Goal: Task Accomplishment & Management: Use online tool/utility

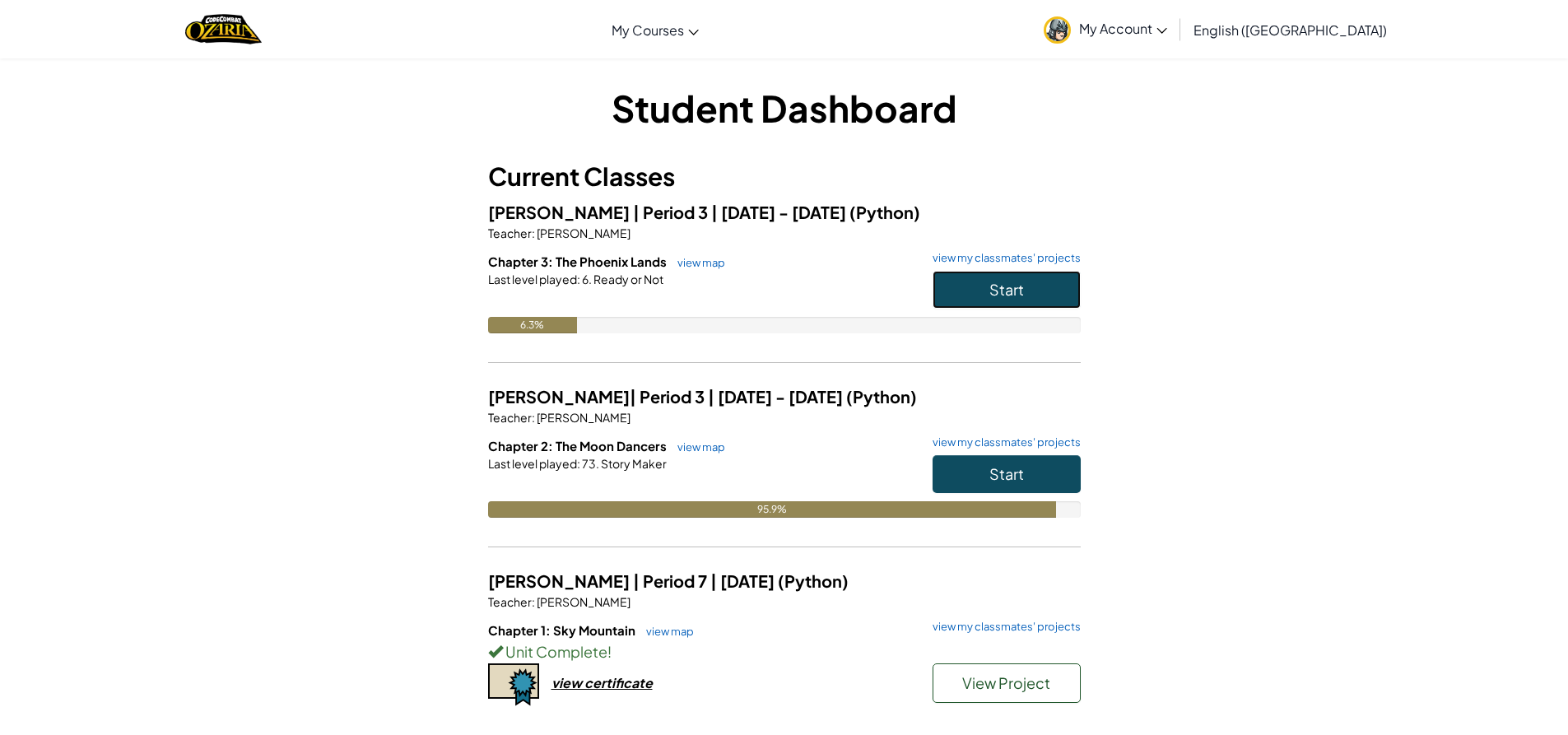
click at [972, 284] on button "Start" at bounding box center [1007, 289] width 148 height 38
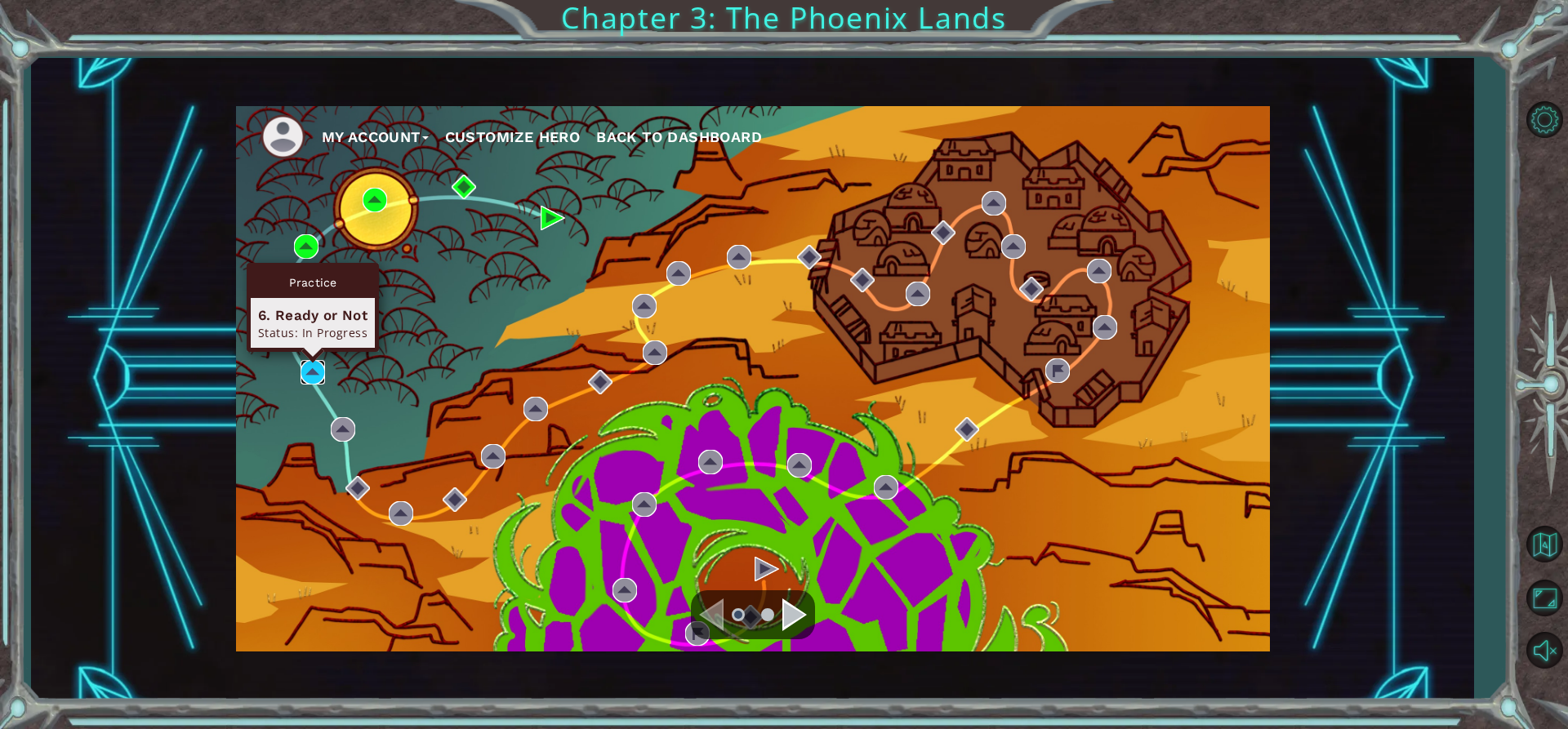
click at [316, 371] on img at bounding box center [313, 372] width 24 height 24
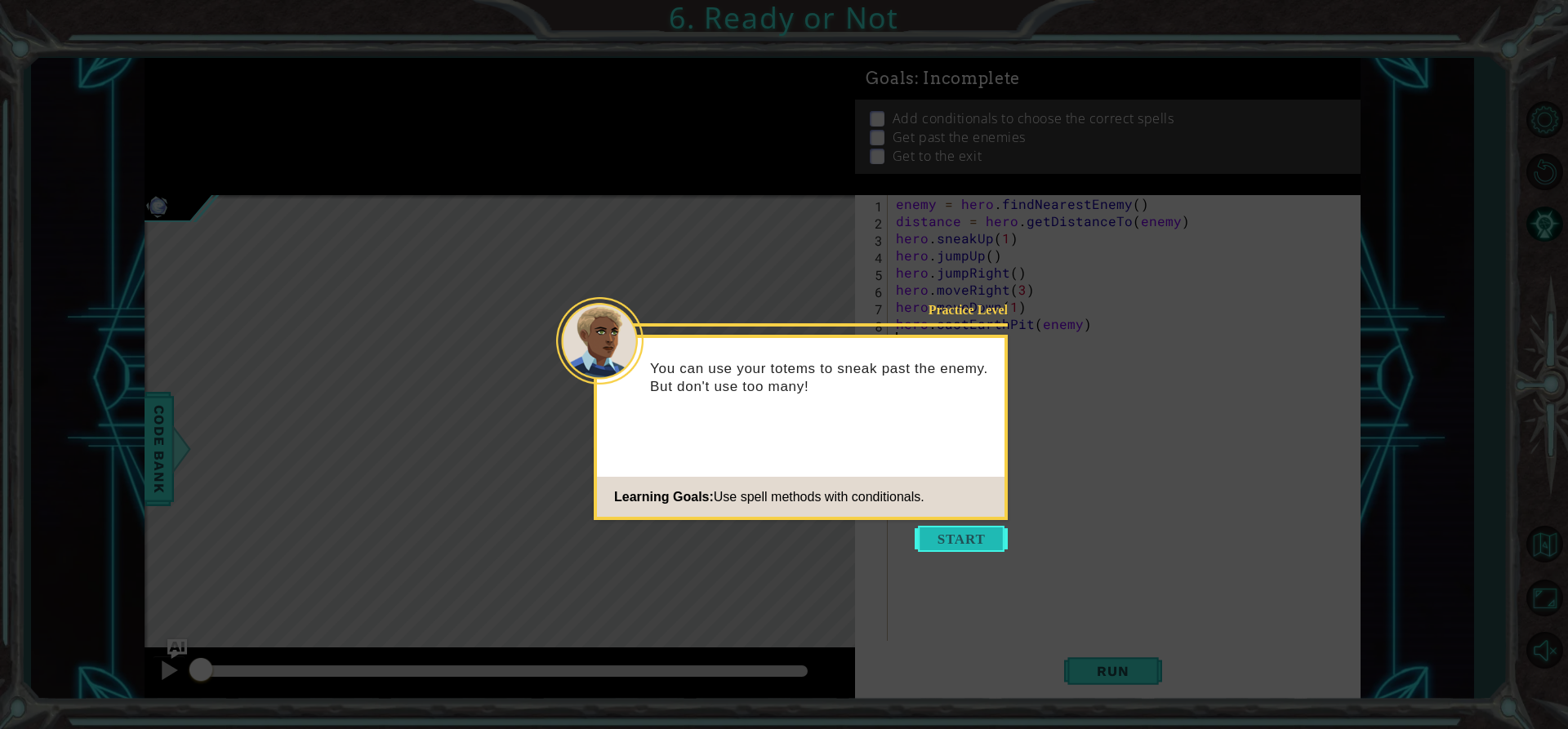
click at [956, 538] on button "Start" at bounding box center [961, 539] width 93 height 26
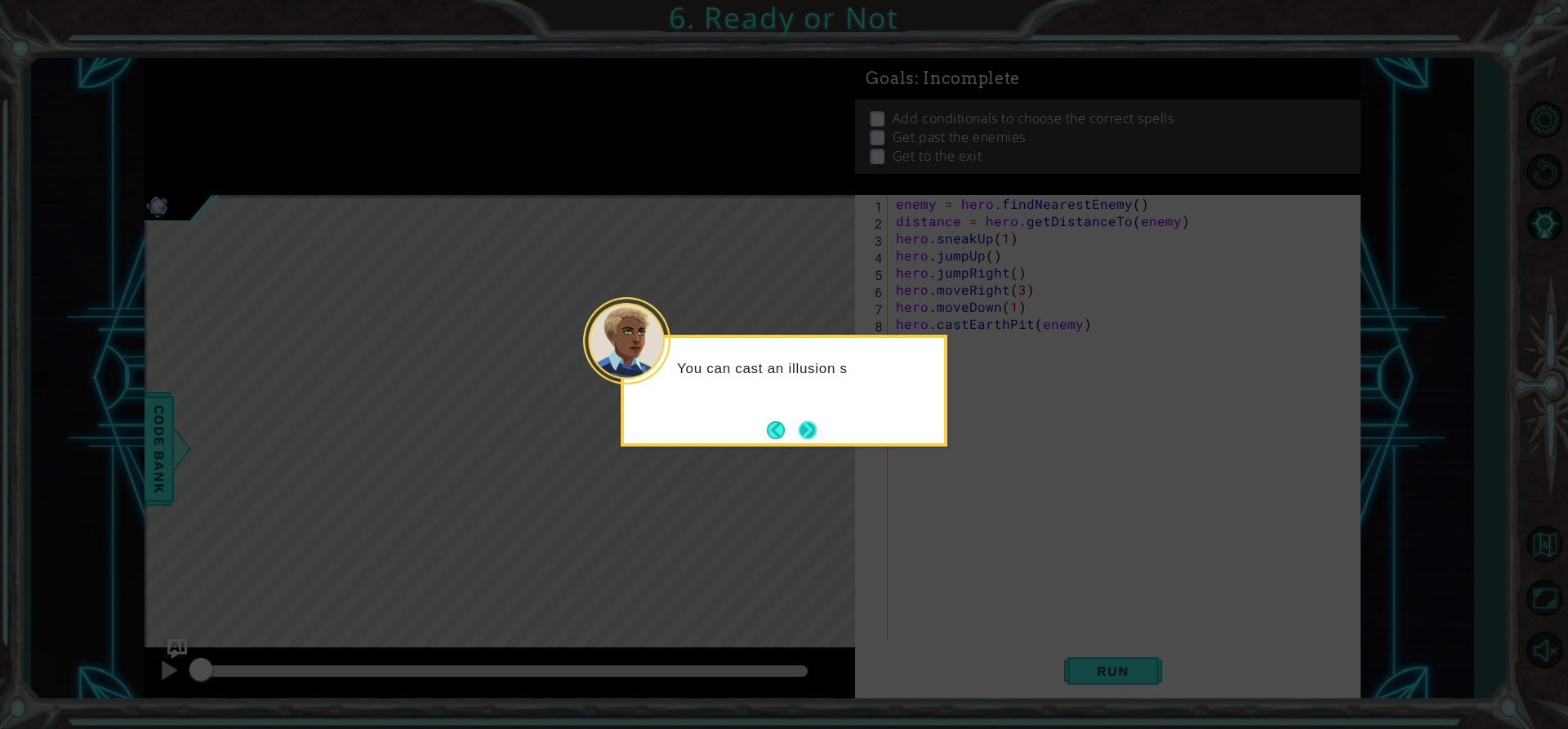
click at [815, 431] on button "Next" at bounding box center [807, 429] width 18 height 18
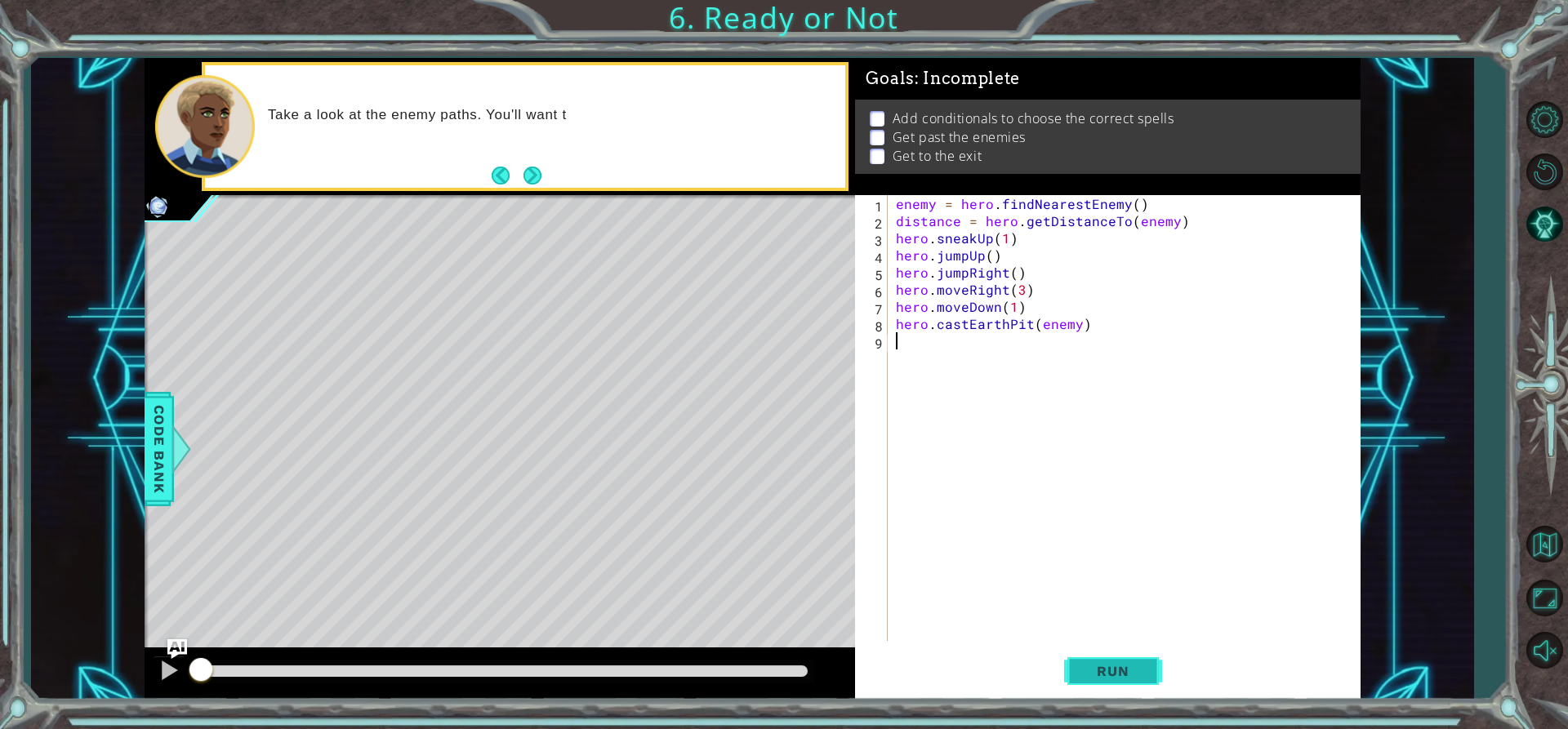
click at [1134, 674] on span "Run" at bounding box center [1112, 671] width 64 height 16
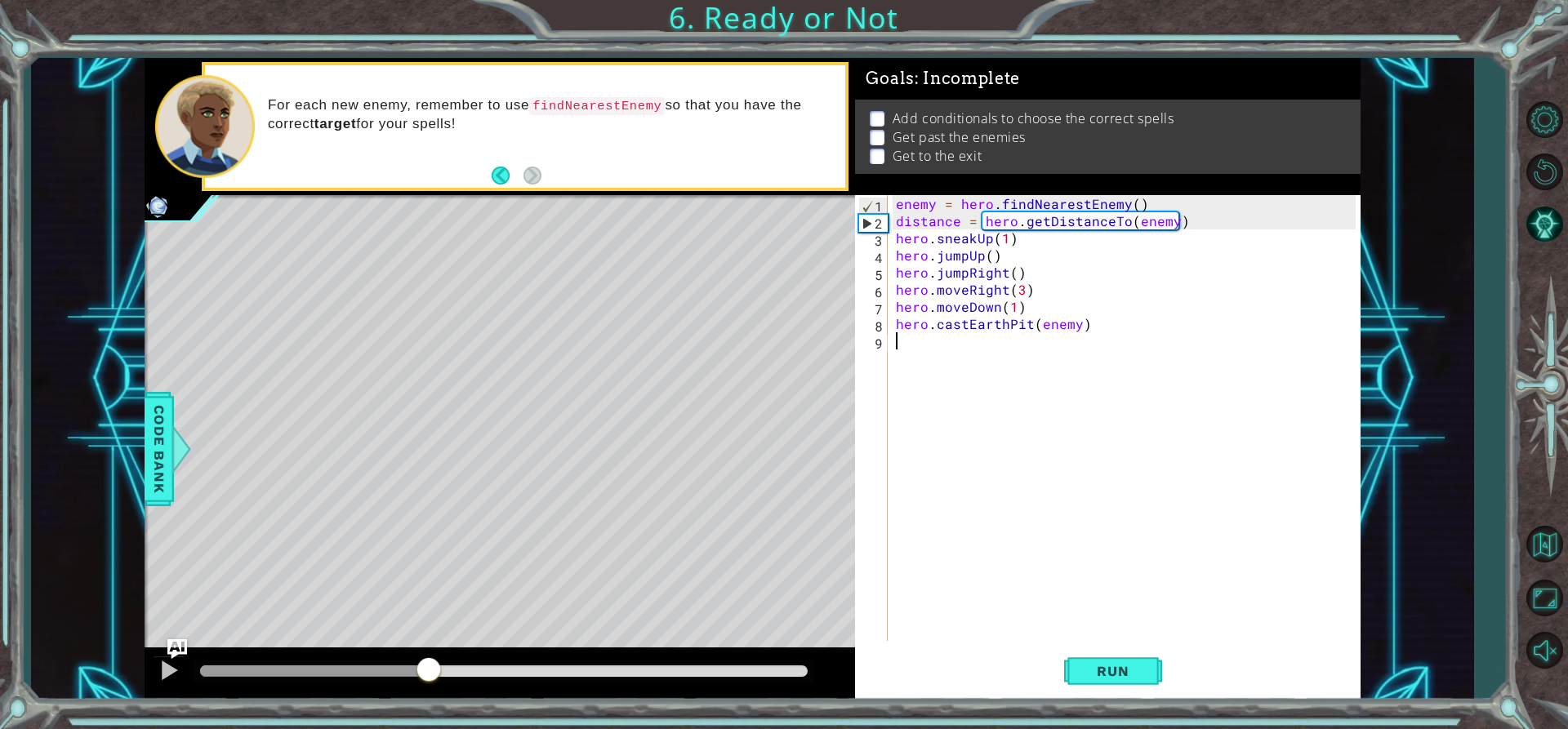
drag, startPoint x: 810, startPoint y: 674, endPoint x: 429, endPoint y: 726, distance: 384.5
click at [429, 726] on div "1 ההההההההההההההההההההההההההההההההההההההההההההההההההההההההההההההההההההההההההההה…" at bounding box center [784, 364] width 1568 height 729
click at [1140, 668] on span "Run" at bounding box center [1112, 671] width 64 height 16
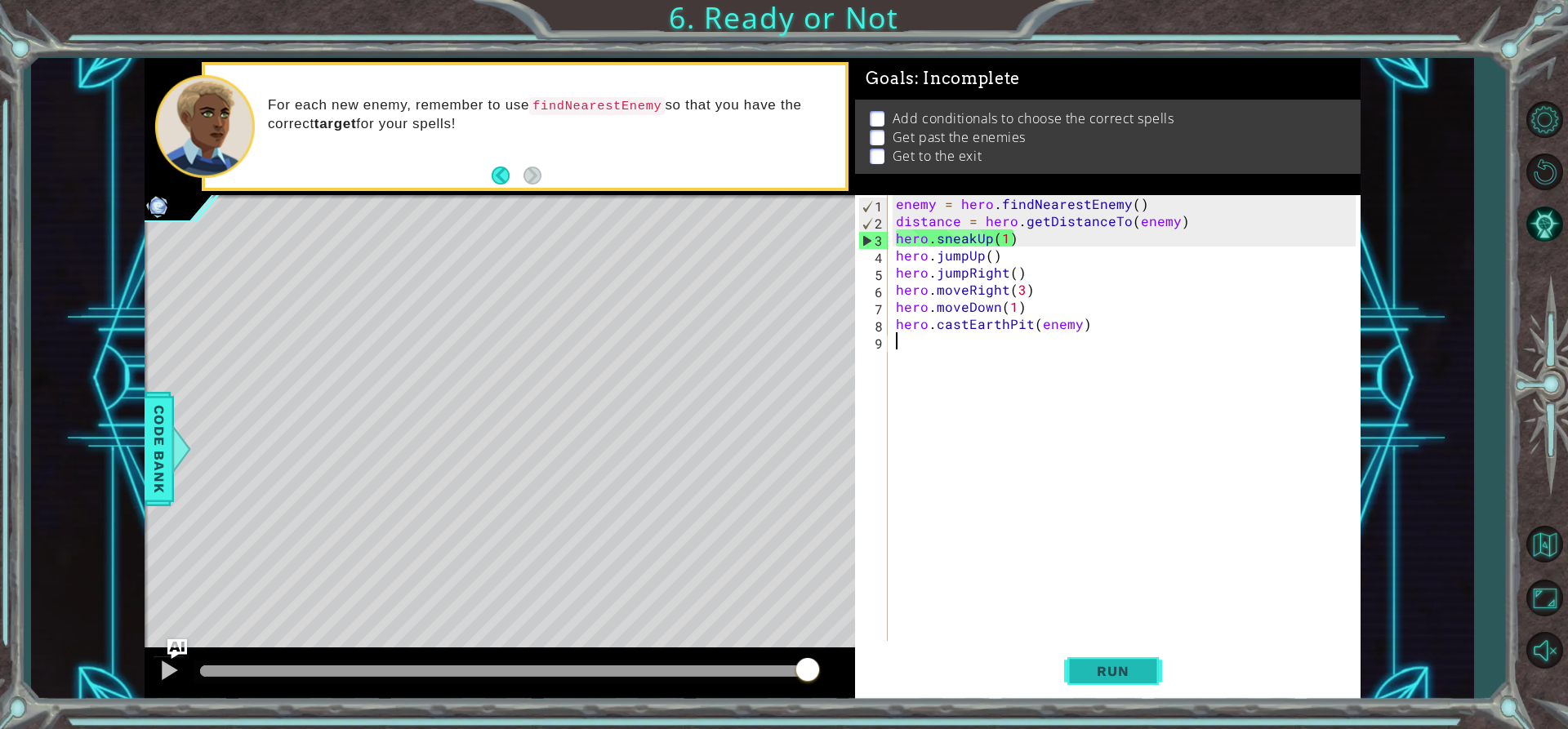
click at [1114, 667] on span "Run" at bounding box center [1112, 671] width 64 height 16
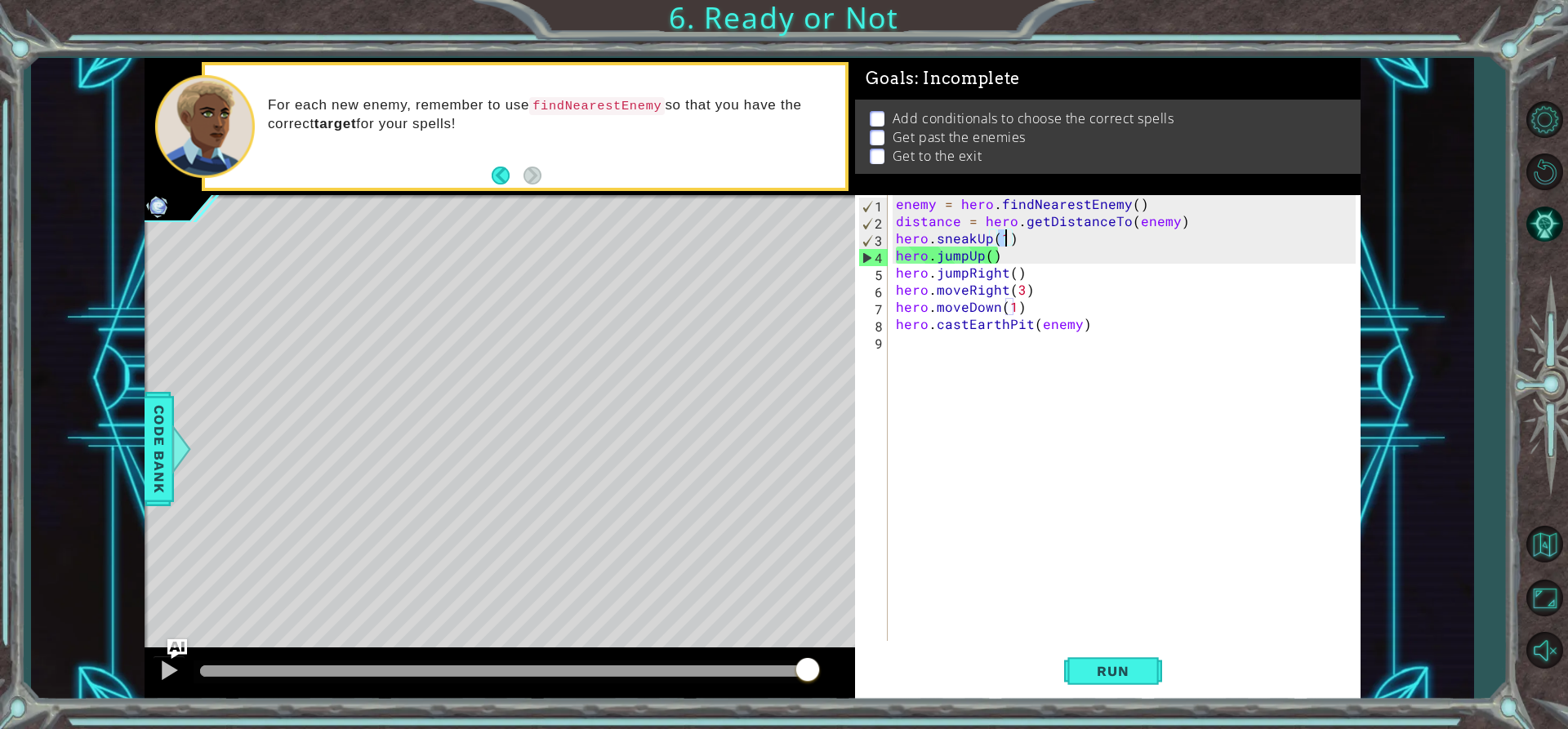
click at [1008, 239] on div "enemy = hero . findNearestEnemy ( ) distance = hero . getDistanceTo ( enemy ) h…" at bounding box center [1128, 435] width 471 height 480
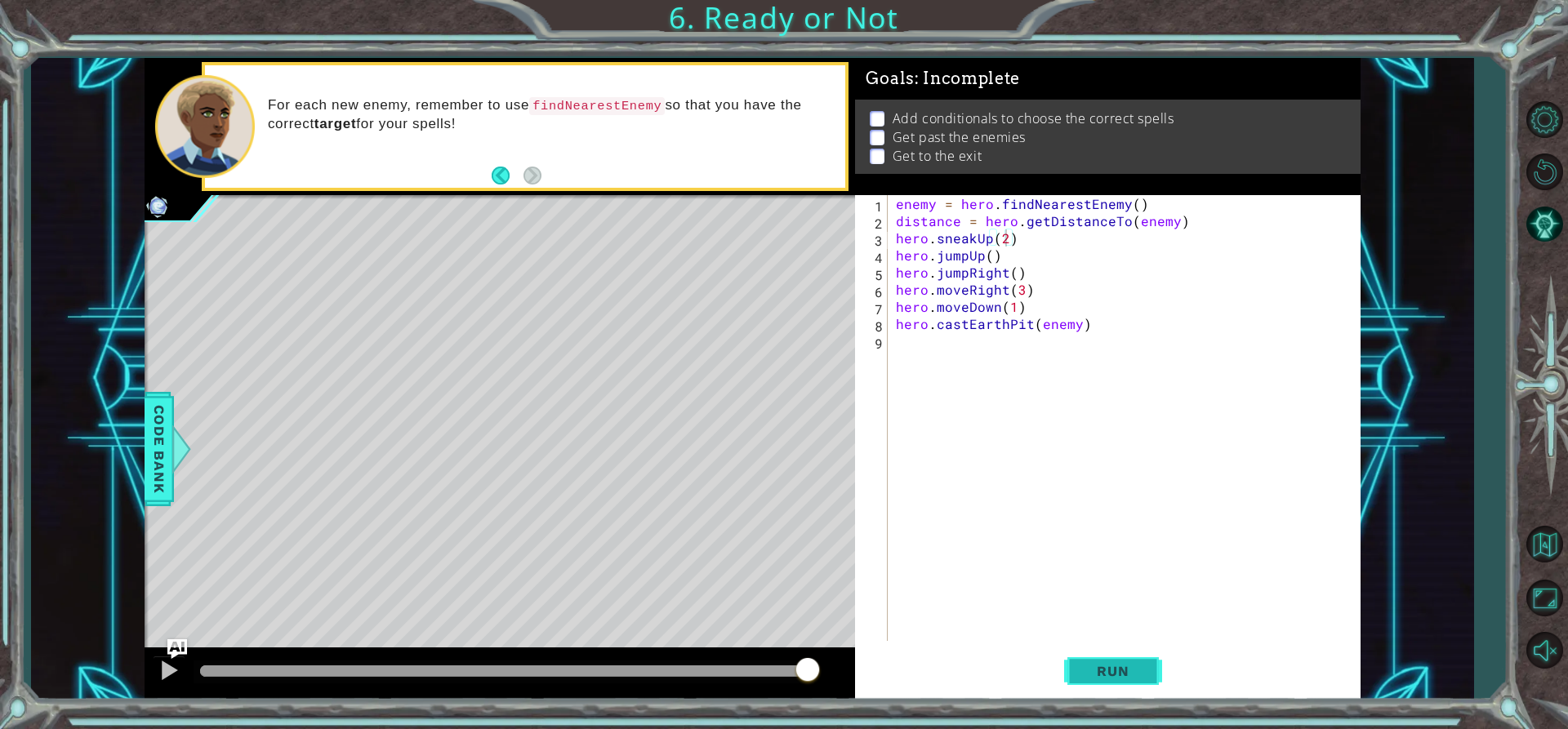
click at [1113, 663] on span "Run" at bounding box center [1112, 671] width 64 height 16
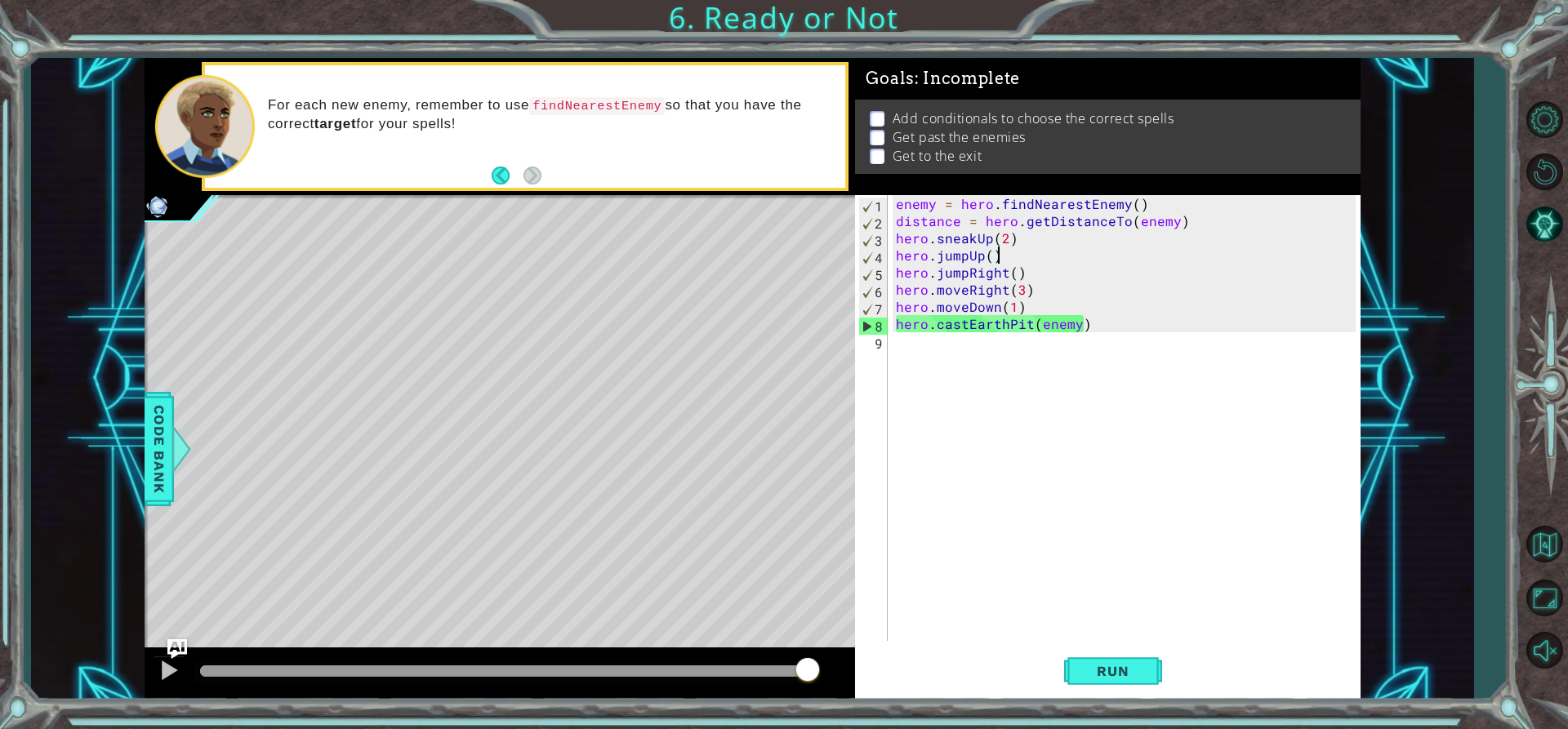
click at [1014, 262] on div "enemy = hero . findNearestEnemy ( ) distance = hero . getDistanceTo ( enemy ) h…" at bounding box center [1128, 435] width 471 height 480
type textarea "hero.jumpUp()"
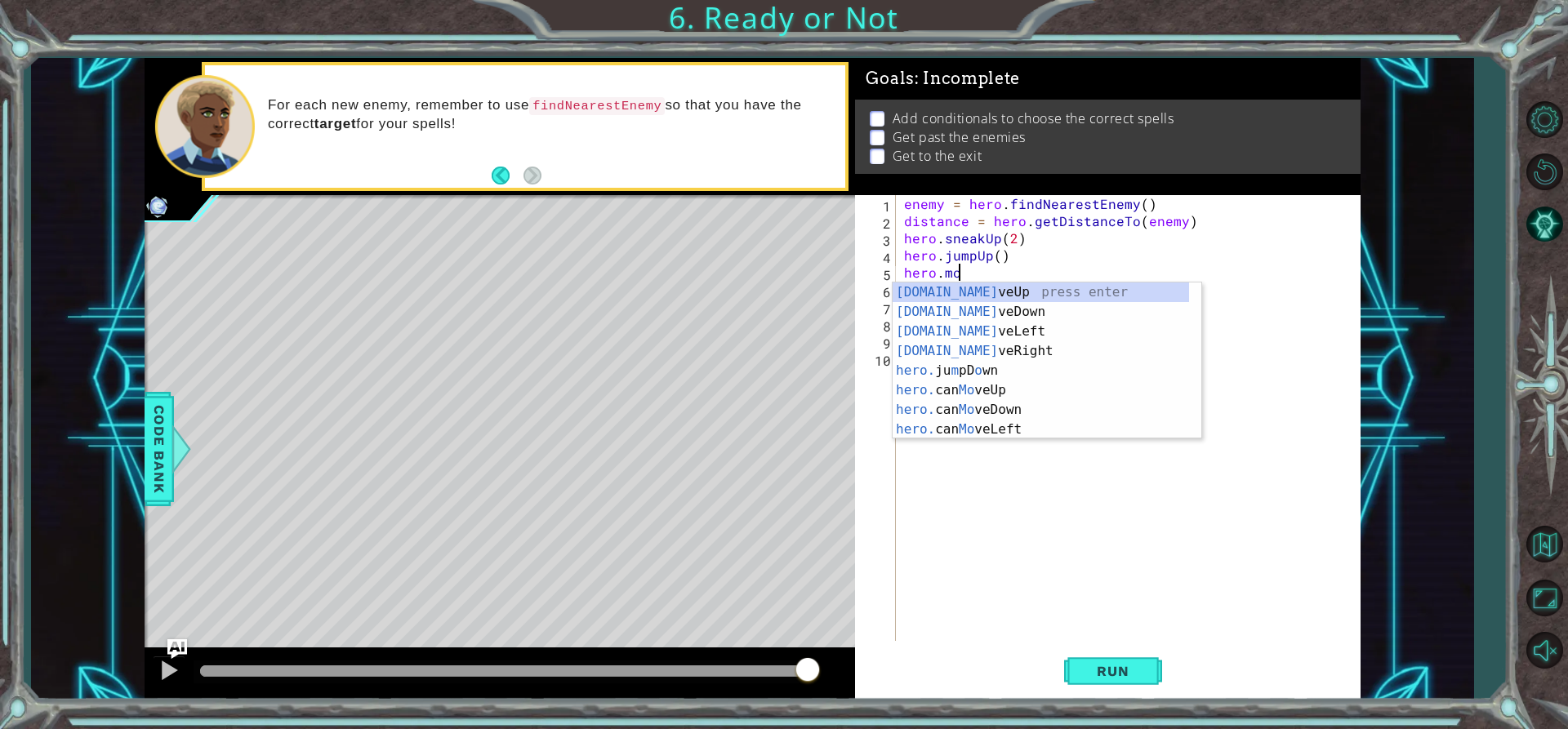
scroll to position [0, 3]
click at [1022, 294] on div "hero.move Up press enter hero.move Down press enter hero.move Left press enter …" at bounding box center [1046, 380] width 308 height 196
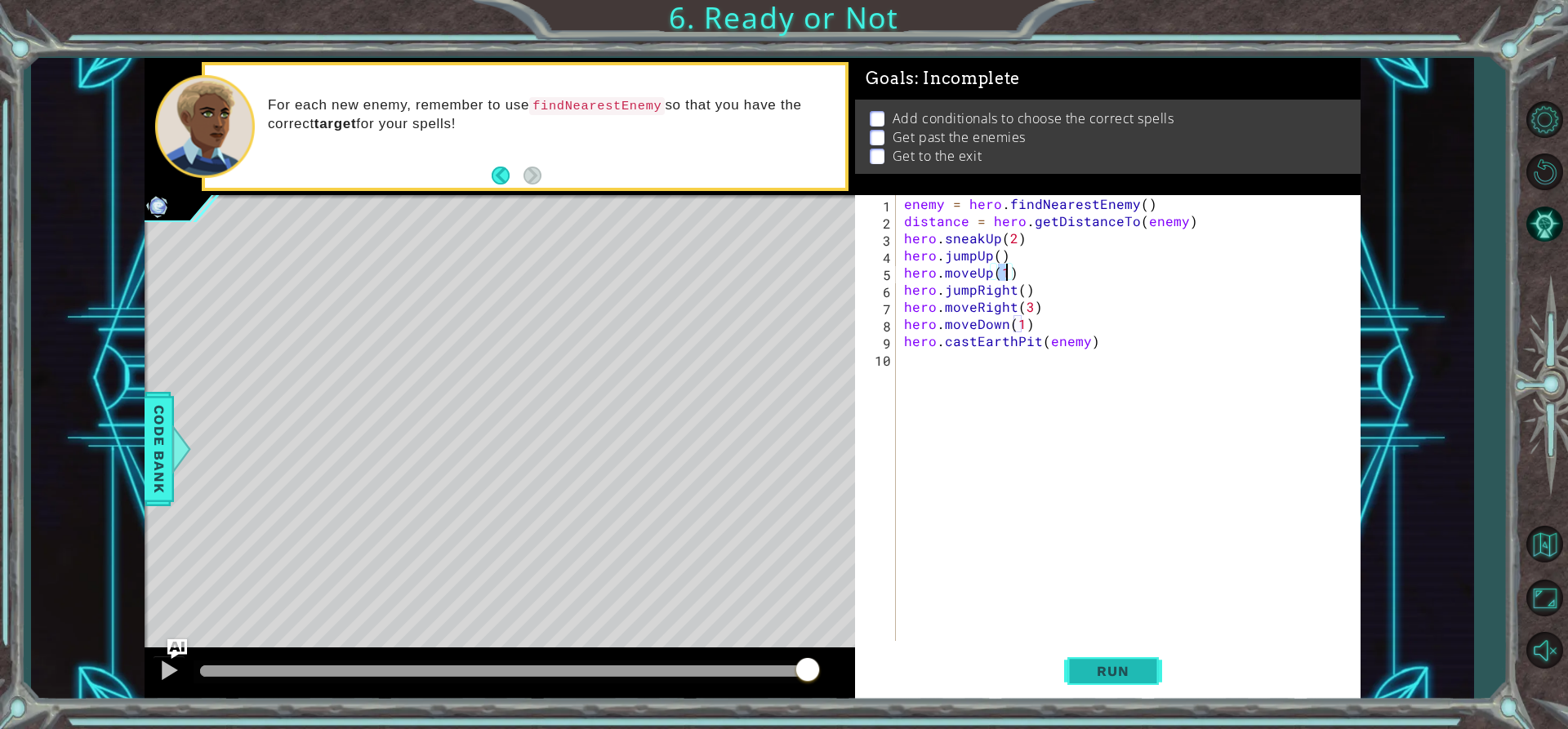
click at [1111, 663] on span "Run" at bounding box center [1112, 671] width 64 height 16
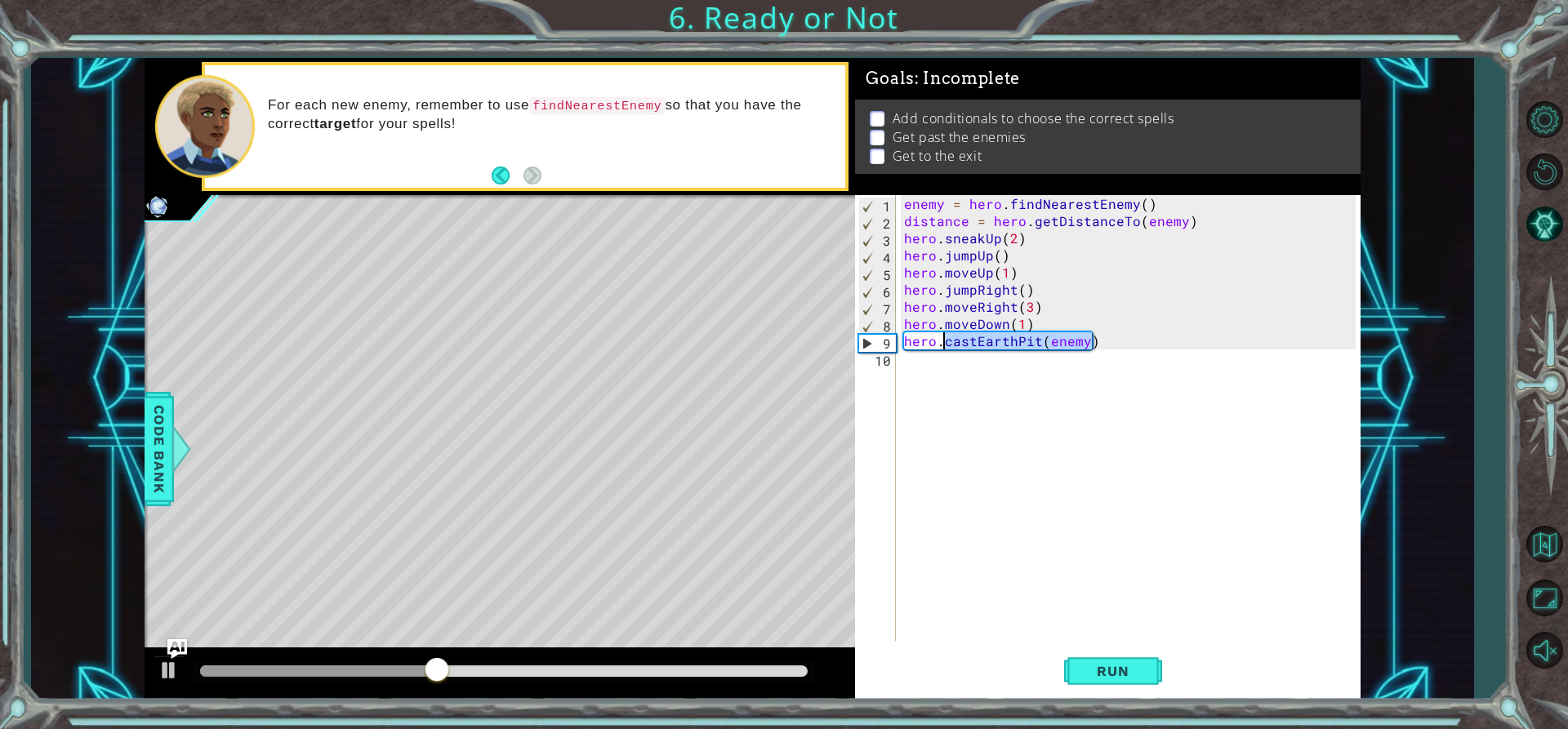
drag, startPoint x: 1094, startPoint y: 345, endPoint x: 945, endPoint y: 343, distance: 149.0
click at [945, 343] on div "enemy = hero . findNearestEnemy ( ) distance = hero . getDistanceTo ( enemy ) h…" at bounding box center [1133, 435] width 464 height 480
type textarea "hero."
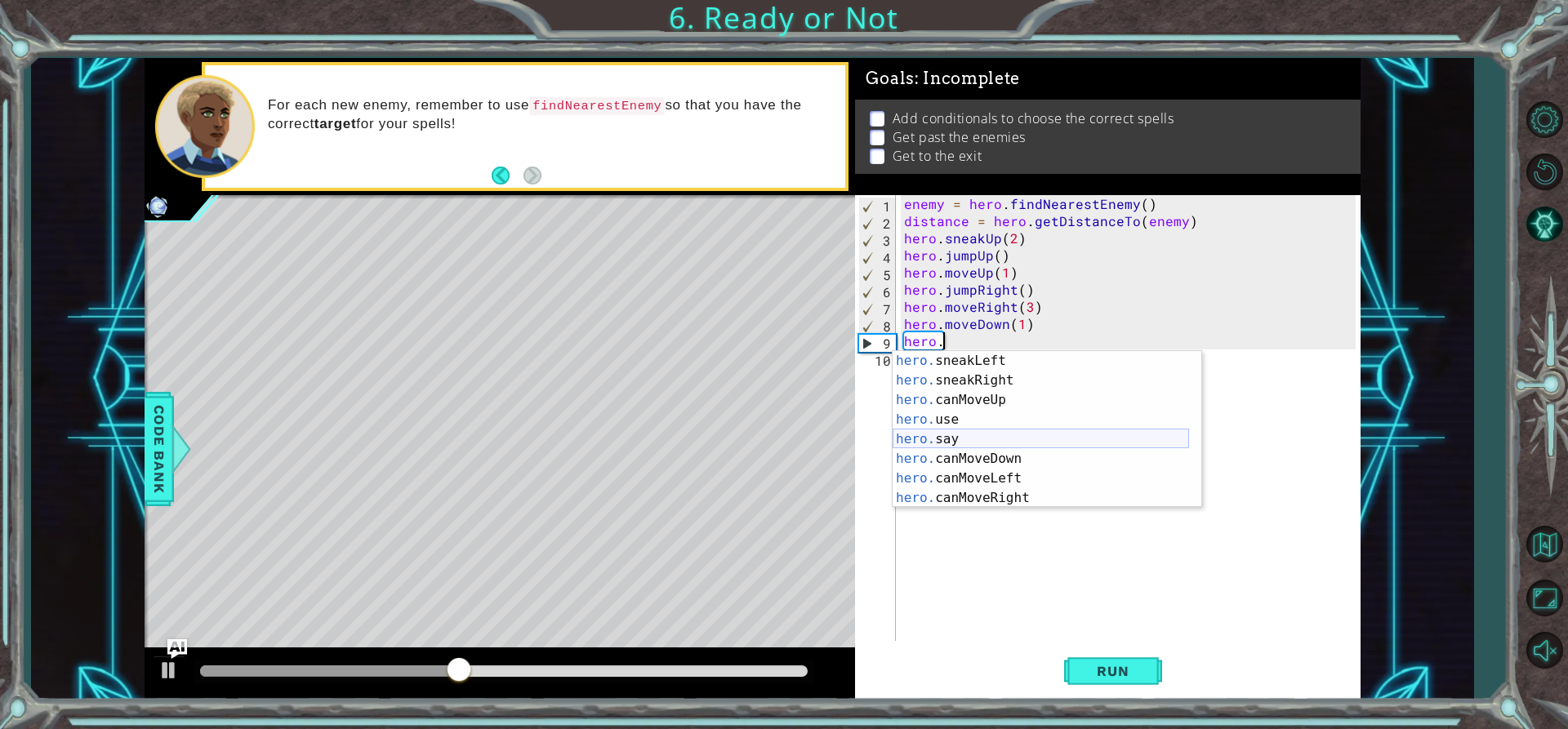
scroll to position [196, 0]
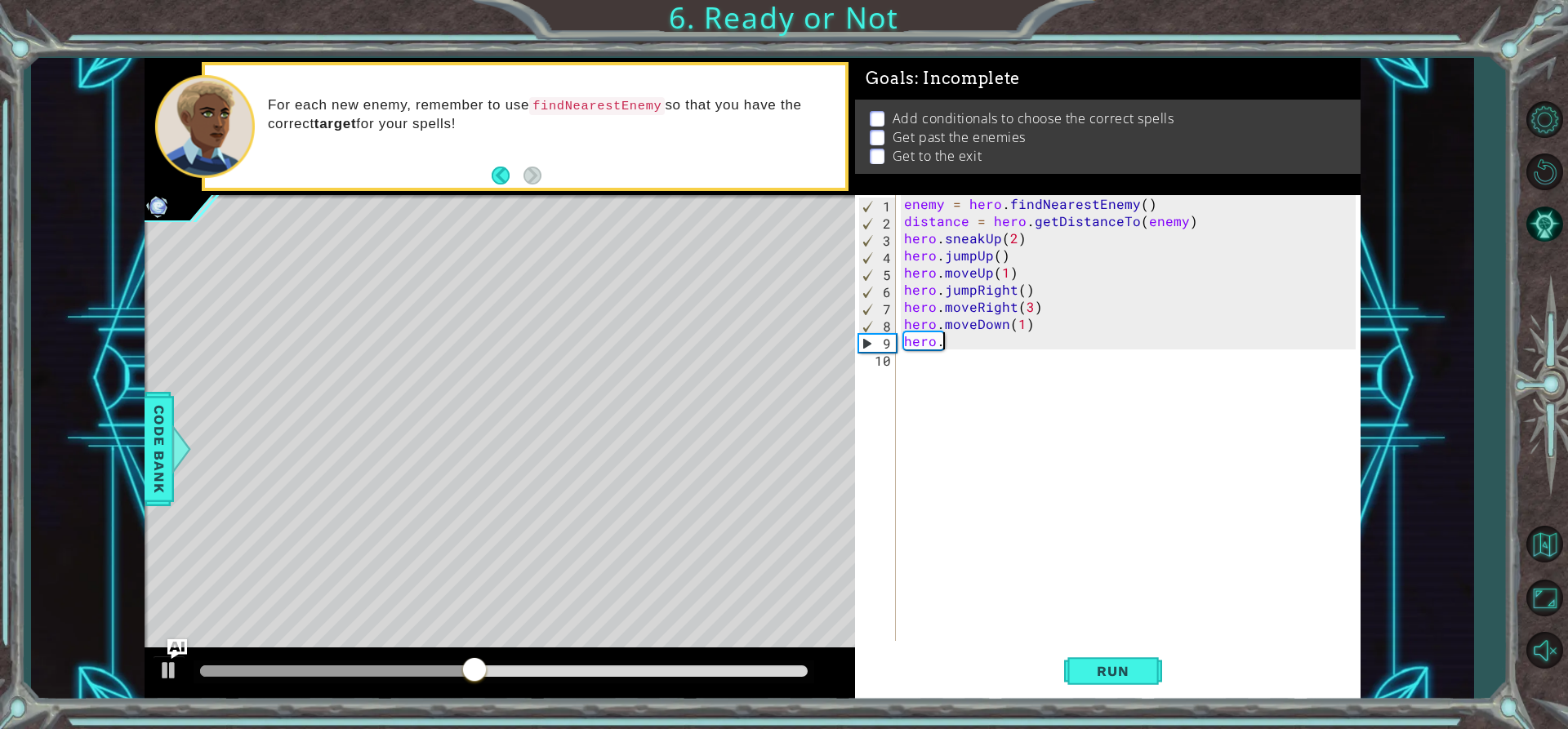
click at [951, 357] on div "enemy = hero . findNearestEnemy ( ) distance = hero . getDistanceTo ( enemy ) h…" at bounding box center [1133, 435] width 464 height 480
click at [954, 334] on div "enemy = hero . findNearestEnemy ( ) distance = hero . getDistanceTo ( enemy ) h…" at bounding box center [1133, 435] width 464 height 480
click at [956, 345] on div "enemy = hero . findNearestEnemy ( ) distance = hero . getDistanceTo ( enemy ) h…" at bounding box center [1133, 435] width 464 height 480
click at [961, 337] on div "enemy = hero . findNearestEnemy ( ) distance = hero . getDistanceTo ( enemy ) h…" at bounding box center [1133, 435] width 464 height 480
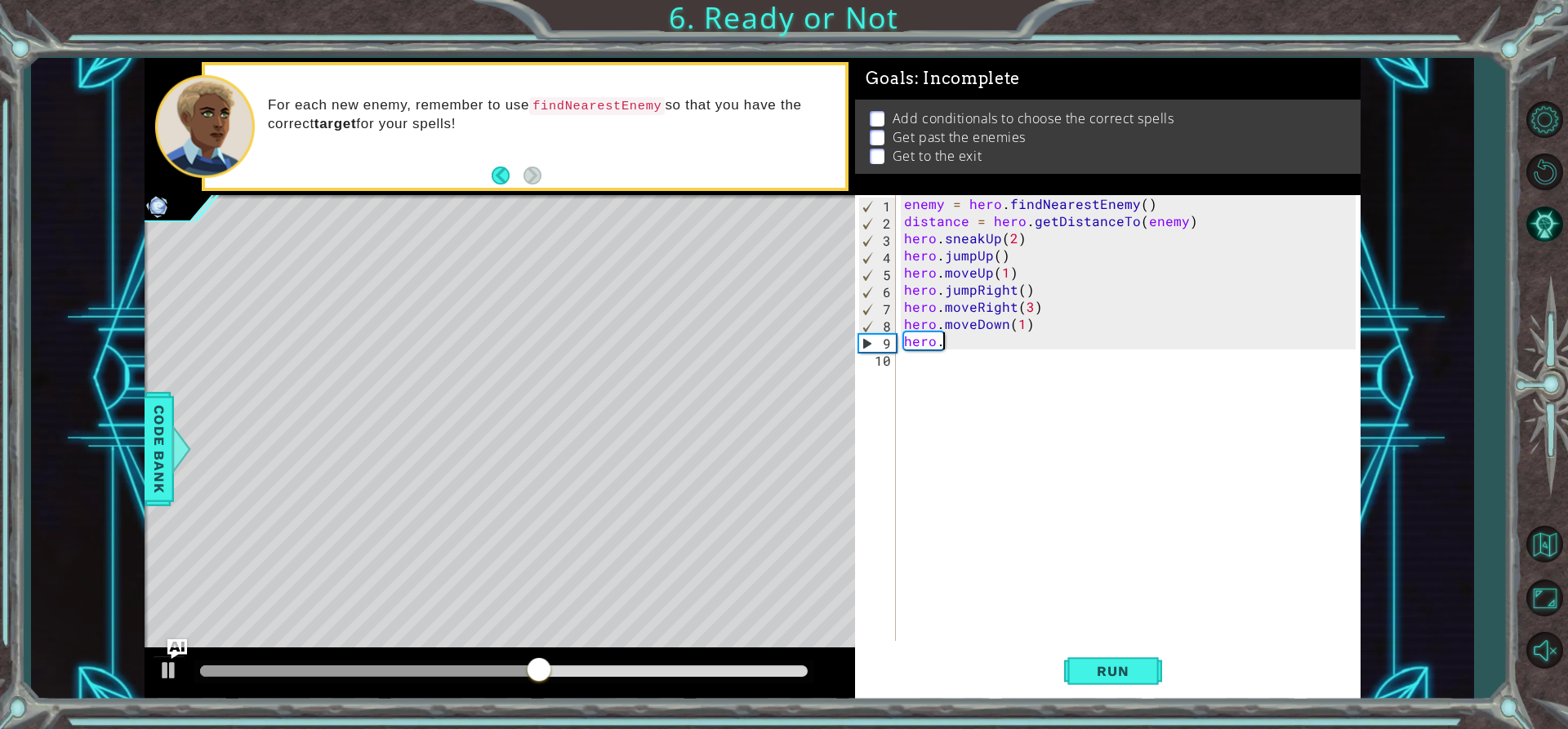
drag, startPoint x: 965, startPoint y: 339, endPoint x: 941, endPoint y: 337, distance: 24.1
click at [941, 337] on div "enemy = hero . findNearestEnemy ( ) distance = hero . getDistanceTo ( enemy ) h…" at bounding box center [1133, 435] width 464 height 480
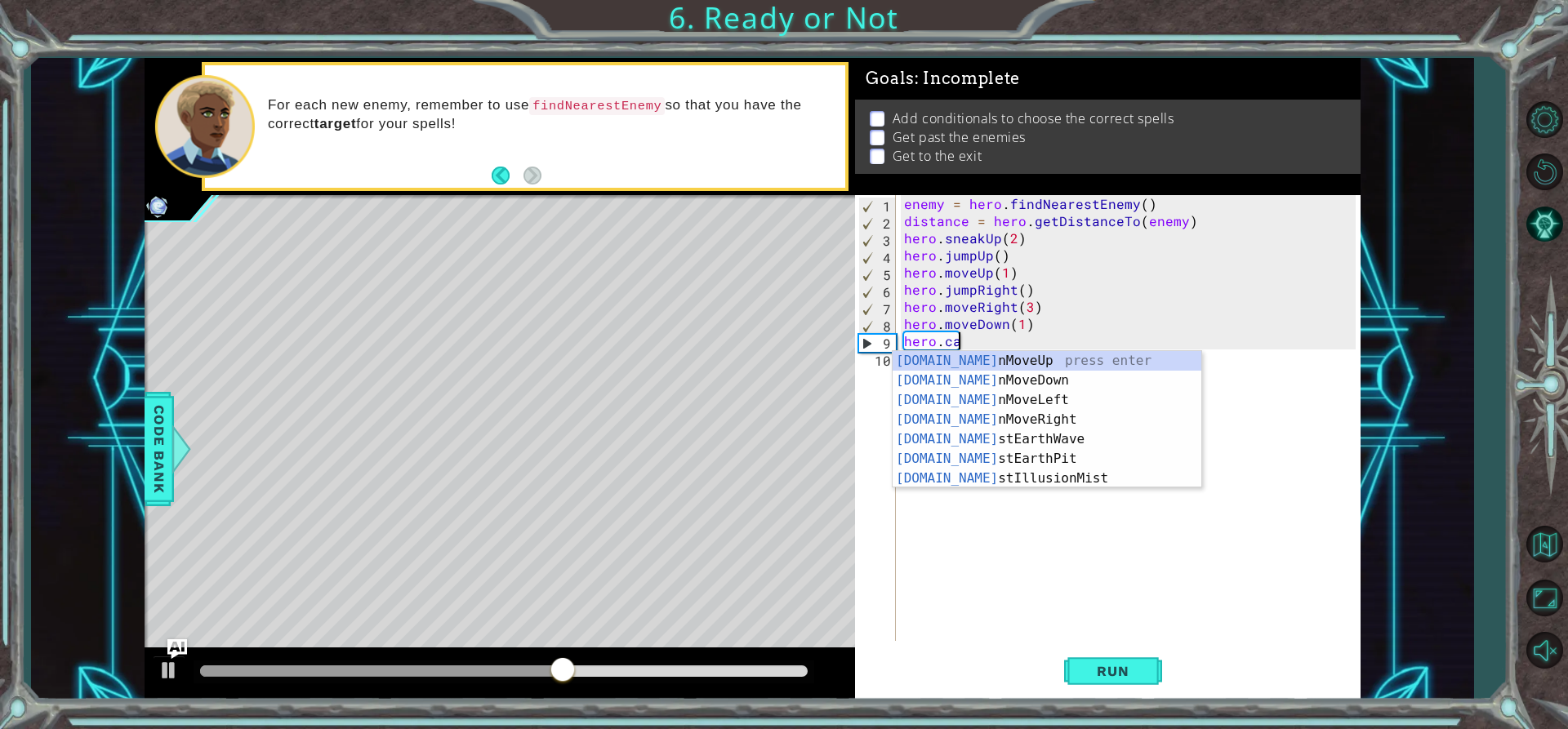
scroll to position [0, 3]
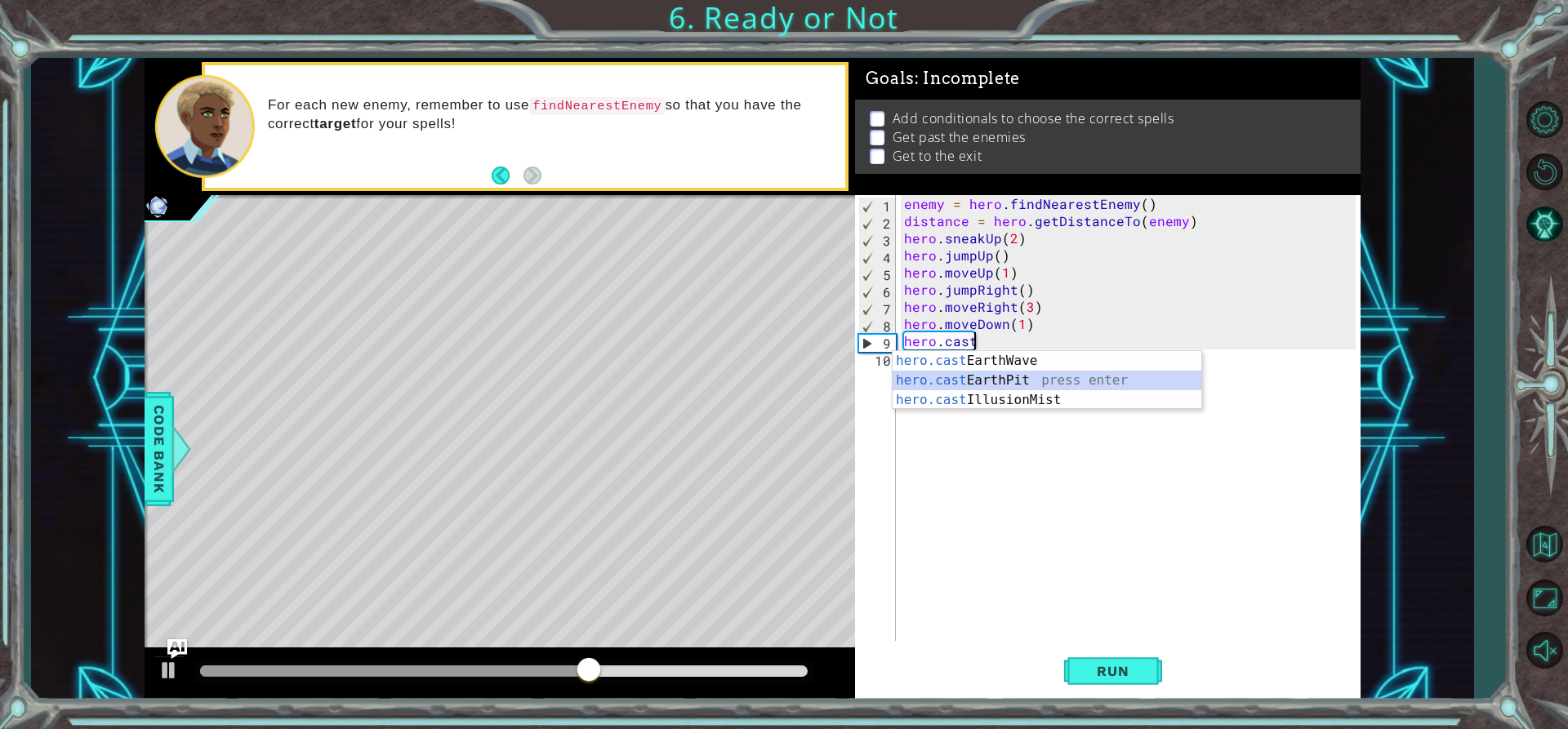
click at [1024, 389] on div "hero.cast EarthWave press enter hero.cast EarthPit press enter hero.cast Illusi…" at bounding box center [1046, 399] width 308 height 98
type textarea "hero.castEarthPit(enemy)"
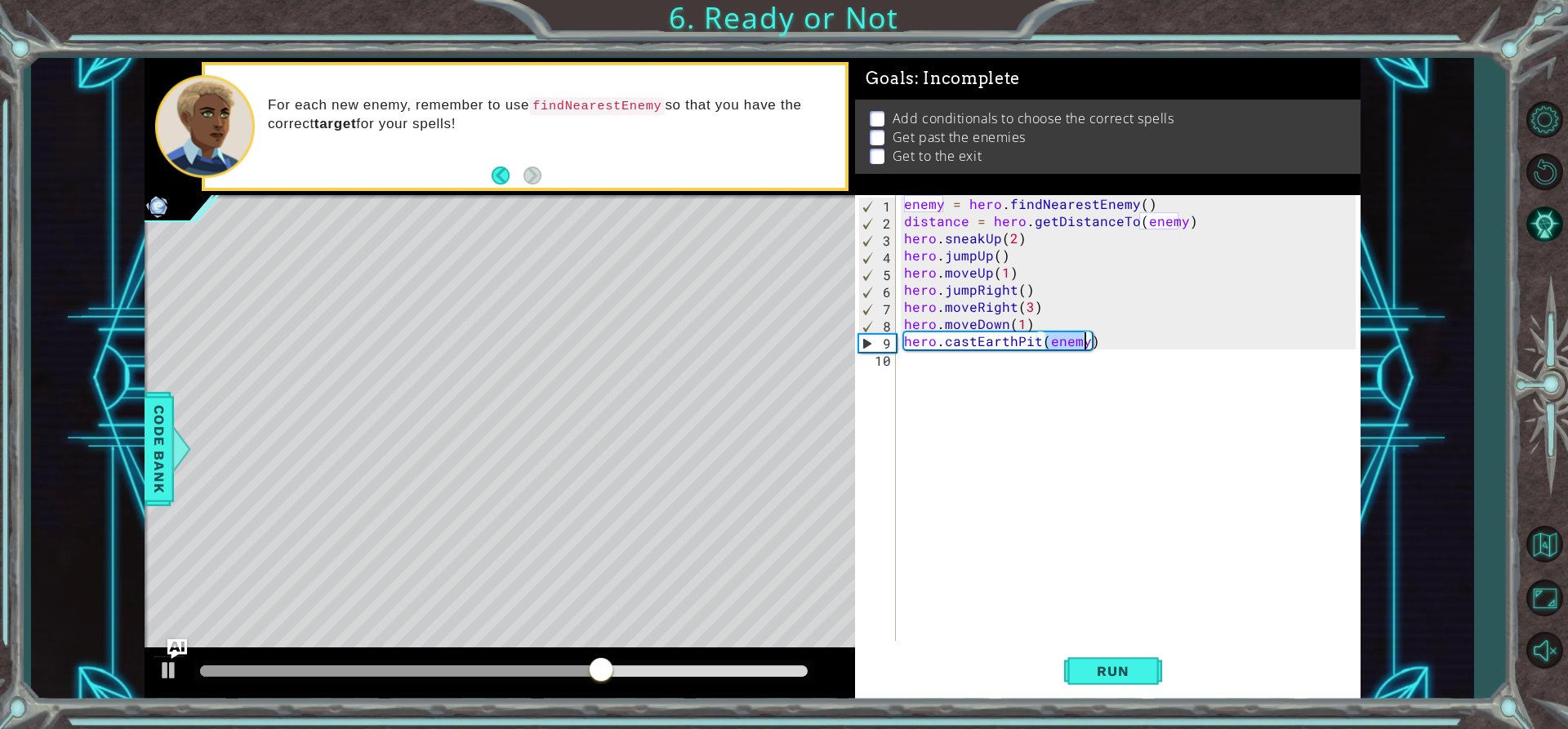
click at [989, 377] on div "enemy = hero . findNearestEnemy ( ) distance = hero . getDistanceTo ( enemy ) h…" at bounding box center [1133, 435] width 464 height 480
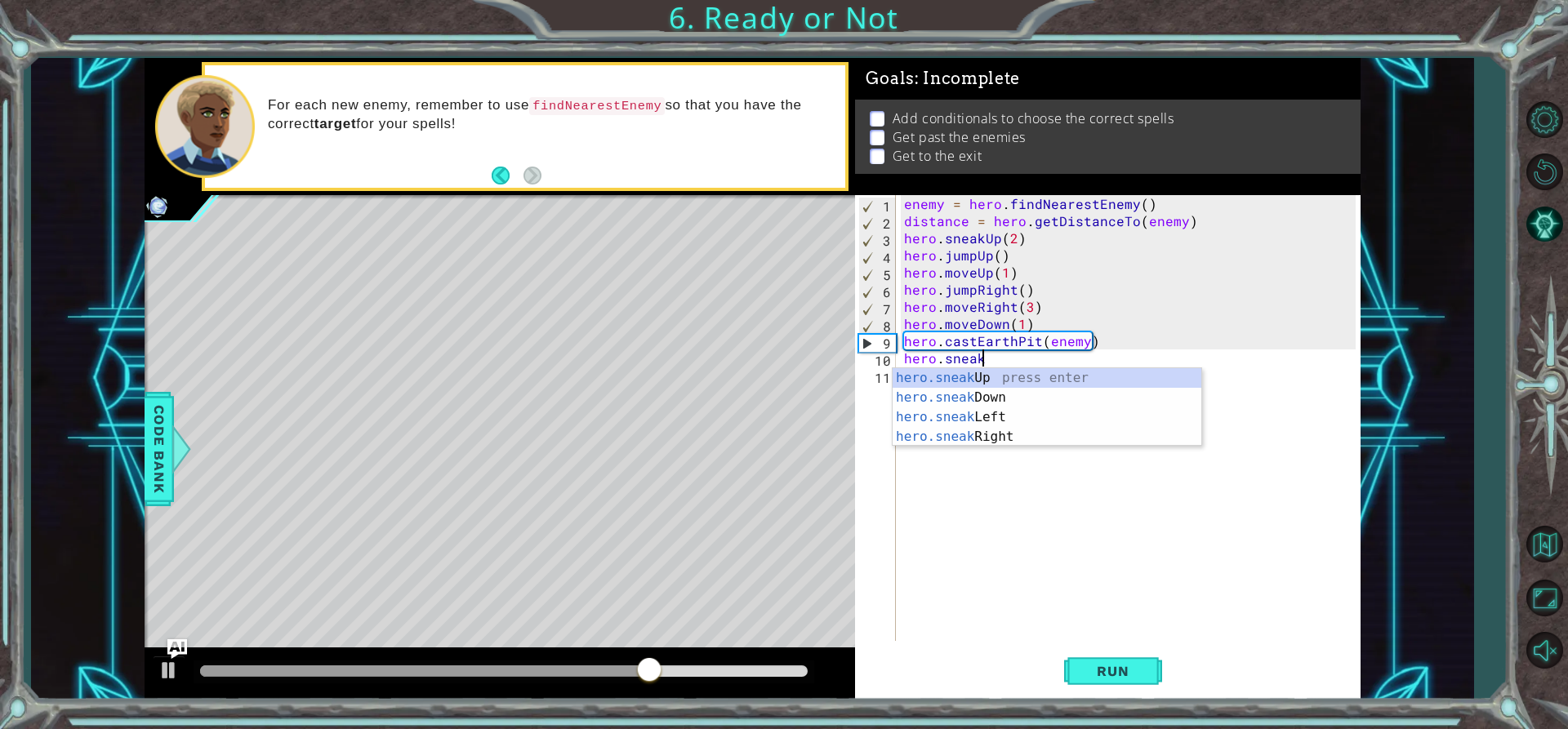
scroll to position [0, 4]
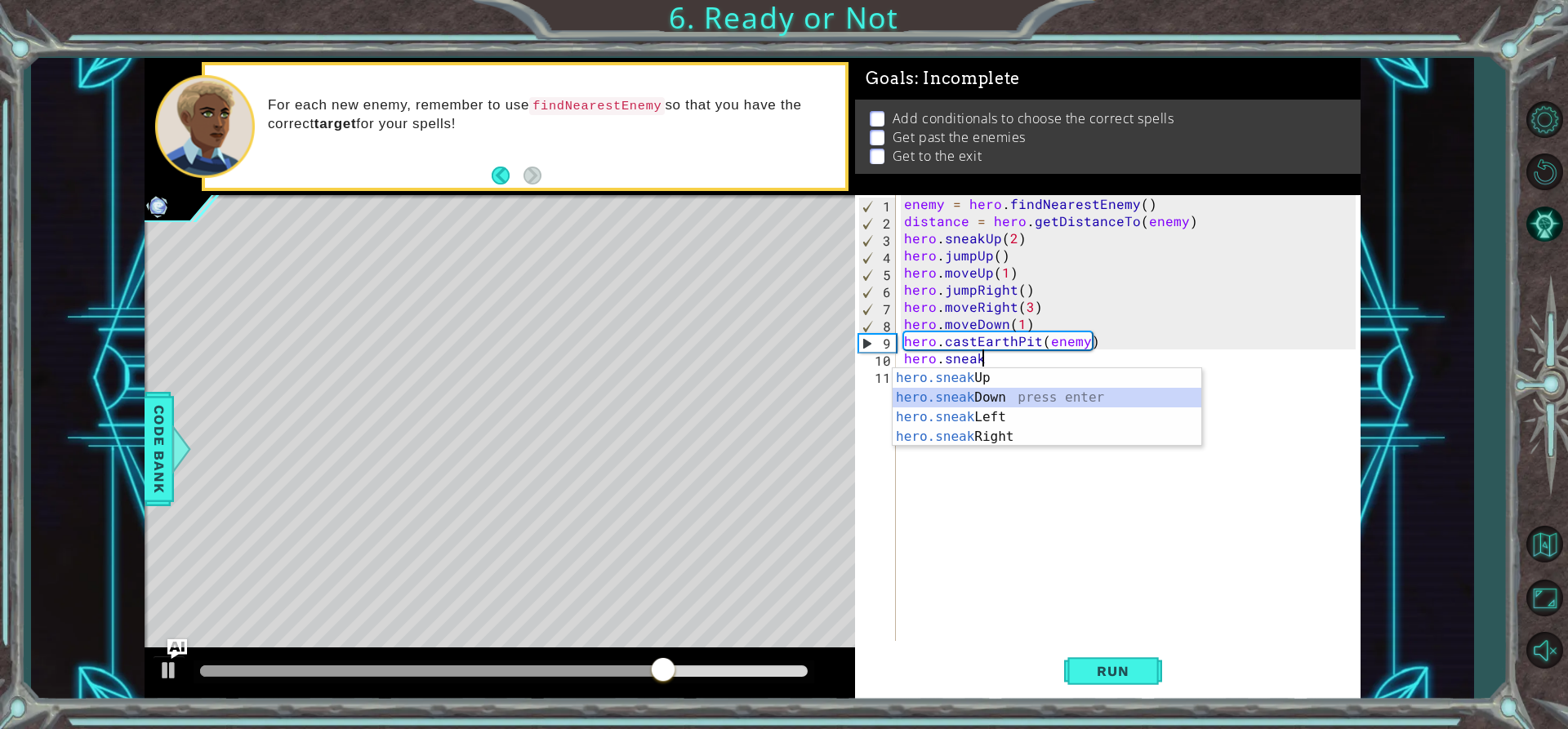
click at [966, 396] on div "hero.sneak Up press enter hero.sneak Down press enter hero.sneak Left press ent…" at bounding box center [1046, 427] width 308 height 118
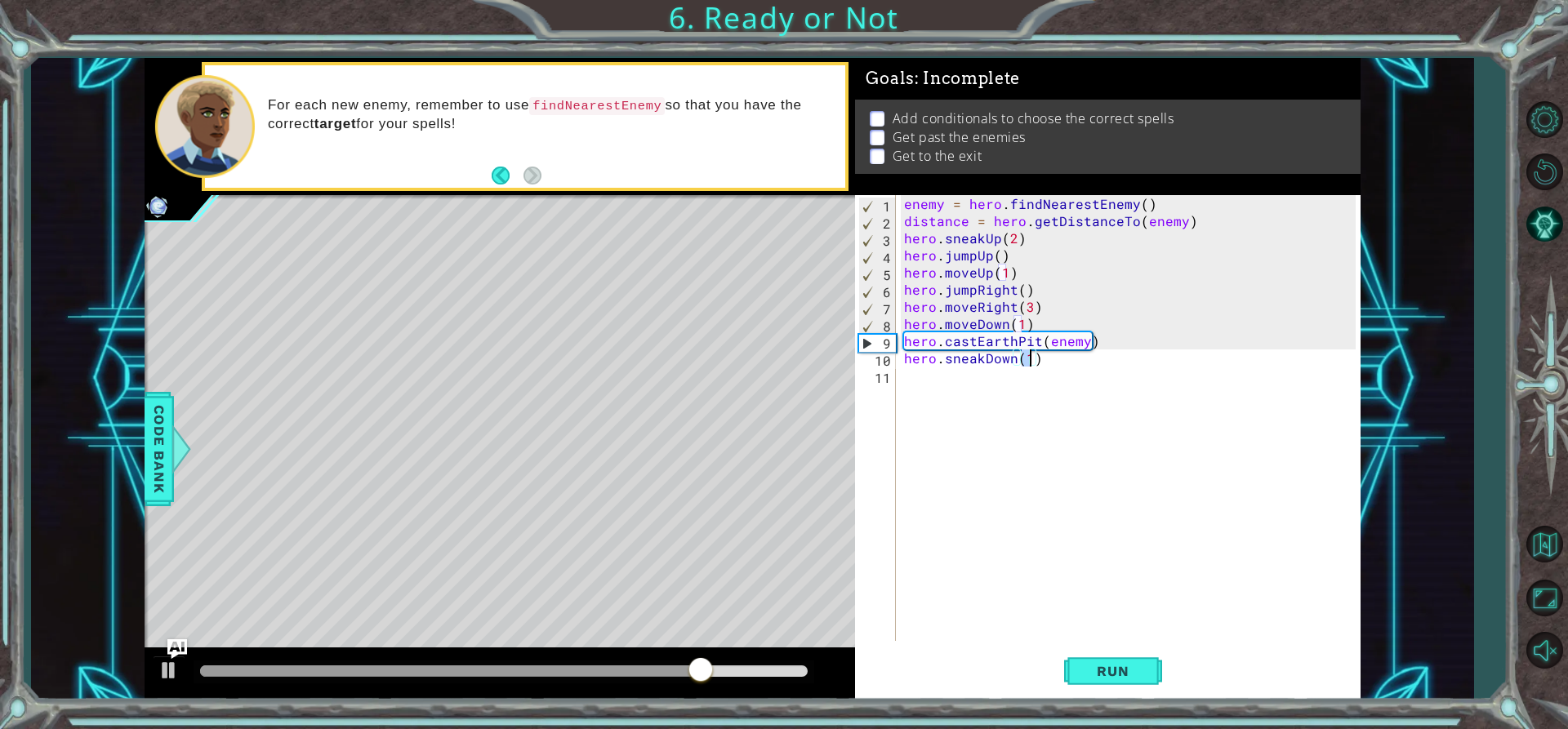
type textarea "hero.sneakDown(2)"
click at [1004, 389] on div "enemy = hero . findNearestEnemy ( ) distance = hero . getDistanceTo ( enemy ) h…" at bounding box center [1133, 435] width 464 height 480
type textarea "hero.j"
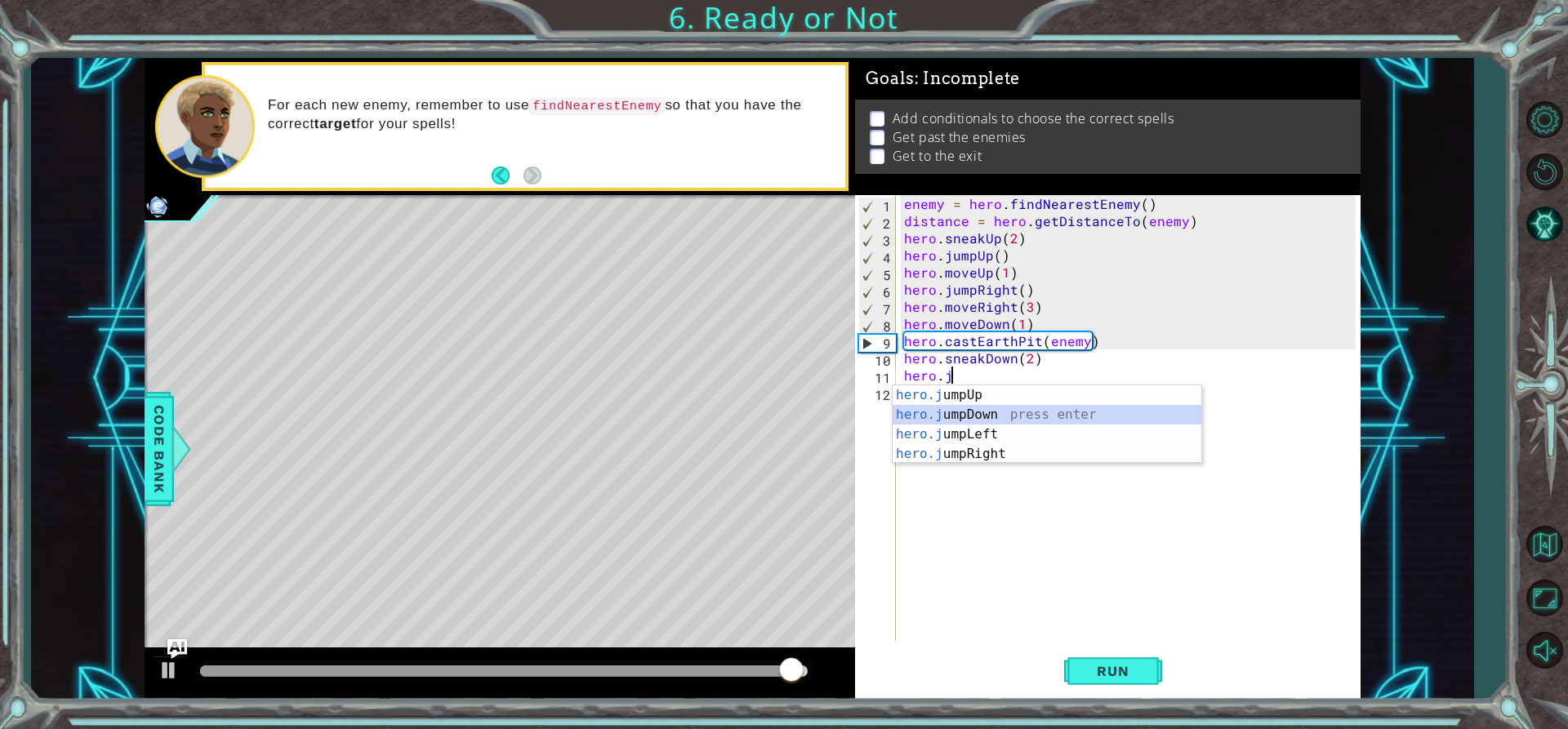
click at [988, 413] on div "hero.j umpUp press enter hero.j umpDown press enter hero.j umpLeft press enter …" at bounding box center [1046, 444] width 308 height 118
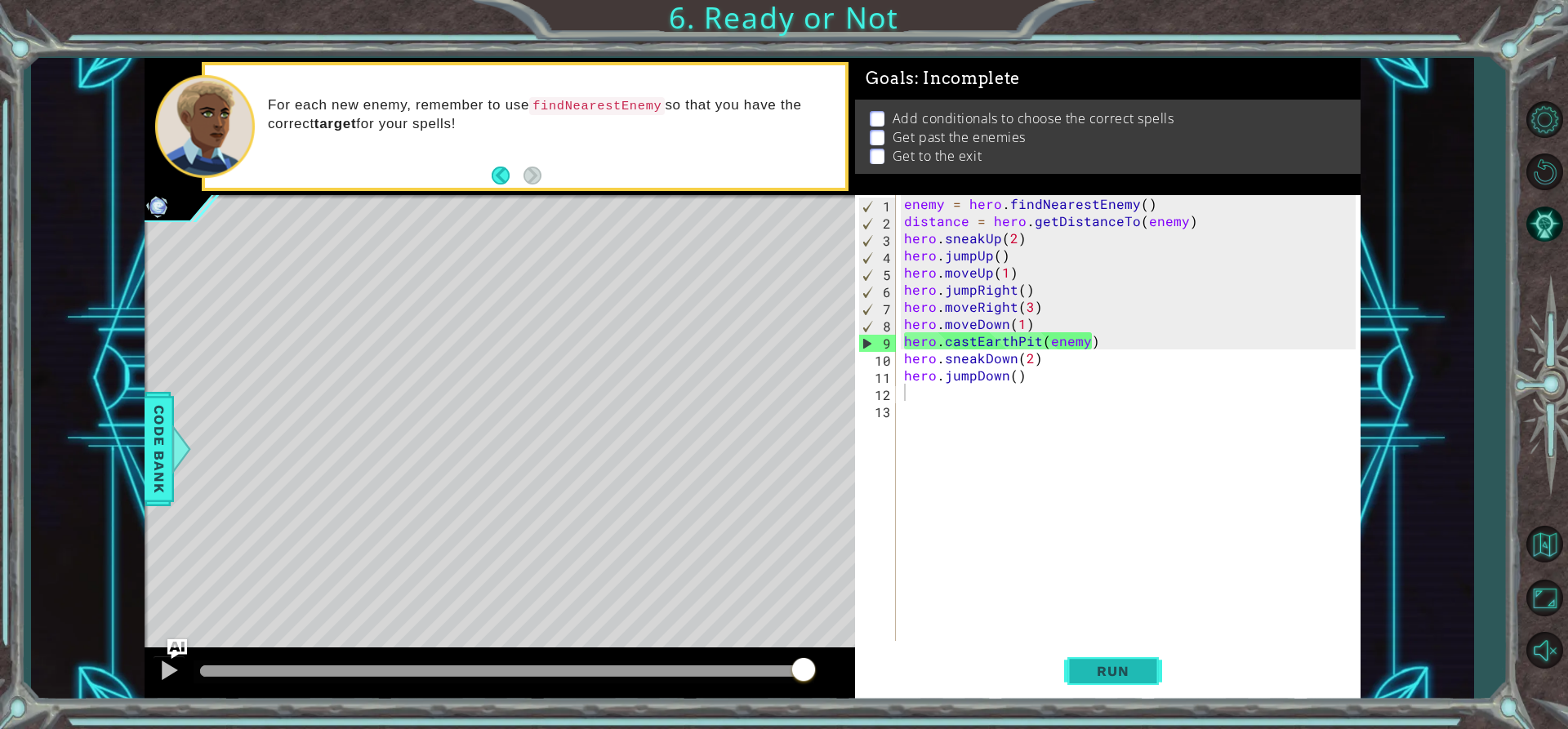
click at [1103, 650] on button "Run" at bounding box center [1112, 671] width 98 height 50
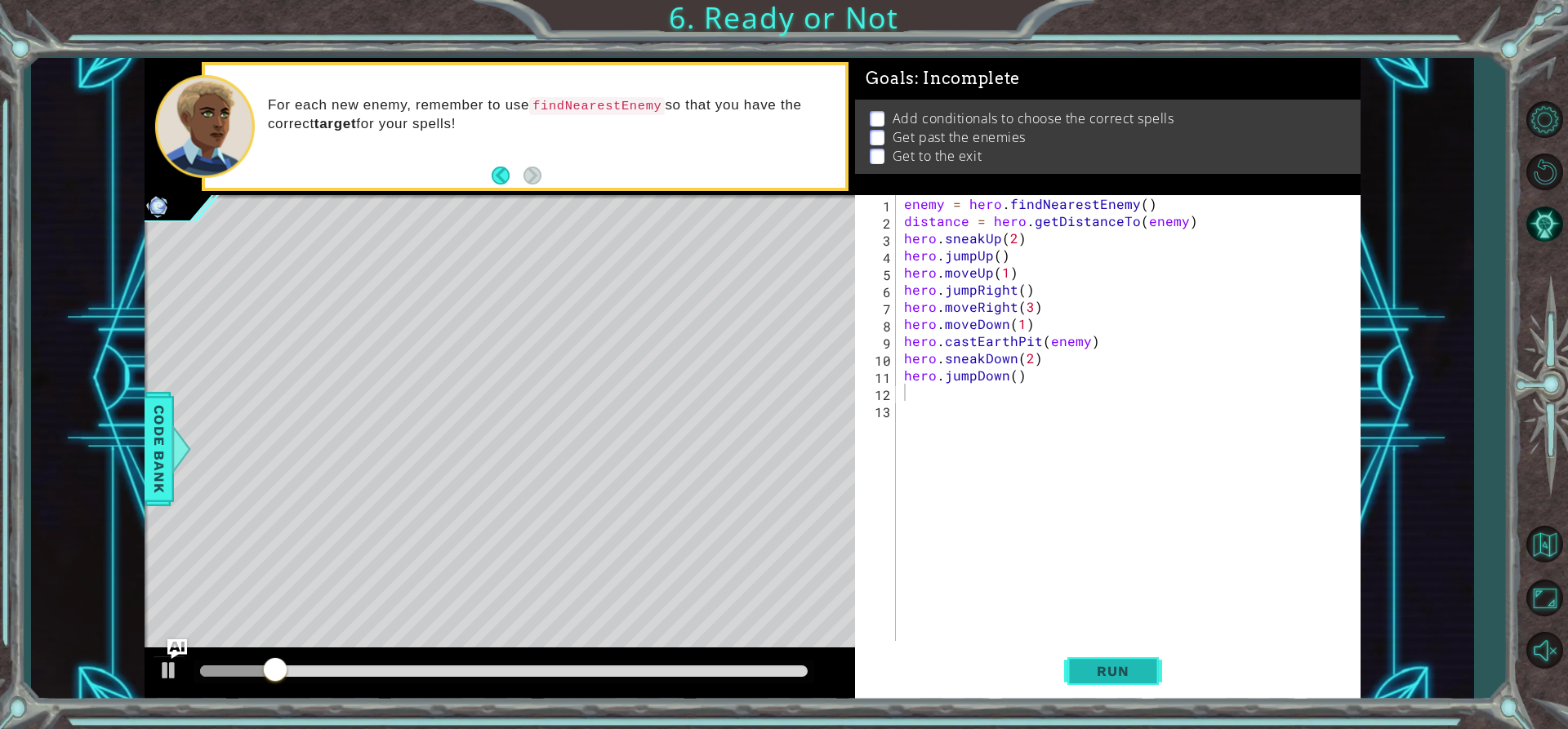
click at [1116, 663] on span "Run" at bounding box center [1112, 671] width 64 height 16
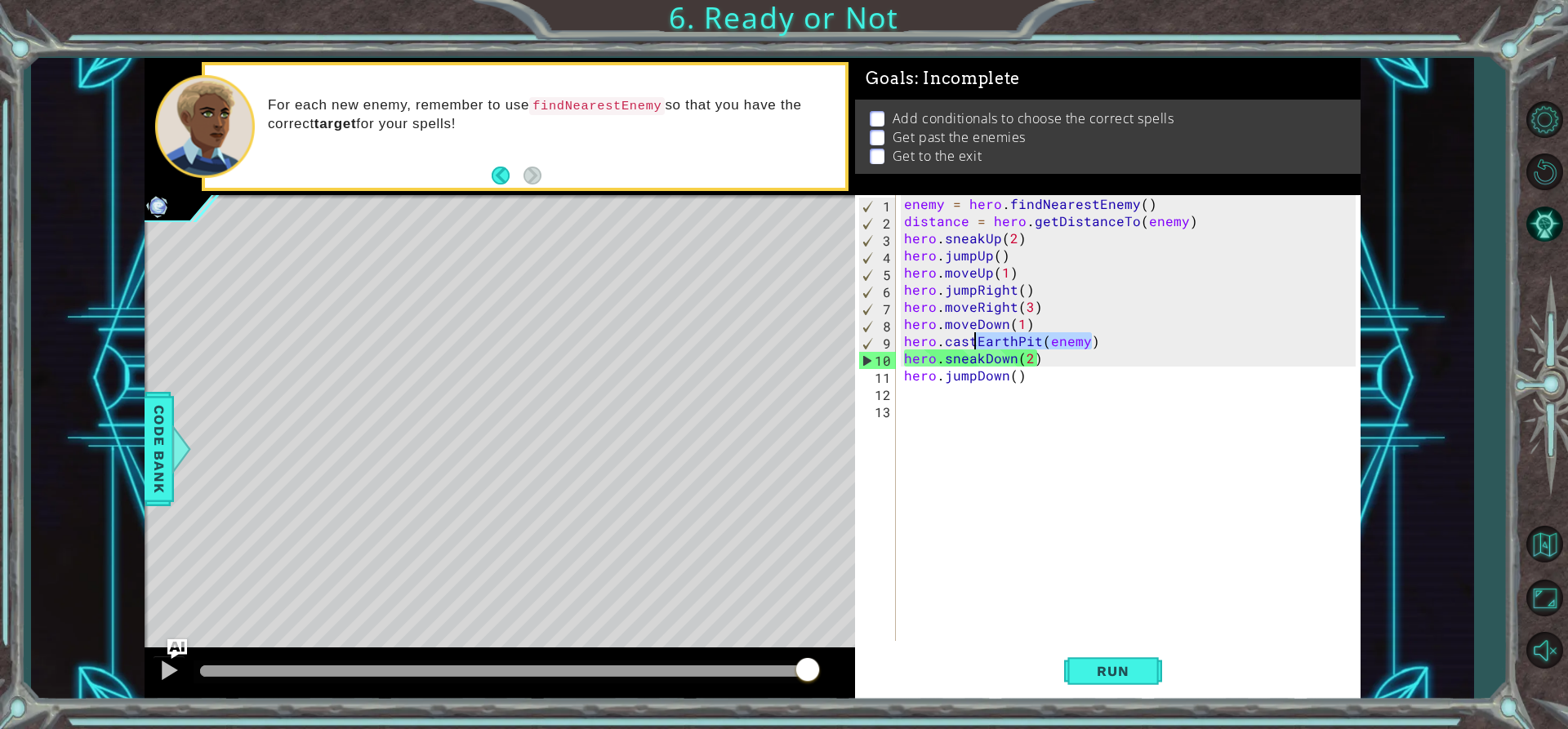
drag, startPoint x: 1089, startPoint y: 342, endPoint x: 974, endPoint y: 332, distance: 115.4
click at [974, 332] on div "enemy = hero . findNearestEnemy ( ) distance = hero . getDistanceTo ( enemy ) h…" at bounding box center [1133, 435] width 464 height 480
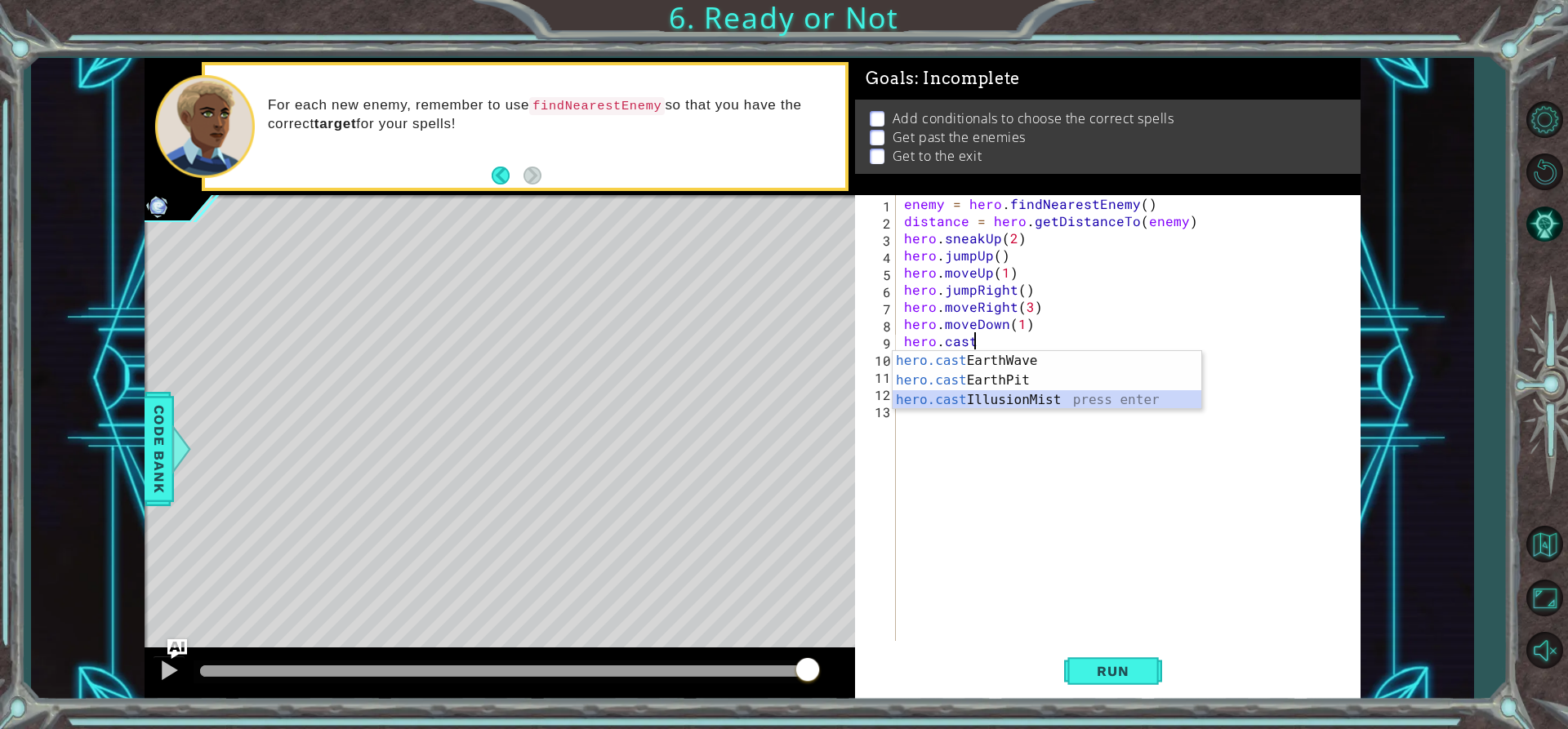
click at [1034, 405] on div "hero.cast EarthWave press enter hero.cast EarthPit press enter hero.cast Illusi…" at bounding box center [1046, 399] width 308 height 98
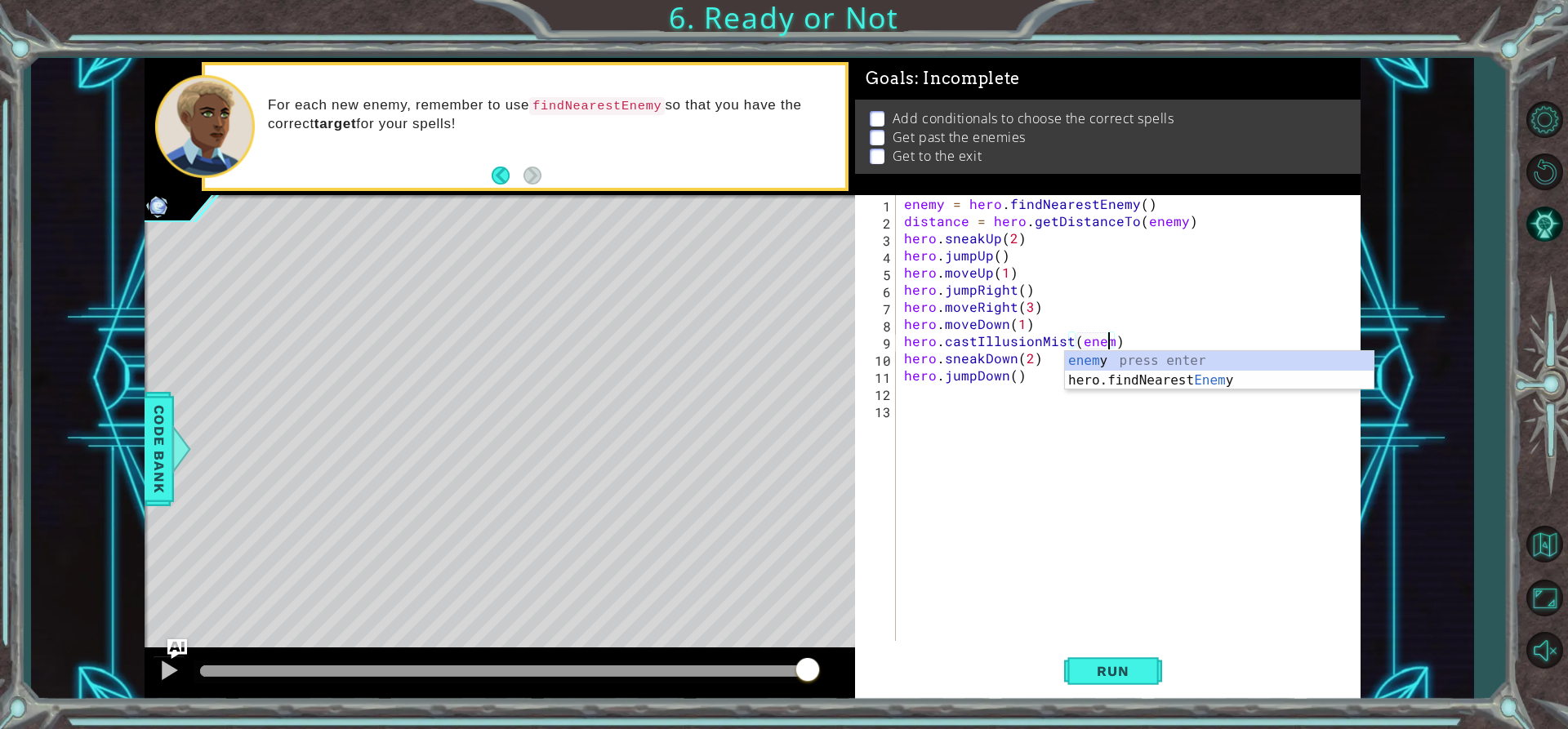
scroll to position [0, 13]
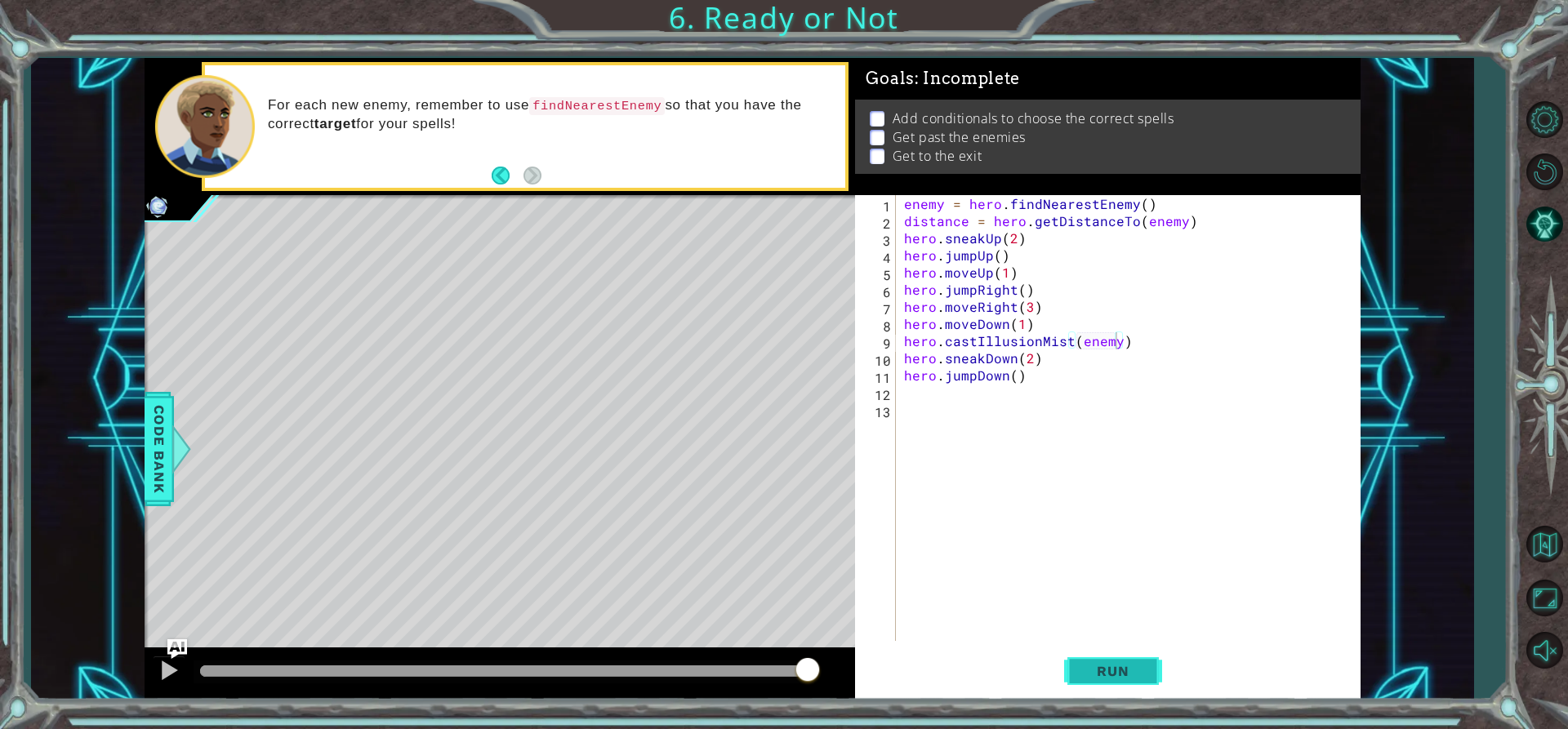
click at [1132, 668] on span "Run" at bounding box center [1112, 671] width 64 height 16
click at [1129, 670] on span "Run" at bounding box center [1112, 671] width 64 height 16
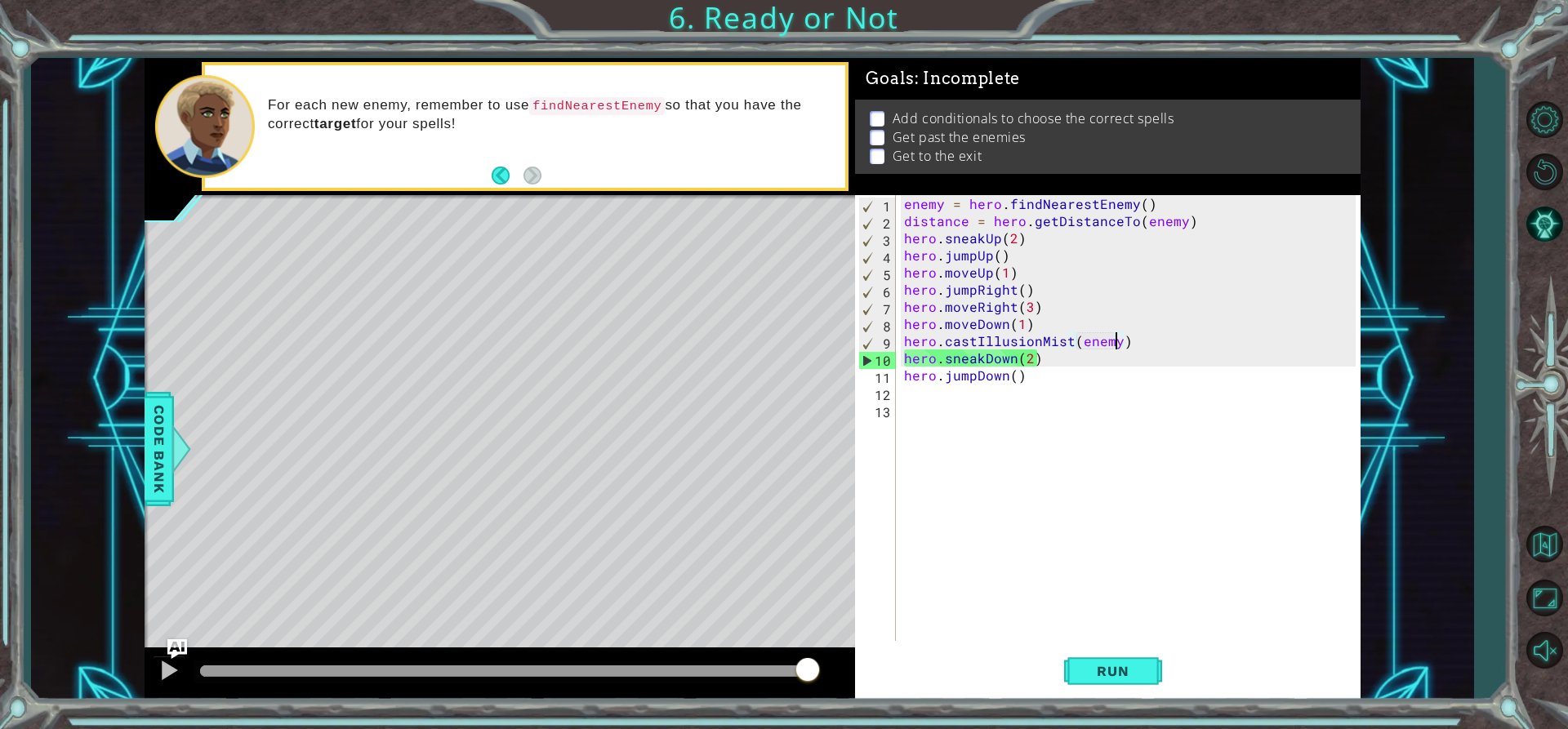
click at [1055, 319] on div "enemy = hero . findNearestEnemy ( ) distance = hero . getDistanceTo ( enemy ) h…" at bounding box center [1133, 435] width 464 height 480
type textarea "hero.moveDown(1)"
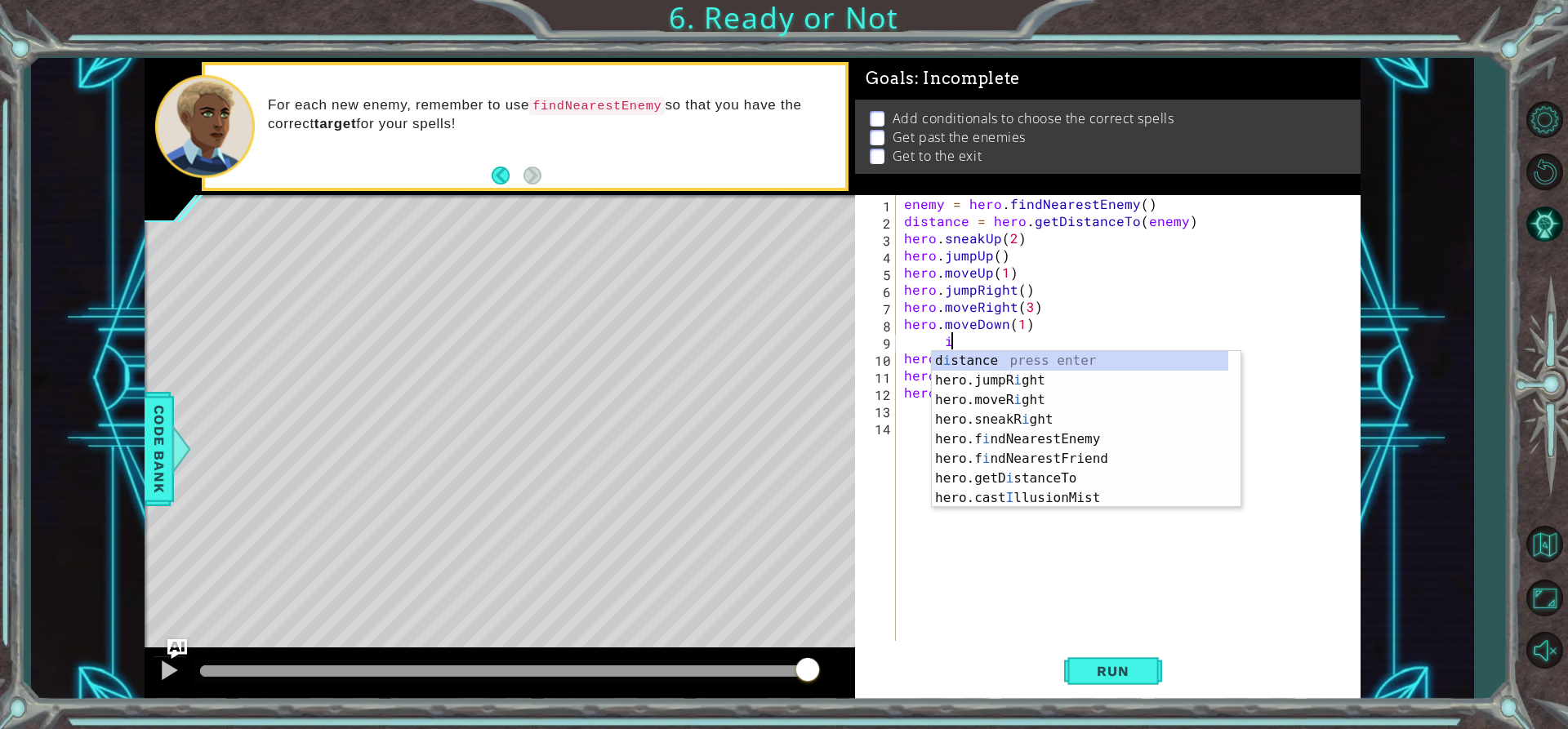
scroll to position [0, 3]
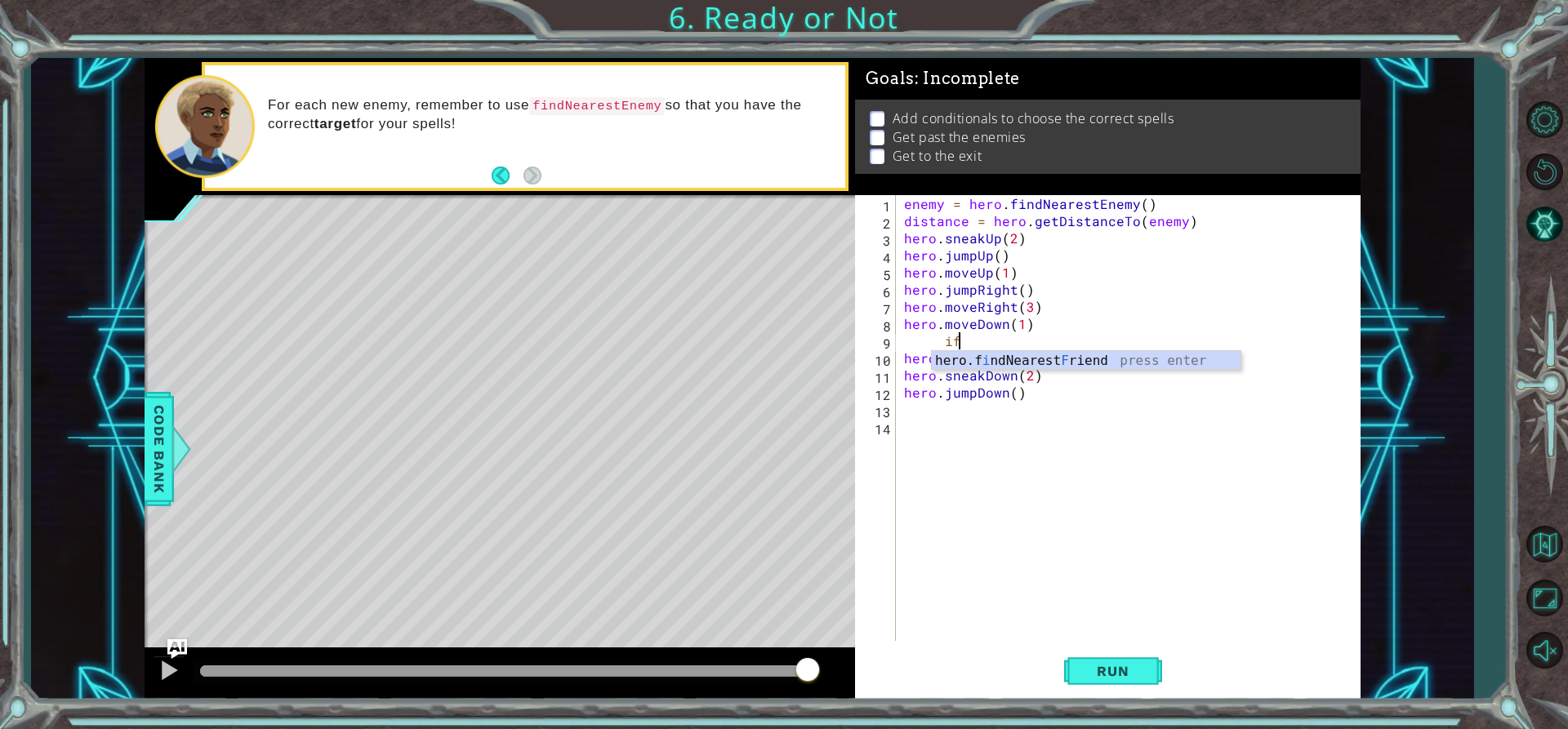
type textarea "i"
type textarea "hero.moveDown(1)"
click at [156, 441] on span "Code Bank" at bounding box center [159, 448] width 26 height 100
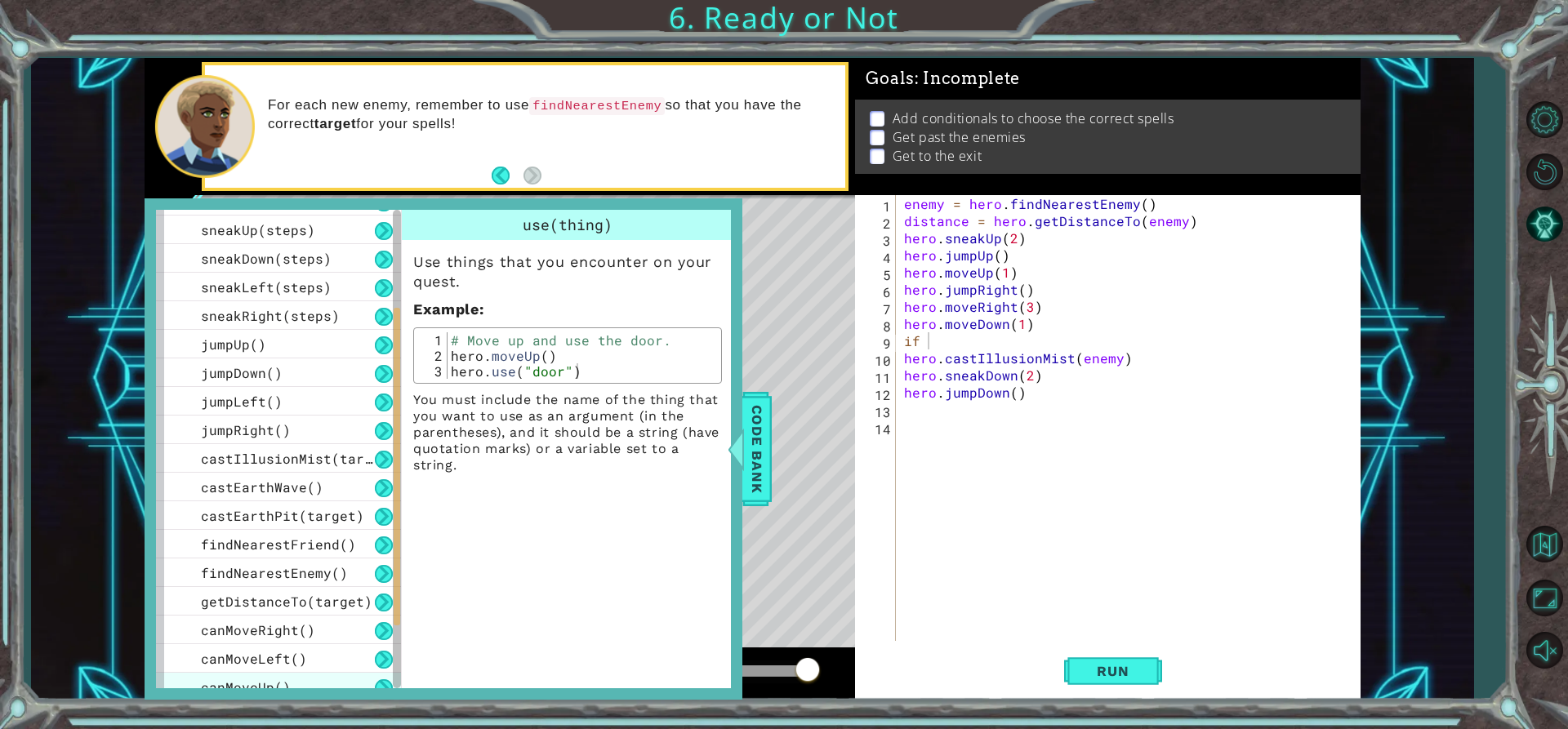
scroll to position [321, 0]
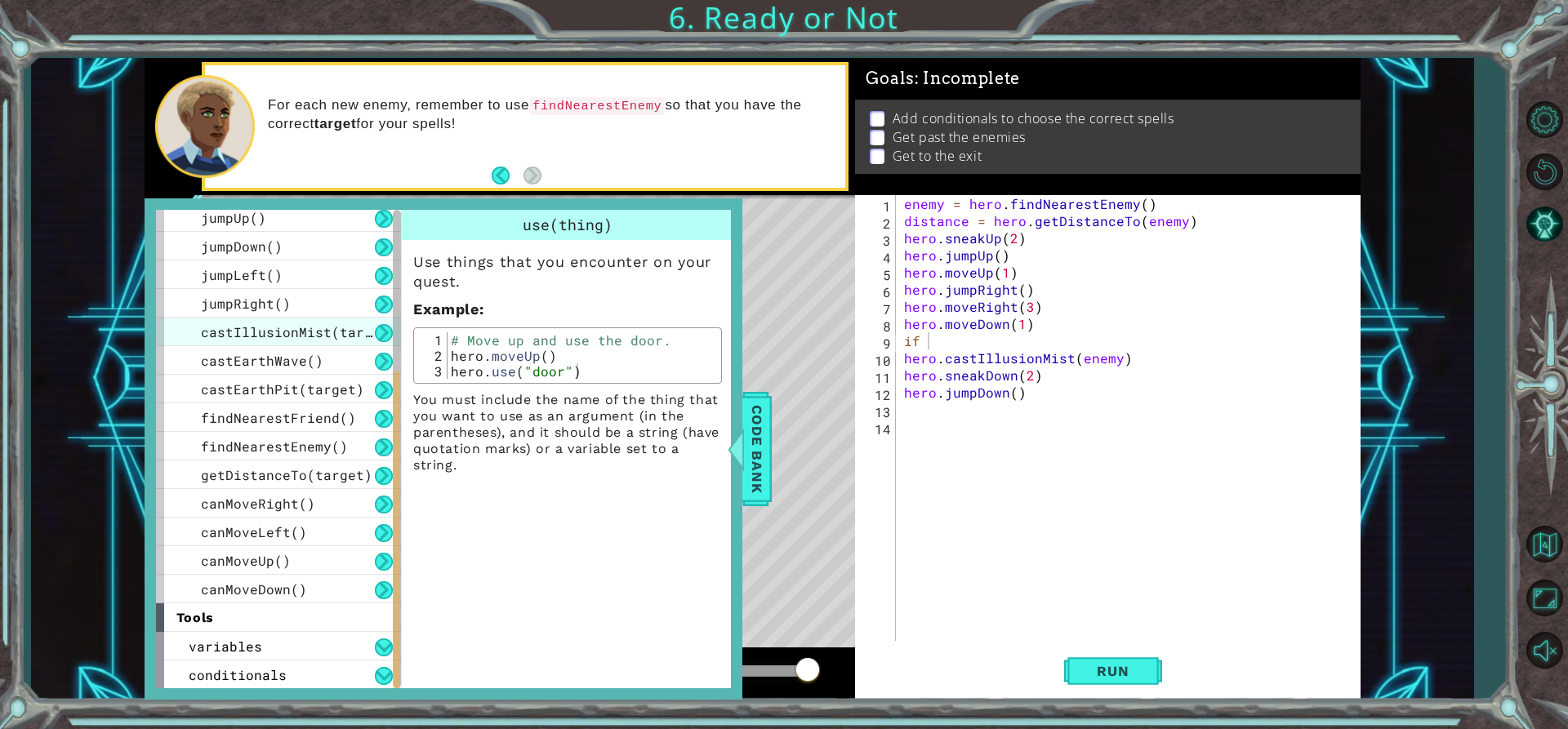
click at [299, 323] on span "castIllusionMist(target)" at bounding box center [299, 332] width 196 height 17
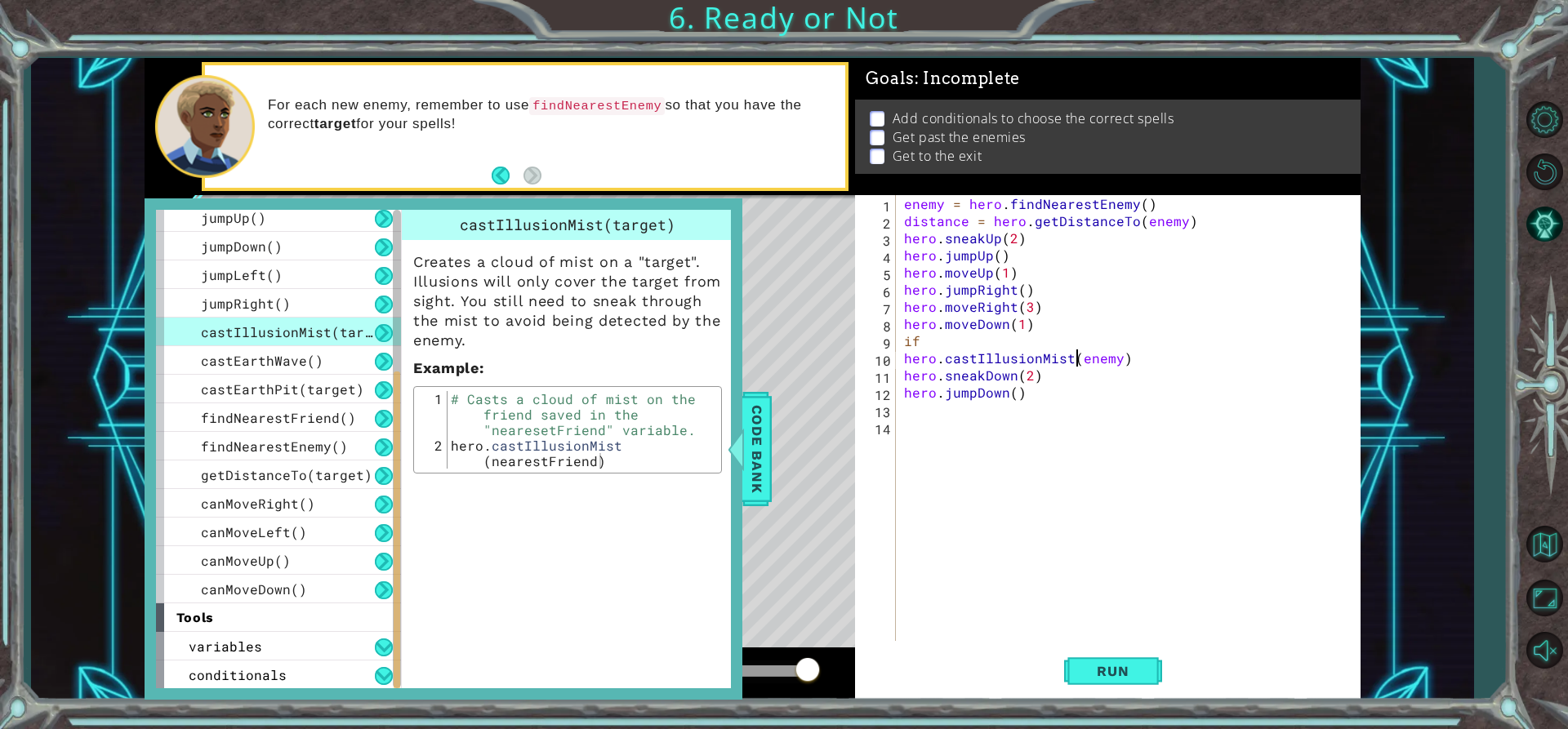
click at [1079, 354] on div "enemy = hero . findNearestEnemy ( ) distance = hero . getDistanceTo ( enemy ) h…" at bounding box center [1133, 435] width 464 height 480
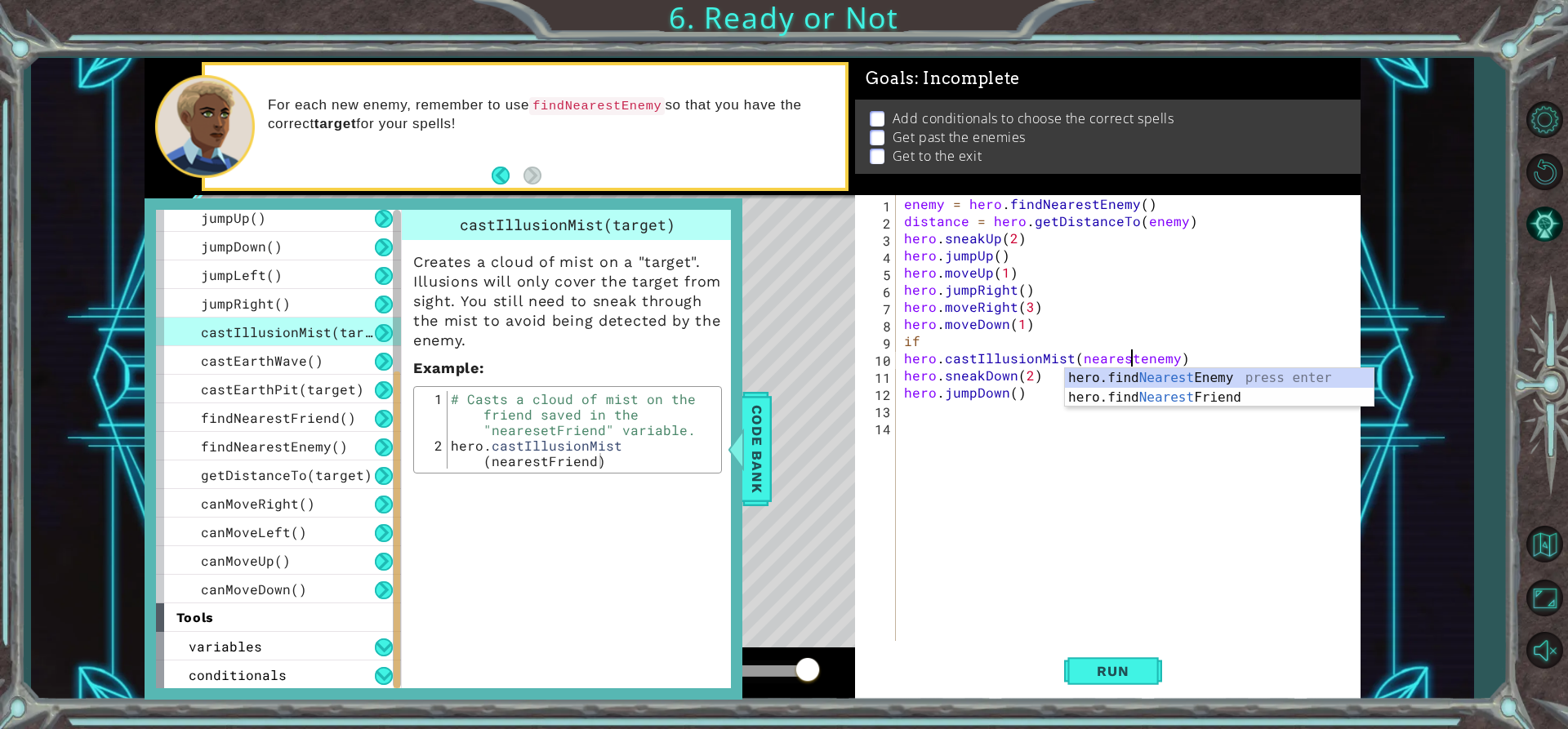
scroll to position [0, 15]
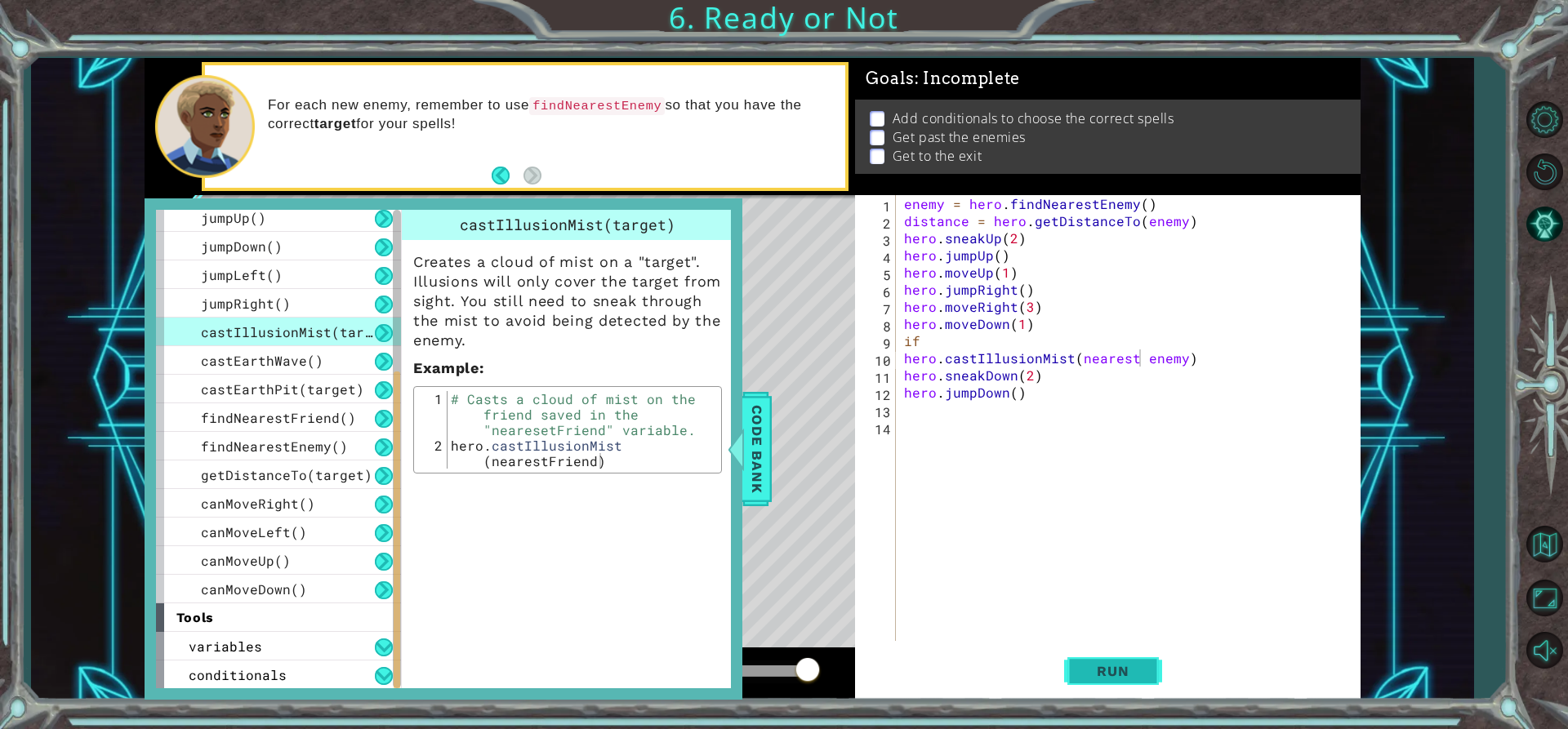
click at [1111, 679] on span "Run" at bounding box center [1112, 671] width 64 height 16
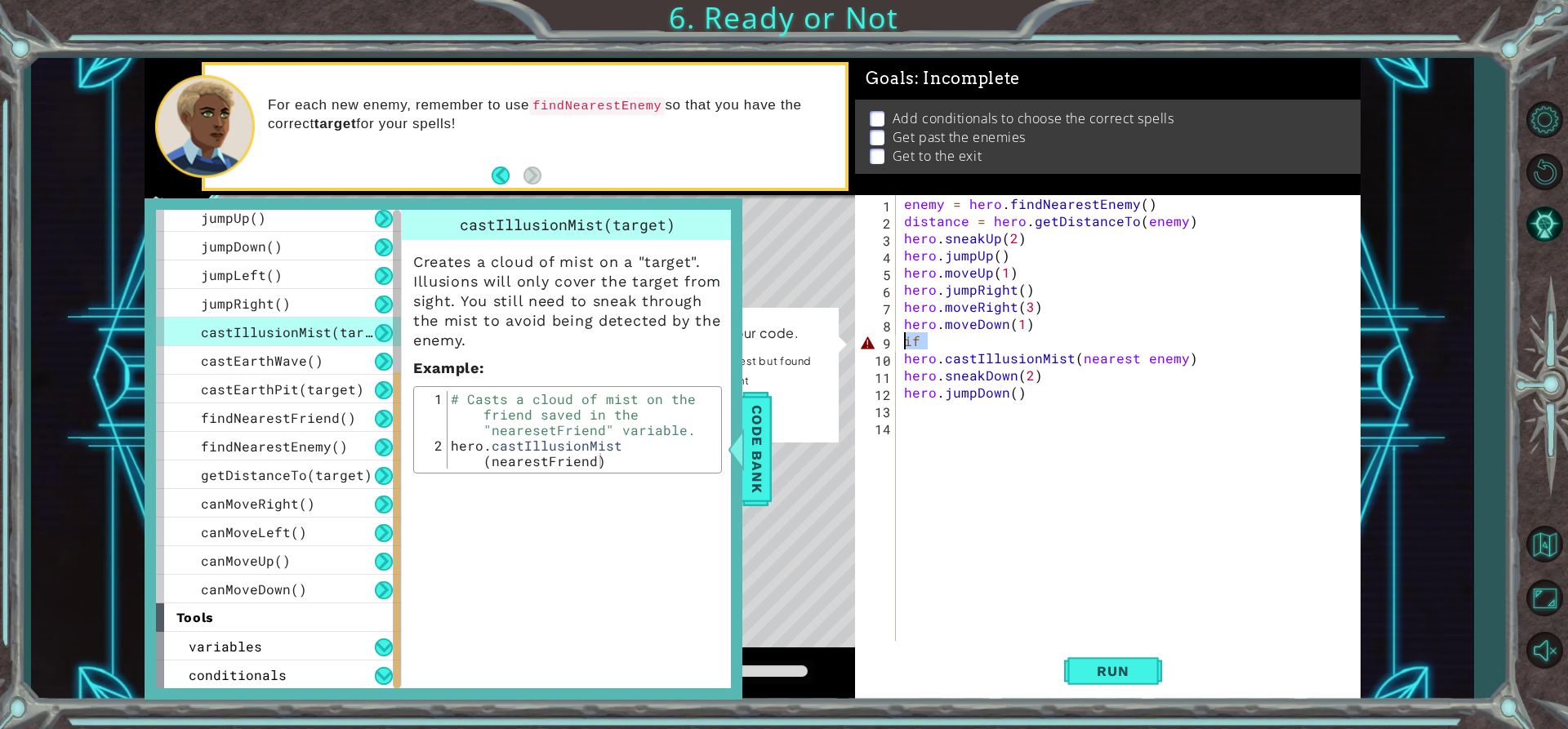
drag, startPoint x: 1029, startPoint y: 341, endPoint x: 816, endPoint y: 351, distance: 213.2
click at [816, 351] on div "1 ההההההההההההההההההההההההההההההההההההההההההההההההההההההההההההההההההההההההההההה…" at bounding box center [753, 378] width 1216 height 642
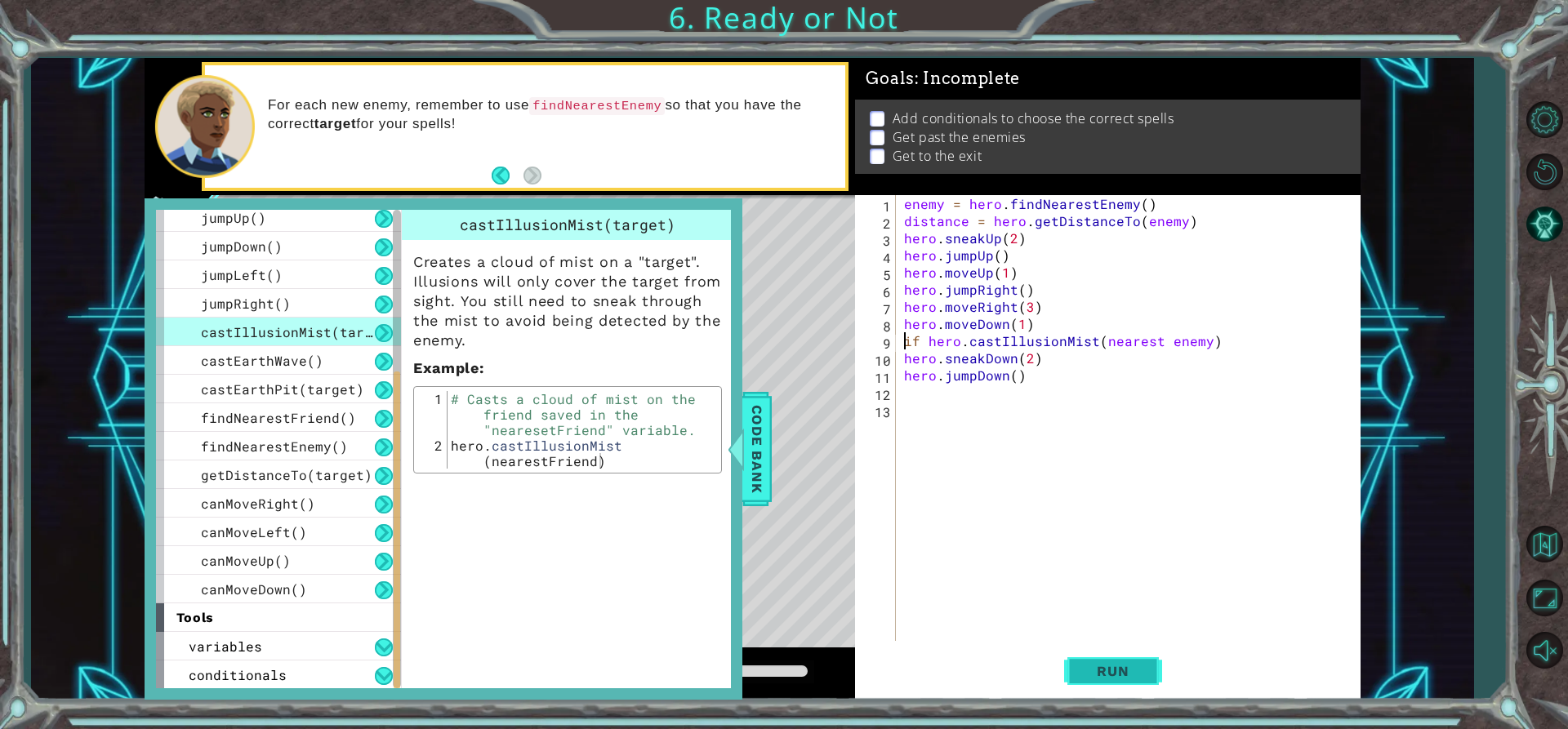
click at [1121, 674] on span "Run" at bounding box center [1112, 671] width 64 height 16
drag, startPoint x: 922, startPoint y: 335, endPoint x: 906, endPoint y: 346, distance: 19.4
click at [906, 346] on div "enemy = hero . findNearestEnemy ( ) distance = hero . getDistanceTo ( enemy ) h…" at bounding box center [1133, 435] width 464 height 480
click at [1135, 663] on span "Run" at bounding box center [1112, 671] width 64 height 16
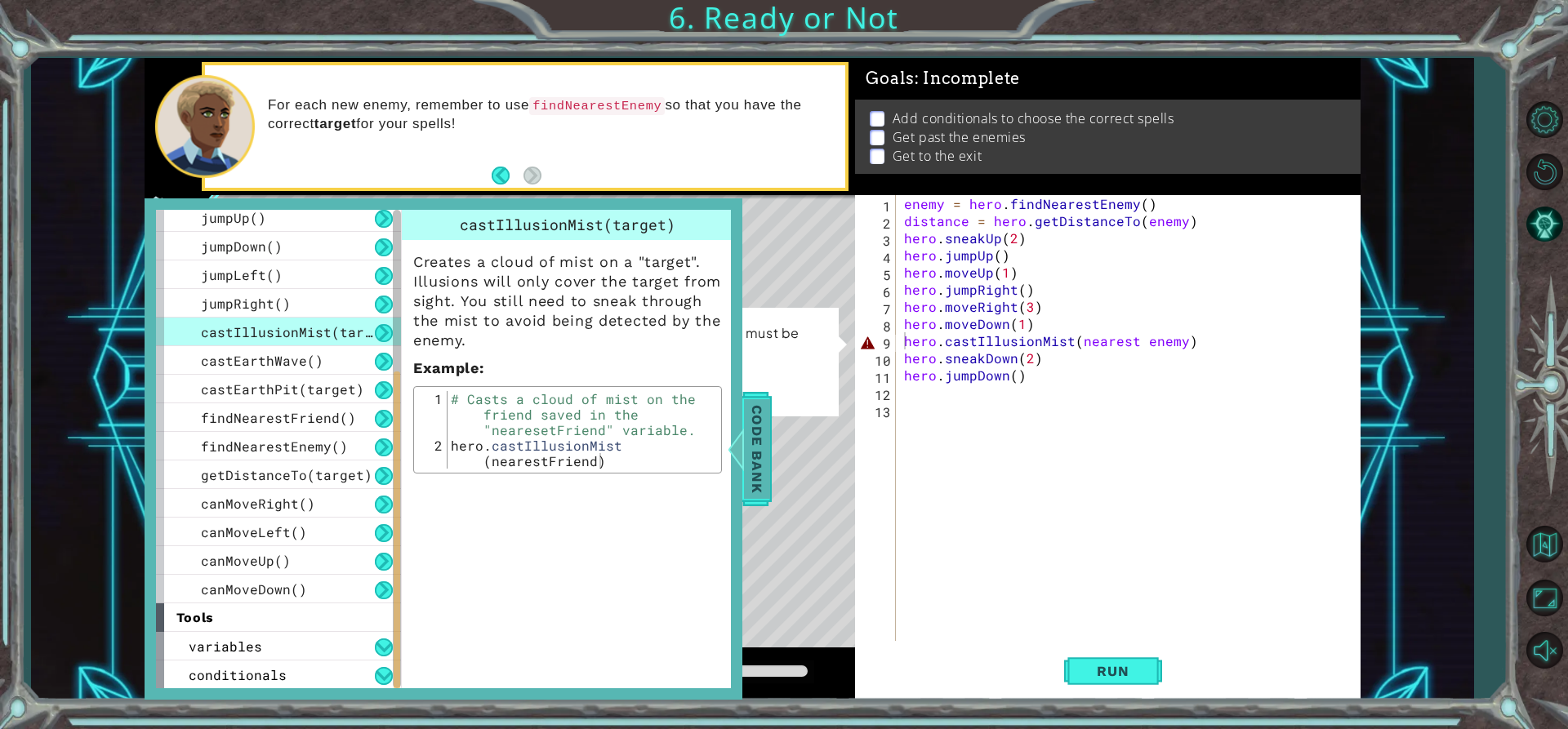
click at [766, 450] on span "Code Bank" at bounding box center [757, 448] width 26 height 100
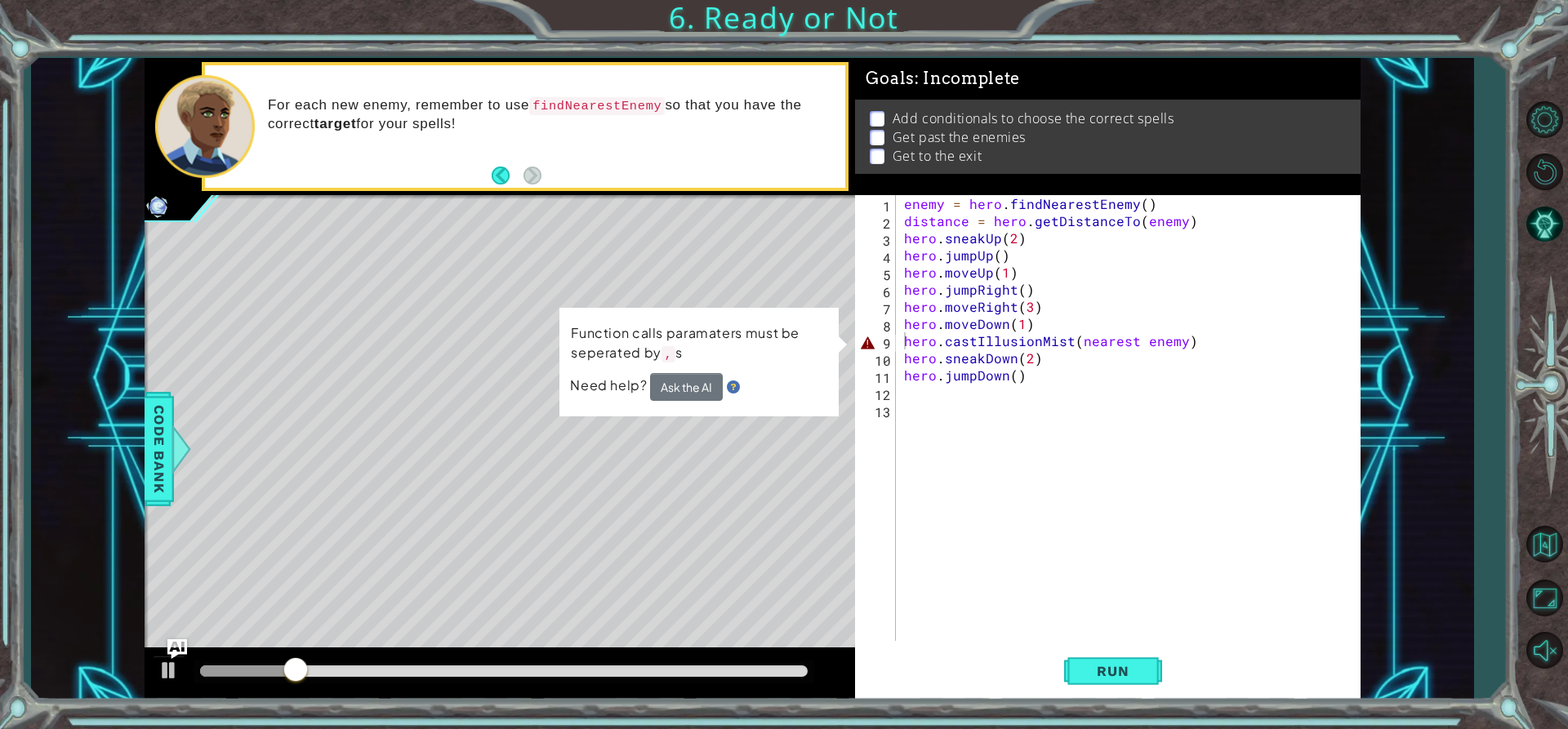
click at [974, 350] on div "enemy = hero . findNearestEnemy ( ) distance = hero . getDistanceTo ( enemy ) h…" at bounding box center [1133, 435] width 464 height 480
click at [976, 340] on div "enemy = hero . findNearestEnemy ( ) distance = hero . getDistanceTo ( enemy ) h…" at bounding box center [1133, 435] width 464 height 480
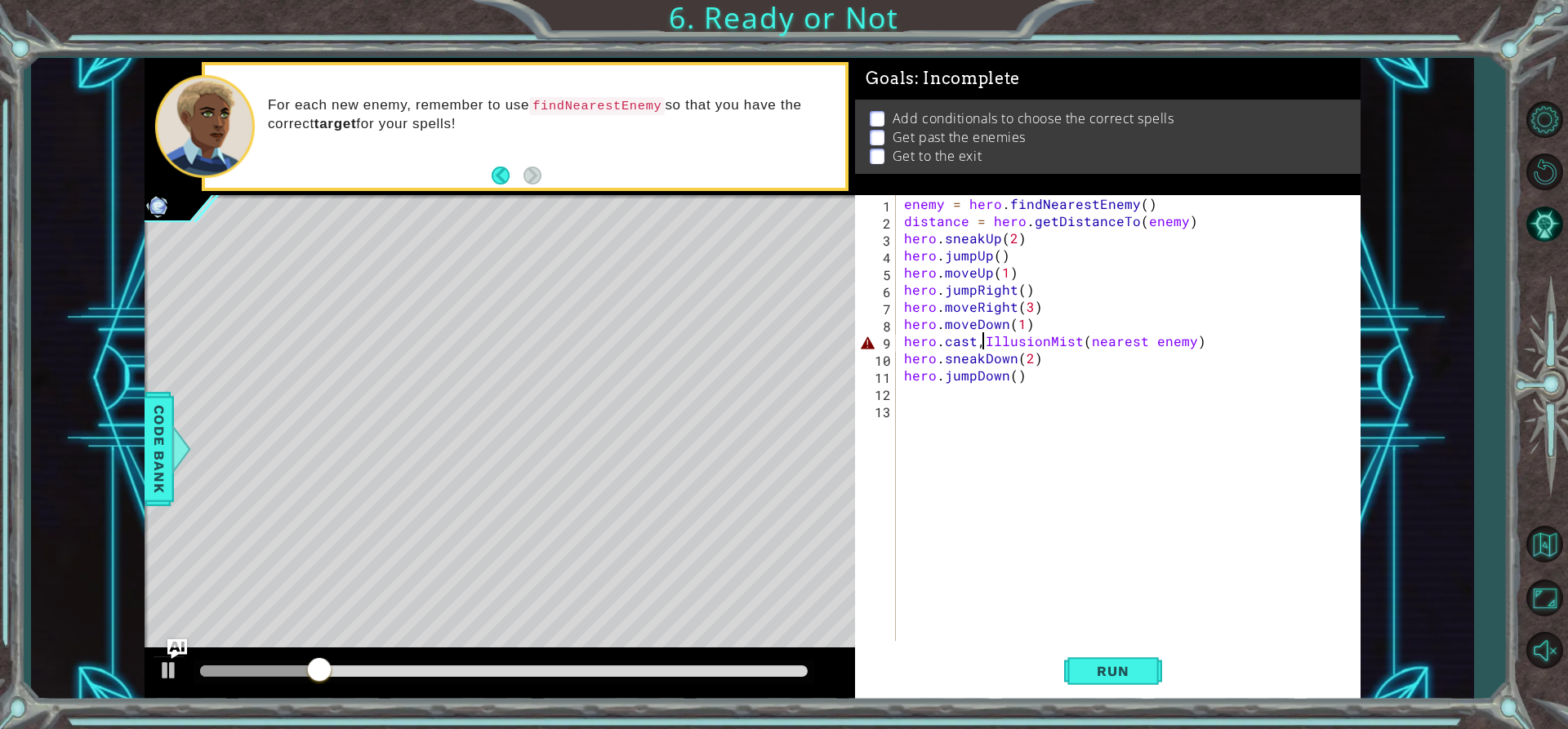
scroll to position [0, 6]
click at [1131, 689] on button "Run" at bounding box center [1112, 671] width 98 height 50
drag, startPoint x: 138, startPoint y: 429, endPoint x: 150, endPoint y: 433, distance: 12.6
click at [150, 433] on div "1 ההההההההההההההההההההההההההההההההההההההההההההההההההההההההההההההההההההההההההההה…" at bounding box center [752, 378] width 1442 height 642
click at [150, 433] on span "Code Bank" at bounding box center [159, 448] width 26 height 100
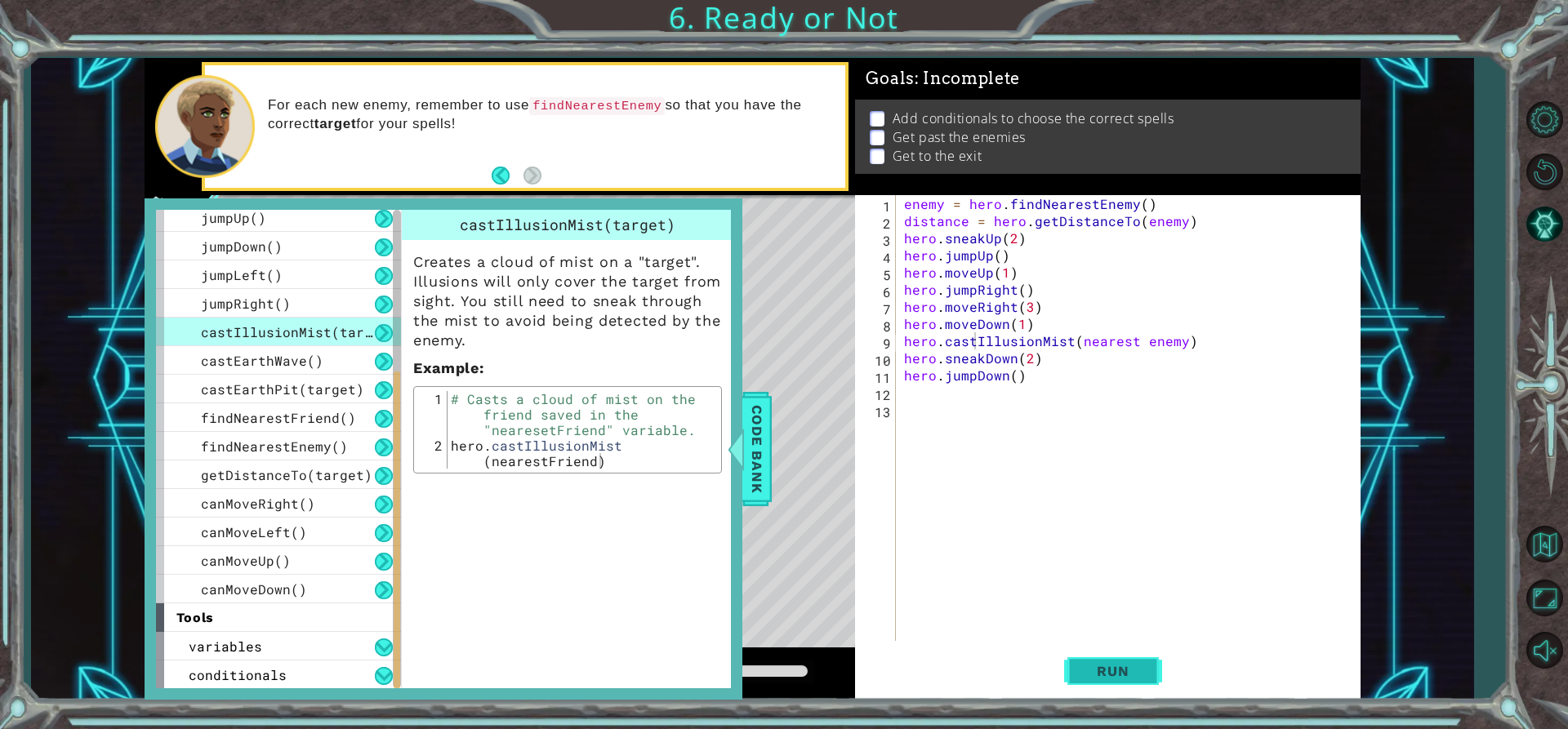
click at [1136, 687] on button "Run" at bounding box center [1112, 671] width 98 height 50
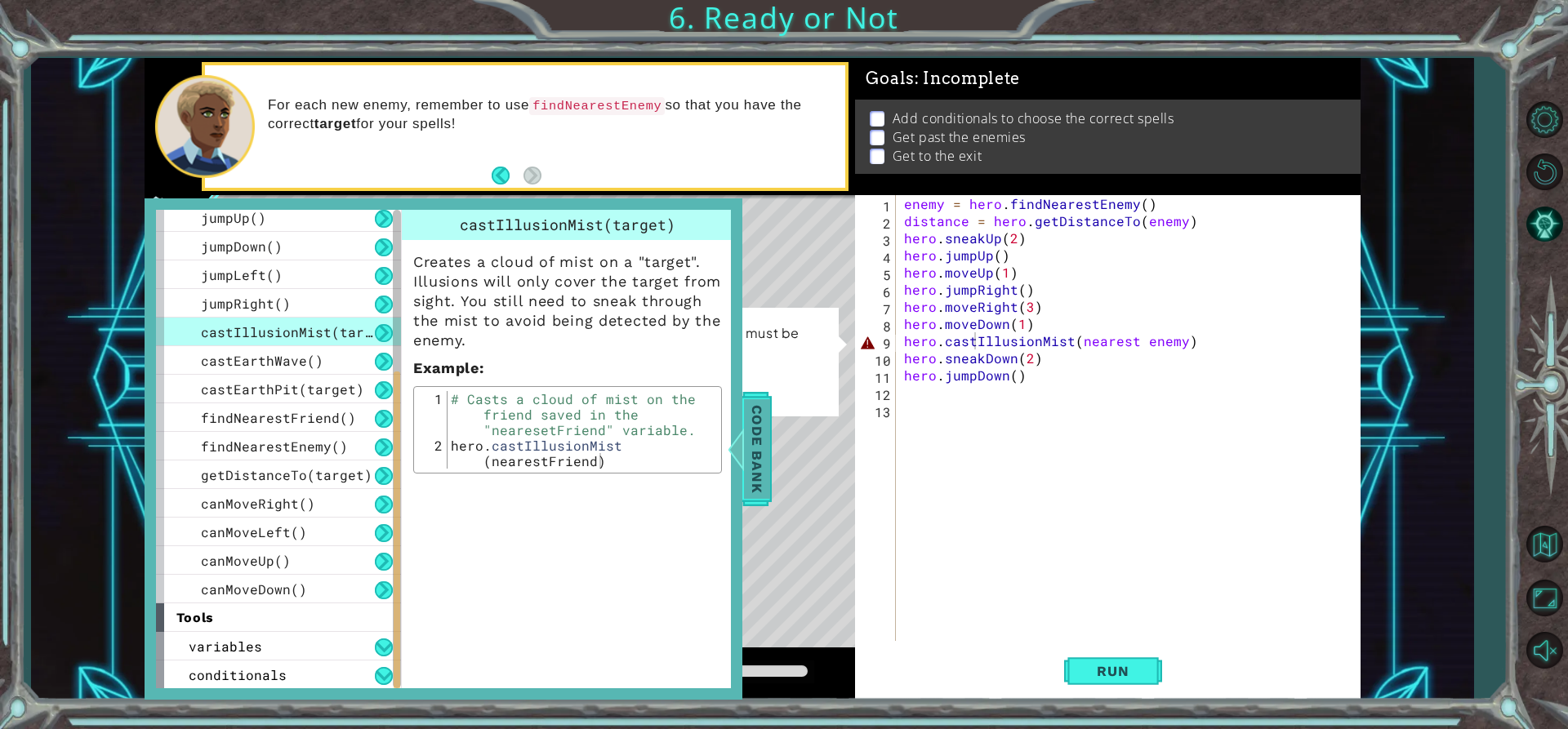
click at [755, 490] on span "Code Bank" at bounding box center [757, 448] width 26 height 100
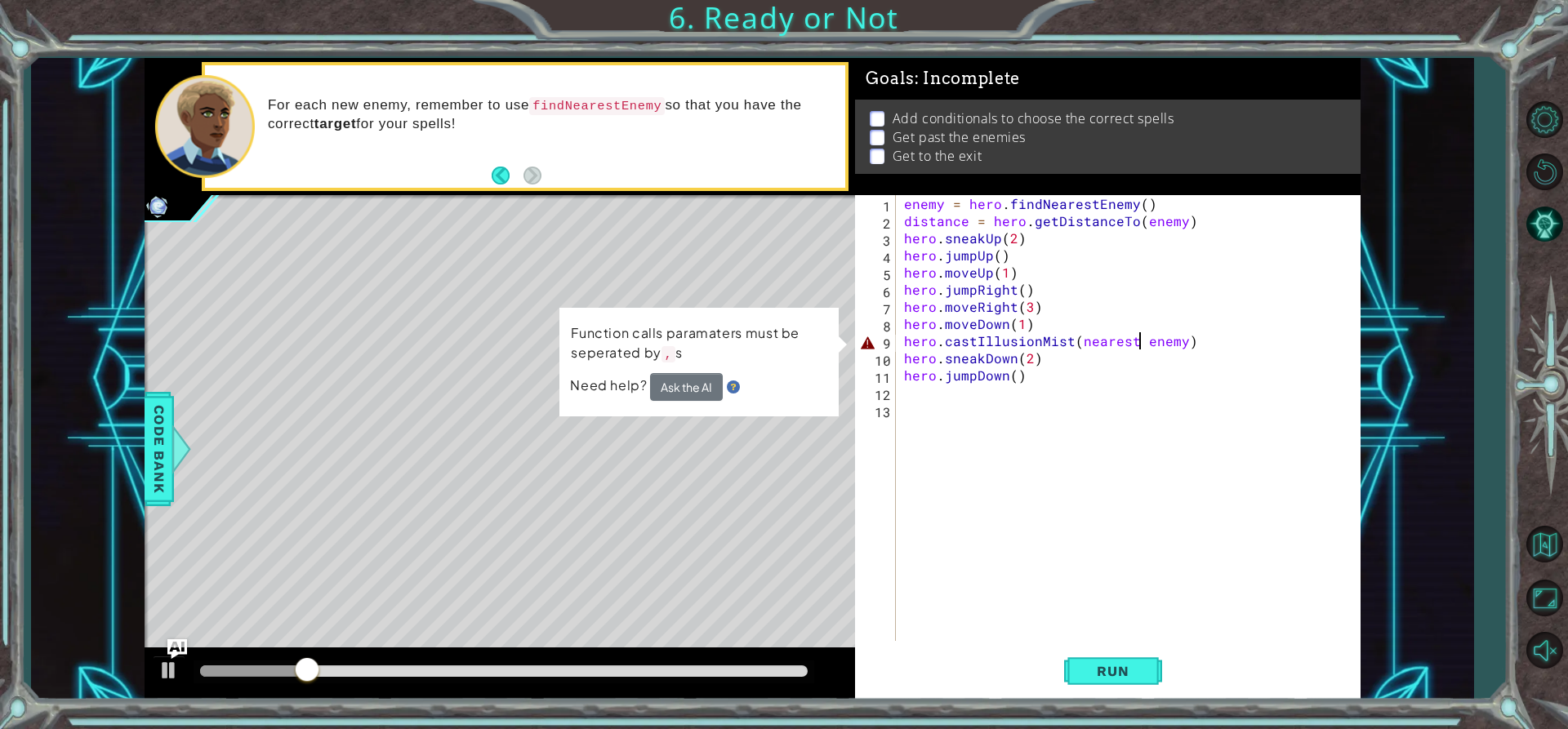
click at [1139, 348] on div "enemy = hero . findNearestEnemy ( ) distance = hero . getDistanceTo ( enemy ) h…" at bounding box center [1133, 435] width 464 height 480
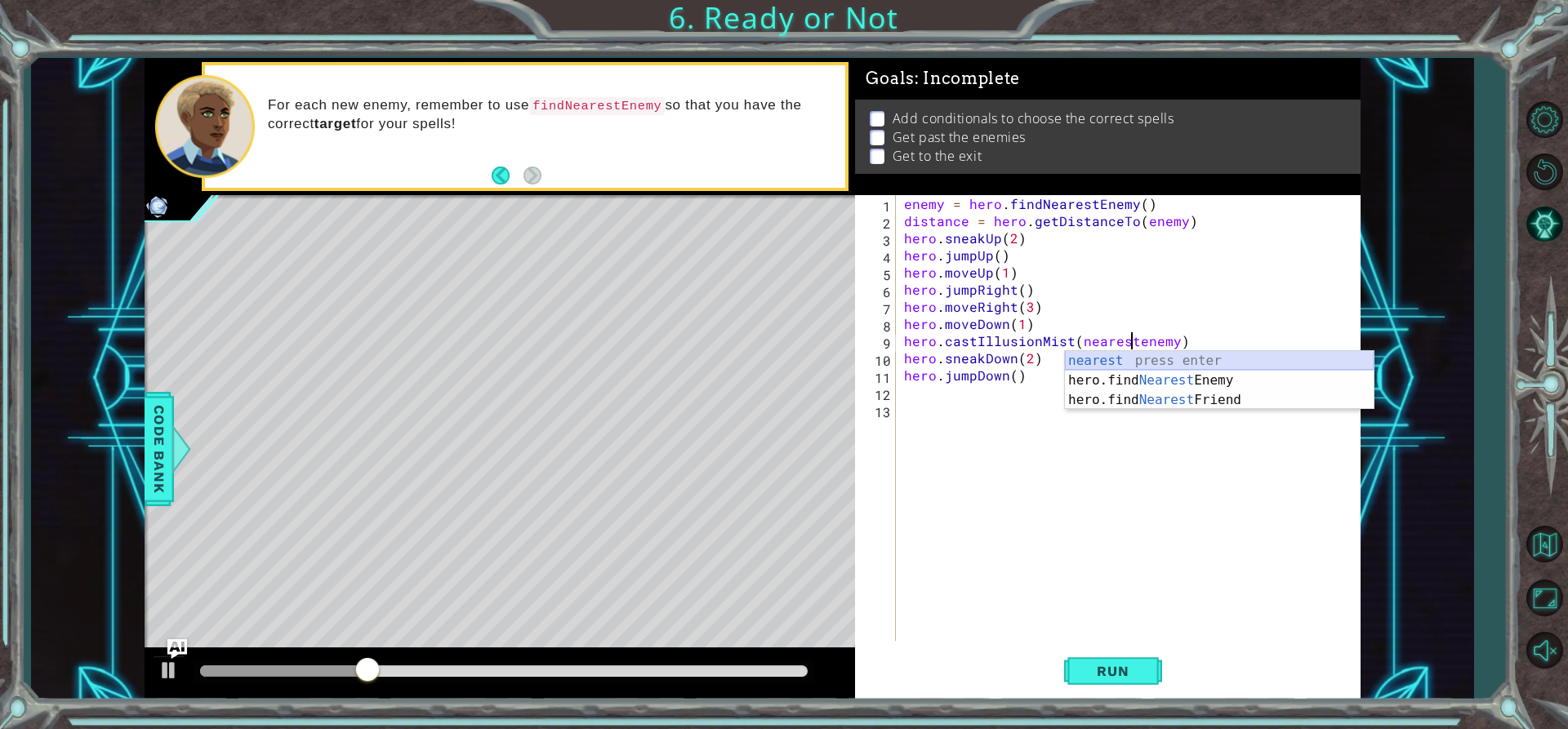
click at [1153, 352] on div "nearest press enter hero.find Nearest Enemy press enter hero.find Nearest Frien…" at bounding box center [1219, 399] width 308 height 98
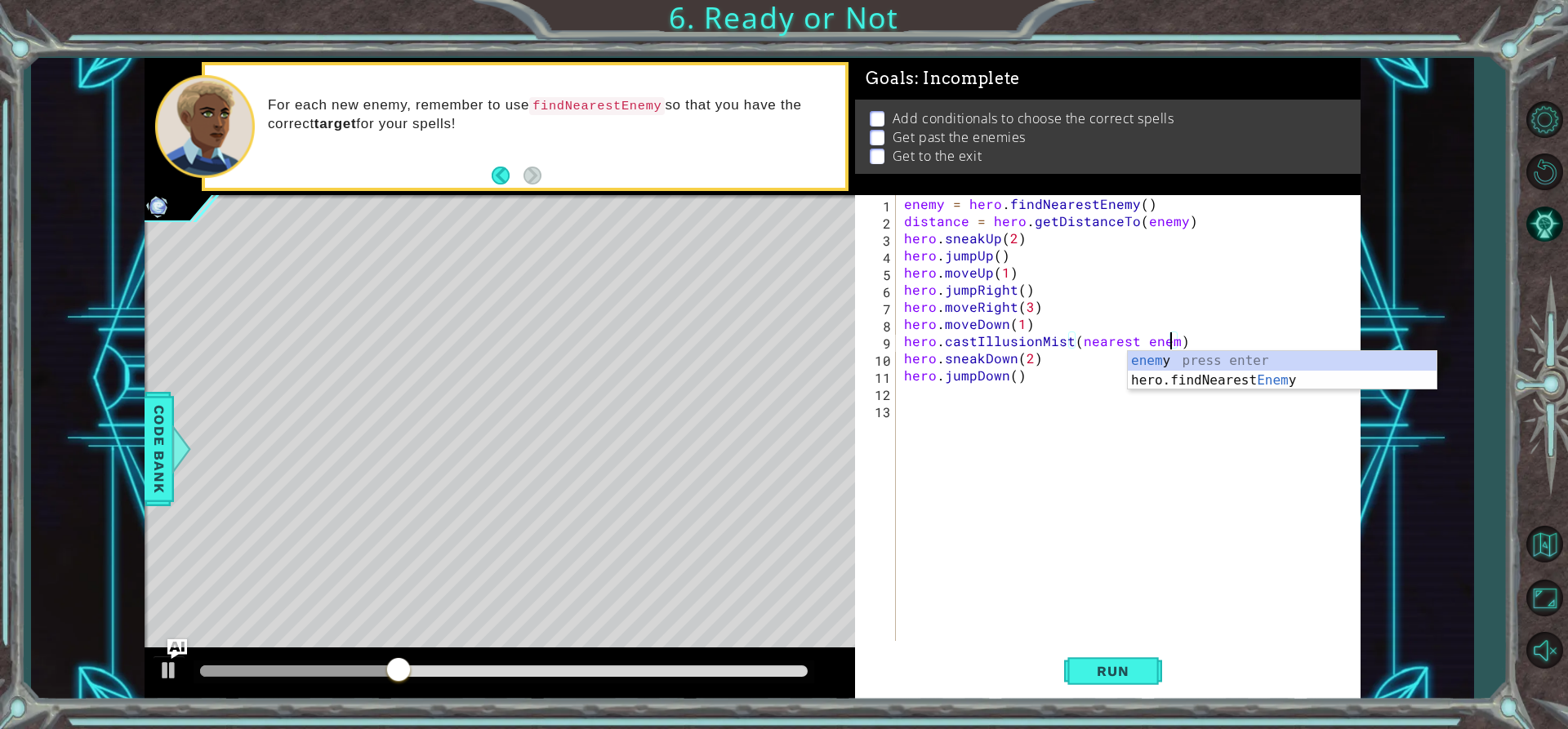
type textarea "hero.castIllusionMist(nearest enemy)"
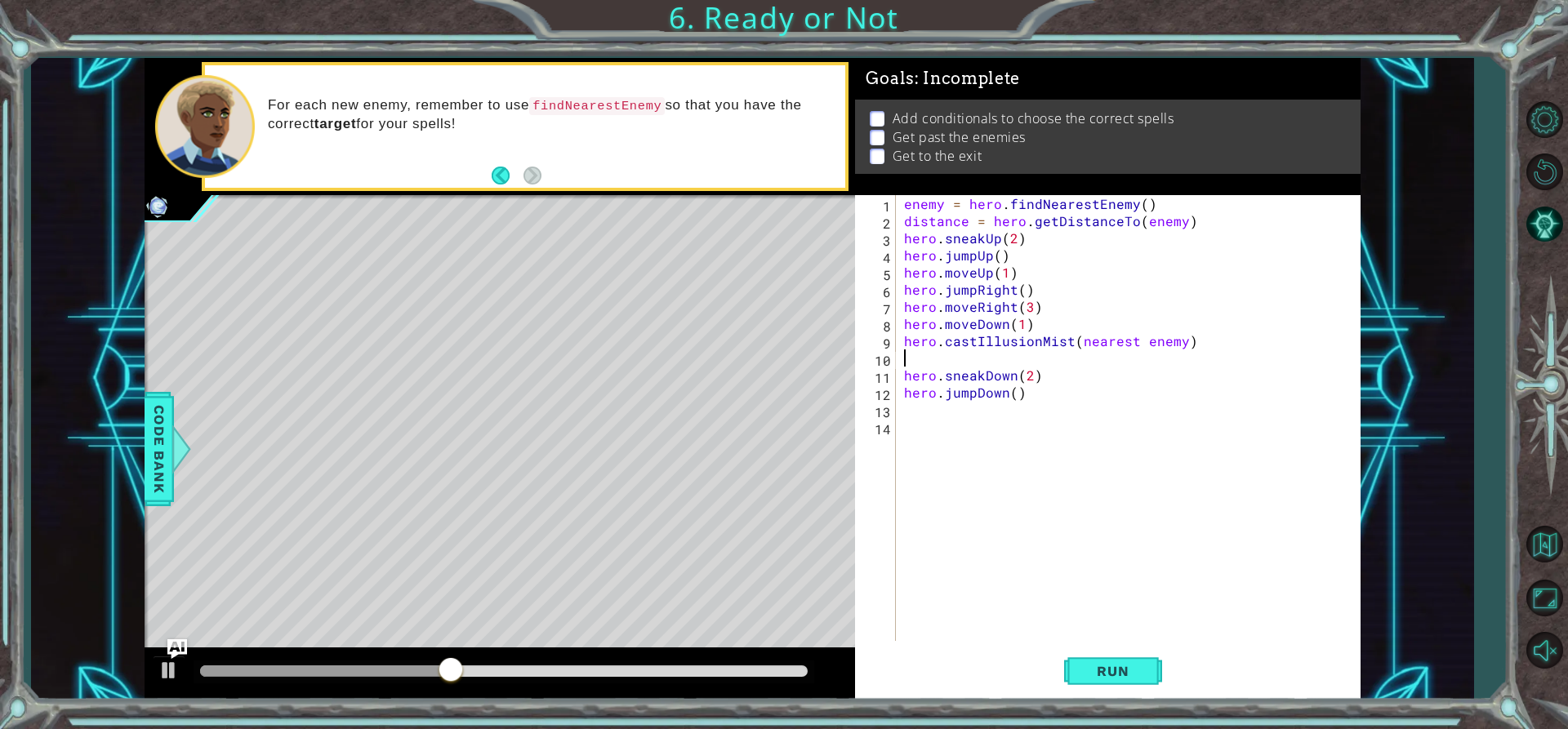
scroll to position [0, 0]
click at [1105, 670] on span "Run" at bounding box center [1112, 671] width 64 height 16
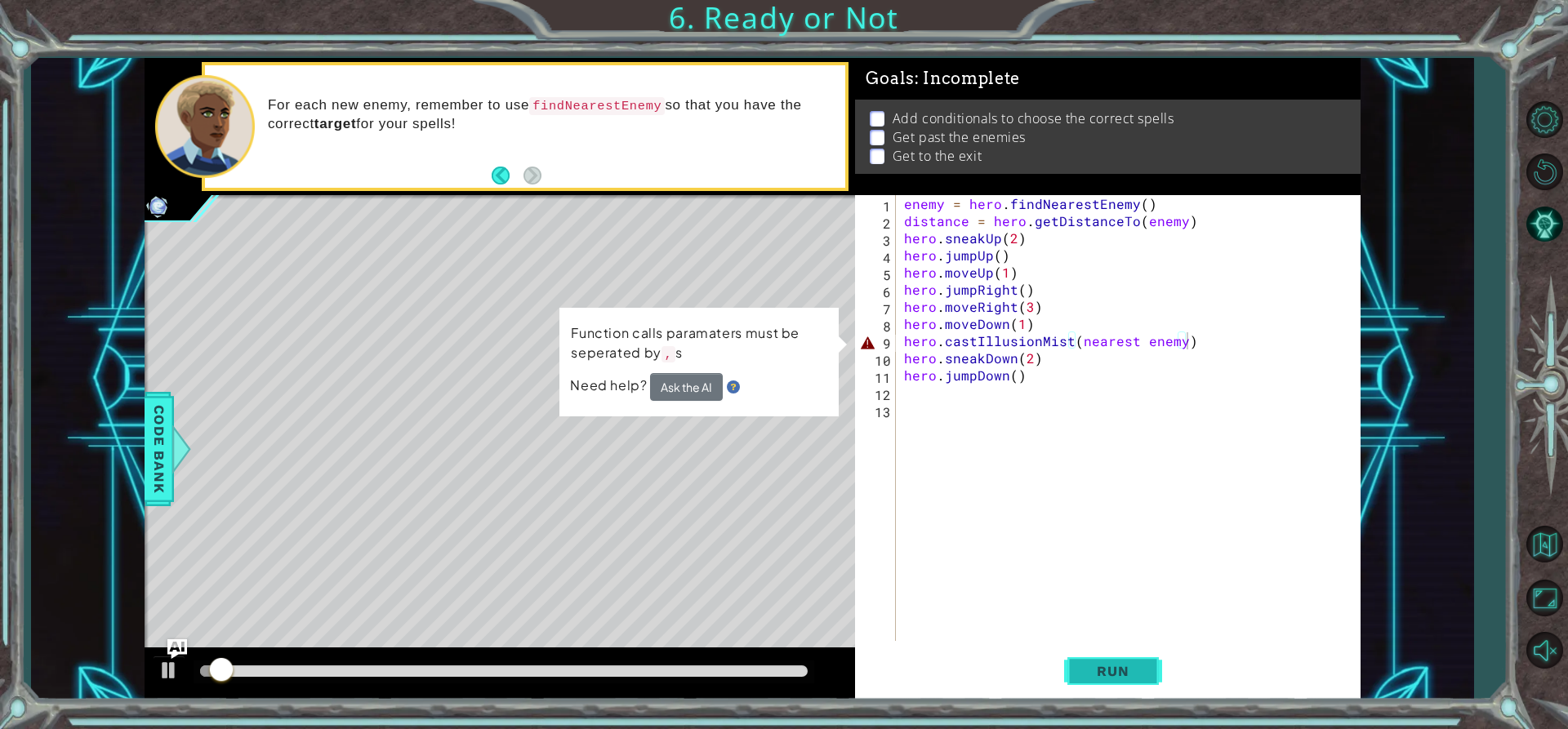
click at [1105, 670] on span "Run" at bounding box center [1112, 671] width 64 height 16
click at [159, 454] on span "Code Bank" at bounding box center [159, 448] width 26 height 100
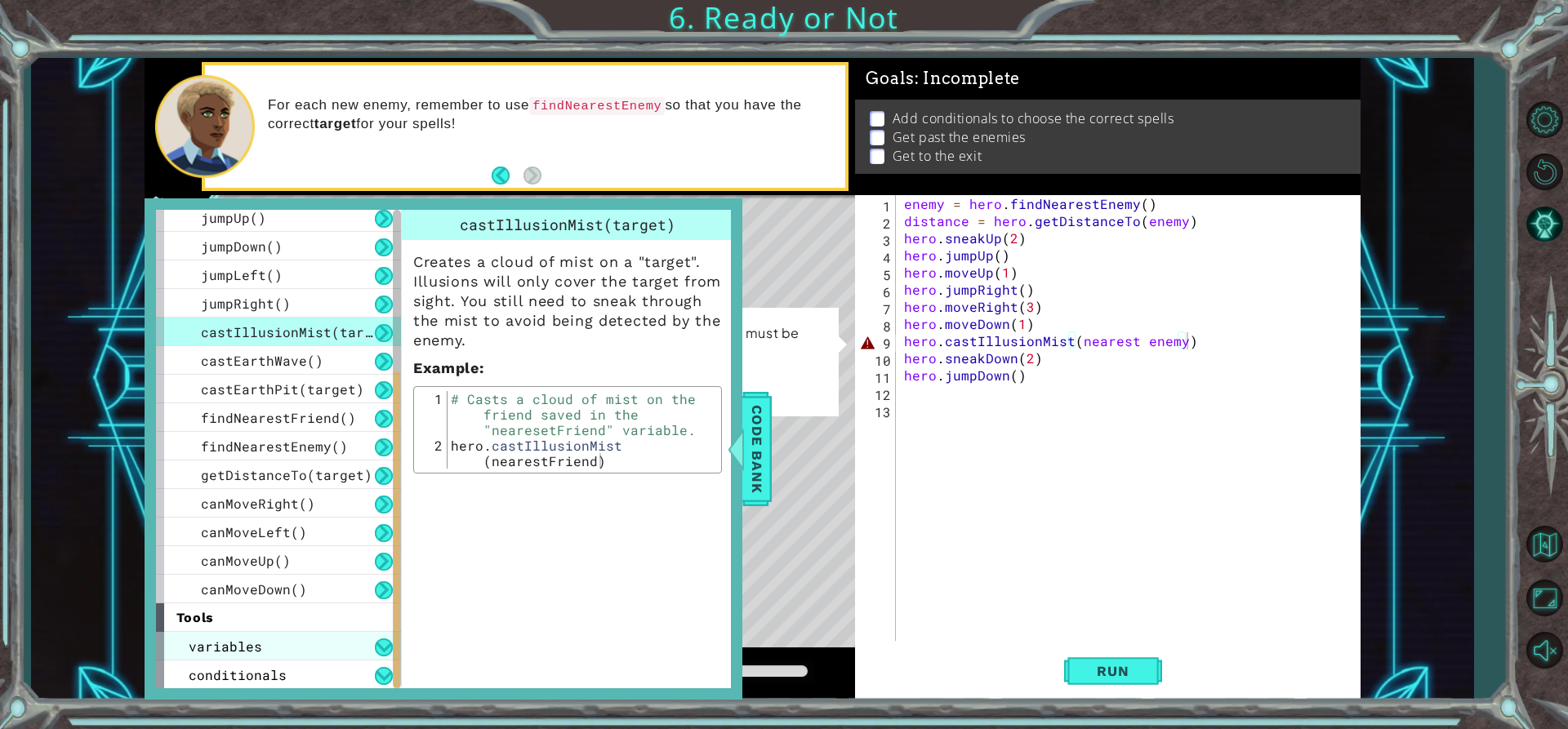
click at [263, 657] on div "variables" at bounding box center [278, 646] width 245 height 29
click at [266, 668] on span "assignment" at bounding box center [242, 674] width 81 height 17
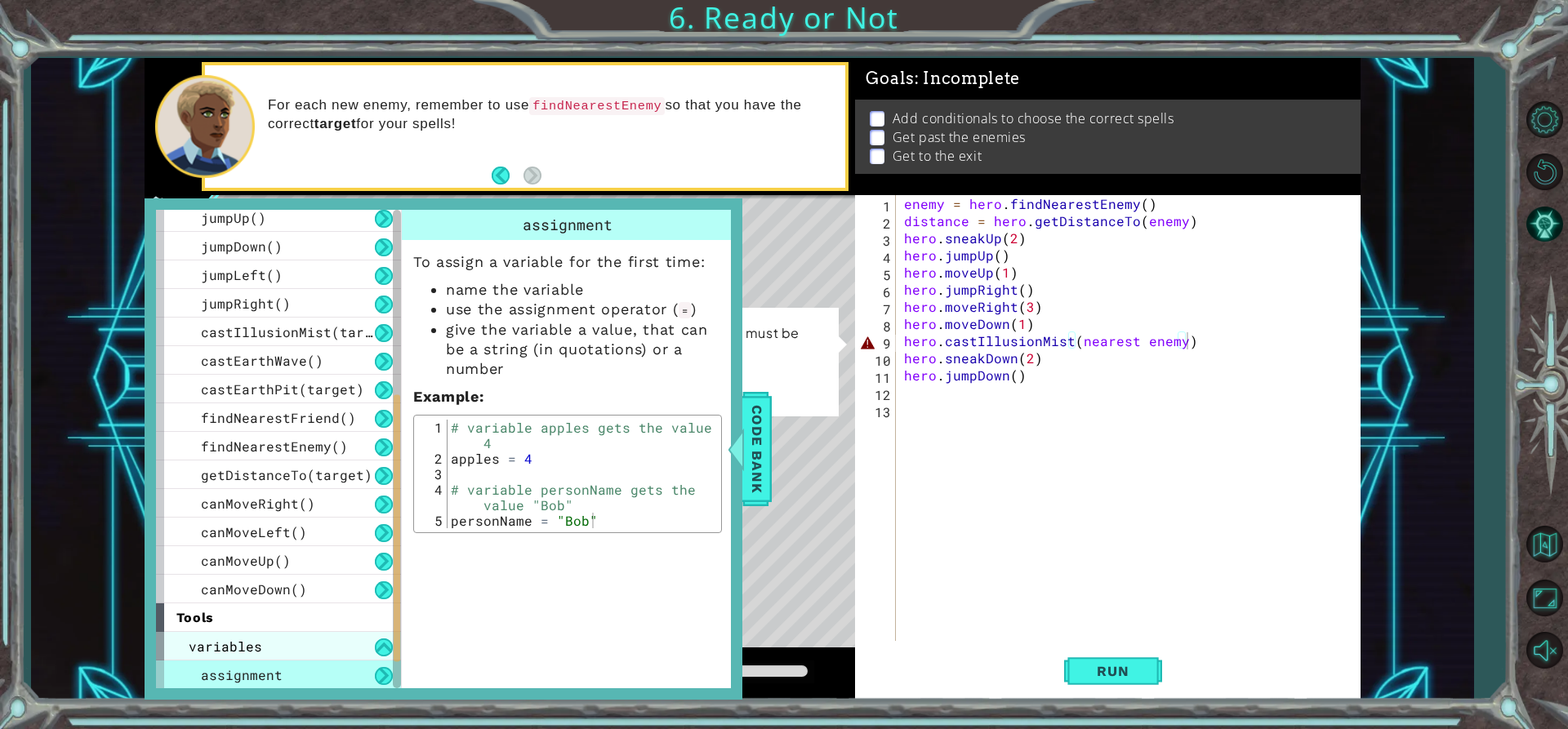
click at [275, 650] on div "variables" at bounding box center [278, 646] width 245 height 29
click at [284, 638] on div "variables" at bounding box center [278, 646] width 245 height 29
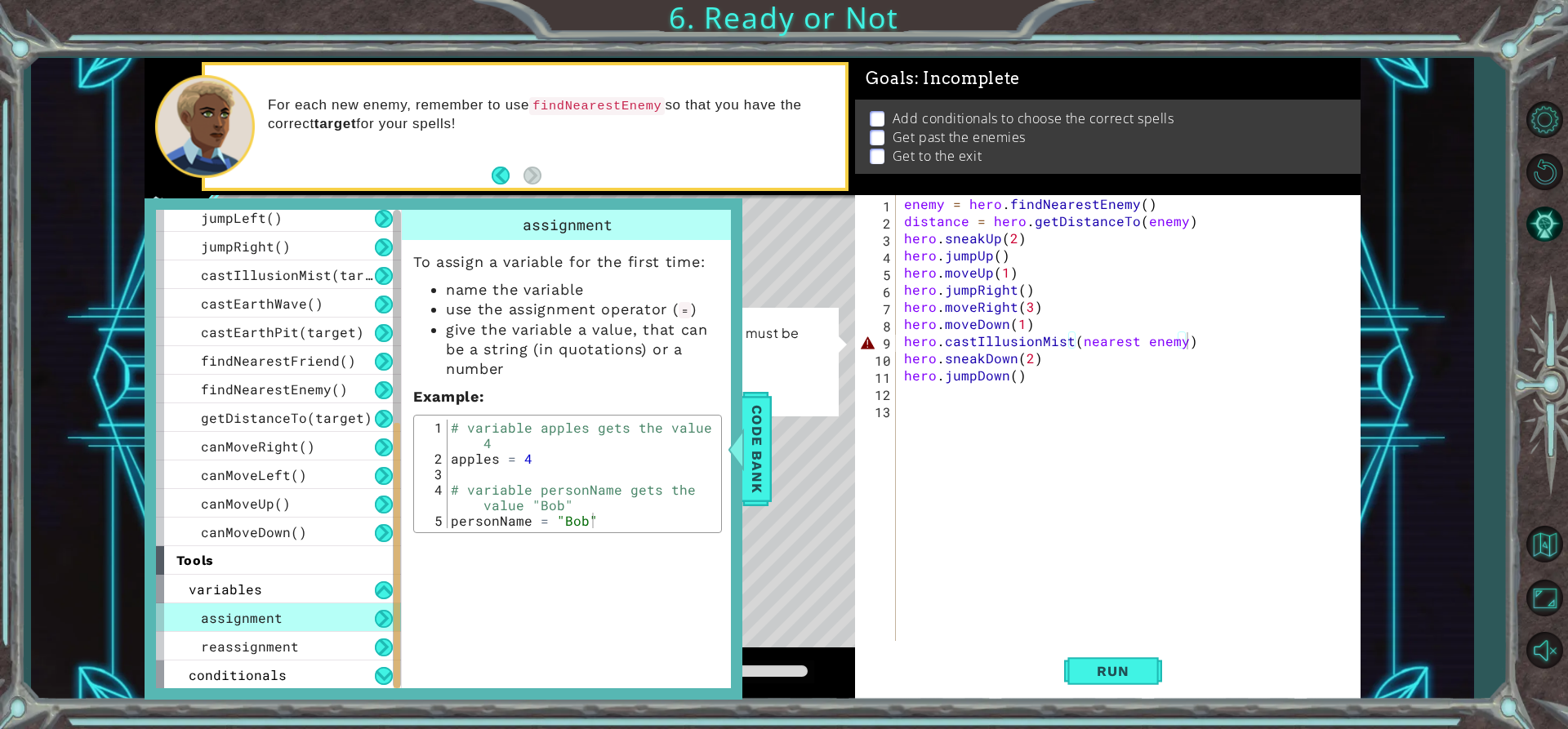
click at [300, 622] on div "assignment" at bounding box center [278, 617] width 245 height 29
click at [300, 633] on div "reassignment" at bounding box center [278, 646] width 245 height 29
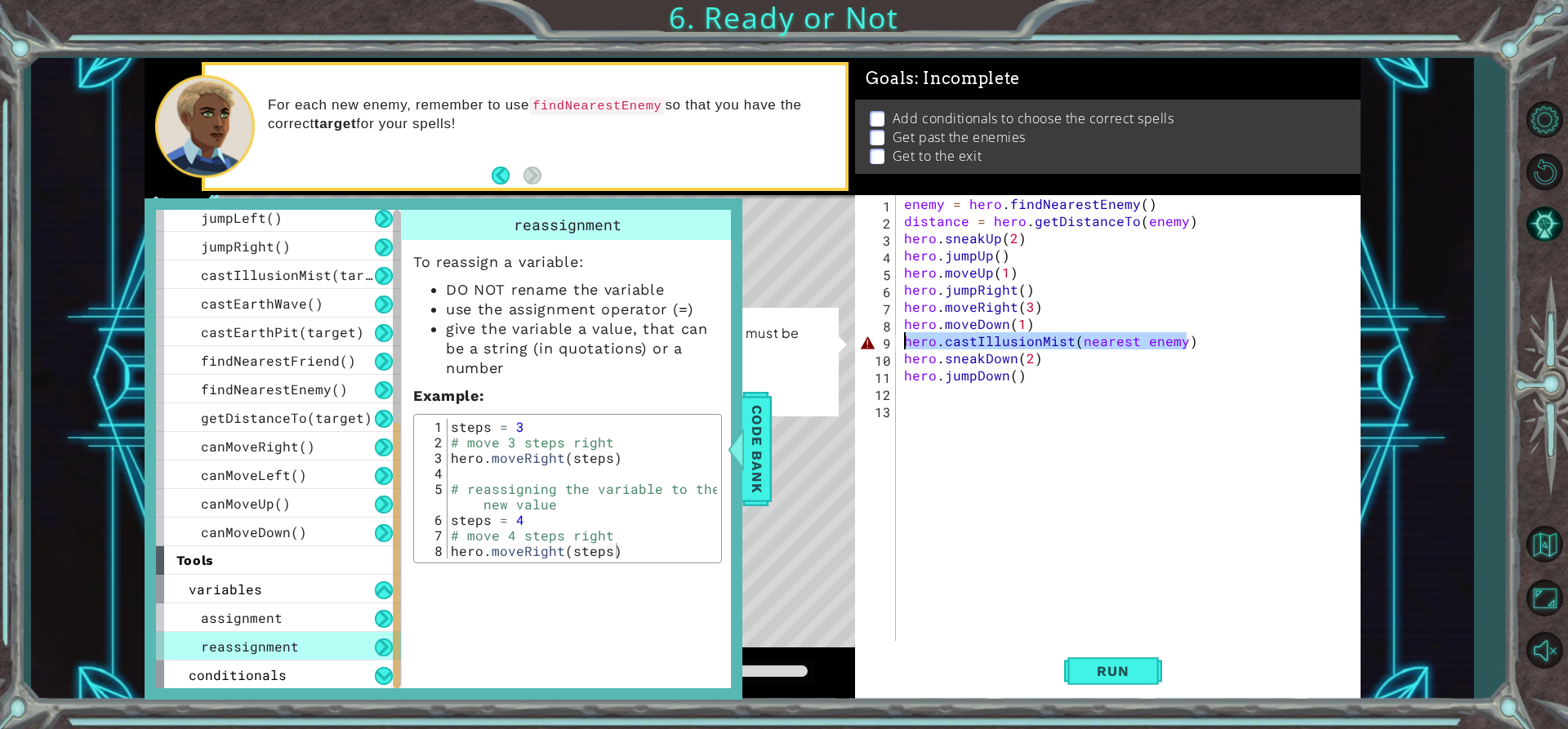
drag, startPoint x: 1192, startPoint y: 341, endPoint x: 882, endPoint y: 345, distance: 310.0
click at [882, 345] on div "hero.castIllusionMist(nearest enemy) 1 2 3 4 5 6 7 8 9 10 11 12 13 enemy = hero…" at bounding box center [1105, 417] width 501 height 446
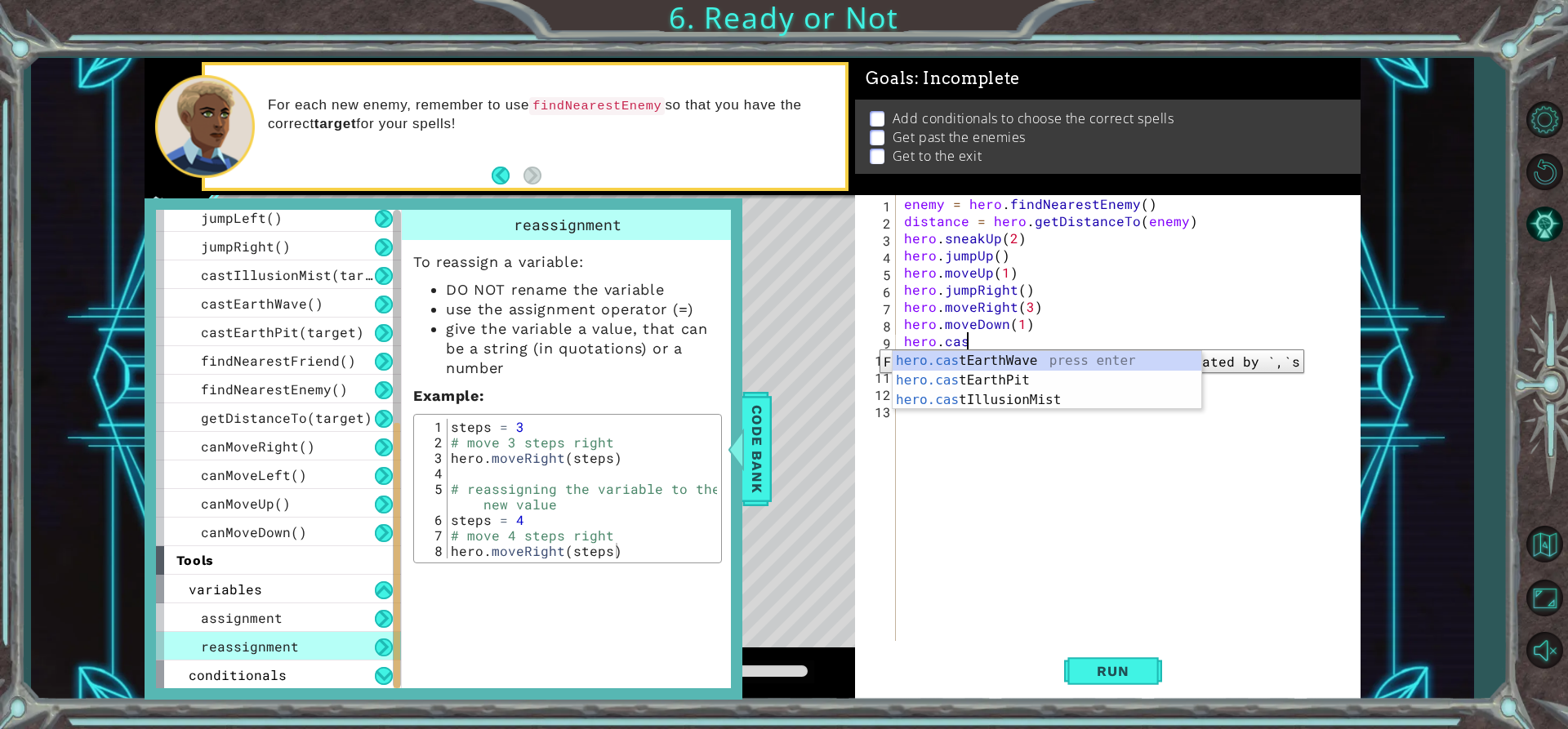
scroll to position [0, 3]
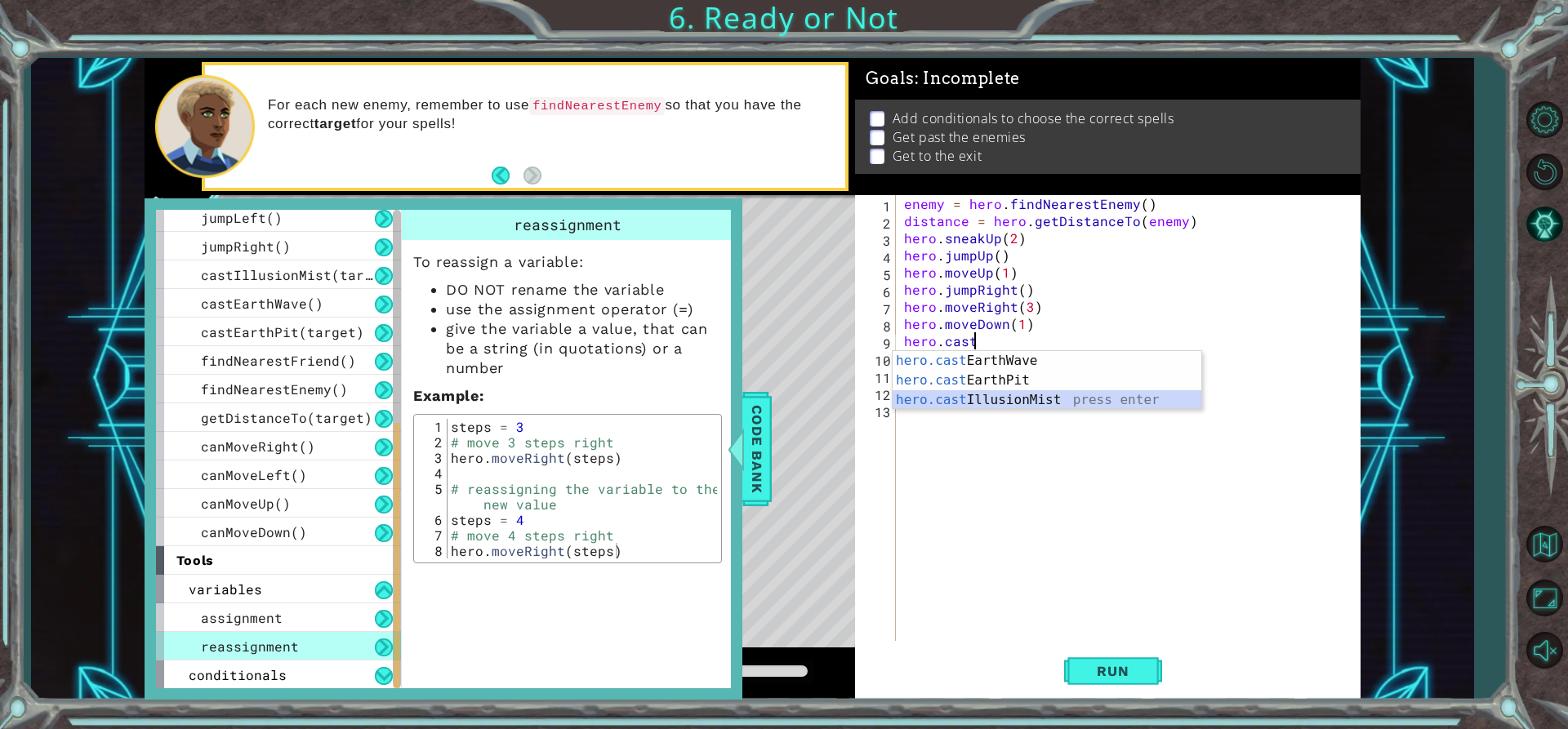
click at [920, 402] on div "hero.cast EarthWave press enter hero.cast EarthPit press enter hero.cast Illusi…" at bounding box center [1046, 399] width 308 height 98
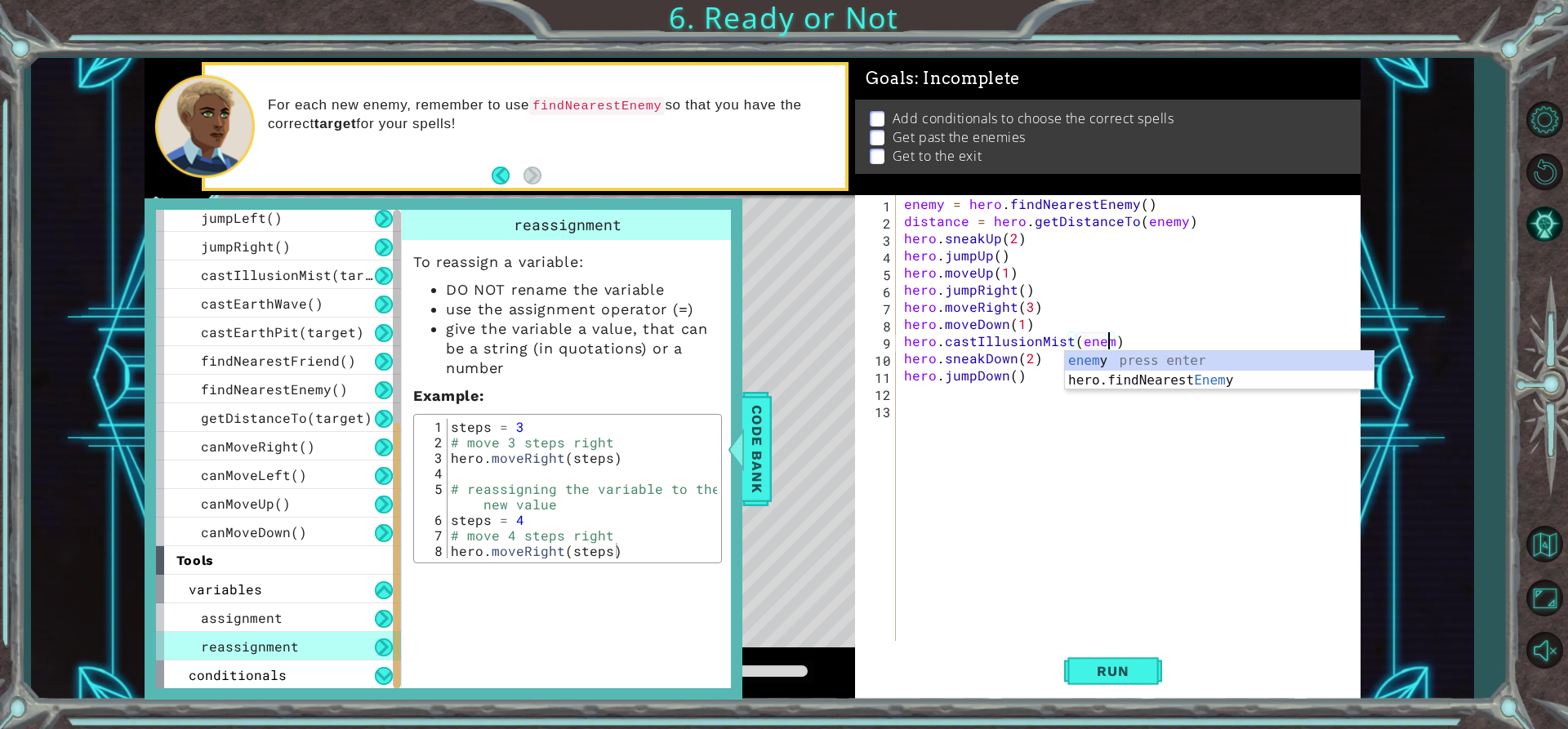
scroll to position [0, 13]
click at [1150, 384] on div "enemy press enter hero.findNearest Enemy press enter" at bounding box center [1219, 390] width 308 height 79
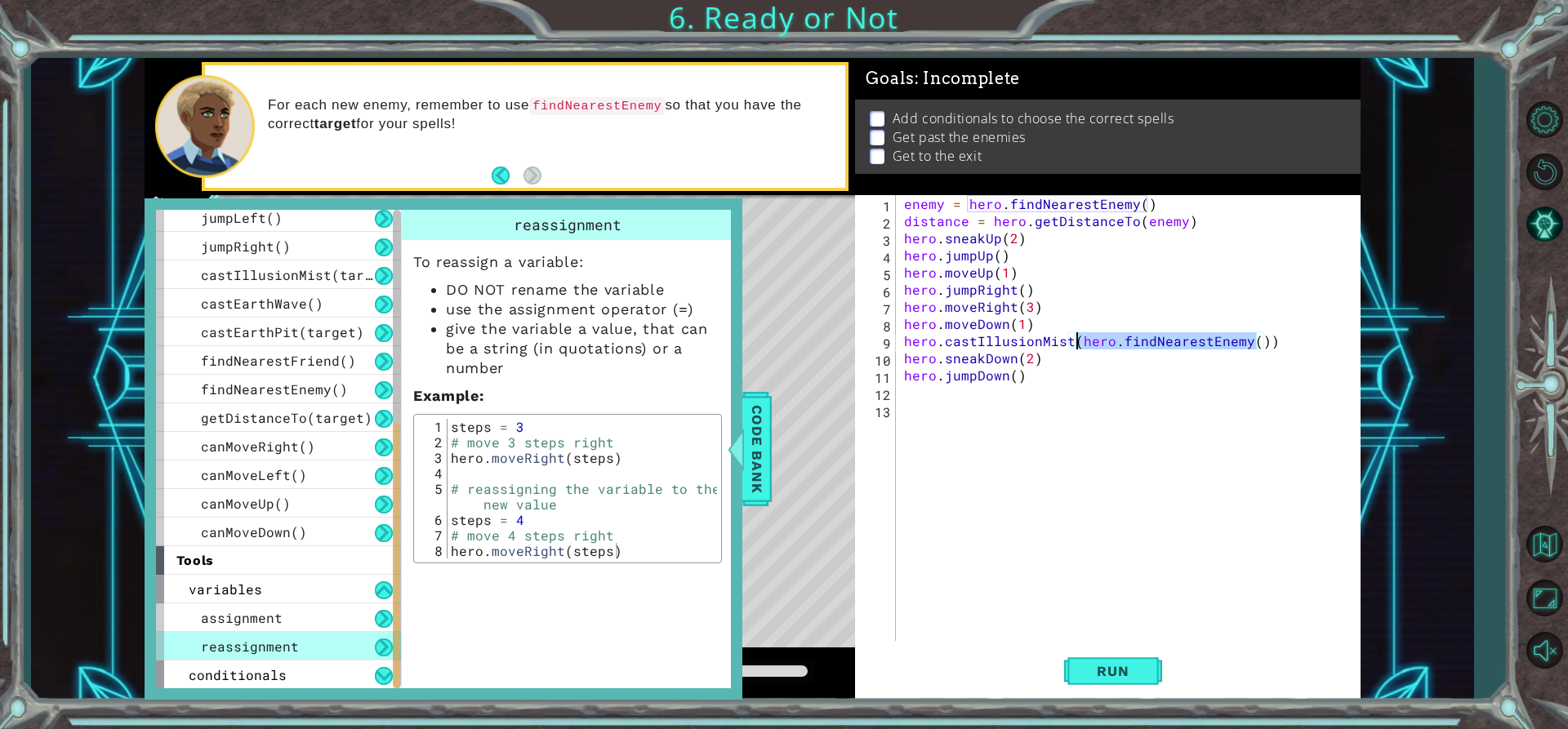
drag, startPoint x: 1260, startPoint y: 344, endPoint x: 1073, endPoint y: 345, distance: 187.0
click at [1073, 345] on div "enemy = hero . findNearestEnemy ( ) distance = hero . getDistanceTo ( enemy ) h…" at bounding box center [1133, 435] width 464 height 480
click at [1035, 329] on div "enemy = hero . findNearestEnemy ( ) distance = hero . getDistanceTo ( enemy ) h…" at bounding box center [1133, 435] width 464 height 480
type textarea "hero.moveDown(1)"
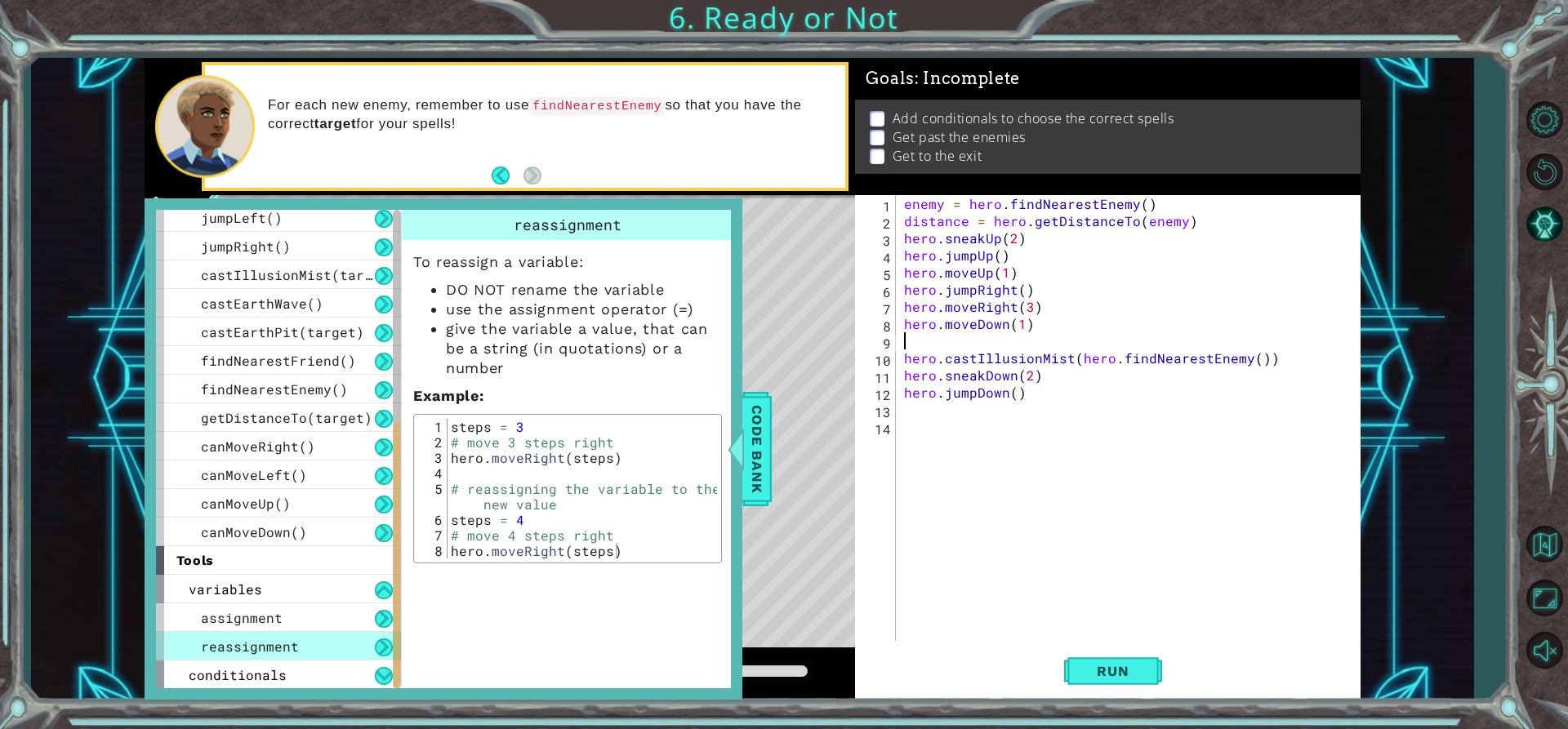
paste textarea "hero.findNearestEnemy()"
drag, startPoint x: 1254, startPoint y: 358, endPoint x: 1078, endPoint y: 355, distance: 176.0
click at [1078, 355] on div "enemy = hero . findNearestEnemy ( ) distance = hero . getDistanceTo ( enemy ) h…" at bounding box center [1133, 435] width 464 height 480
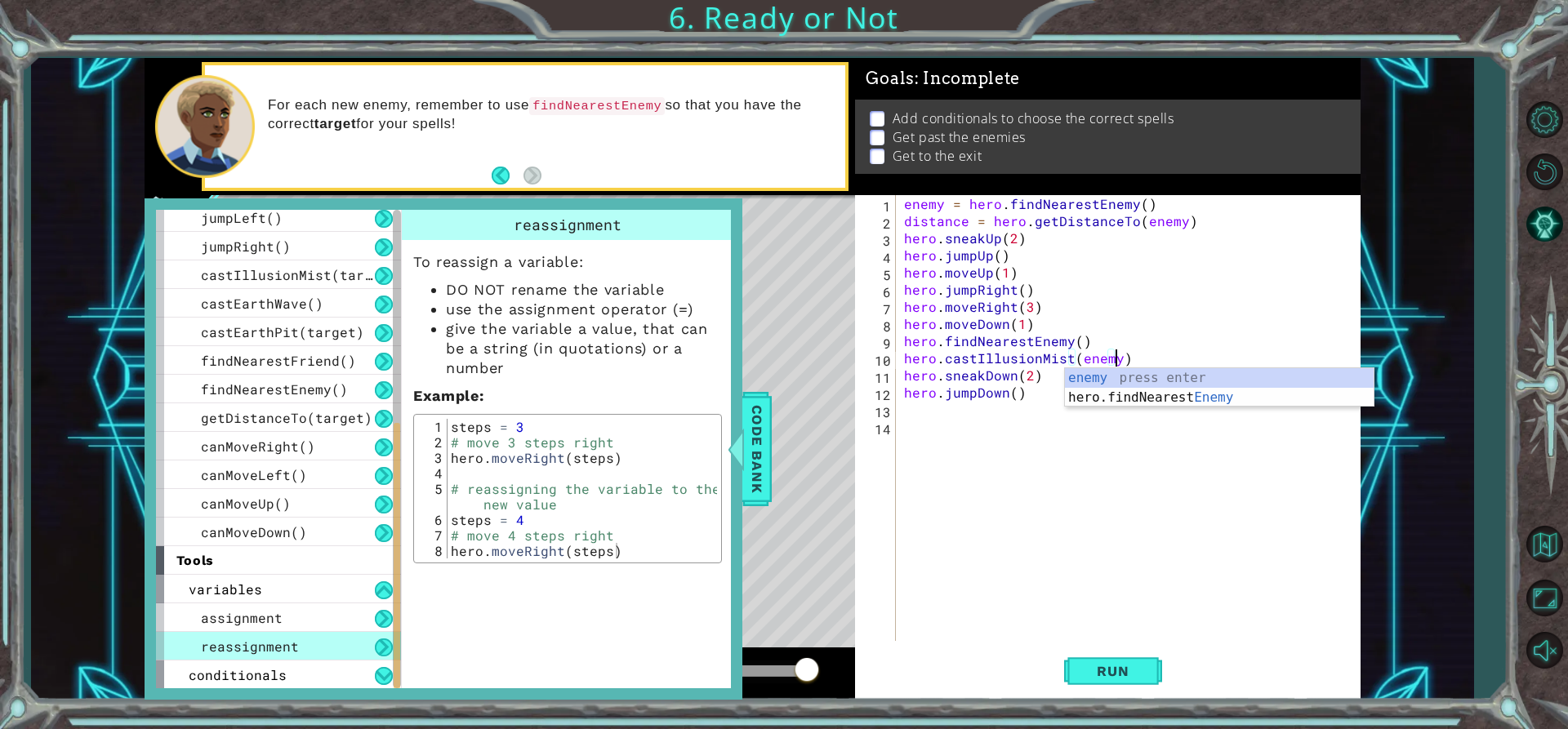
scroll to position [0, 13]
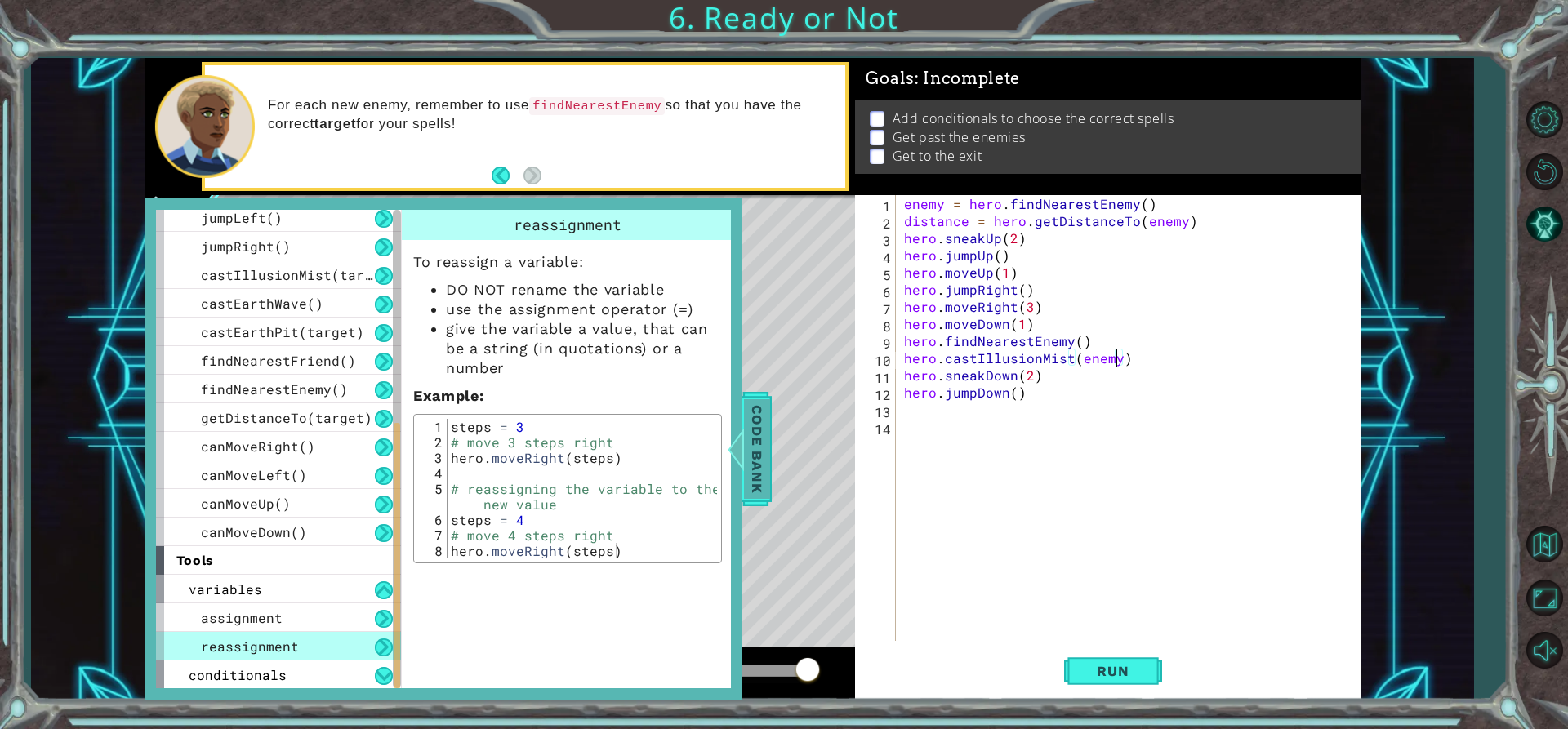
click at [769, 460] on span "Code Bank" at bounding box center [757, 448] width 26 height 100
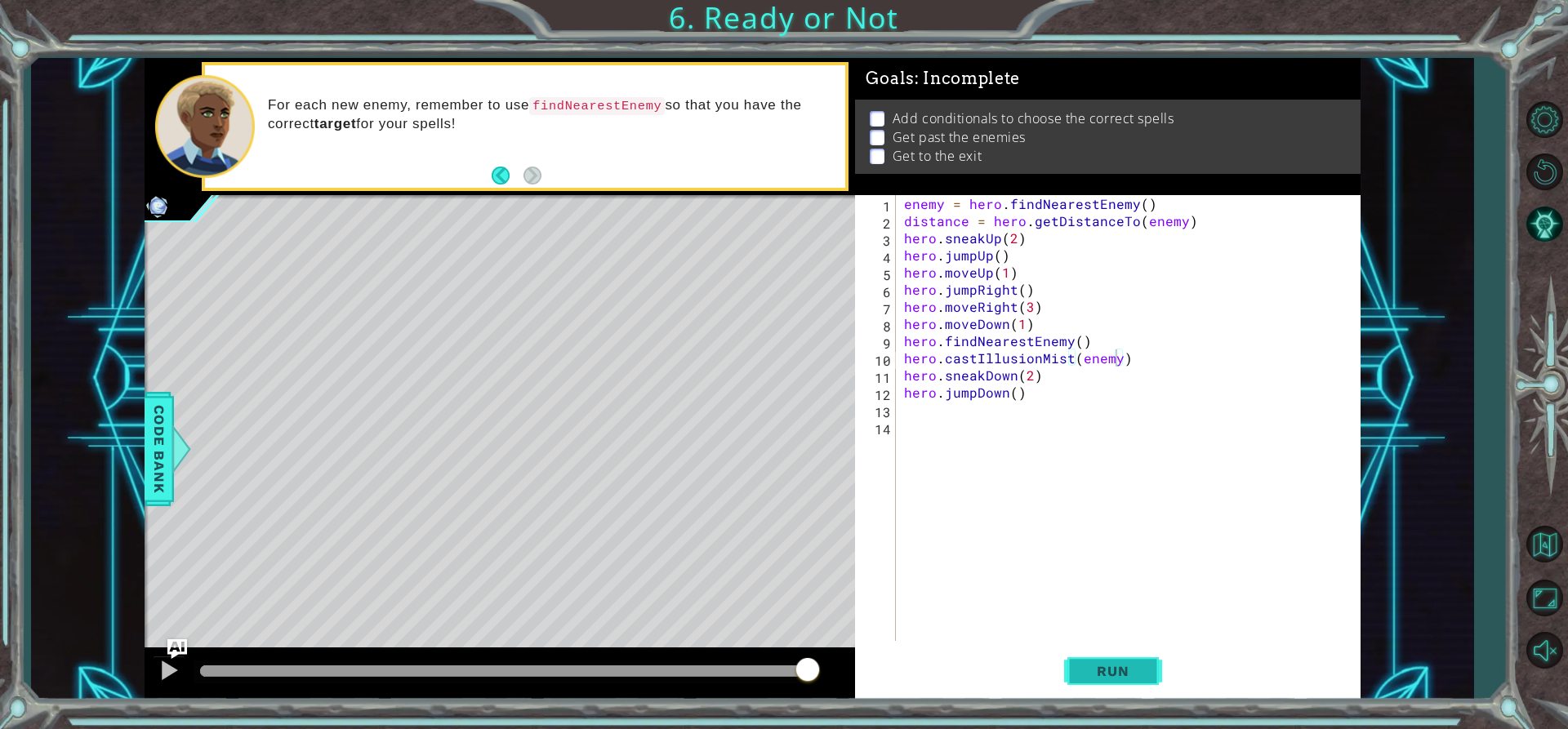
click at [1094, 676] on button "Run" at bounding box center [1112, 671] width 98 height 50
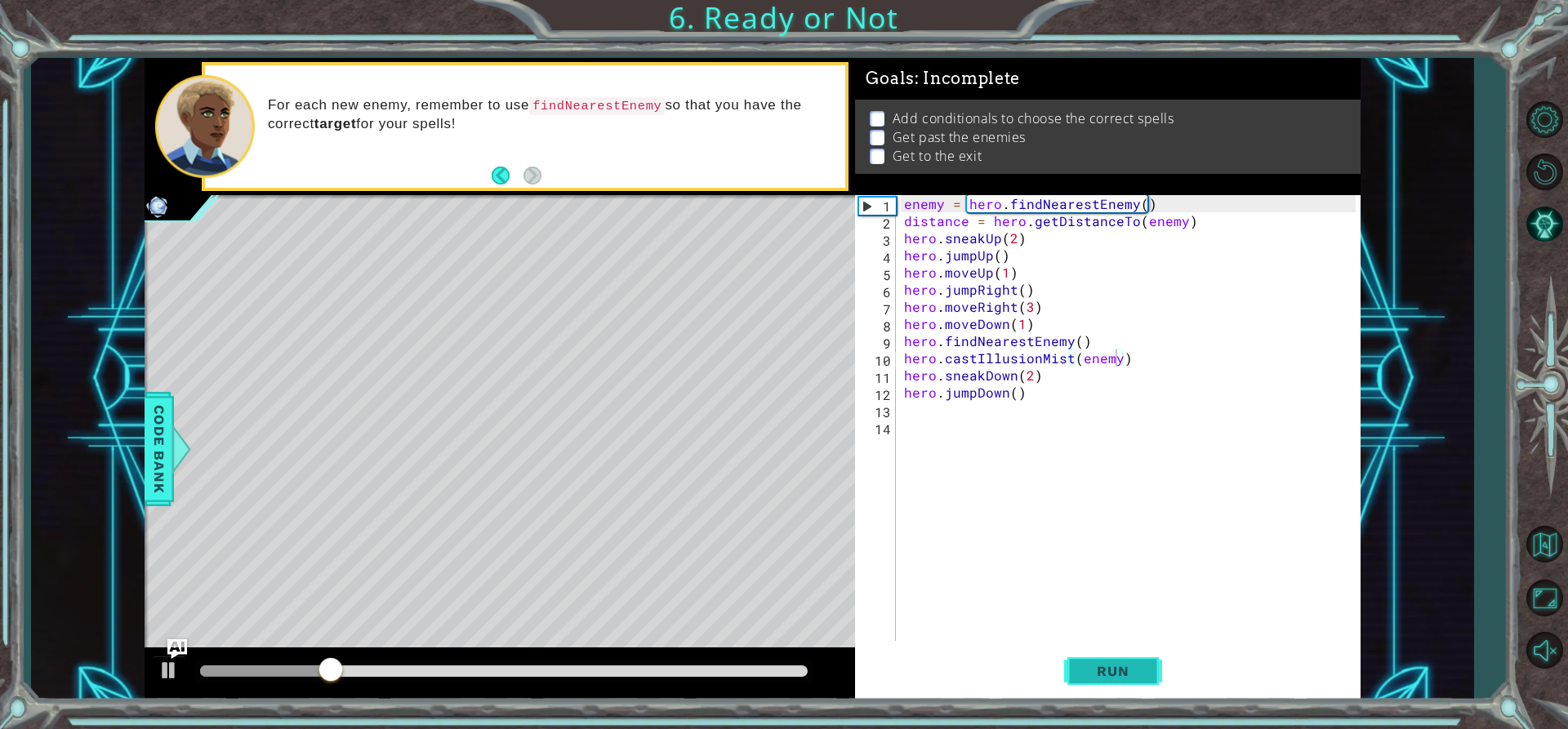
click at [1097, 672] on span "Run" at bounding box center [1112, 671] width 64 height 16
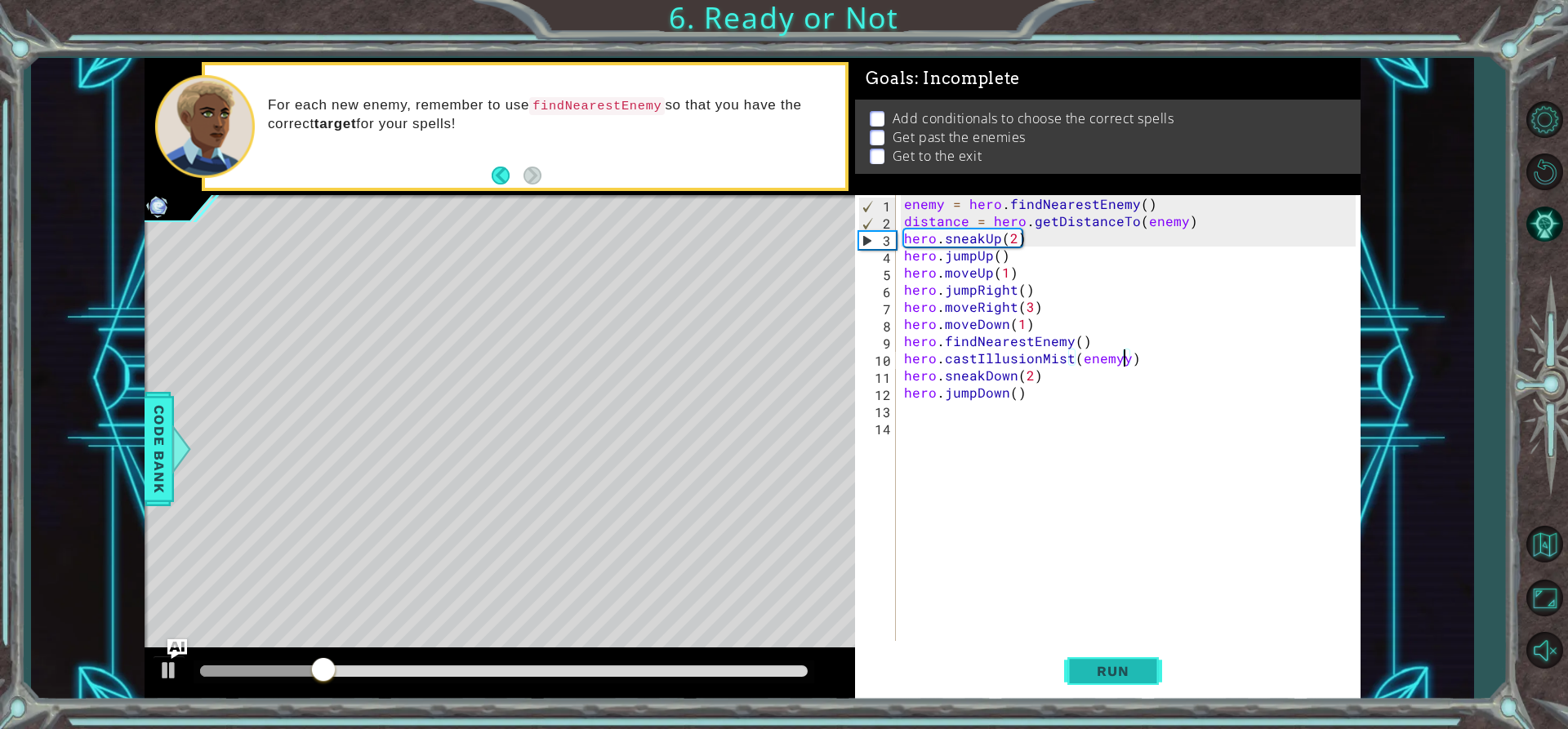
type textarea "hero.castIllusionMist(enemy)"
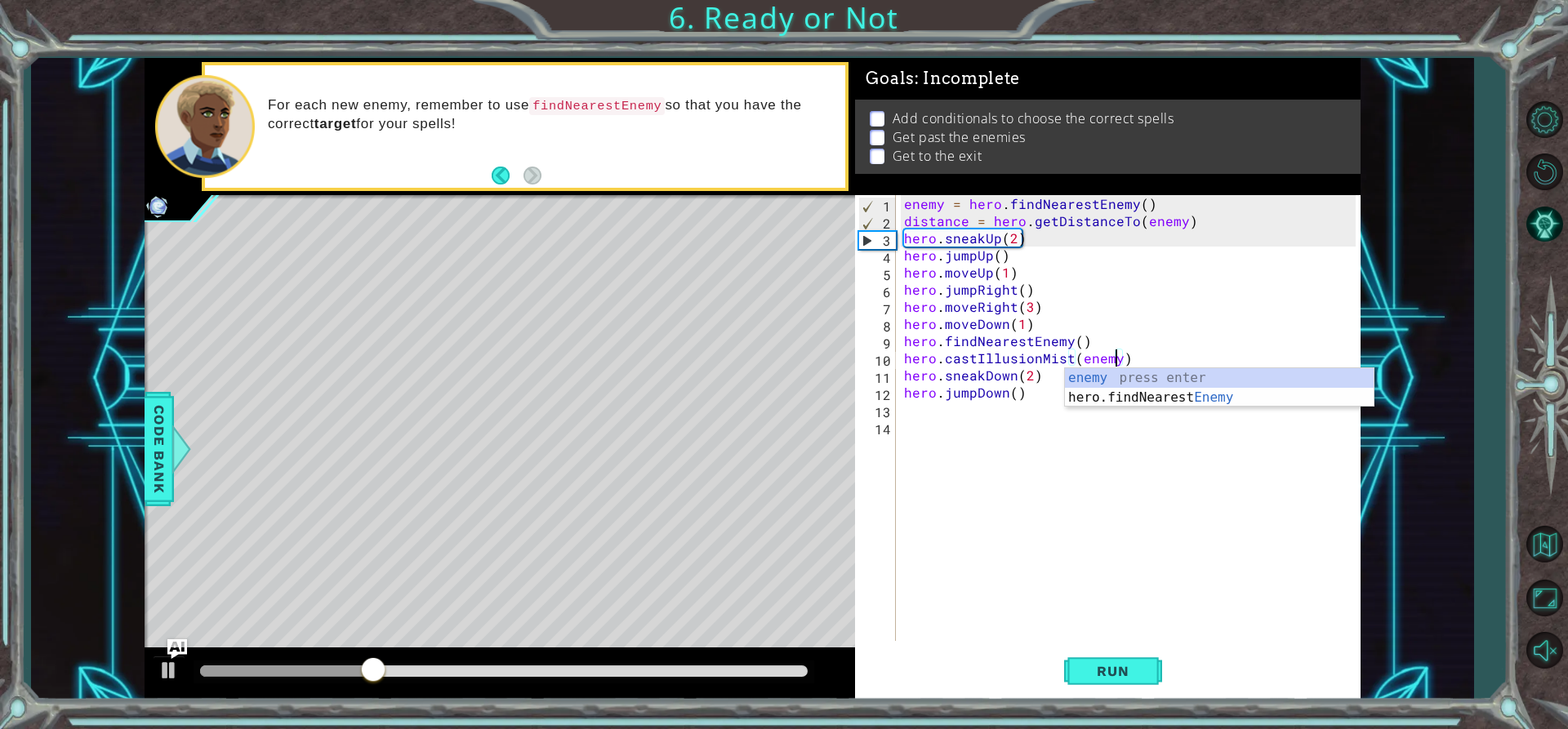
click at [1021, 434] on div "enemy = hero . findNearestEnemy ( ) distance = hero . getDistanceTo ( enemy ) h…" at bounding box center [1133, 435] width 464 height 480
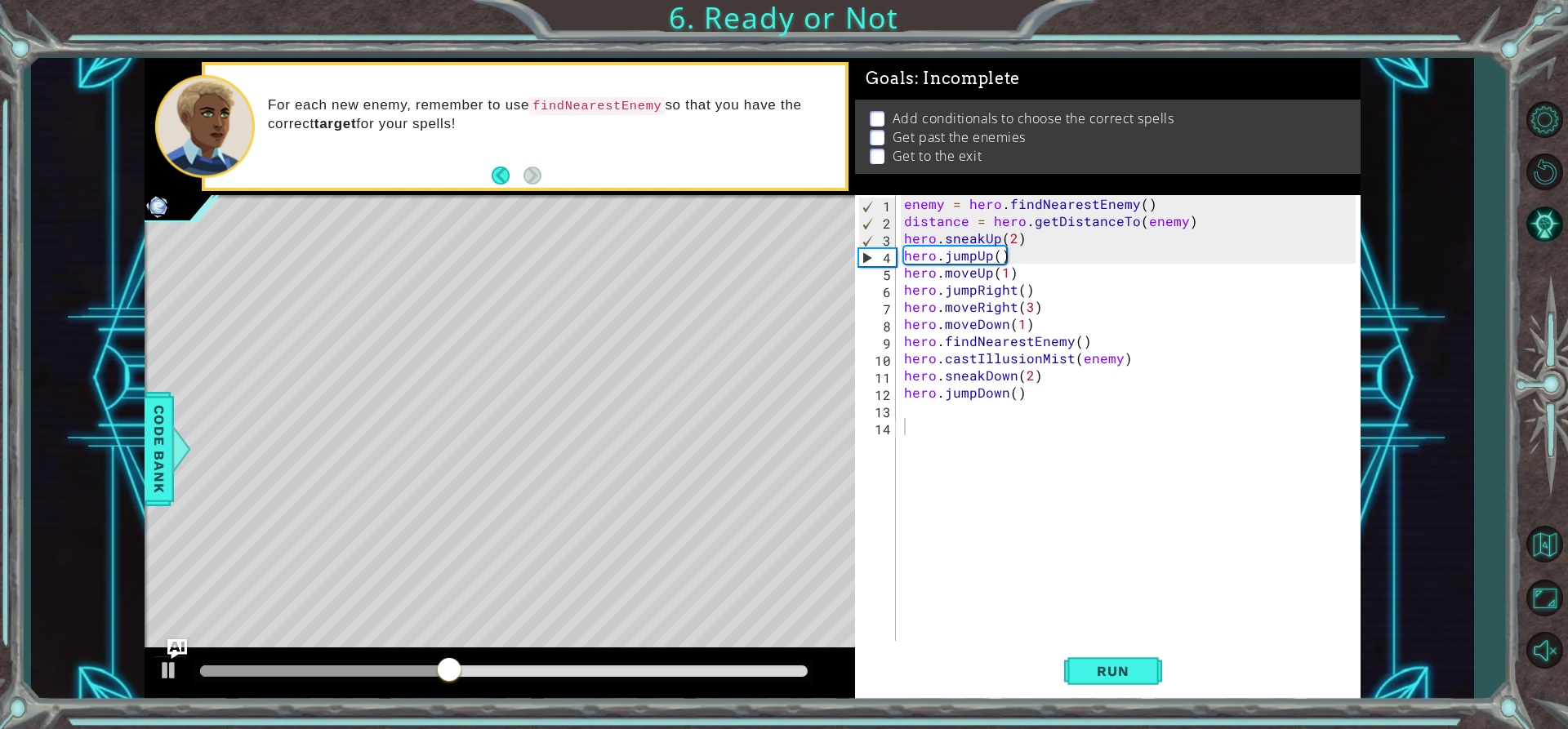
drag, startPoint x: 439, startPoint y: 655, endPoint x: 487, endPoint y: 657, distance: 48.0
click at [487, 657] on div at bounding box center [500, 674] width 711 height 52
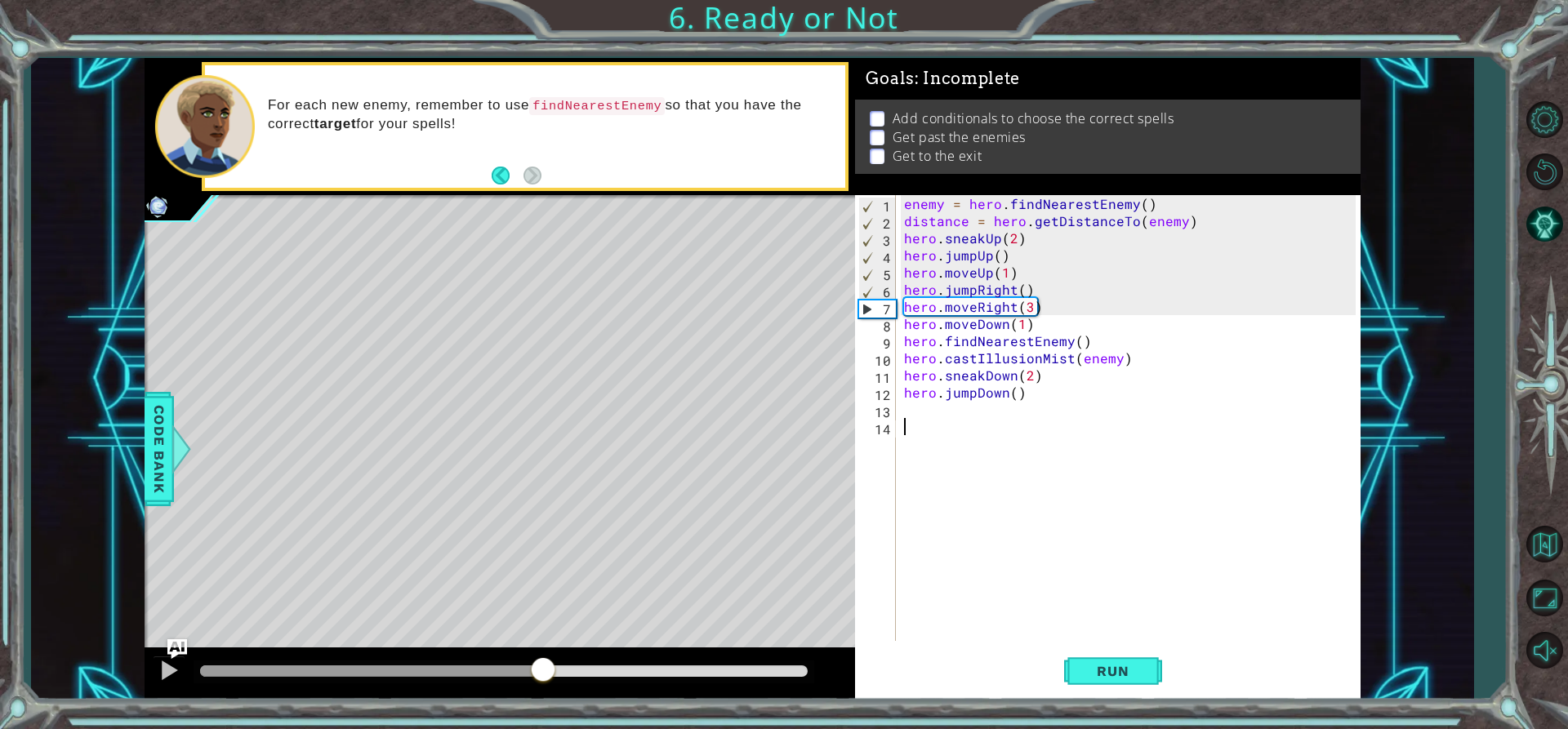
drag, startPoint x: 476, startPoint y: 668, endPoint x: 543, endPoint y: 673, distance: 67.2
click at [543, 673] on div at bounding box center [543, 671] width 29 height 29
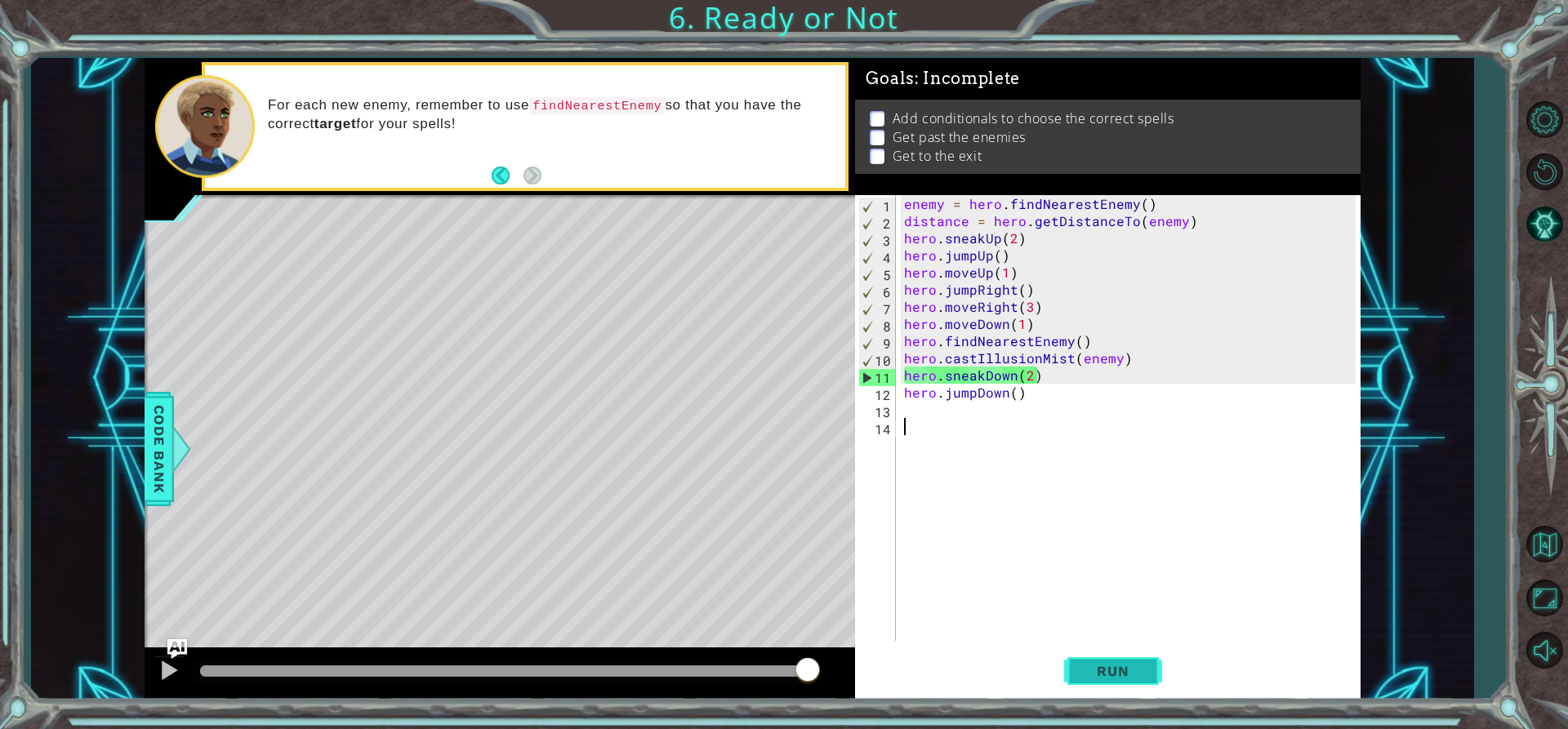
click at [1143, 678] on span "Run" at bounding box center [1112, 671] width 64 height 16
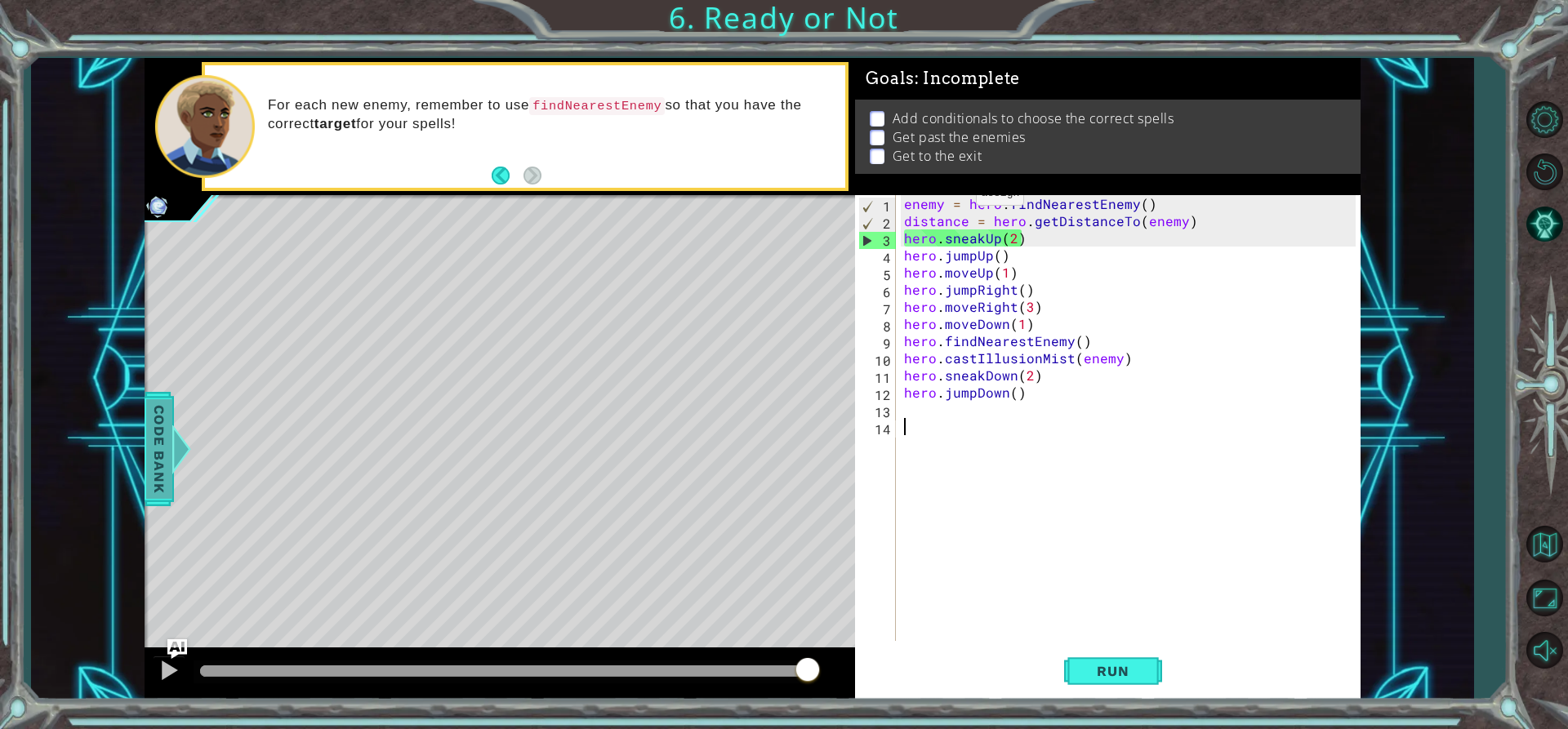
click at [165, 419] on span "Code Bank" at bounding box center [159, 448] width 26 height 100
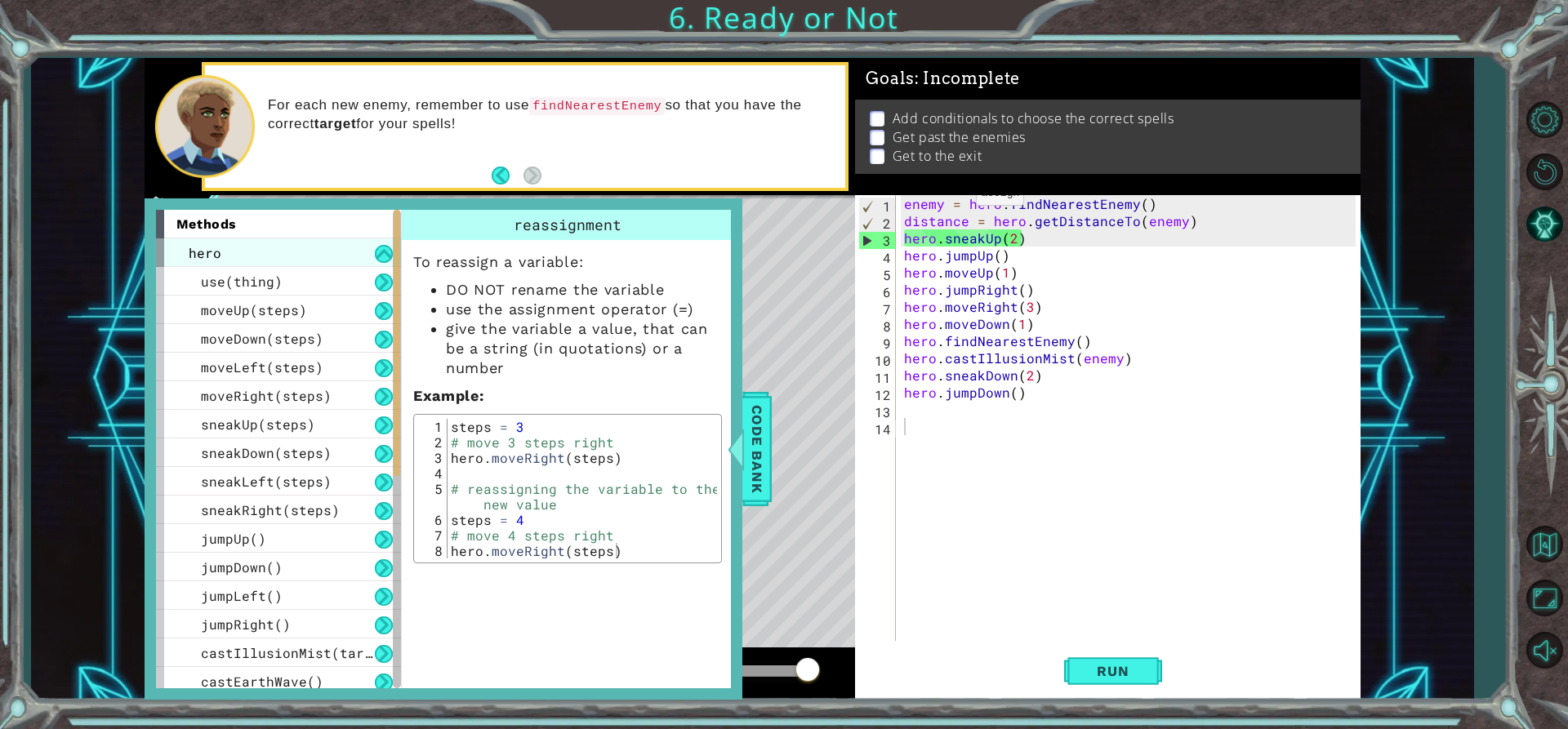
click at [347, 256] on div "hero" at bounding box center [278, 252] width 245 height 29
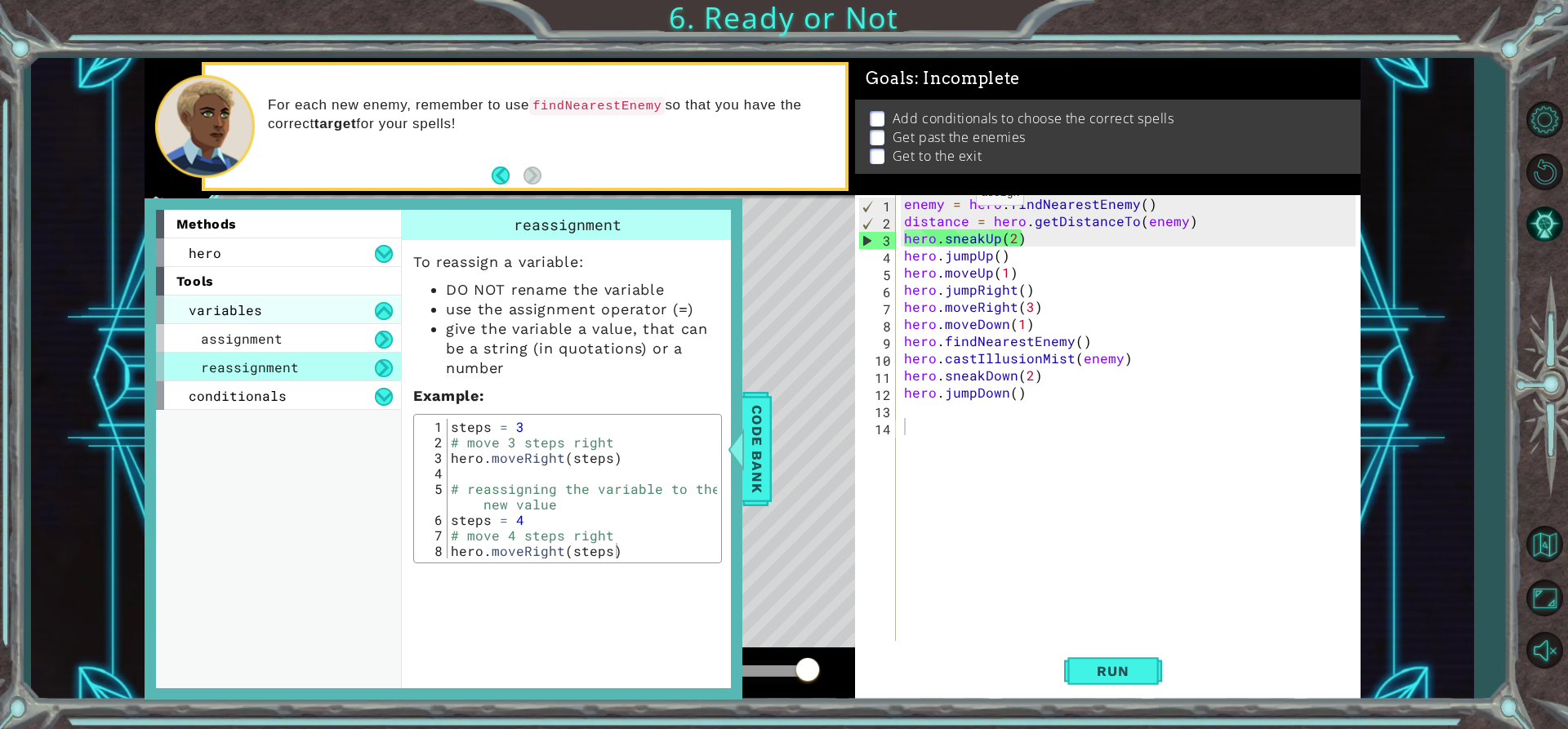
click at [331, 307] on div "variables" at bounding box center [278, 309] width 245 height 29
click at [340, 326] on div "assignment" at bounding box center [278, 338] width 245 height 29
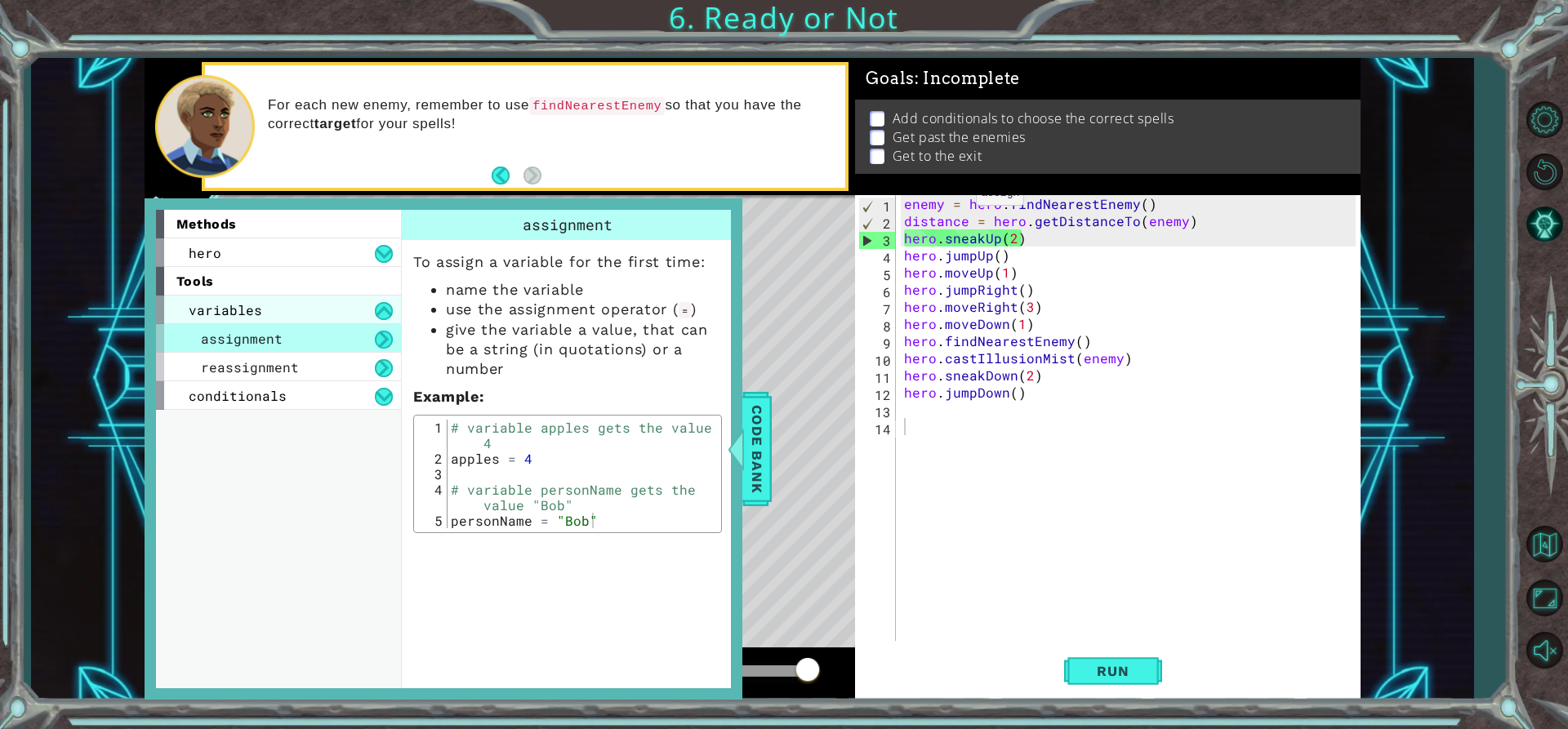
click at [332, 311] on div "variables" at bounding box center [278, 309] width 245 height 29
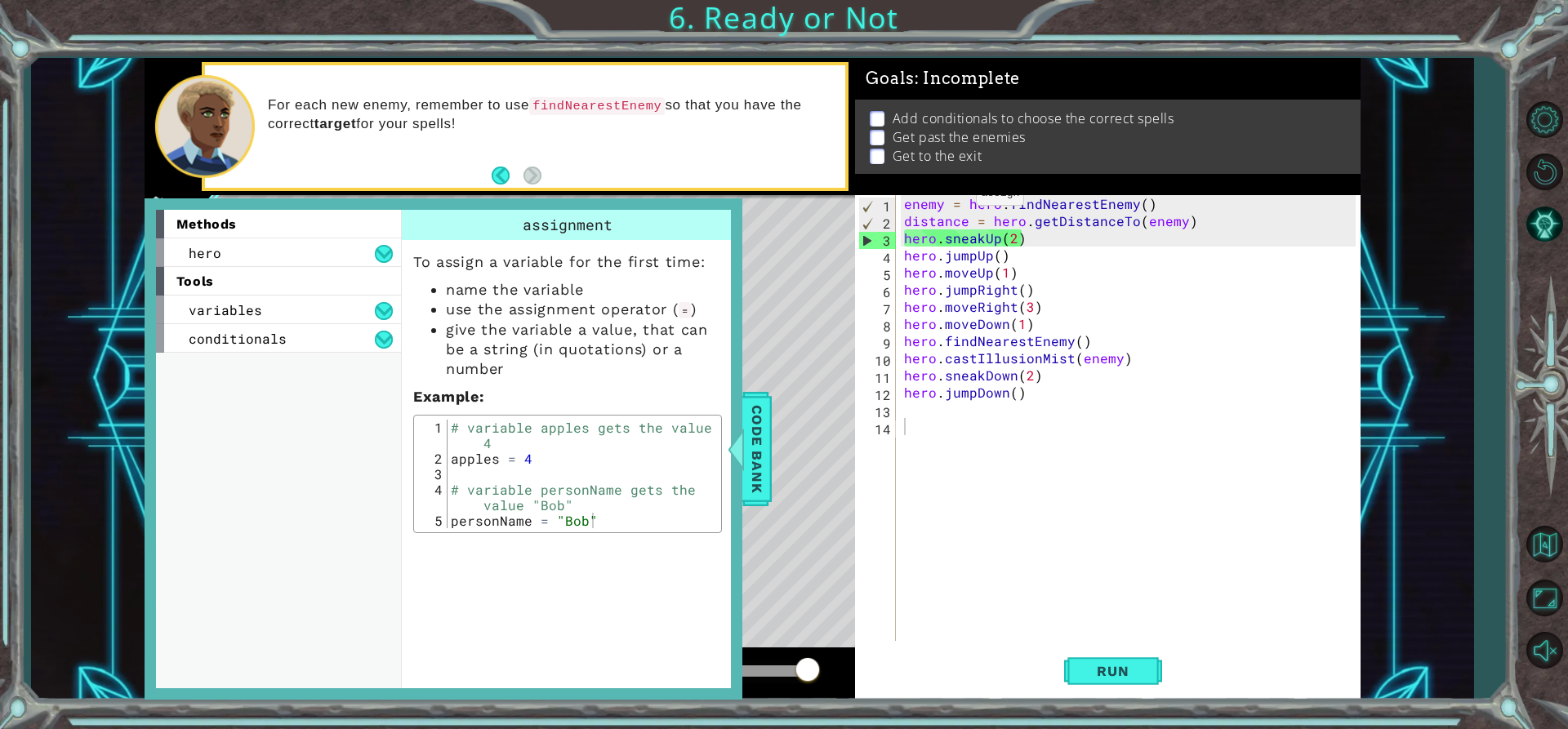
click at [327, 368] on div "methods hero use(thing) moveUp(steps) moveDown(steps) moveLeft(steps) moveRight…" at bounding box center [284, 448] width 257 height 479
click at [325, 337] on div "conditionals" at bounding box center [278, 338] width 245 height 29
click at [334, 368] on div "if statement" at bounding box center [278, 366] width 245 height 29
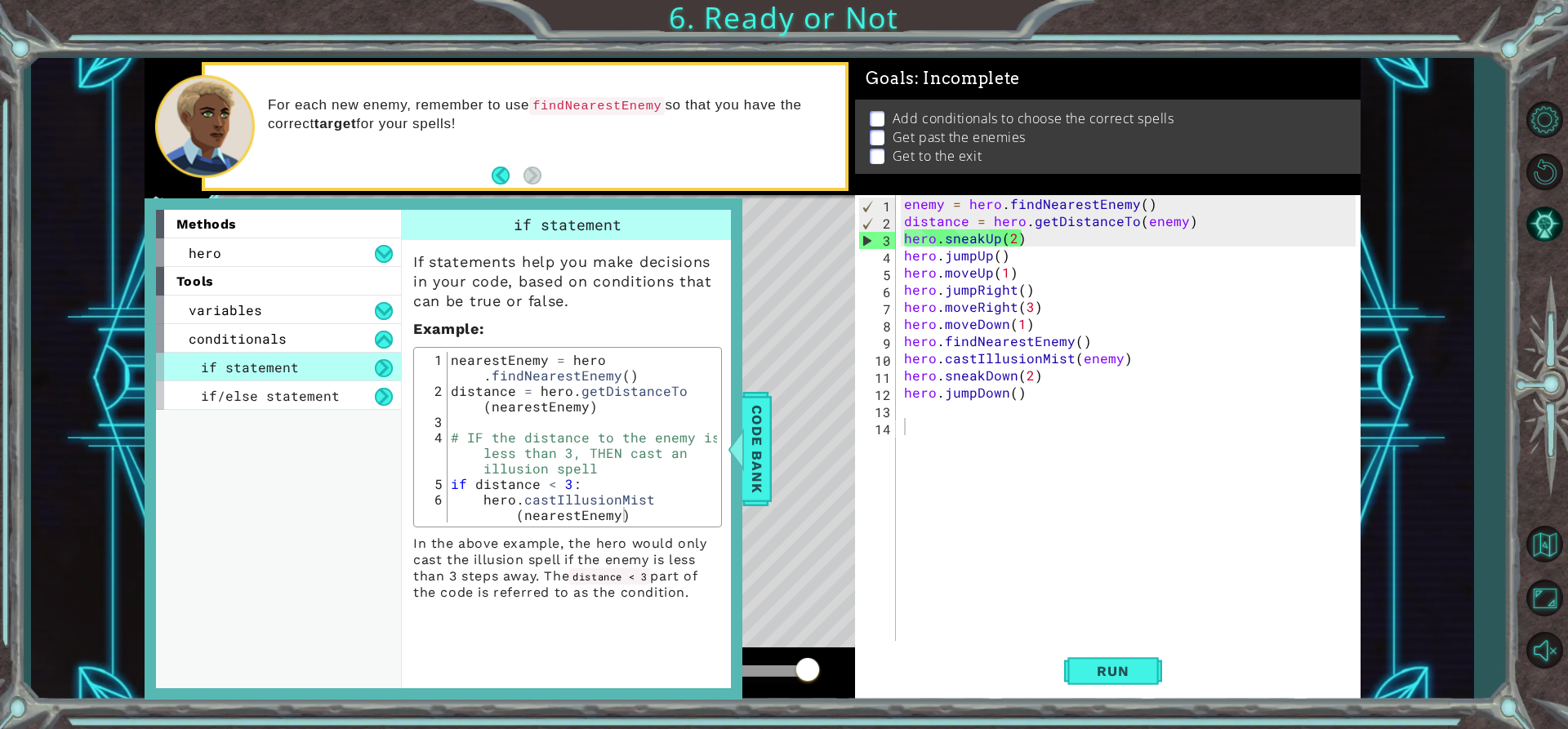
type textarea "hero.sneakUp(2)"
click at [1039, 237] on div "enemy = hero . findNearestEnemy ( ) distance = hero . getDistanceTo ( enemy ) h…" at bounding box center [1133, 435] width 464 height 480
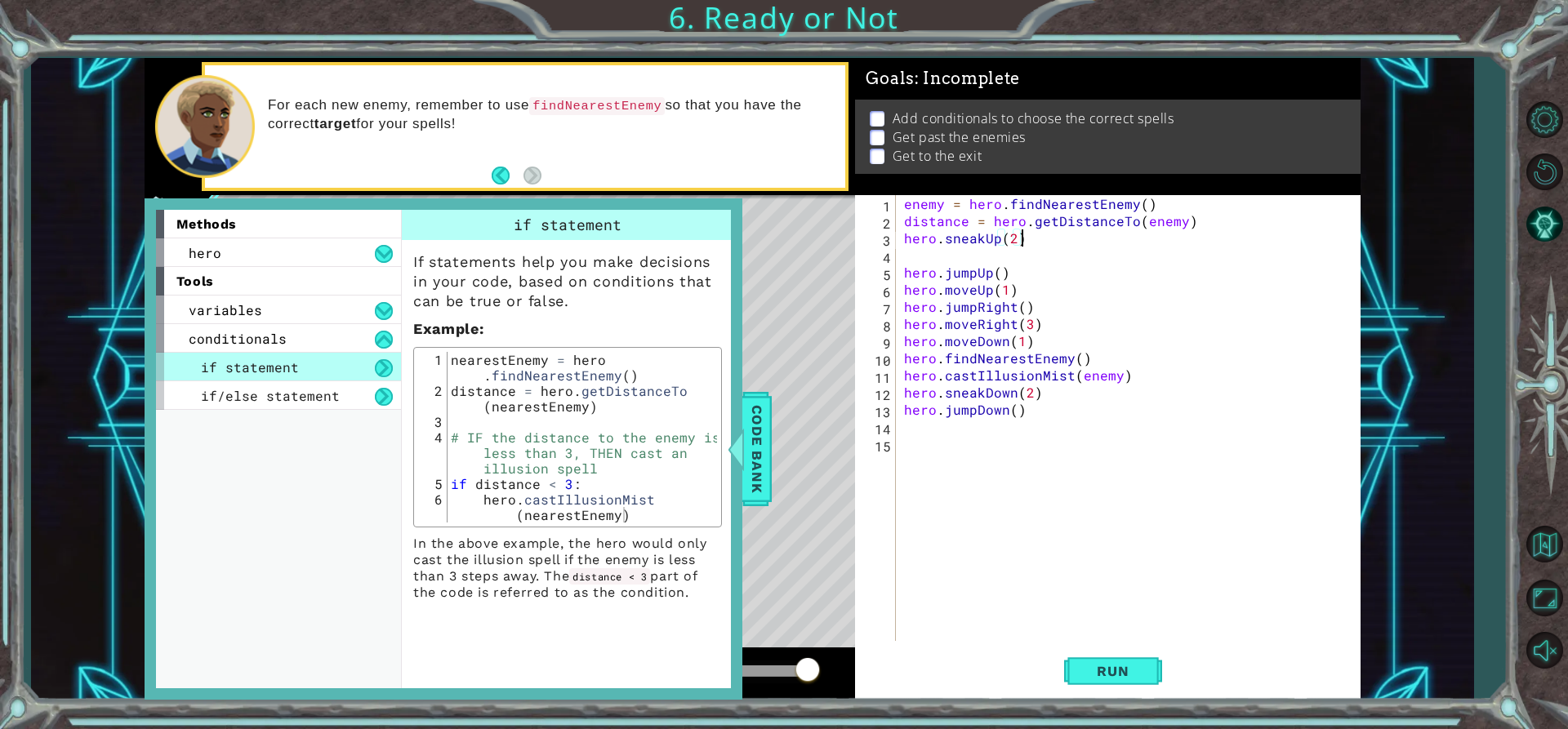
click at [1019, 237] on div "enemy = hero . findNearestEnemy ( ) distance = hero . getDistanceTo ( enemy ) h…" at bounding box center [1133, 435] width 464 height 480
type textarea "hero.sneakUp(2)"
click at [1019, 248] on div "enemy = hero . findNearestEnemy ( ) distance = hero . getDistanceTo ( enemy ) h…" at bounding box center [1133, 435] width 464 height 480
type textarea "\"
click at [1208, 218] on div "enemy = hero . findNearestEnemy ( ) distance = hero . getDistanceTo ( enemy ) h…" at bounding box center [1133, 435] width 464 height 480
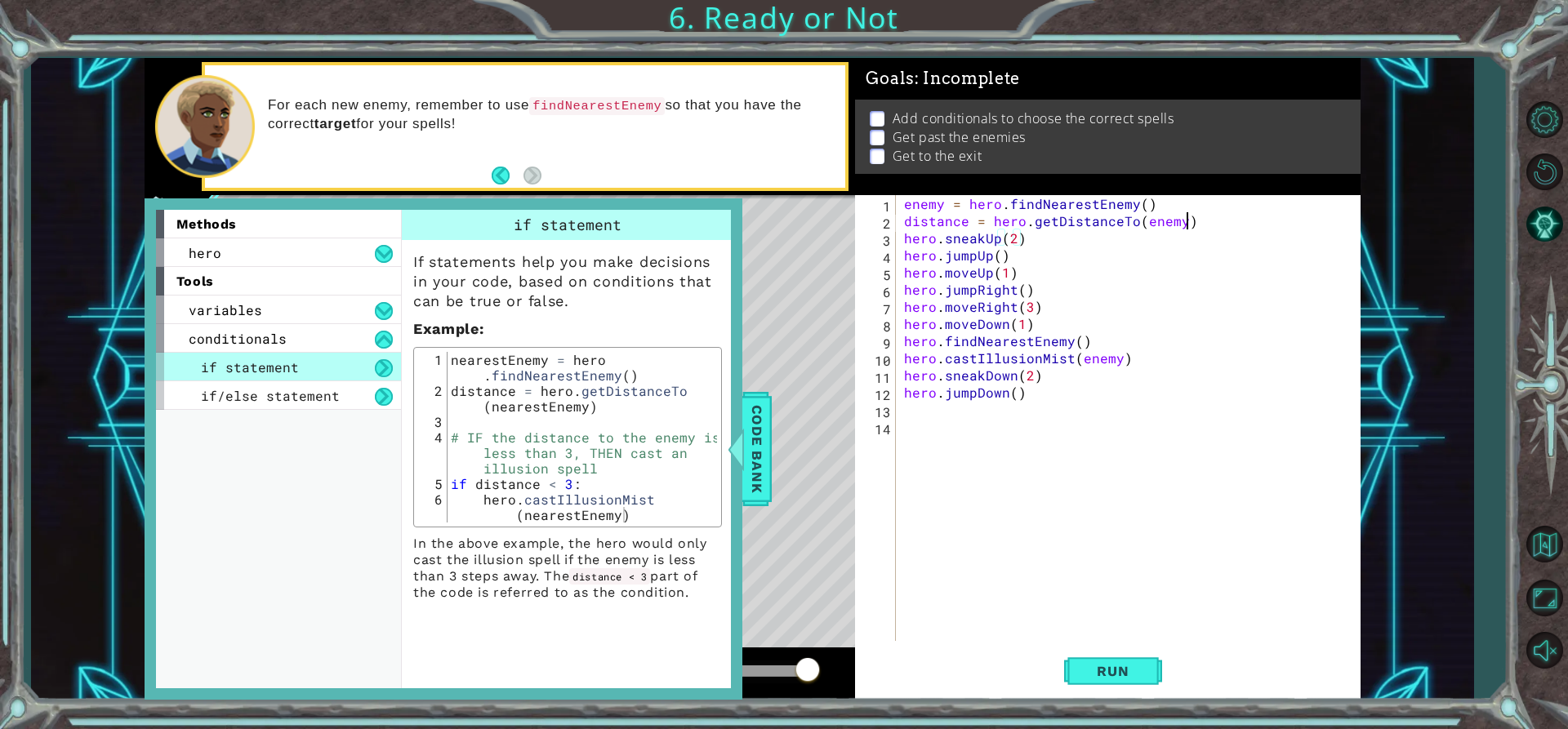
type textarea "distance = hero.getDistanceTo(enemy)"
type textarea "if distance < 3:"
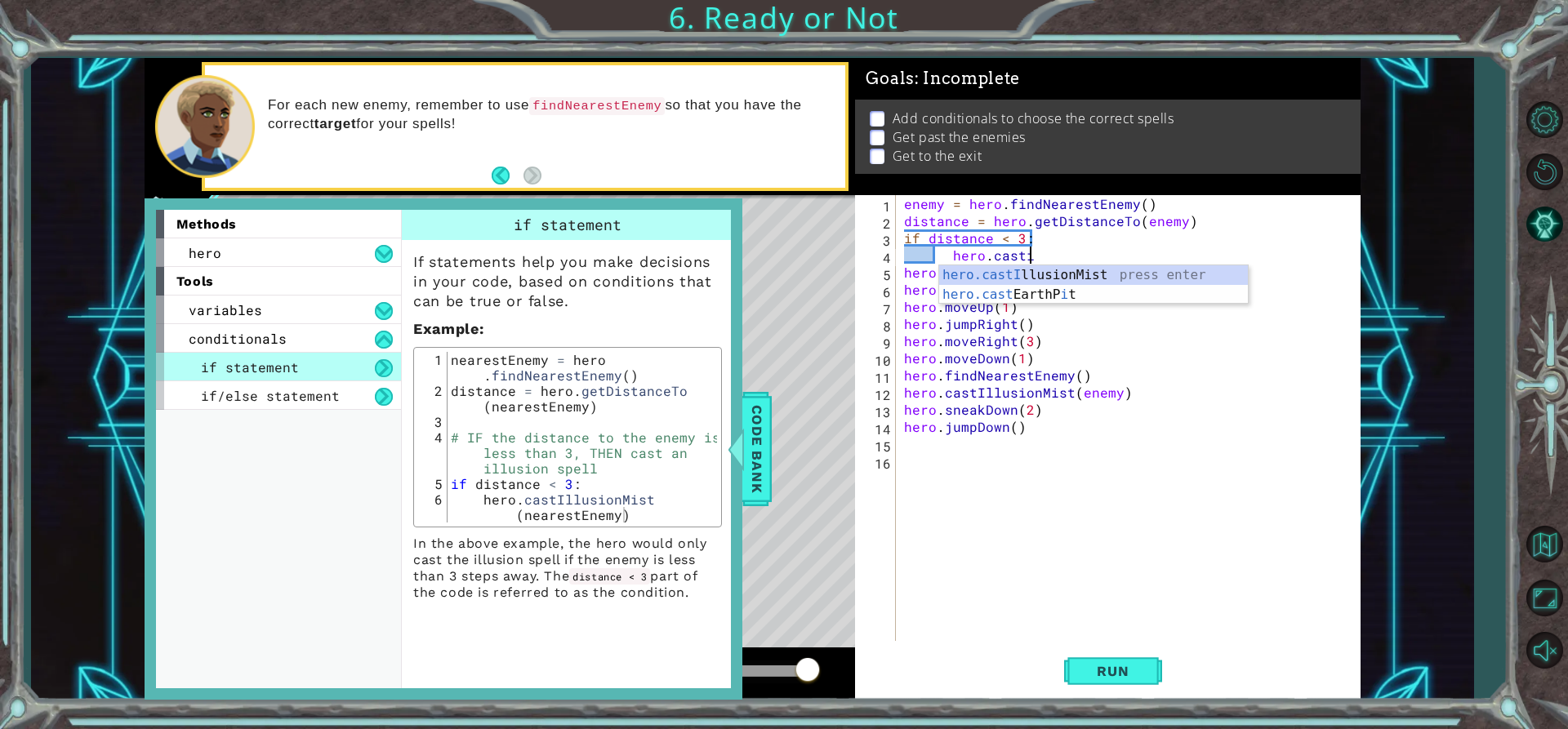
scroll to position [0, 7]
click at [1153, 278] on div "hero.castI llusionMist press enter hero.cast EarthP i t press enter" at bounding box center [1093, 304] width 308 height 79
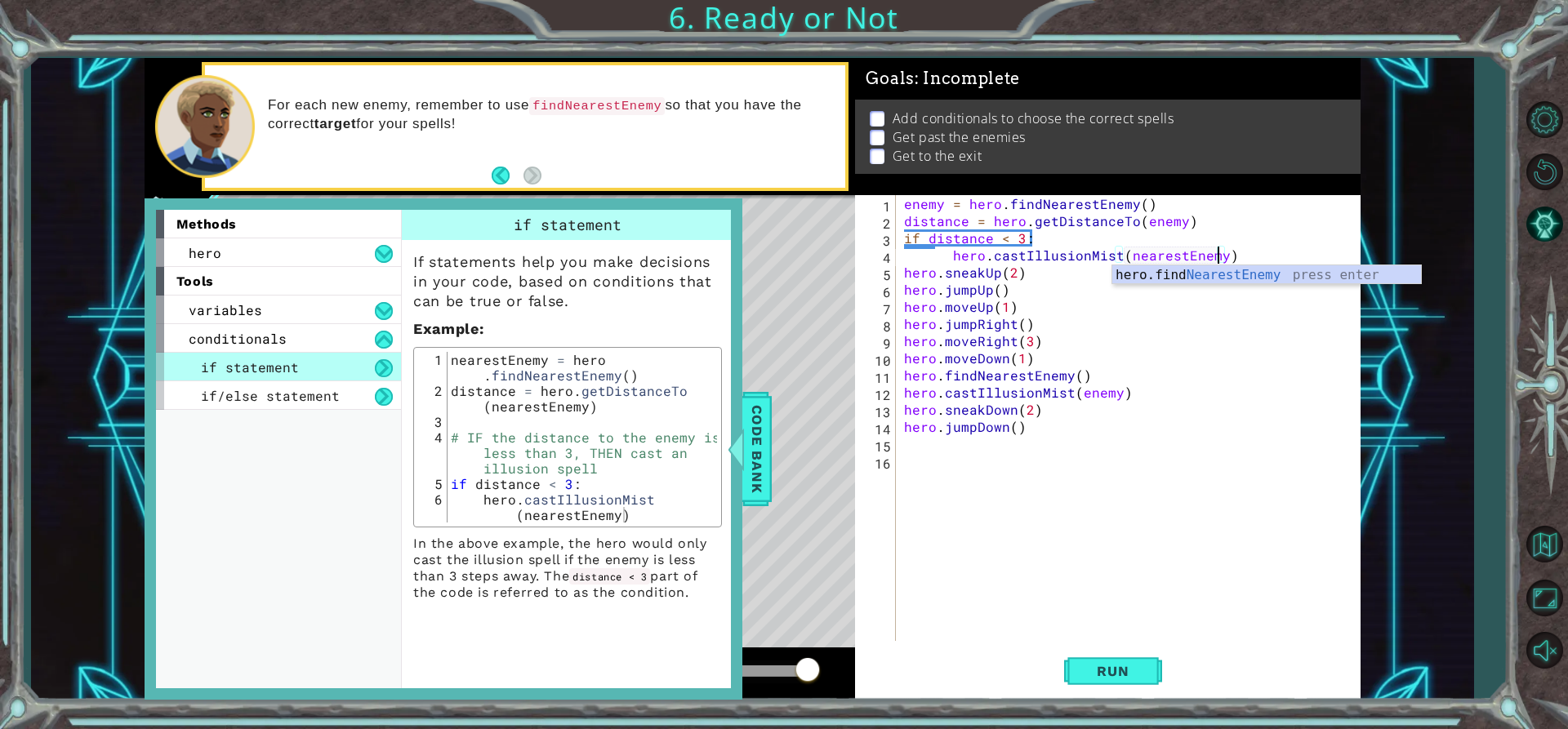
scroll to position [0, 20]
click at [1077, 678] on button "Run" at bounding box center [1112, 671] width 98 height 50
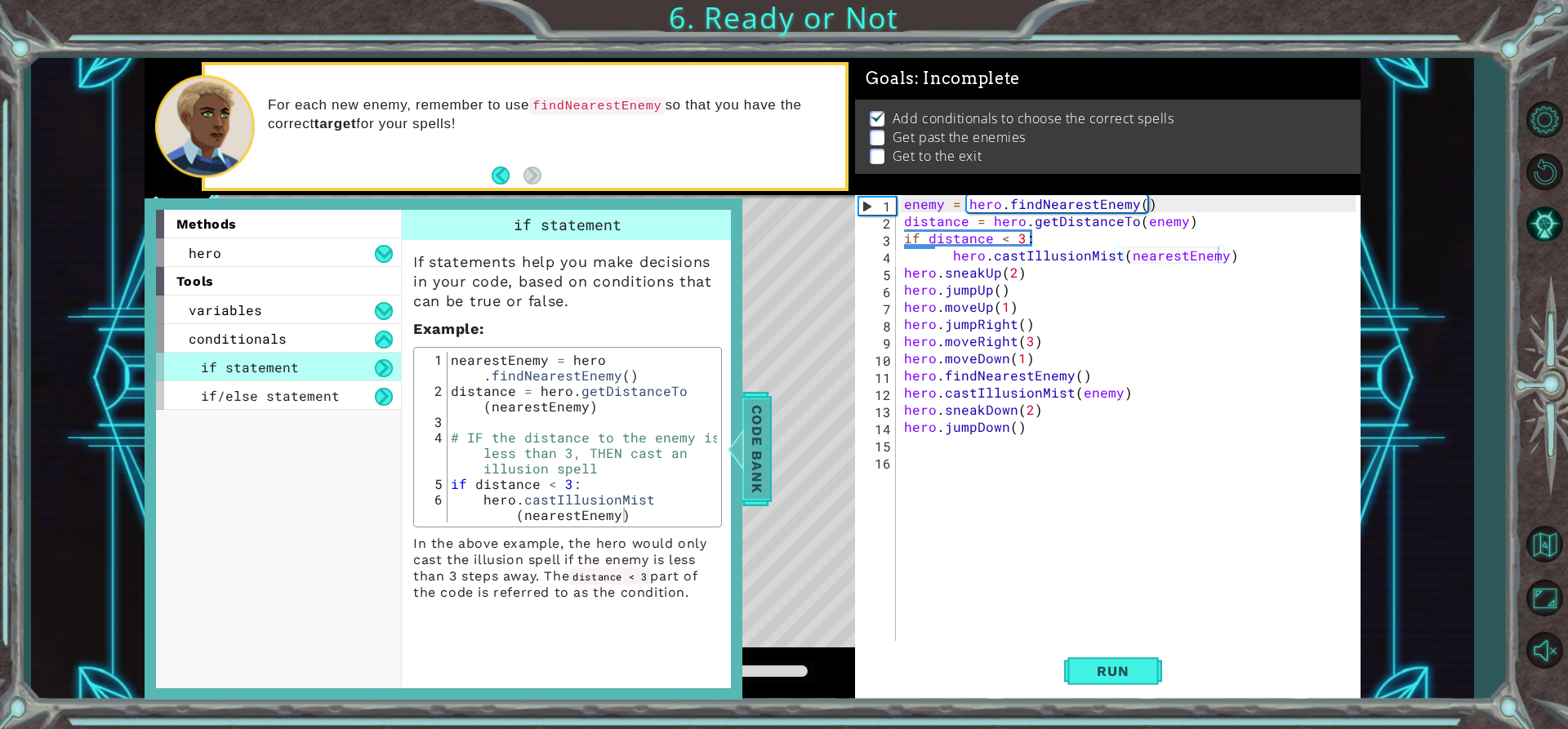
click at [757, 483] on span "Code Bank" at bounding box center [757, 448] width 26 height 100
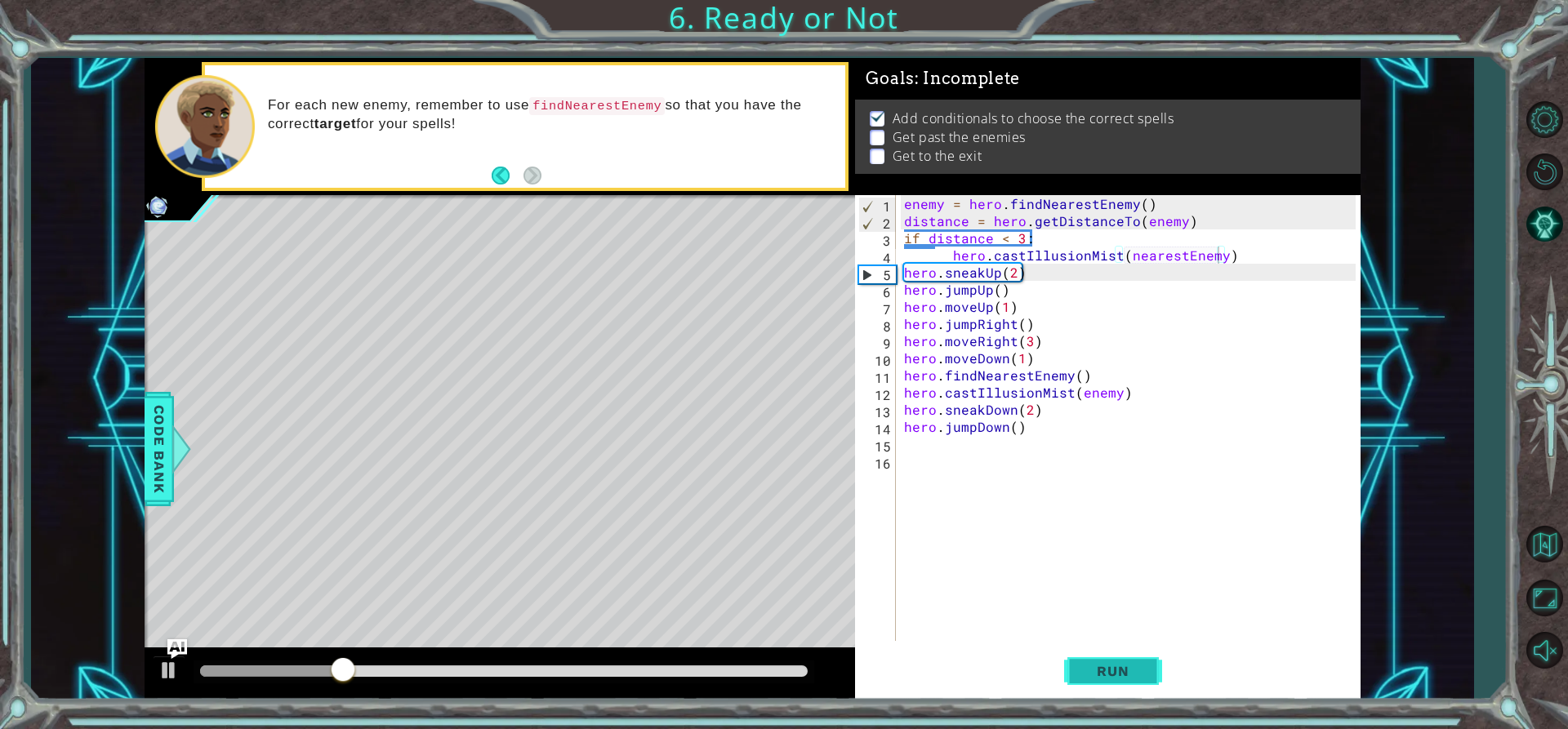
click at [1114, 672] on span "Run" at bounding box center [1112, 671] width 64 height 16
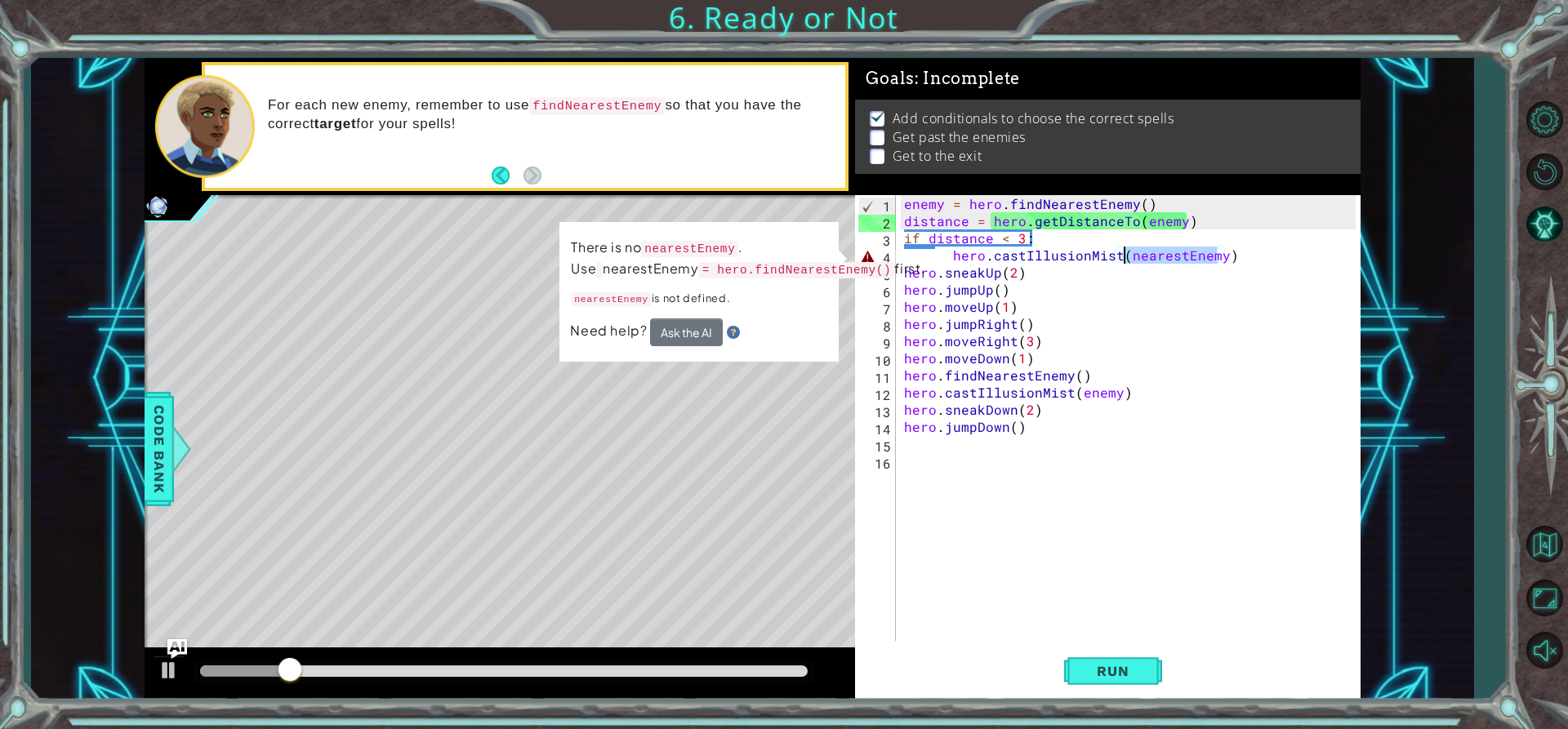
drag, startPoint x: 1215, startPoint y: 256, endPoint x: 1123, endPoint y: 258, distance: 92.0
click at [1123, 258] on div "enemy = hero . findNearestEnemy ( ) distance = hero . getDistanceTo ( enemy ) i…" at bounding box center [1133, 435] width 464 height 480
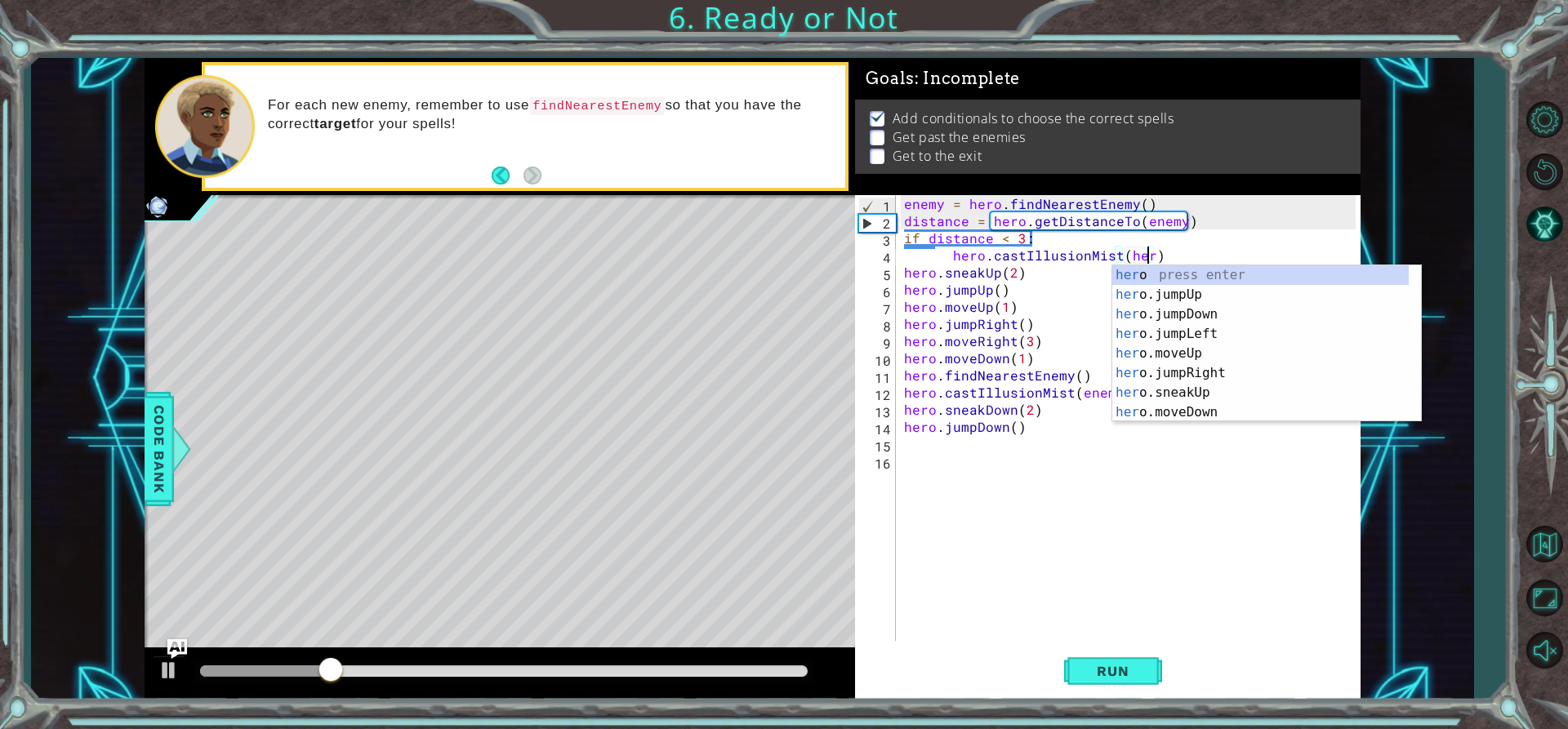
type textarea "hero.castIllusionMist(her)"
drag, startPoint x: 144, startPoint y: 421, endPoint x: 158, endPoint y: 421, distance: 14.0
click at [149, 421] on div "1 ההההההההההההההההההההההההההההההההההההההההההההההההההההההההההההההההההההההההההההה…" at bounding box center [752, 378] width 1442 height 642
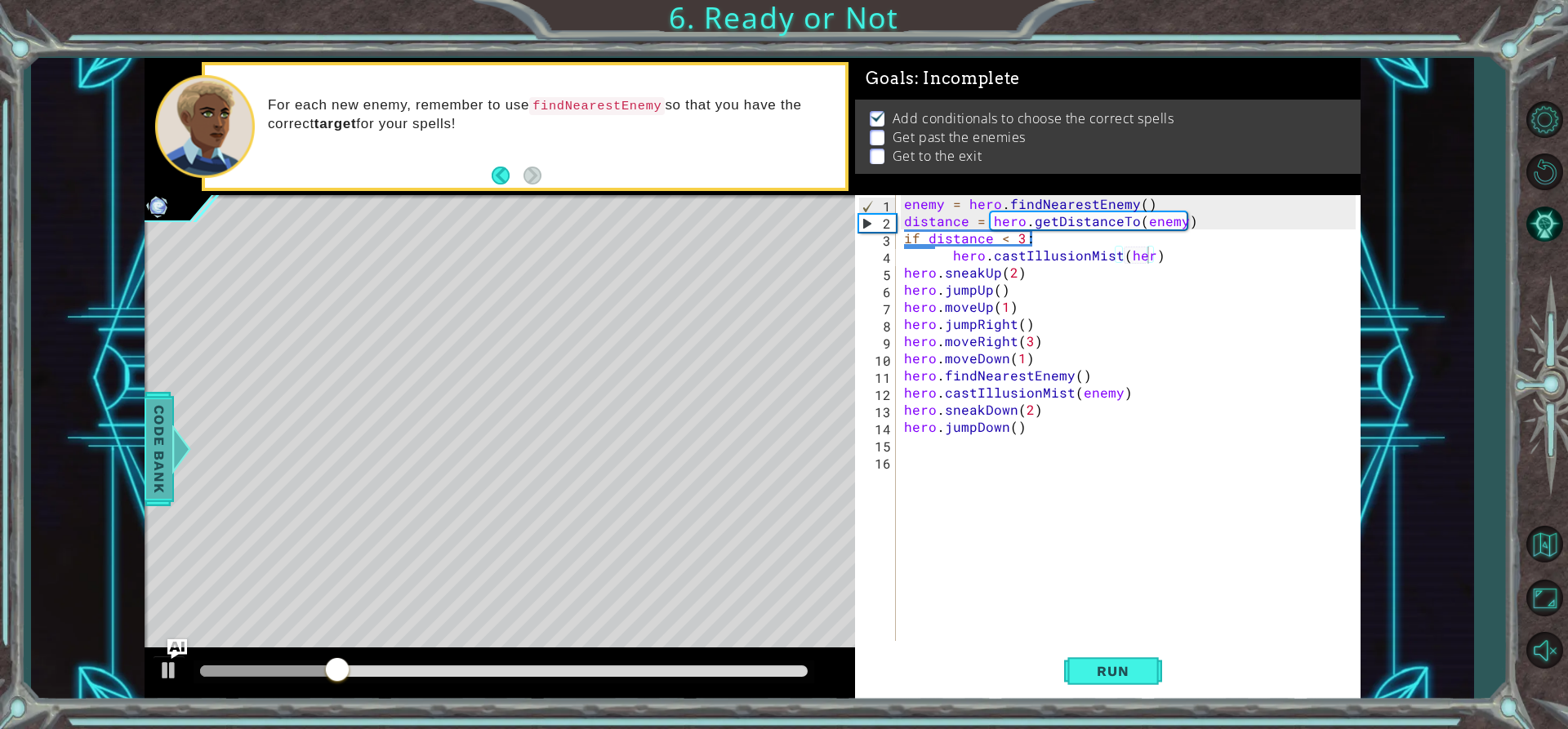
click at [160, 421] on span "Code Bank" at bounding box center [159, 448] width 26 height 100
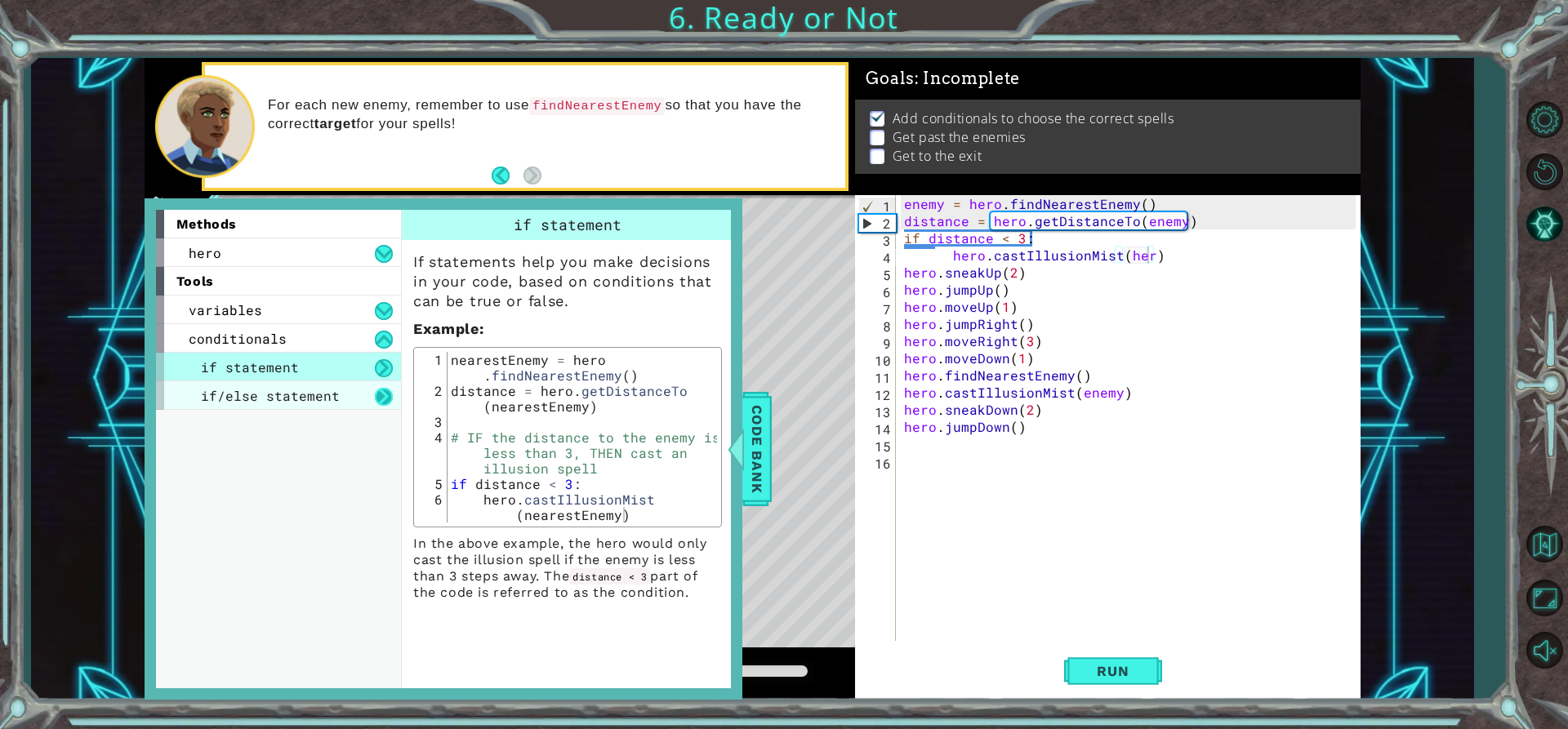
click at [385, 399] on button at bounding box center [384, 397] width 18 height 18
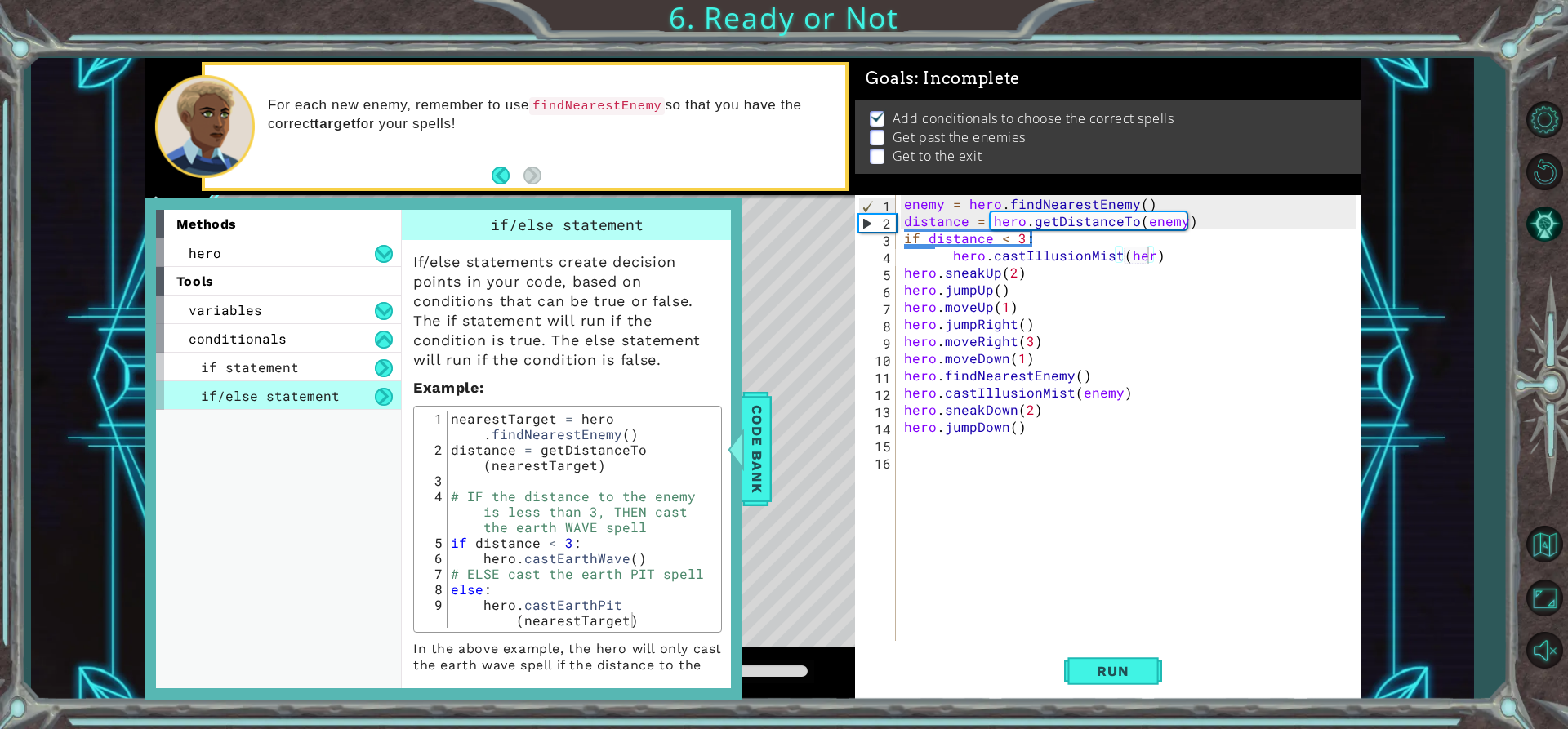
click at [386, 395] on button at bounding box center [384, 397] width 18 height 18
click at [1126, 683] on button "Run" at bounding box center [1112, 671] width 98 height 50
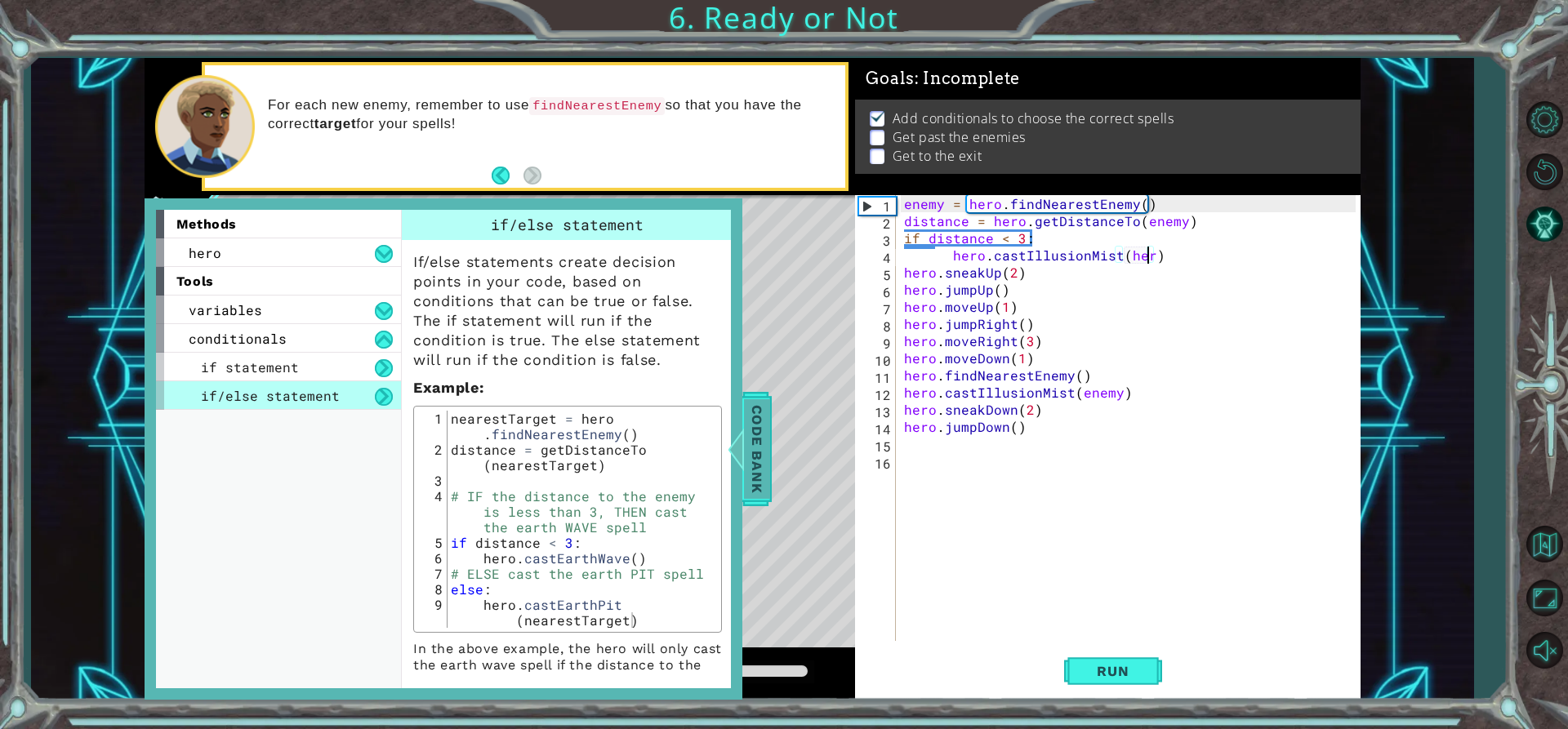
click at [767, 438] on span "Code Bank" at bounding box center [757, 448] width 26 height 100
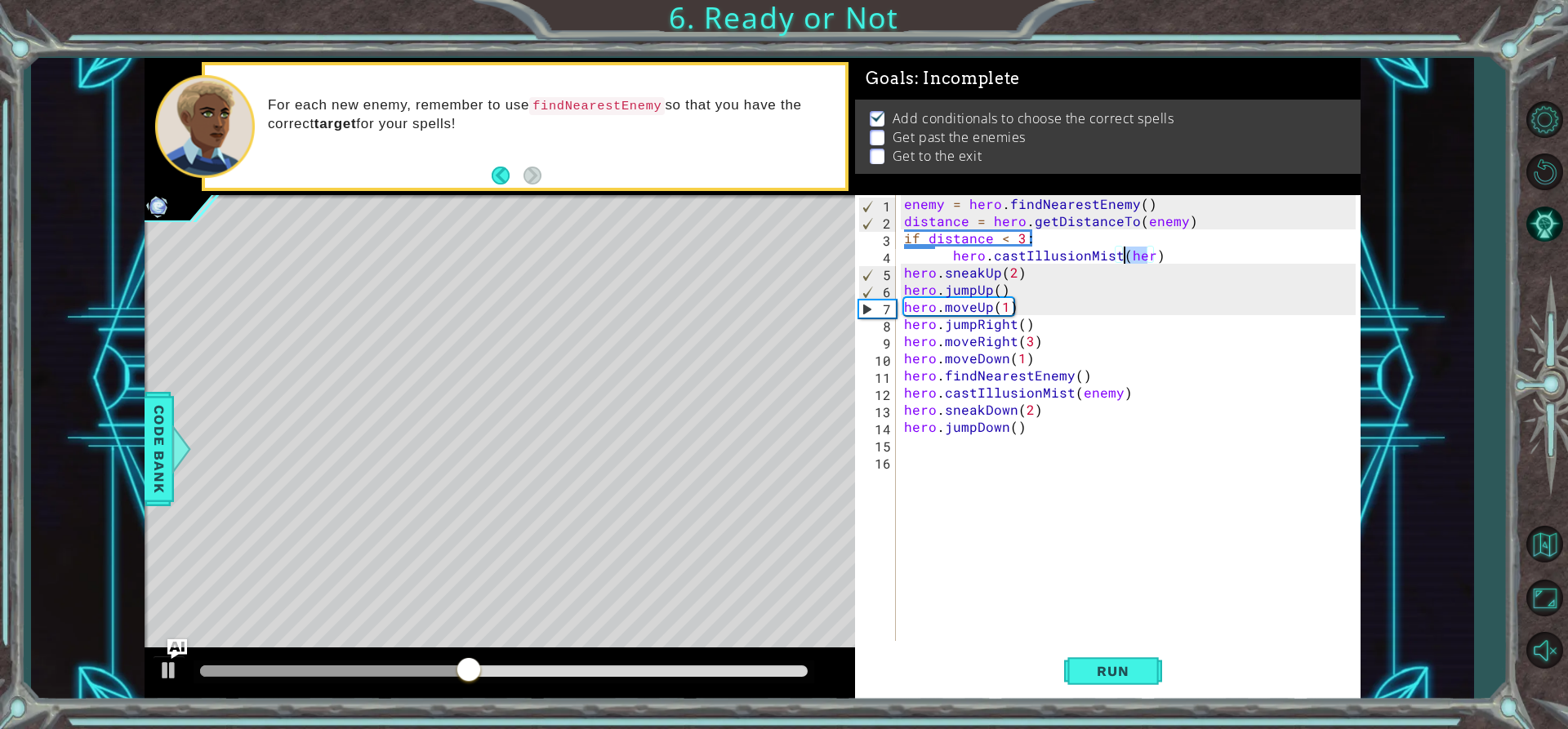
drag, startPoint x: 1144, startPoint y: 258, endPoint x: 1121, endPoint y: 263, distance: 23.5
click at [1121, 263] on div "enemy = hero . findNearestEnemy ( ) distance = hero . getDistanceTo ( enemy ) i…" at bounding box center [1133, 435] width 464 height 480
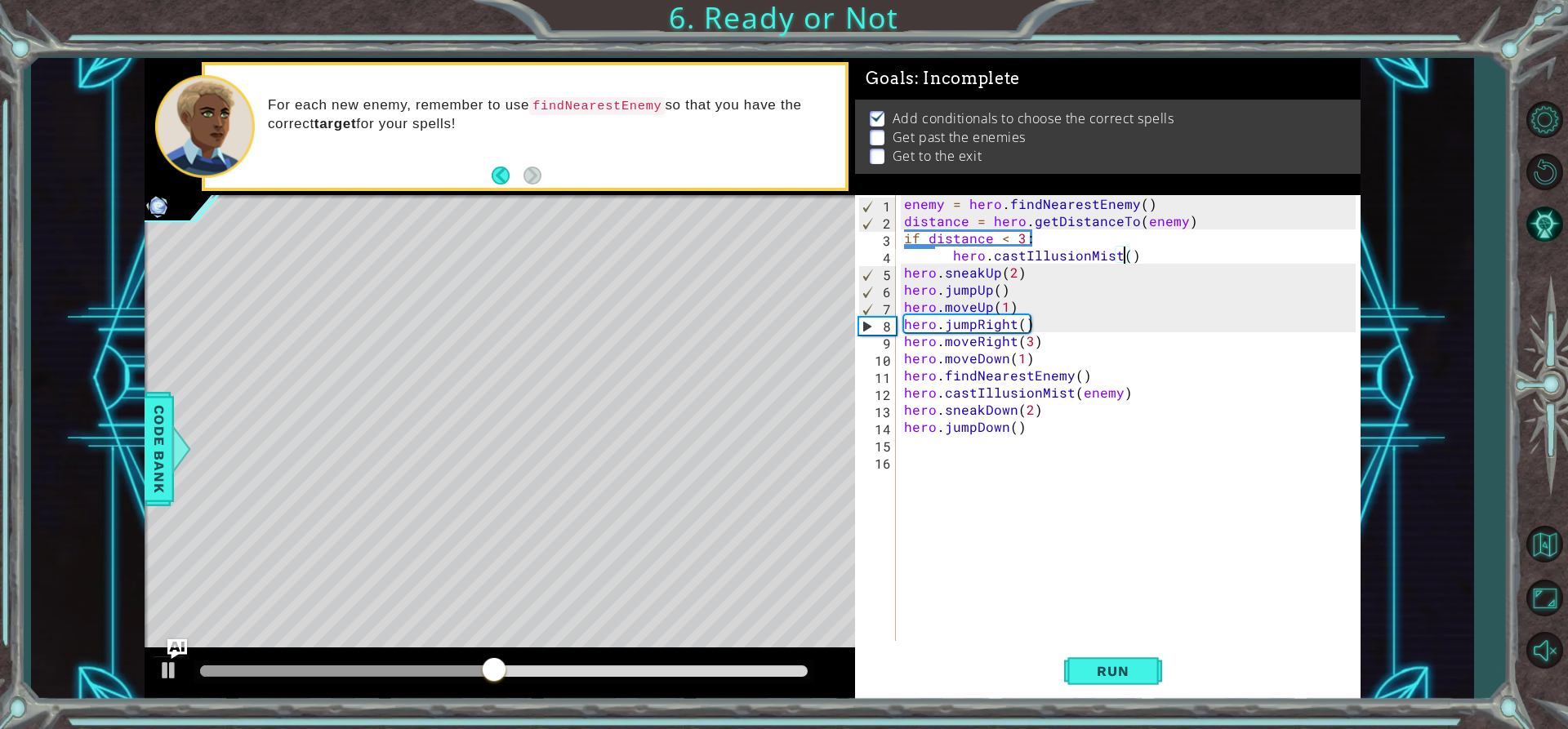
scroll to position [0, 13]
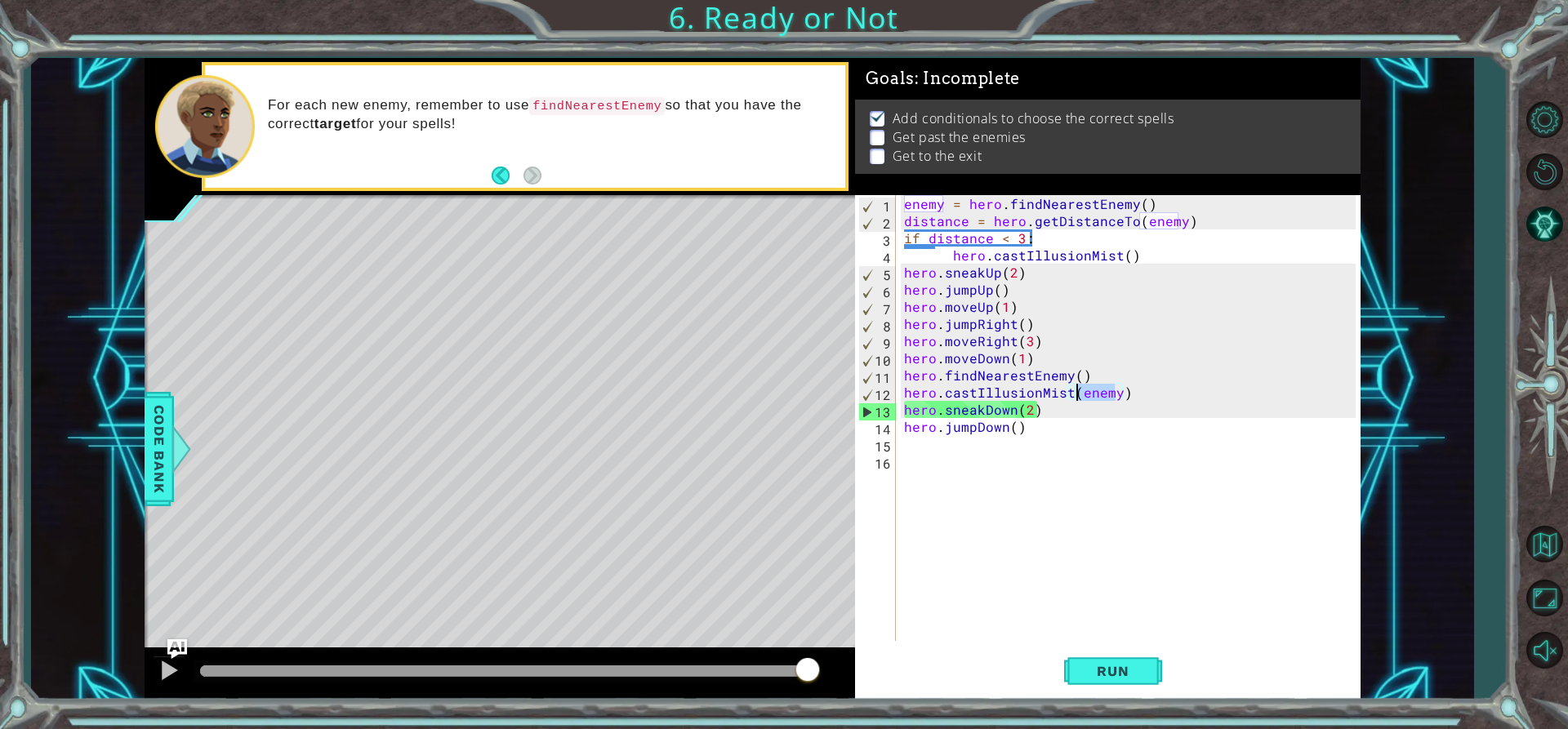
drag, startPoint x: 1114, startPoint y: 392, endPoint x: 1077, endPoint y: 399, distance: 37.7
click at [1077, 399] on div "enemy = hero . findNearestEnemy ( ) distance = hero . getDistanceTo ( enemy ) i…" at bounding box center [1133, 435] width 464 height 480
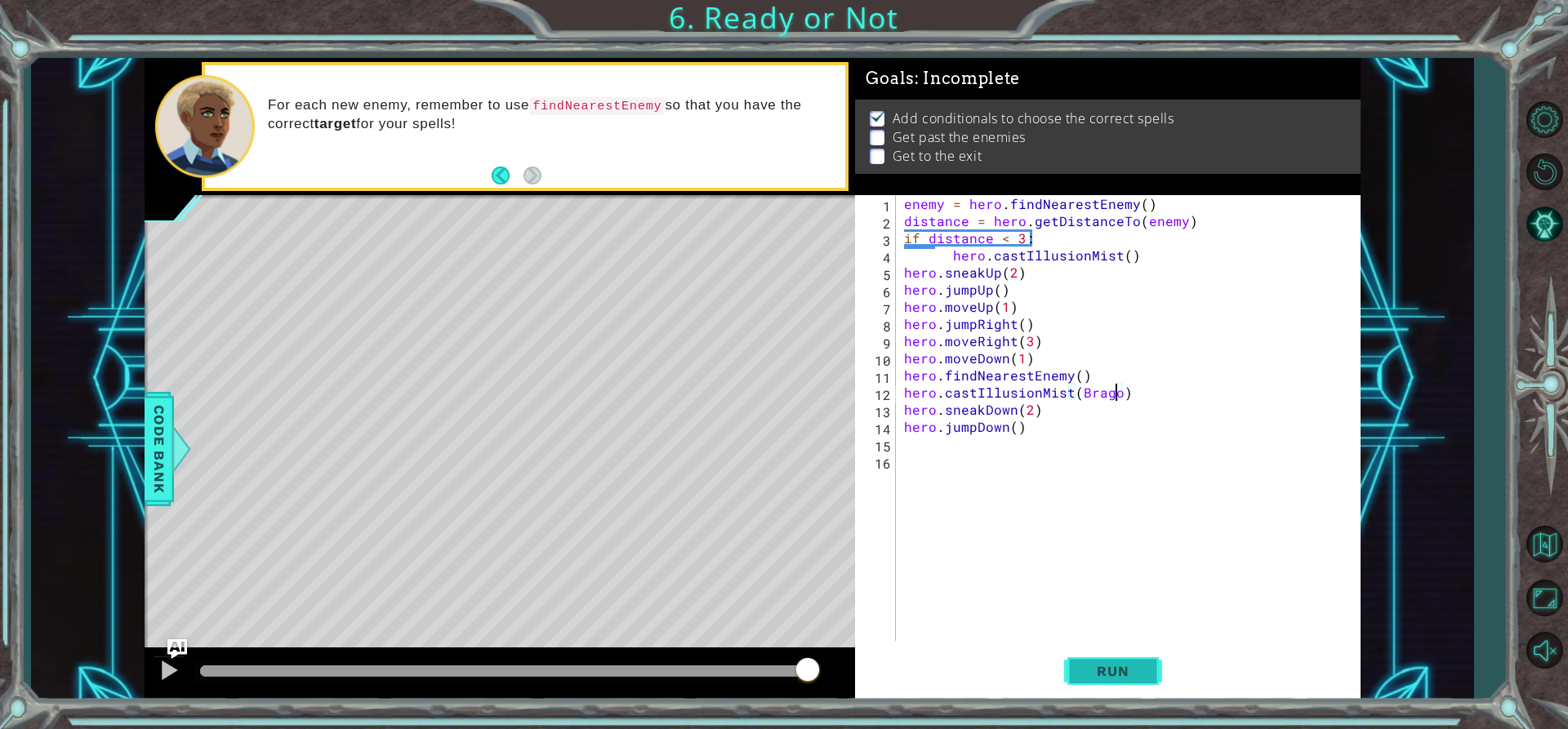
click at [1121, 670] on span "Run" at bounding box center [1112, 671] width 64 height 16
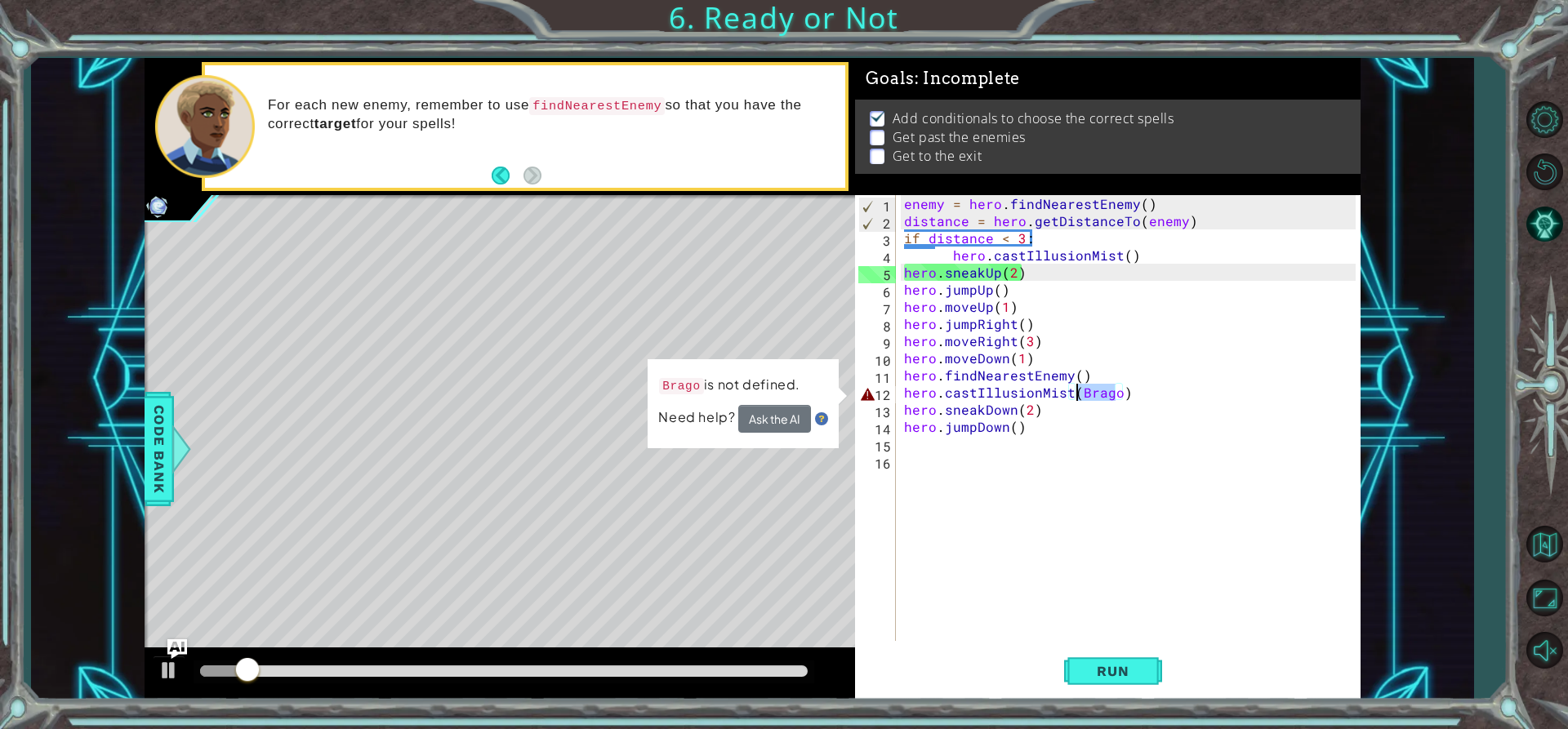
drag, startPoint x: 1117, startPoint y: 394, endPoint x: 1075, endPoint y: 399, distance: 42.3
click at [1075, 399] on div "enemy = hero . findNearestEnemy ( ) distance = hero . getDistanceTo ( enemy ) i…" at bounding box center [1133, 435] width 464 height 480
type textarea "hero.castIllusionMist()"
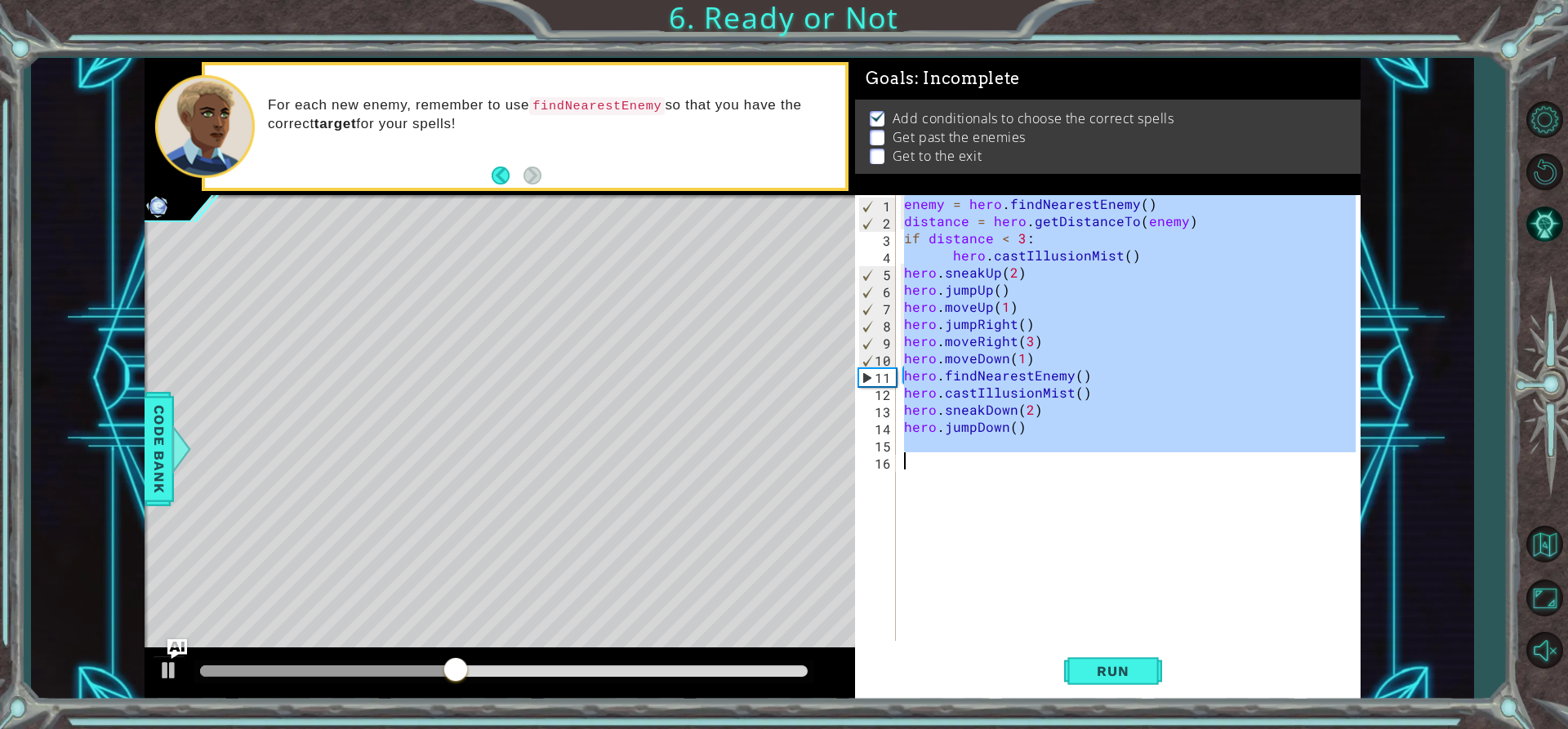
drag, startPoint x: 904, startPoint y: 202, endPoint x: 1166, endPoint y: 469, distance: 374.1
click at [1166, 469] on div "enemy = hero . findNearestEnemy ( ) distance = hero . getDistanceTo ( enemy ) i…" at bounding box center [1133, 435] width 464 height 480
click at [1553, 165] on button "Restart Level" at bounding box center [1544, 171] width 48 height 48
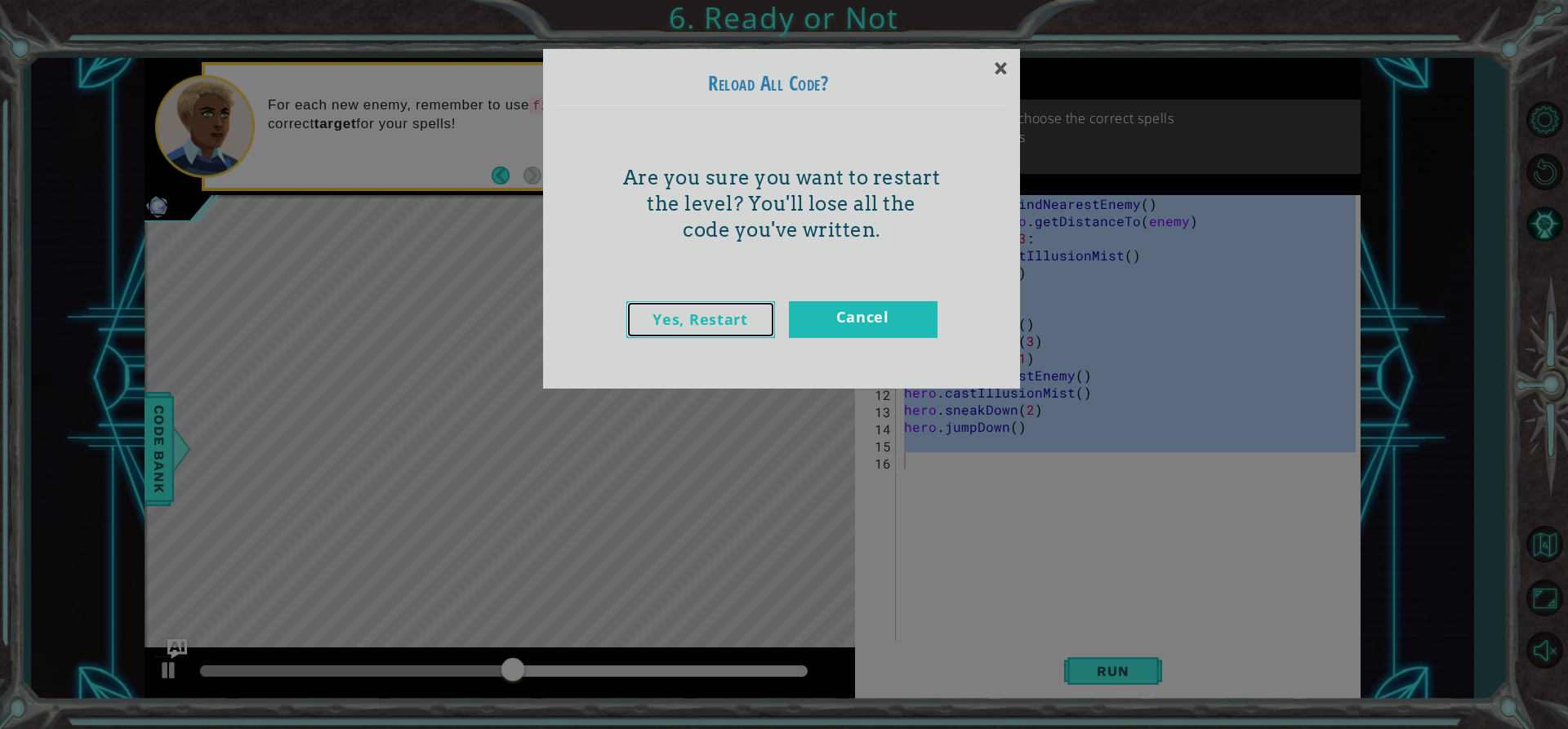
click at [724, 302] on link "Yes, Restart" at bounding box center [701, 319] width 149 height 36
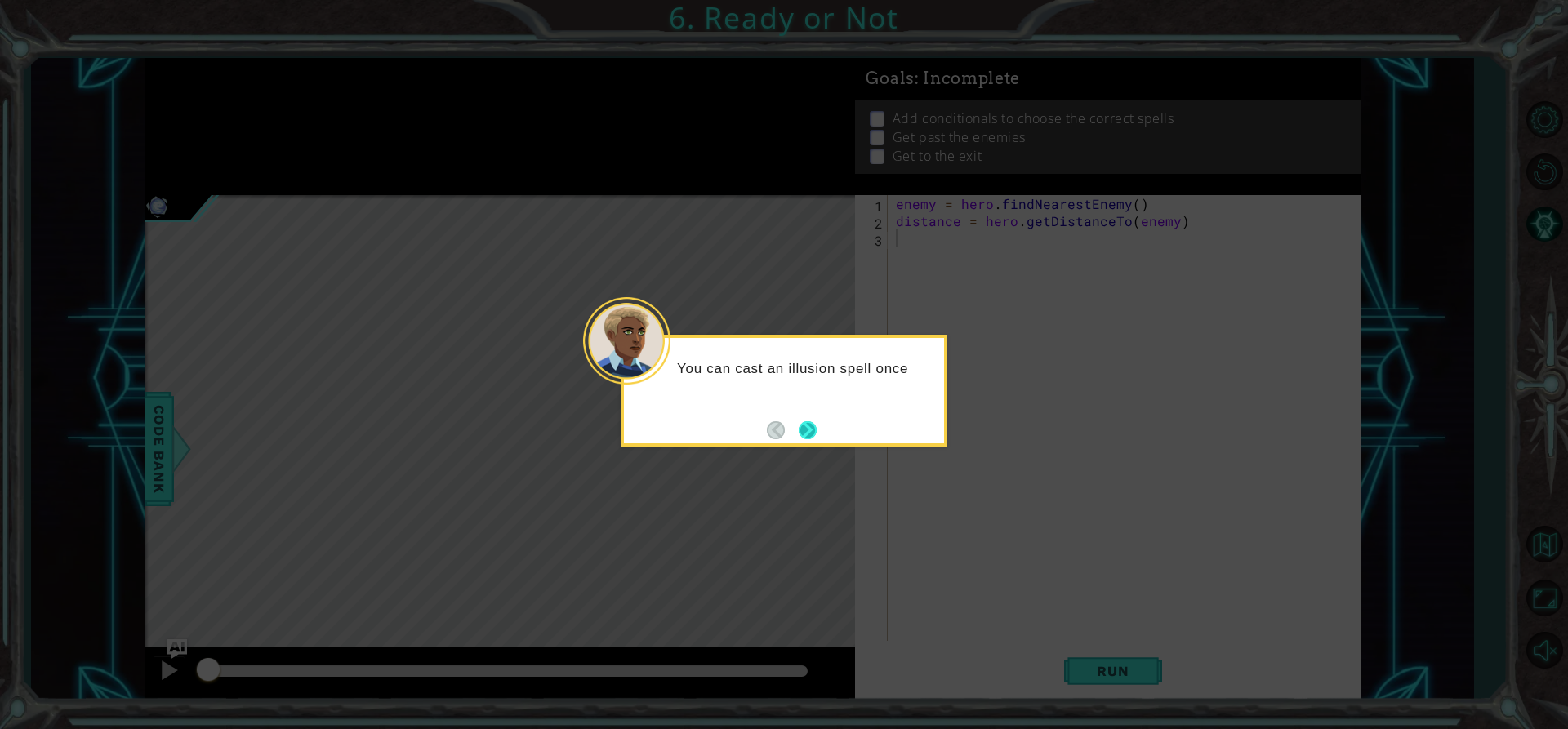
click at [817, 426] on button "Next" at bounding box center [808, 430] width 19 height 19
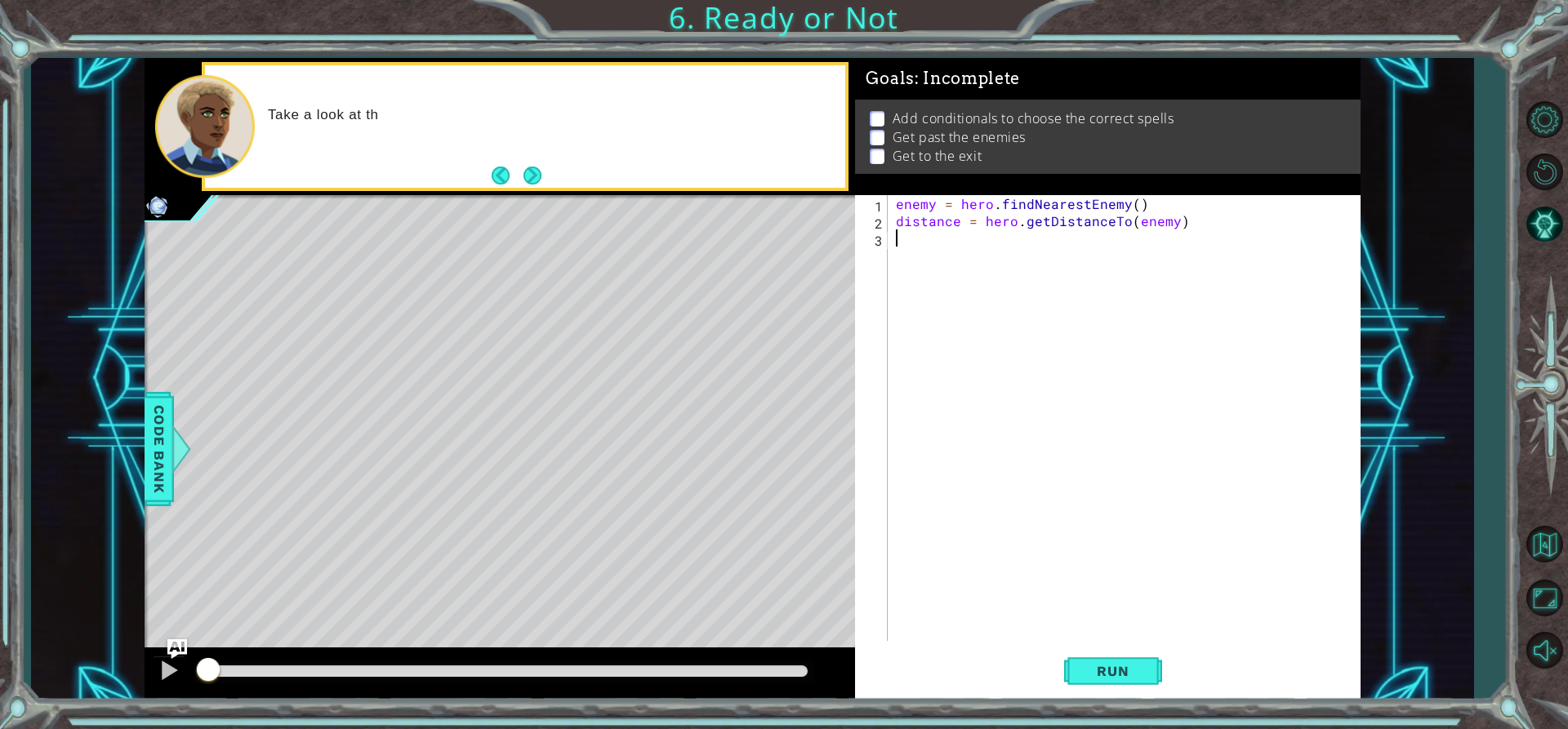
click at [915, 246] on div "enemy = hero . findNearestEnemy ( ) distance = hero . getDistanceTo ( enemy )" at bounding box center [1128, 435] width 471 height 480
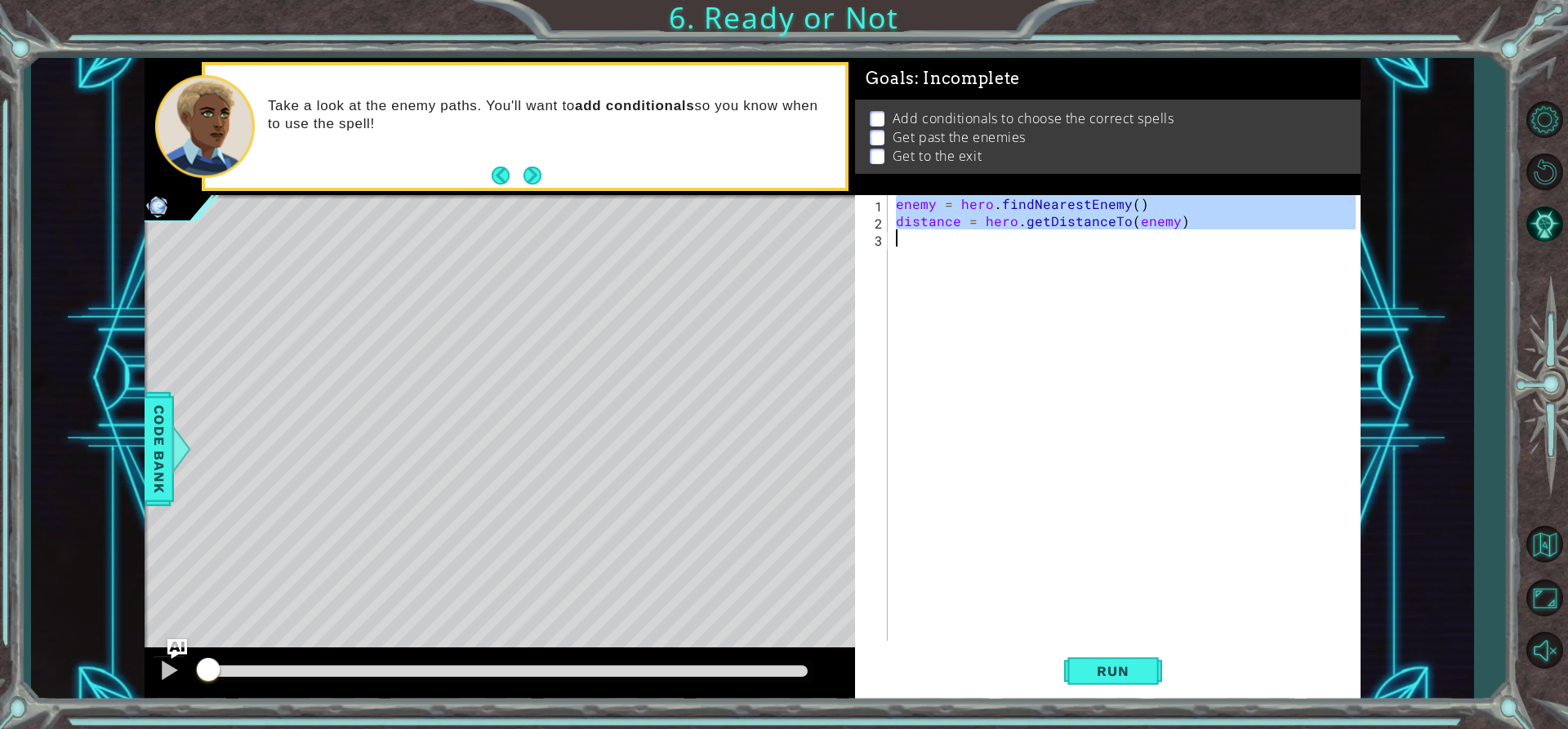
drag, startPoint x: 897, startPoint y: 207, endPoint x: 1176, endPoint y: 235, distance: 280.4
click at [1176, 235] on div "enemy = hero . findNearestEnemy ( ) distance = hero . getDistanceTo ( enemy )" at bounding box center [1128, 435] width 471 height 480
type textarea "distance = hero.getDistanceTo(enemy)"
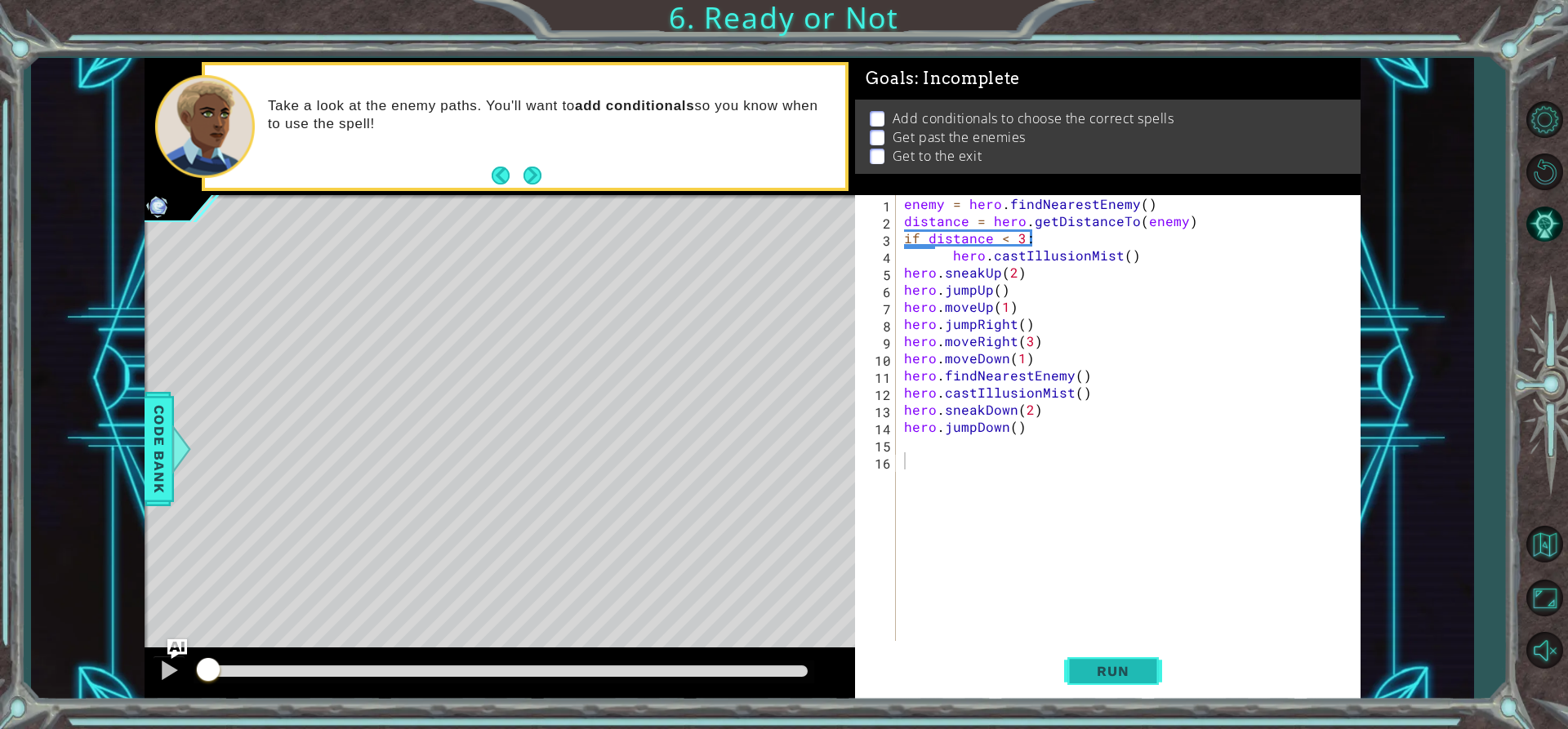
click at [1127, 672] on span "Run" at bounding box center [1112, 671] width 64 height 16
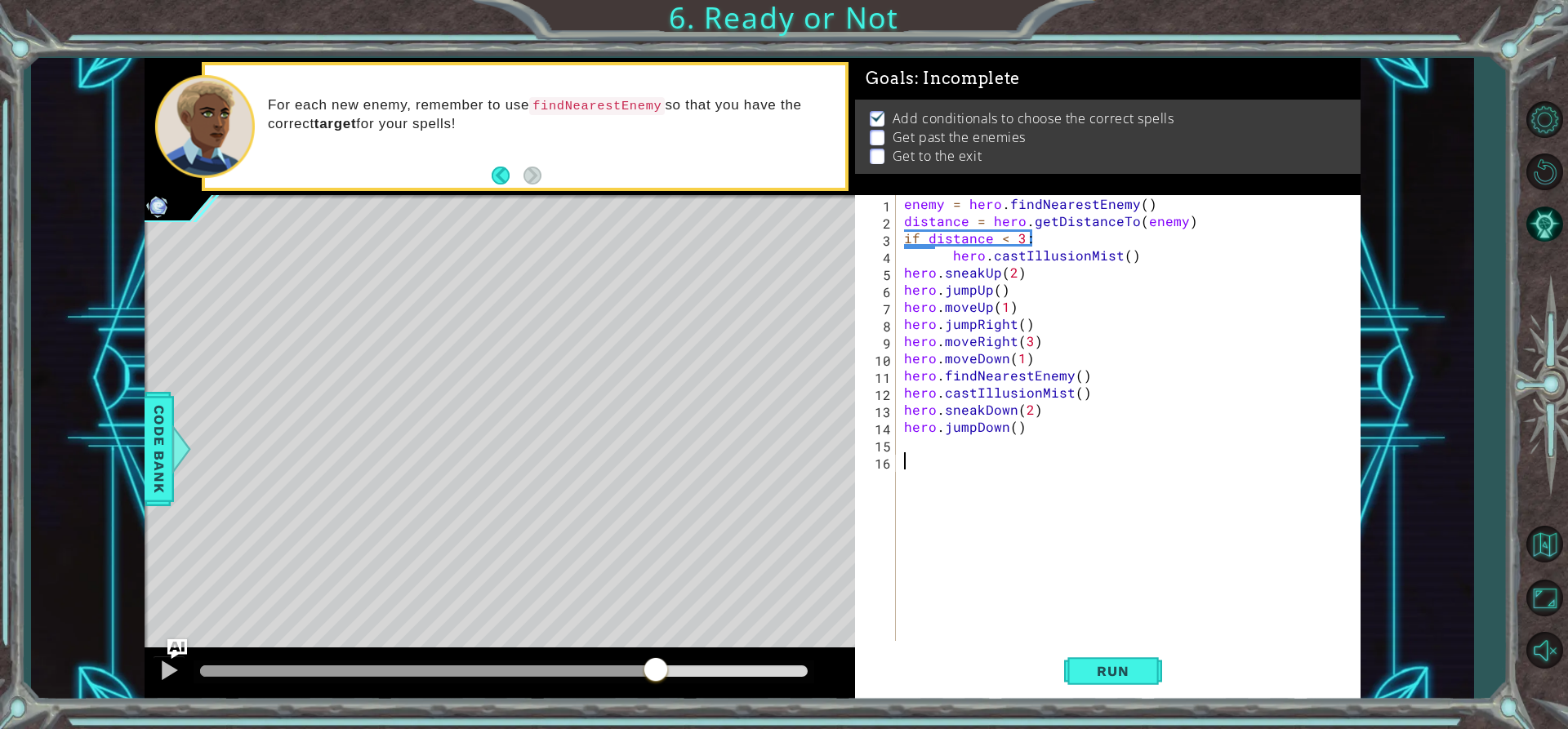
drag, startPoint x: 330, startPoint y: 674, endPoint x: 658, endPoint y: 655, distance: 328.5
click at [658, 655] on div at bounding box center [500, 674] width 711 height 52
drag, startPoint x: 773, startPoint y: 661, endPoint x: 732, endPoint y: 676, distance: 43.7
click at [732, 676] on div at bounding box center [503, 672] width 621 height 23
drag, startPoint x: 772, startPoint y: 658, endPoint x: 684, endPoint y: 659, distance: 88.0
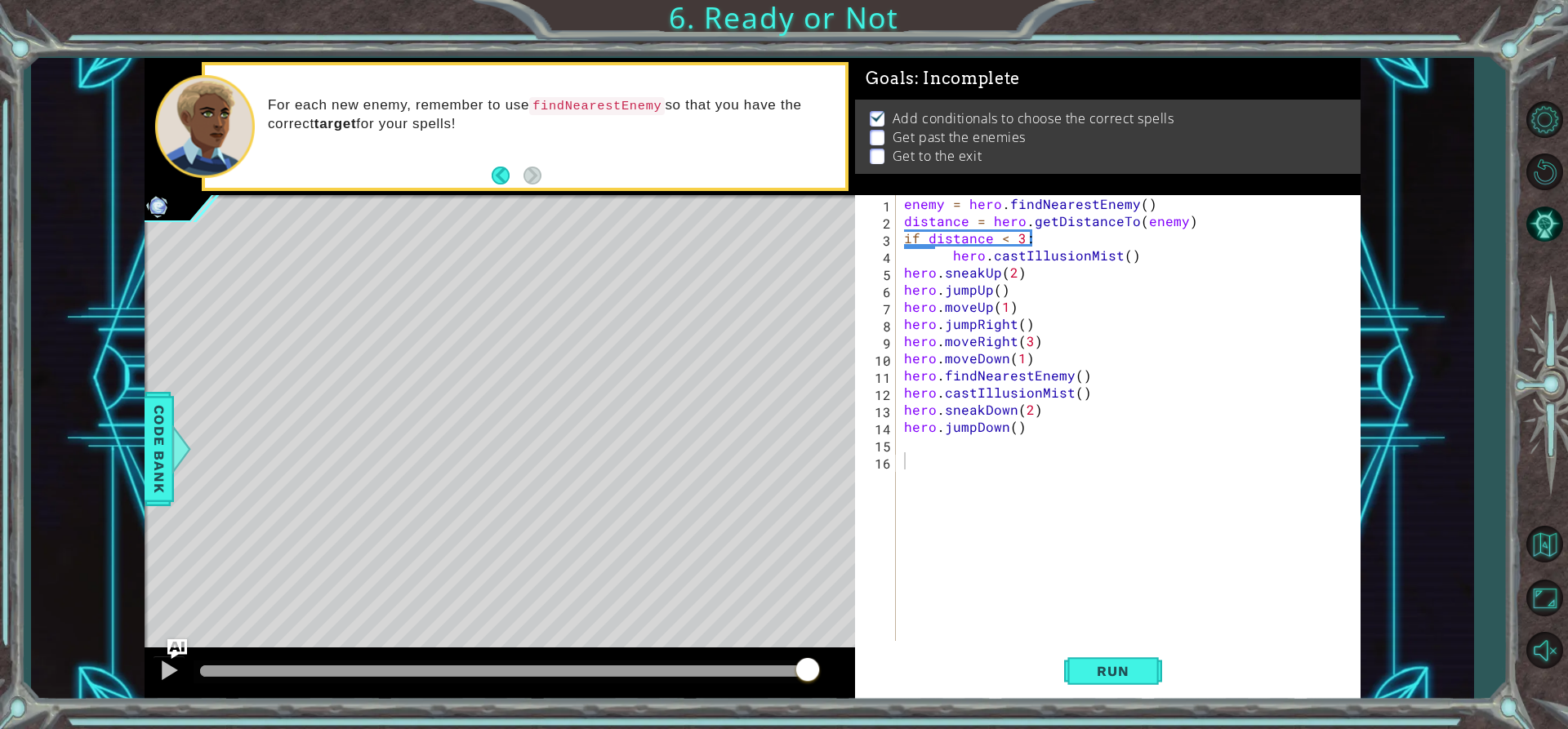
click at [721, 674] on div at bounding box center [500, 674] width 711 height 52
drag, startPoint x: 809, startPoint y: 674, endPoint x: 210, endPoint y: 683, distance: 599.1
click at [298, 684] on div at bounding box center [313, 671] width 29 height 29
click at [160, 665] on div at bounding box center [169, 670] width 22 height 22
click at [1086, 386] on div "enemy = hero . findNearestEnemy ( ) distance = hero . getDistanceTo ( enemy ) i…" at bounding box center [1133, 435] width 464 height 480
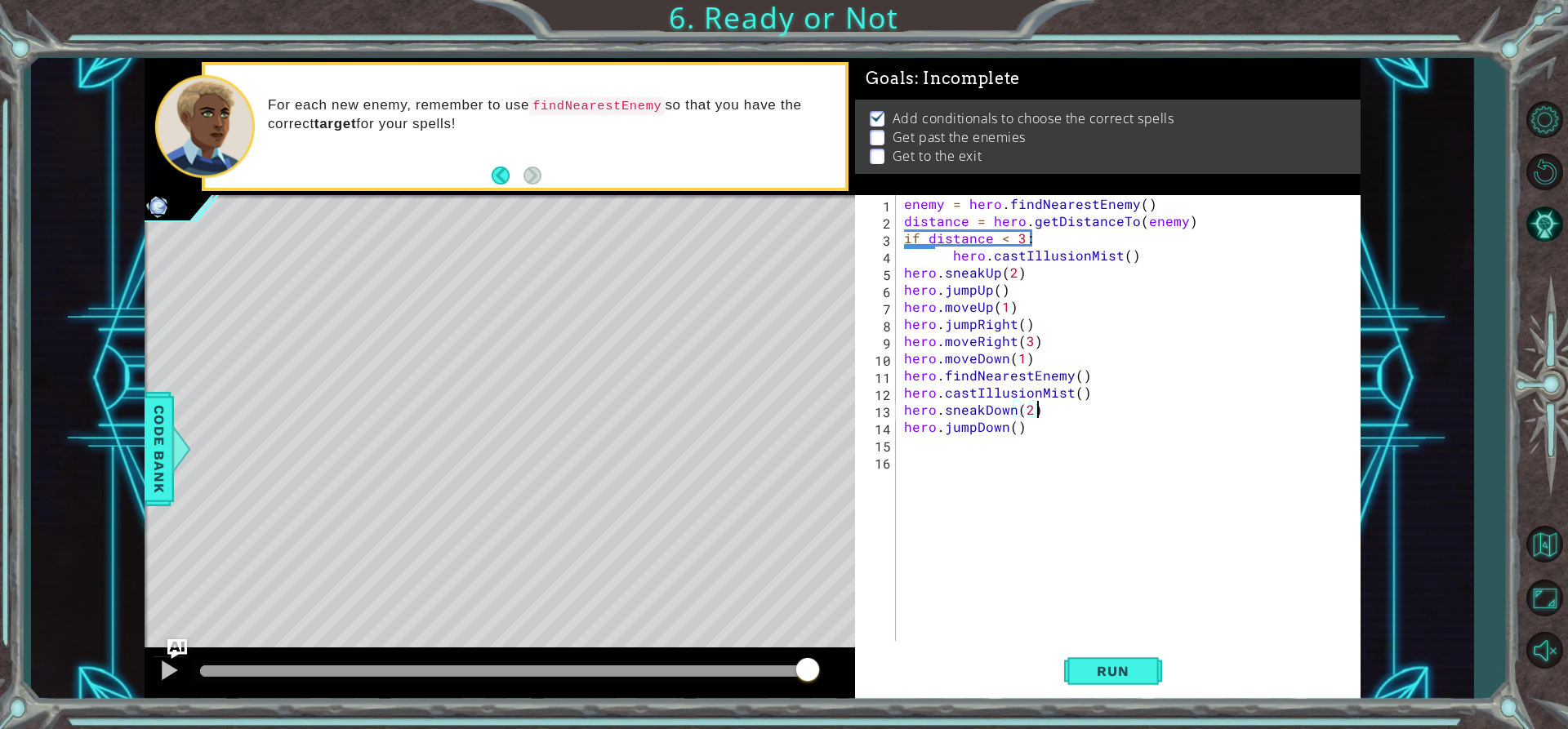
click at [1098, 408] on div "enemy = hero . findNearestEnemy ( ) distance = hero . getDistanceTo ( enemy ) i…" at bounding box center [1133, 435] width 464 height 480
click at [1073, 394] on div "enemy = hero . findNearestEnemy ( ) distance = hero . getDistanceTo ( enemy ) i…" at bounding box center [1133, 435] width 464 height 480
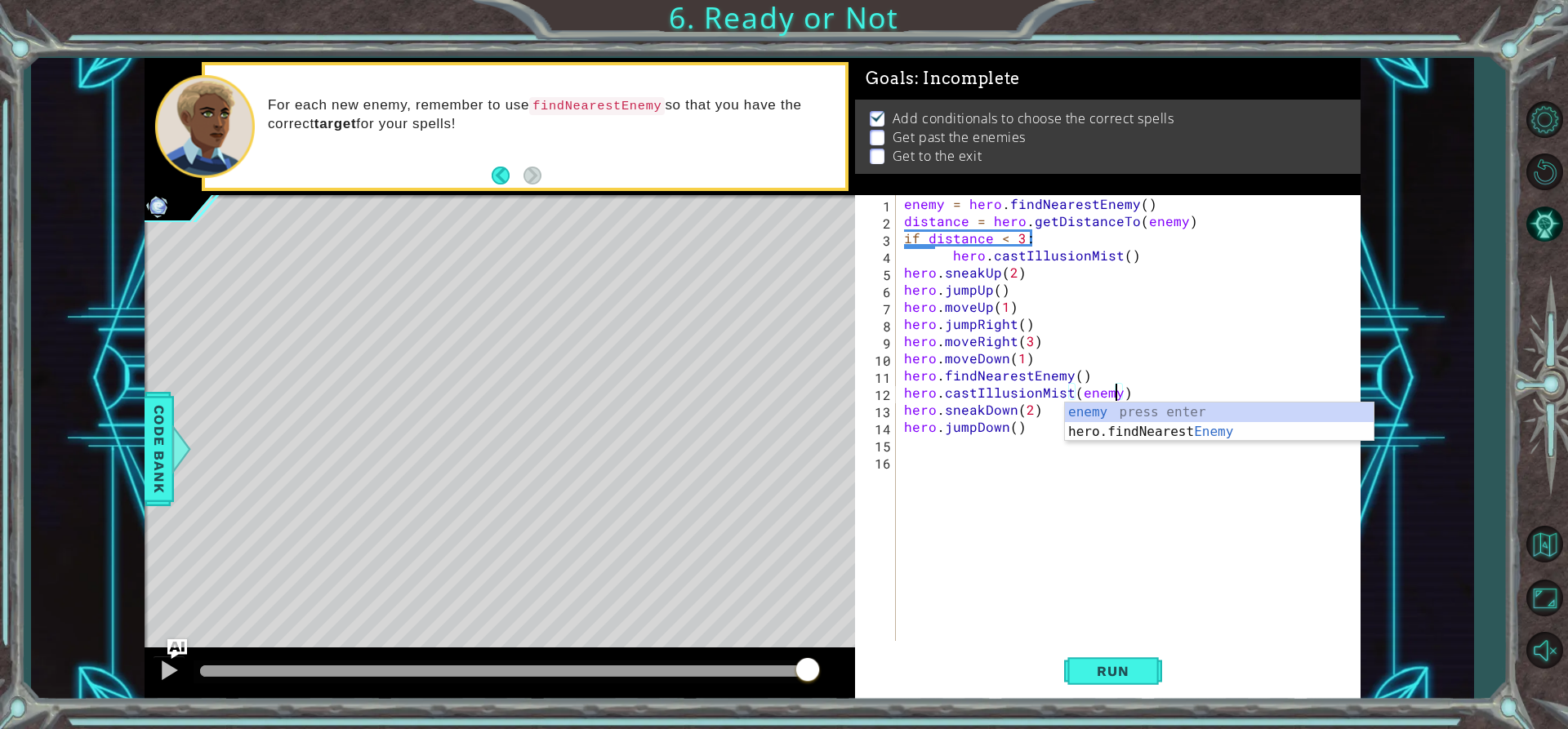
scroll to position [0, 13]
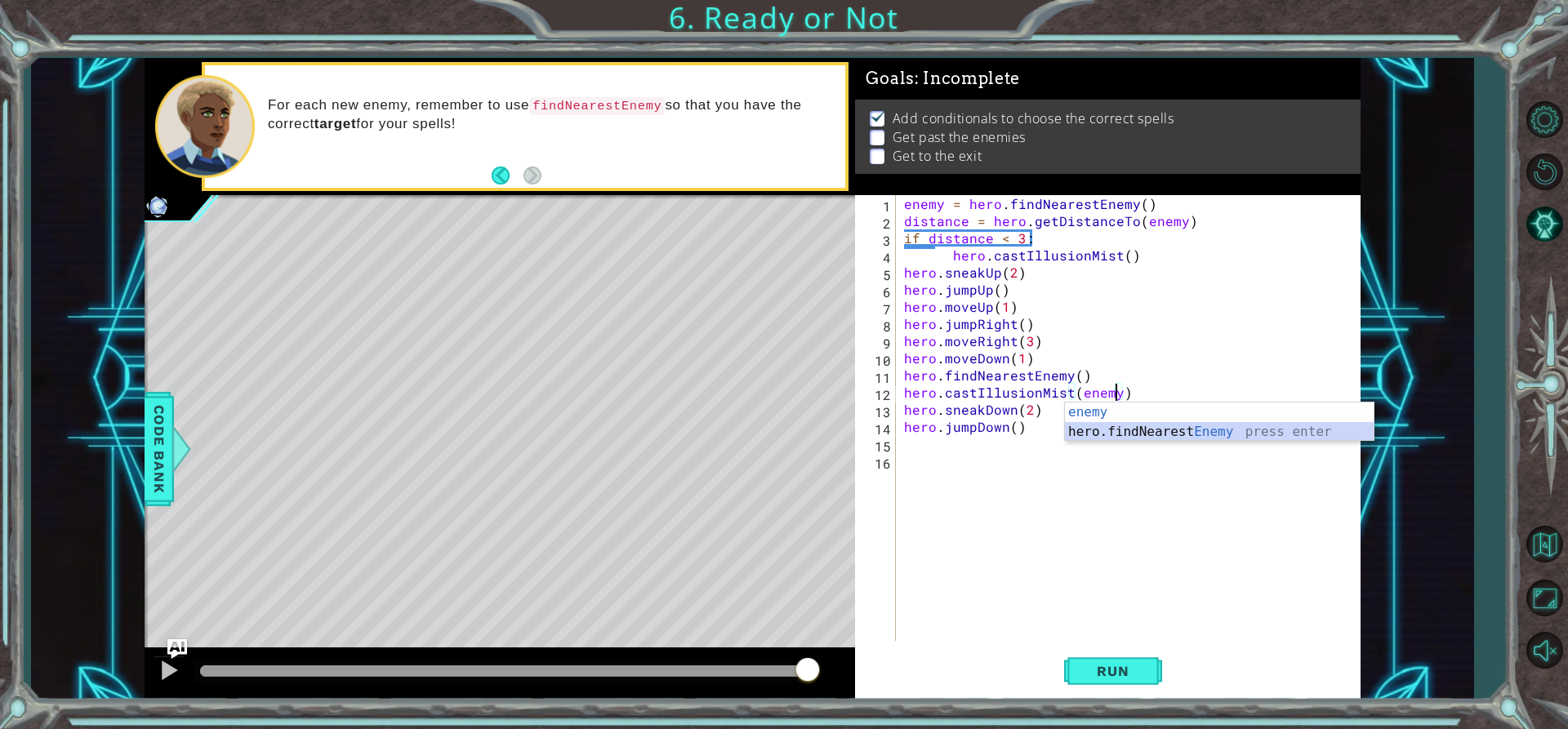
click at [1080, 435] on div "enemy press enter hero.findNearest Enemy press enter" at bounding box center [1219, 442] width 308 height 79
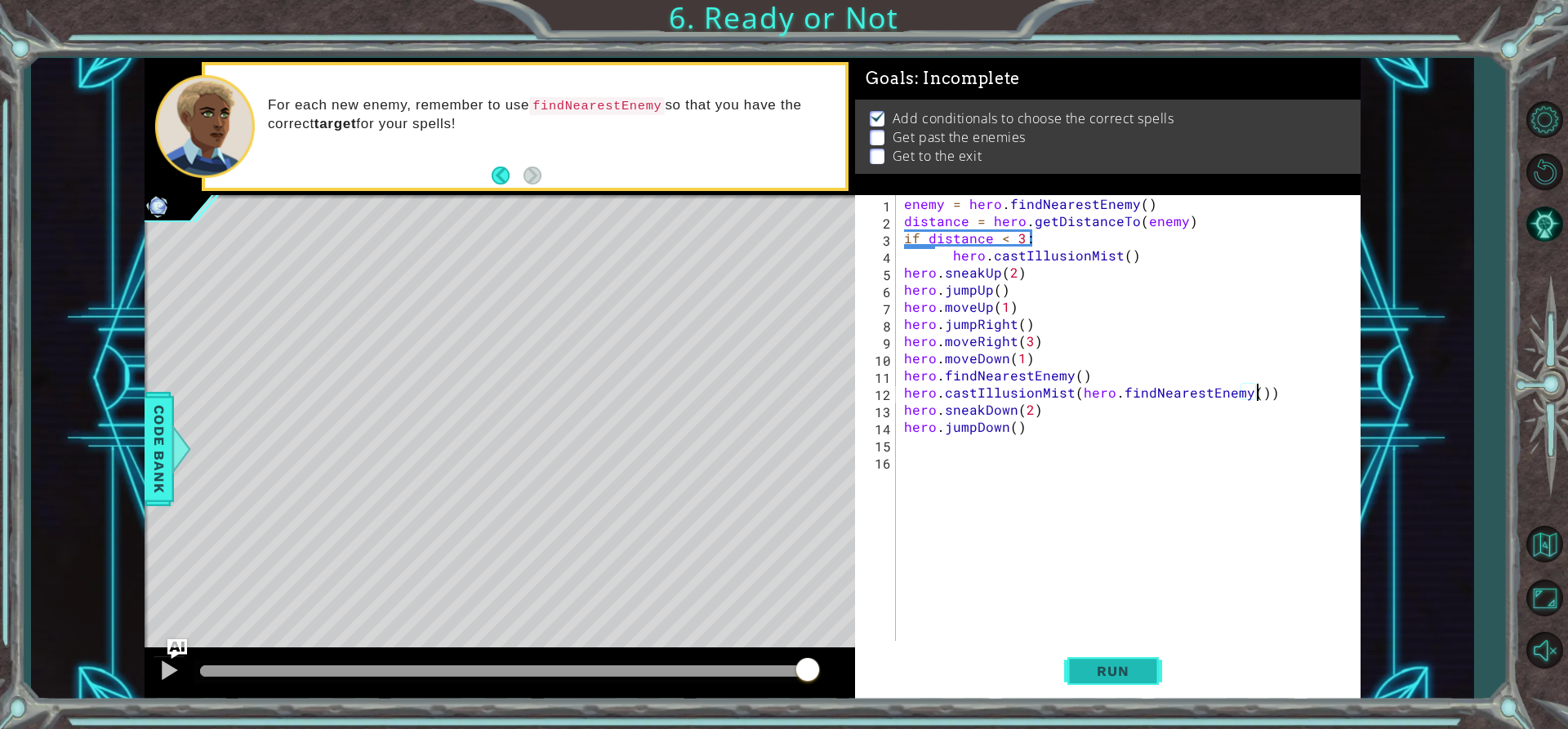
click at [1138, 674] on span "Run" at bounding box center [1112, 671] width 64 height 16
drag, startPoint x: 1278, startPoint y: 395, endPoint x: 1255, endPoint y: 396, distance: 23.0
click at [1255, 396] on div "enemy = hero . findNearestEnemy ( ) distance = hero . getDistanceTo ( enemy ) i…" at bounding box center [1133, 435] width 464 height 480
type textarea "hero.castIllusionMist(hero.findNearestEnemy()"
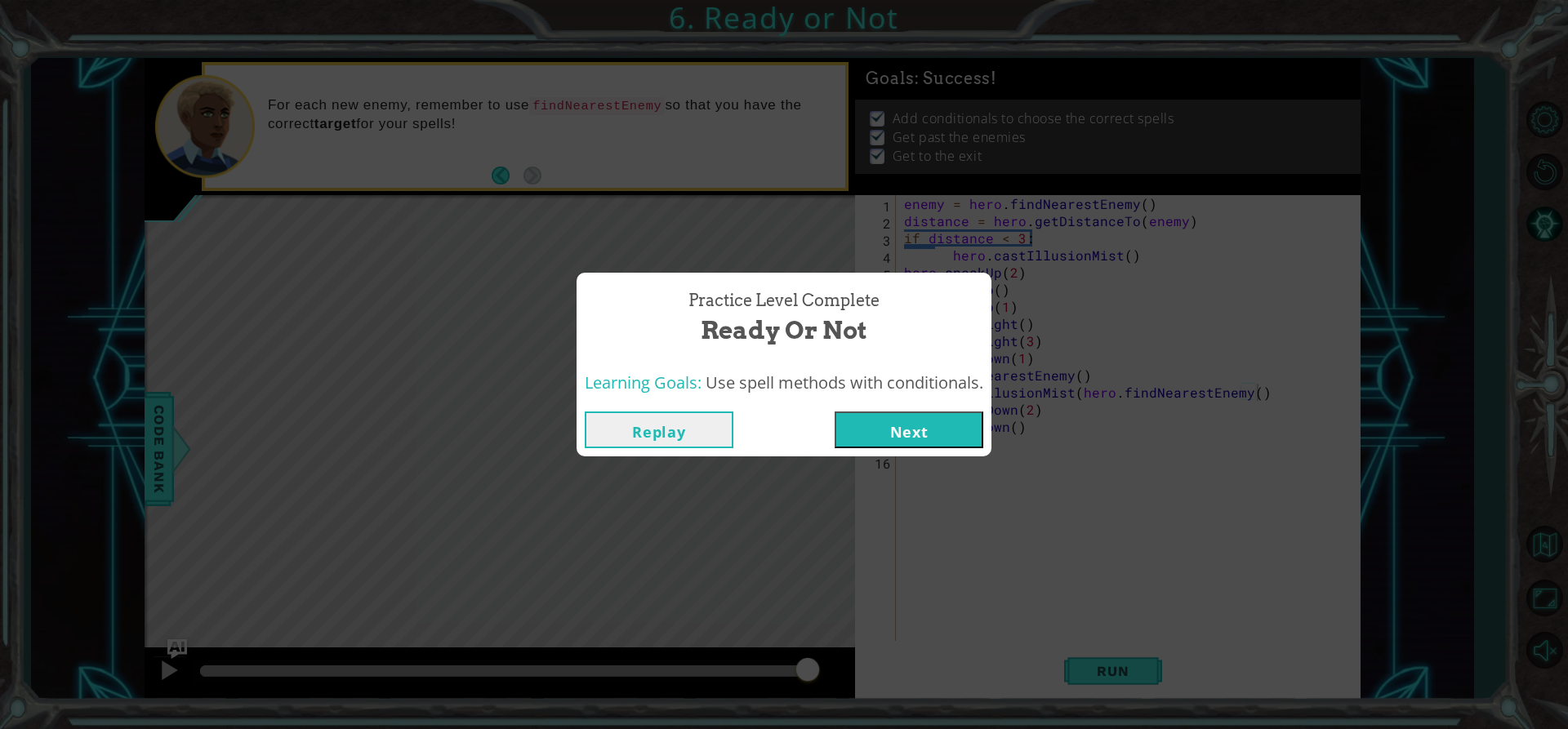
click at [975, 419] on button "Next" at bounding box center [910, 429] width 149 height 36
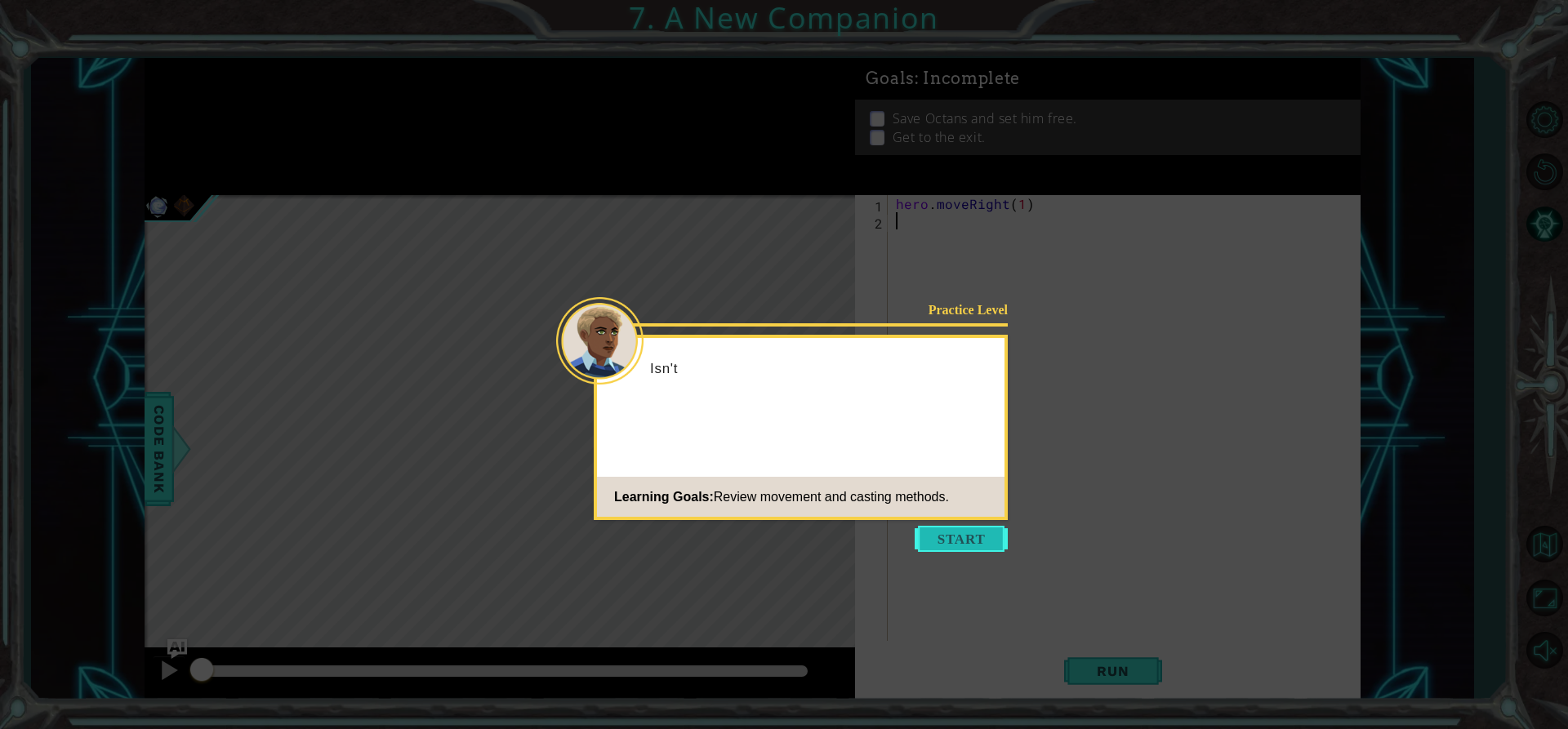
click at [941, 539] on button "Start" at bounding box center [961, 539] width 93 height 26
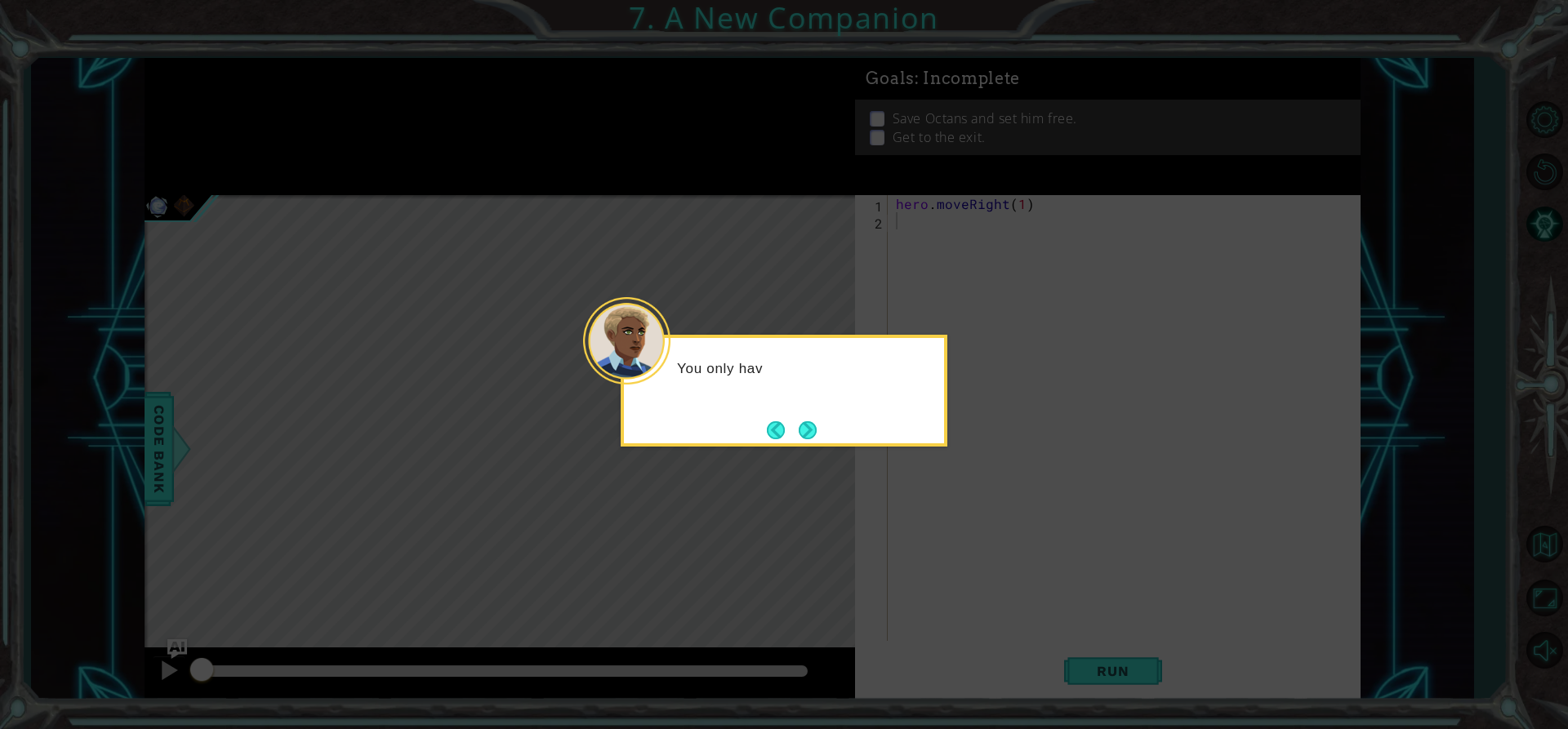
click at [940, 526] on icon at bounding box center [784, 364] width 1568 height 729
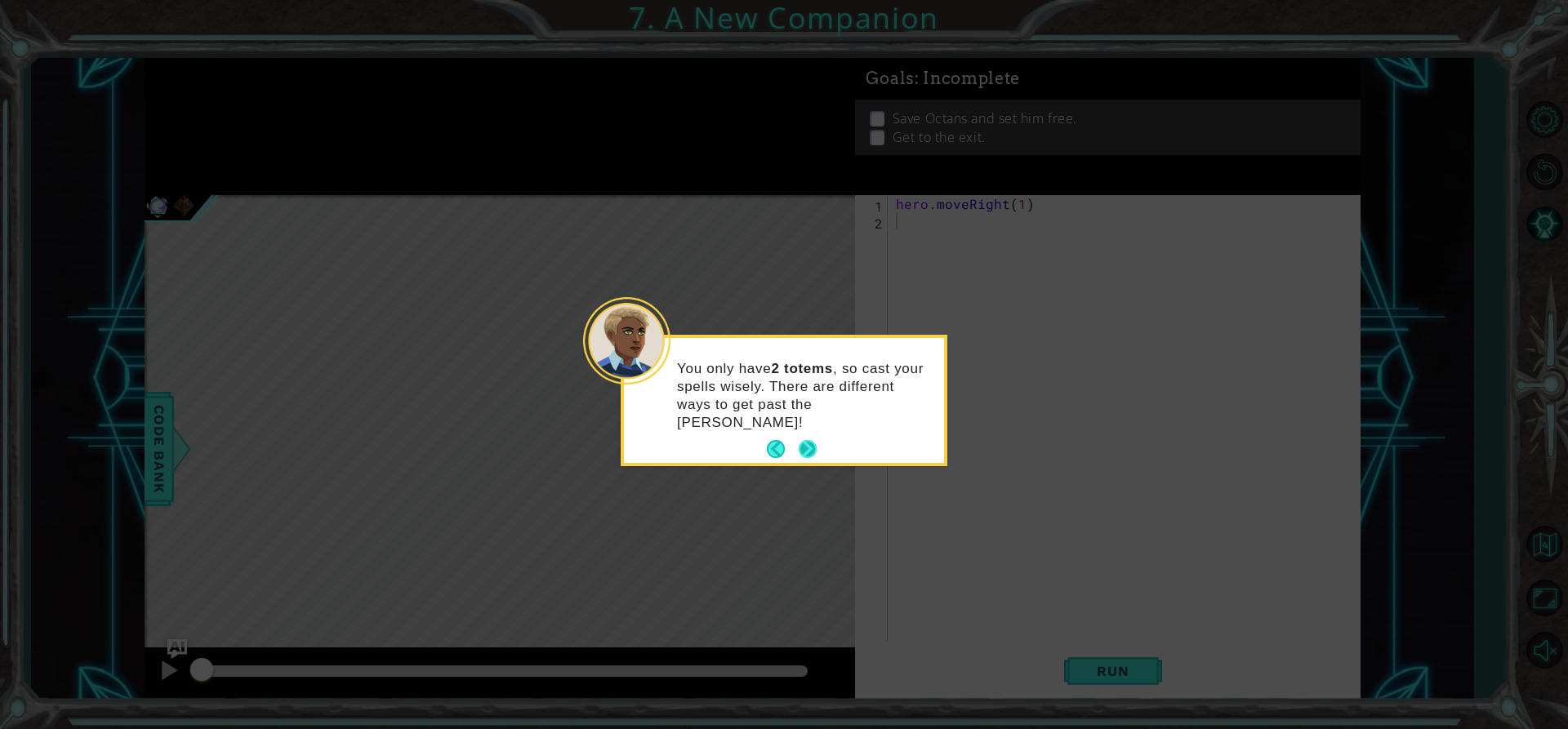
click at [812, 440] on button "Next" at bounding box center [807, 448] width 18 height 18
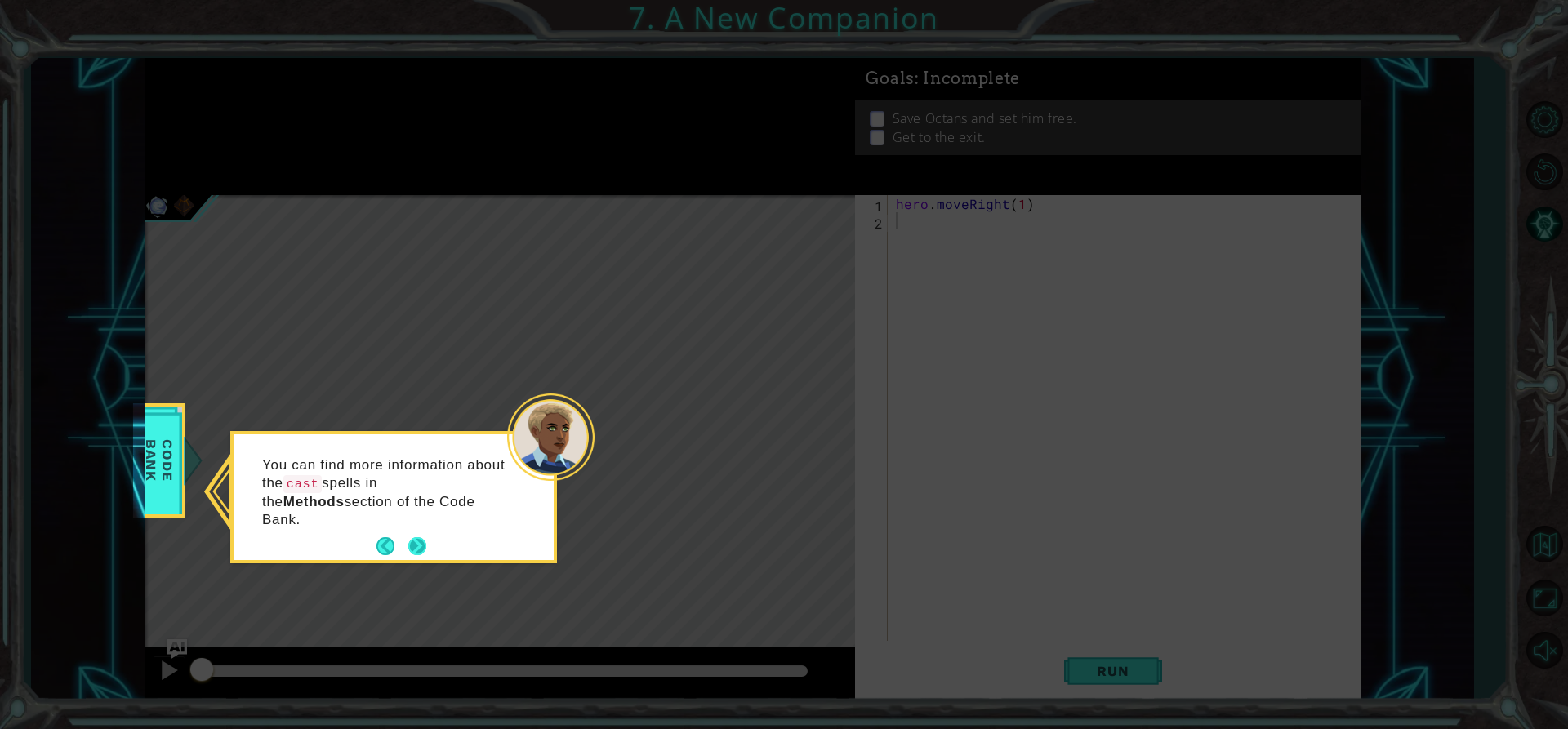
click at [419, 537] on button "Next" at bounding box center [417, 545] width 18 height 18
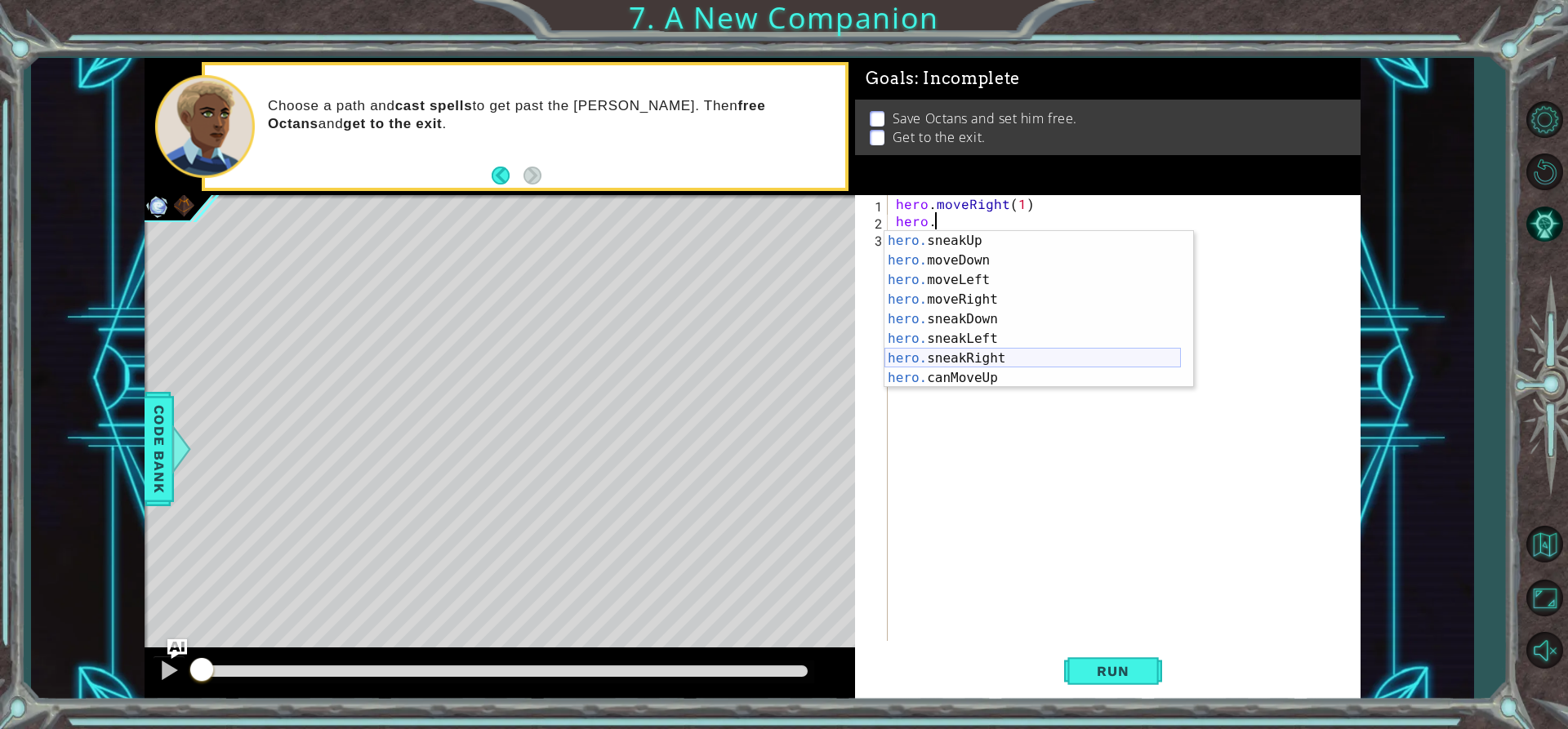
scroll to position [98, 0]
click at [1011, 300] on div "hero. sneakUp press enter hero. moveDown press enter hero. moveLeft press enter…" at bounding box center [1033, 329] width 296 height 196
type textarea "hero.moveRight(1)"
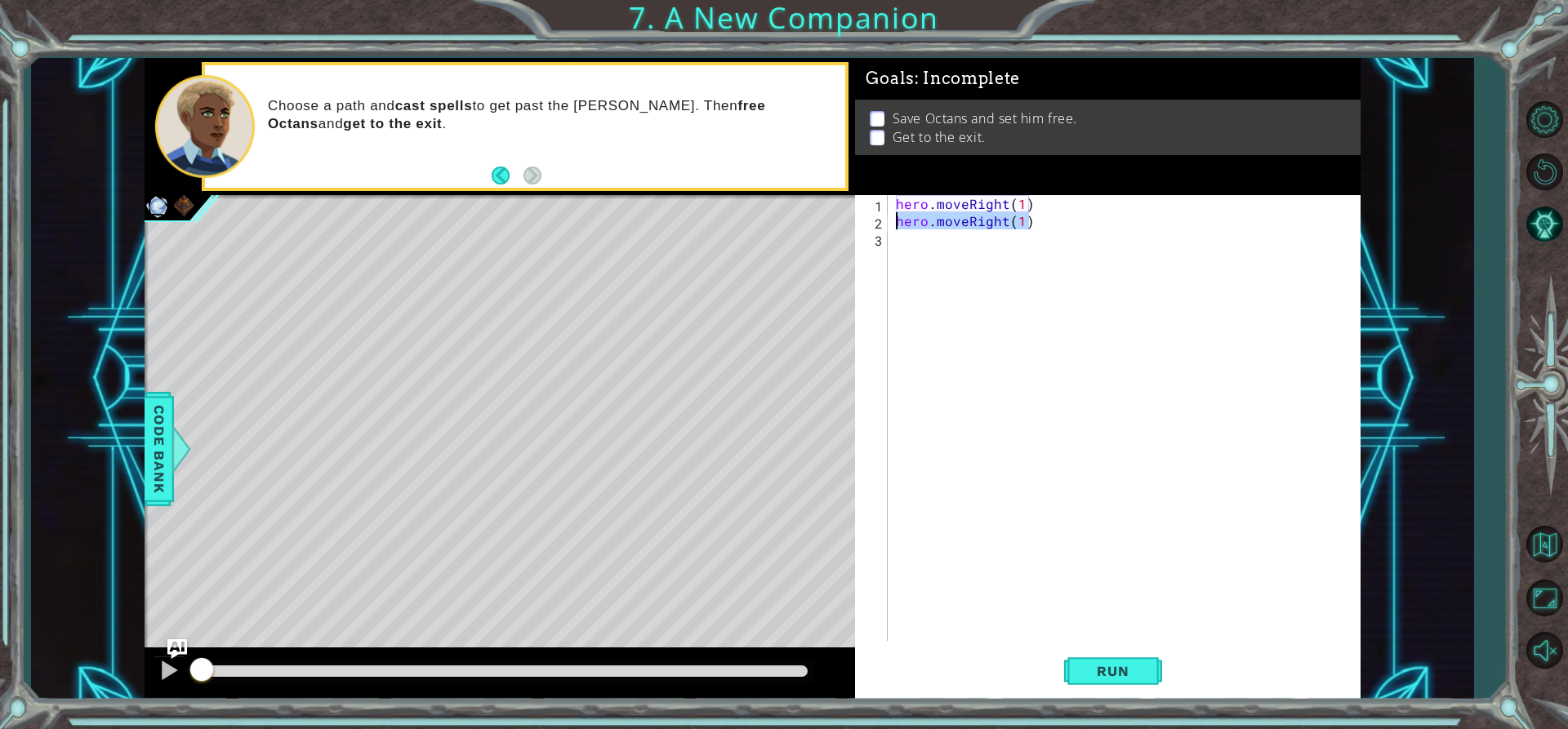
drag, startPoint x: 1050, startPoint y: 225, endPoint x: 896, endPoint y: 216, distance: 154.3
click at [896, 216] on div "hero . moveRight ( 1 ) hero . moveRight ( 1 )" at bounding box center [1128, 435] width 471 height 480
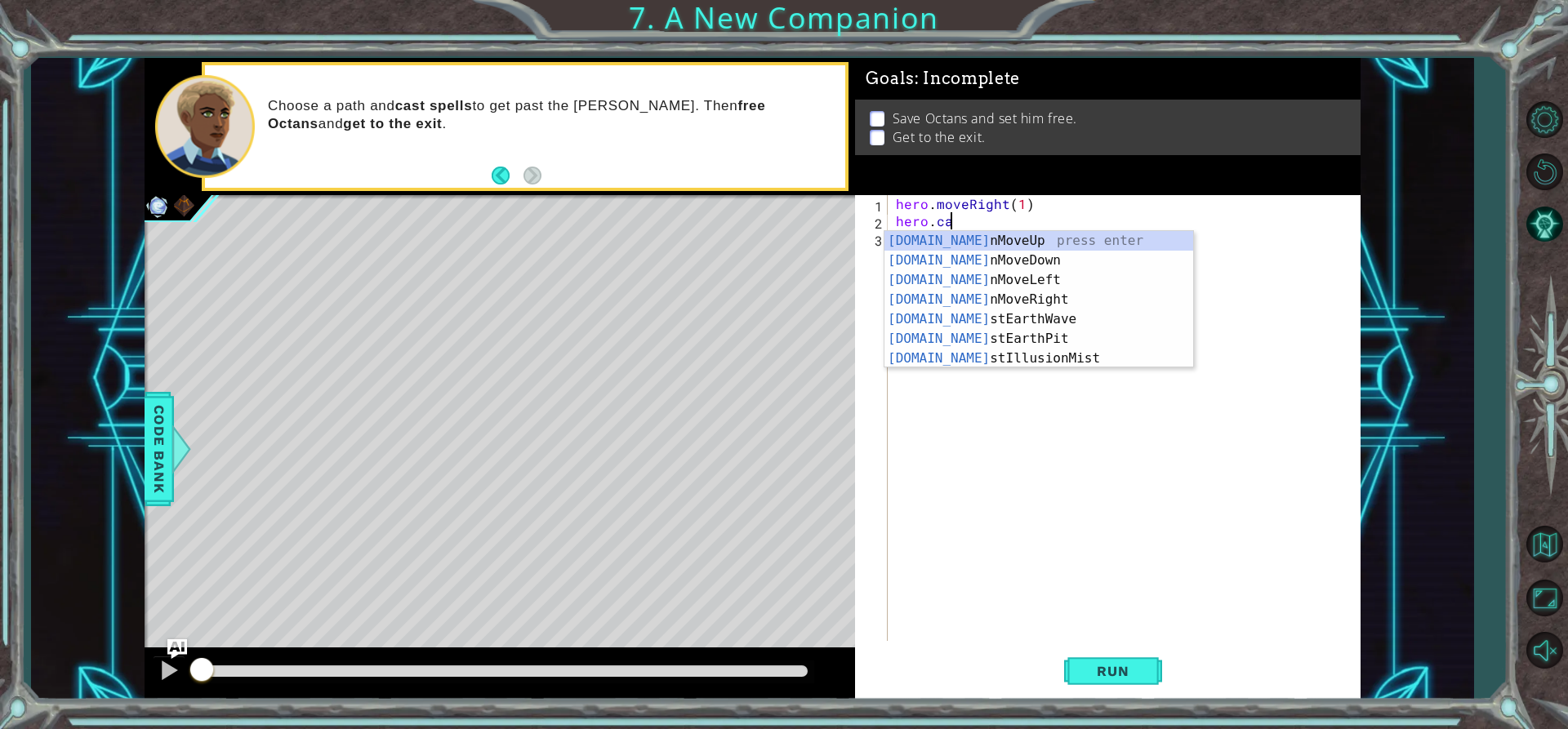
scroll to position [0, 3]
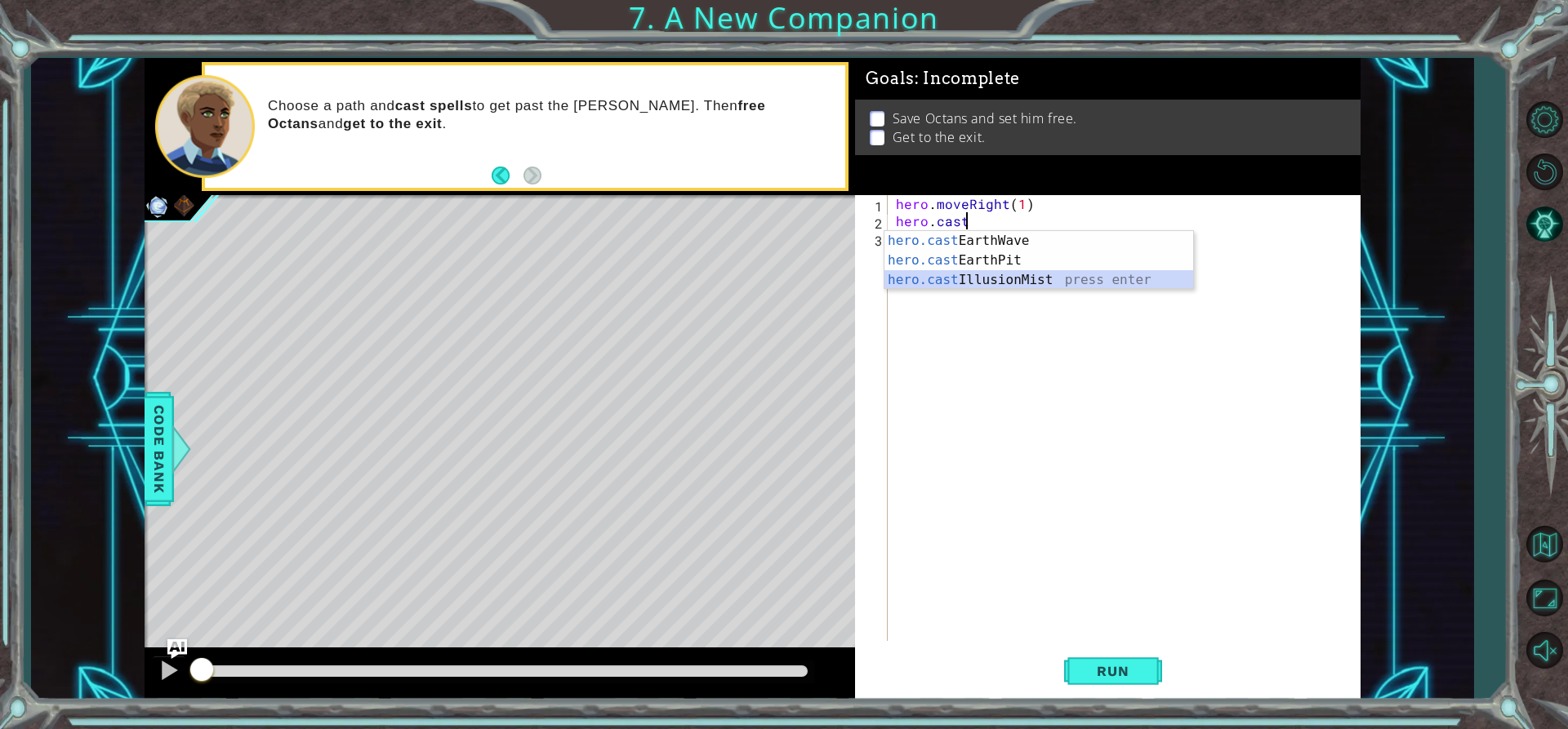
click at [984, 287] on div "hero.cast EarthWave press enter hero.cast EarthPit press enter hero.cast Illusi…" at bounding box center [1039, 280] width 308 height 98
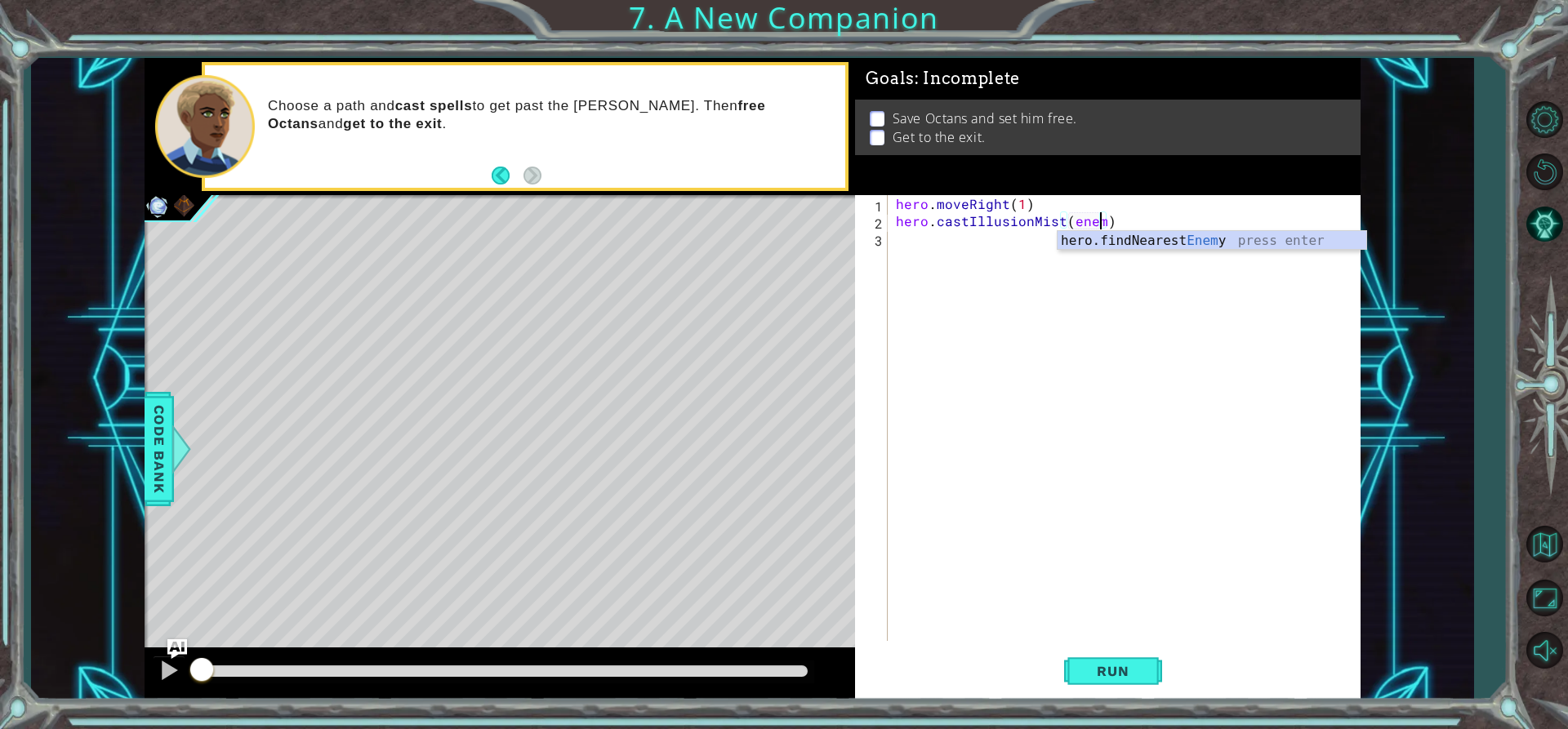
scroll to position [0, 13]
click at [1132, 239] on div "hero.findNearest Enemy press enter" at bounding box center [1212, 261] width 308 height 59
type textarea "hero.castIllusionMist(hero.findNearestEnemy())"
click at [1045, 254] on div "hero . moveRight ( 1 ) hero . castIllusionMist ( hero . findNearestEnemy ( ))" at bounding box center [1128, 435] width 471 height 480
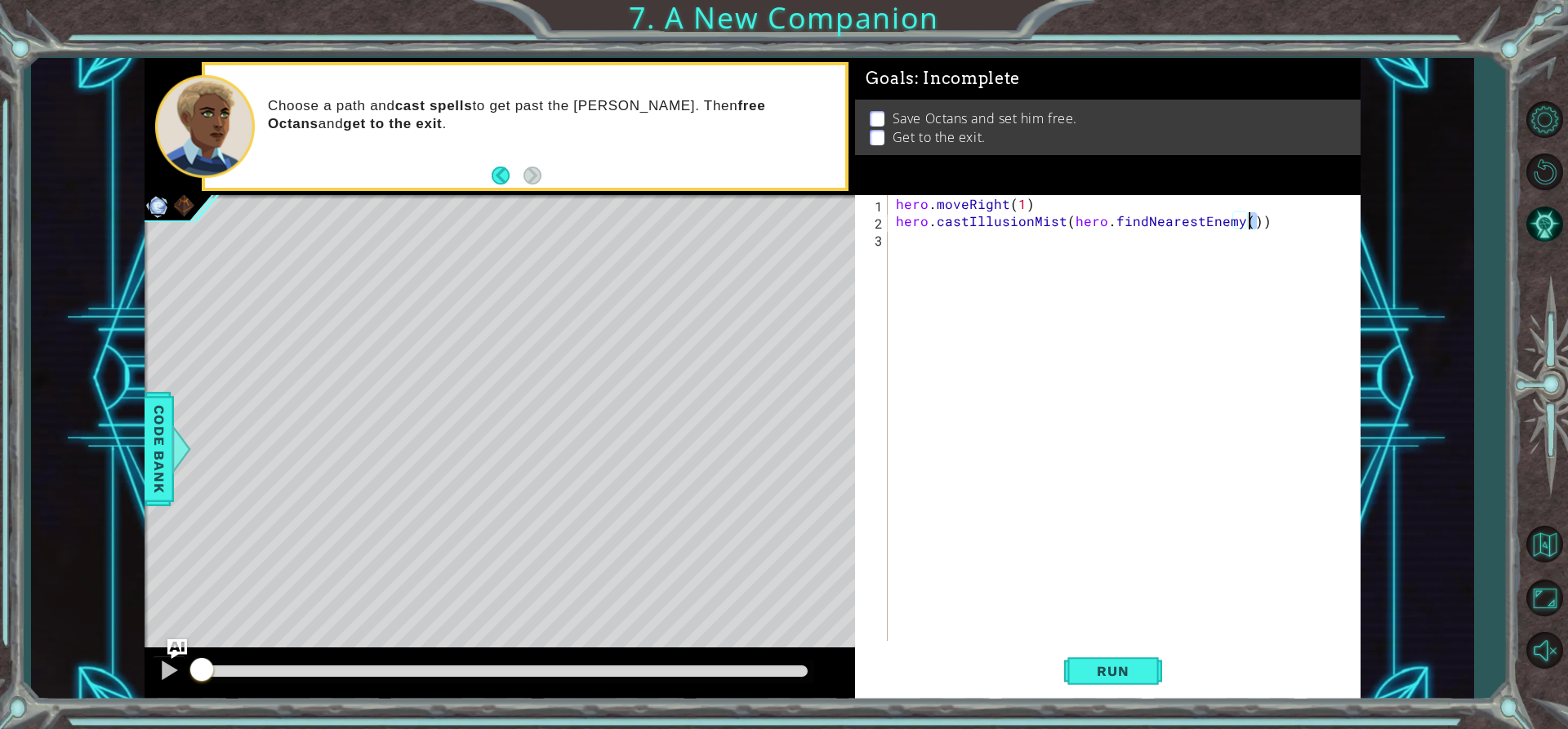
click at [1250, 226] on div "hero . moveRight ( 1 ) hero . castIllusionMist ( hero . findNearestEnemy ( ))" at bounding box center [1128, 435] width 471 height 480
type textarea "hero.castIllusionMist(hero.findNearestEnemy()"
click at [1194, 255] on div "hero . moveRight ( 1 ) hero . castIllusionMist ( hero . findNearestEnemy ( )" at bounding box center [1128, 435] width 471 height 480
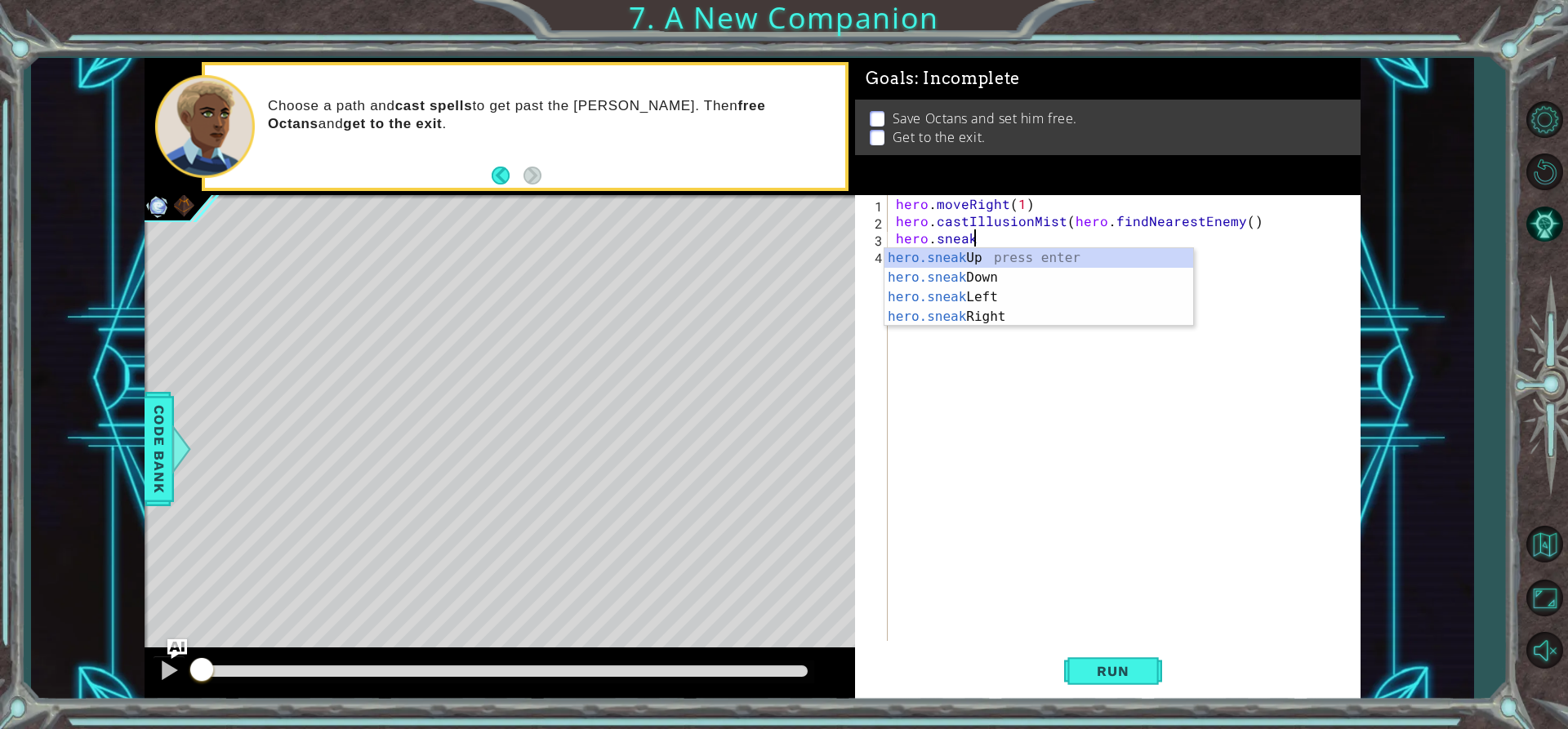
scroll to position [0, 4]
click at [1046, 315] on div "hero.sneak Up press enter hero.sneak Down press enter hero.sneak Left press ent…" at bounding box center [1039, 307] width 308 height 118
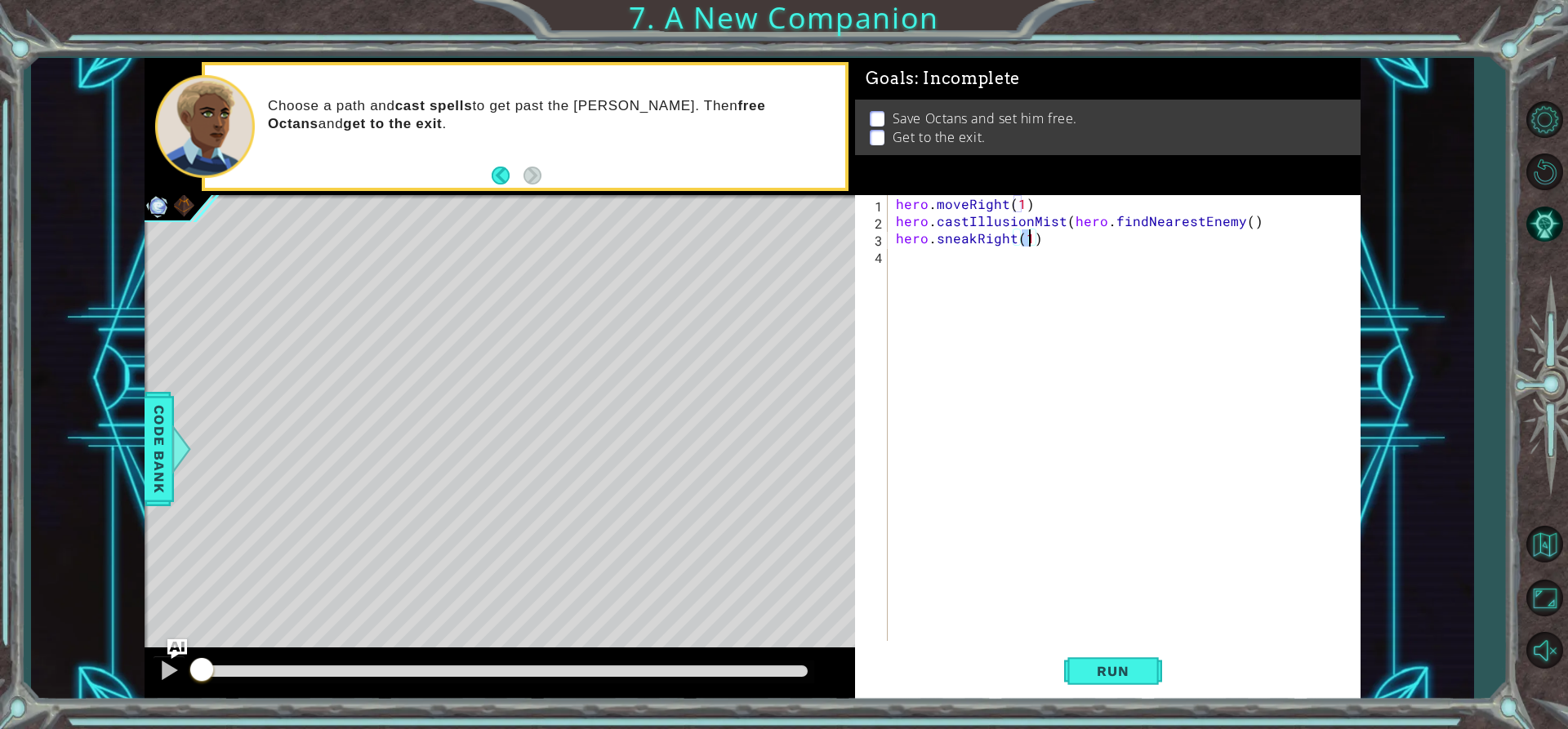
type textarea "hero.sneakRight(2)"
click at [983, 267] on div "hero . moveRight ( 1 ) hero . castIllusionMist ( hero . findNearestEnemy ( ) he…" at bounding box center [1128, 435] width 471 height 480
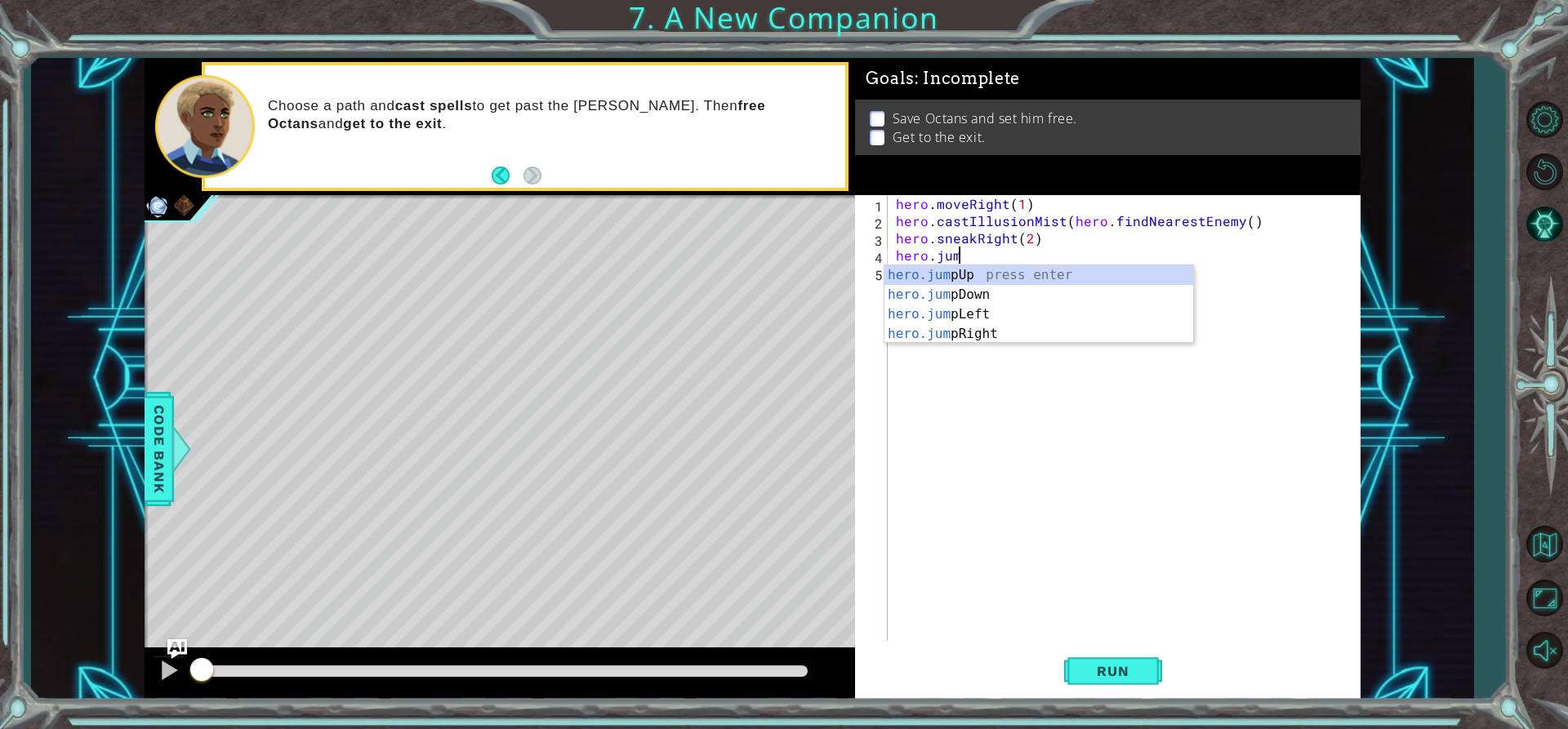
scroll to position [0, 3]
type textarea "hero.jump"
click at [1001, 327] on div "hero.jump Up press enter hero.jump Down press enter hero.jump Left press enter …" at bounding box center [1039, 324] width 308 height 118
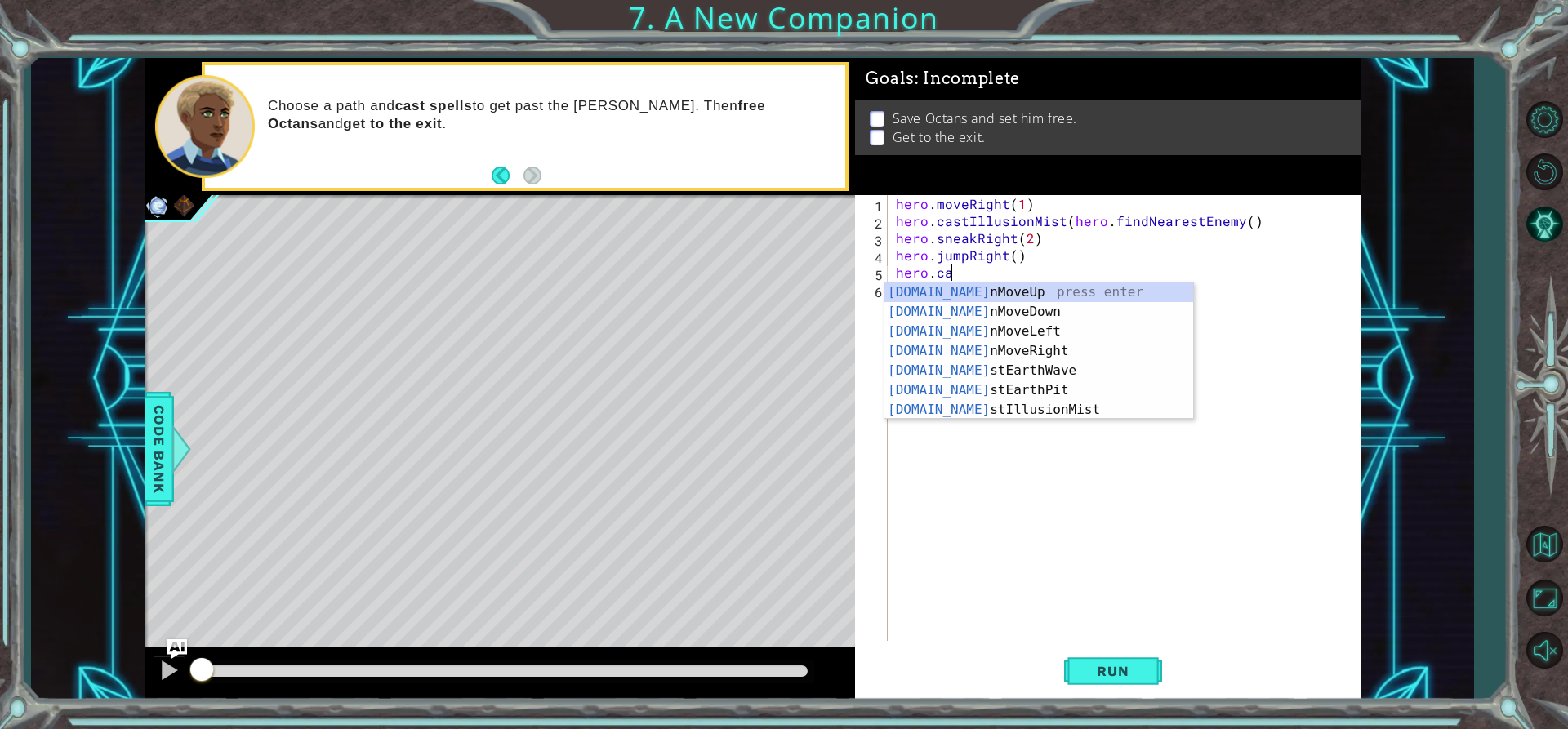
type textarea "hero.cast"
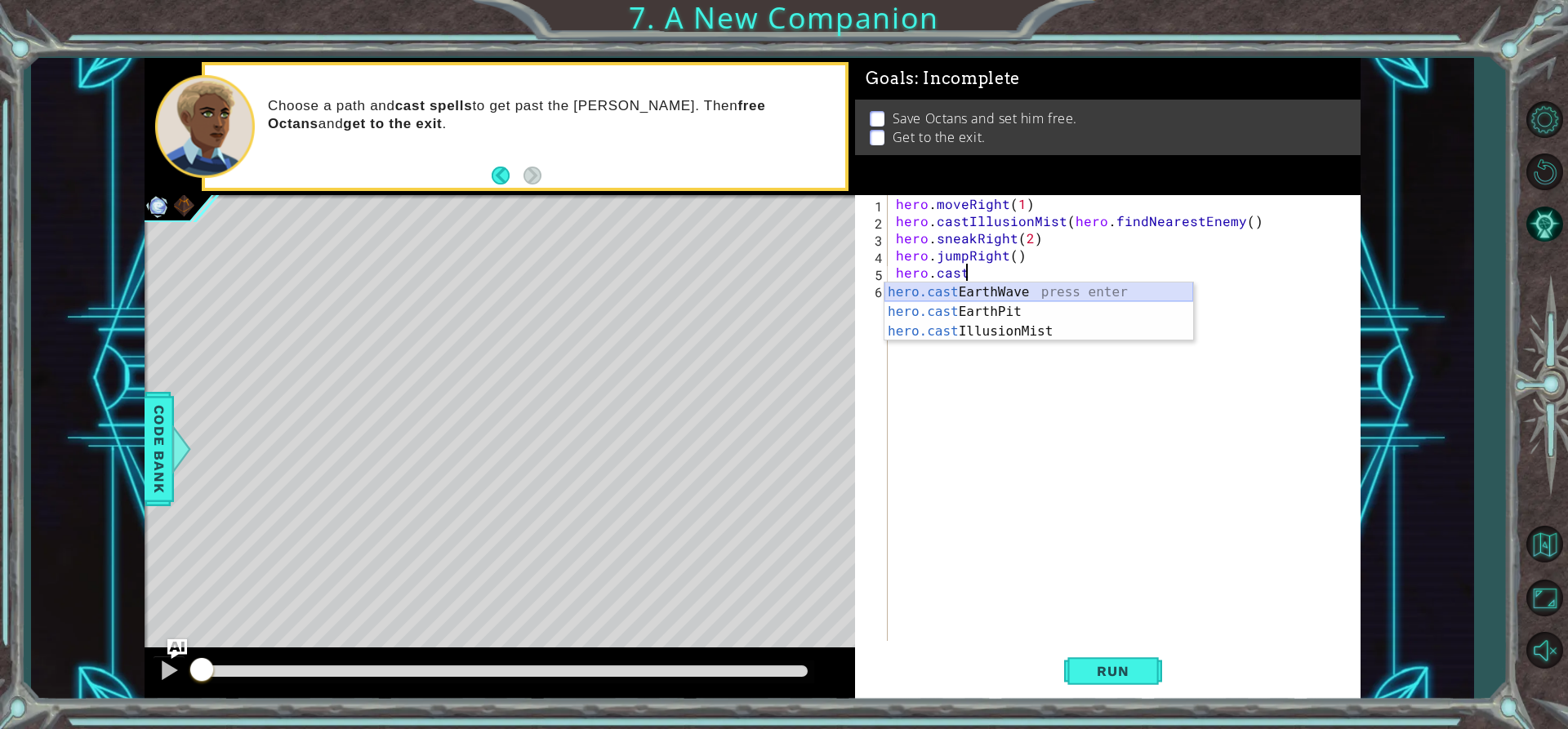
click at [1072, 294] on div "hero.cast EarthWave press enter hero.cast EarthPit press enter hero.cast Illusi…" at bounding box center [1039, 331] width 308 height 98
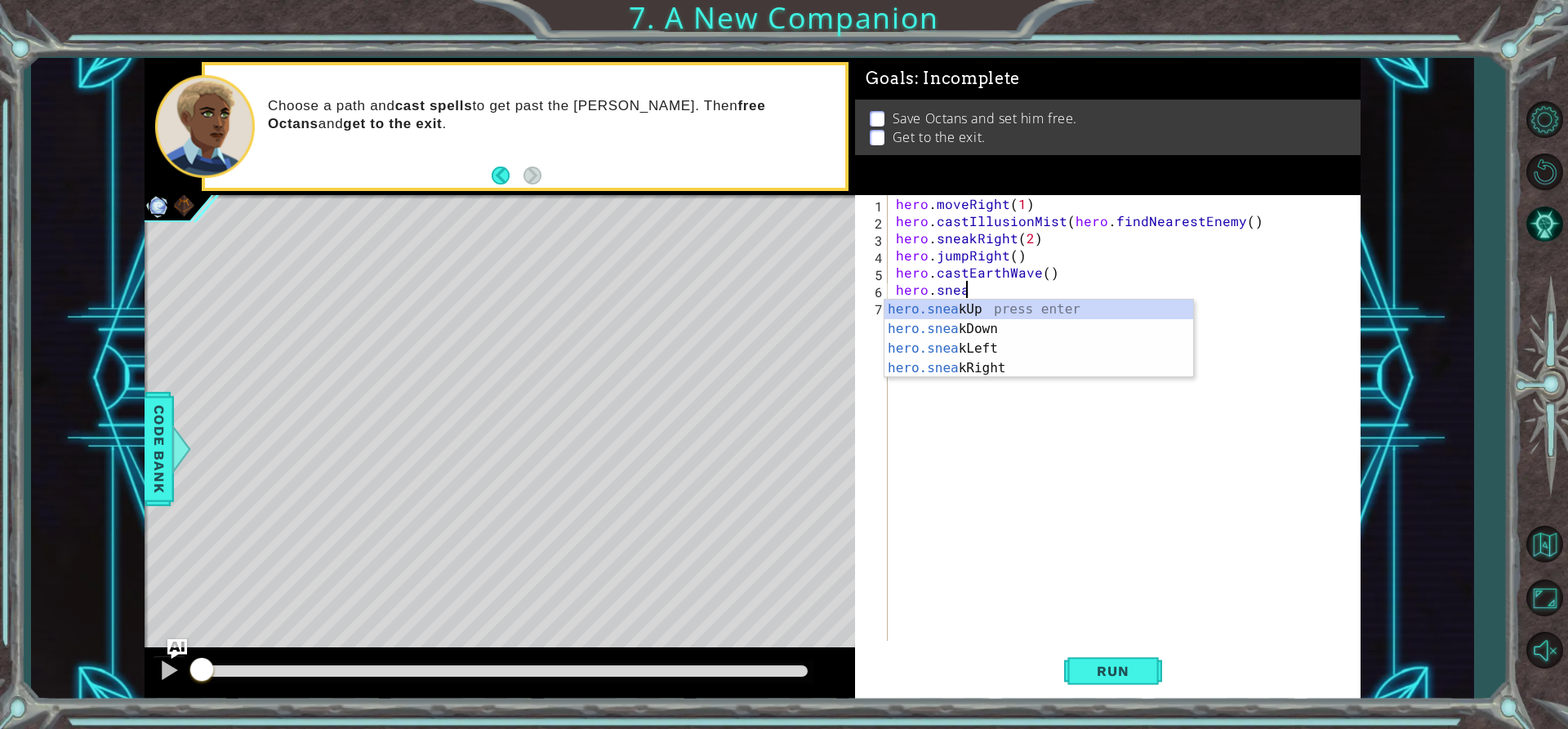
scroll to position [0, 4]
click at [1026, 303] on div "hero.sneak Up press enter hero.sneak Down press enter hero.sneak Left press ent…" at bounding box center [1039, 358] width 308 height 118
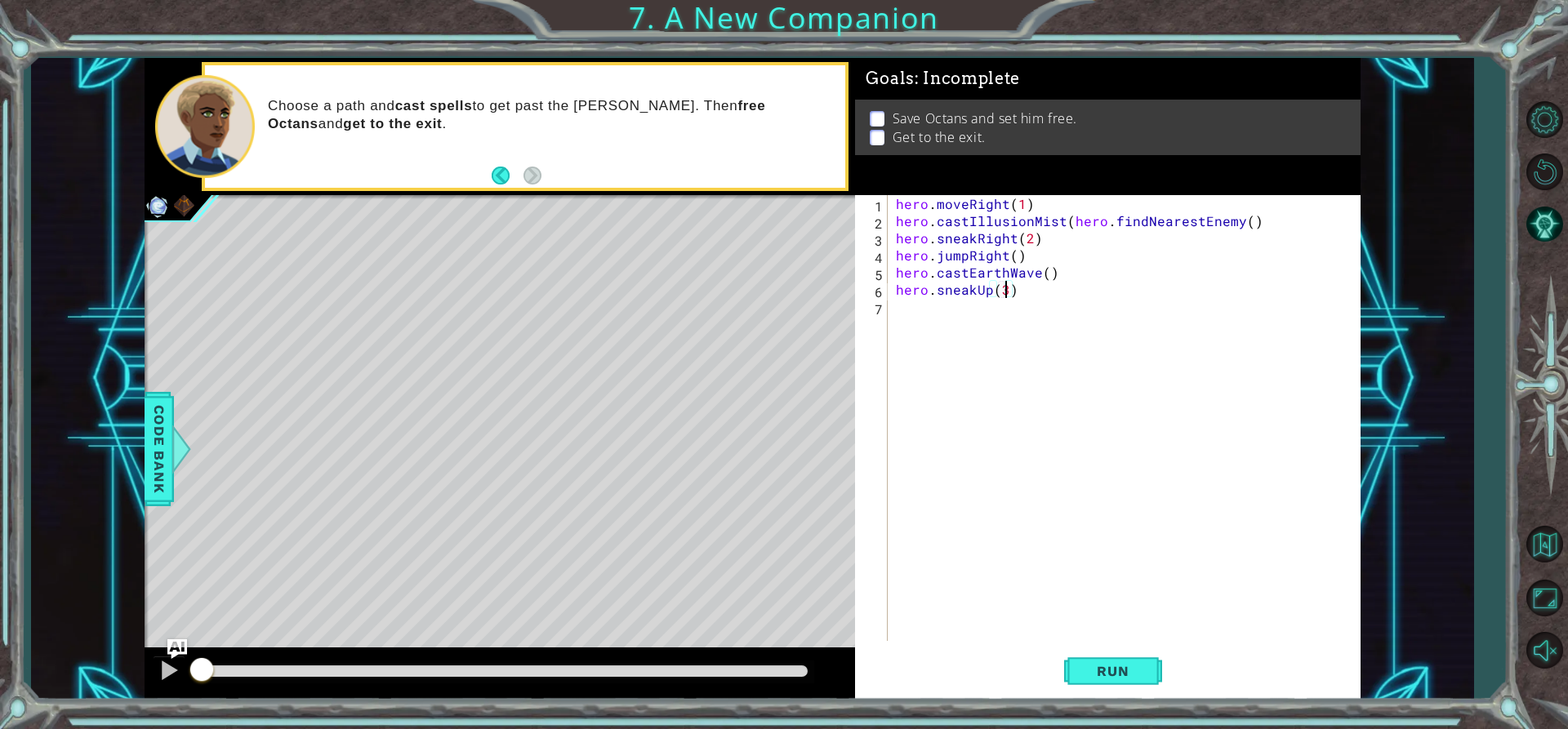
scroll to position [0, 7]
drag, startPoint x: 1092, startPoint y: 681, endPoint x: 1099, endPoint y: 672, distance: 11.4
click at [1093, 679] on button "Run" at bounding box center [1112, 671] width 98 height 50
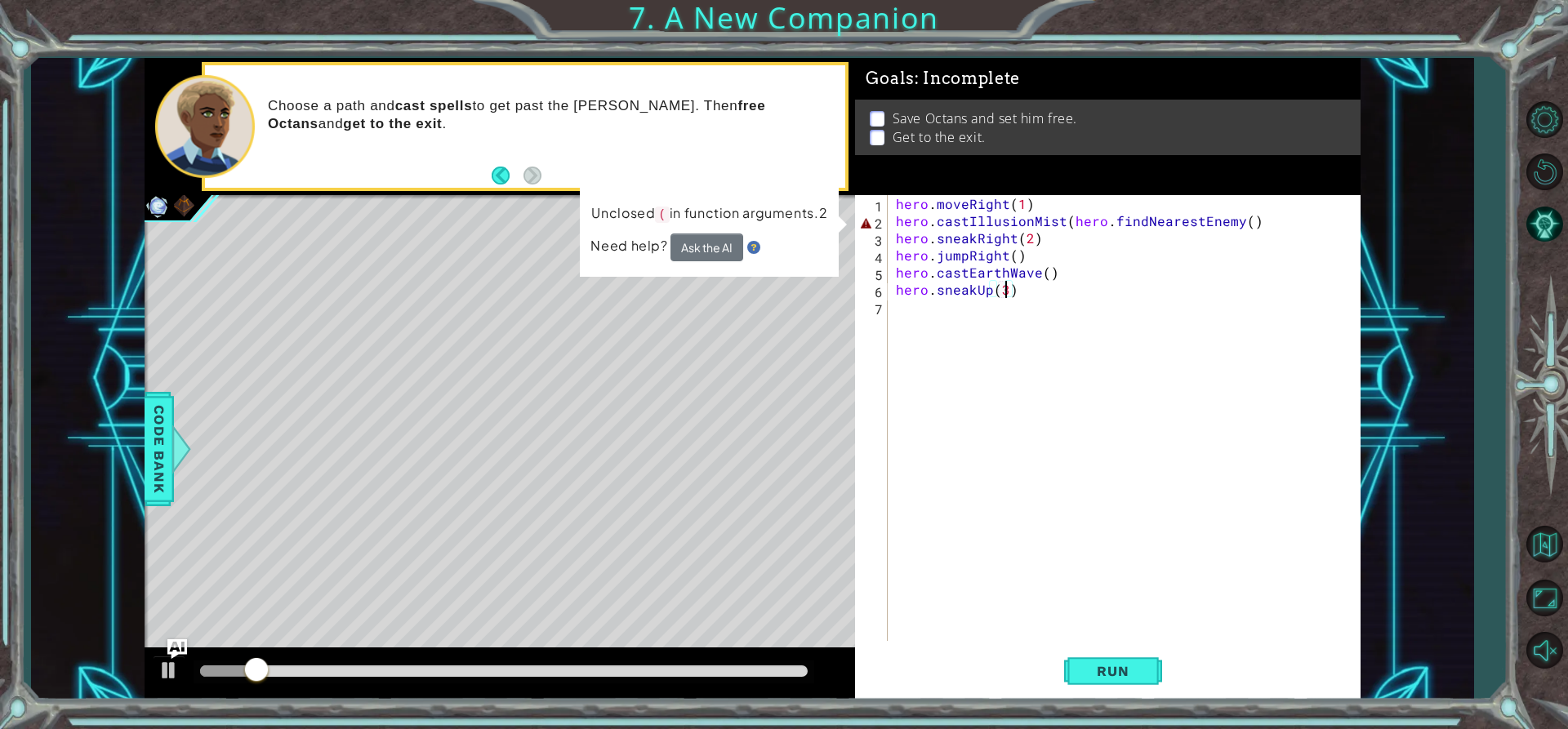
click at [1255, 223] on div "hero . moveRight ( 1 ) hero . castIllusionMist ( hero . findNearestEnemy ( ) he…" at bounding box center [1128, 435] width 471 height 480
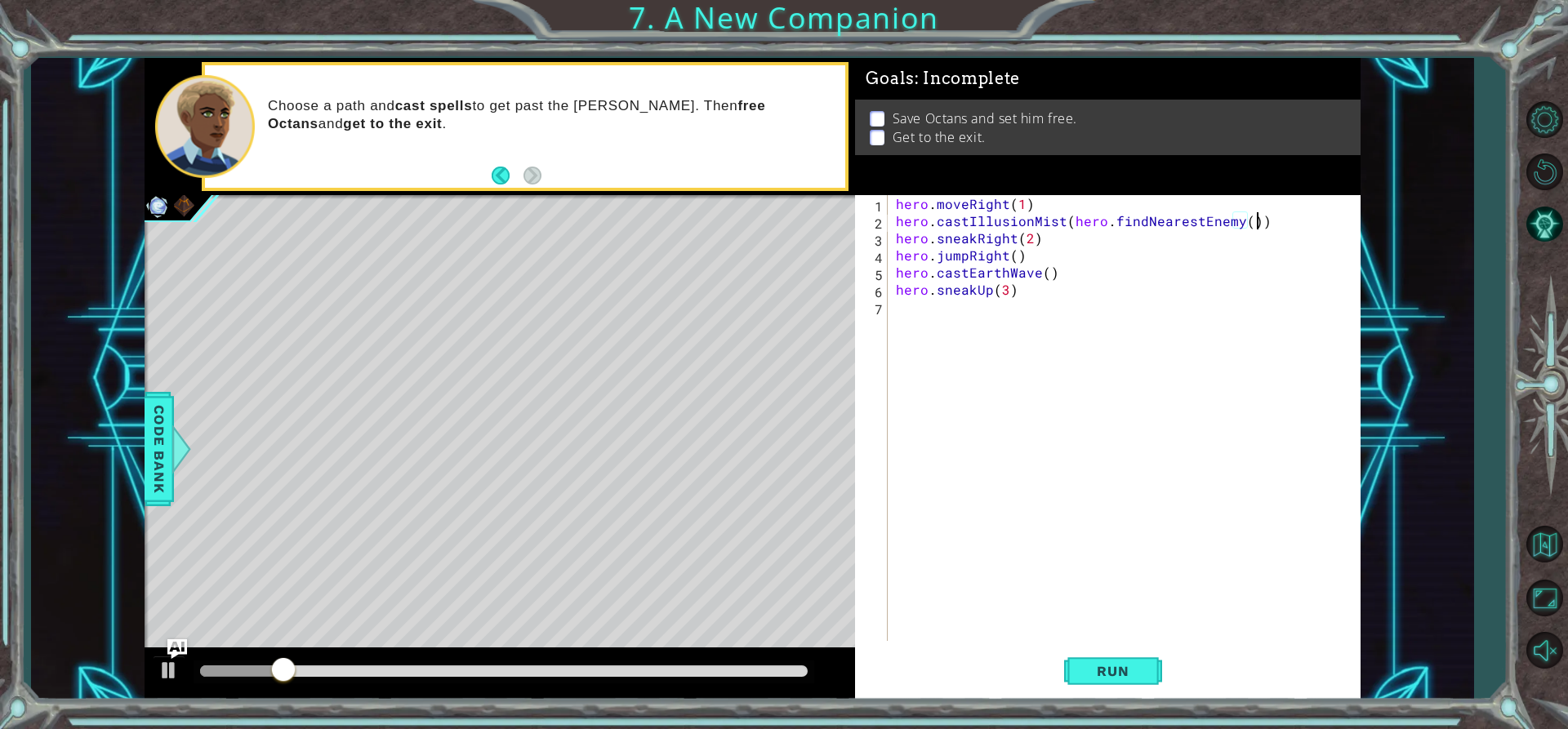
scroll to position [0, 22]
type textarea "hero.castIllusionMist(hero.findNearestEnemy())"
click at [1108, 664] on span "Run" at bounding box center [1112, 671] width 64 height 16
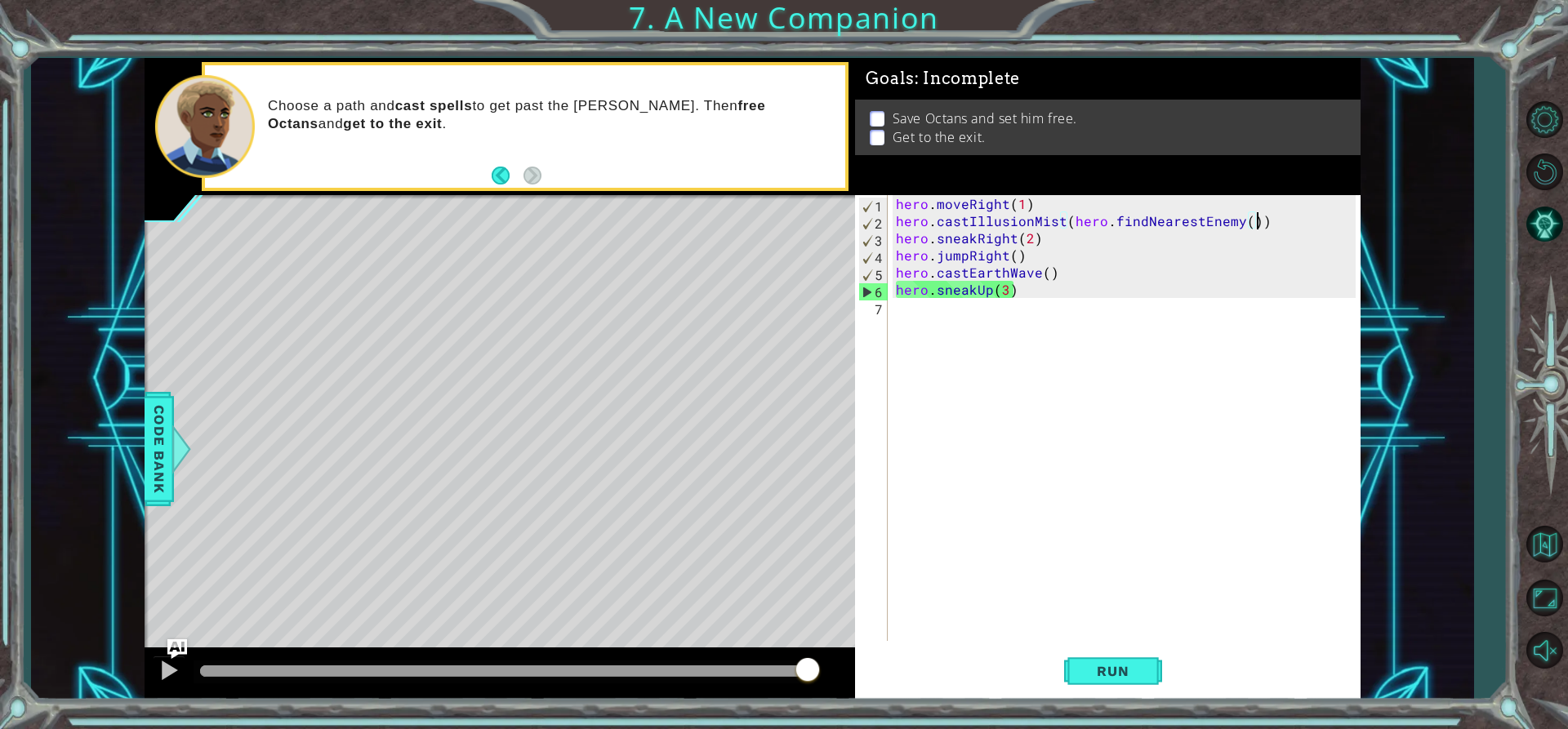
click at [931, 333] on div "hero . moveRight ( 1 ) hero . castIllusionMist ( hero . findNearestEnemy ( )) h…" at bounding box center [1128, 435] width 471 height 480
click at [161, 459] on span "Code Bank" at bounding box center [159, 448] width 26 height 100
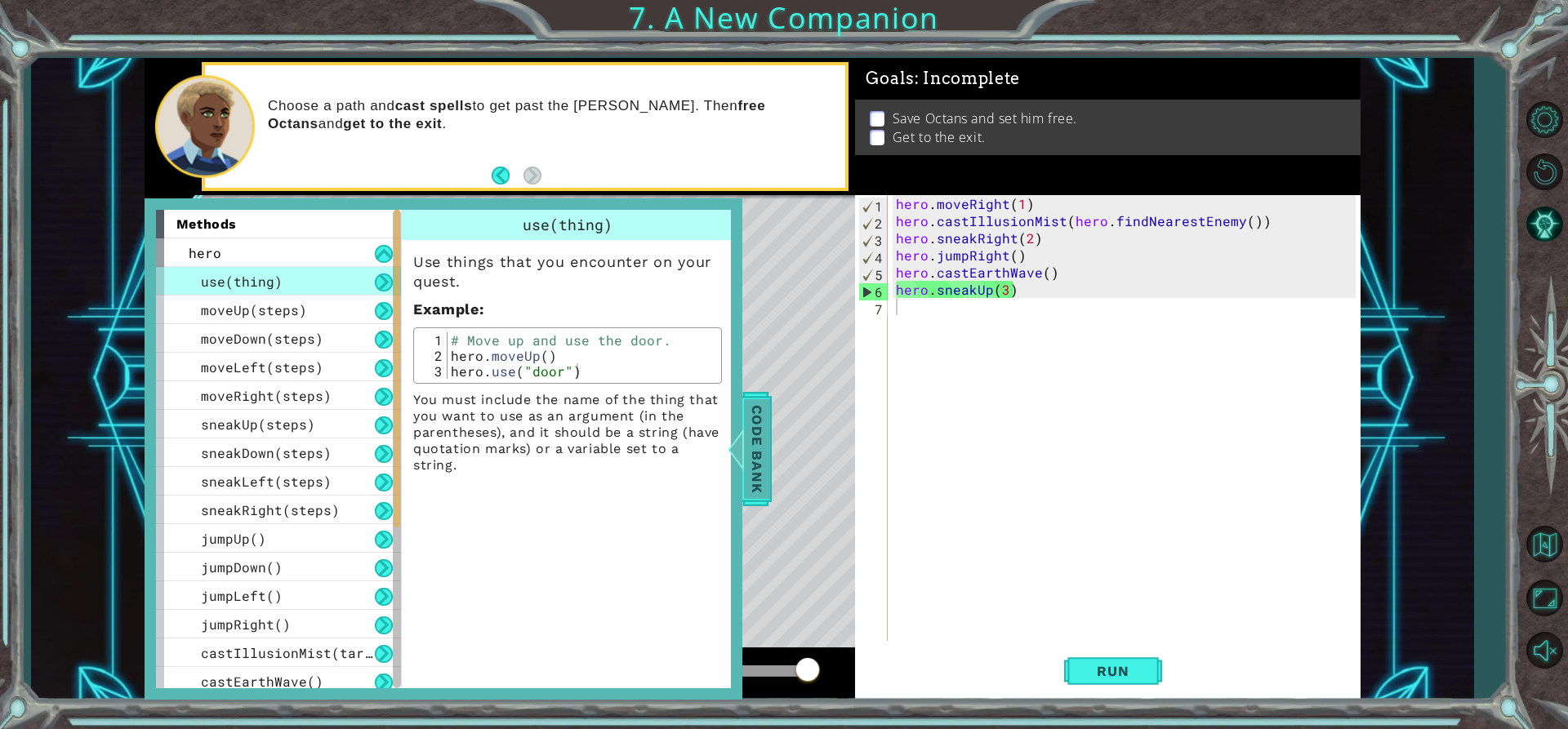
click at [754, 451] on span "Code Bank" at bounding box center [757, 448] width 26 height 100
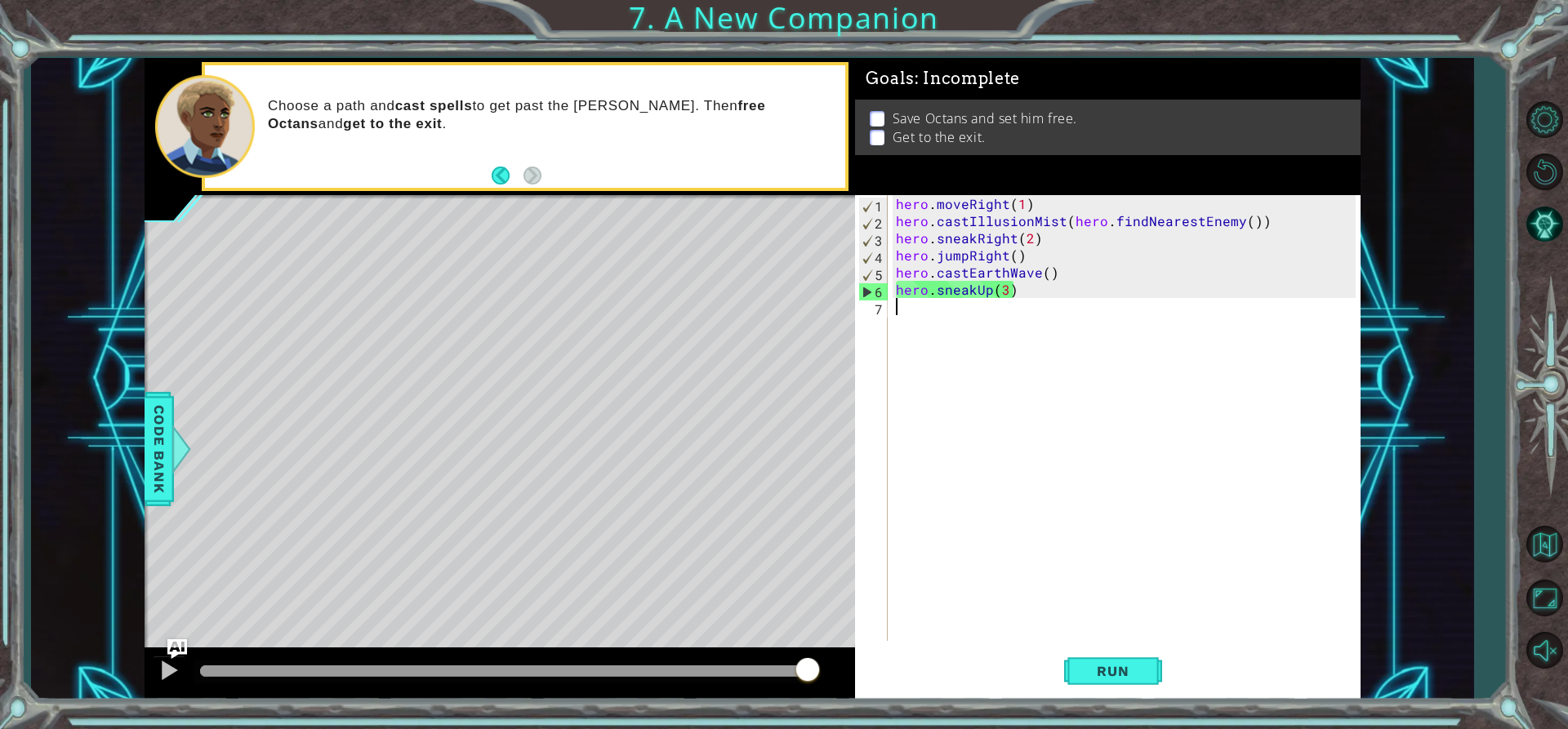
click at [934, 346] on div "hero . moveRight ( 1 ) hero . castIllusionMist ( hero . findNearestEnemy ( )) h…" at bounding box center [1128, 435] width 471 height 480
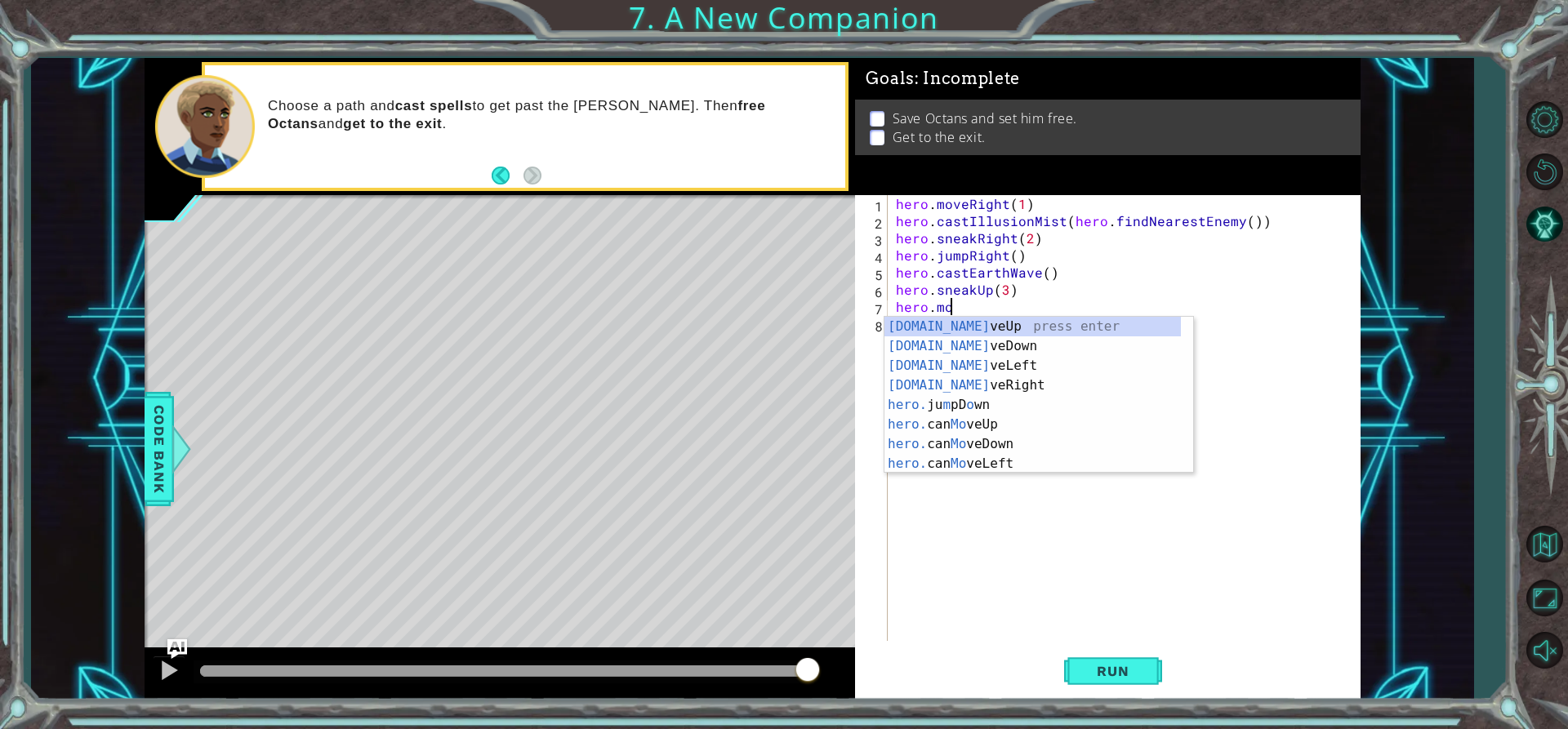
scroll to position [0, 3]
click at [1002, 387] on div "hero.move Up press enter hero.move Down press enter hero.move Left press enter …" at bounding box center [1039, 415] width 308 height 196
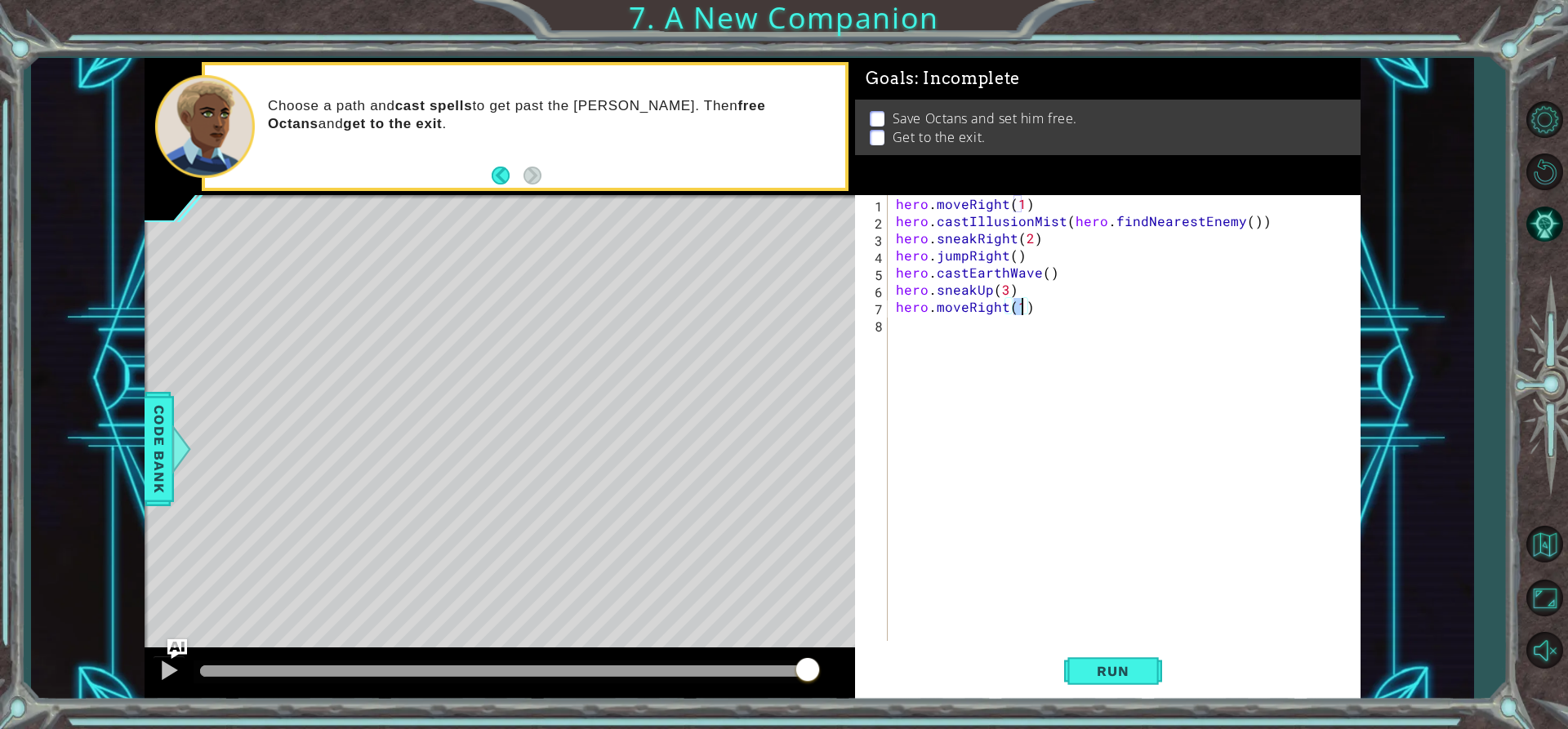
scroll to position [0, 7]
click at [1095, 670] on span "Run" at bounding box center [1112, 671] width 64 height 16
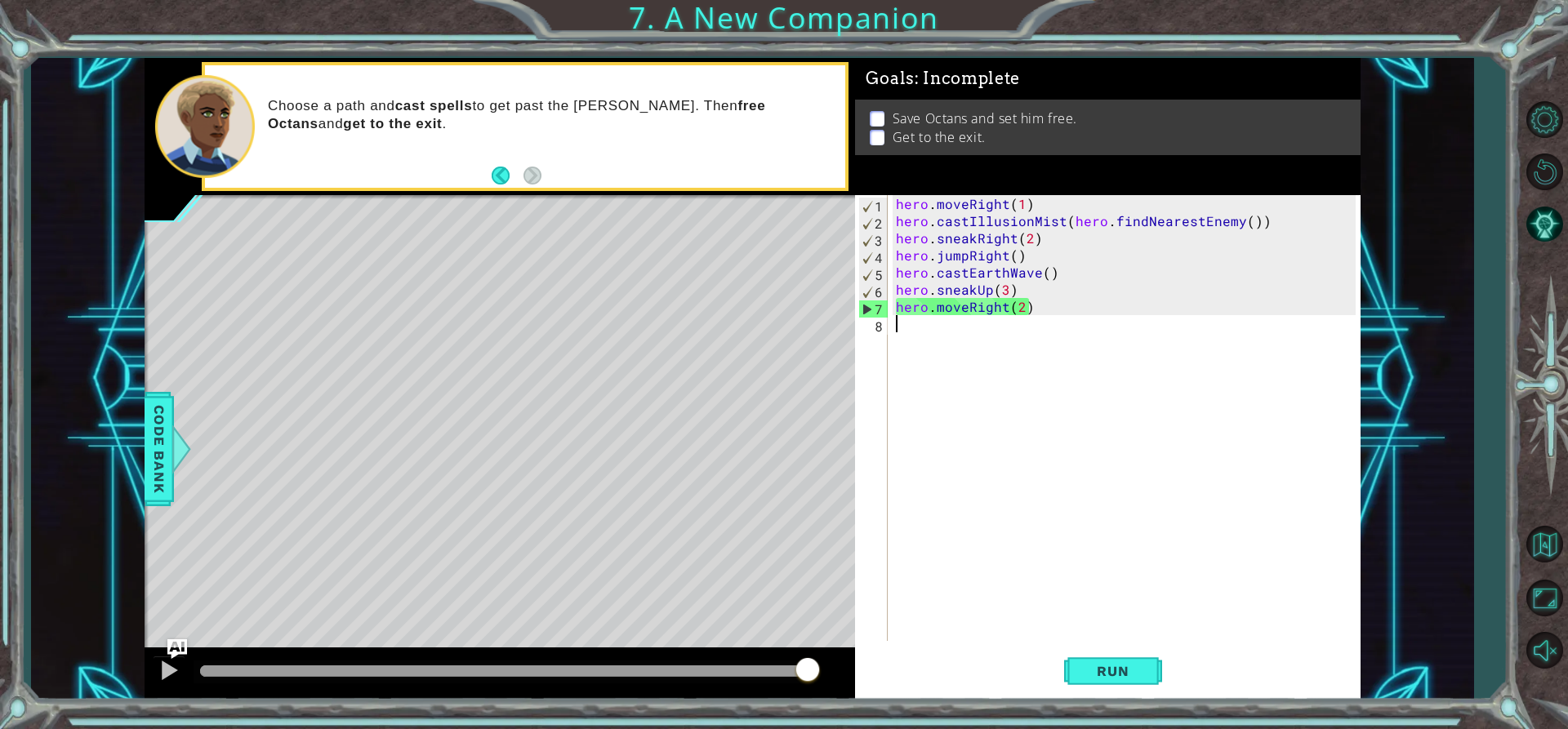
drag, startPoint x: 1035, startPoint y: 317, endPoint x: 895, endPoint y: 309, distance: 140.2
click at [895, 309] on div "hero . moveRight ( 1 ) hero . castIllusionMist ( hero . findNearestEnemy ( )) h…" at bounding box center [1128, 435] width 471 height 480
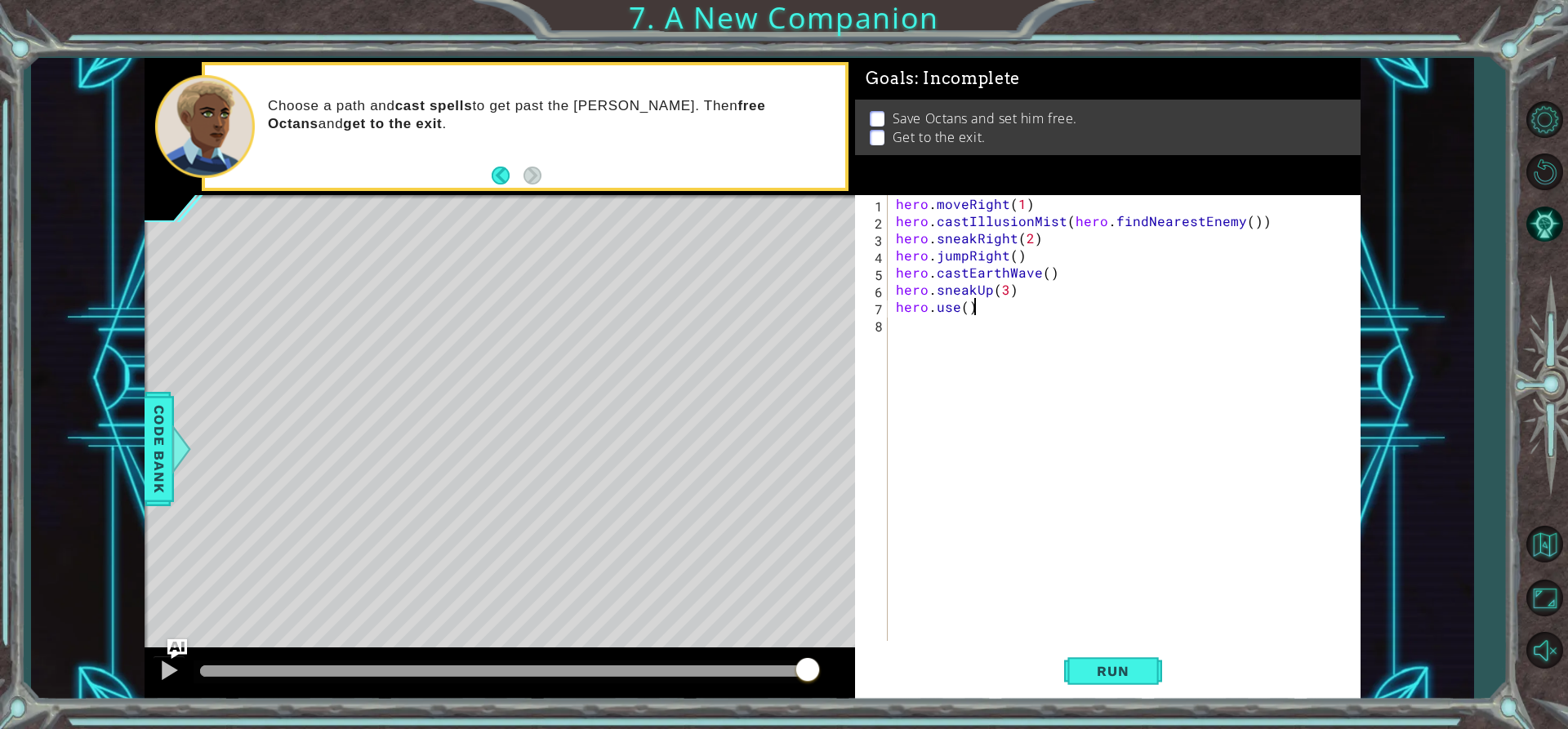
scroll to position [0, 4]
click at [965, 306] on div "hero . moveRight ( 1 ) hero . castIllusionMist ( hero . findNearestEnemy ( )) h…" at bounding box center [1128, 435] width 471 height 480
click at [975, 304] on div "hero . moveRight ( 1 ) hero . castIllusionMist ( hero . findNearestEnemy ( )) h…" at bounding box center [1128, 435] width 471 height 480
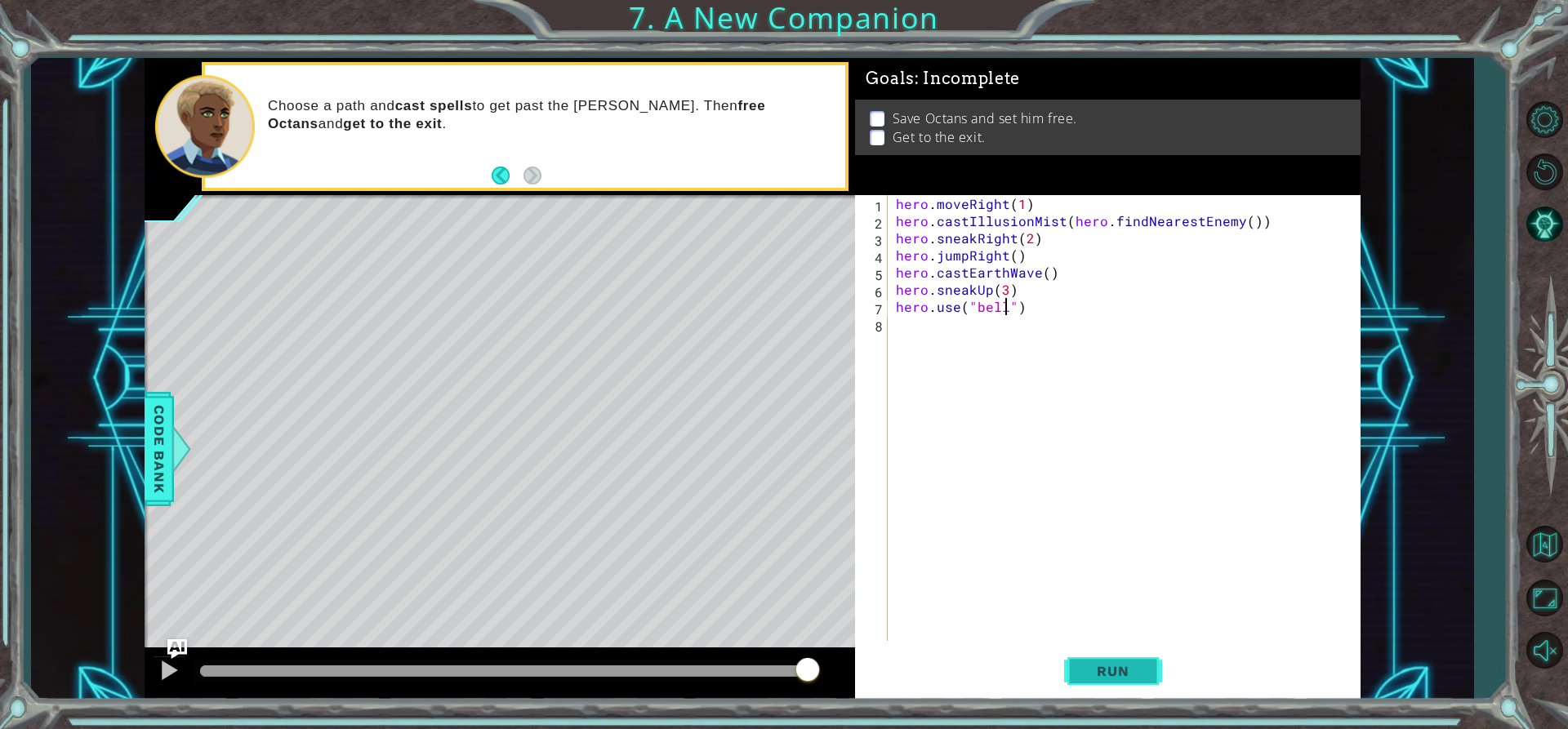
type textarea "hero.use("bell")"
click at [1128, 660] on button "Run" at bounding box center [1112, 671] width 98 height 50
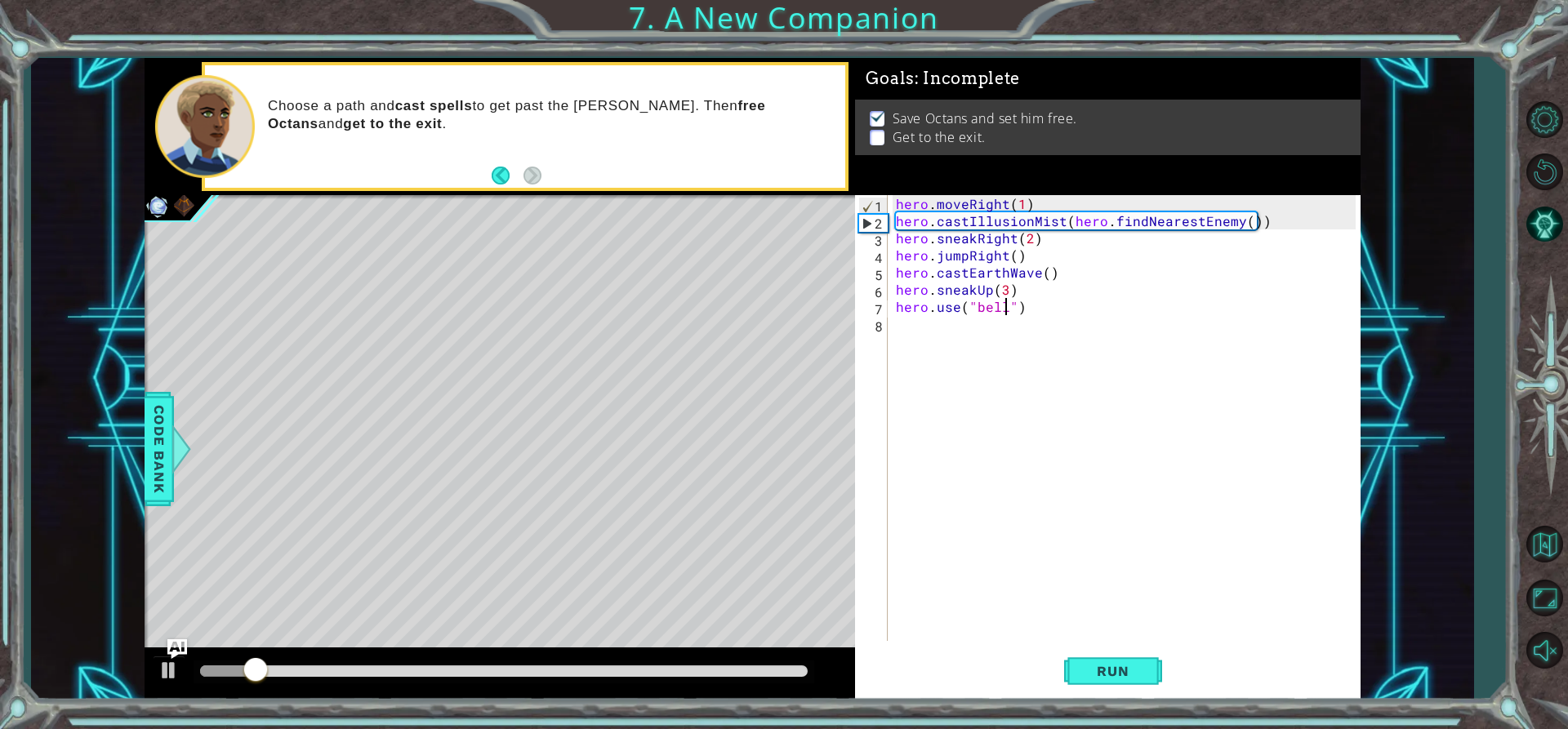
click at [967, 317] on div "hero . moveRight ( 1 ) hero . castIllusionMist ( hero . findNearestEnemy ( )) h…" at bounding box center [1128, 435] width 471 height 480
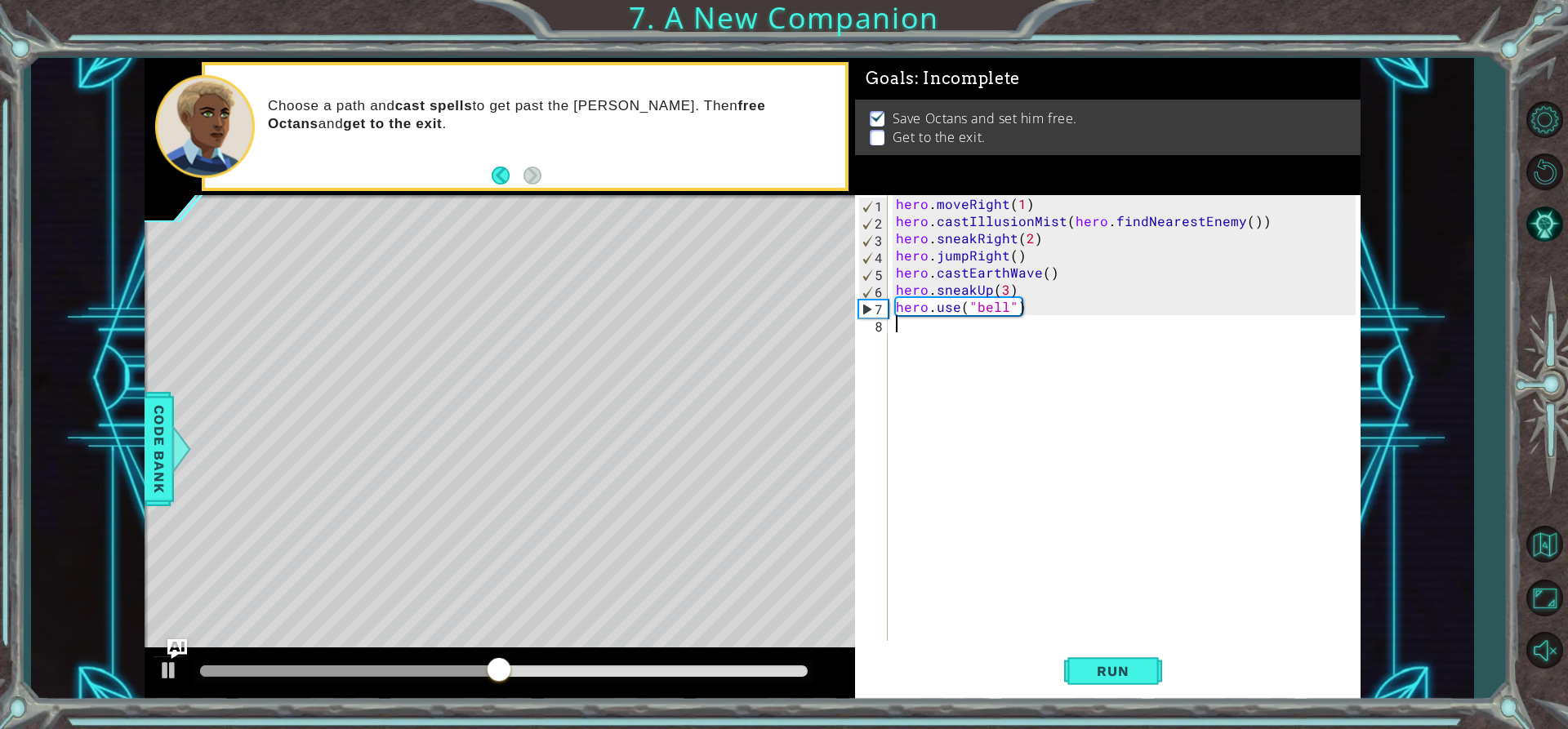
click at [1012, 332] on div "hero . moveRight ( 1 ) hero . castIllusionMist ( hero . findNearestEnemy ( )) h…" at bounding box center [1128, 435] width 471 height 480
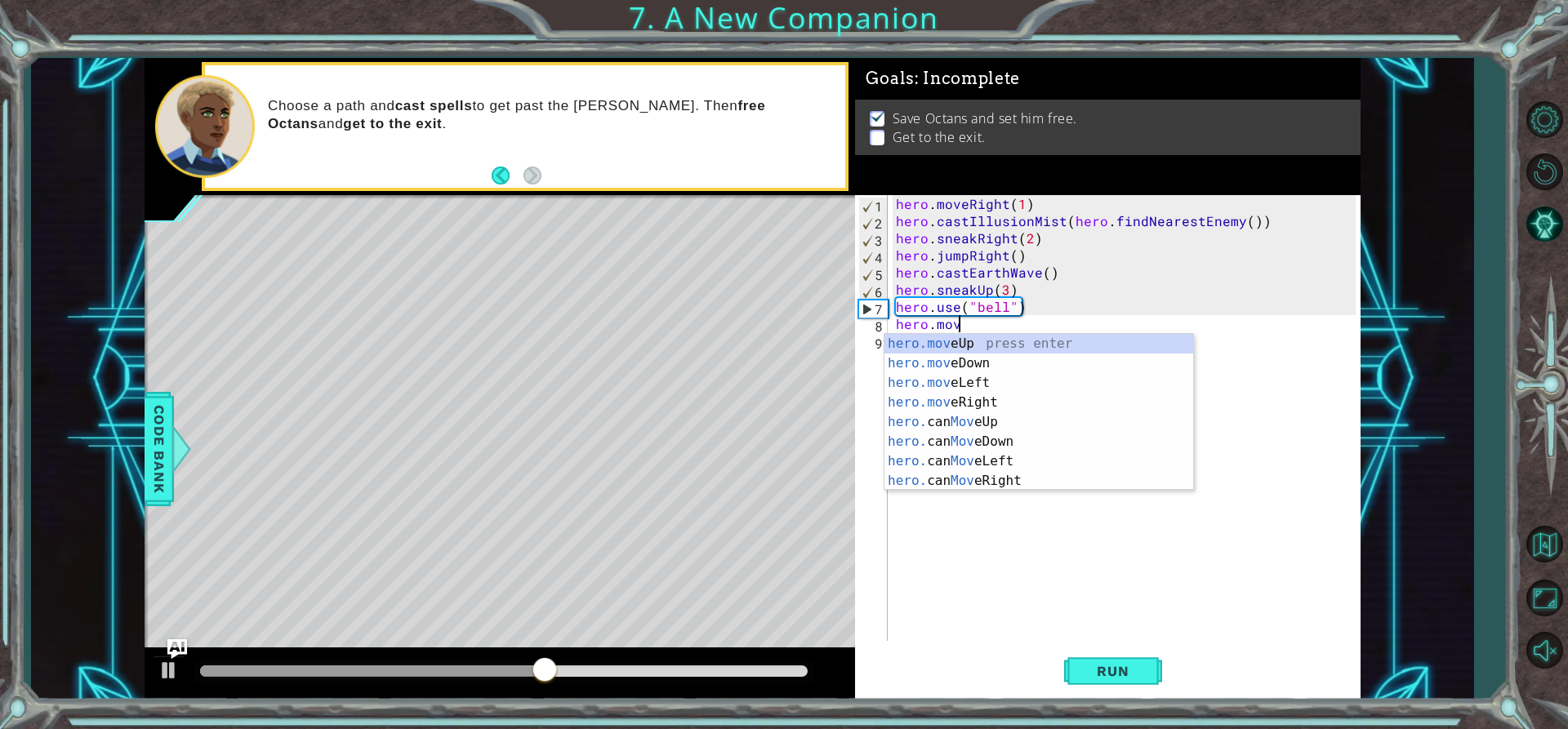
scroll to position [0, 3]
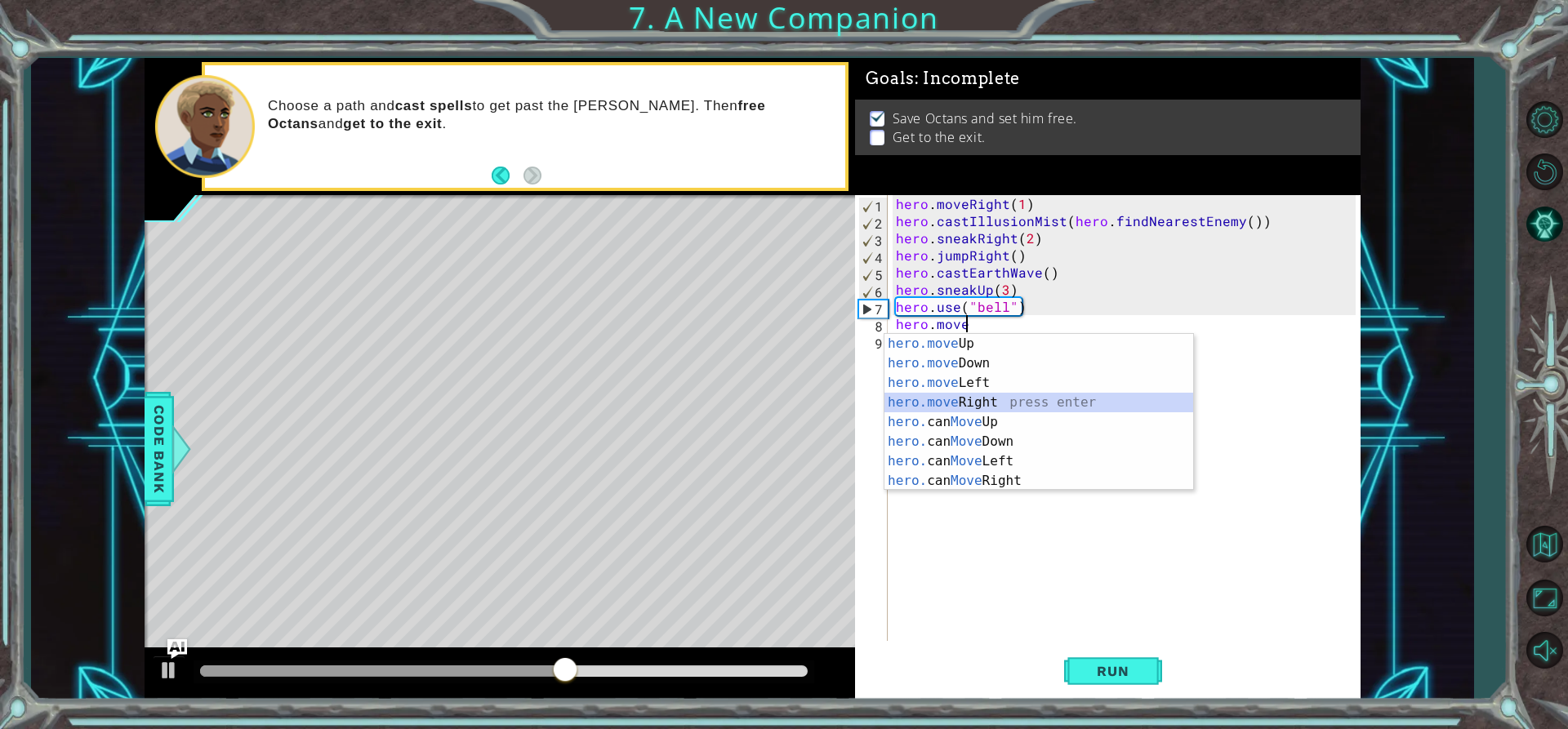
click at [991, 407] on div "hero.move Up press enter hero.move Down press enter hero.move Left press enter …" at bounding box center [1039, 432] width 308 height 196
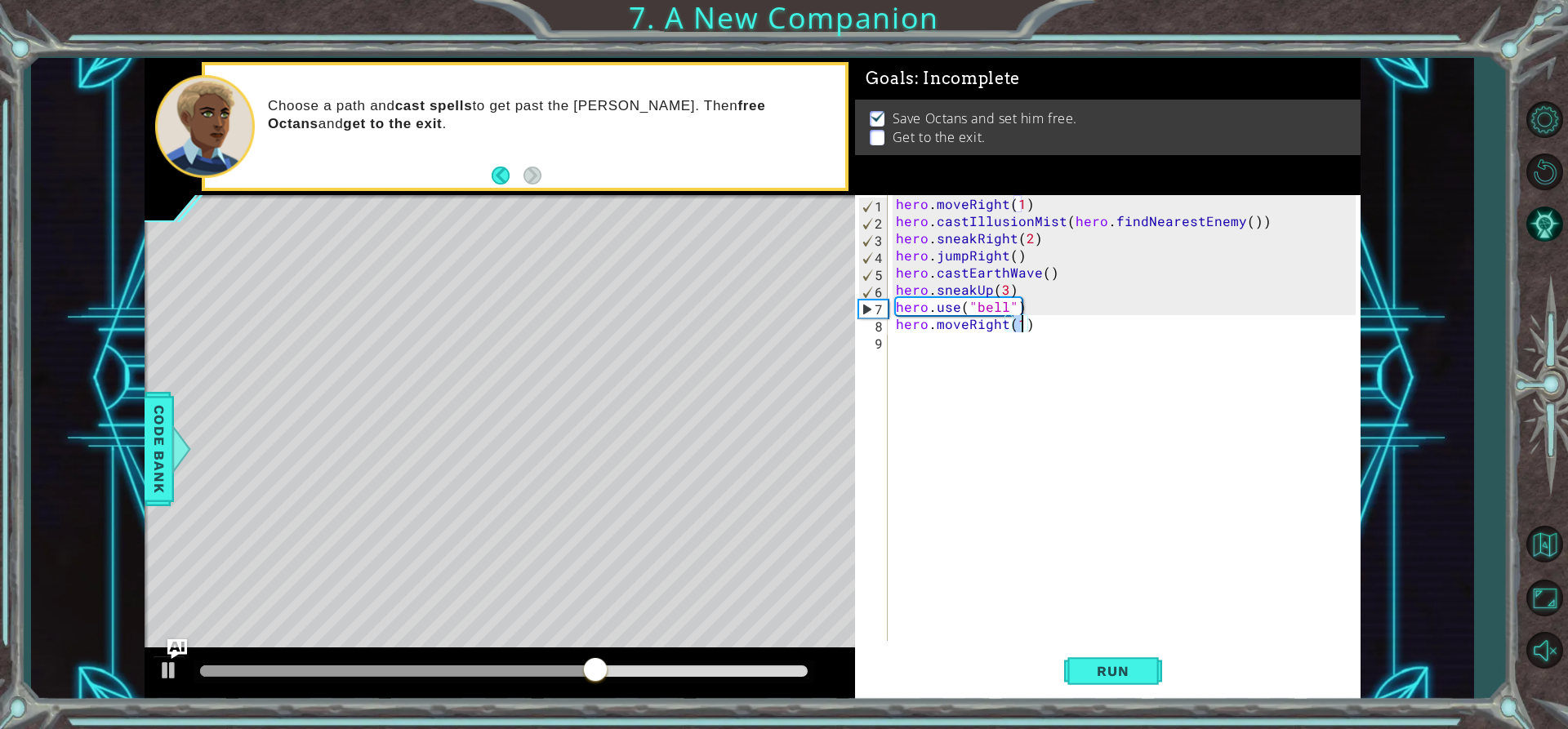
scroll to position [0, 7]
type textarea "hero.moveRight(2)"
click at [1135, 664] on span "Run" at bounding box center [1112, 671] width 64 height 16
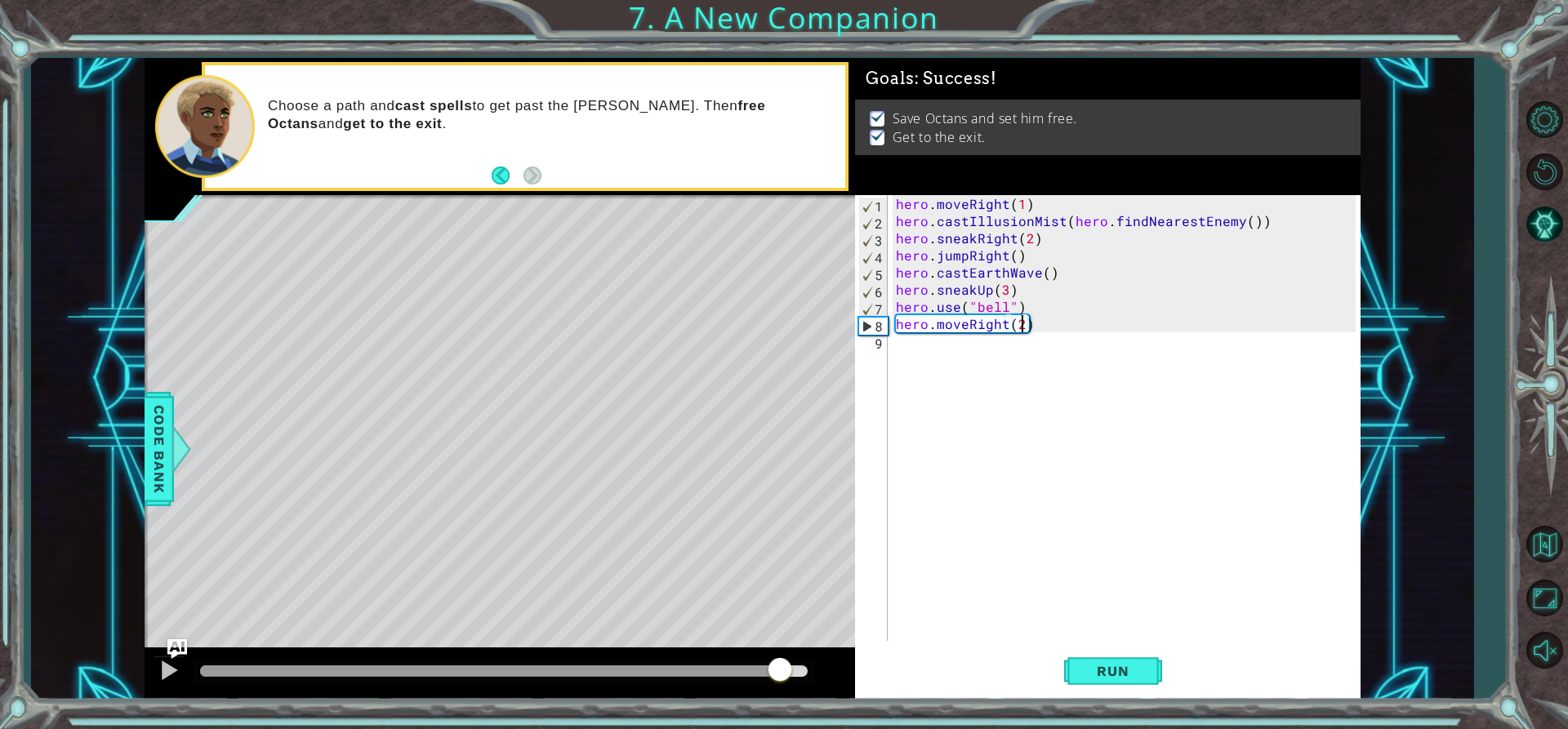
drag, startPoint x: 737, startPoint y: 674, endPoint x: 842, endPoint y: 648, distance: 108.2
click at [837, 650] on div at bounding box center [500, 674] width 711 height 52
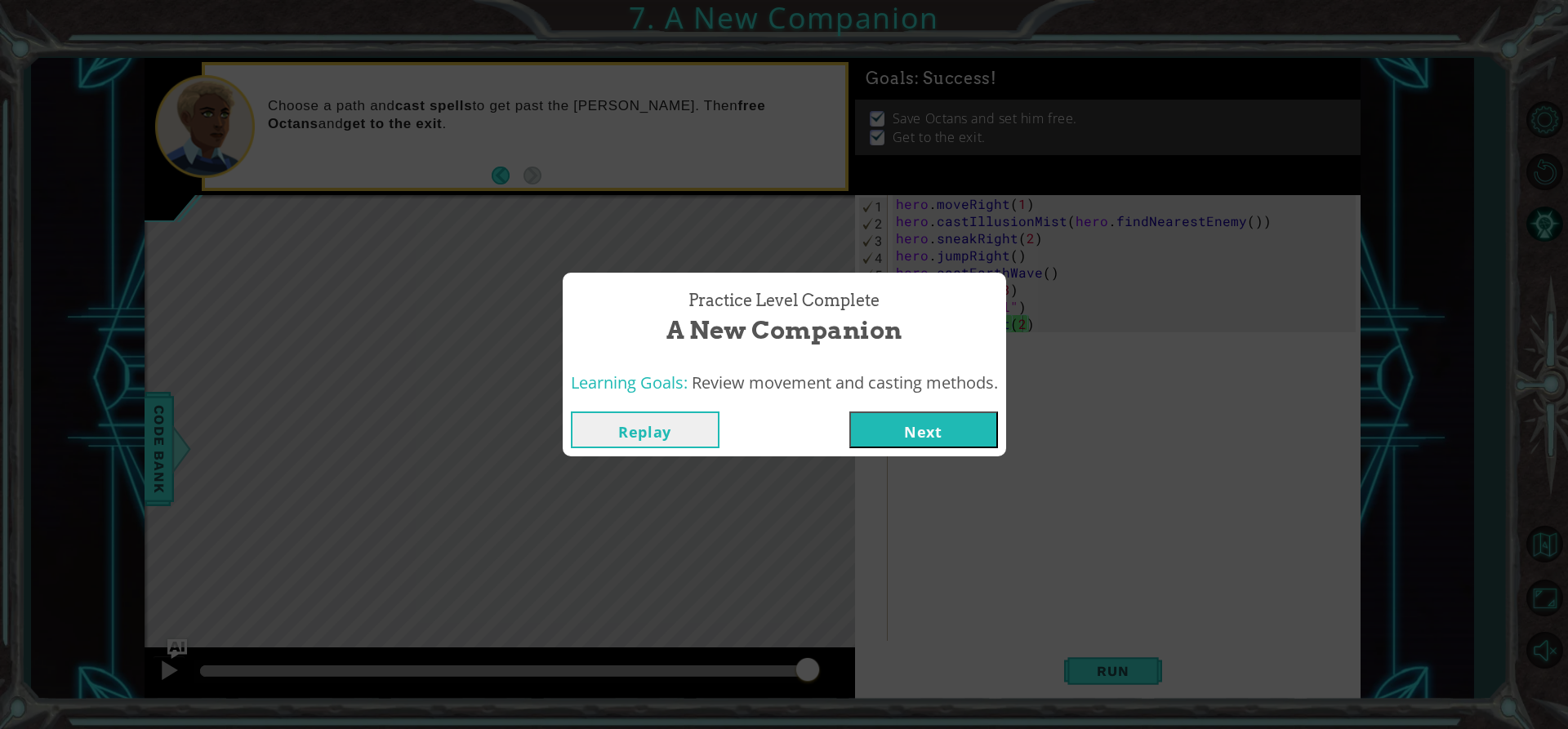
click at [897, 429] on button "Next" at bounding box center [924, 429] width 149 height 36
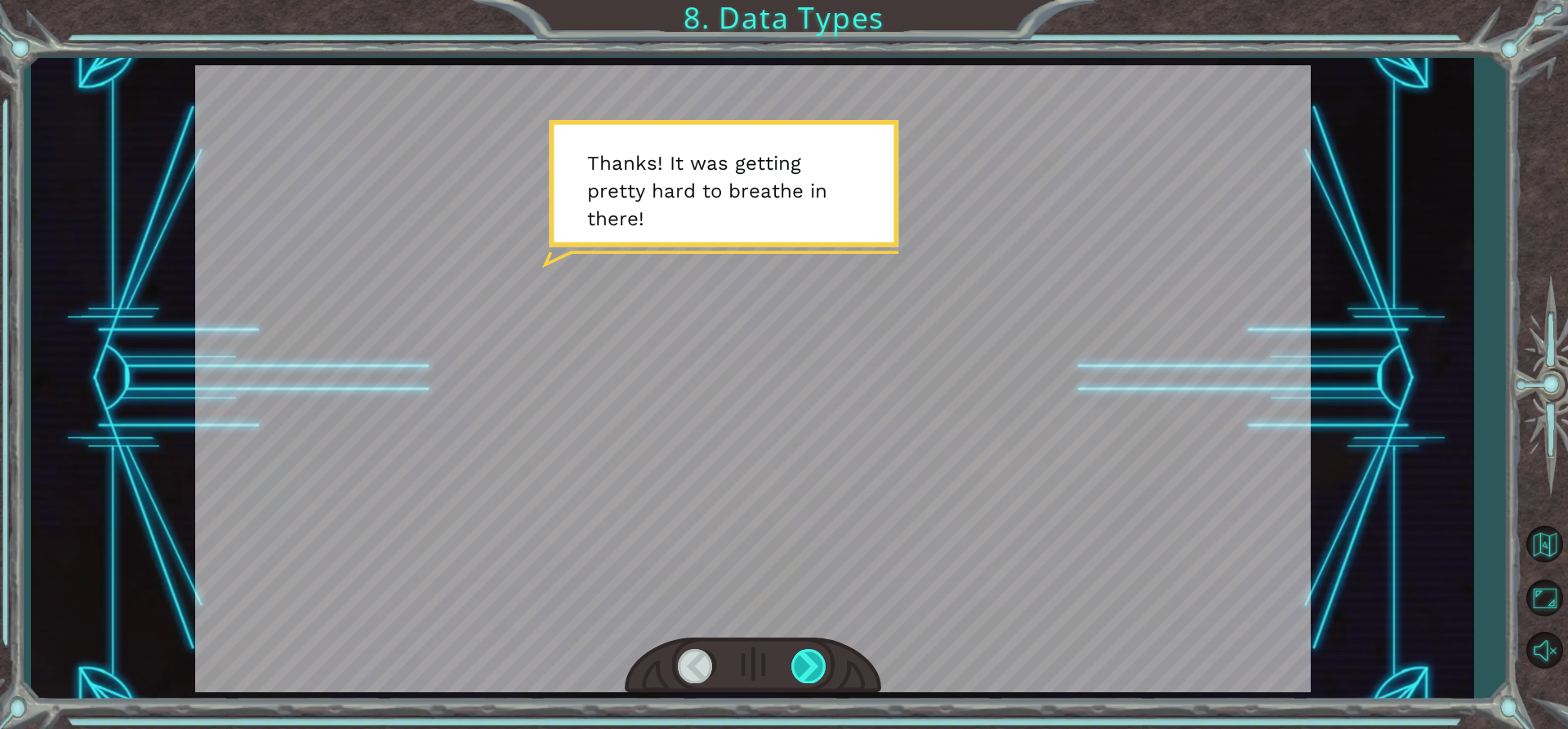
click at [813, 668] on div at bounding box center [810, 666] width 36 height 34
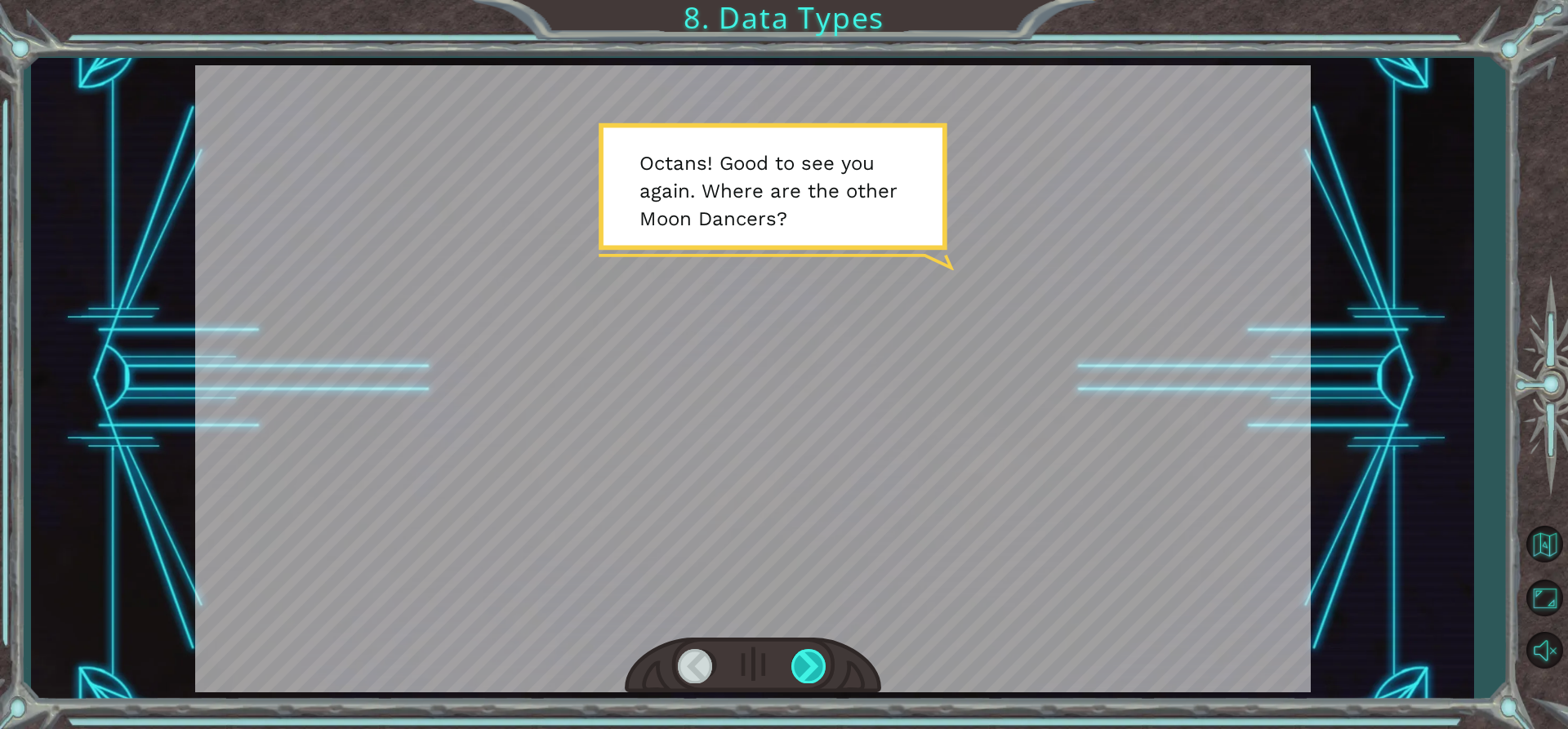
click at [813, 668] on div at bounding box center [810, 666] width 36 height 34
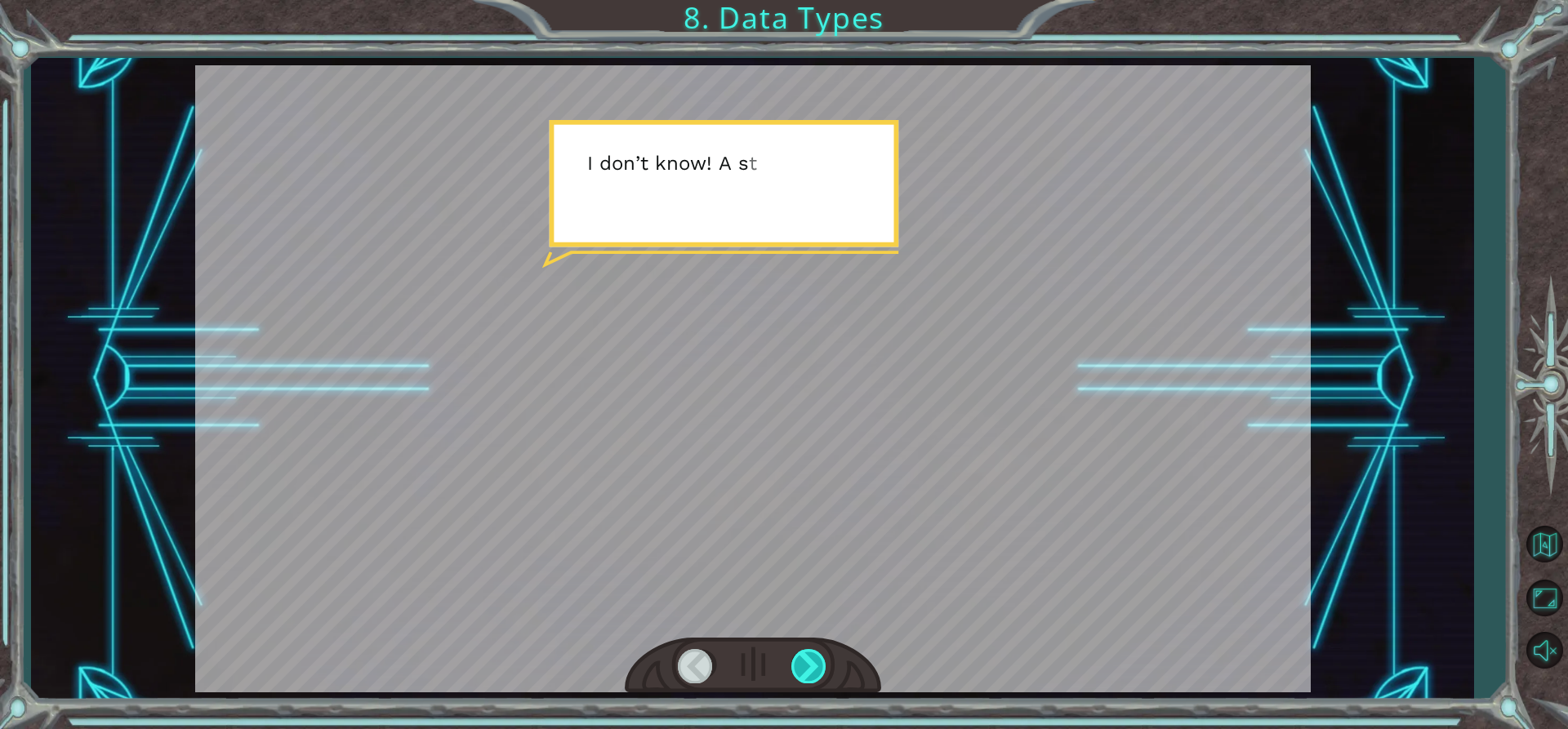
click at [813, 668] on div at bounding box center [810, 666] width 36 height 34
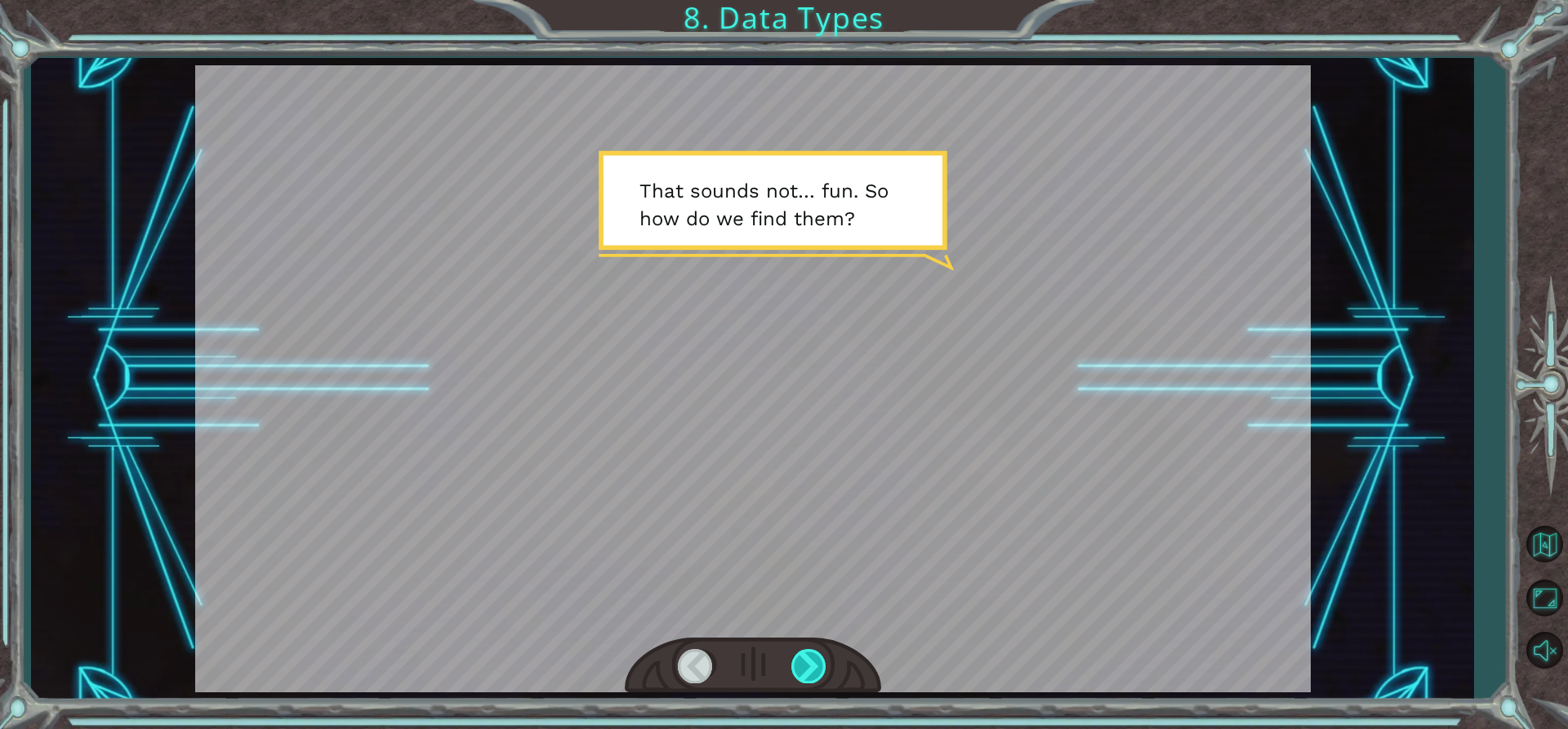
click at [813, 668] on div at bounding box center [810, 666] width 36 height 34
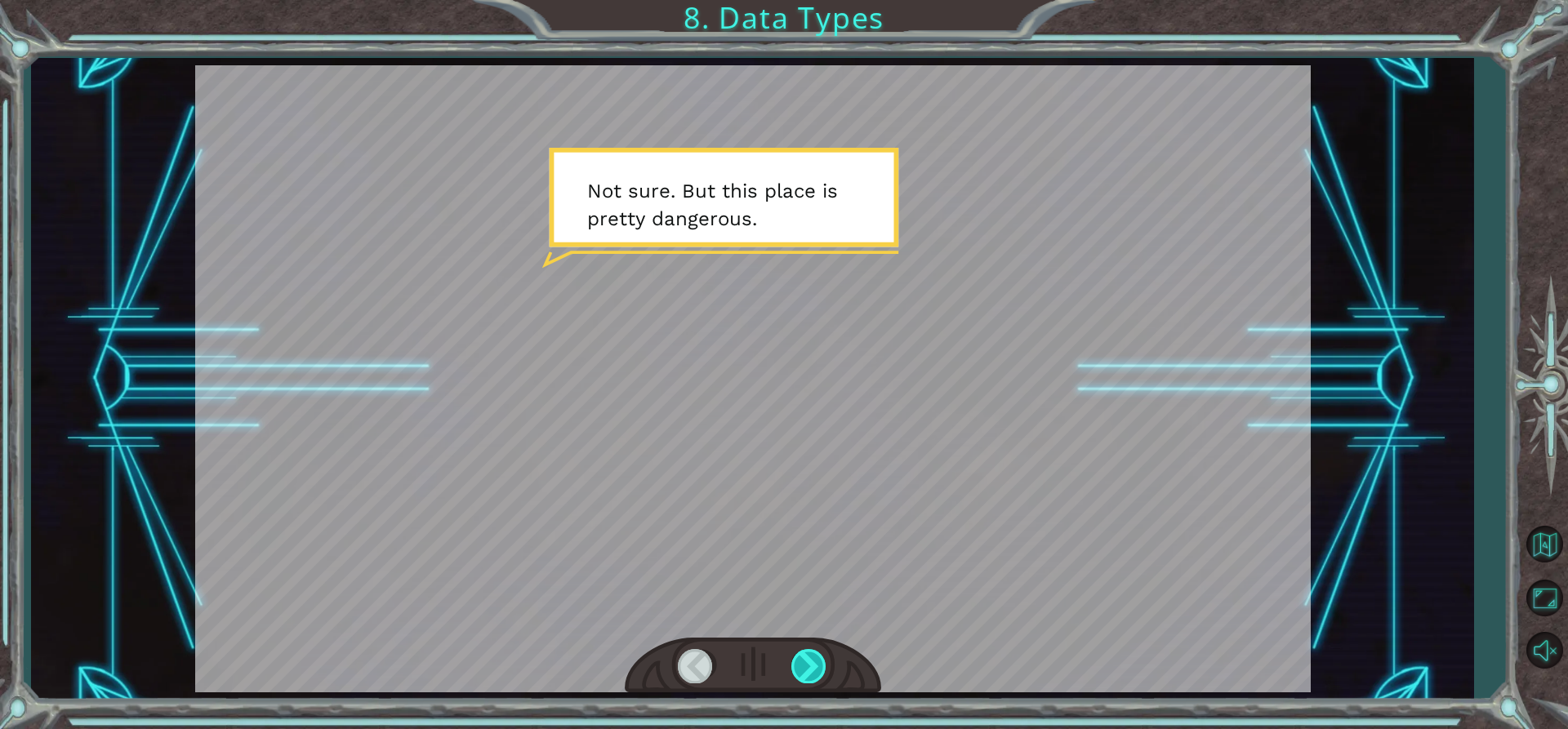
click at [813, 668] on div at bounding box center [810, 666] width 36 height 34
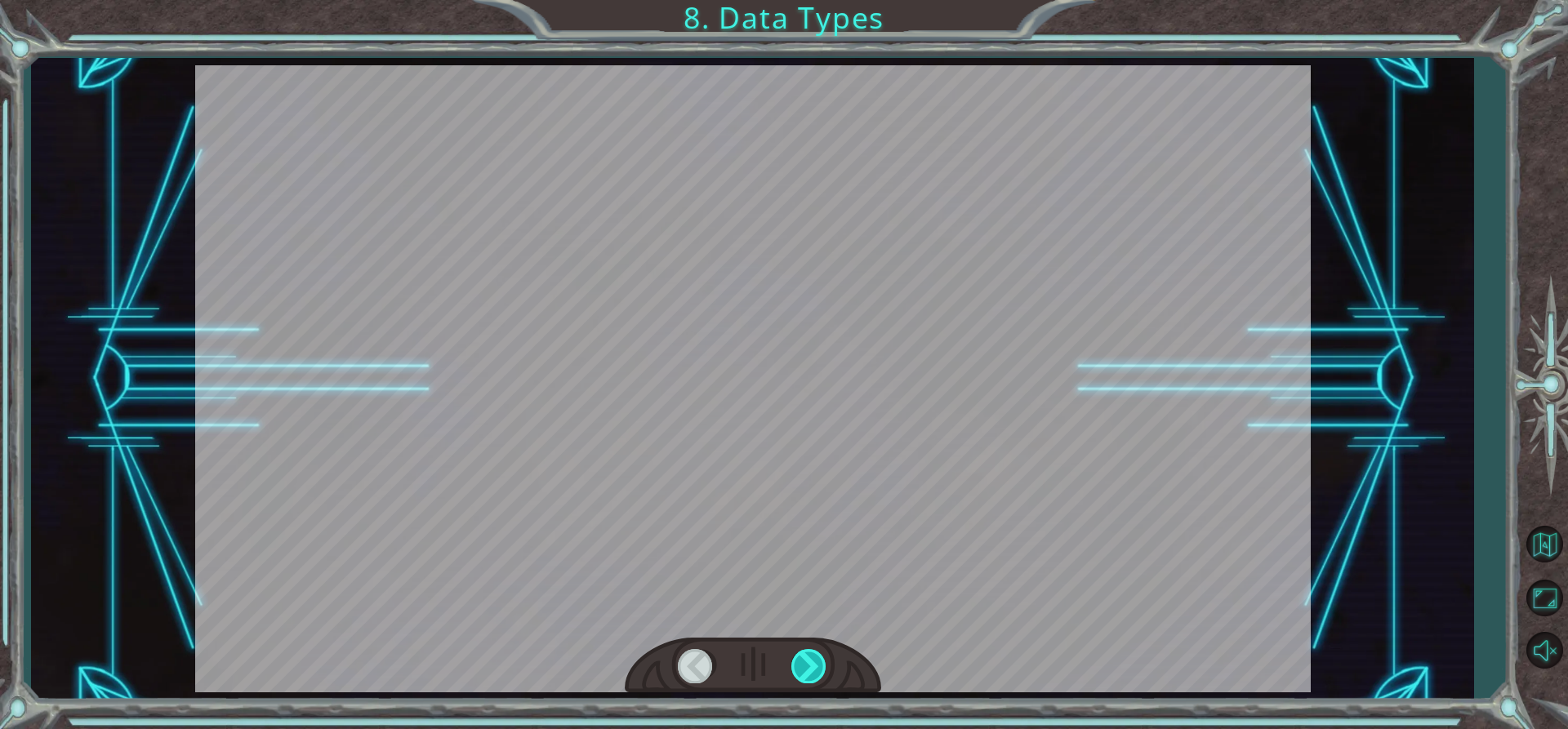
click at [813, 668] on div at bounding box center [810, 666] width 36 height 34
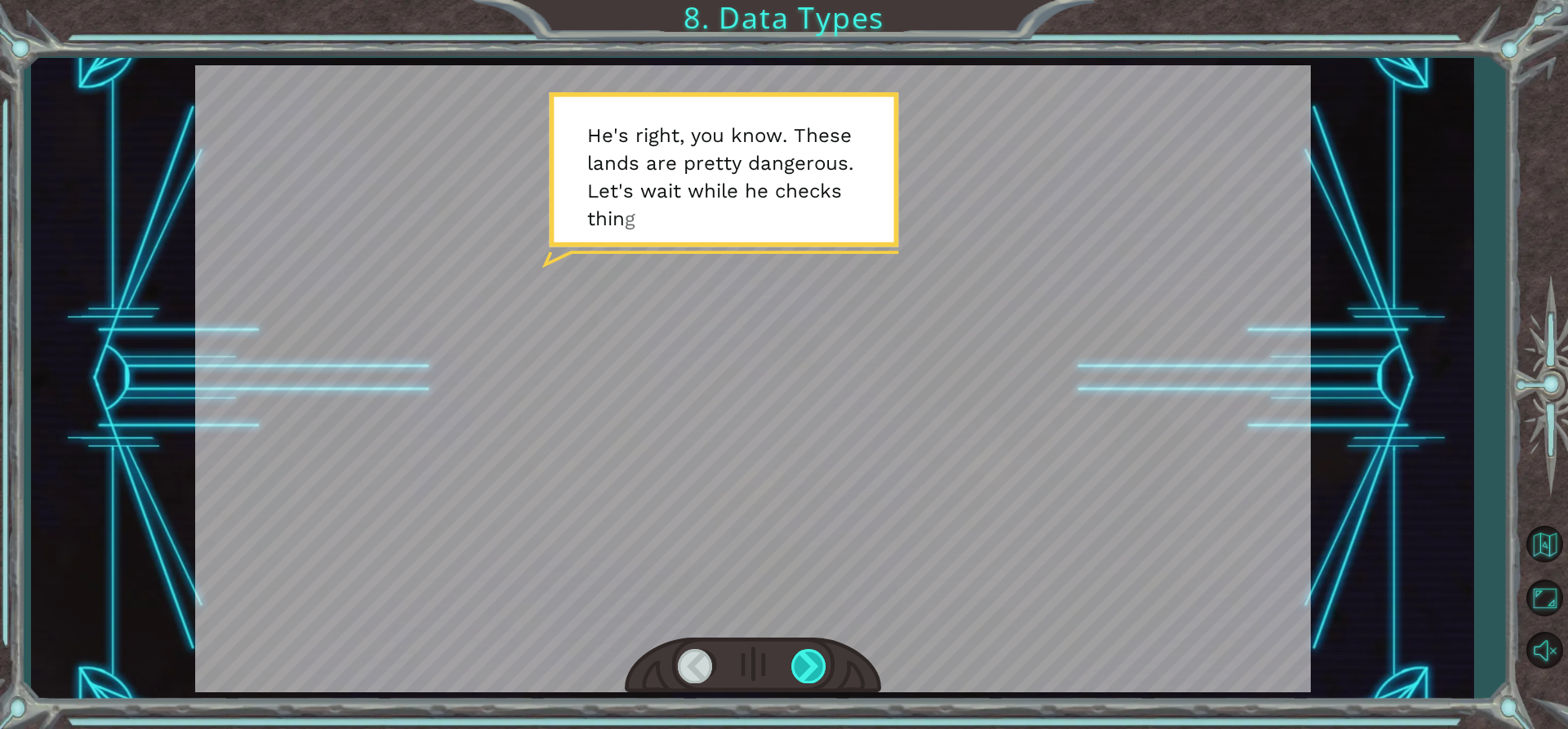
click at [813, 668] on div at bounding box center [810, 666] width 36 height 34
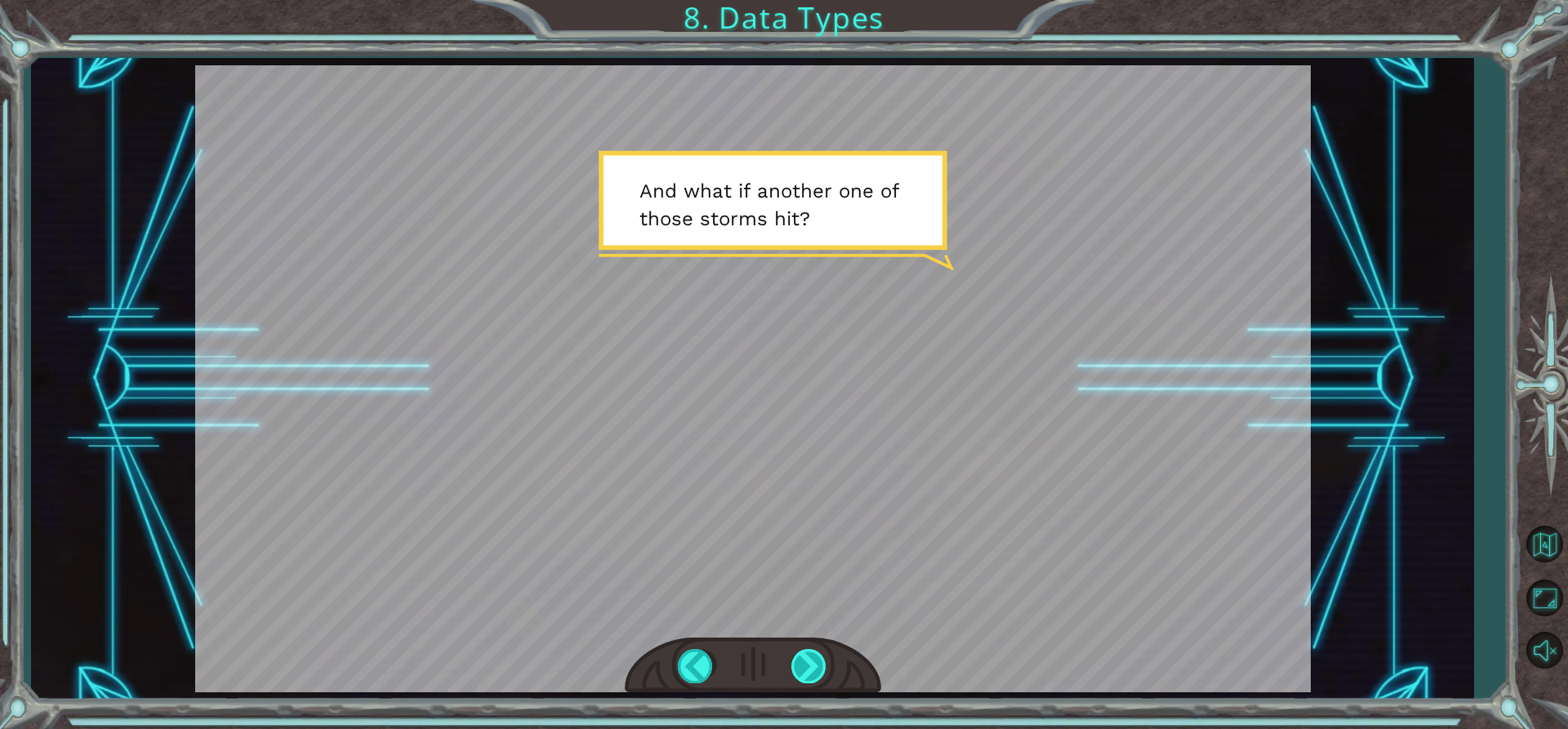
click at [827, 663] on div at bounding box center [810, 666] width 36 height 34
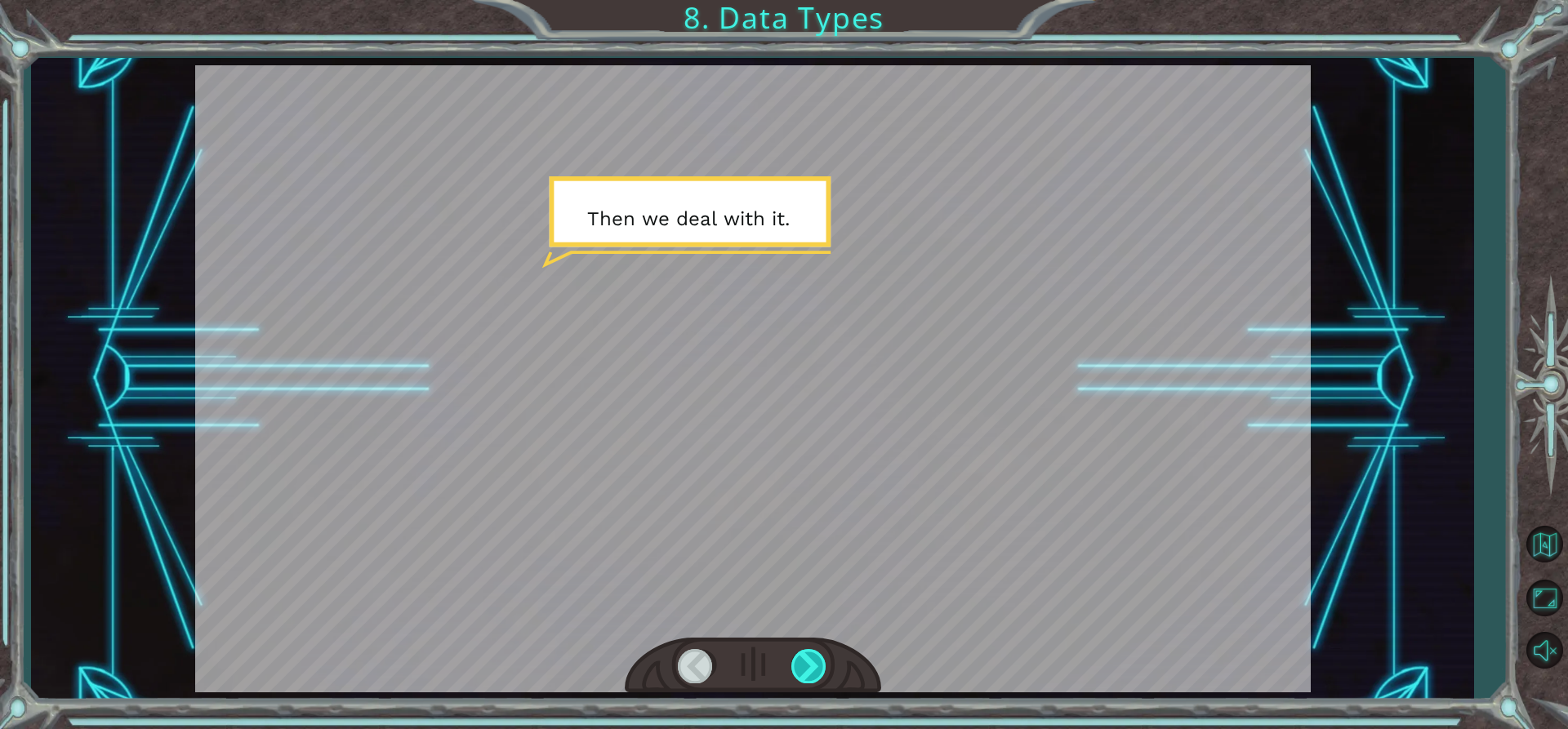
click at [809, 669] on div at bounding box center [810, 666] width 36 height 34
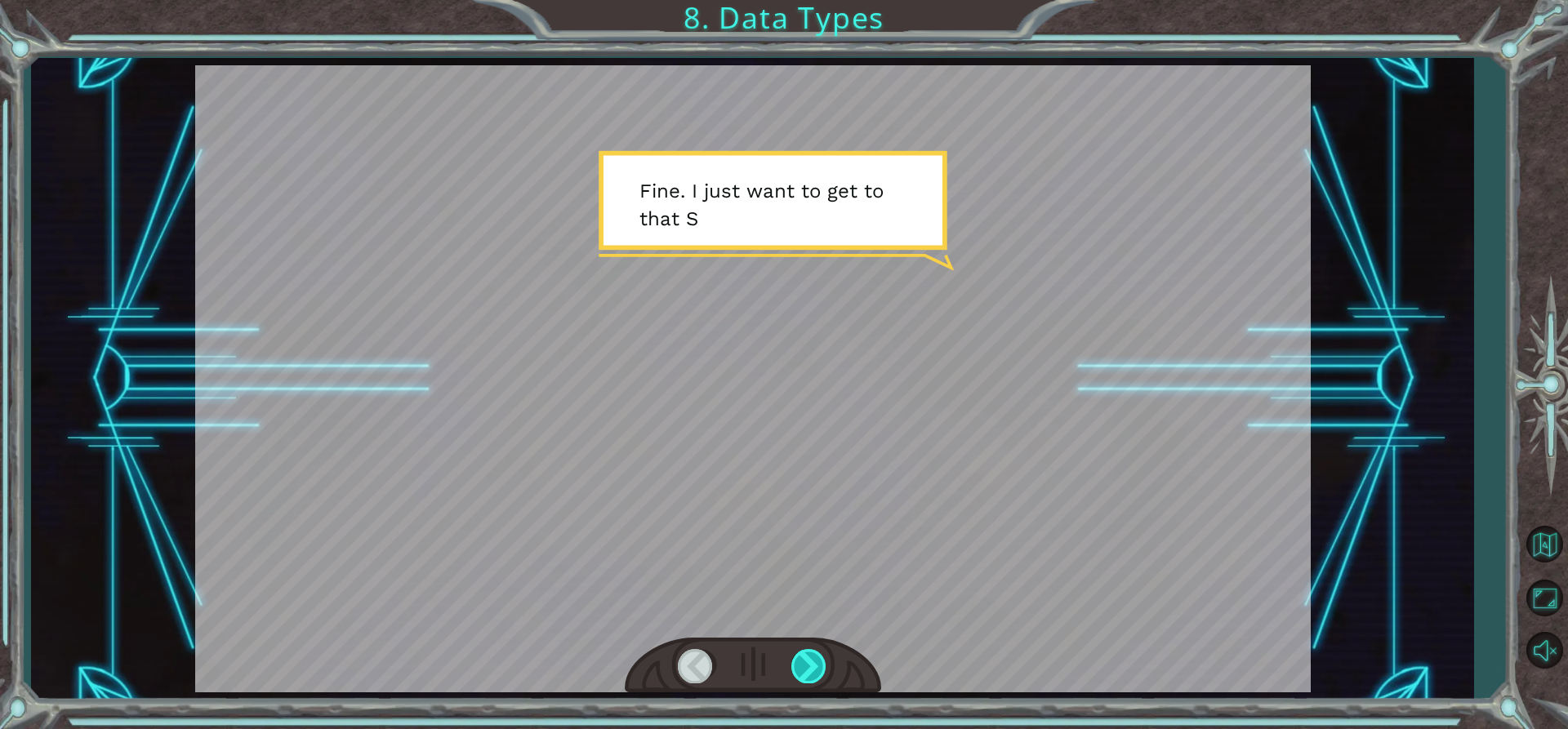
click at [809, 669] on div at bounding box center [810, 666] width 36 height 34
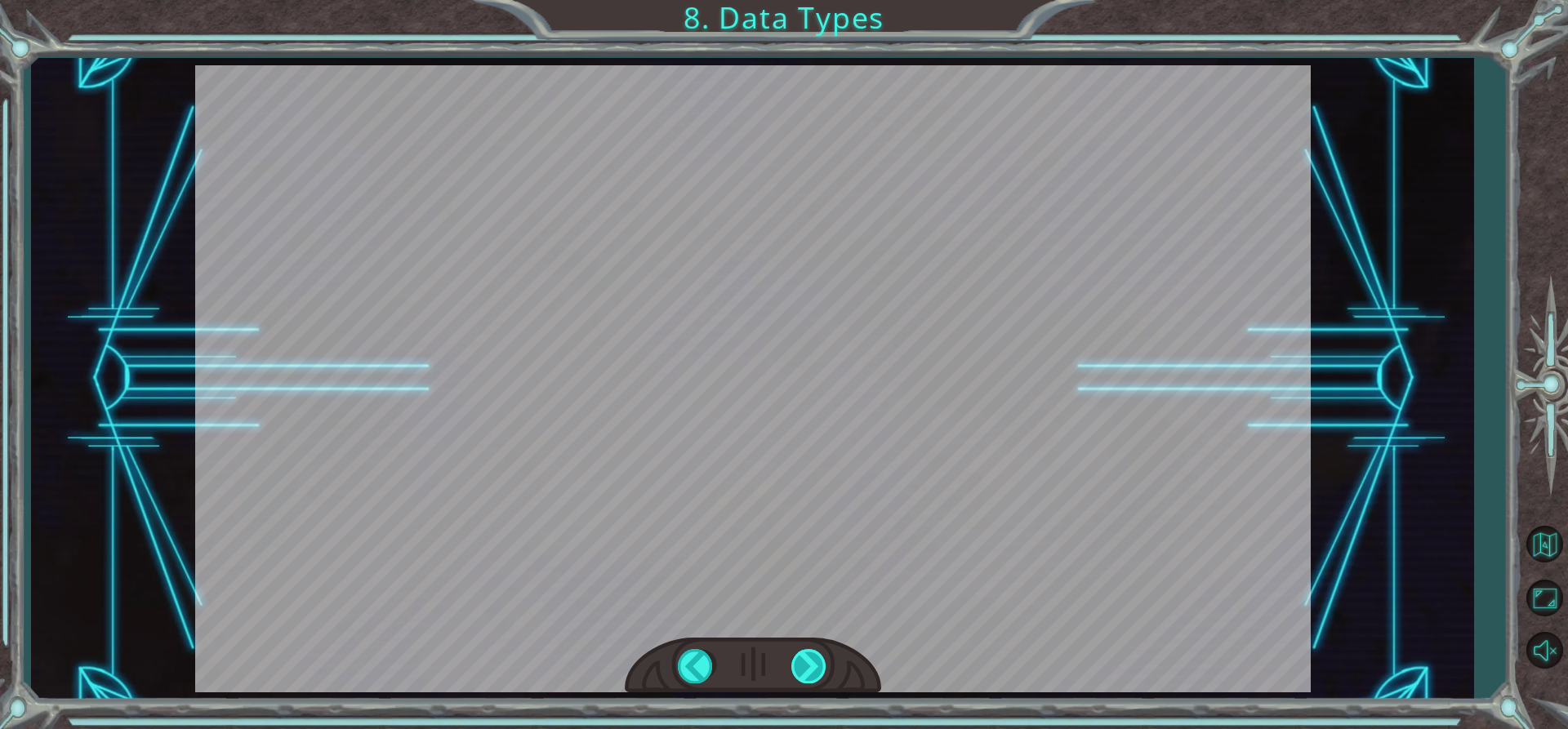
click at [822, 663] on div at bounding box center [810, 666] width 36 height 34
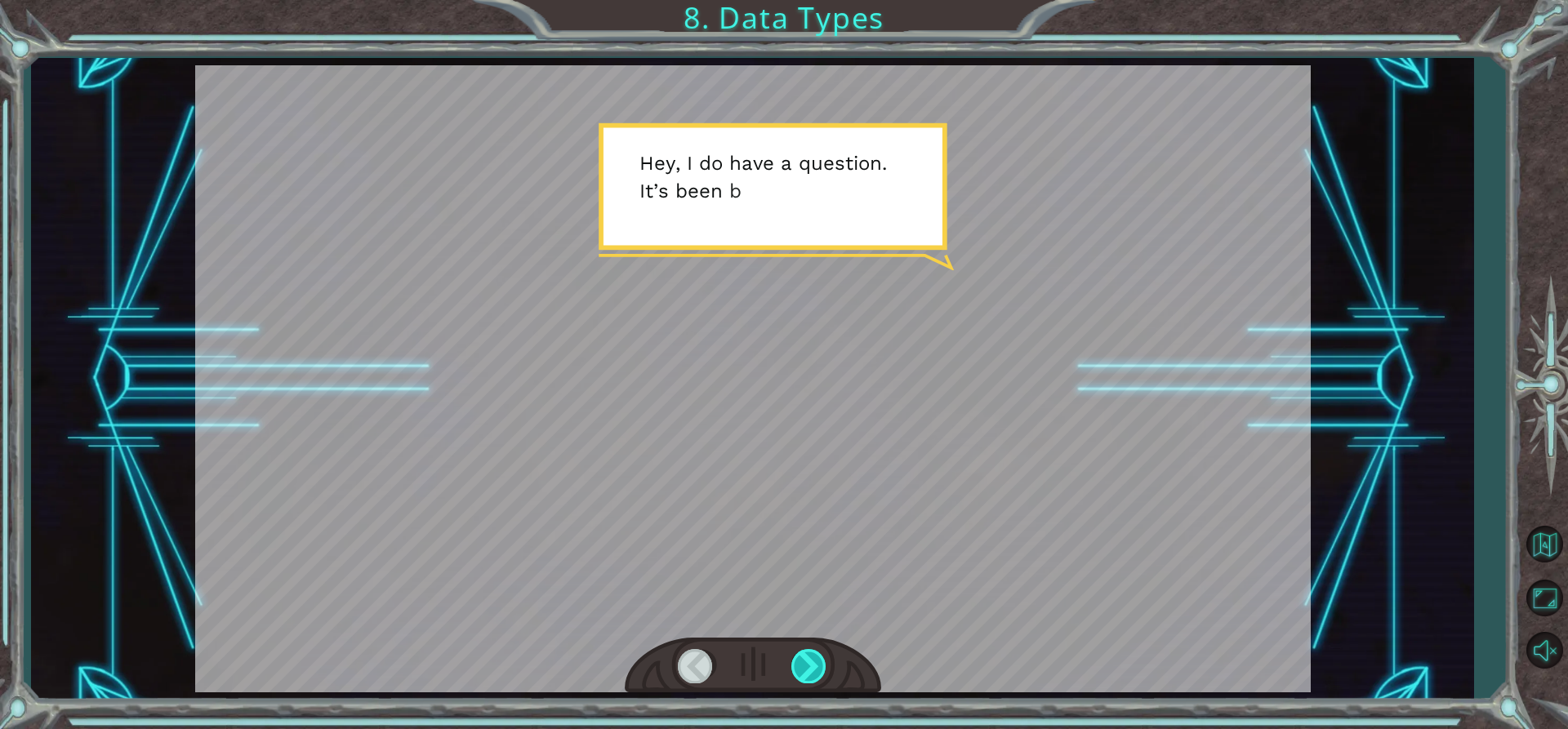
click at [821, 663] on div at bounding box center [810, 666] width 36 height 34
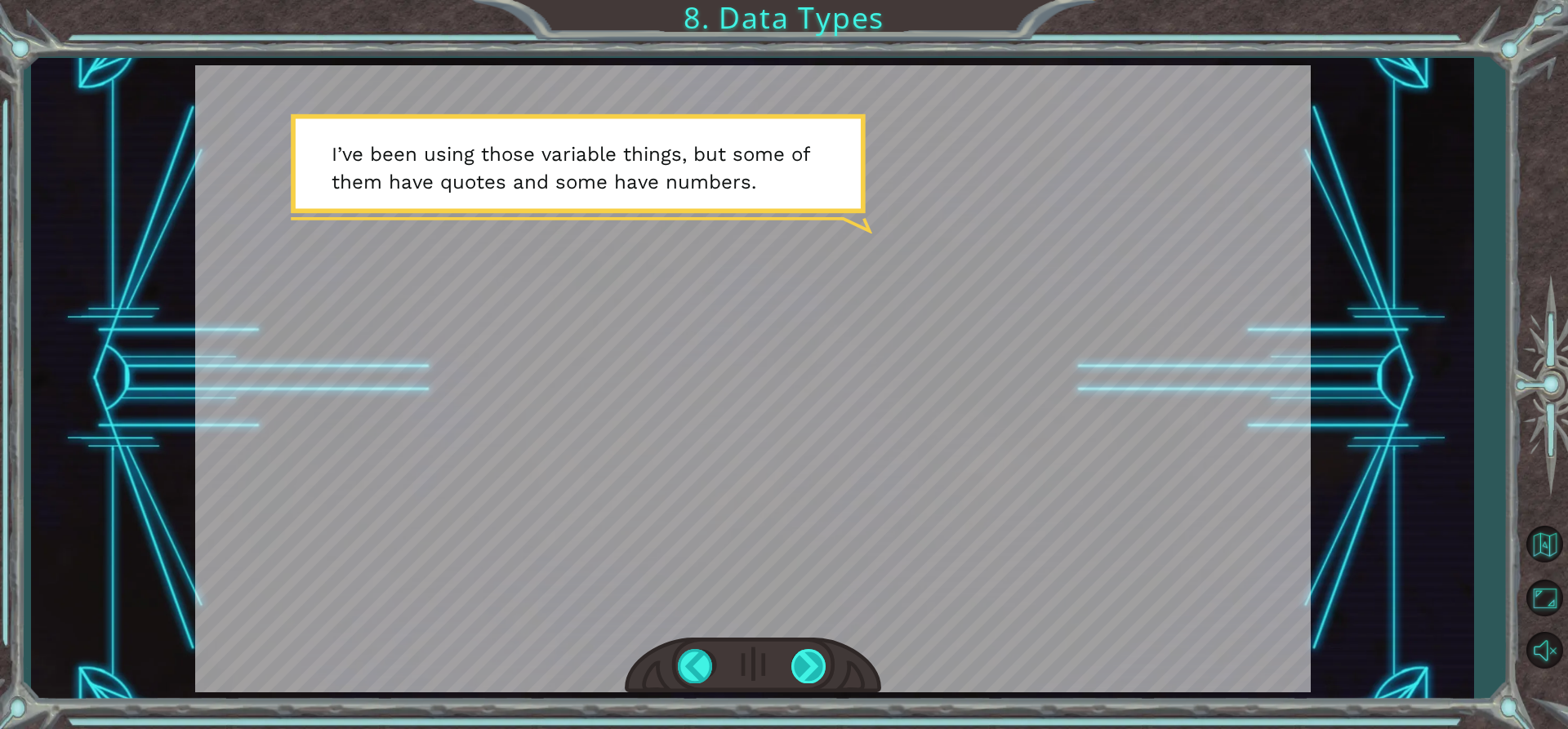
click at [821, 677] on div at bounding box center [810, 666] width 36 height 34
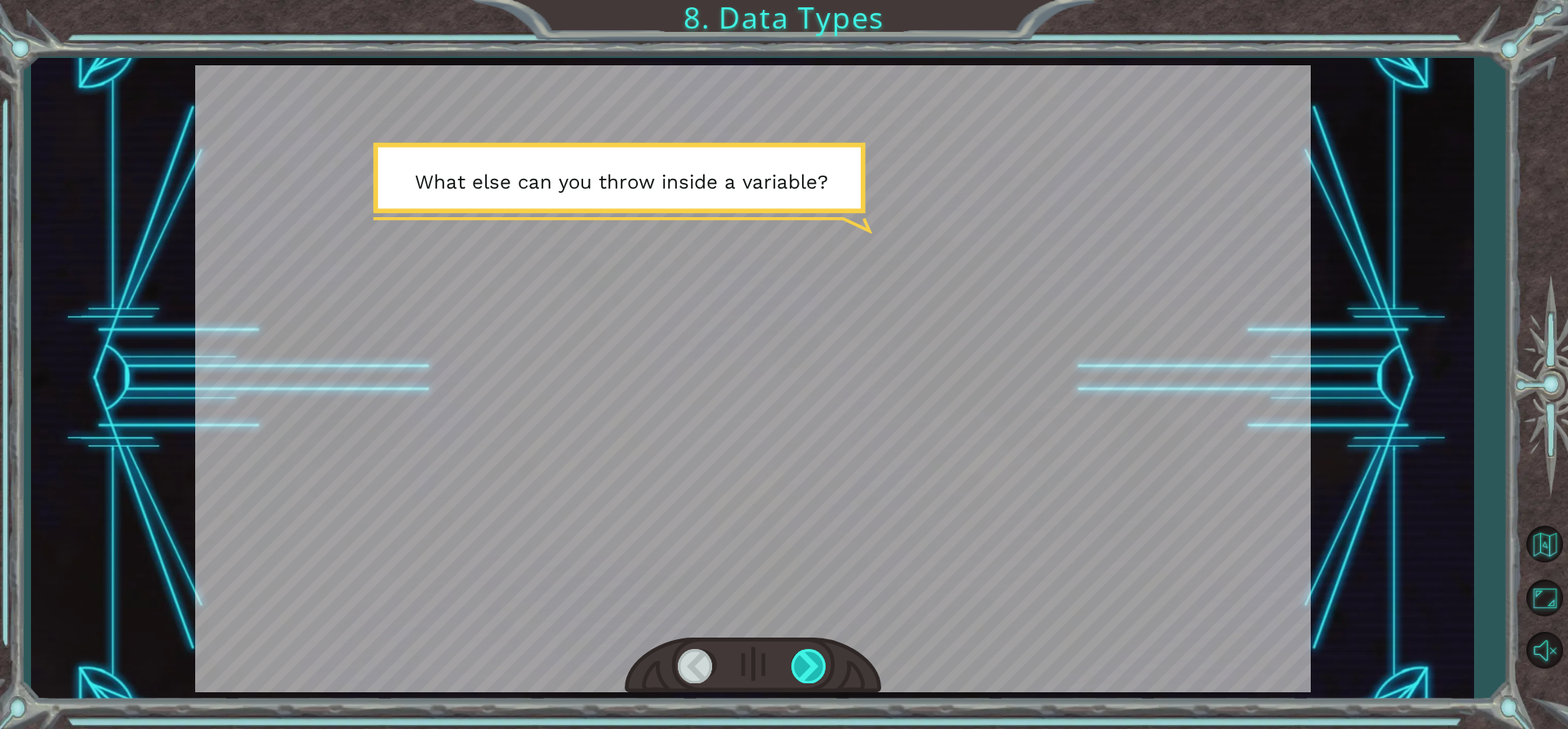
click at [820, 675] on div at bounding box center [810, 666] width 36 height 34
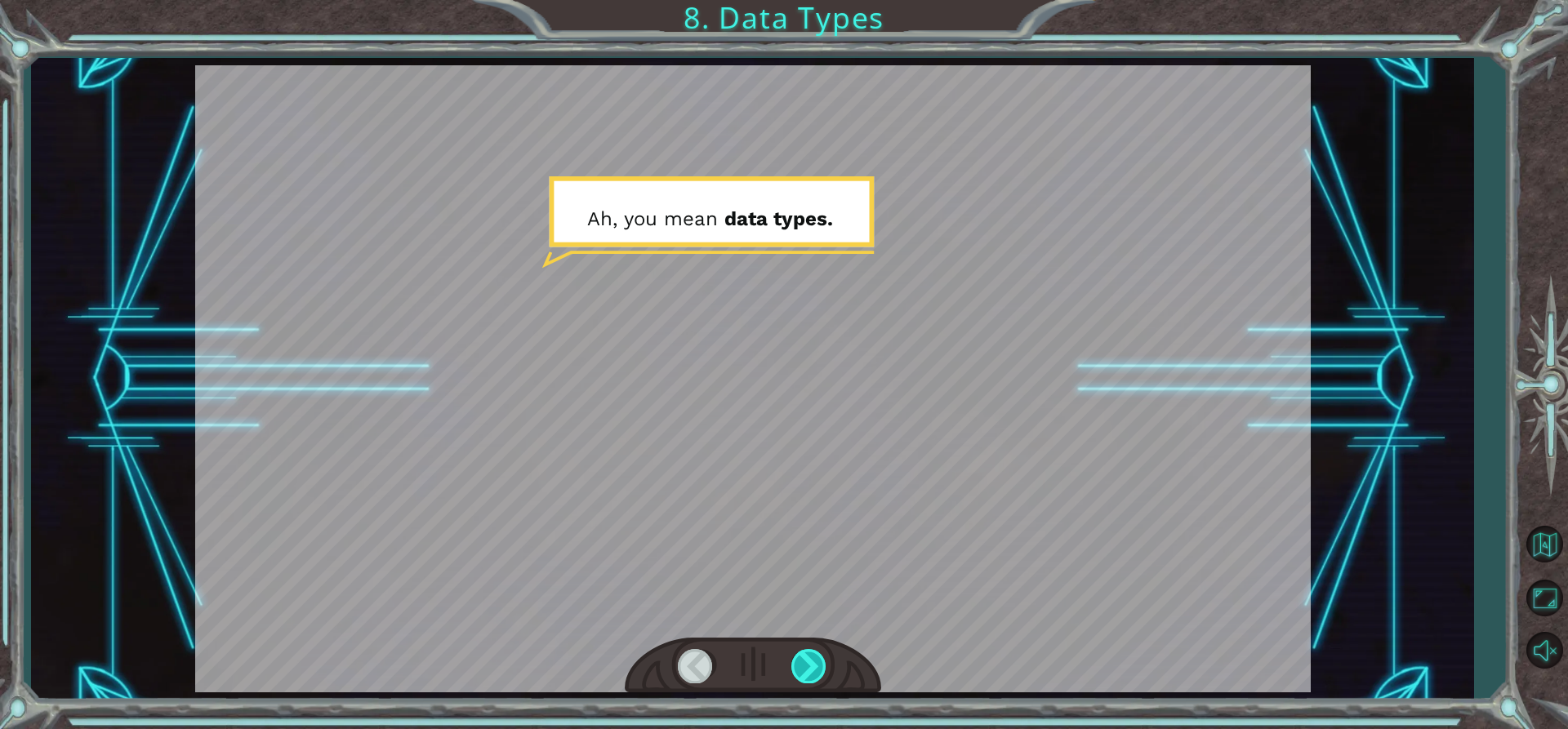
click at [820, 675] on div at bounding box center [810, 666] width 36 height 34
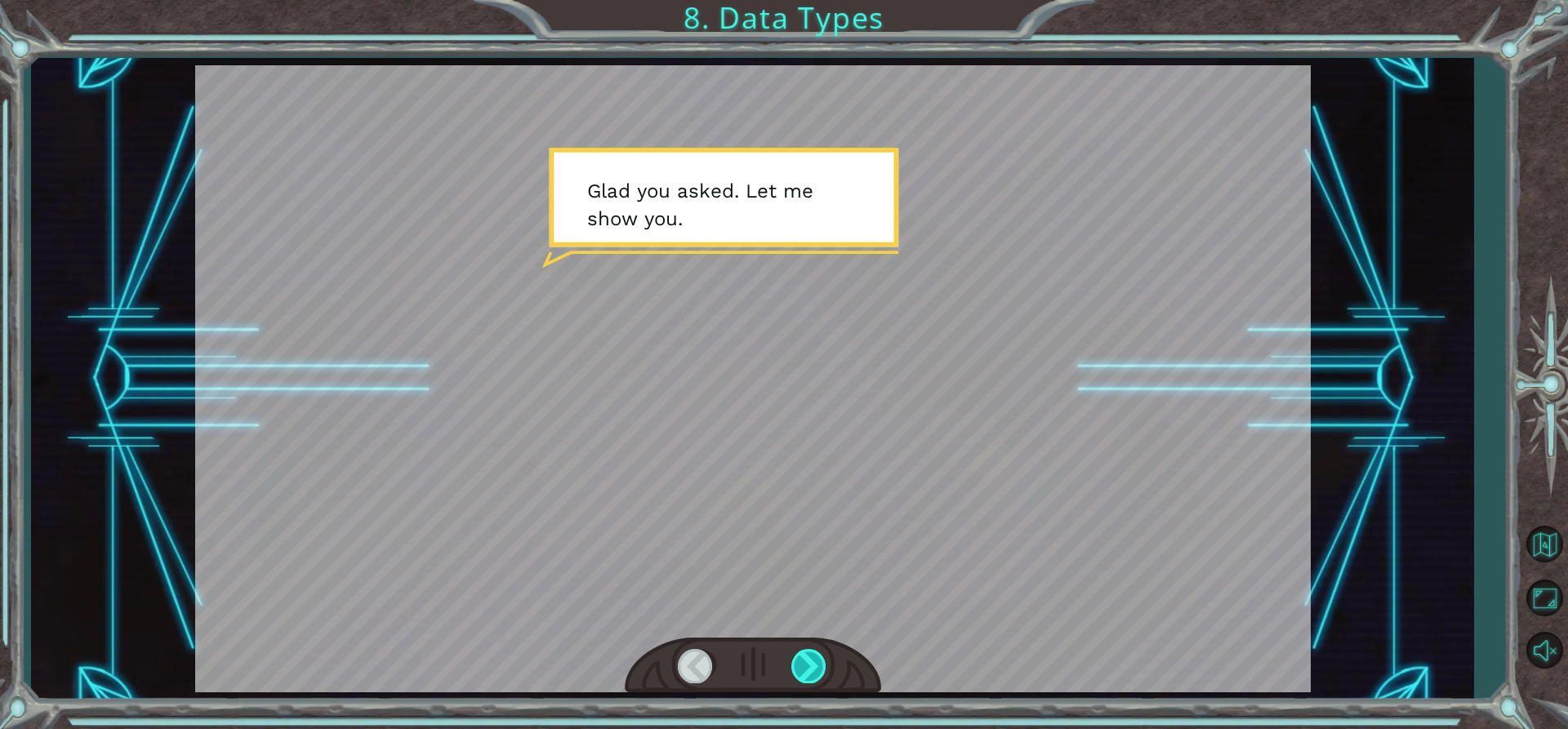
click at [820, 675] on div at bounding box center [810, 666] width 36 height 34
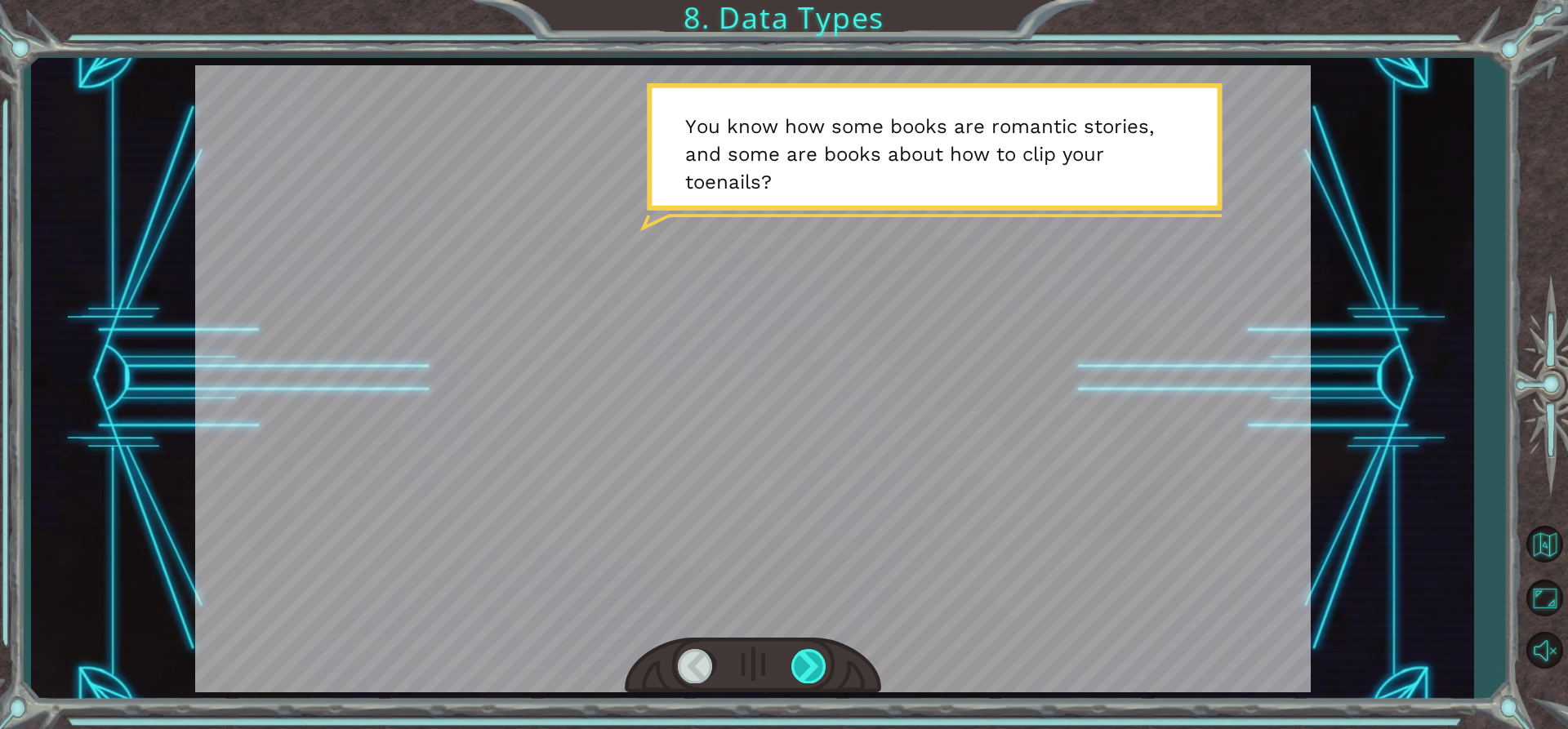
click at [820, 675] on div at bounding box center [810, 666] width 36 height 34
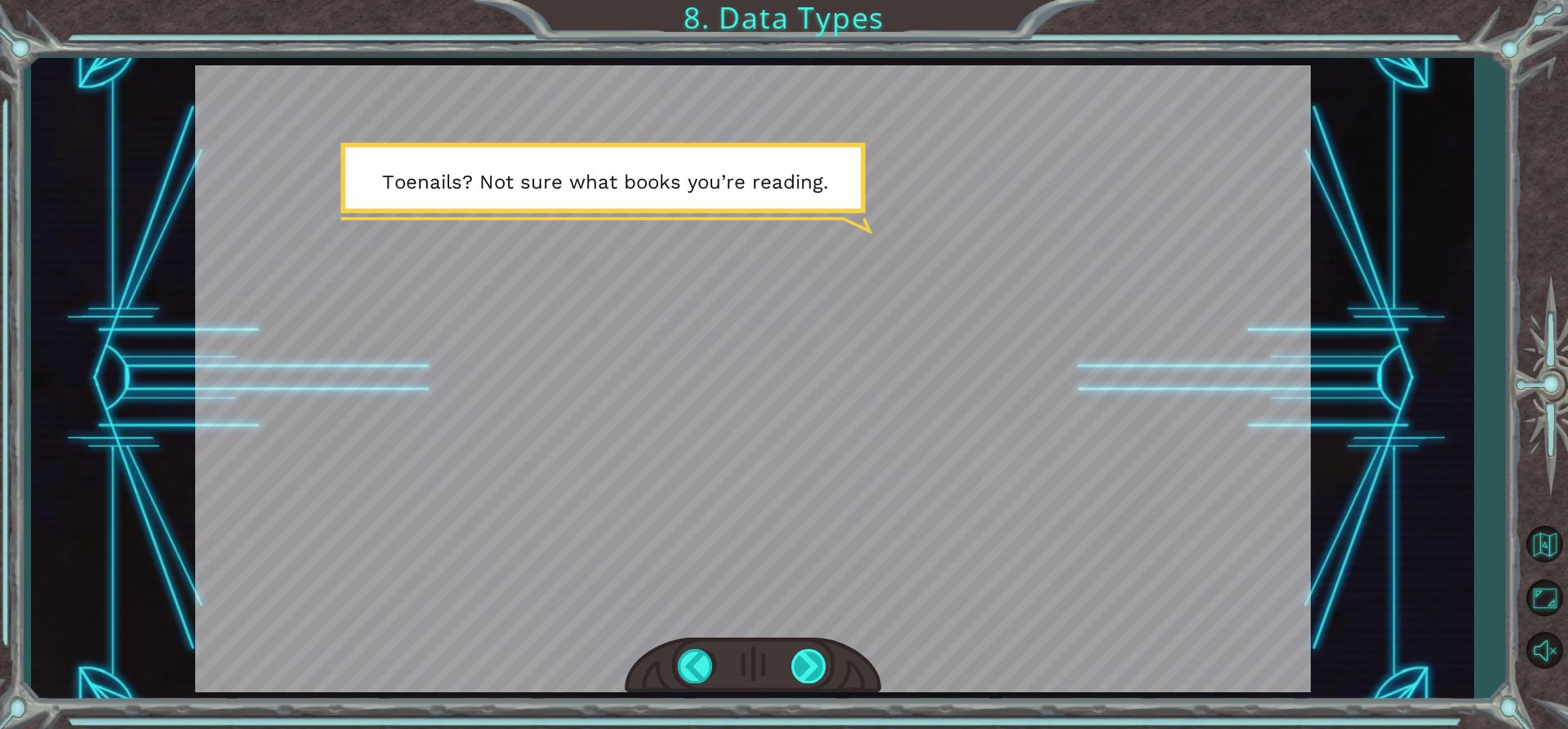
click at [820, 675] on div at bounding box center [810, 666] width 36 height 34
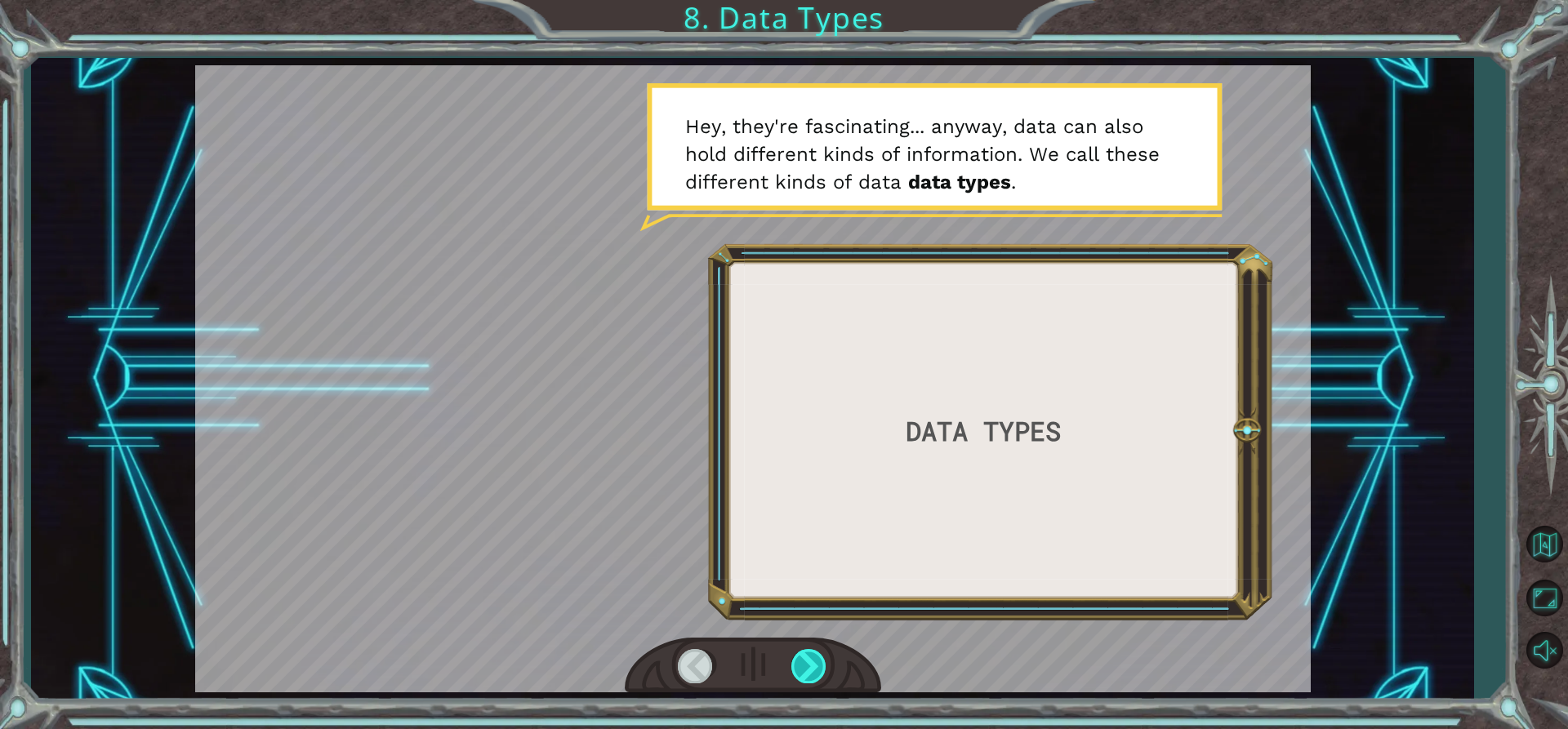
click at [820, 675] on div at bounding box center [810, 666] width 36 height 34
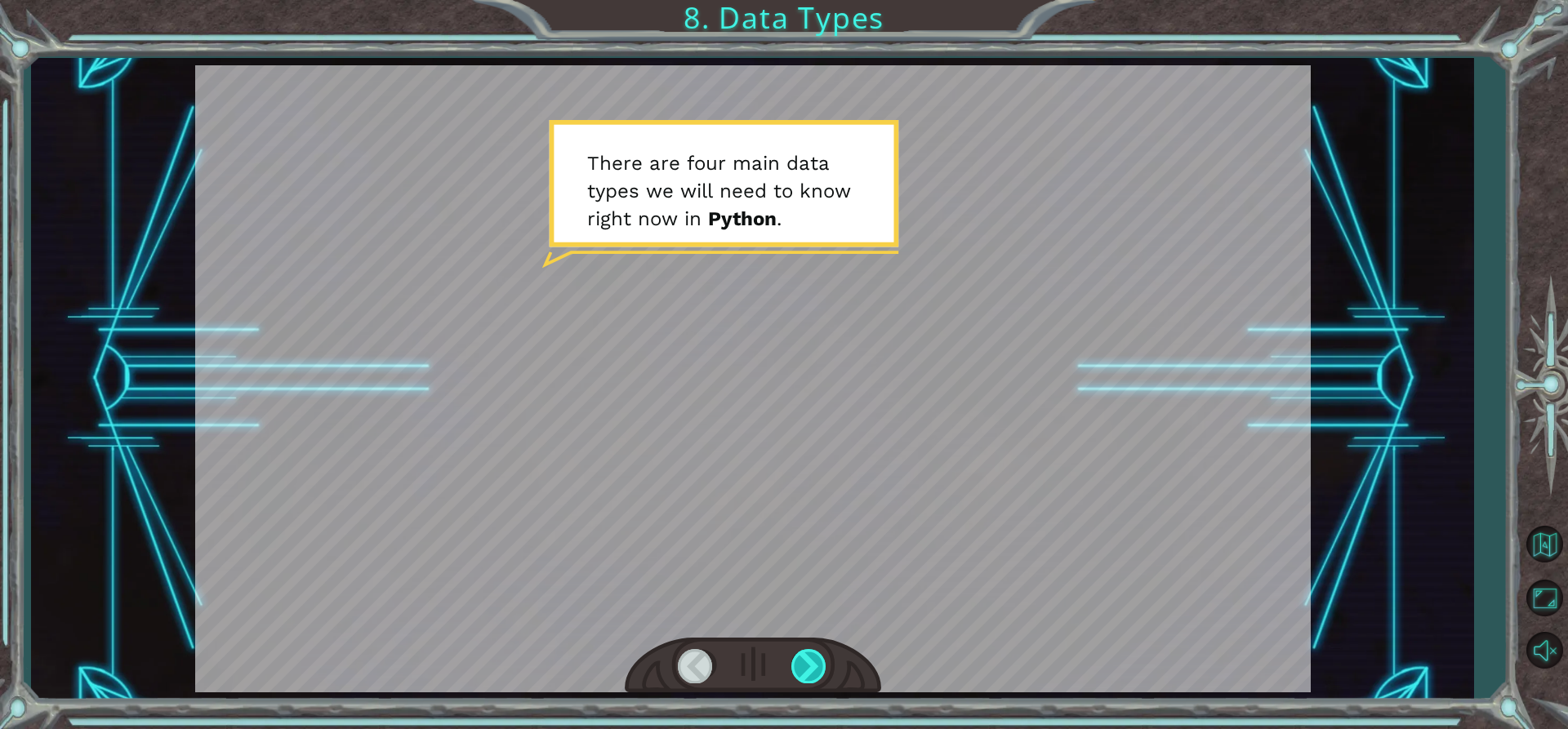
click at [820, 675] on div at bounding box center [810, 666] width 36 height 34
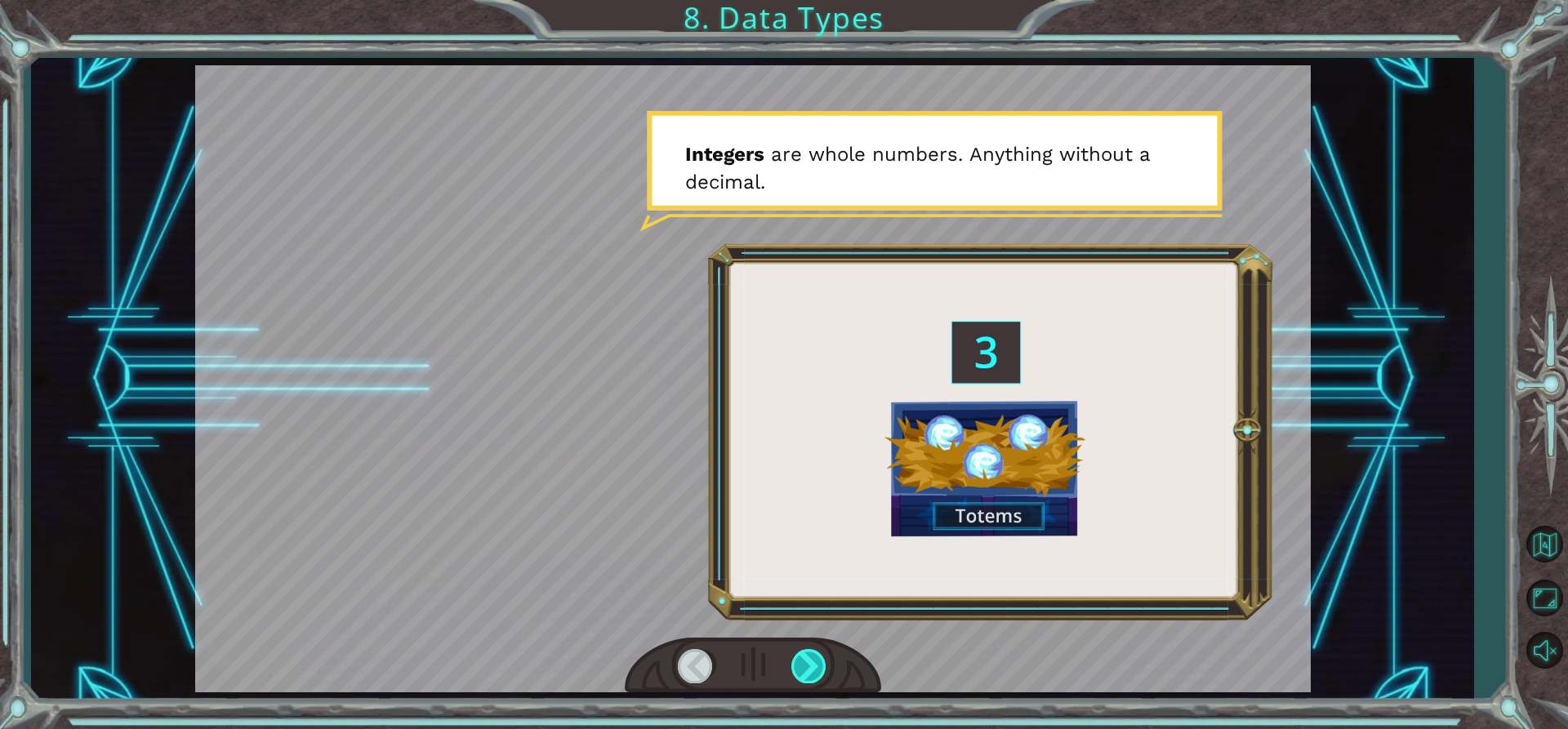
click at [820, 675] on div at bounding box center [810, 666] width 36 height 34
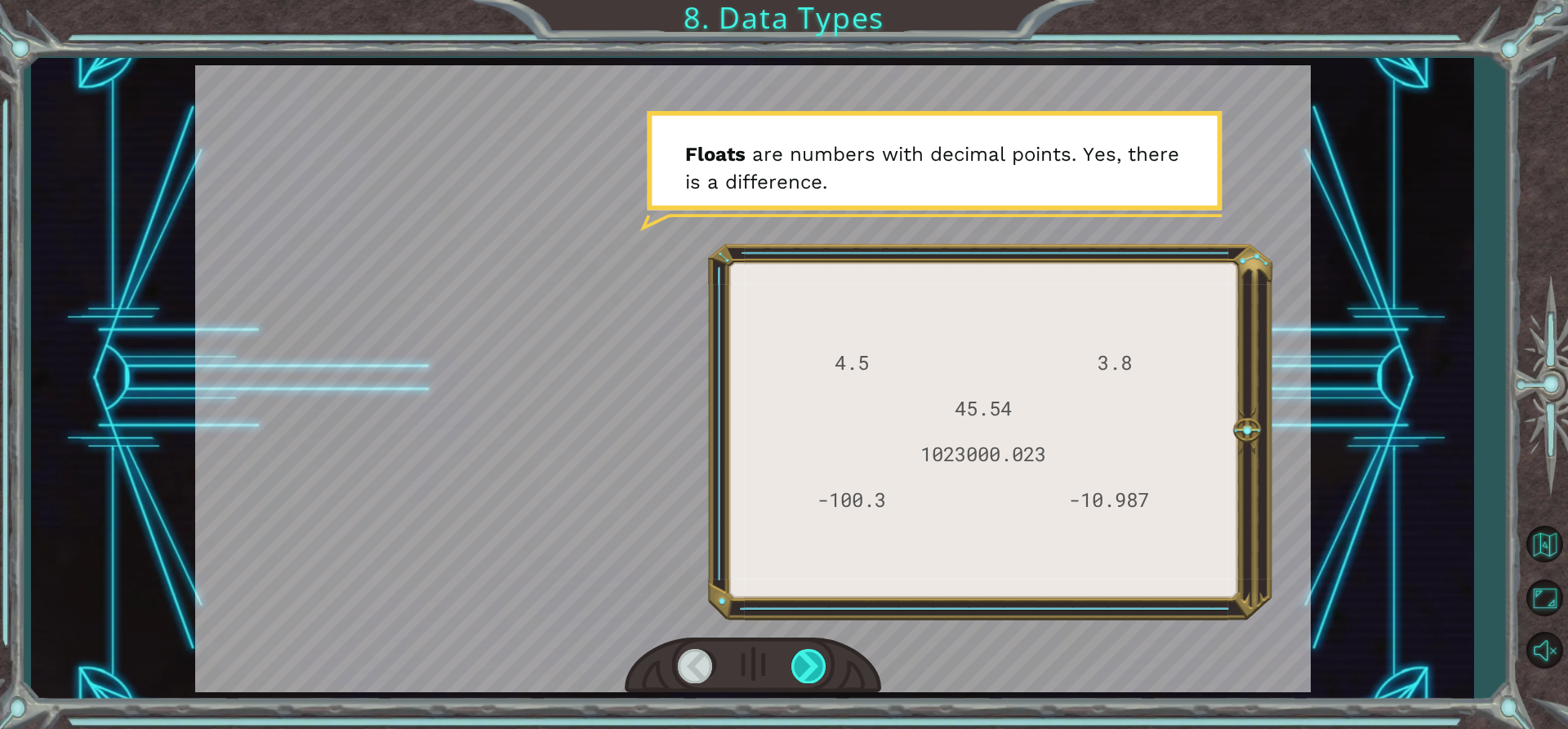
click at [820, 675] on div at bounding box center [810, 666] width 36 height 34
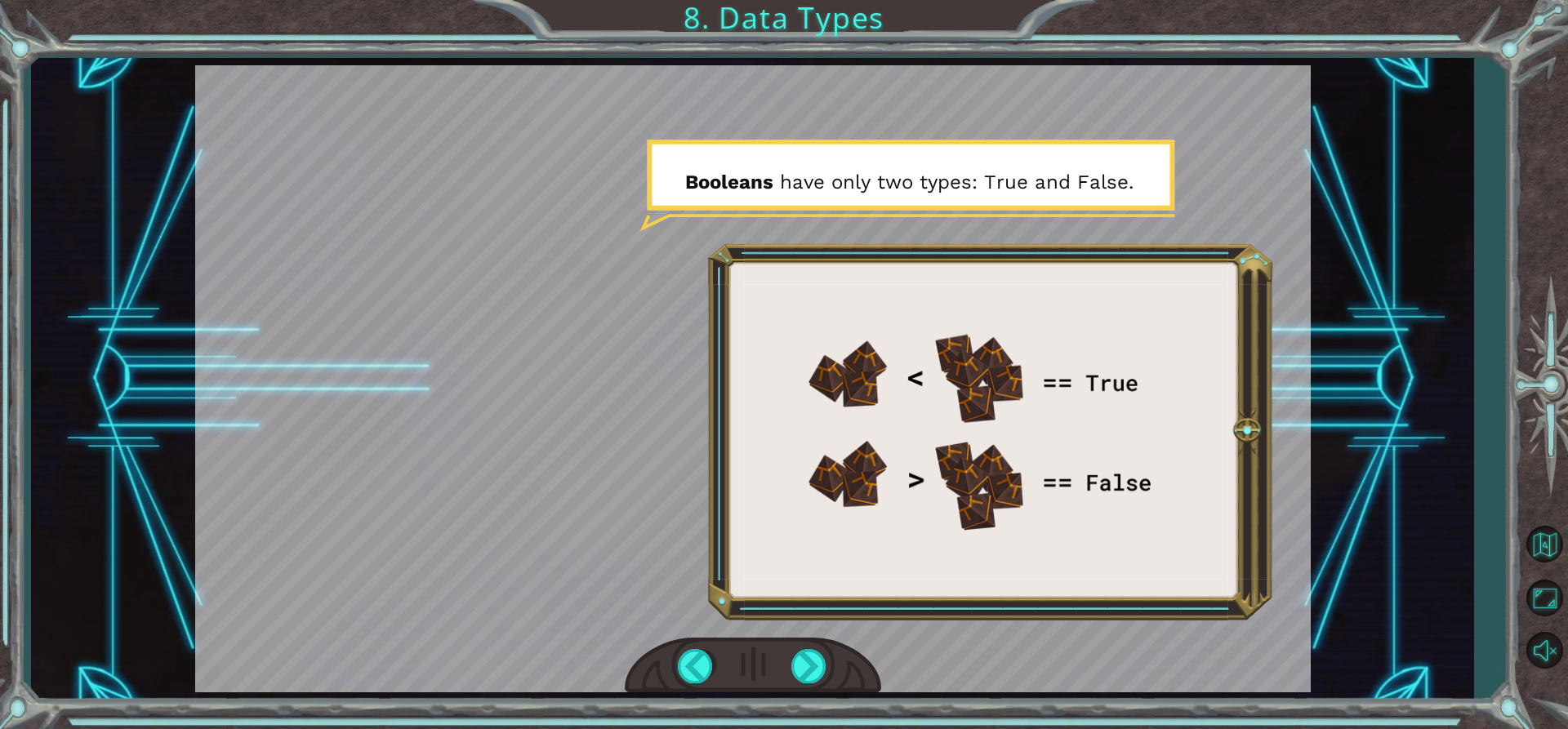
click at [833, 665] on div at bounding box center [753, 665] width 256 height 56
click at [822, 666] on div at bounding box center [810, 666] width 36 height 34
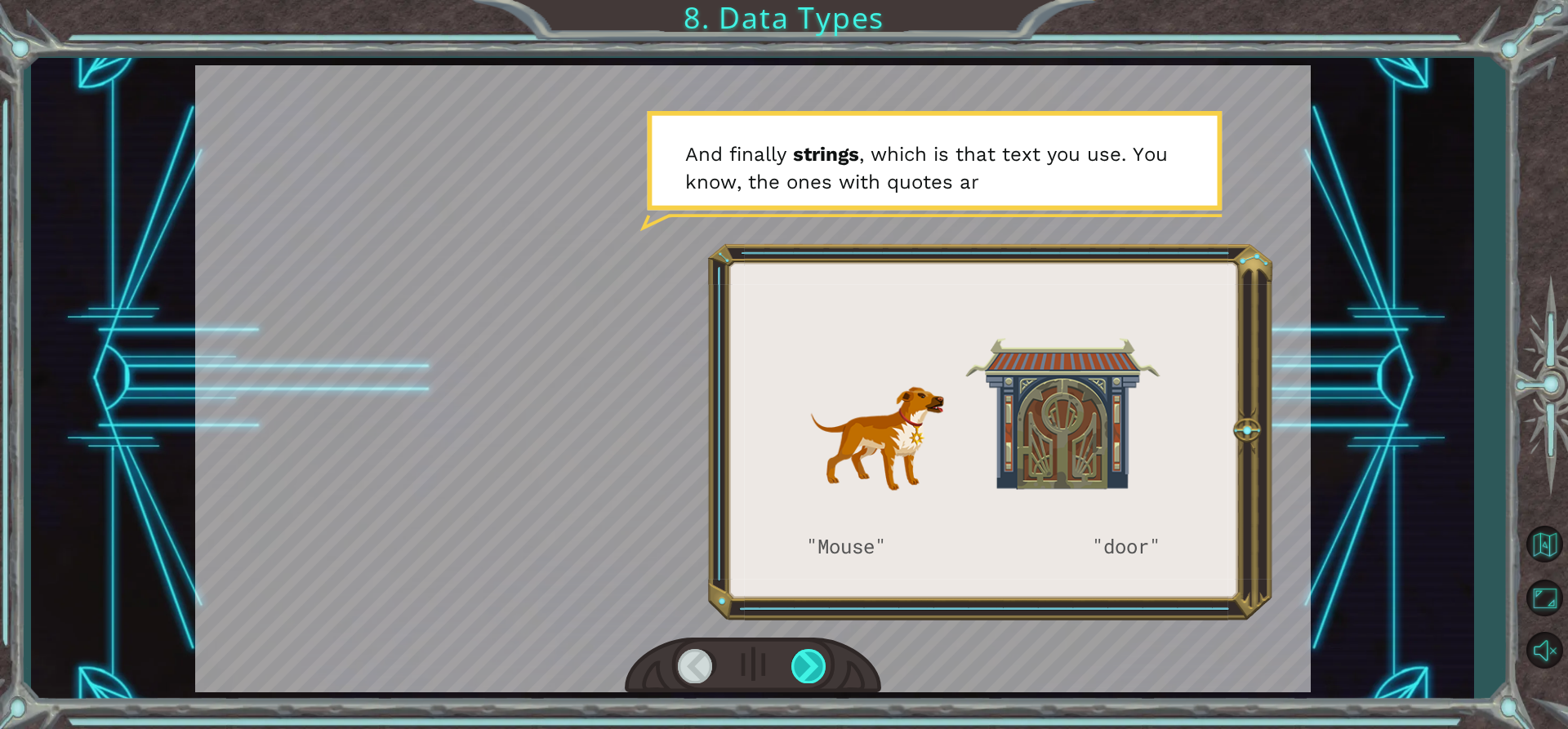
click at [822, 666] on div at bounding box center [810, 666] width 36 height 34
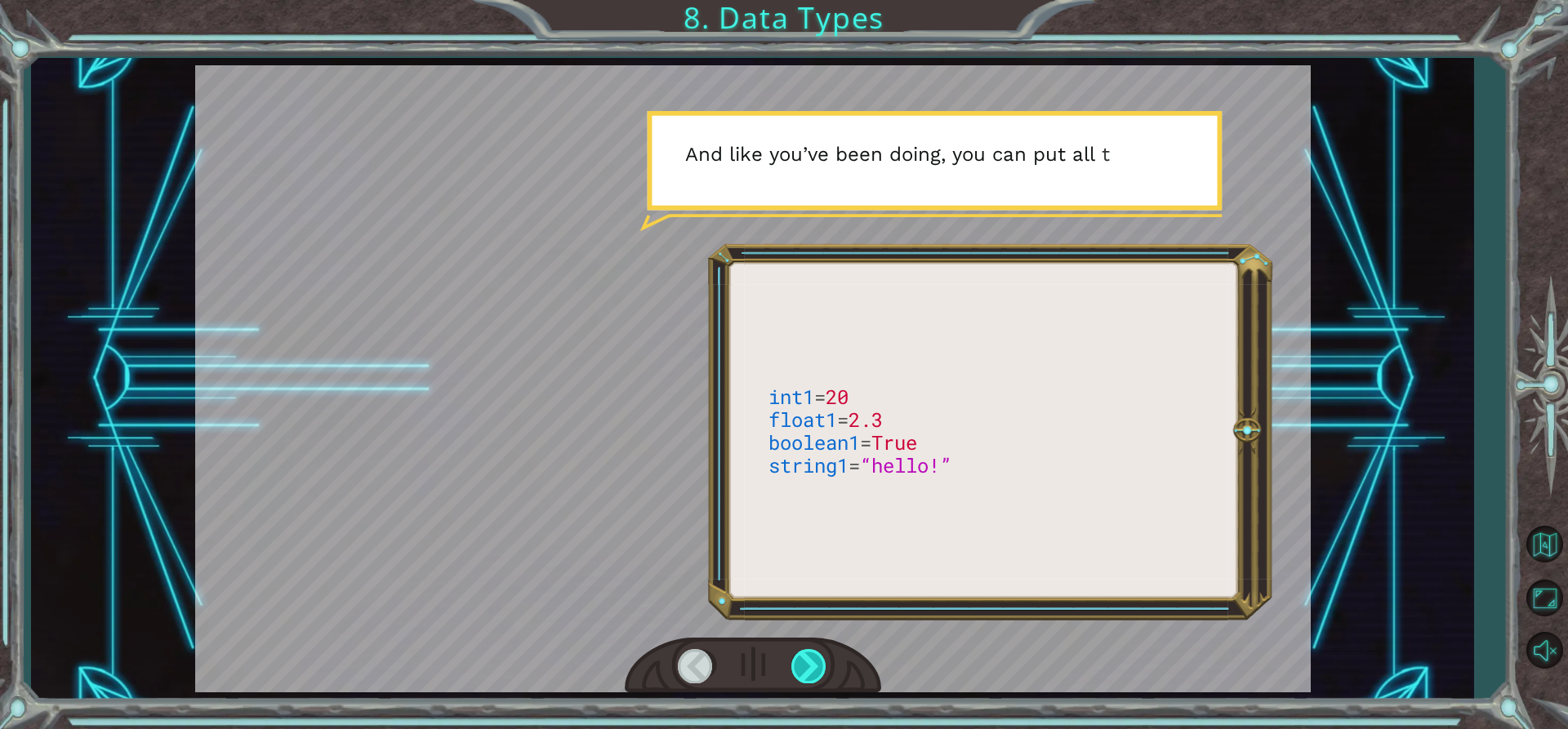
click at [822, 666] on div at bounding box center [810, 666] width 36 height 34
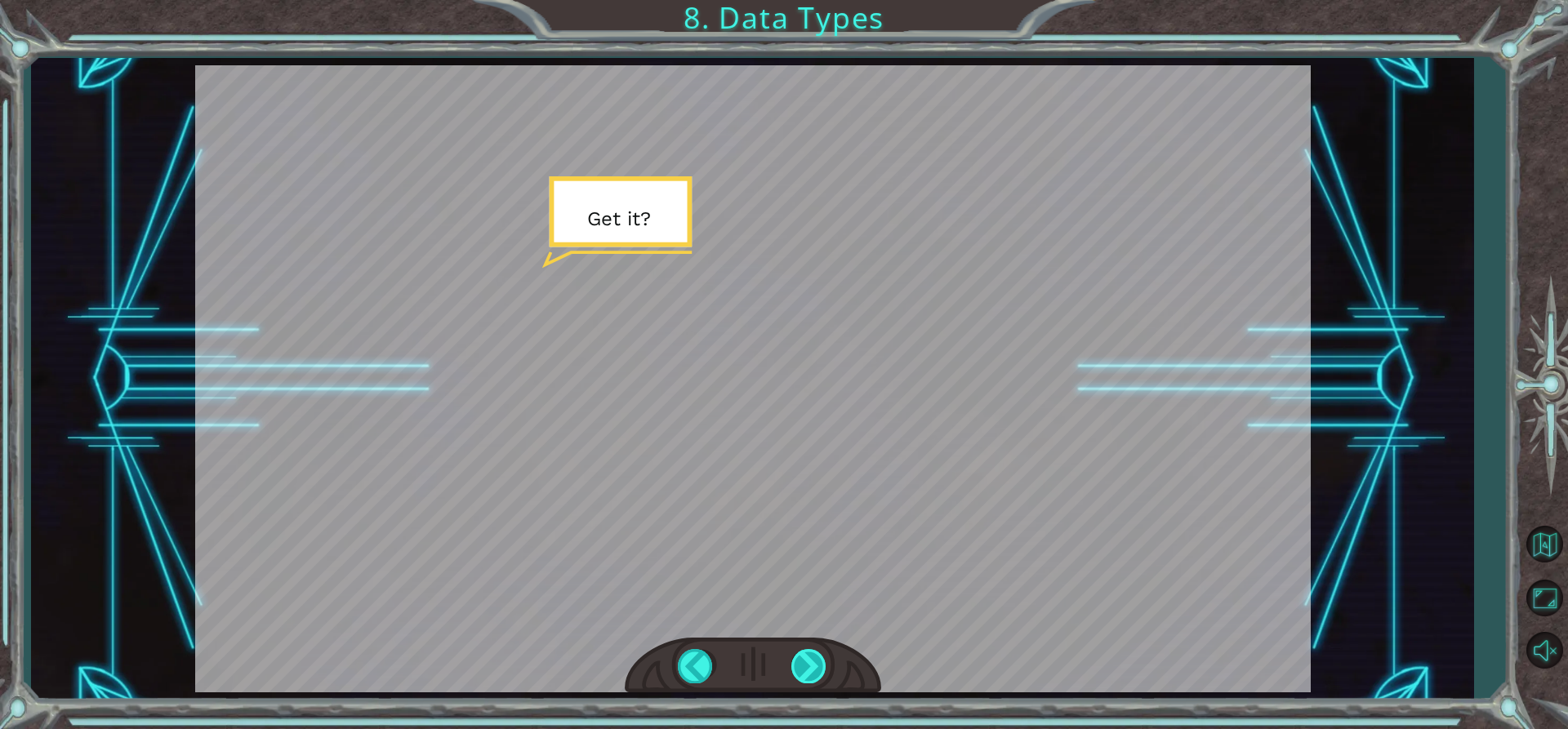
click at [818, 669] on div at bounding box center [810, 666] width 36 height 34
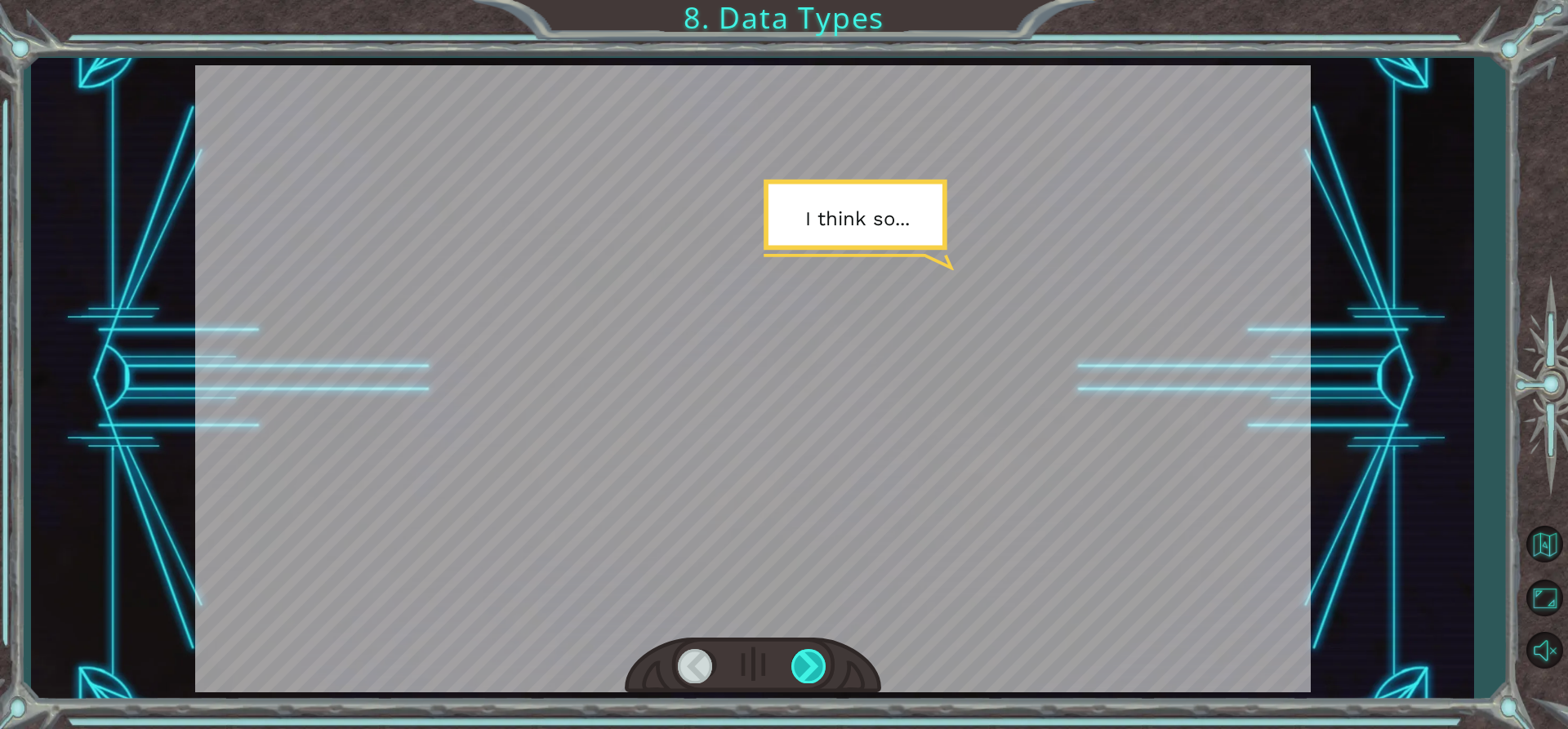
click at [818, 0] on div "int1 = 20 float1 = 2.3 boolean1 = True string1 = “hello!” T [PERSON_NAME] ! I t…" at bounding box center [784, 0] width 1568 height 0
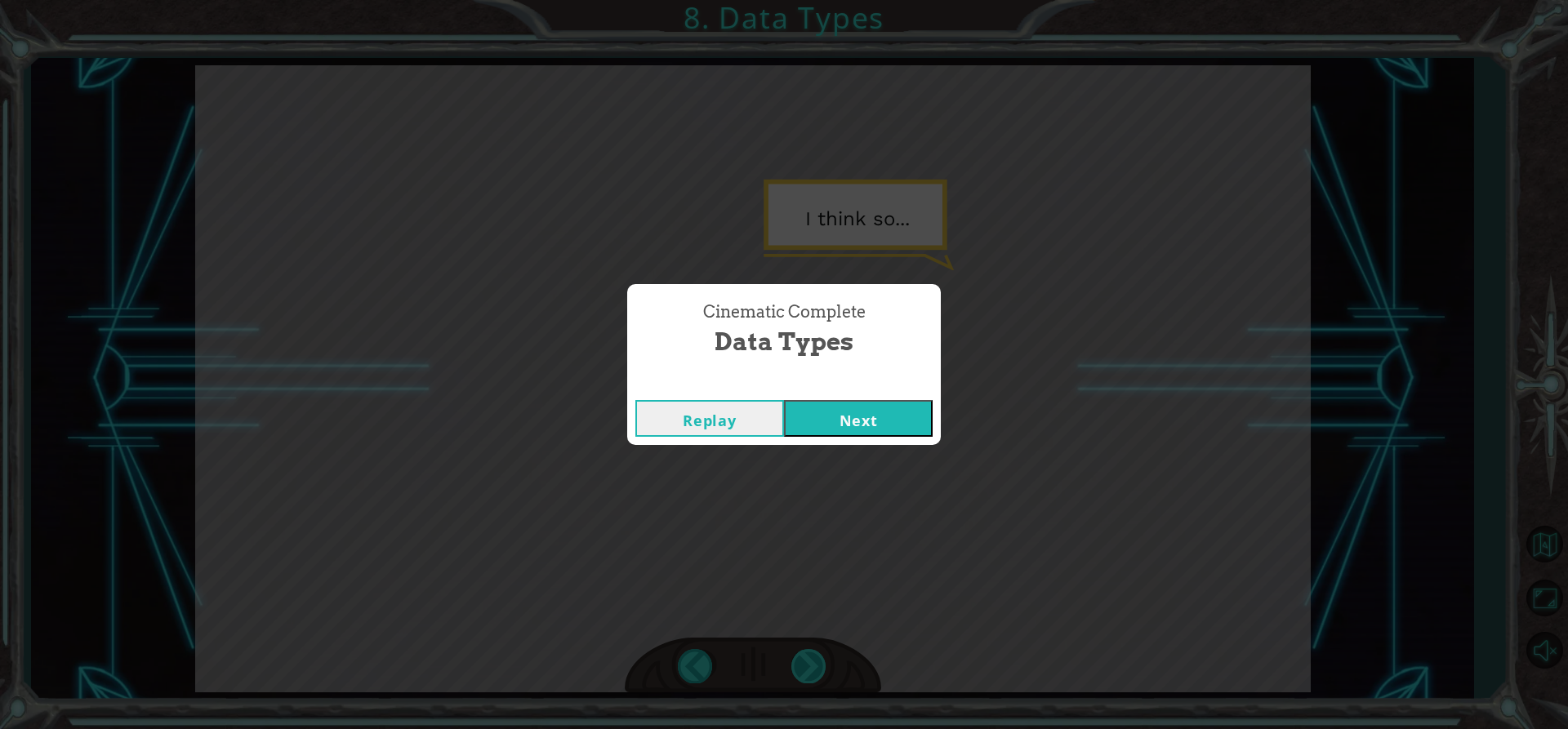
click at [818, 669] on div "Cinematic Complete Data Types Replay Next" at bounding box center [784, 364] width 1568 height 729
click at [897, 423] on button "Next" at bounding box center [859, 418] width 149 height 36
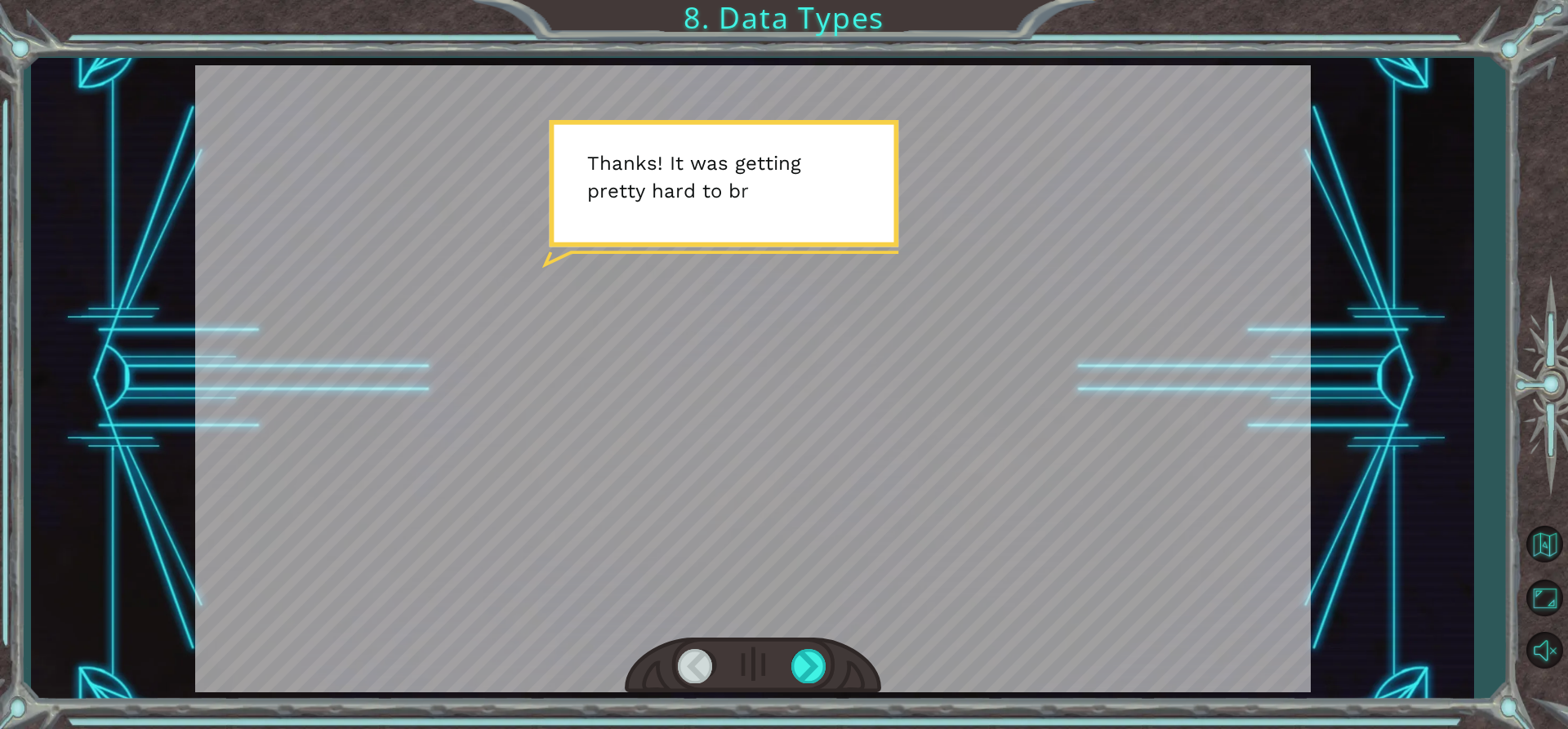
drag, startPoint x: 724, startPoint y: 558, endPoint x: 782, endPoint y: 598, distance: 70.5
click at [781, 597] on div at bounding box center [753, 378] width 1116 height 627
click at [807, 640] on div at bounding box center [753, 665] width 256 height 56
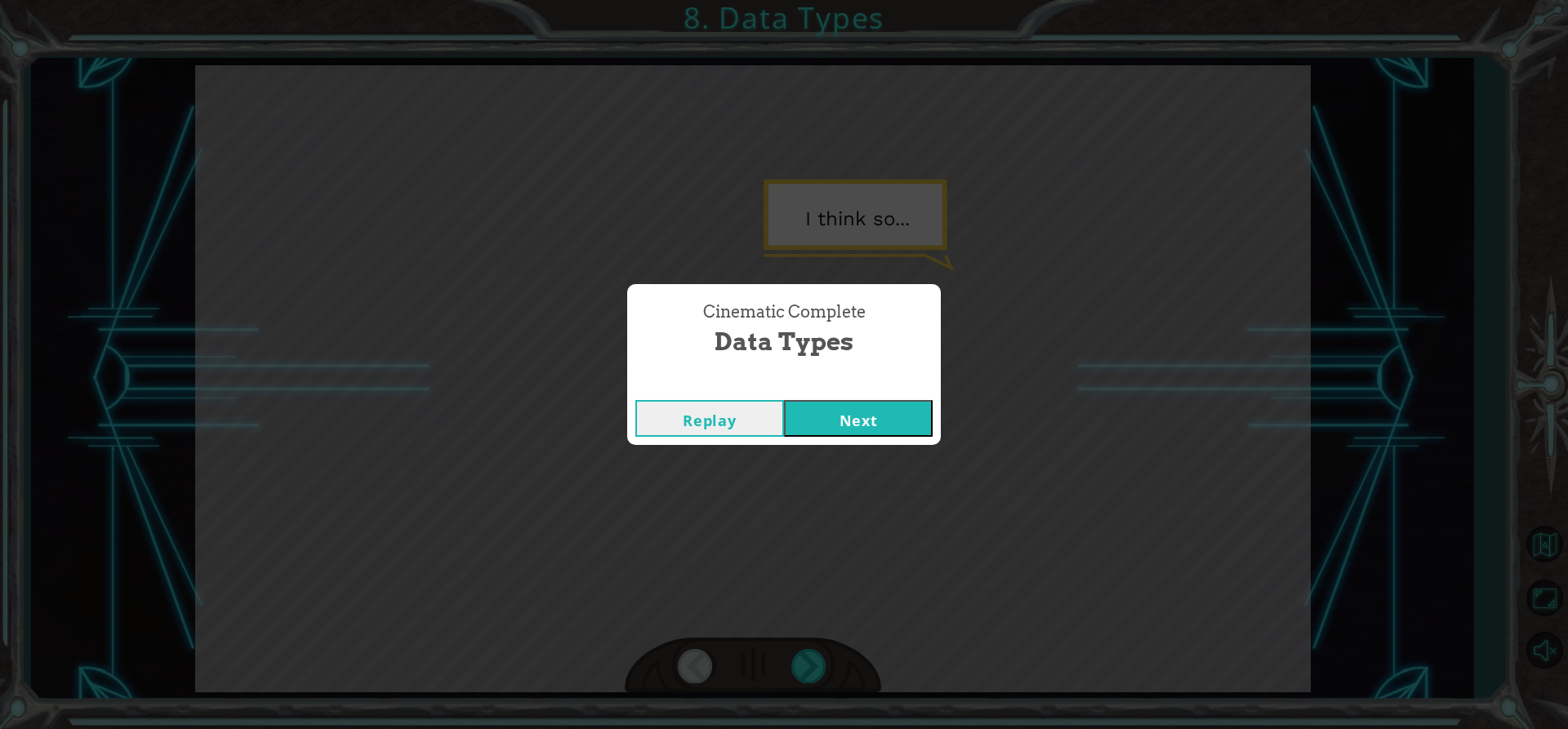
click at [797, 420] on button "Next" at bounding box center [859, 418] width 149 height 36
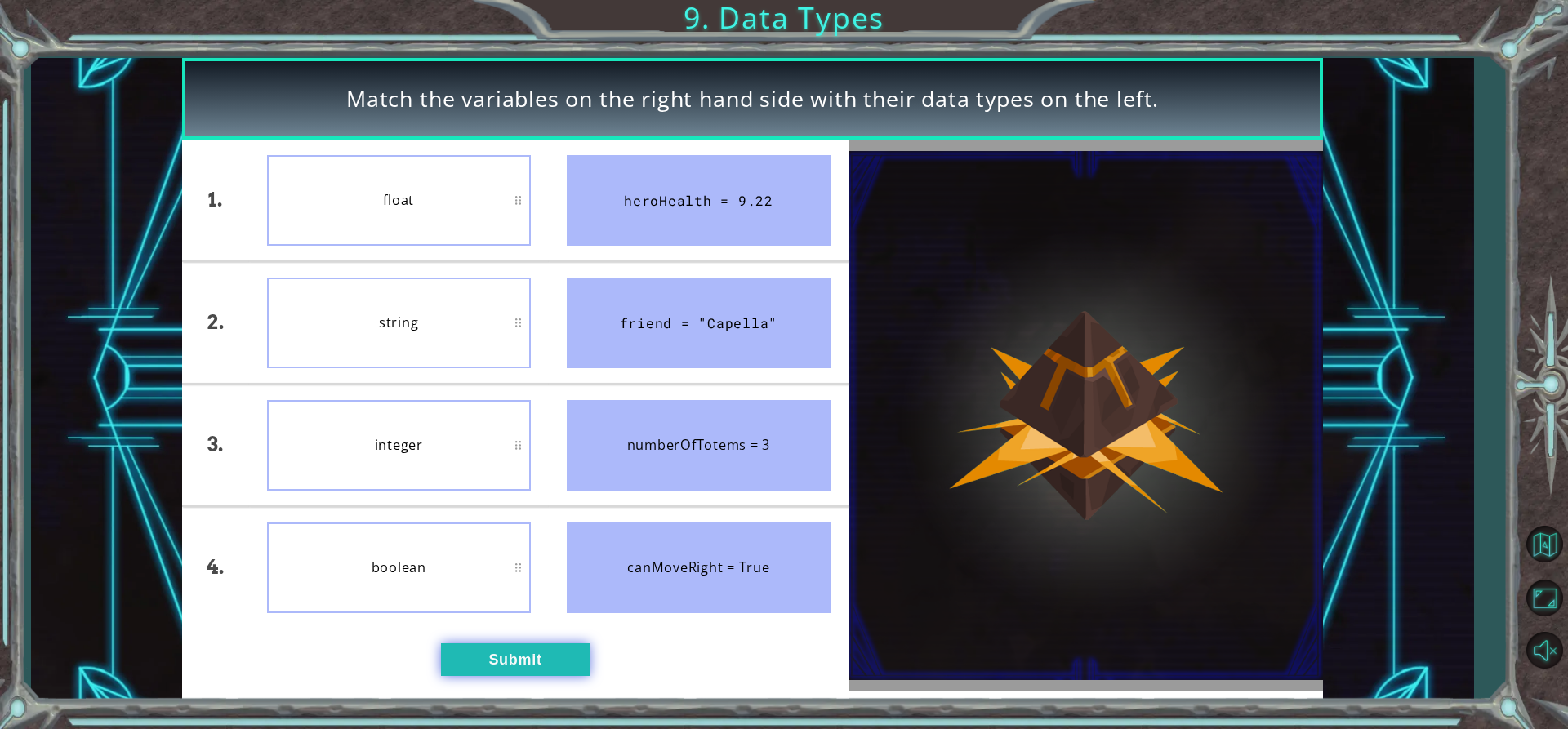
click at [493, 669] on button "Submit" at bounding box center [515, 660] width 149 height 33
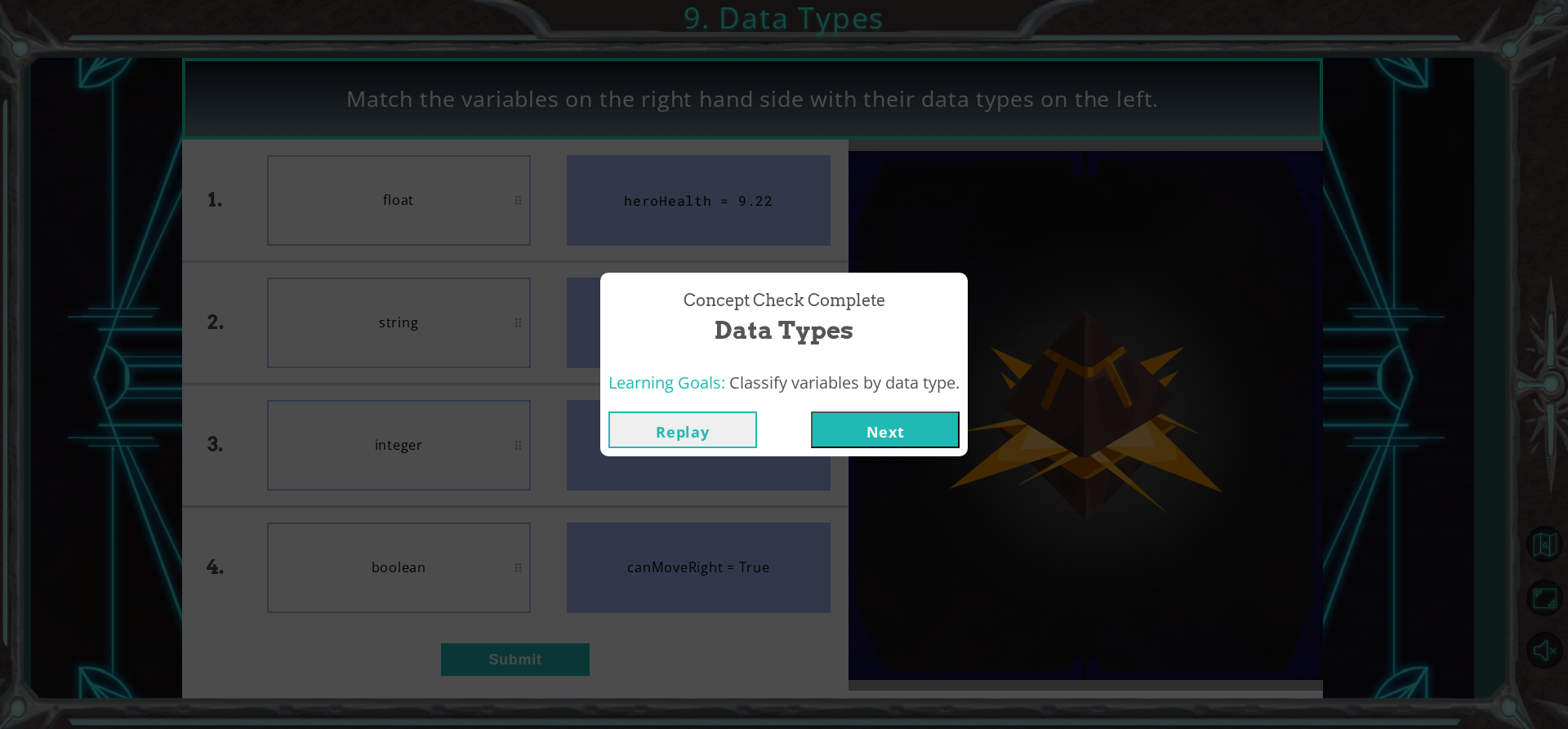
click at [837, 429] on button "Next" at bounding box center [885, 429] width 149 height 36
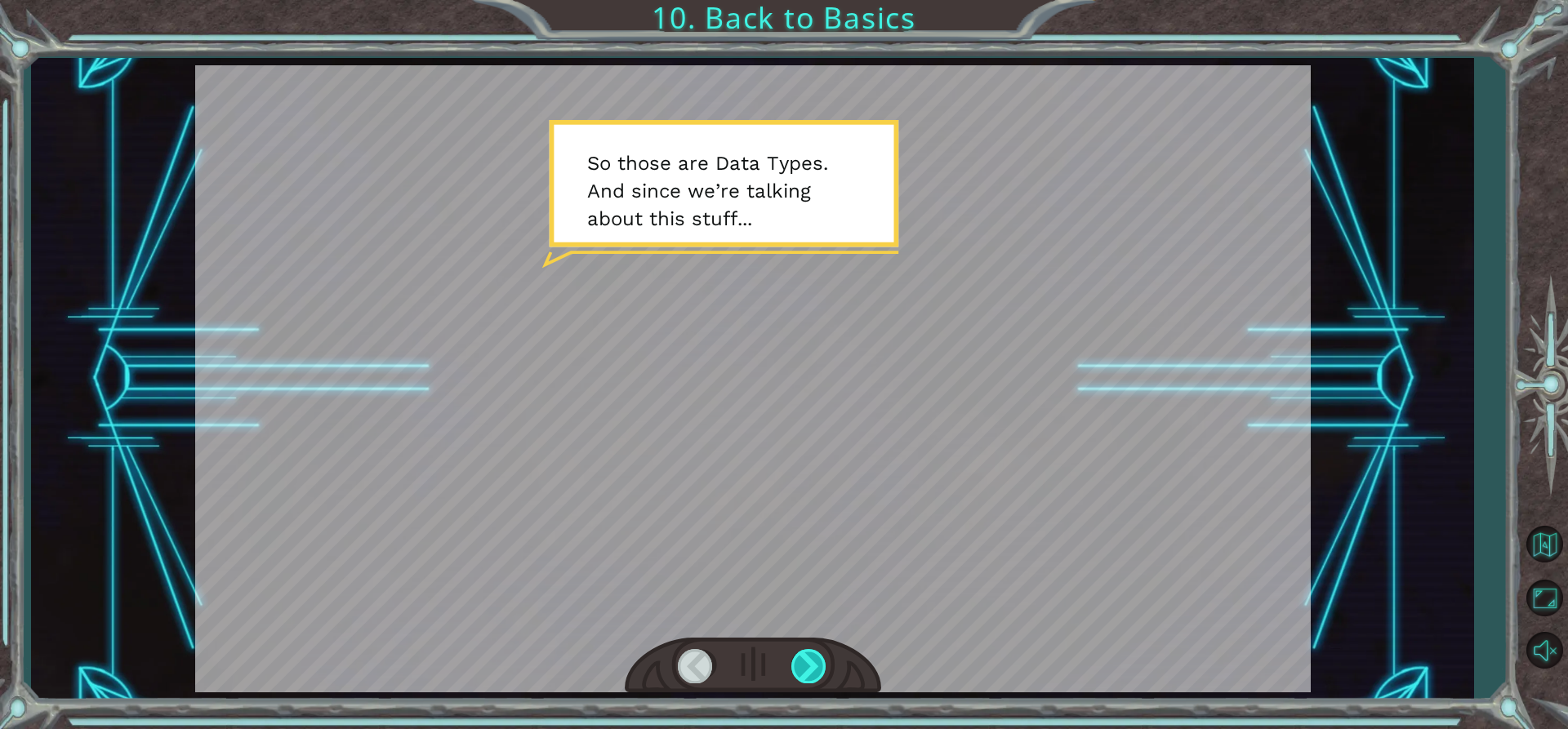
click at [819, 661] on div at bounding box center [810, 666] width 36 height 34
click at [811, 663] on div at bounding box center [810, 666] width 36 height 34
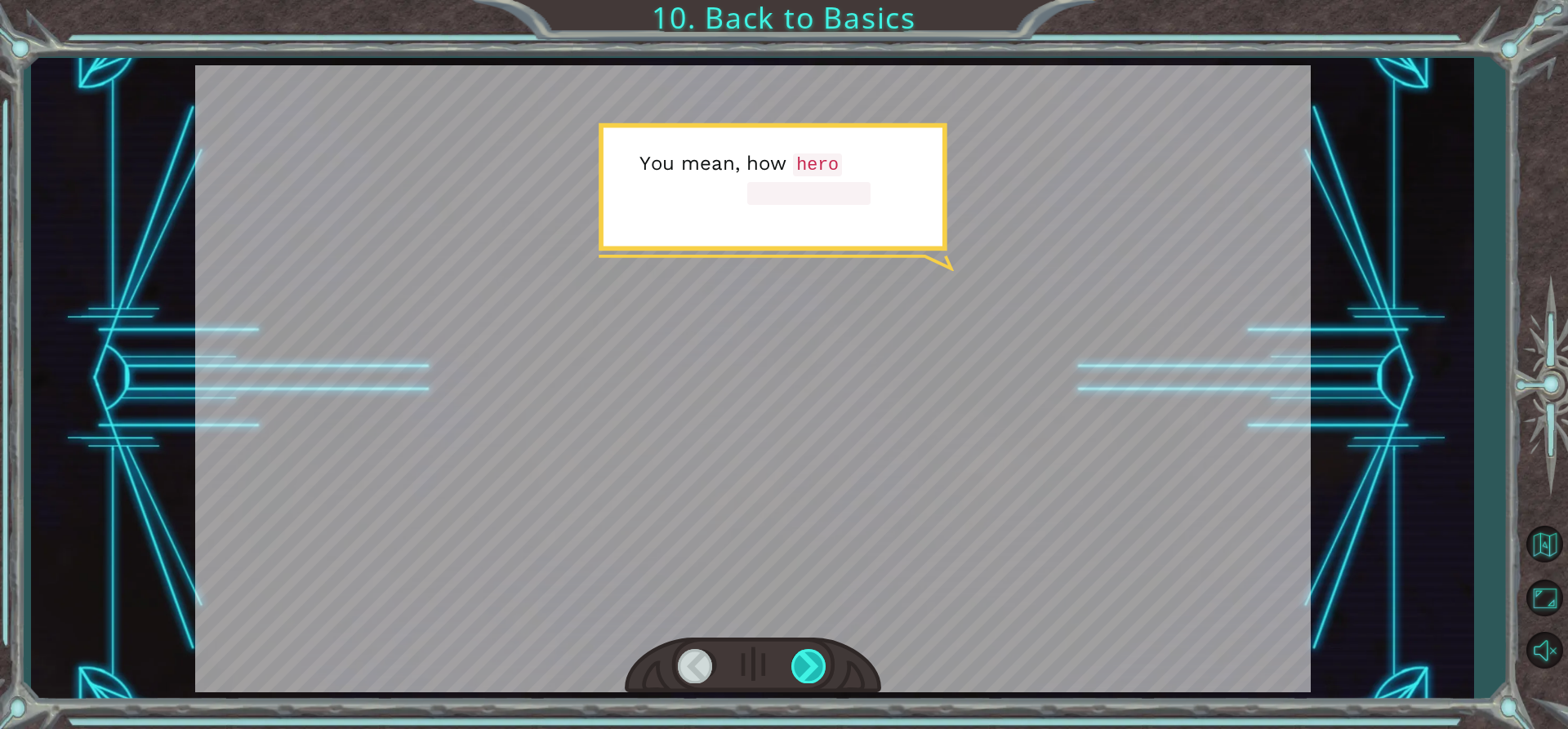
click at [810, 663] on div at bounding box center [810, 666] width 36 height 34
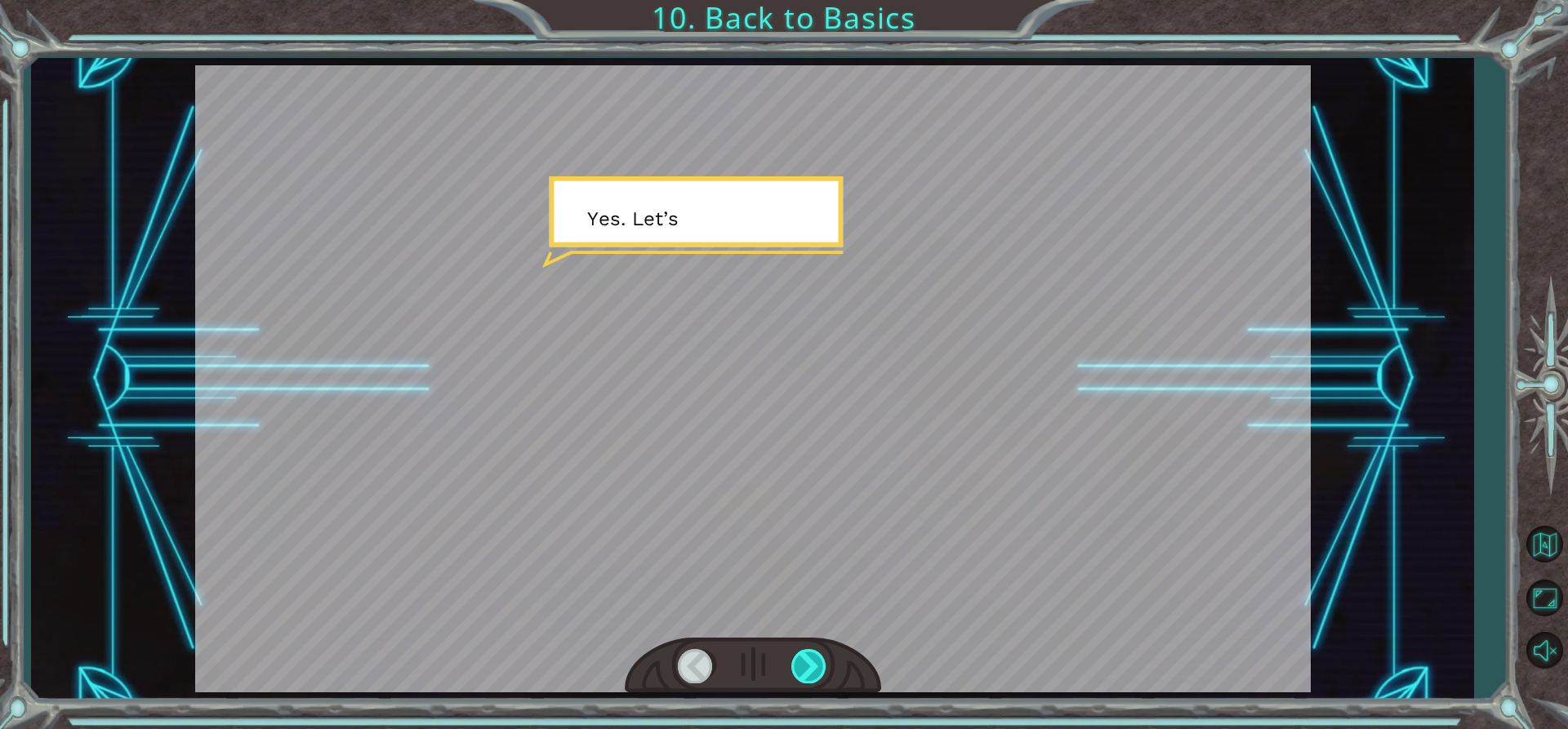
click at [810, 663] on div at bounding box center [810, 666] width 36 height 34
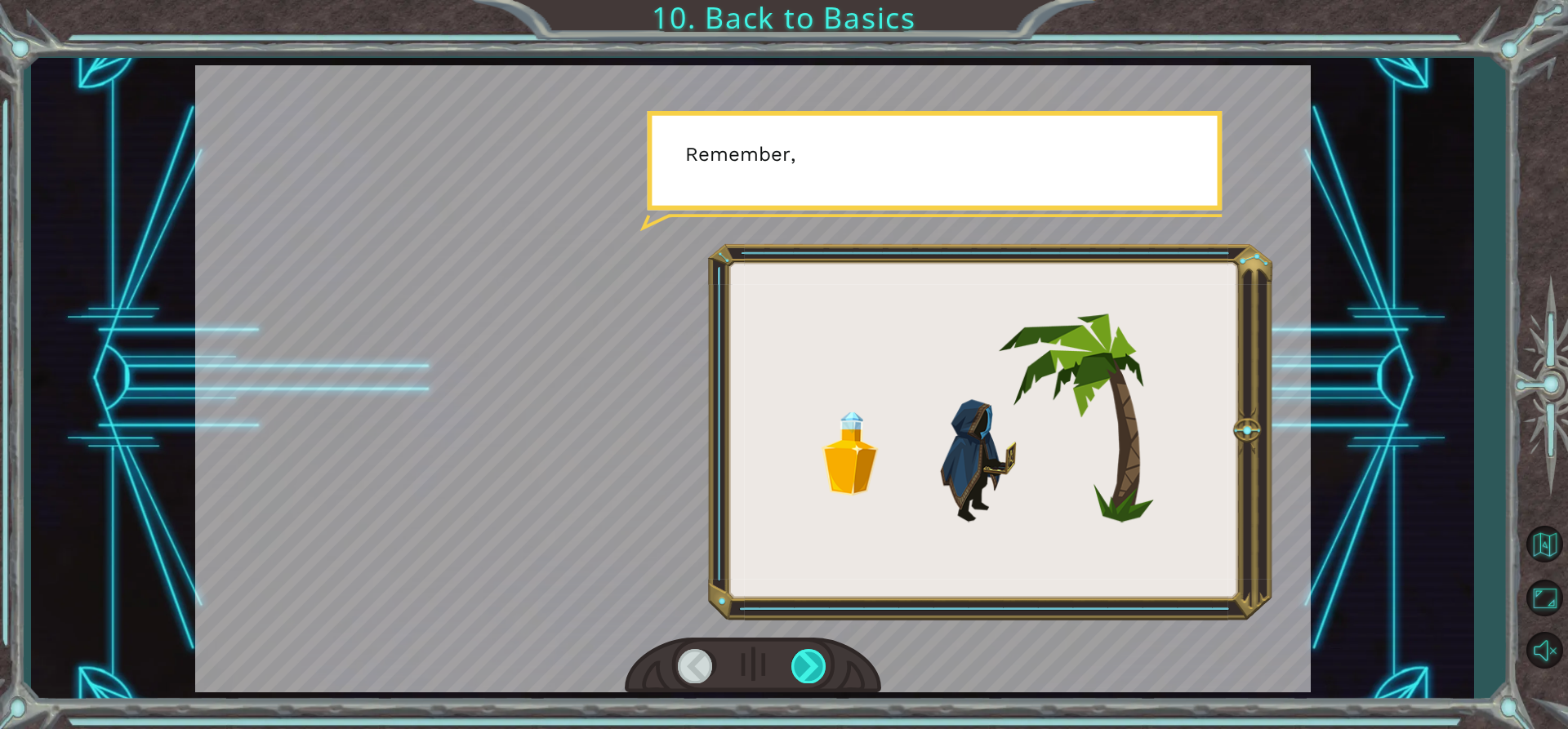
click at [810, 663] on div at bounding box center [810, 666] width 36 height 34
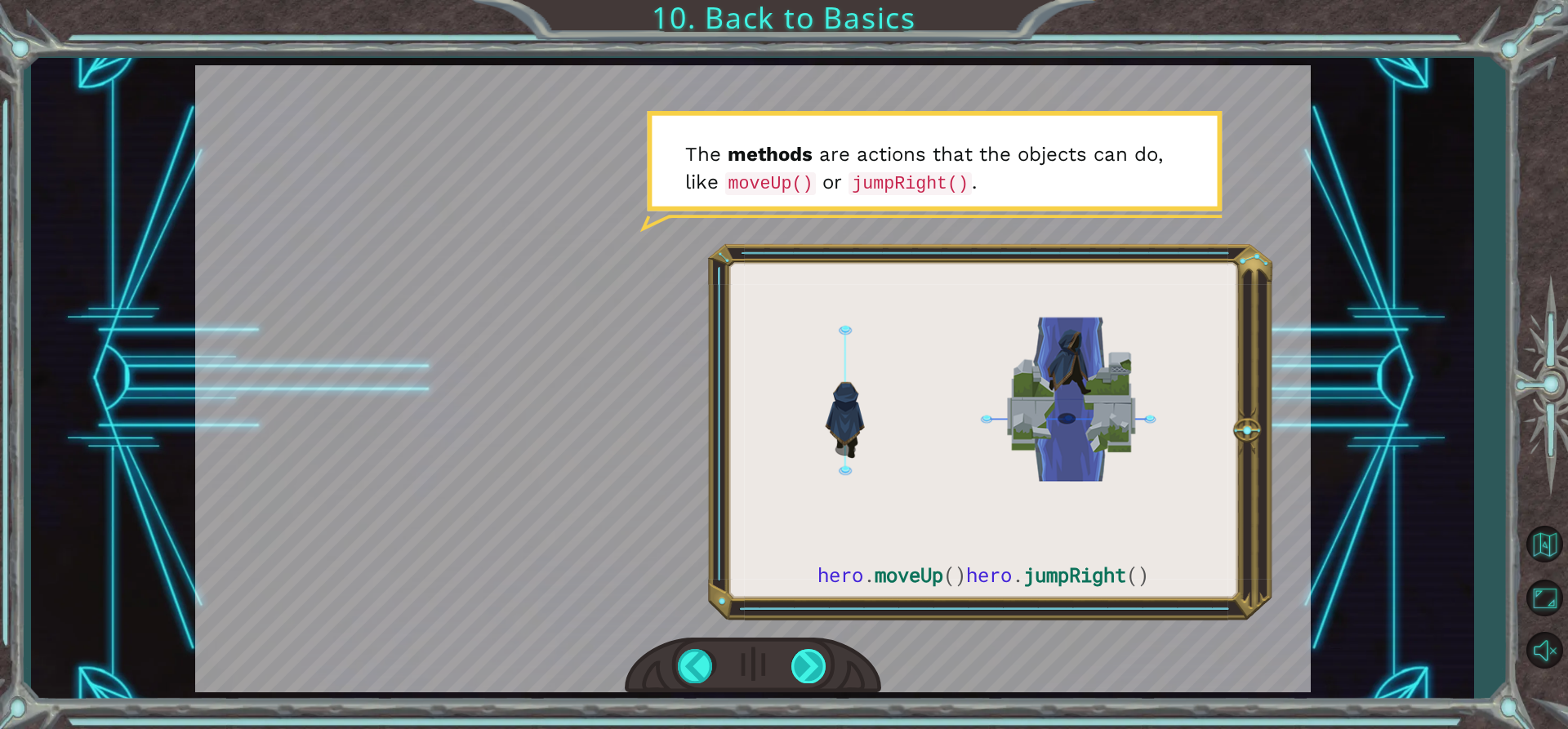
click at [810, 663] on div at bounding box center [810, 666] width 36 height 34
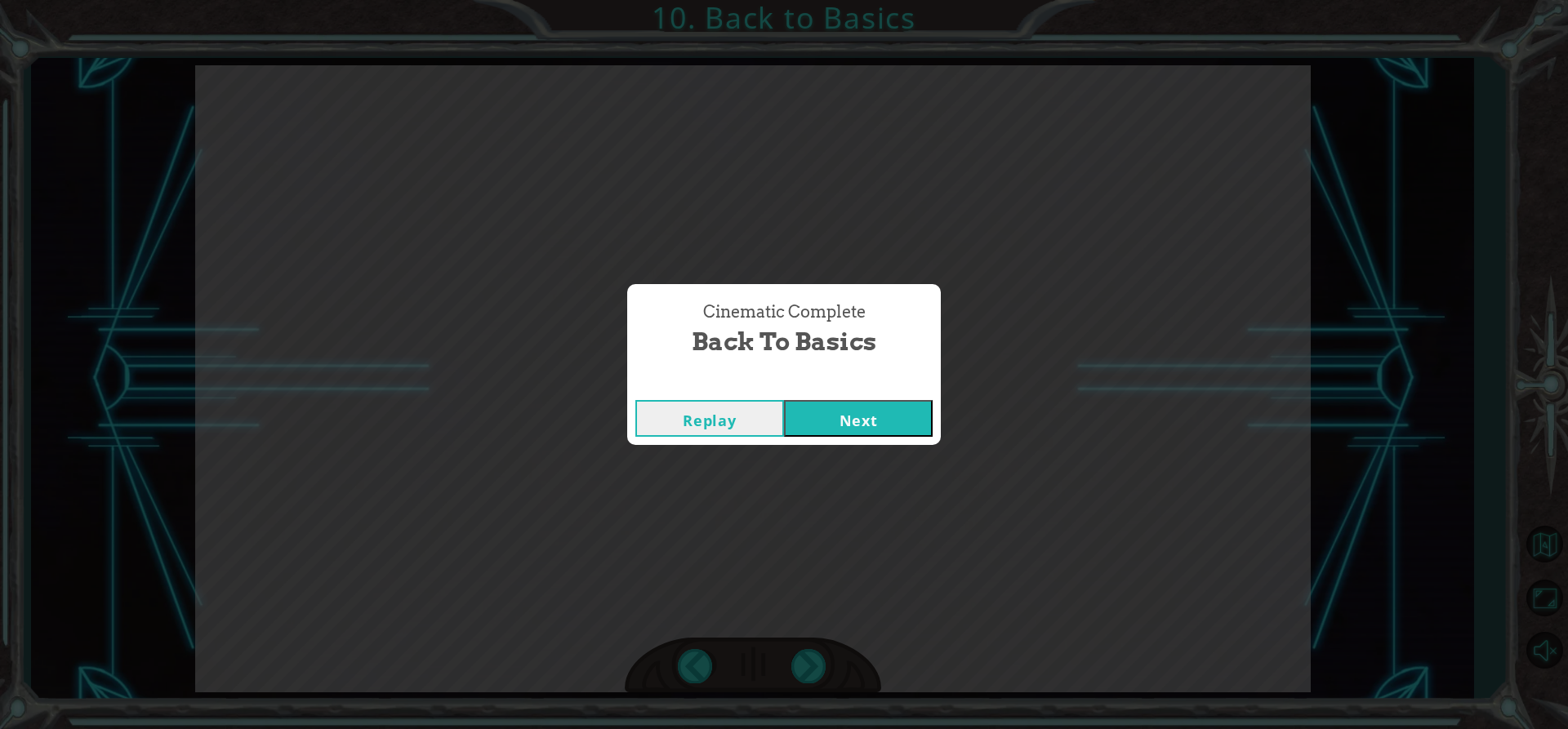
click at [854, 425] on button "Next" at bounding box center [859, 418] width 149 height 36
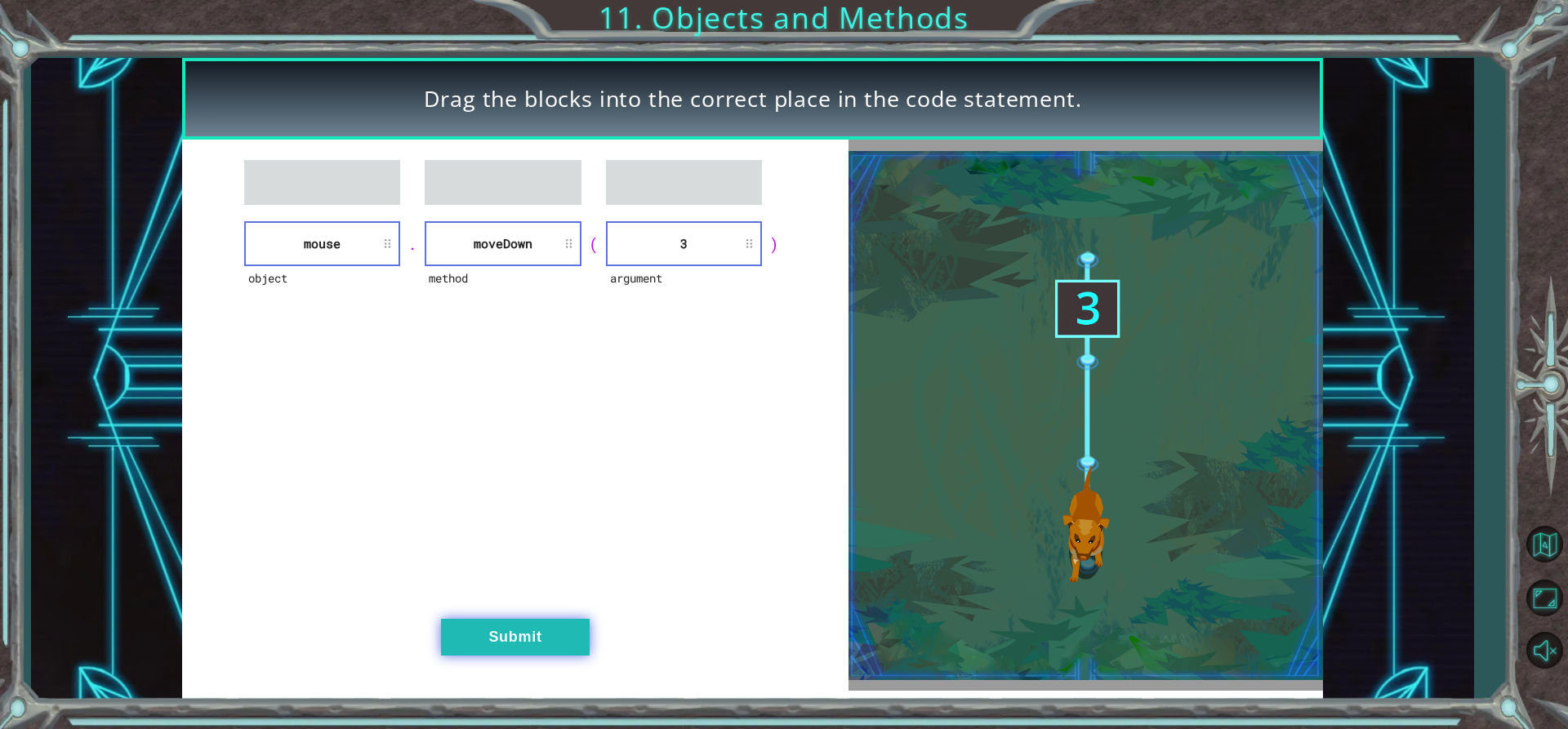
click at [521, 625] on button "Submit" at bounding box center [515, 637] width 149 height 36
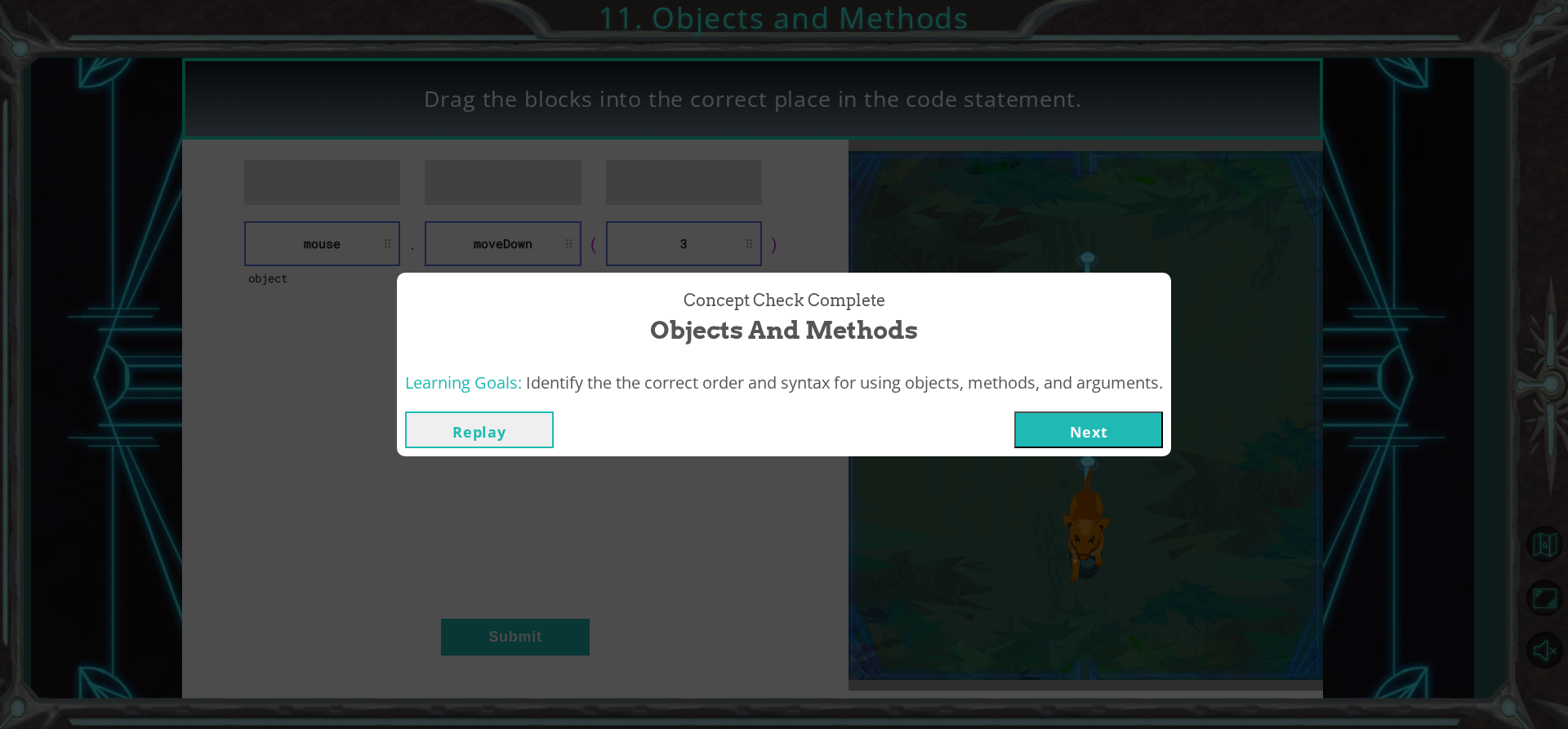
click at [1105, 429] on button "Next" at bounding box center [1089, 429] width 149 height 36
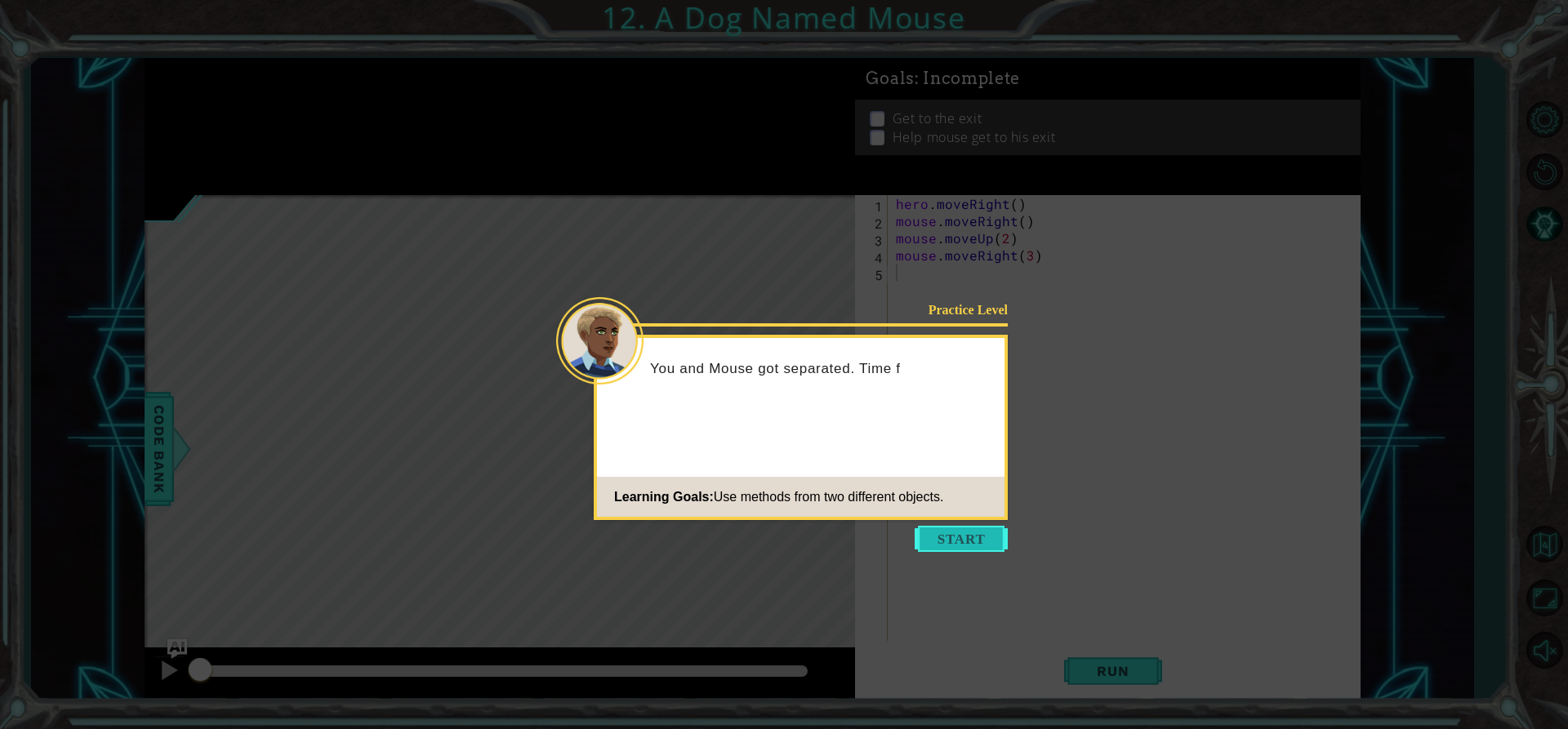
click at [956, 538] on button "Start" at bounding box center [961, 539] width 93 height 26
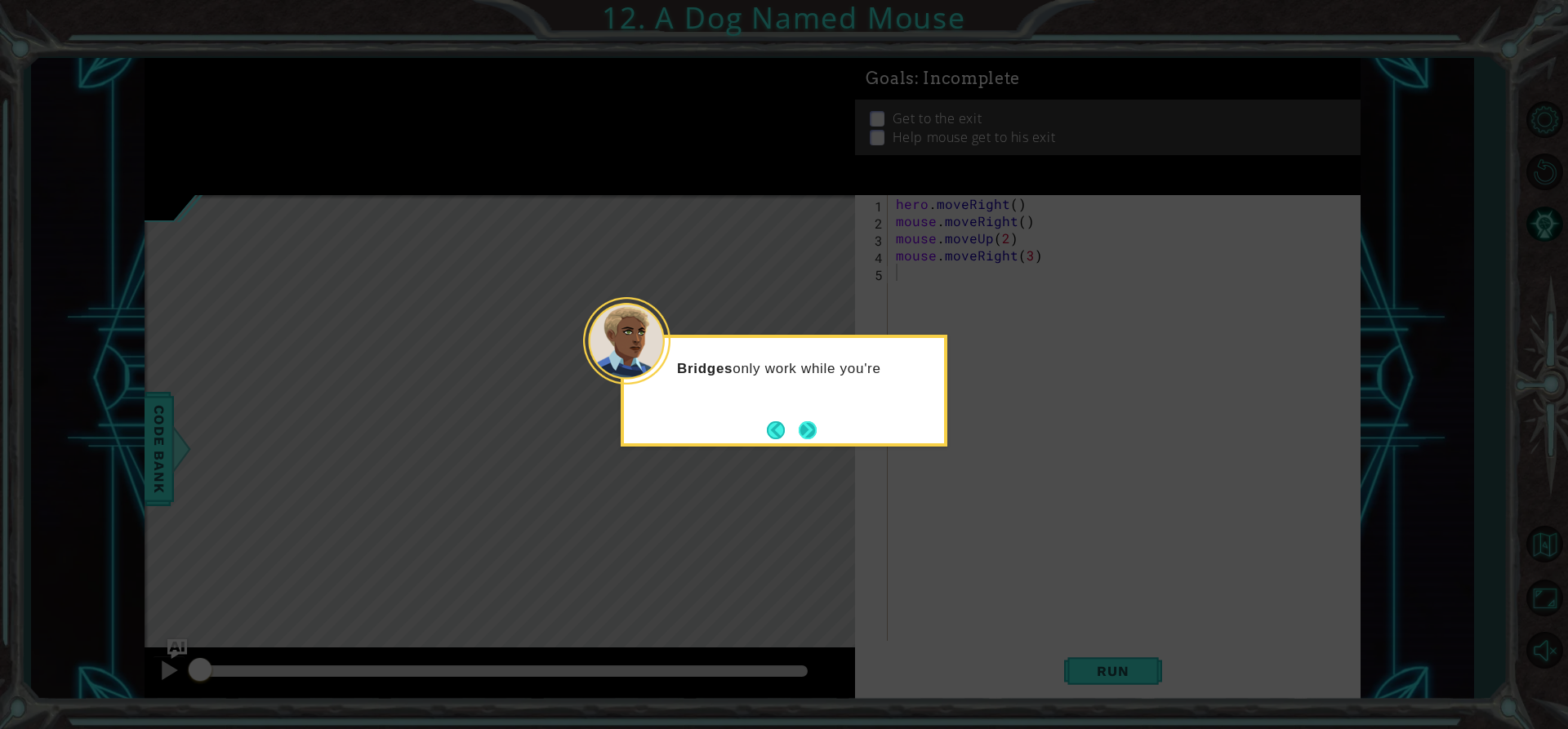
click at [802, 426] on button "Next" at bounding box center [807, 429] width 18 height 18
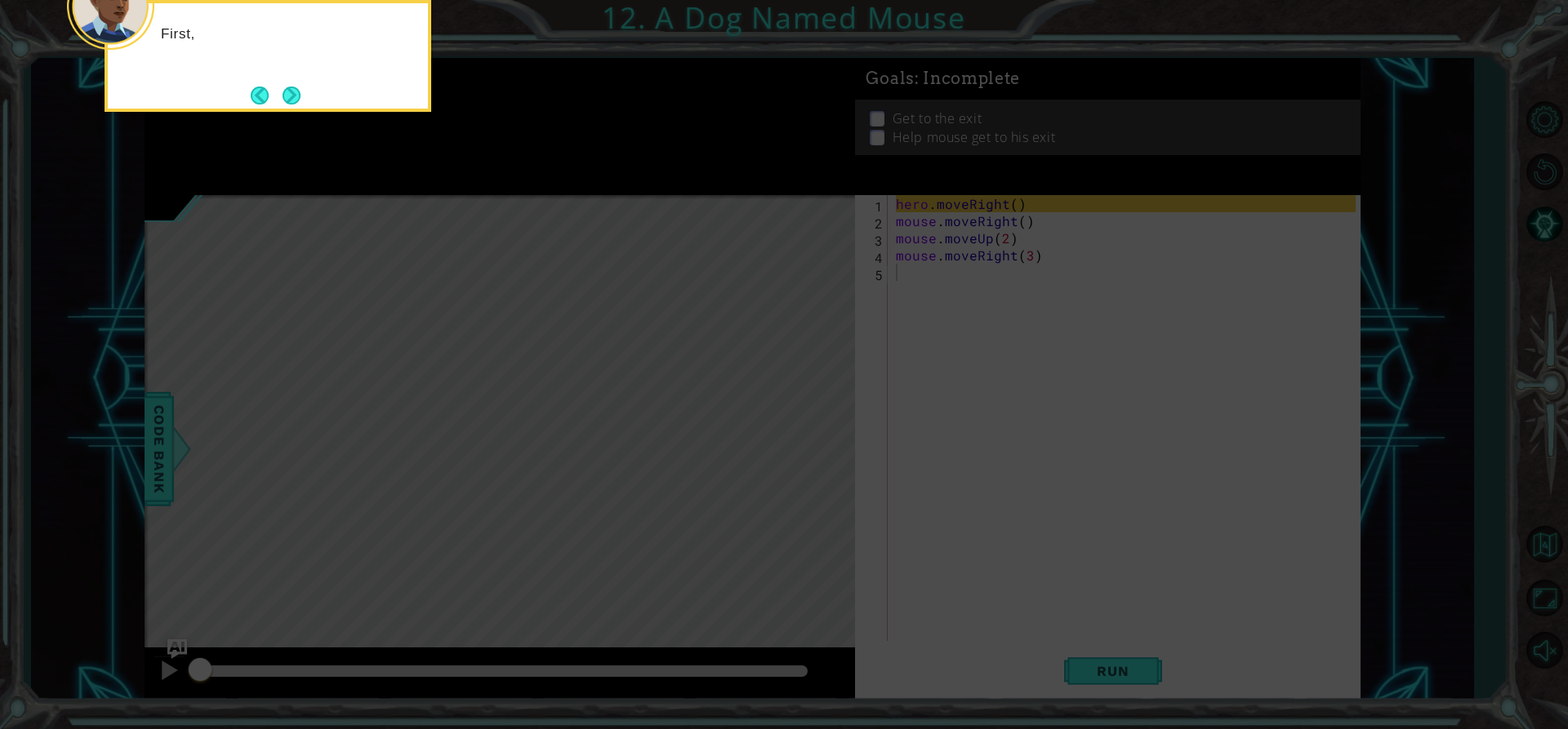
click at [802, 426] on icon at bounding box center [784, 109] width 1568 height 1240
click at [289, 100] on button "Next" at bounding box center [291, 95] width 18 height 18
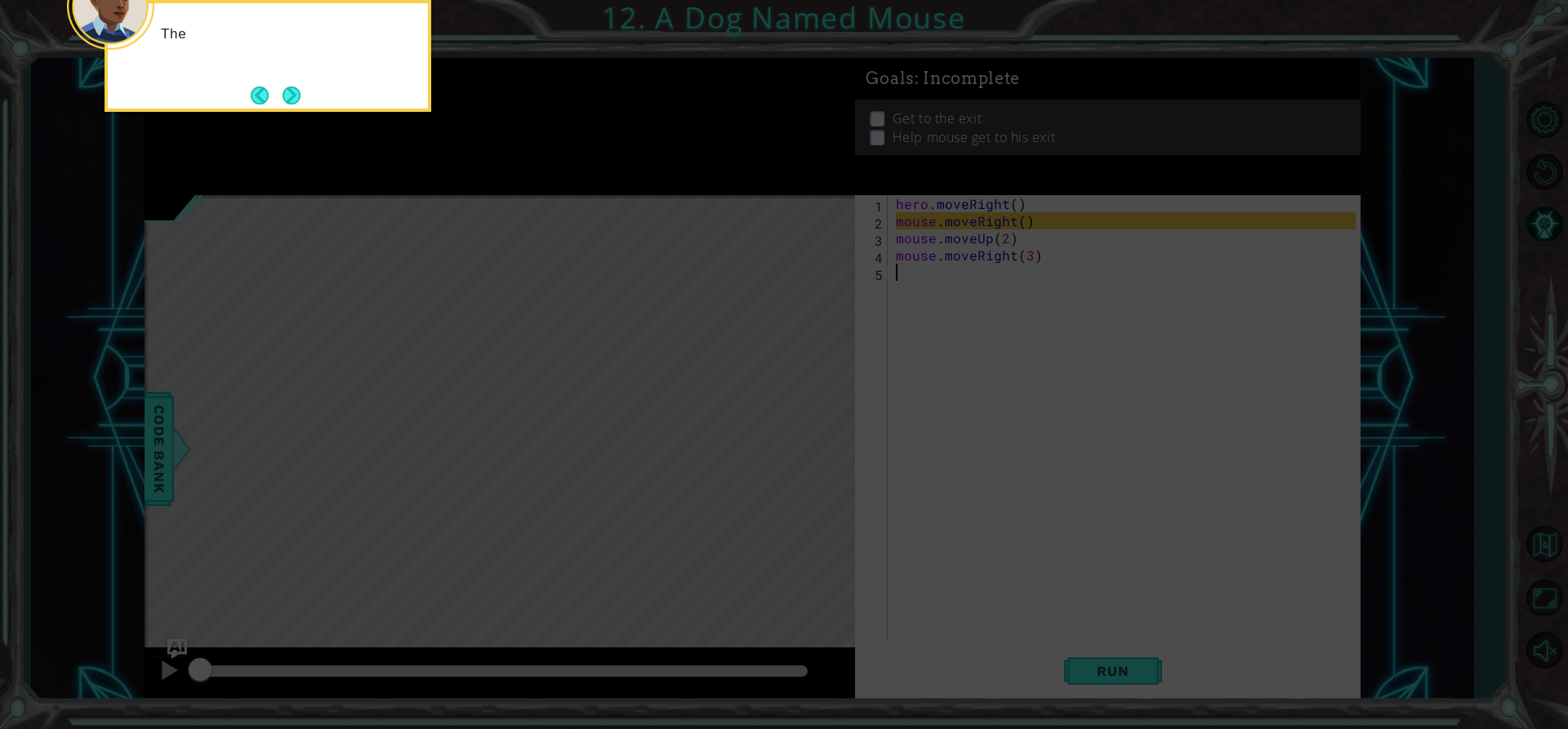
click at [289, 100] on button "Next" at bounding box center [291, 95] width 20 height 20
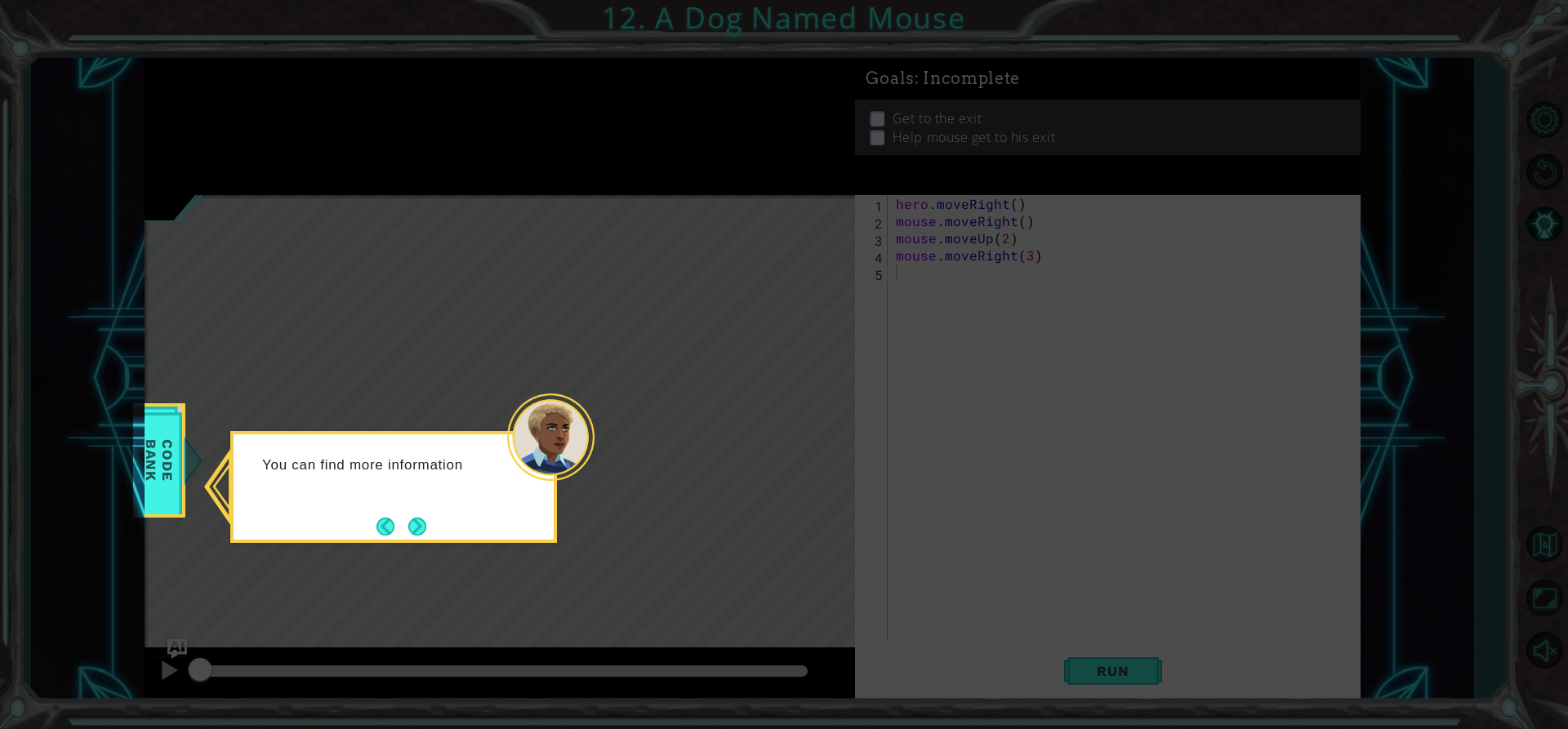
click at [418, 507] on div "You can find more information" at bounding box center [393, 487] width 327 height 112
click at [419, 520] on button "Next" at bounding box center [417, 526] width 18 height 18
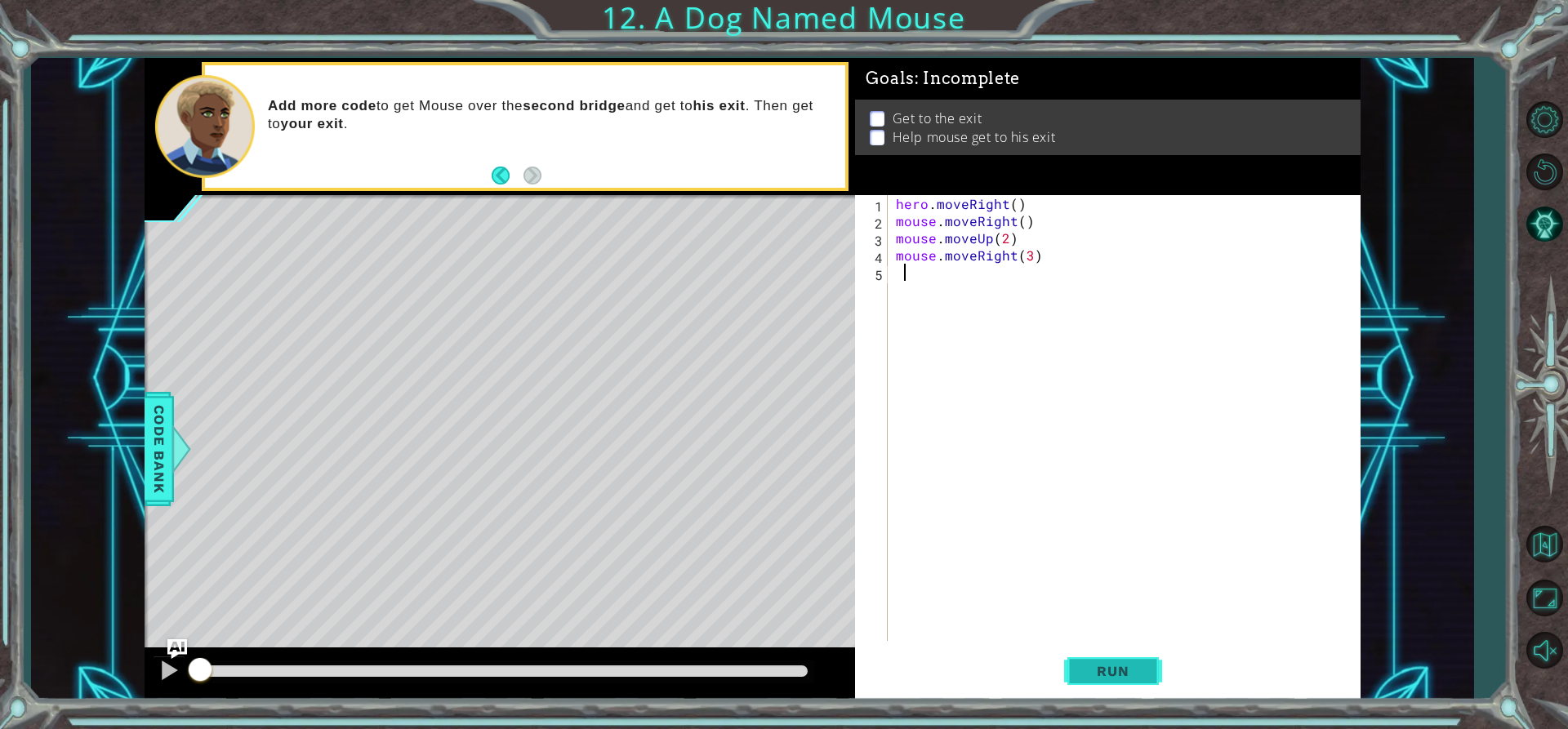
click at [1103, 654] on button "Run" at bounding box center [1112, 671] width 98 height 50
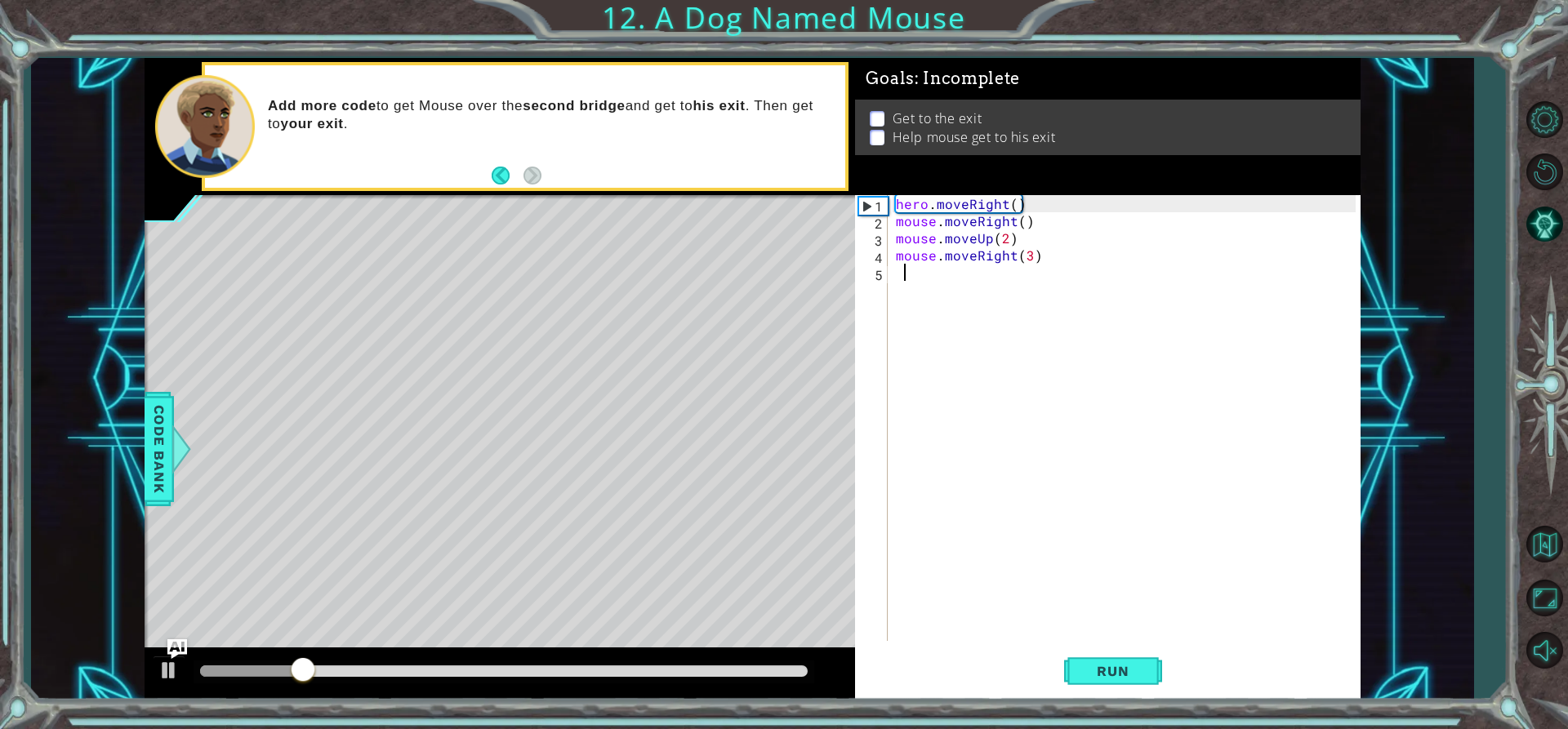
click at [948, 280] on div "hero . moveRight ( ) mouse . moveRight ( ) mouse . moveUp ( 2 ) mouse . moveRig…" at bounding box center [1128, 435] width 471 height 480
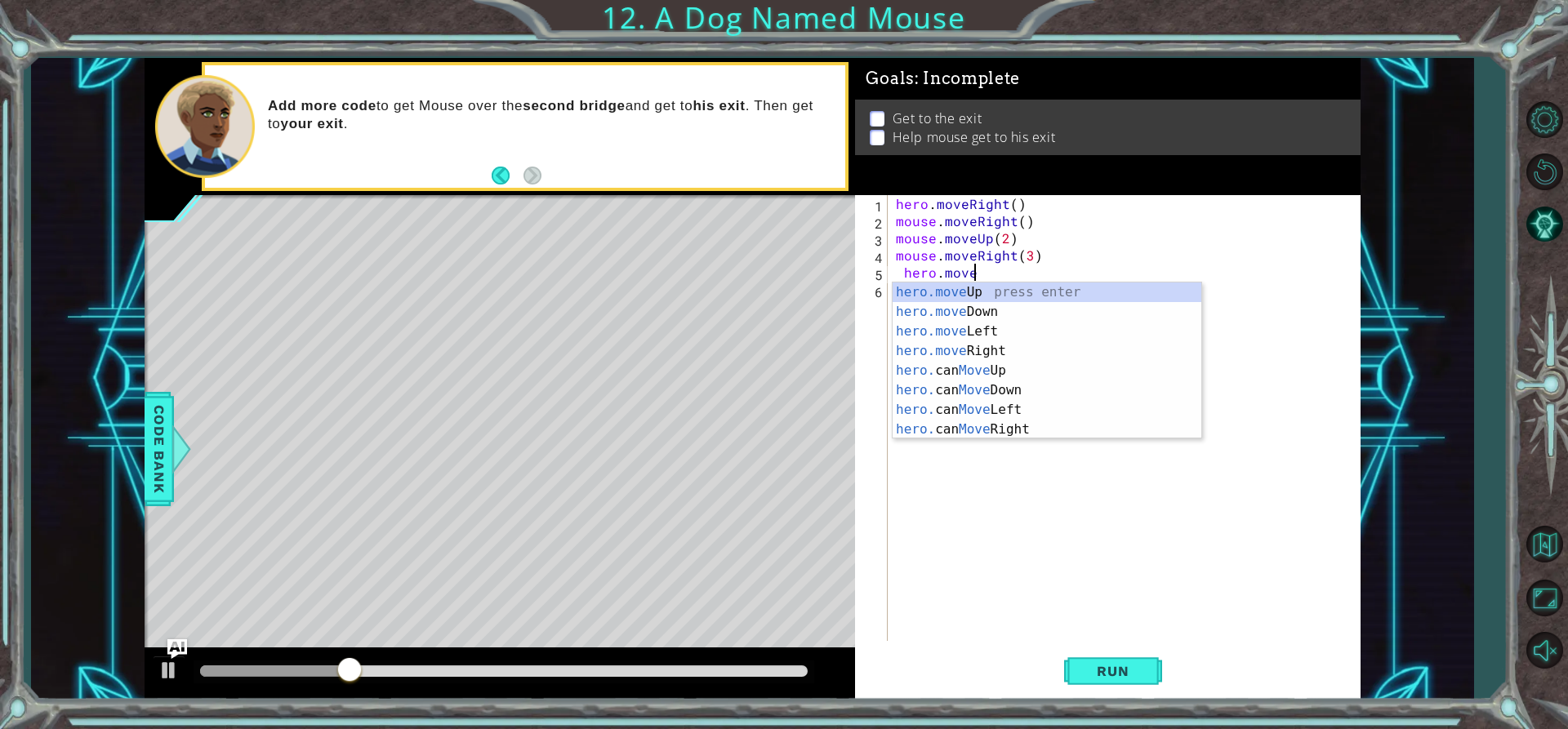
scroll to position [0, 4]
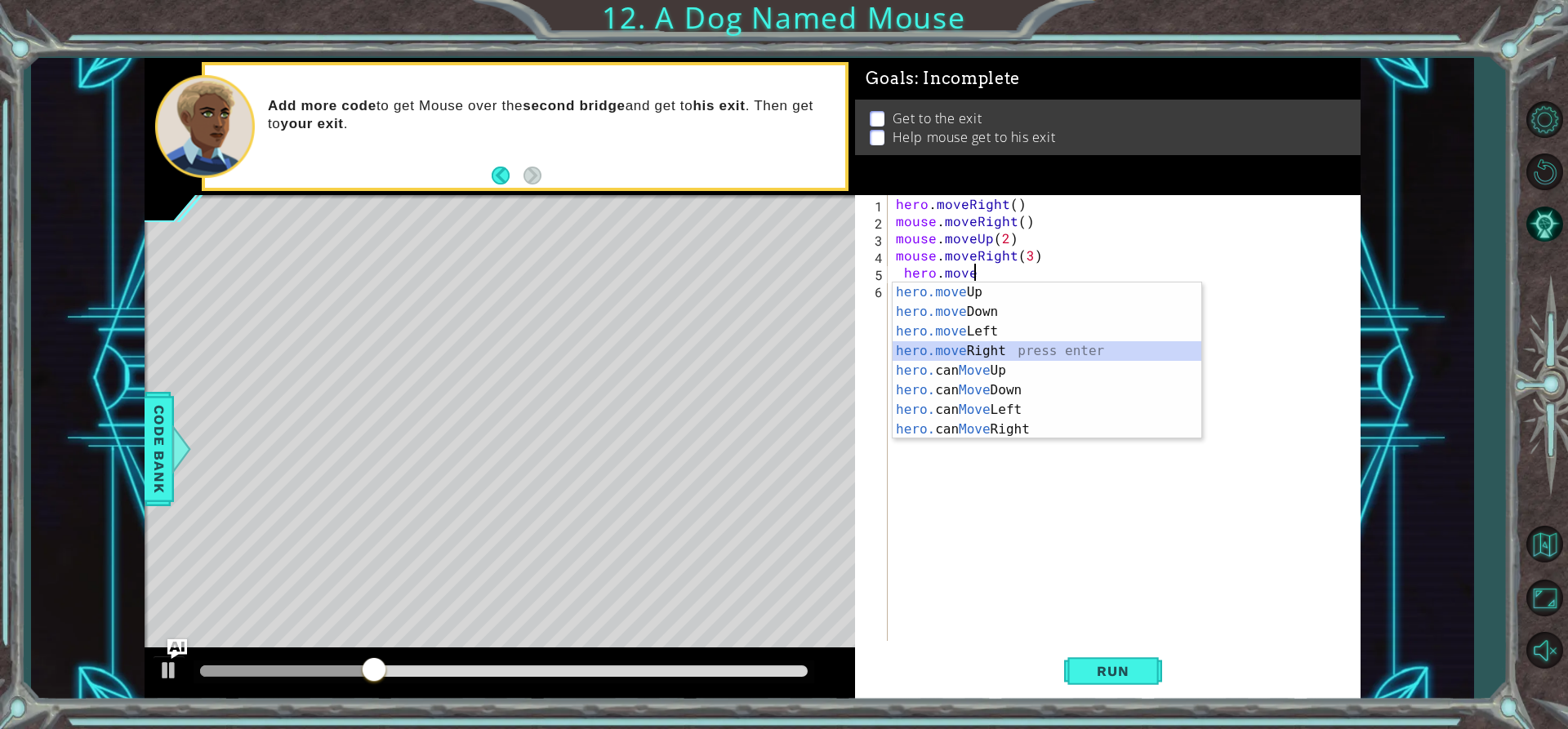
click at [1031, 344] on div "hero.move Up press enter hero.move Down press enter hero.move Left press enter …" at bounding box center [1046, 380] width 308 height 196
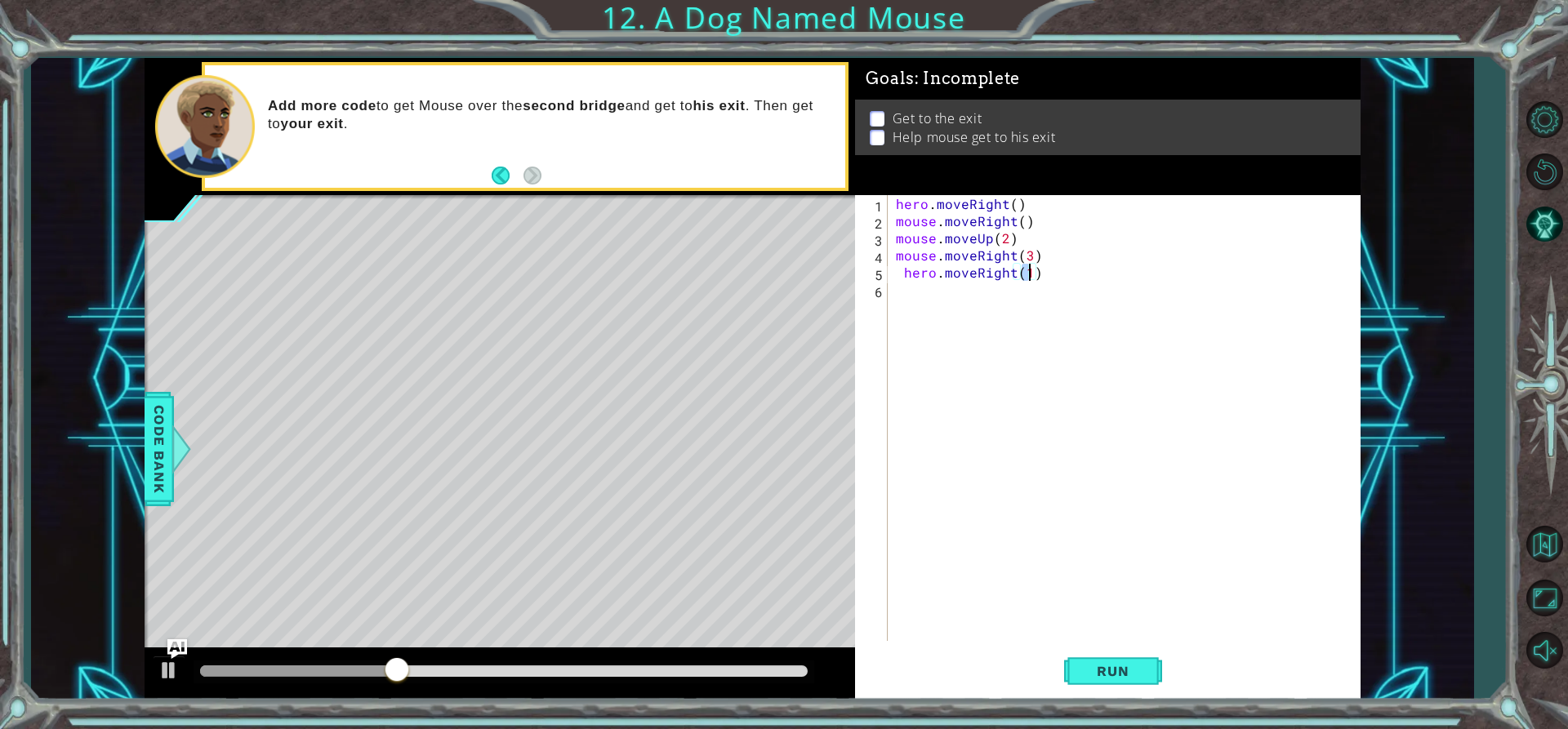
type textarea "hero.moveRight(2)"
click at [966, 294] on div "hero . moveRight ( ) mouse . moveRight ( ) mouse . moveUp ( 2 ) mouse . moveRig…" at bounding box center [1128, 435] width 471 height 480
drag, startPoint x: 903, startPoint y: 273, endPoint x: 888, endPoint y: 276, distance: 15.3
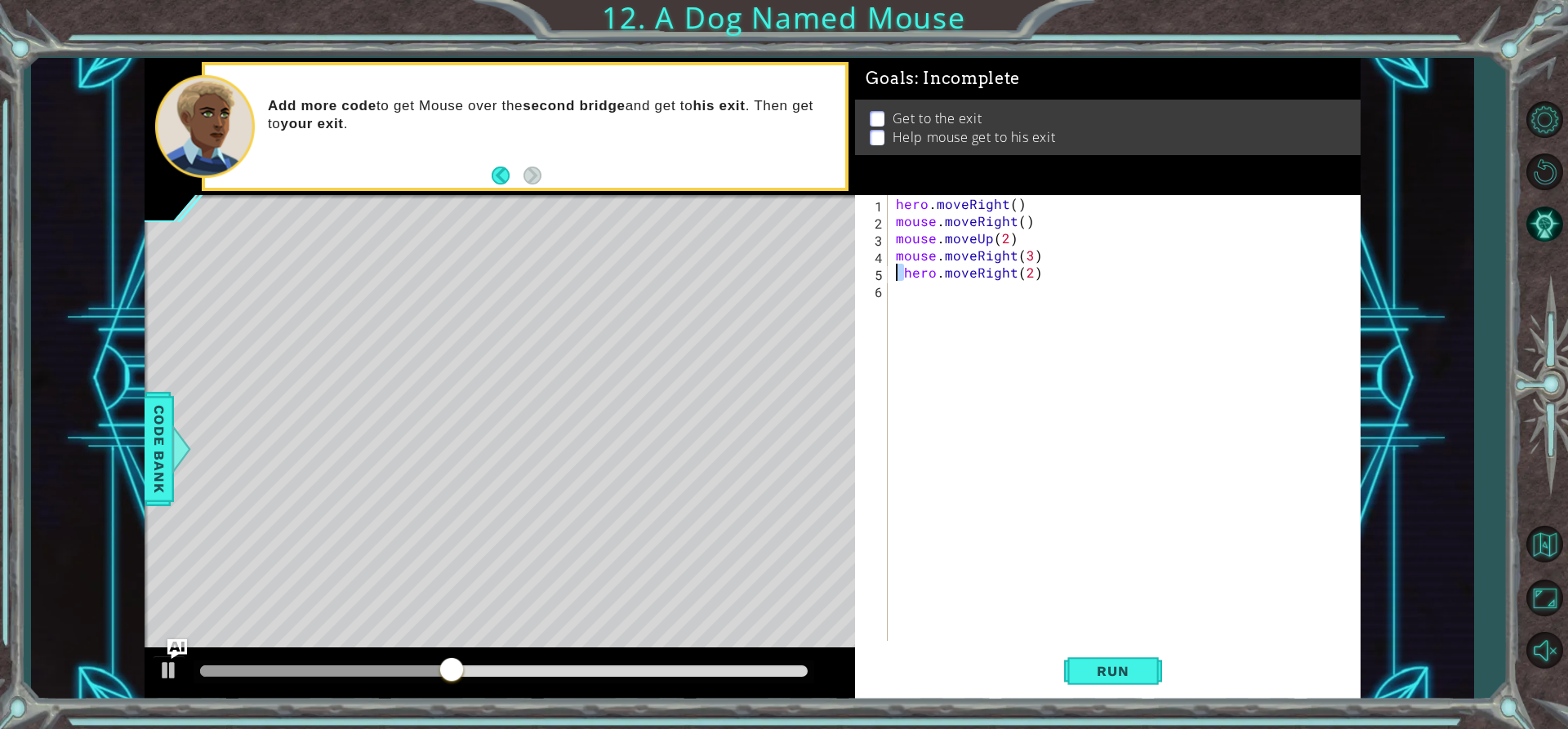
click at [888, 276] on div "1 2 3 4 5 6 hero . moveRight ( ) mouse . moveRight ( ) mouse . moveUp ( 2 ) mou…" at bounding box center [1105, 417] width 501 height 446
type textarea "hero.moveRight(2)"
click at [917, 286] on div "hero . moveRight ( ) mouse . moveRight ( ) mouse . moveUp ( 2 ) mouse . moveRig…" at bounding box center [1128, 435] width 471 height 480
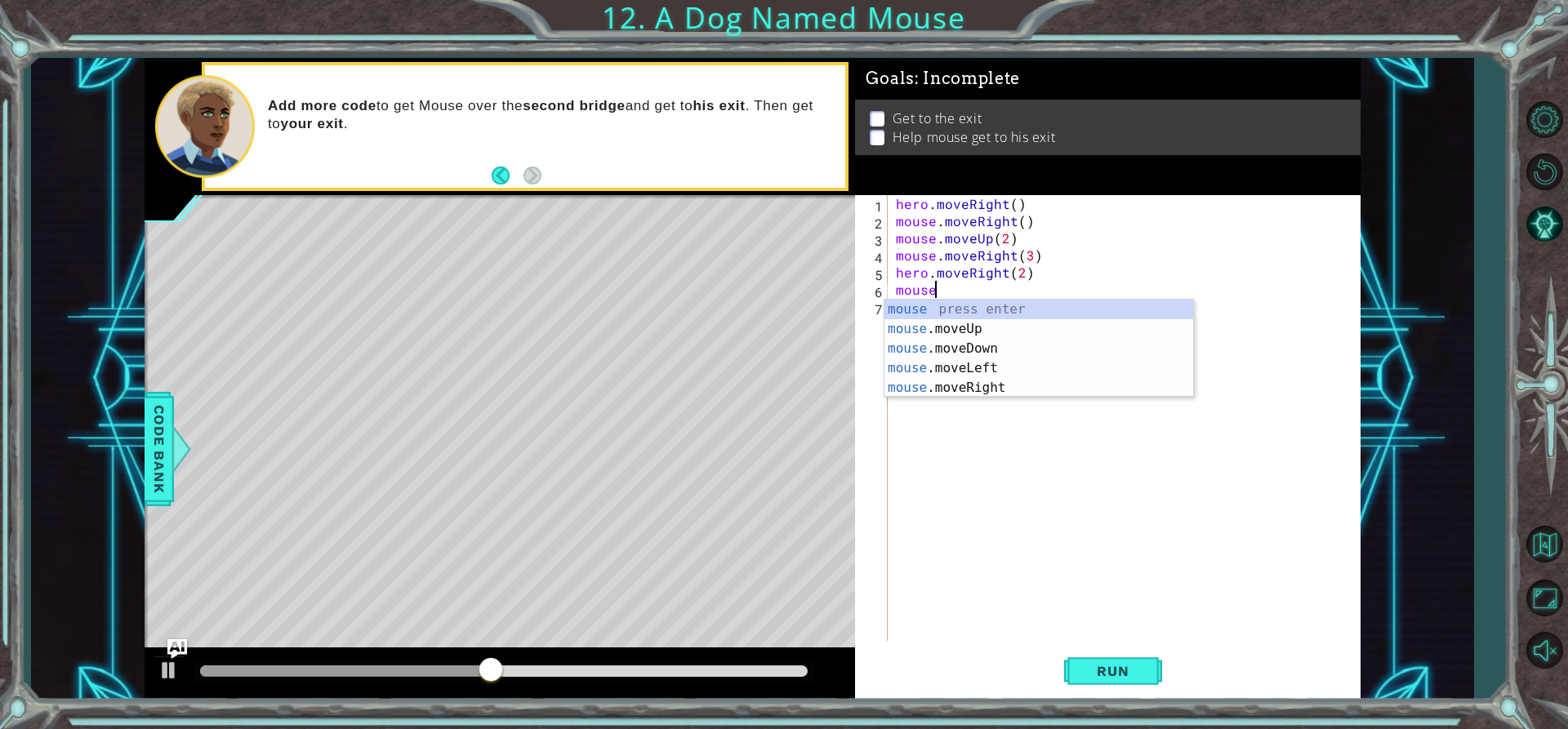
scroll to position [0, 2]
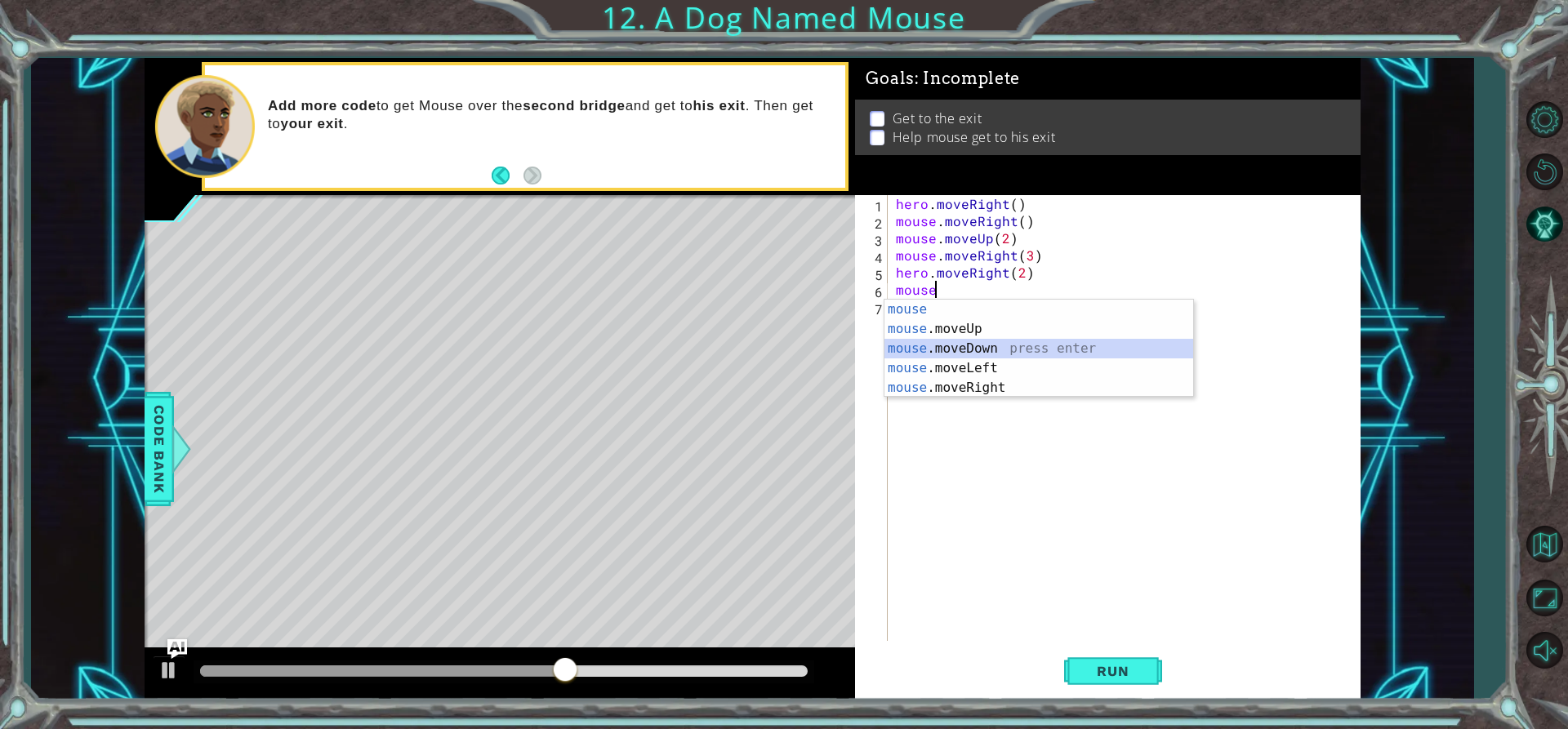
click at [970, 340] on div "mouse press enter mouse .moveUp press enter mouse .moveDown press enter mouse .…" at bounding box center [1039, 368] width 308 height 137
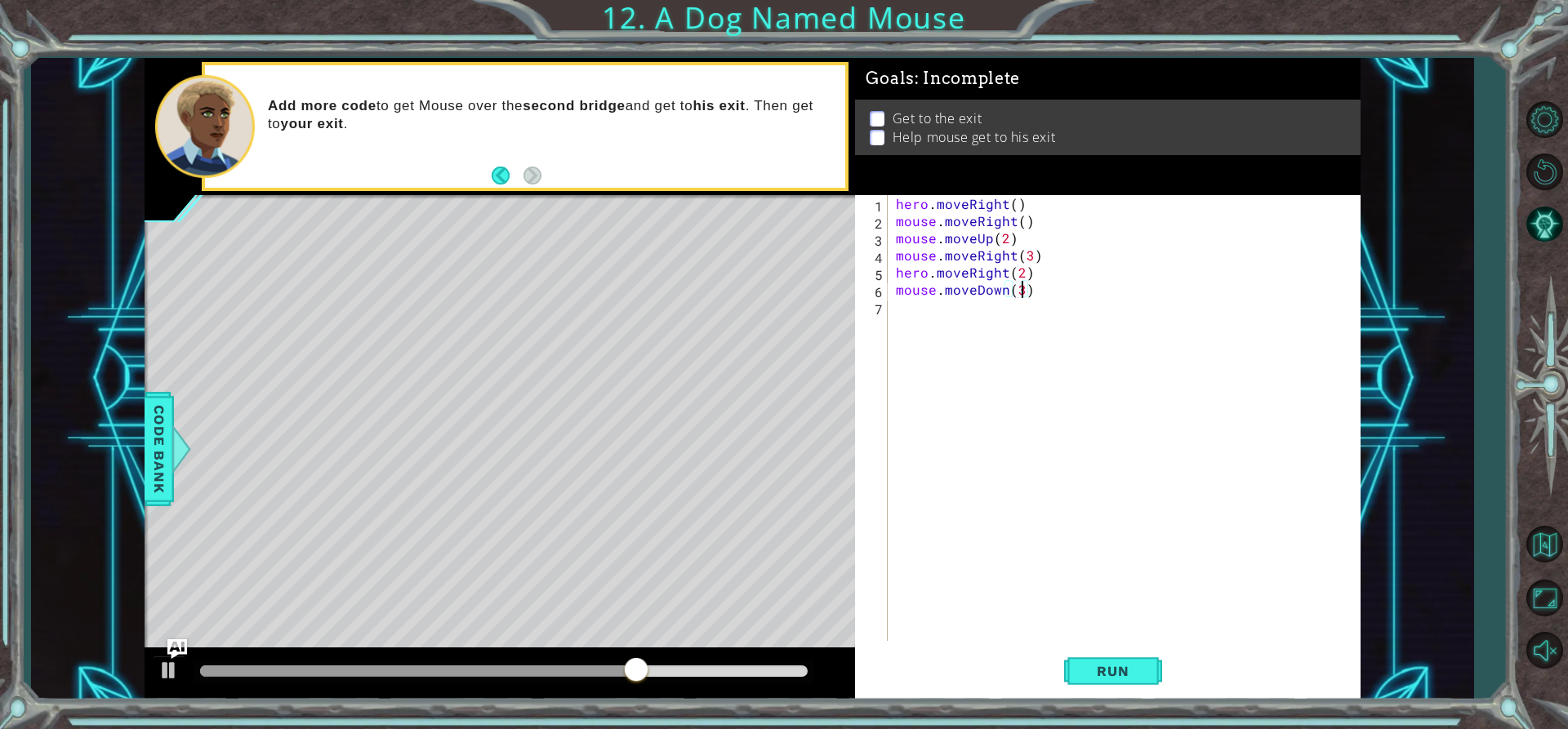
scroll to position [0, 7]
click at [968, 320] on div "hero . moveRight ( ) mouse . moveRight ( ) mouse . moveUp ( 2 ) mouse . moveRig…" at bounding box center [1128, 435] width 471 height 480
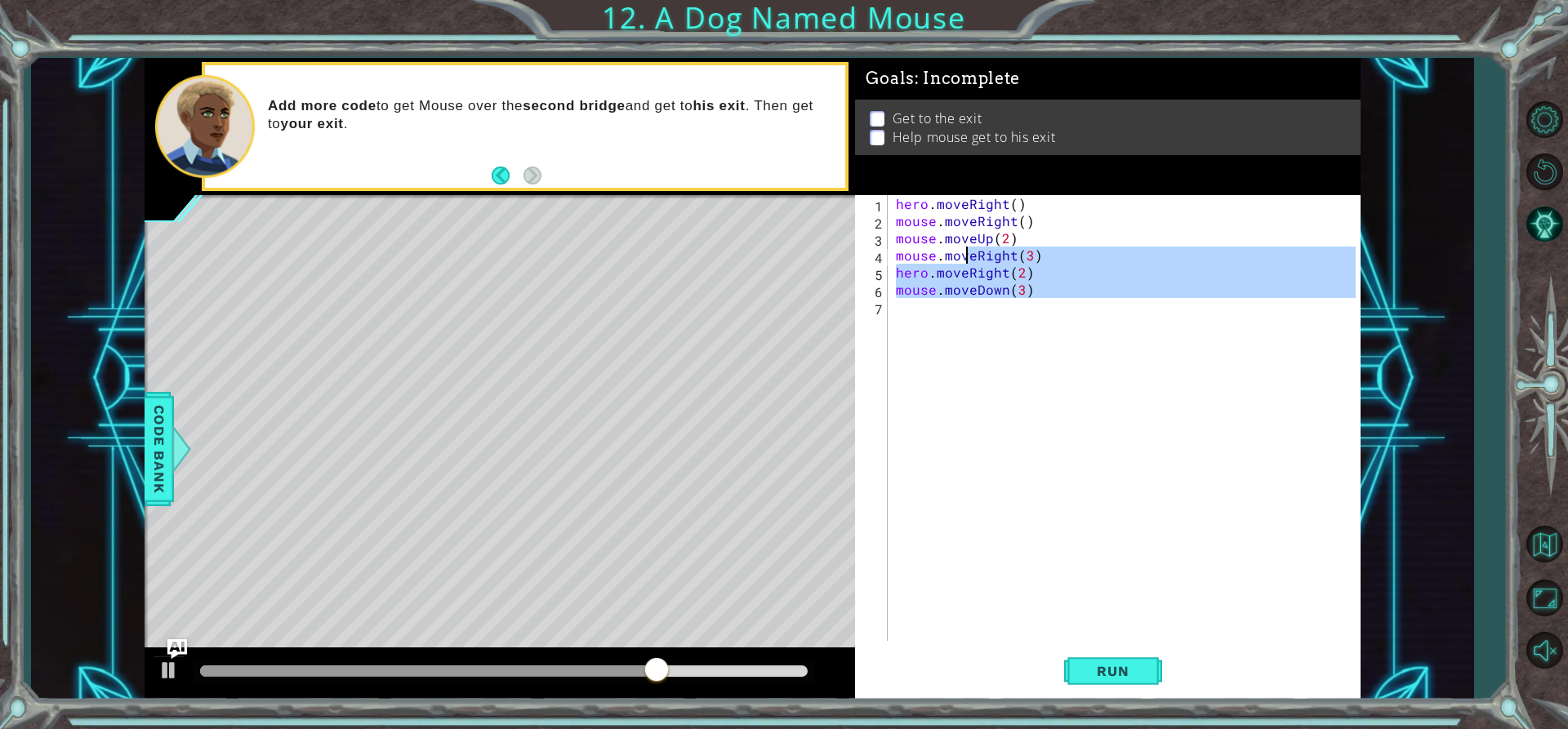
type textarea "mouse.moveRight(3) hero.moveRight(2)"
click at [910, 320] on div "hero . moveRight ( ) mouse . moveRight ( ) mouse . moveUp ( 2 ) mouse . moveRig…" at bounding box center [1124, 417] width 463 height 446
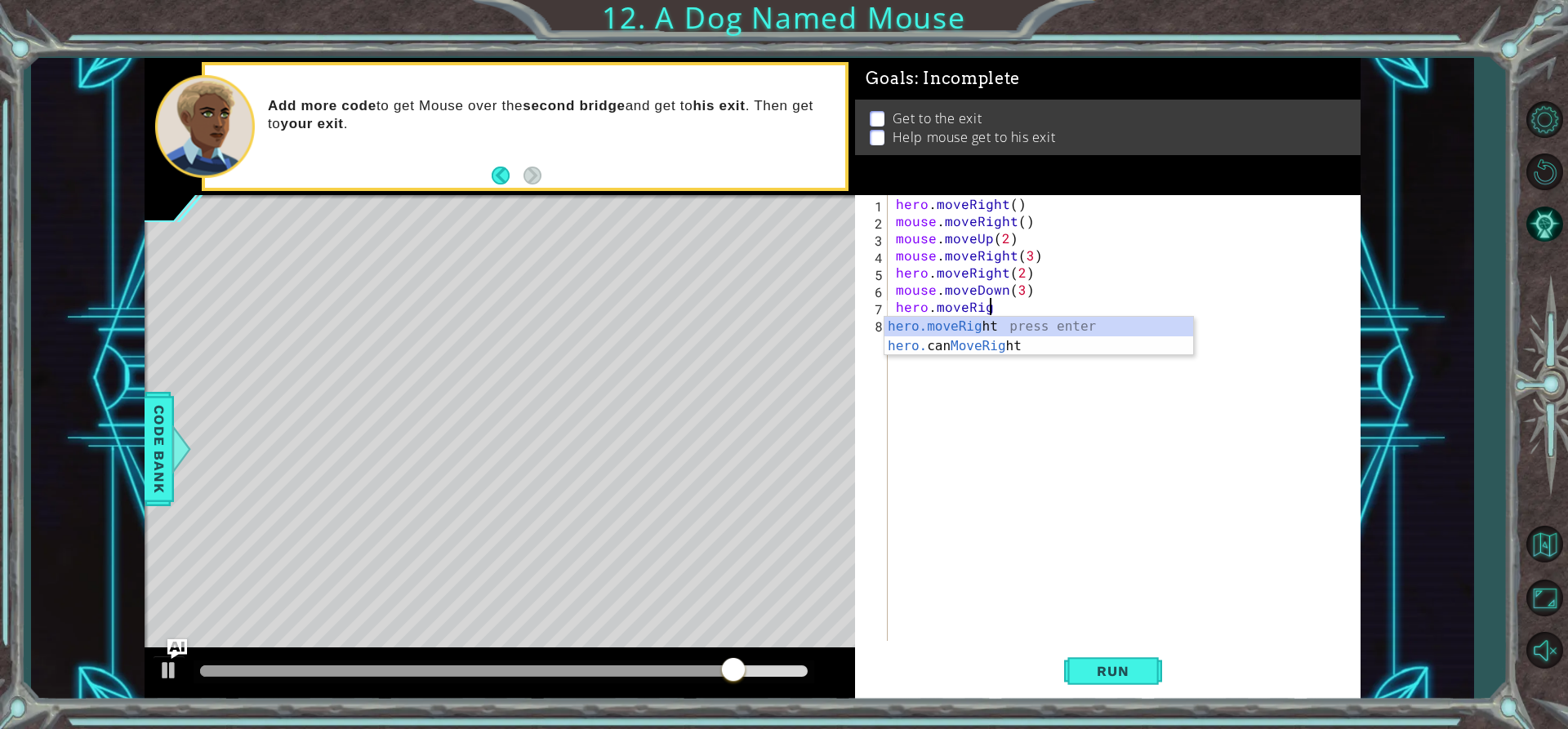
scroll to position [0, 6]
click at [949, 323] on div "hero.moveRight press enter hero. can MoveRight press enter" at bounding box center [1039, 356] width 308 height 79
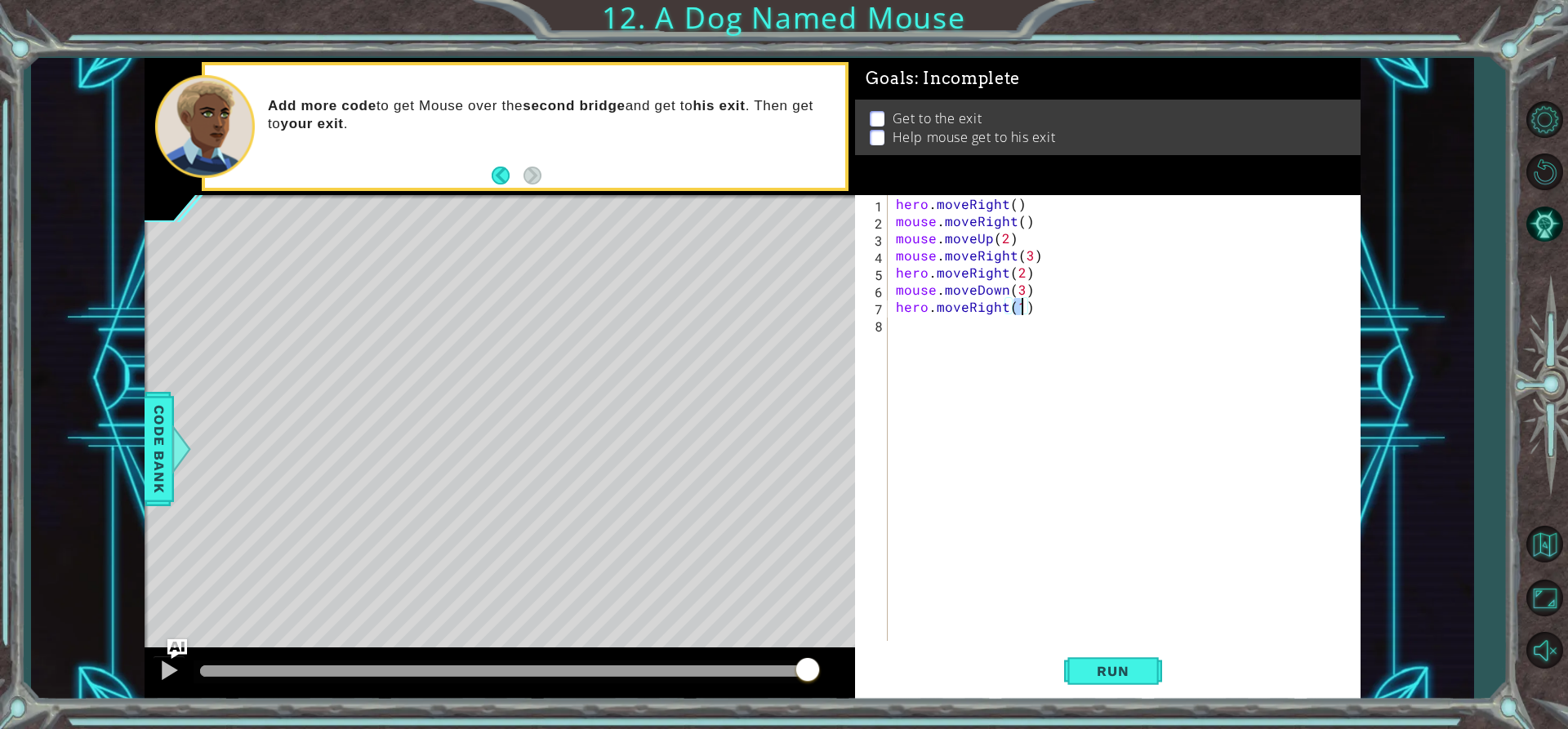
scroll to position [0, 7]
type textarea "hero.moveRight(2)"
click at [1131, 670] on span "Run" at bounding box center [1112, 671] width 64 height 16
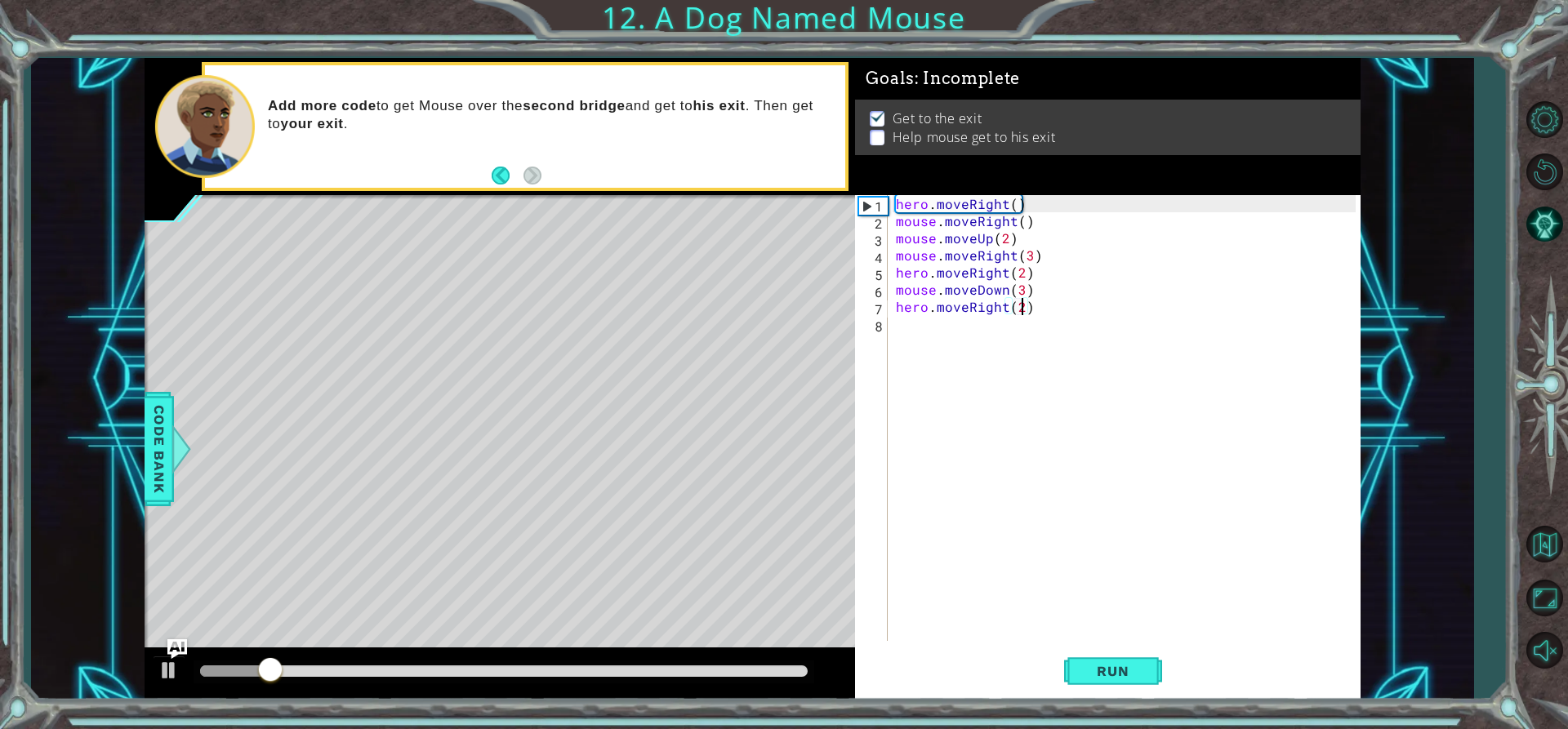
click at [1040, 339] on div "hero . moveRight ( ) mouse . moveRight ( ) mouse . moveUp ( 2 ) mouse . moveRig…" at bounding box center [1128, 435] width 471 height 480
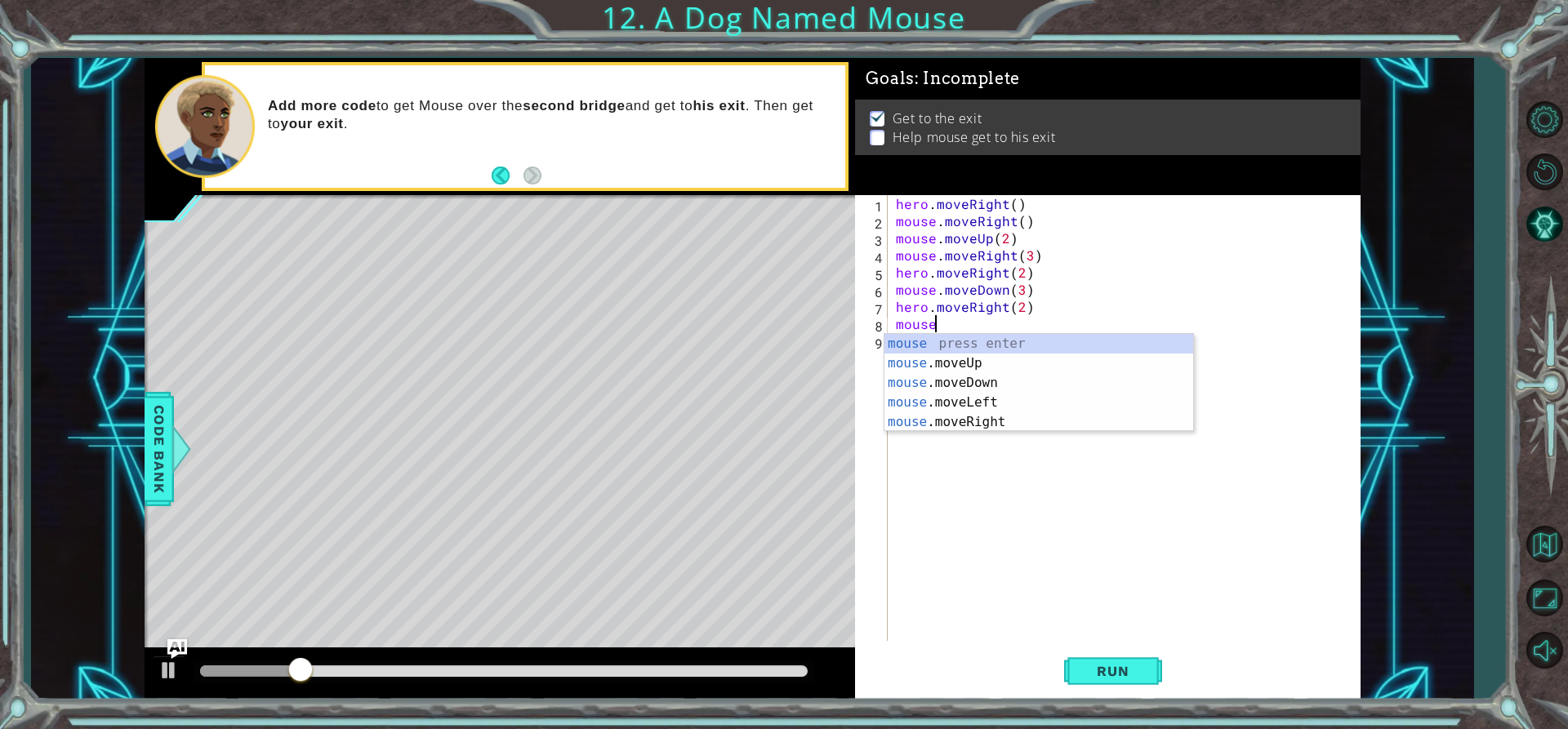
scroll to position [0, 2]
click at [1071, 417] on div "mouse press enter mouse .moveUp press enter mouse .moveDown press enter mouse .…" at bounding box center [1039, 403] width 308 height 137
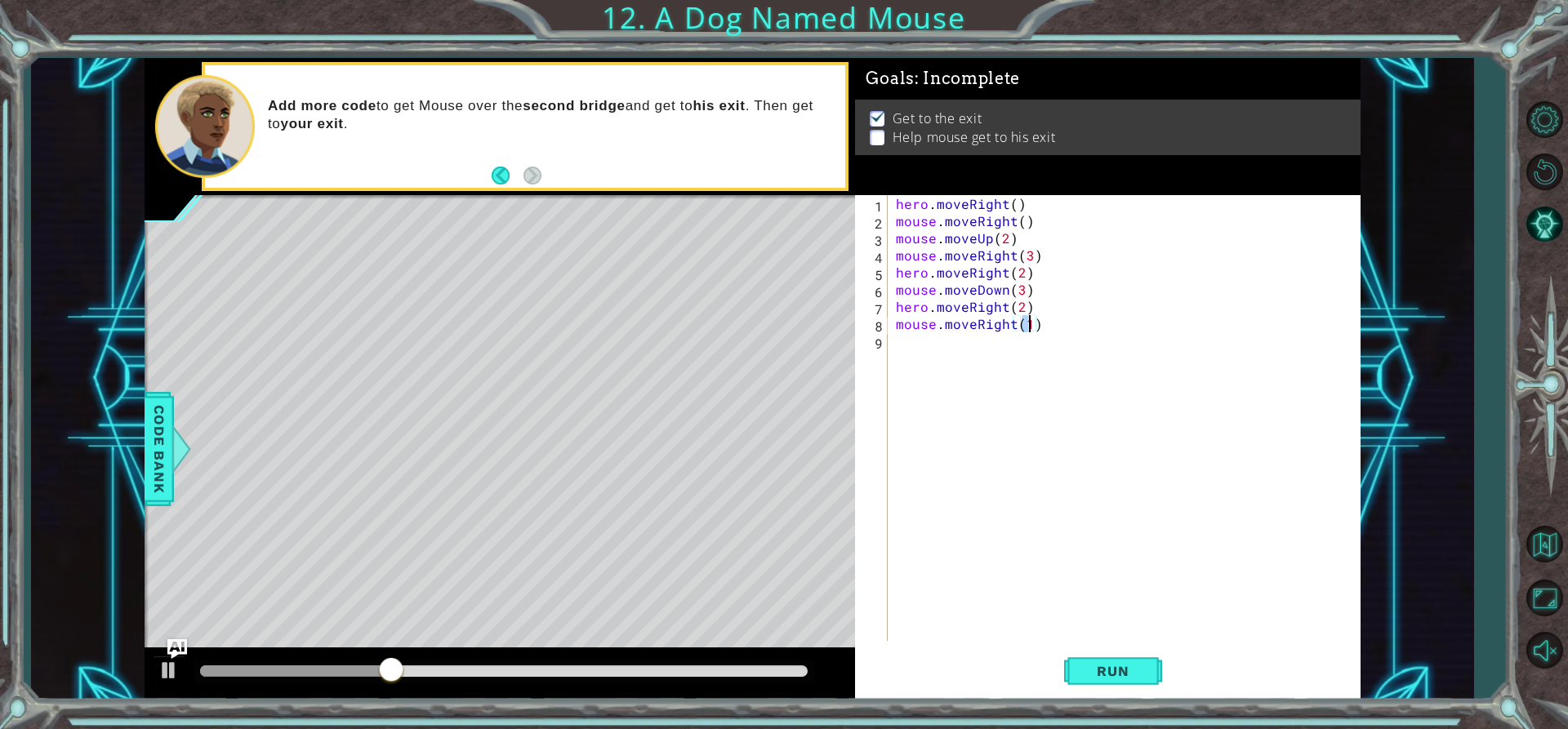
scroll to position [0, 8]
type textarea "mouse.moveRight(2)"
click at [1118, 672] on span "Run" at bounding box center [1112, 671] width 64 height 16
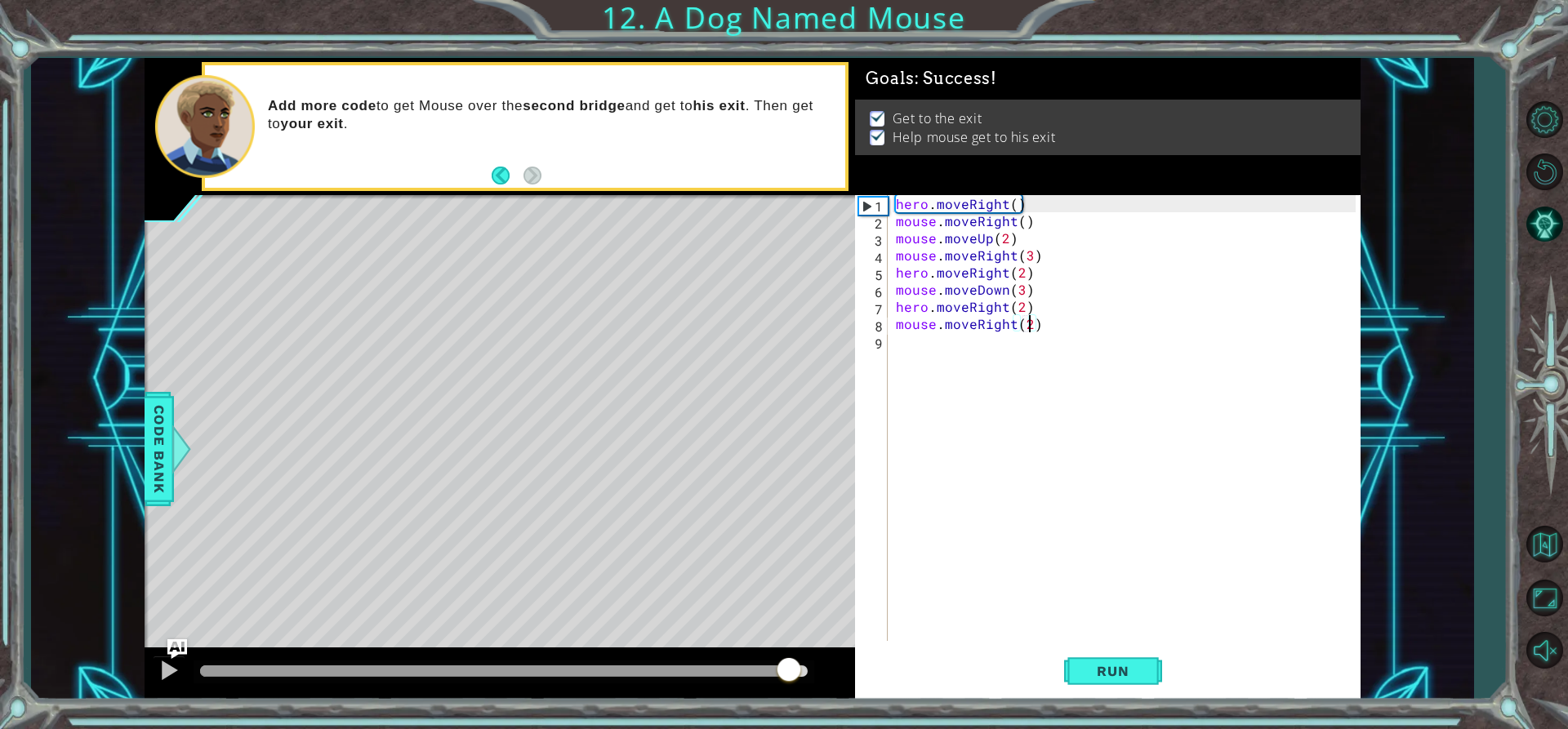
drag, startPoint x: 257, startPoint y: 660, endPoint x: 791, endPoint y: 668, distance: 534.1
click at [789, 668] on div at bounding box center [789, 671] width 29 height 29
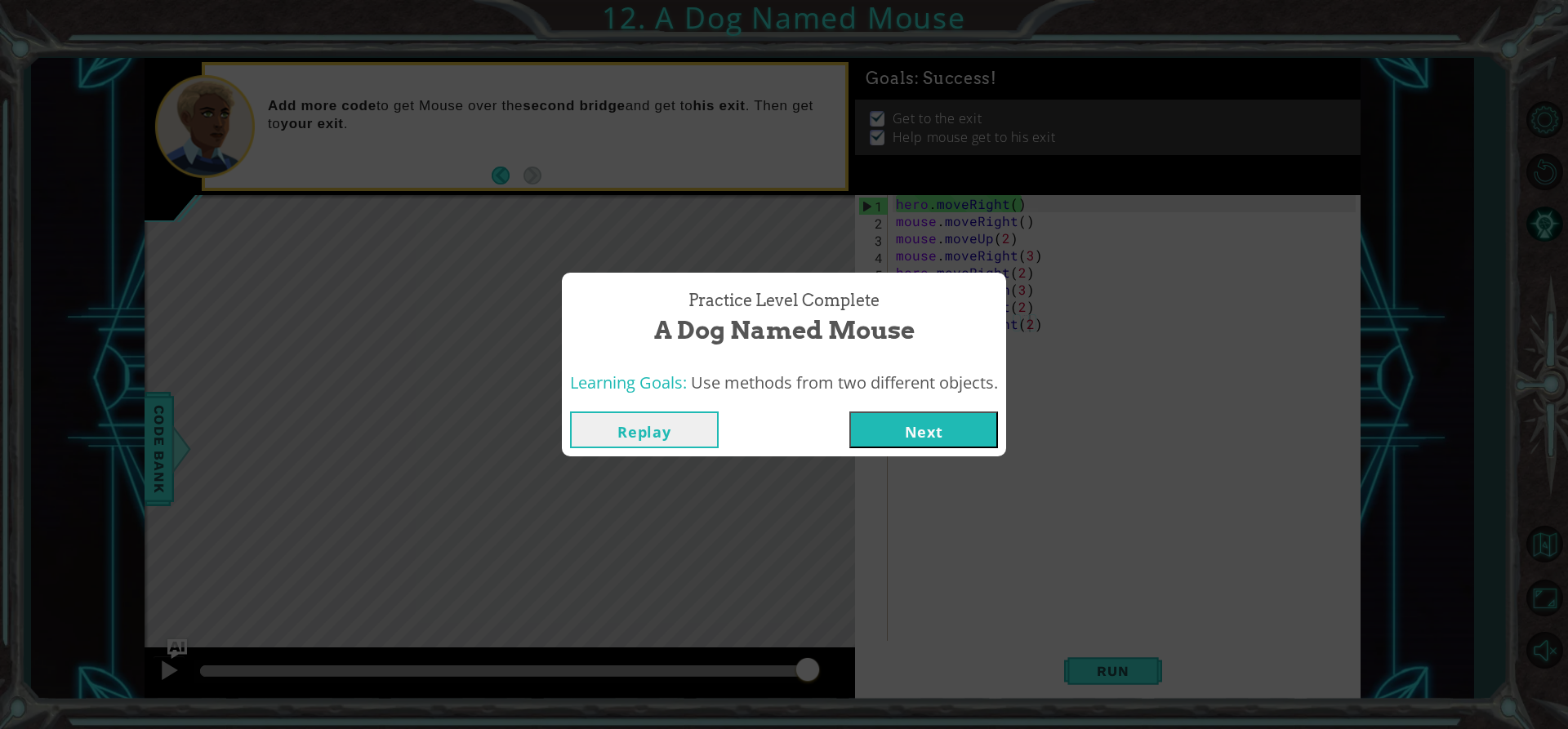
click at [944, 429] on button "Next" at bounding box center [924, 429] width 149 height 36
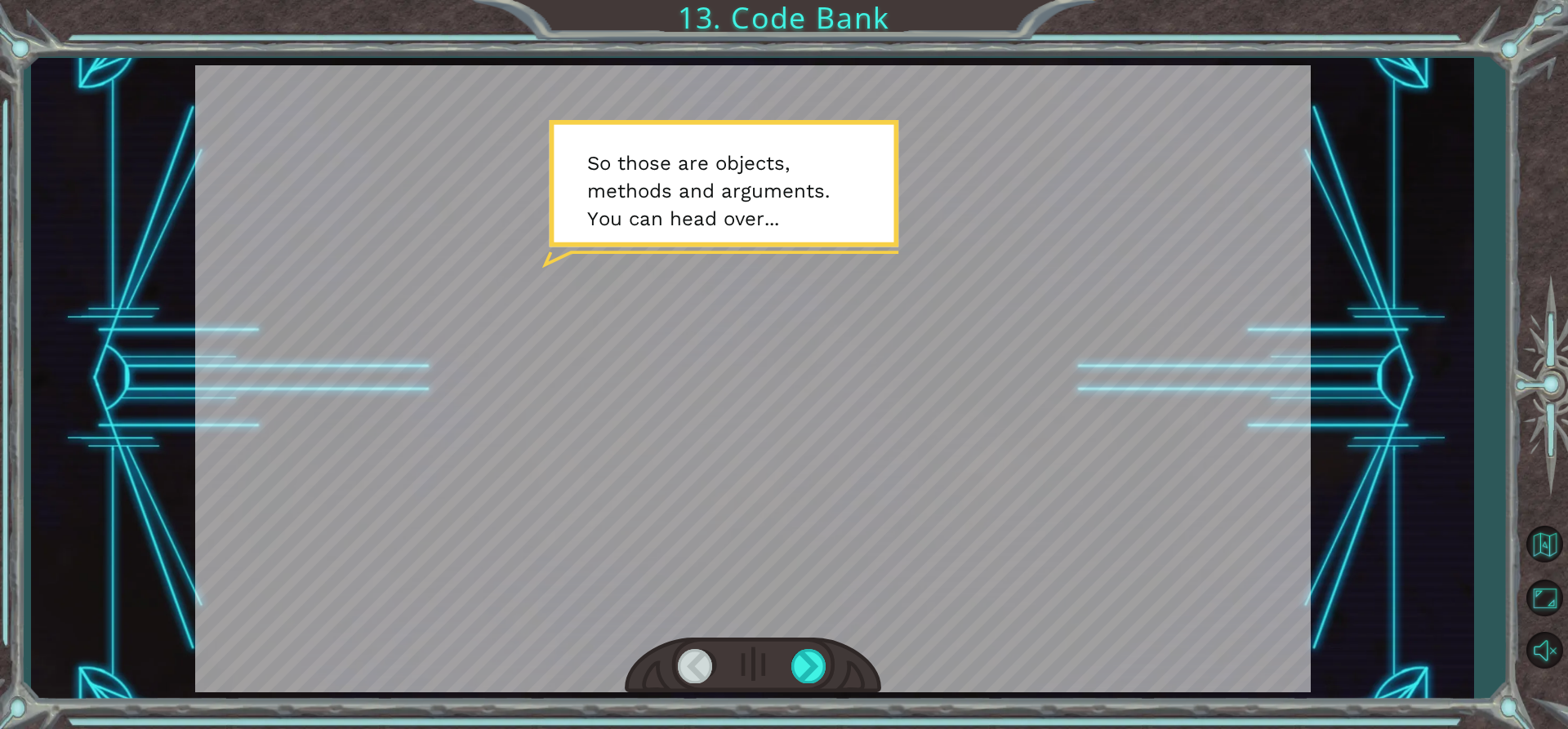
click at [808, 635] on div at bounding box center [753, 378] width 1116 height 627
click at [795, 665] on div at bounding box center [810, 666] width 36 height 34
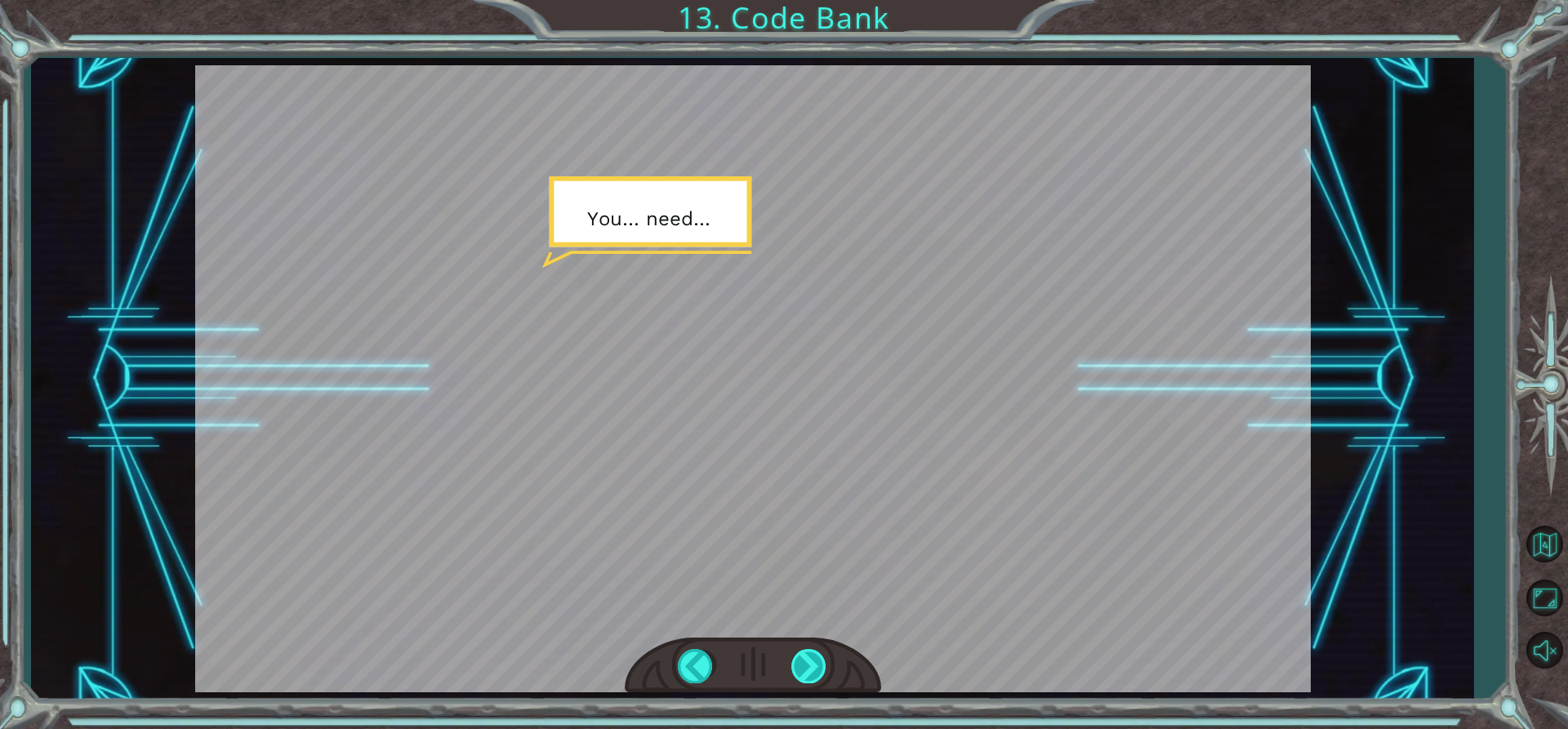
click at [799, 662] on div at bounding box center [810, 666] width 36 height 34
click at [815, 668] on div at bounding box center [810, 666] width 36 height 34
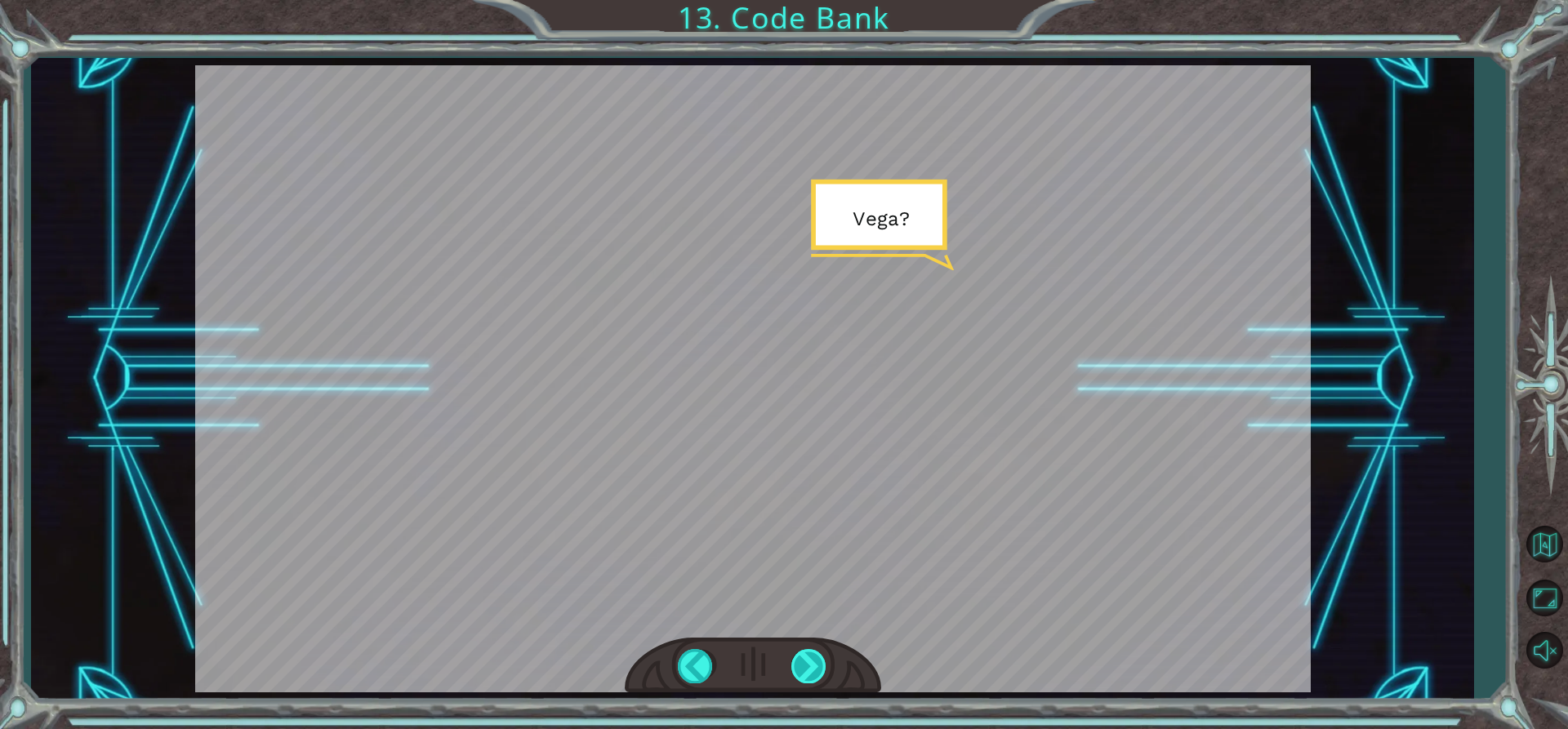
click at [812, 670] on div at bounding box center [810, 666] width 36 height 34
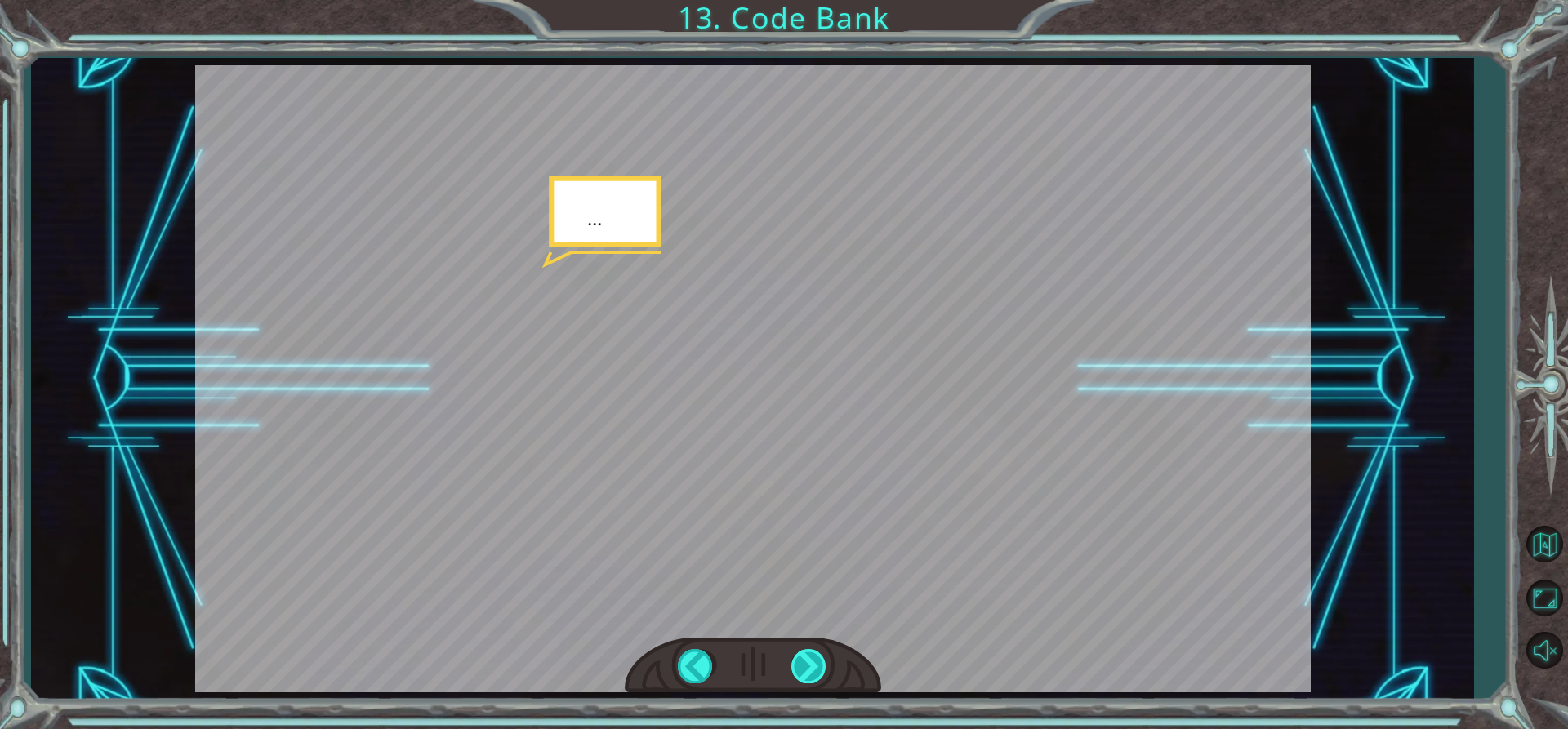
click at [812, 670] on div at bounding box center [810, 666] width 36 height 34
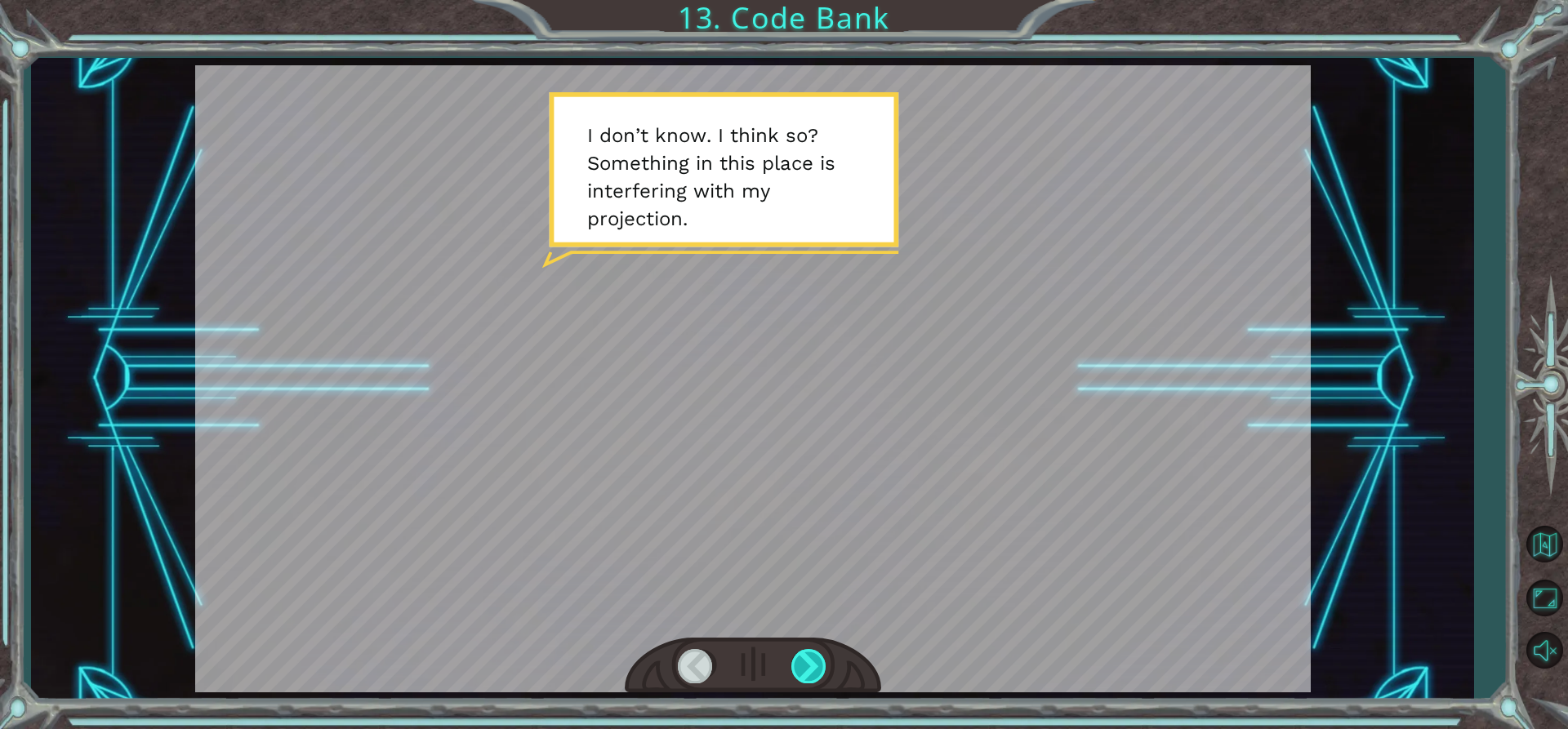
click at [812, 670] on div at bounding box center [810, 666] width 36 height 34
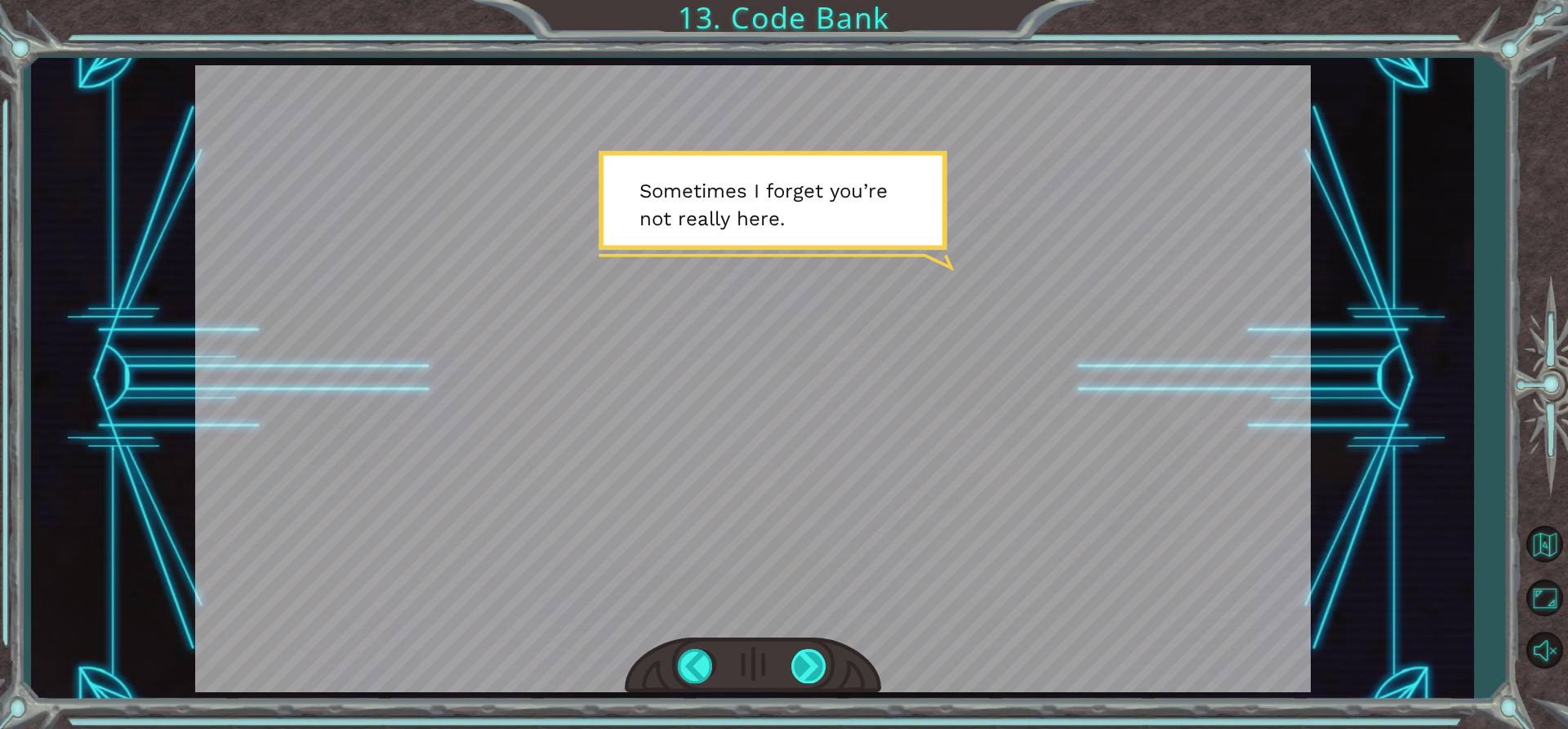
click at [812, 670] on div at bounding box center [810, 666] width 36 height 34
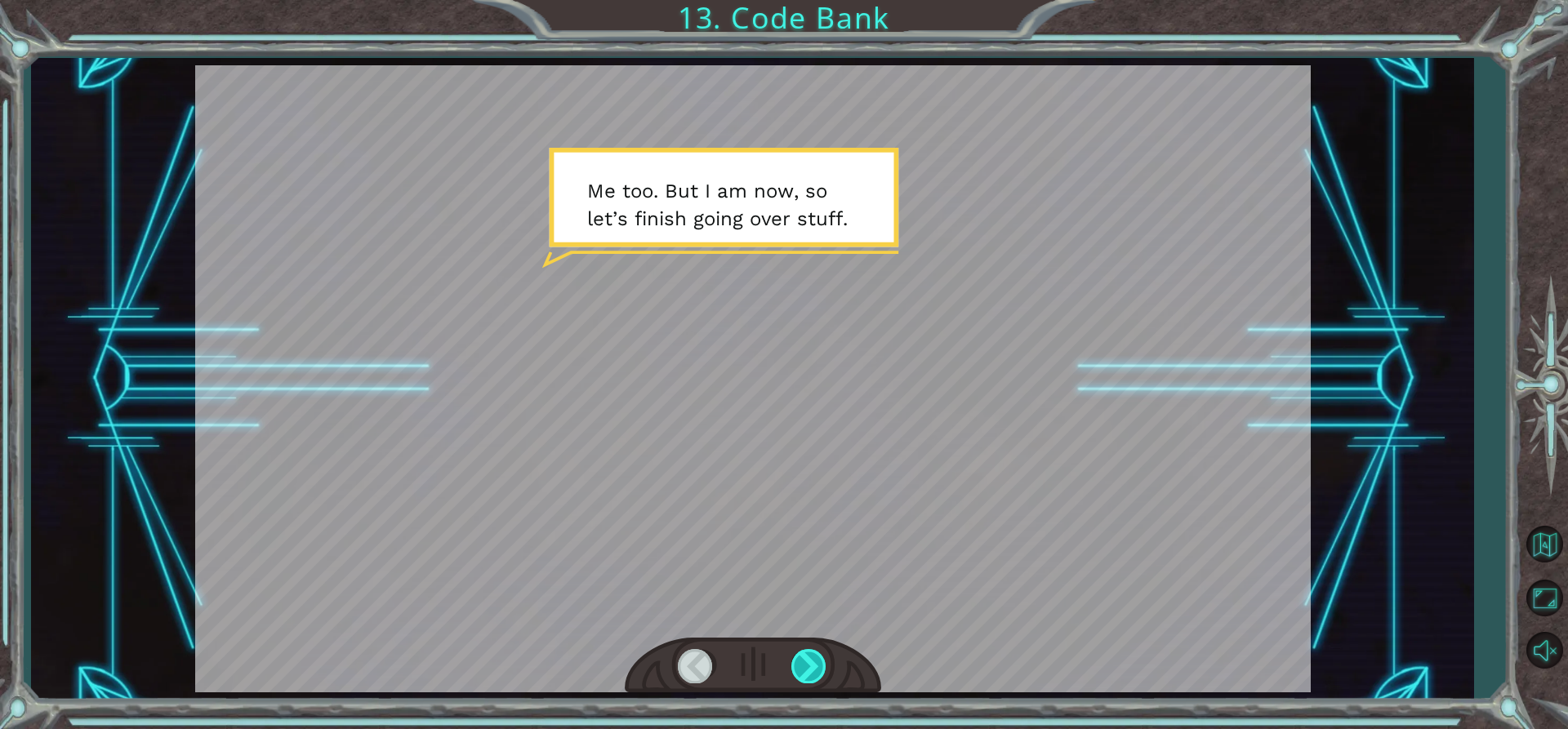
click at [808, 670] on div at bounding box center [810, 666] width 36 height 34
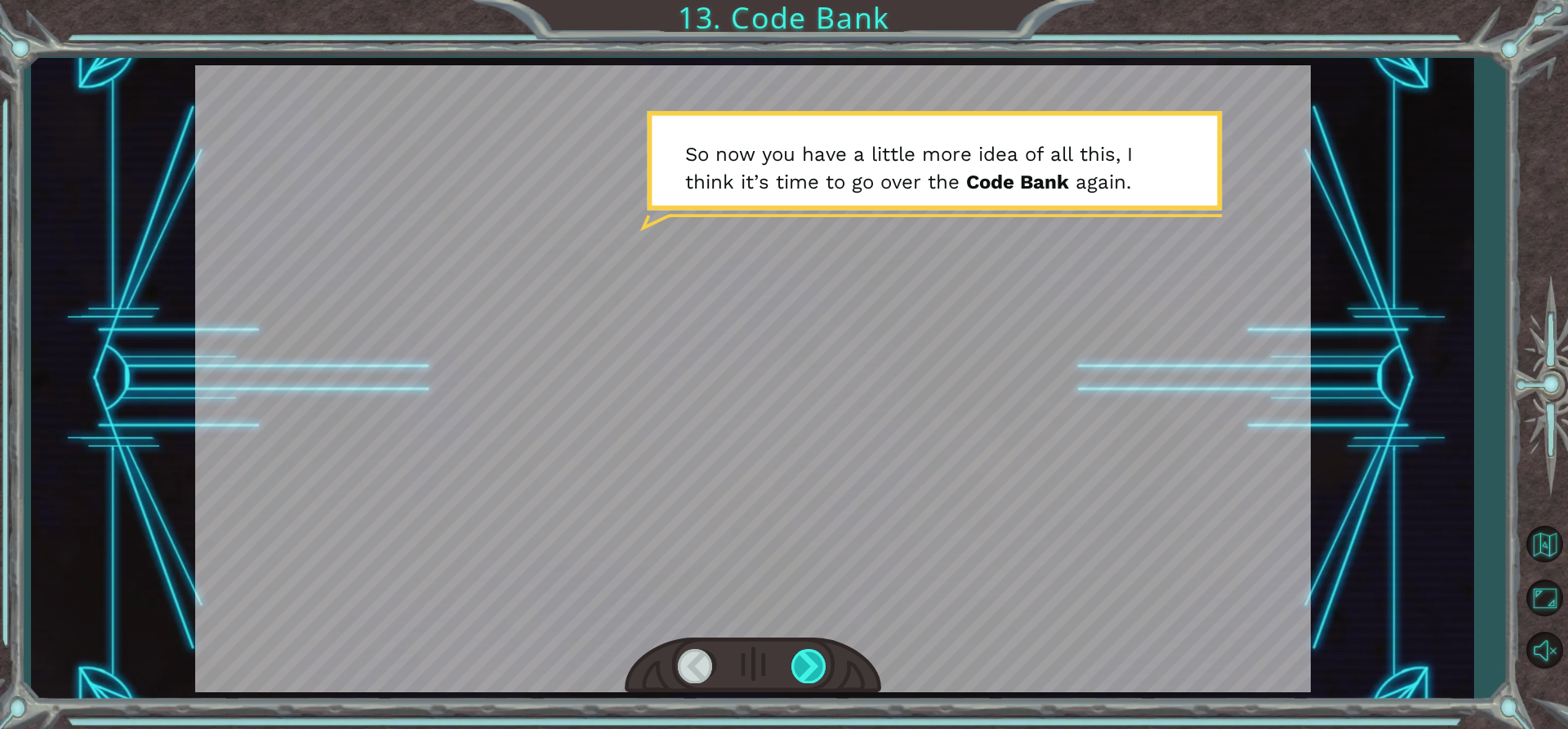
click at [805, 670] on div at bounding box center [810, 666] width 36 height 34
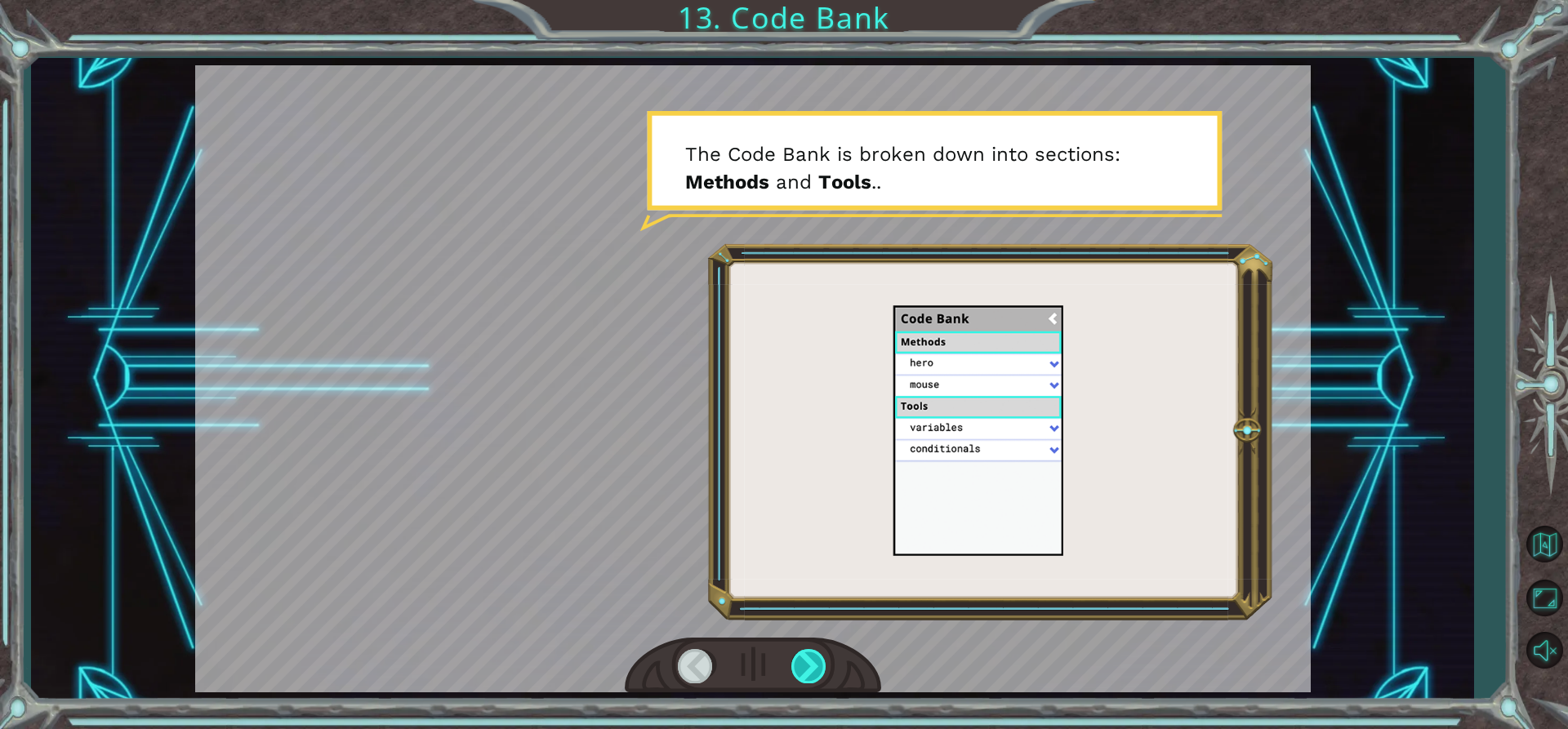
click at [805, 670] on div at bounding box center [810, 666] width 36 height 34
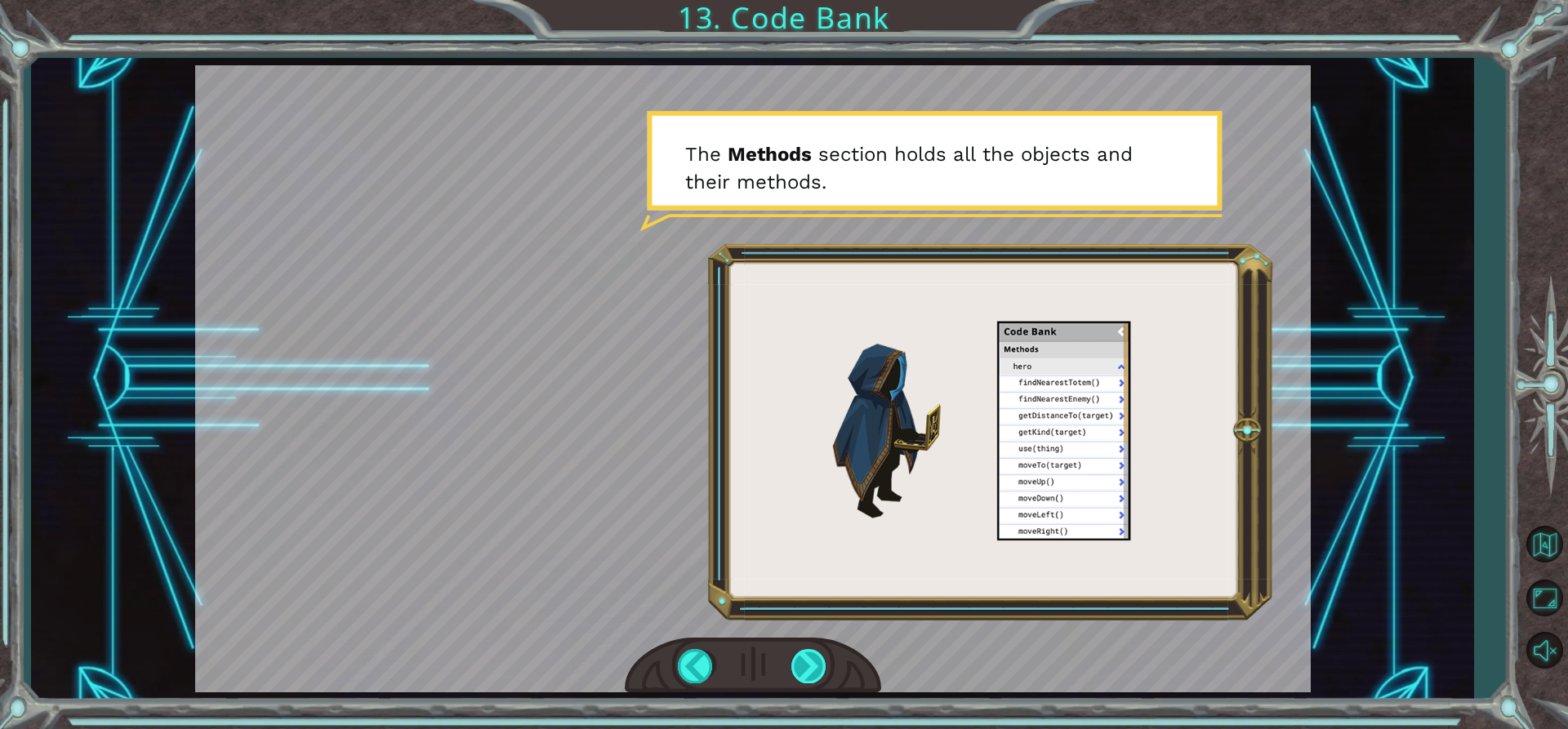
click at [800, 668] on div at bounding box center [810, 666] width 36 height 34
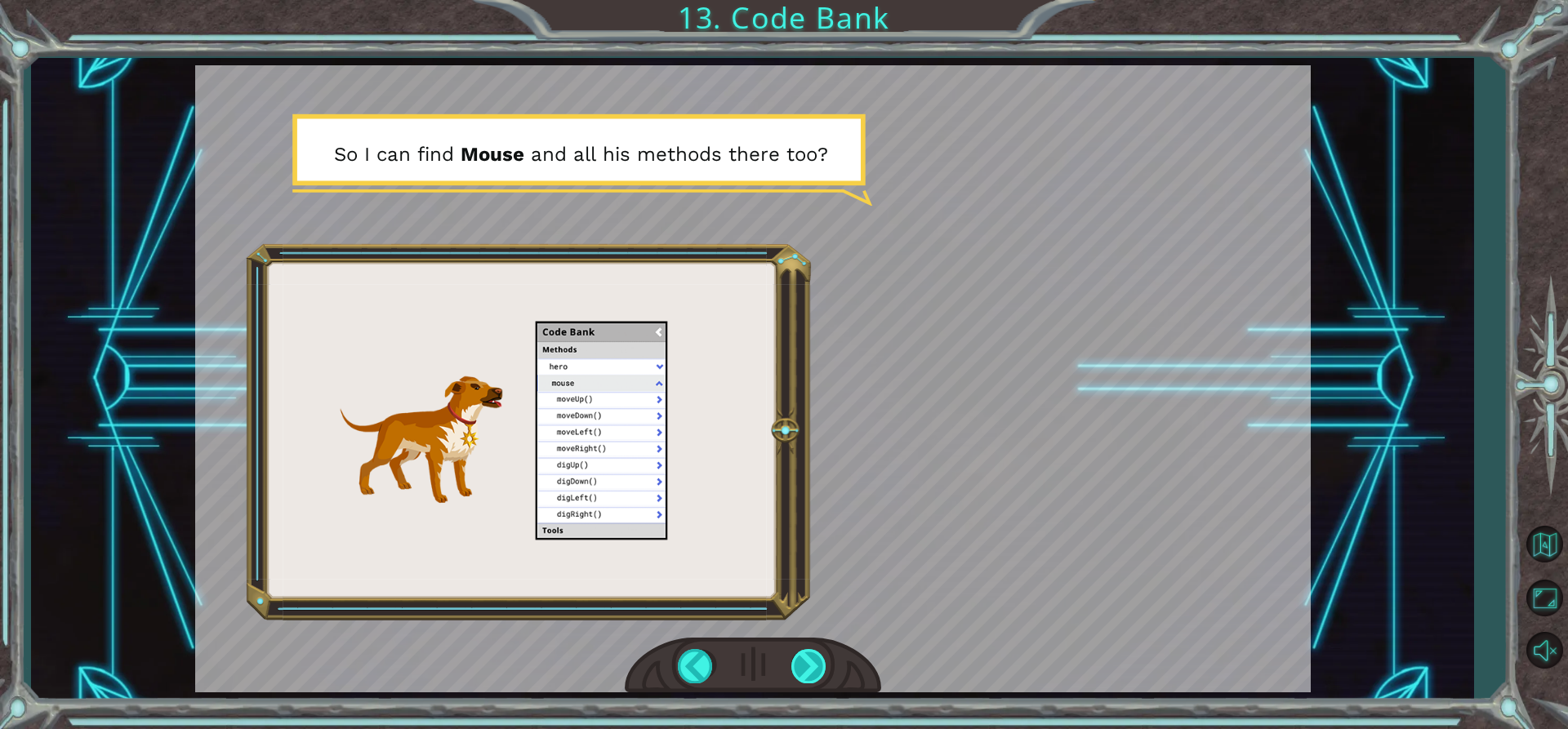
click at [797, 672] on div at bounding box center [810, 666] width 36 height 34
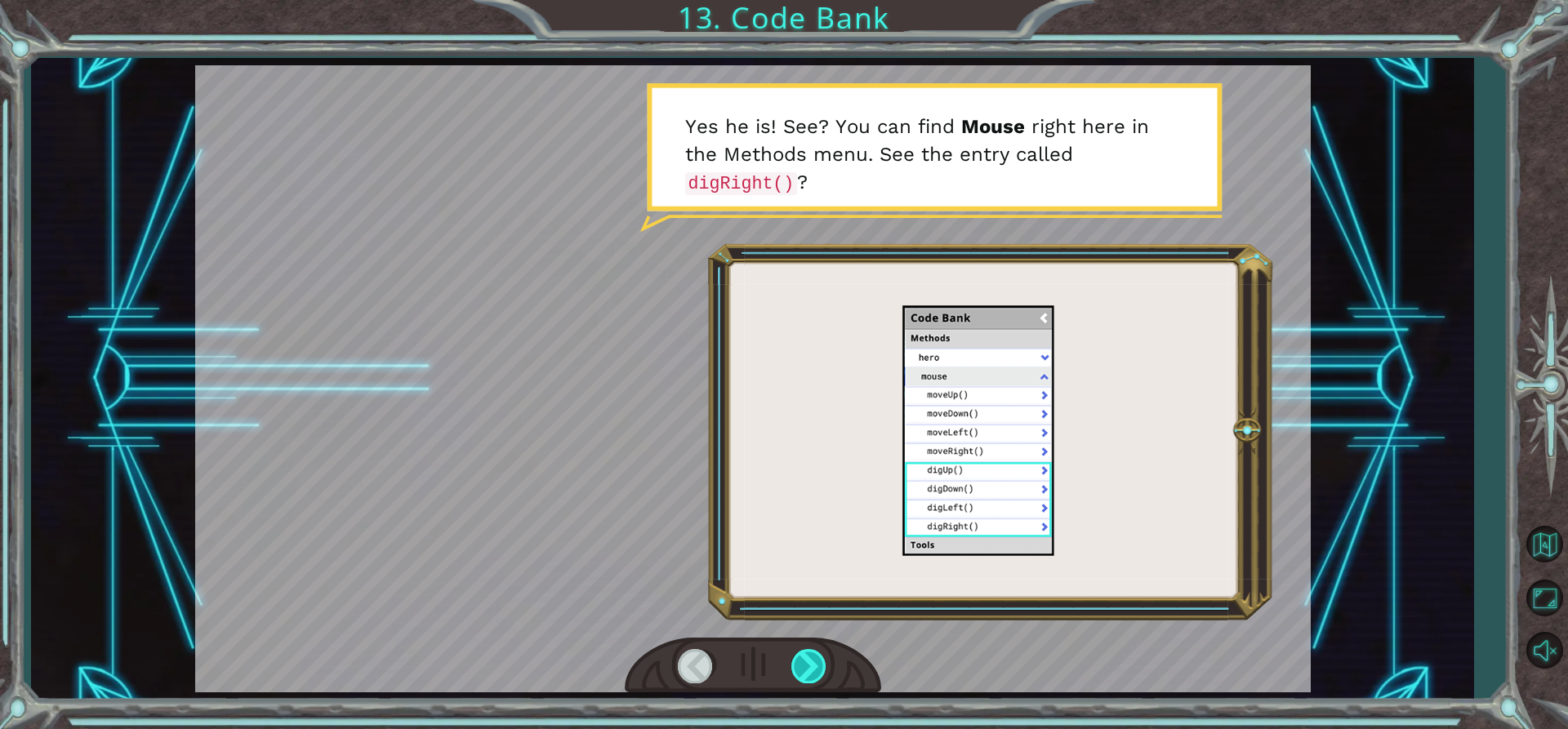
click at [800, 672] on div at bounding box center [810, 666] width 36 height 34
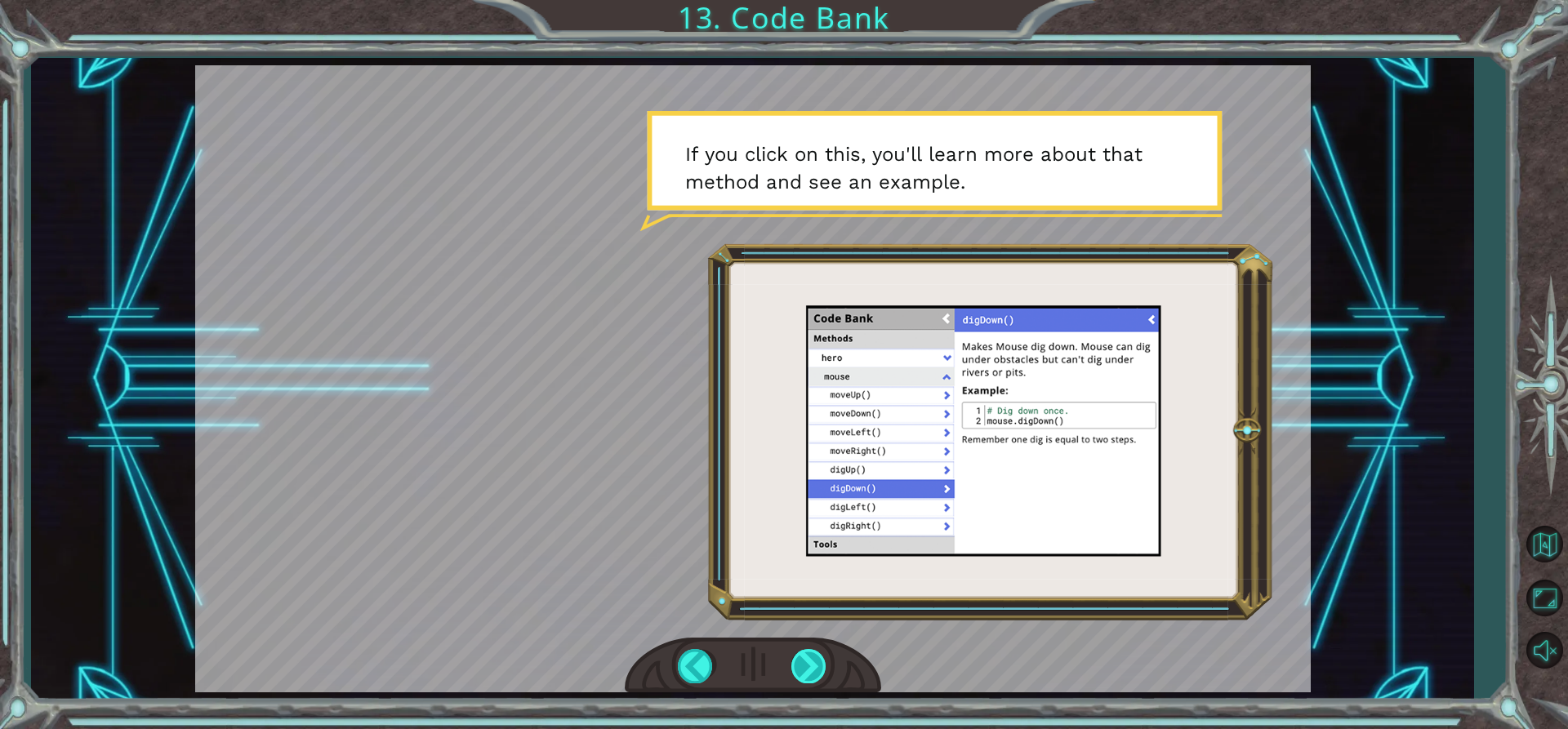
click at [821, 669] on div at bounding box center [810, 666] width 36 height 34
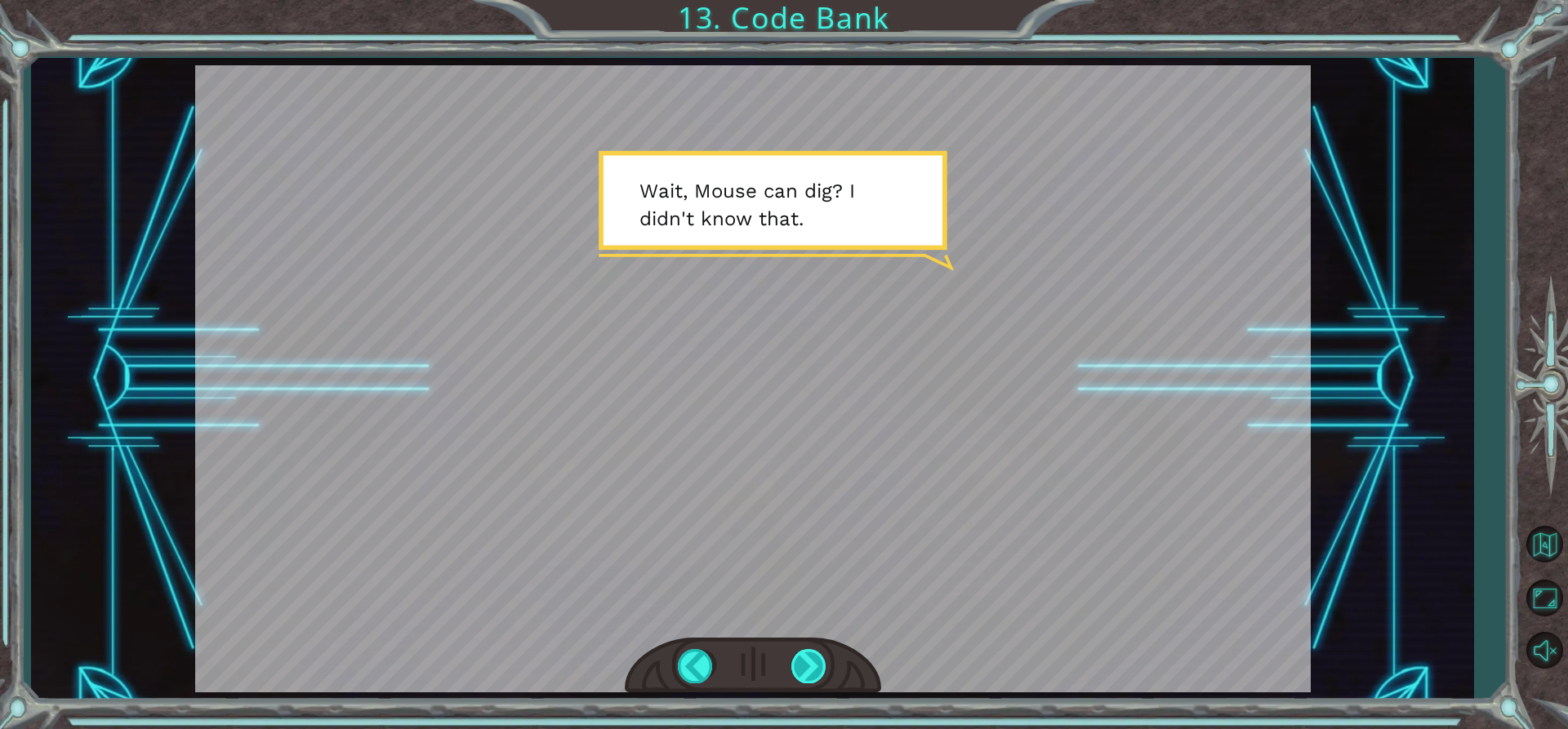
click at [824, 666] on div at bounding box center [810, 666] width 36 height 34
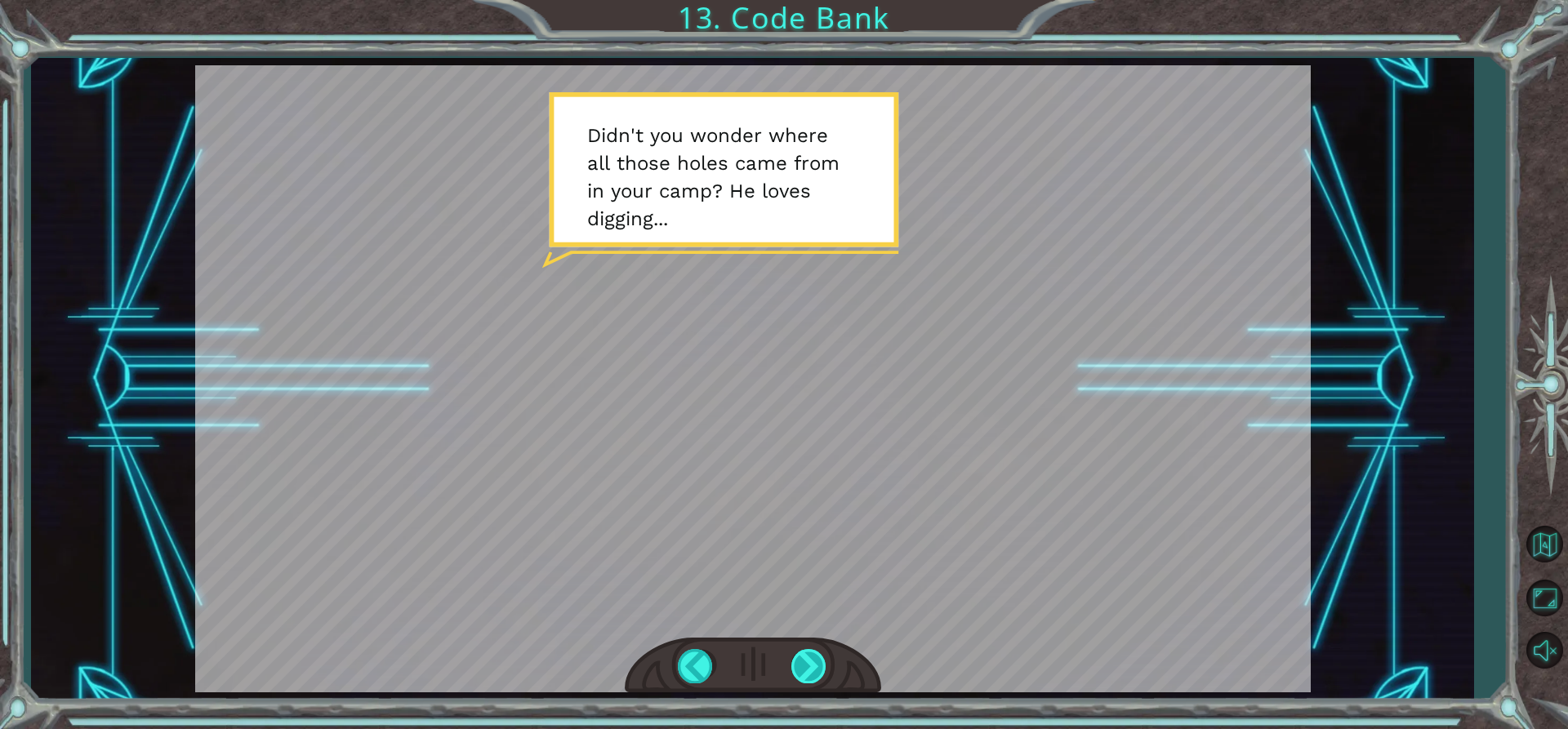
click at [823, 665] on div at bounding box center [810, 666] width 36 height 34
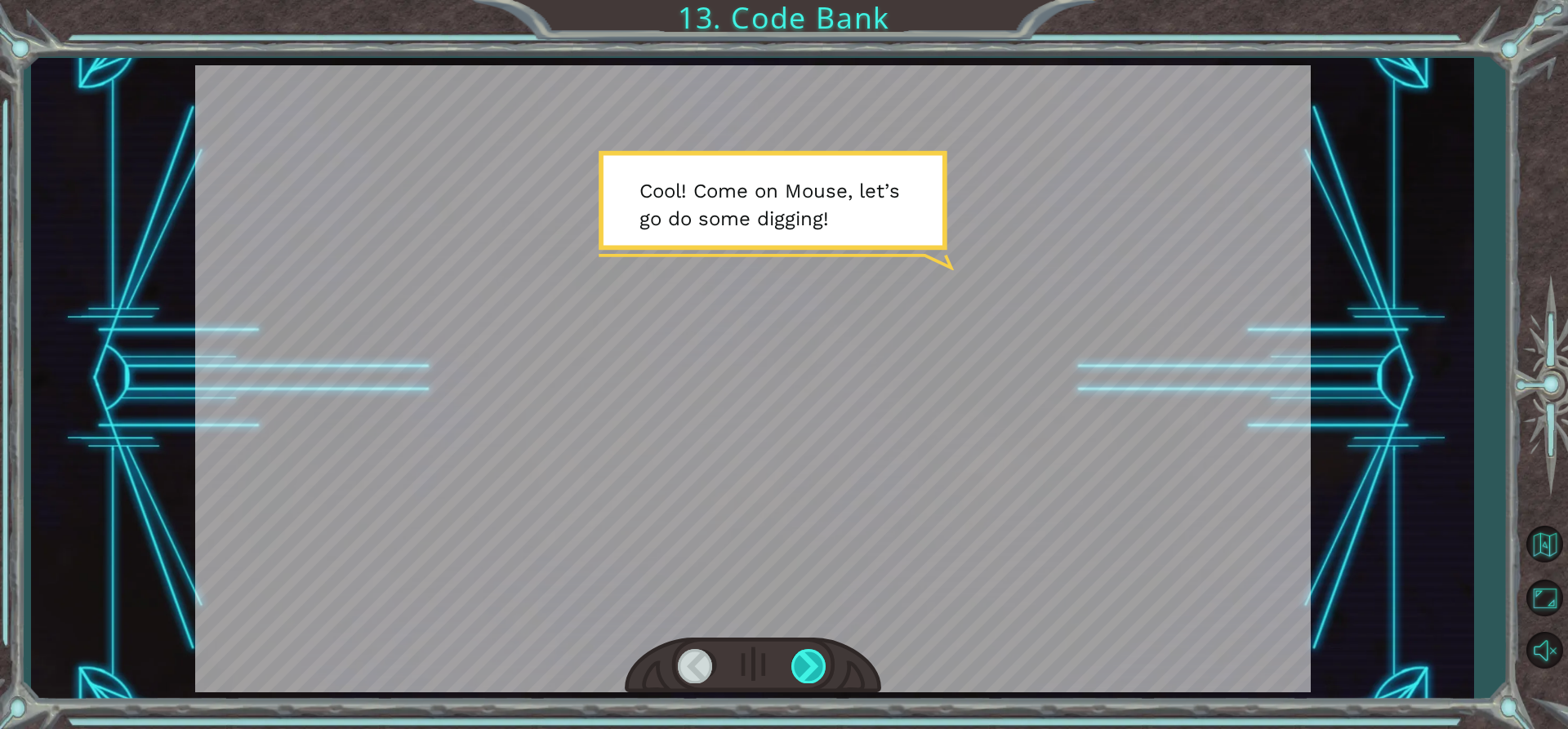
click at [823, 665] on div at bounding box center [810, 666] width 36 height 34
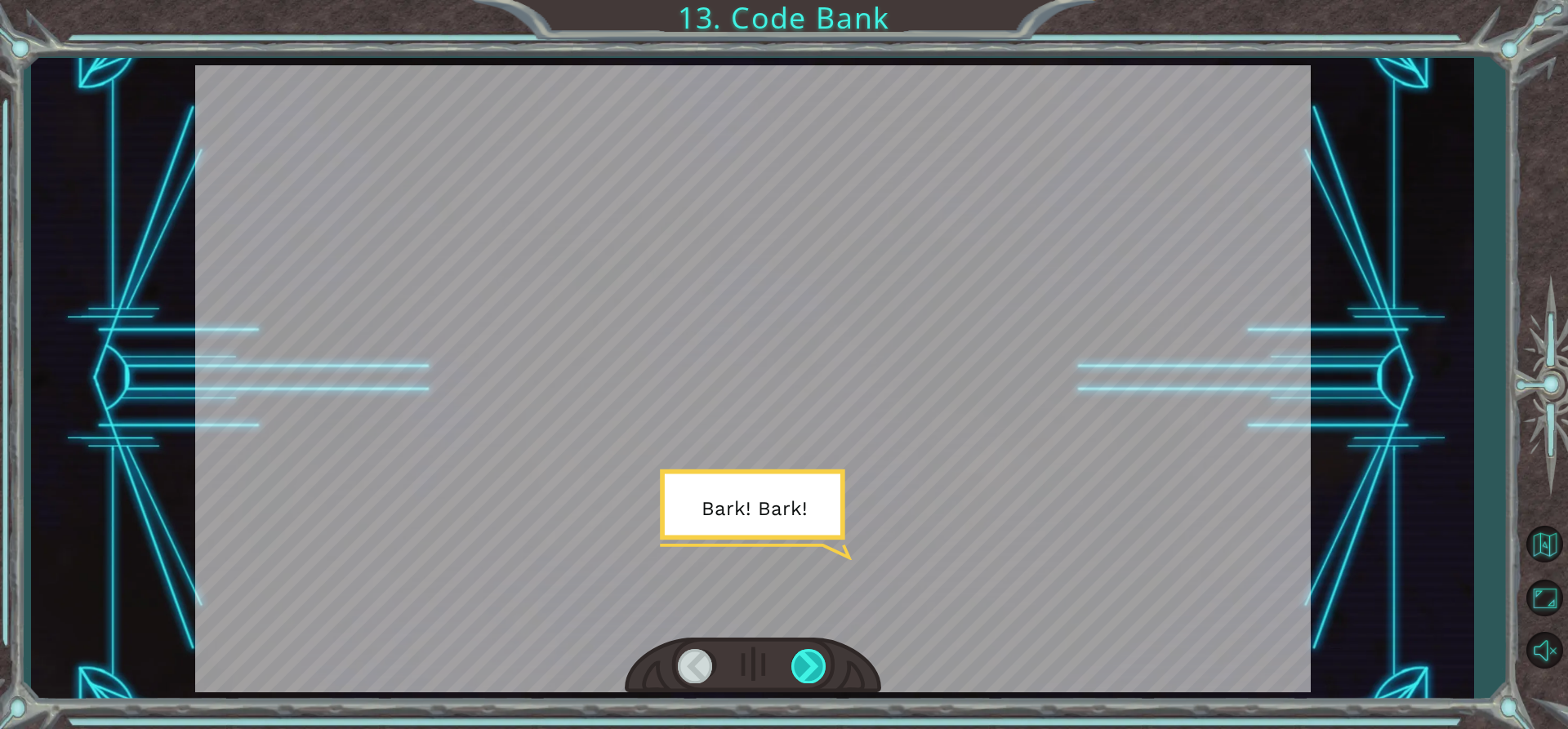
click at [821, 659] on div at bounding box center [810, 666] width 36 height 34
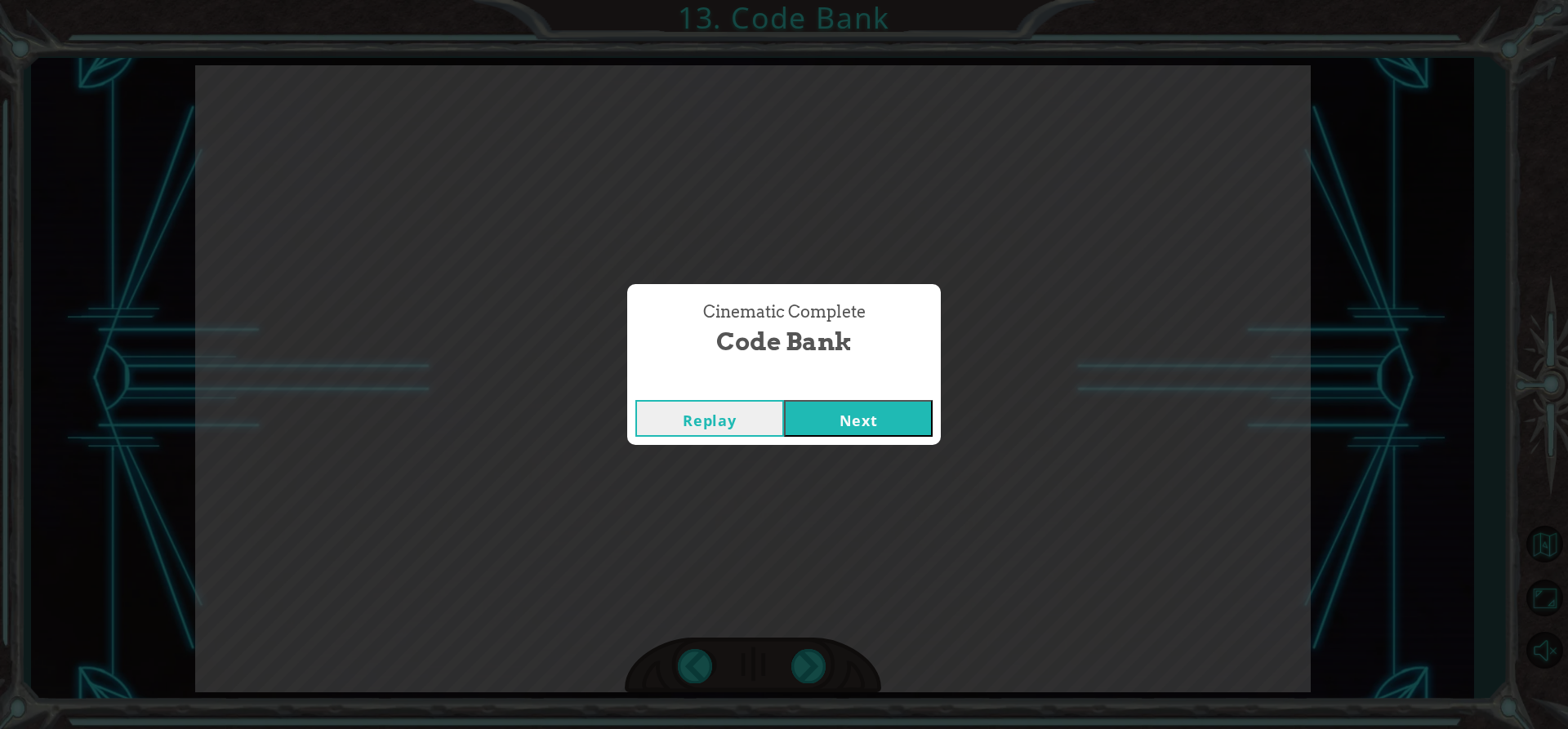
click at [831, 426] on button "Next" at bounding box center [859, 418] width 149 height 36
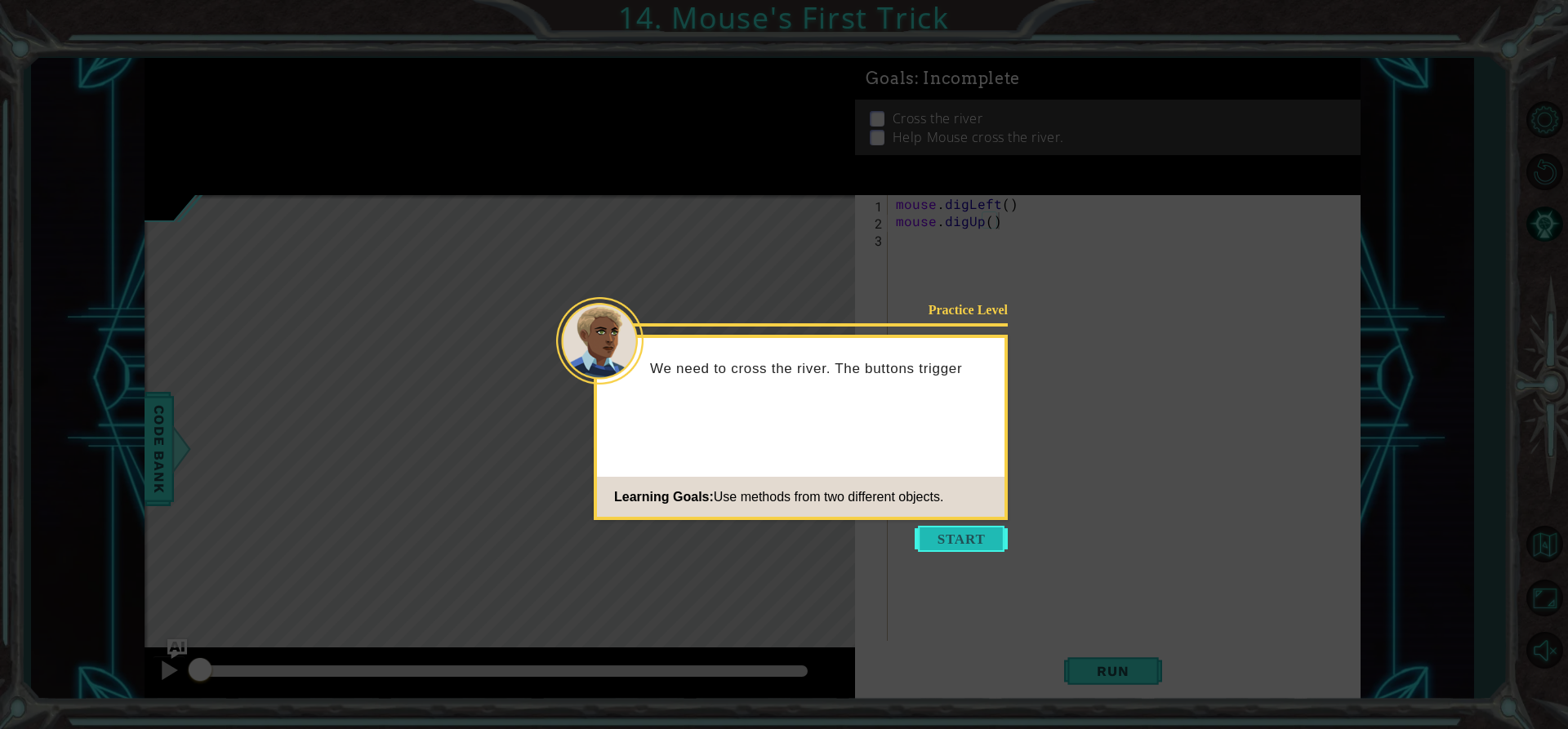
click at [985, 543] on button "Start" at bounding box center [961, 539] width 93 height 26
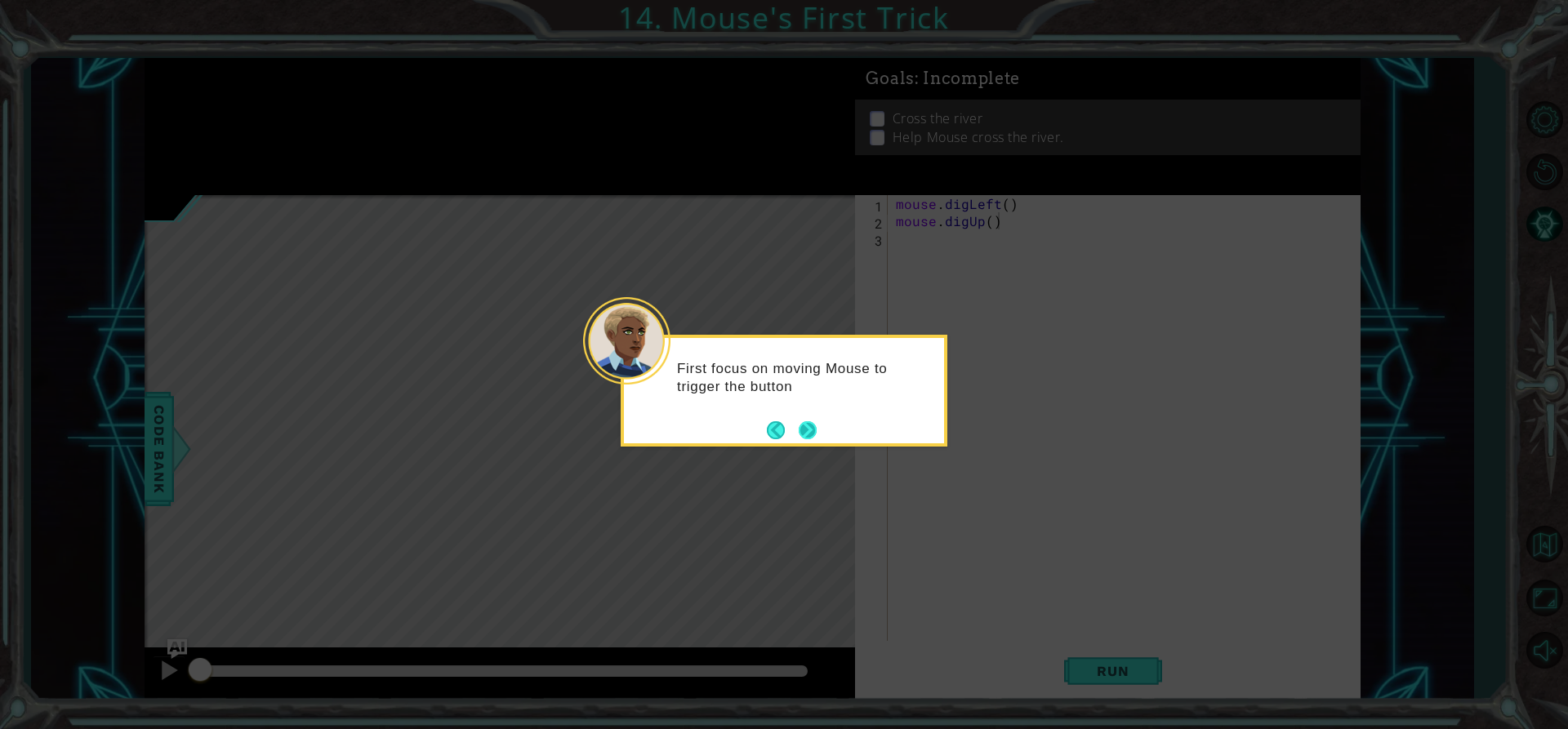
click at [809, 435] on button "Next" at bounding box center [807, 429] width 18 height 18
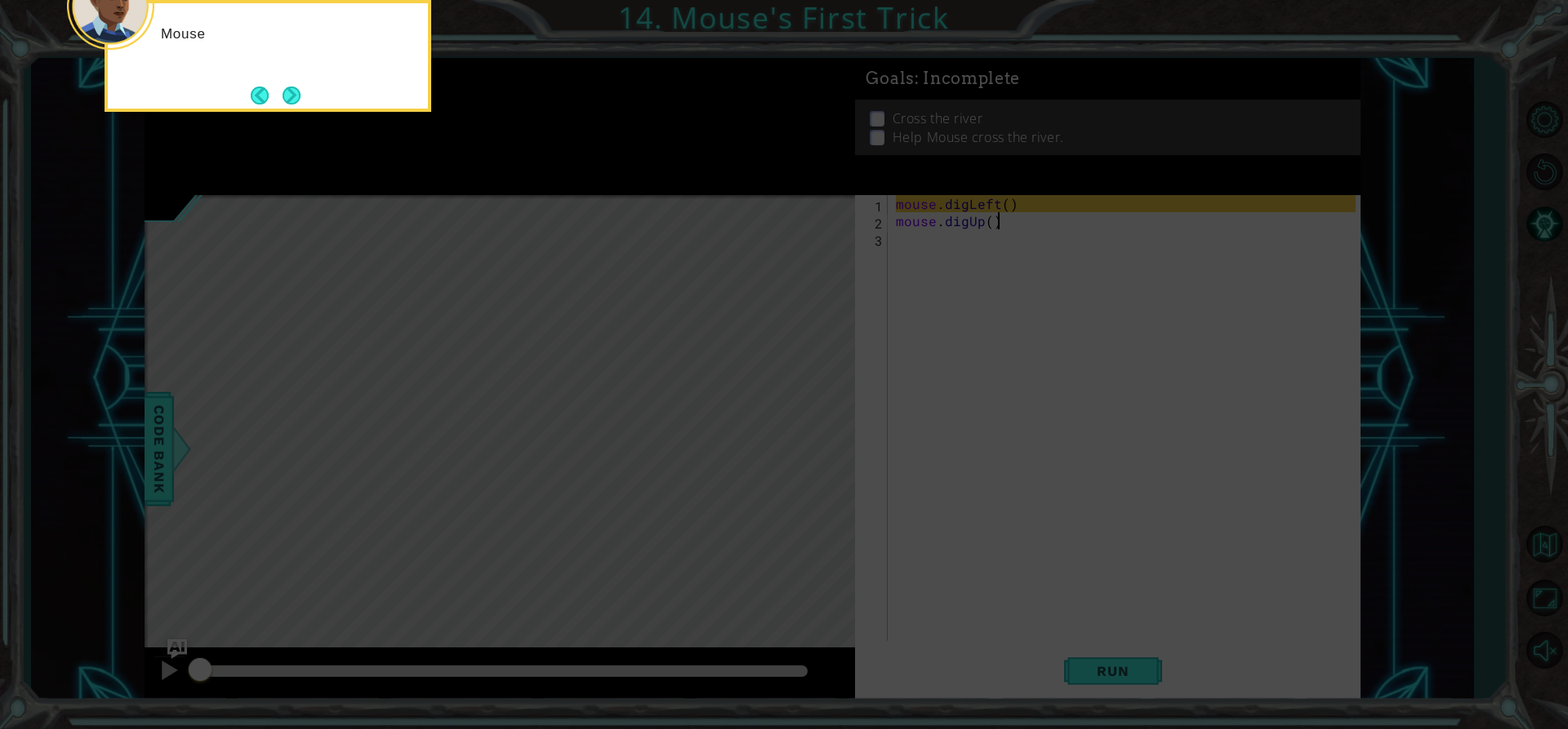
drag, startPoint x: 806, startPoint y: 416, endPoint x: 433, endPoint y: 333, distance: 382.1
click at [806, 415] on icon at bounding box center [784, 109] width 1568 height 1240
click at [282, 99] on button "Next" at bounding box center [291, 95] width 18 height 18
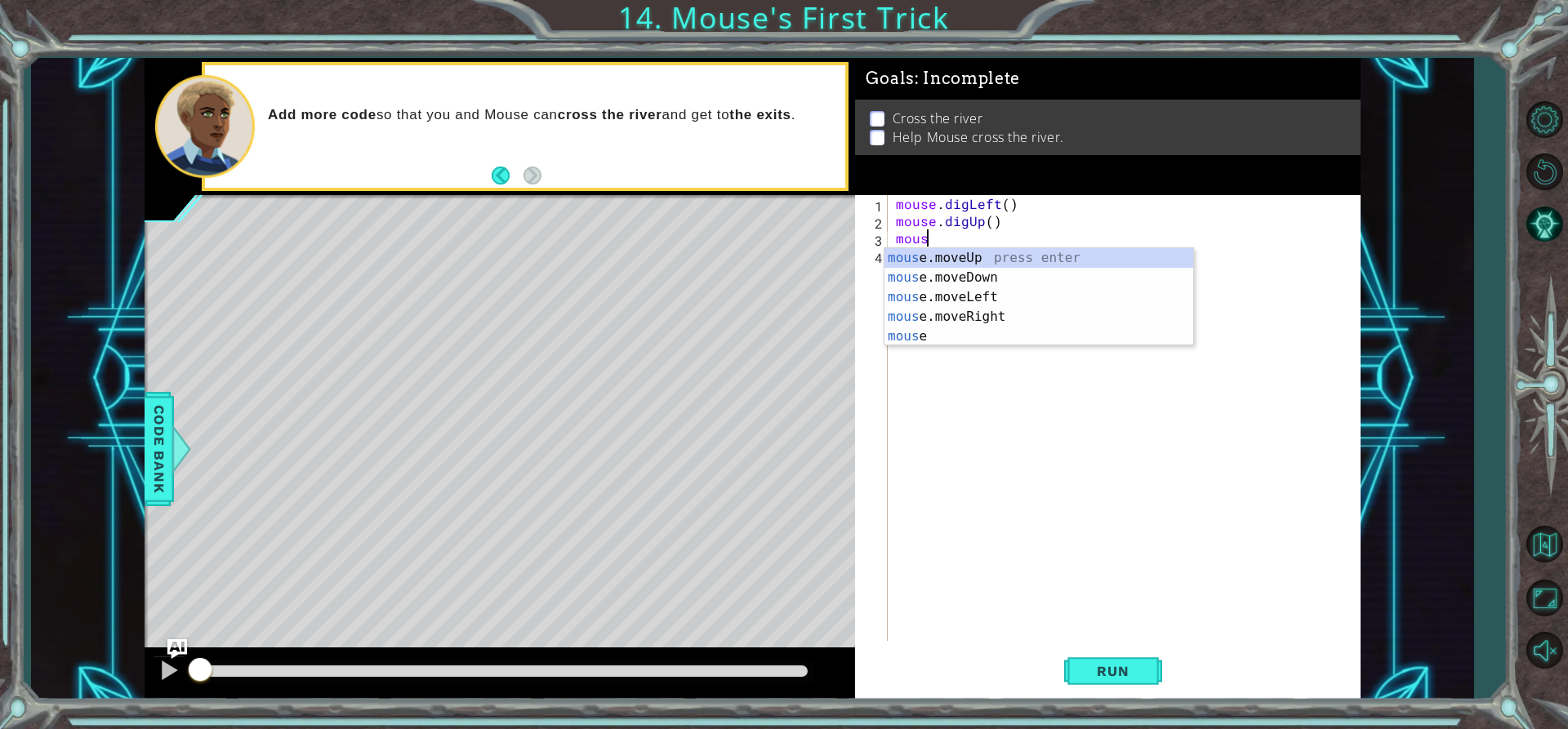
scroll to position [0, 2]
click at [1020, 314] on div "mouse press enter mouse .moveUp press enter mouse .moveDown press enter mouse .…" at bounding box center [1039, 317] width 308 height 137
type textarea "mouse.moveLeft(1)"
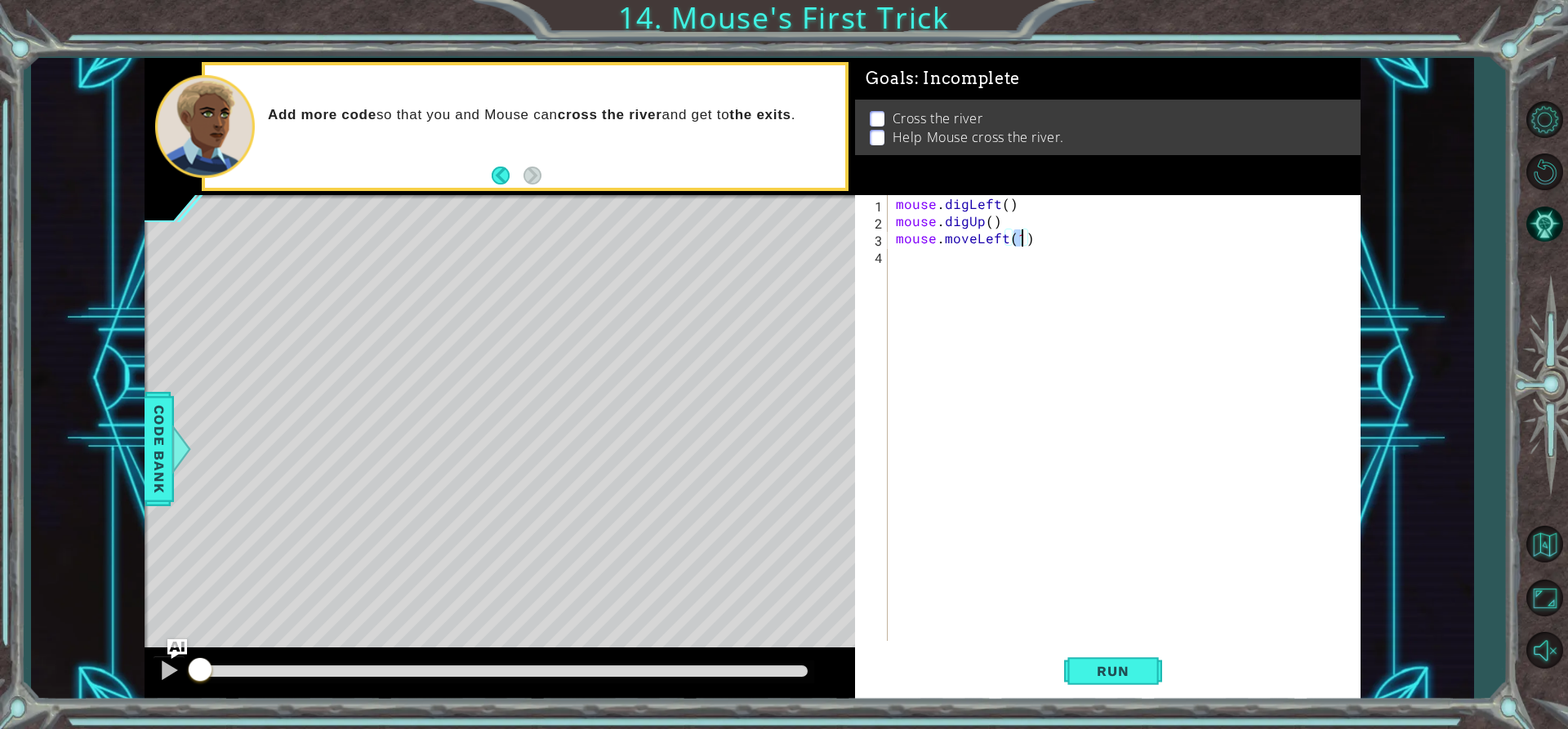
click at [930, 273] on div "mouse . digLeft ( ) mouse . digUp ( ) mouse . moveLeft ( 1 )" at bounding box center [1128, 435] width 471 height 480
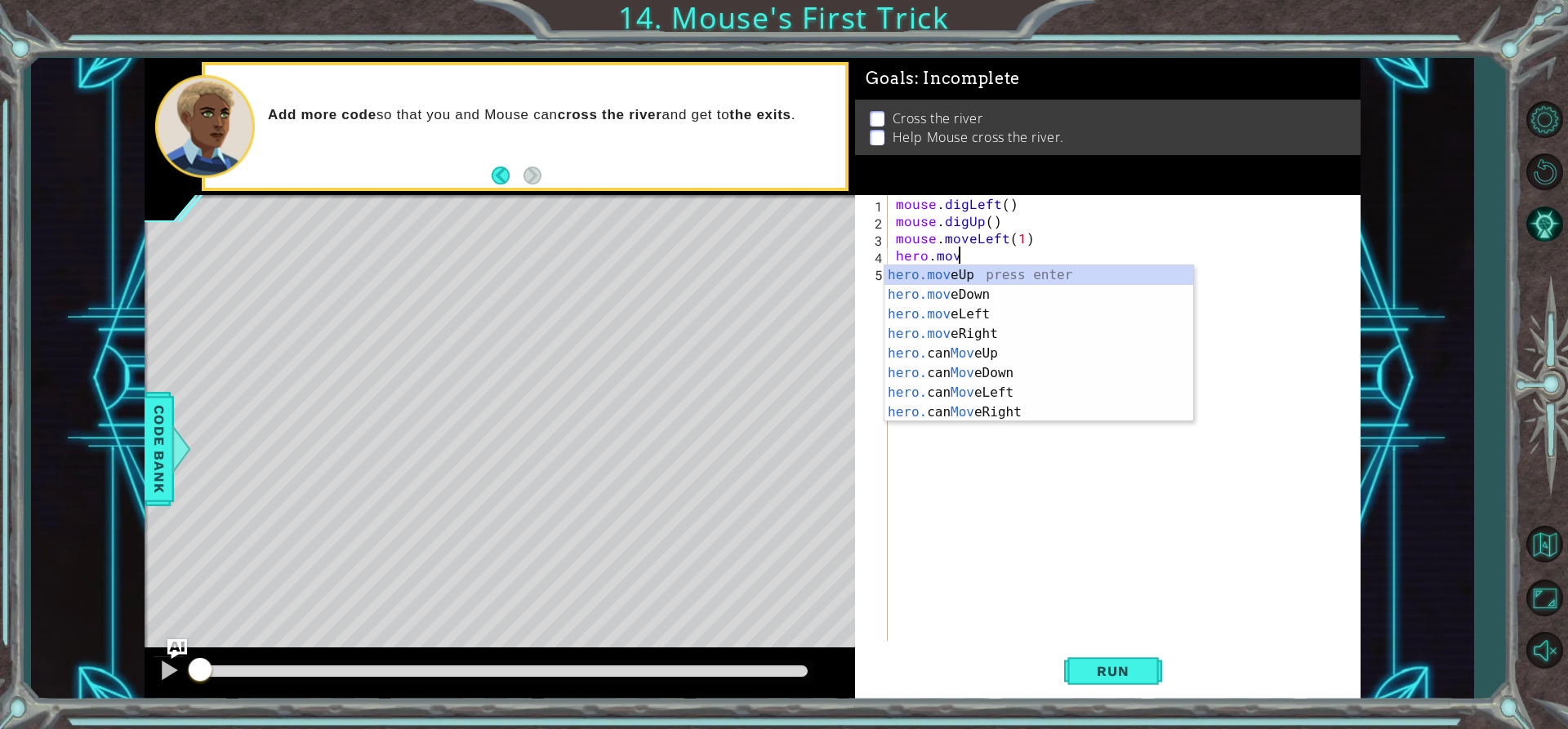
scroll to position [0, 3]
click at [926, 276] on div "hero.move Up press enter hero.move Down press enter hero.move Left press enter …" at bounding box center [1039, 363] width 308 height 196
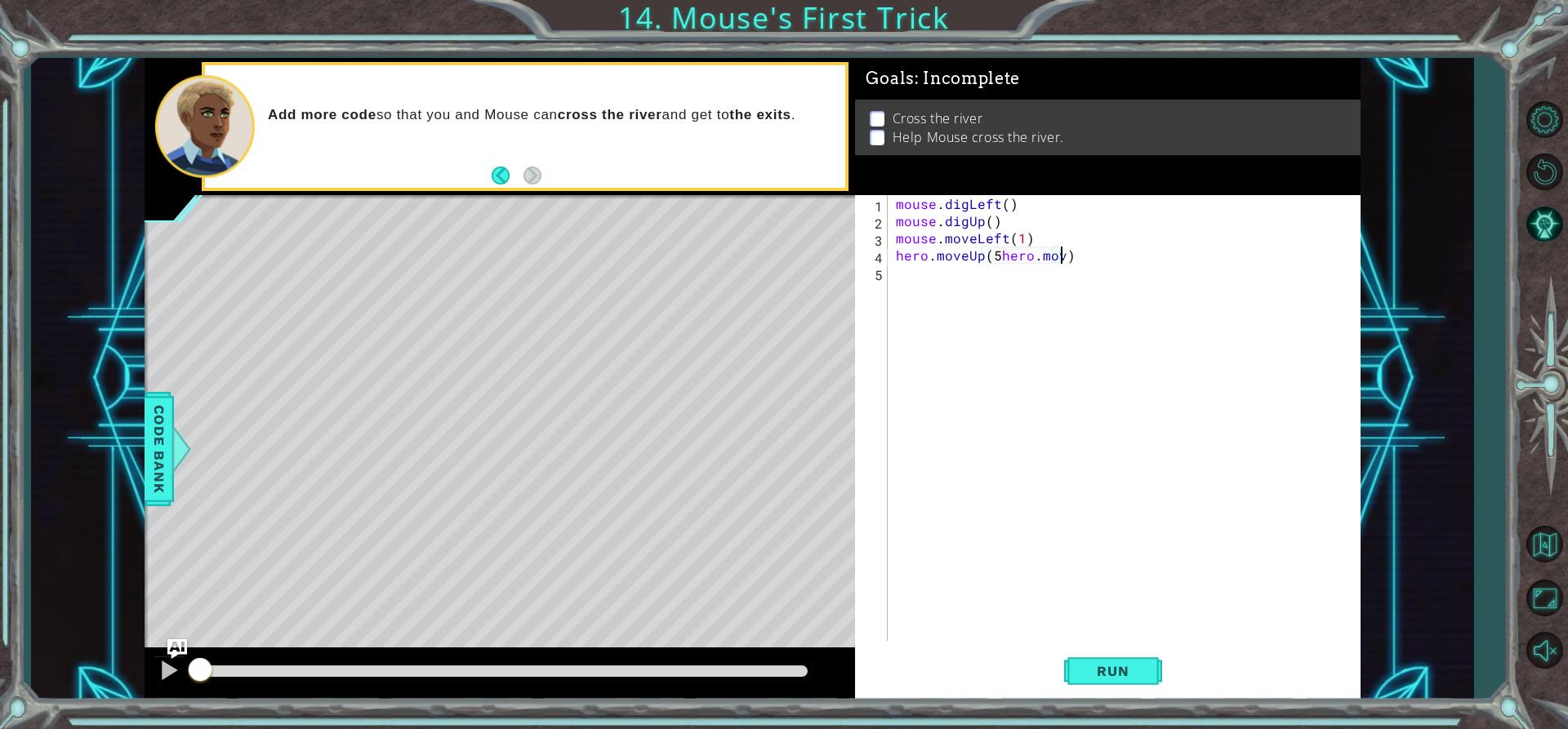
scroll to position [0, 10]
drag, startPoint x: 1073, startPoint y: 261, endPoint x: 983, endPoint y: 249, distance: 90.8
click at [983, 249] on div "mouse . digLeft ( ) mouse . digUp ( ) mouse . moveLeft ( 1 ) hero . moveUp ( 5 …" at bounding box center [1128, 435] width 471 height 480
click at [987, 248] on div "mouse . digLeft ( ) mouse . digUp ( ) mouse . moveLeft ( 1 ) hero . moveUp ( )" at bounding box center [1128, 435] width 471 height 480
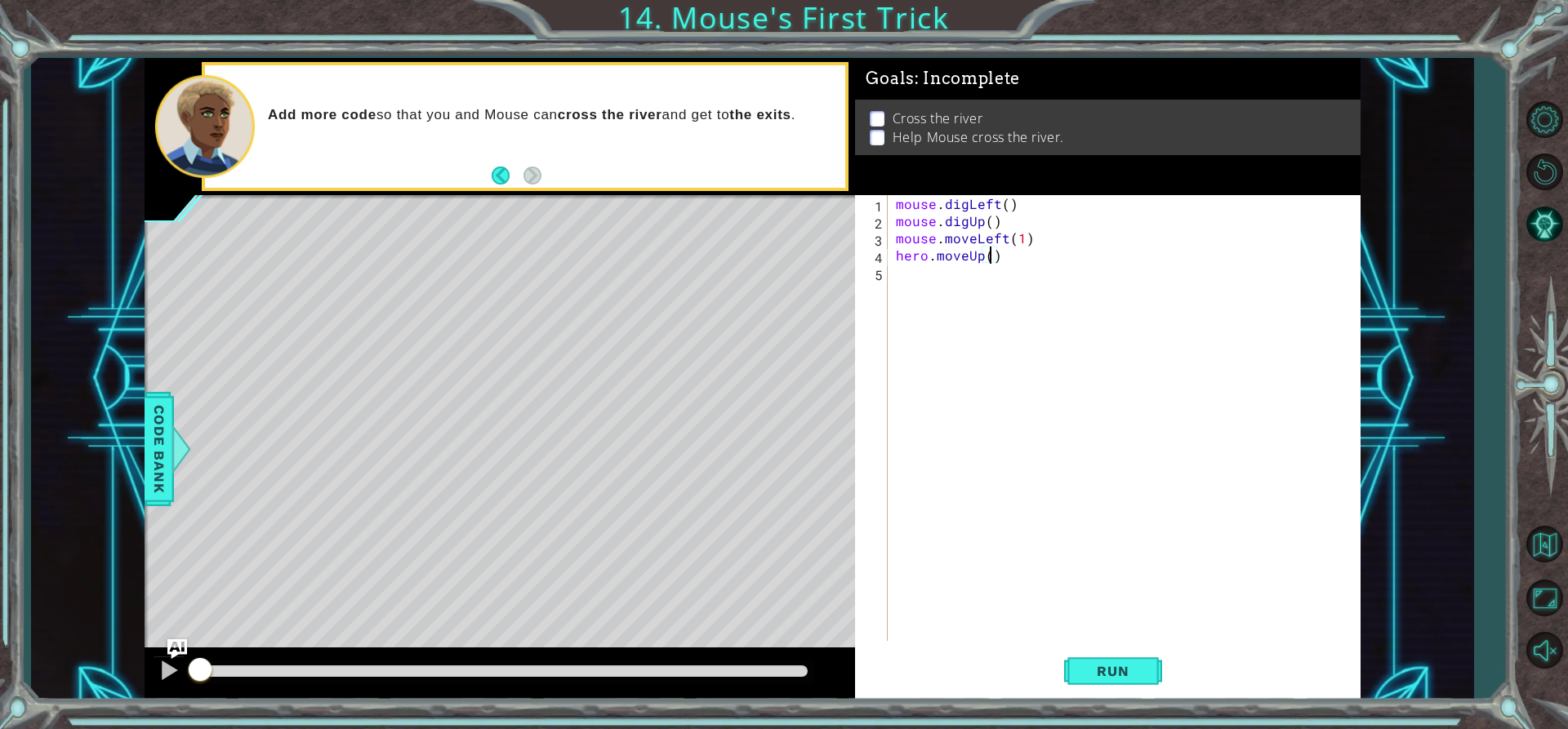
type textarea "hero.moveUp(5)"
click at [989, 264] on div "mouse . digLeft ( ) mouse . digUp ( ) mouse . moveLeft ( 1 ) hero . moveUp ( 5 )" at bounding box center [1128, 435] width 471 height 480
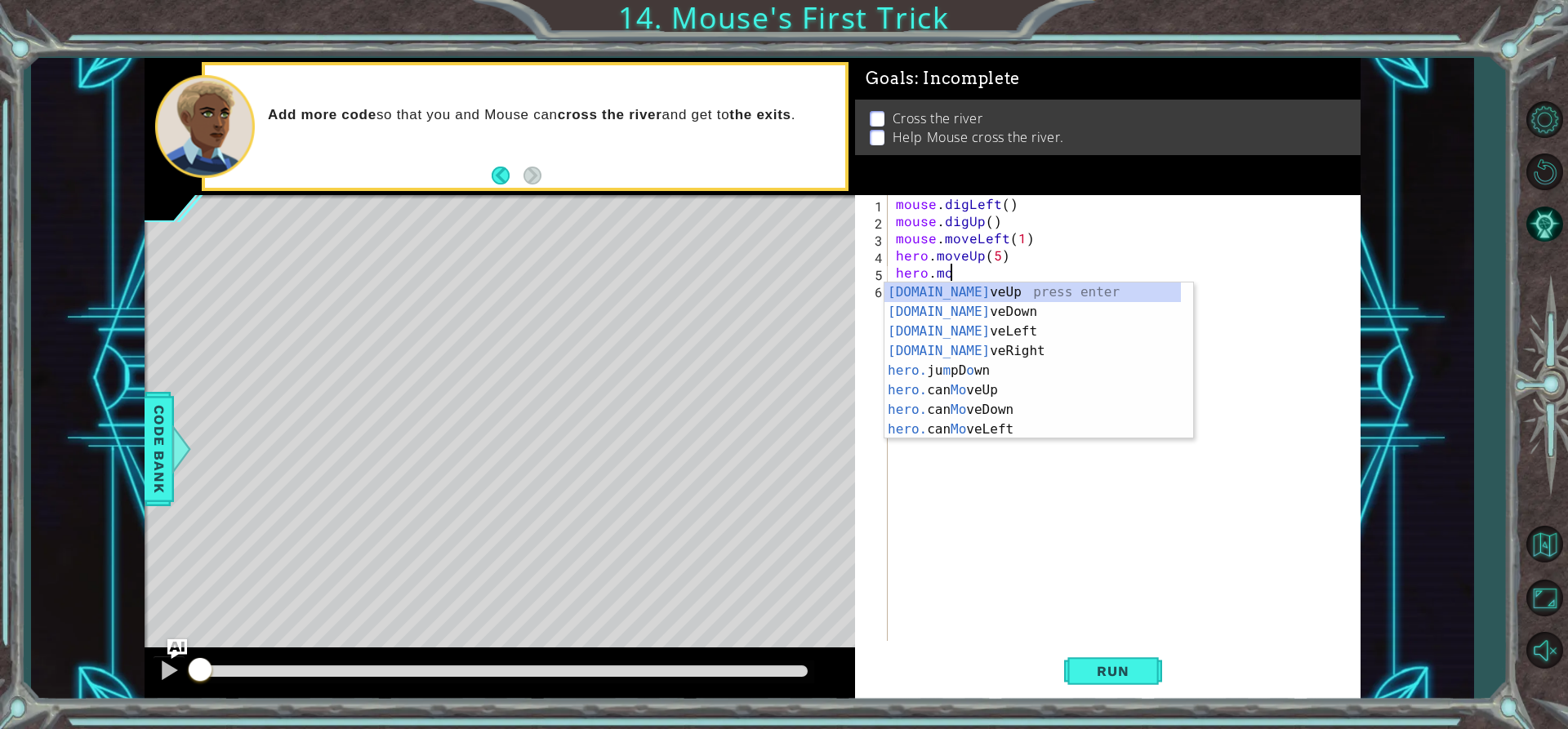
scroll to position [0, 3]
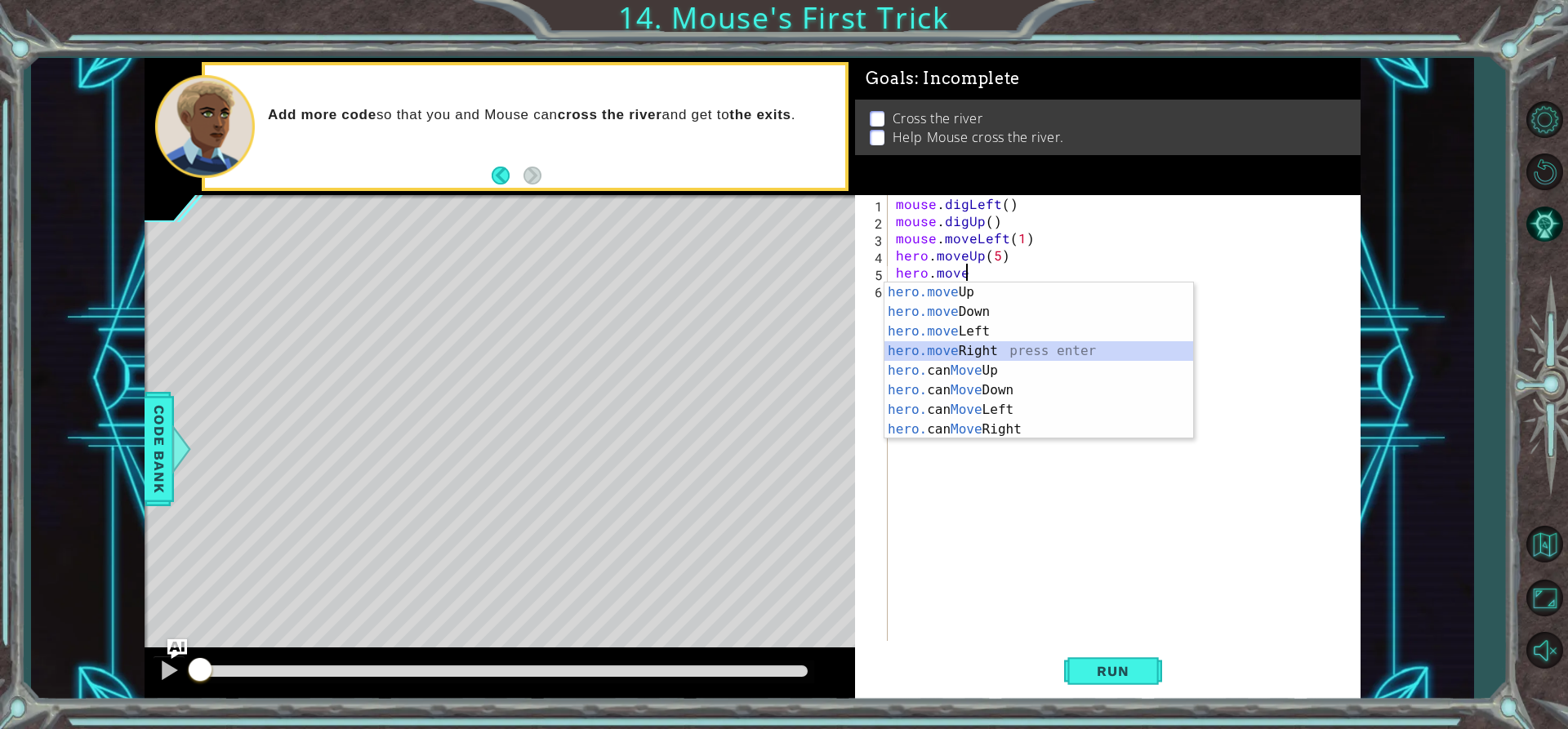
click at [968, 352] on div "hero.move Up press enter hero.move Down press enter hero.move Left press enter …" at bounding box center [1039, 380] width 308 height 196
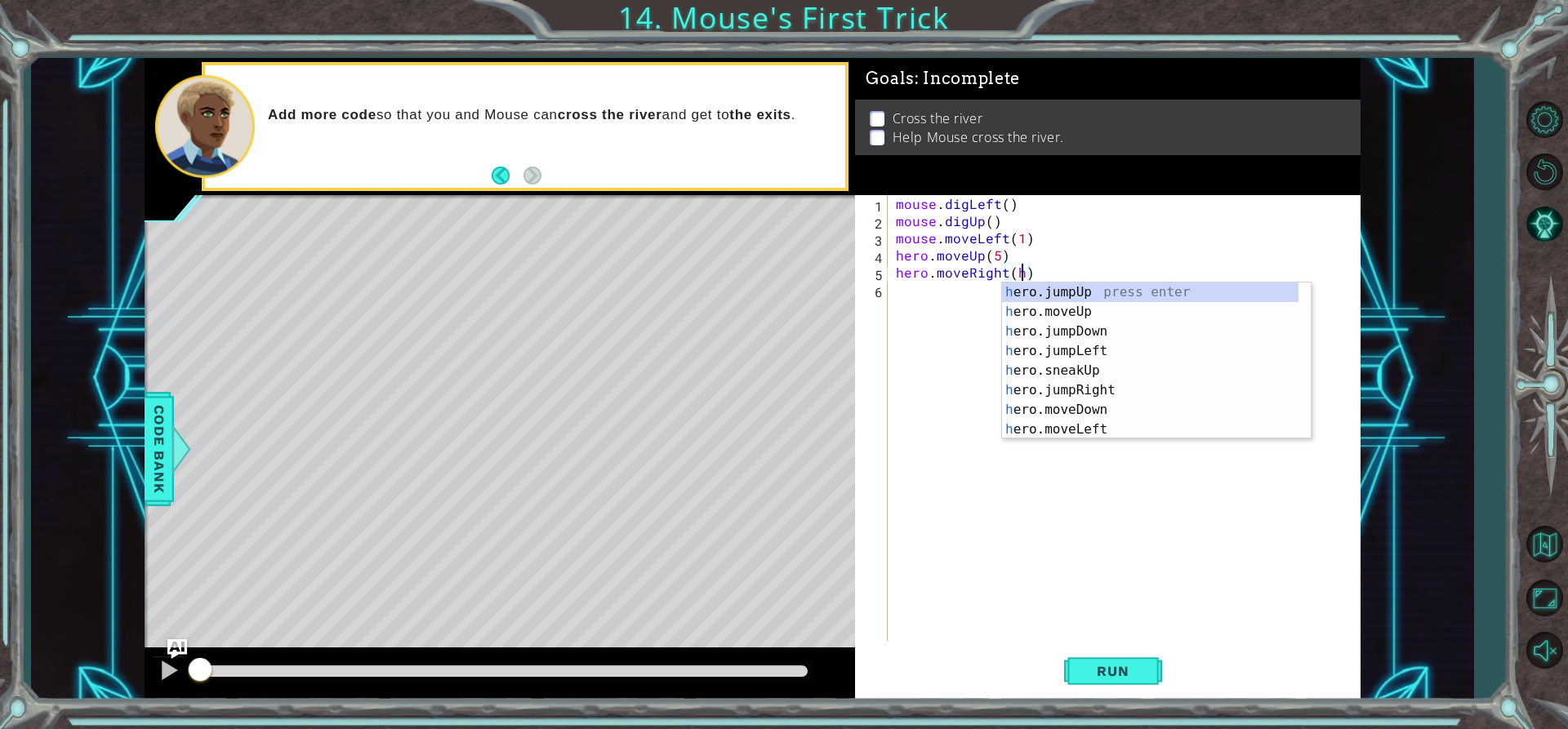
scroll to position [0, 7]
type textarea "hero.moveRight()"
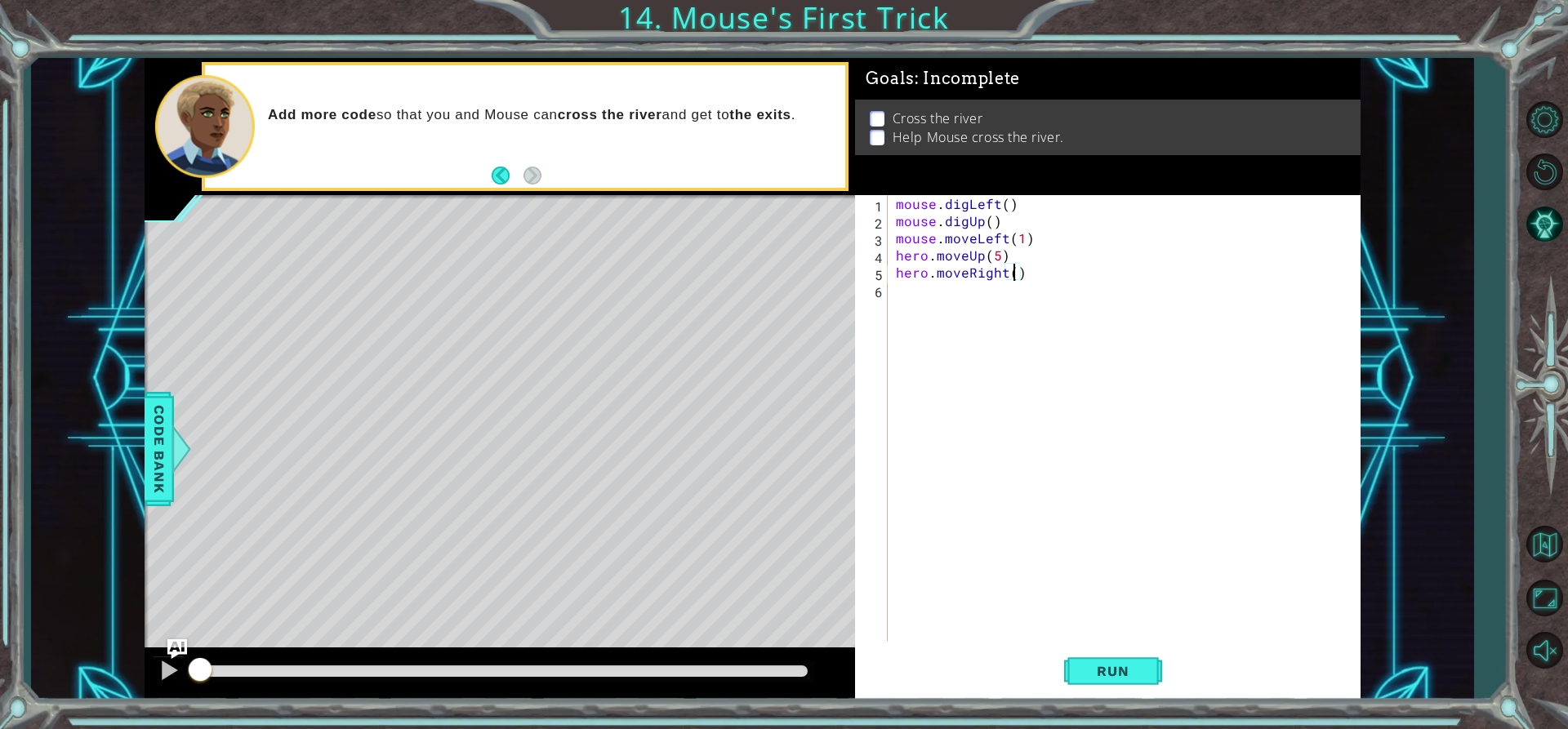
click at [970, 297] on div "mouse . digLeft ( ) mouse . digUp ( ) mouse . moveLeft ( 1 ) hero . moveUp ( 5 …" at bounding box center [1128, 435] width 471 height 480
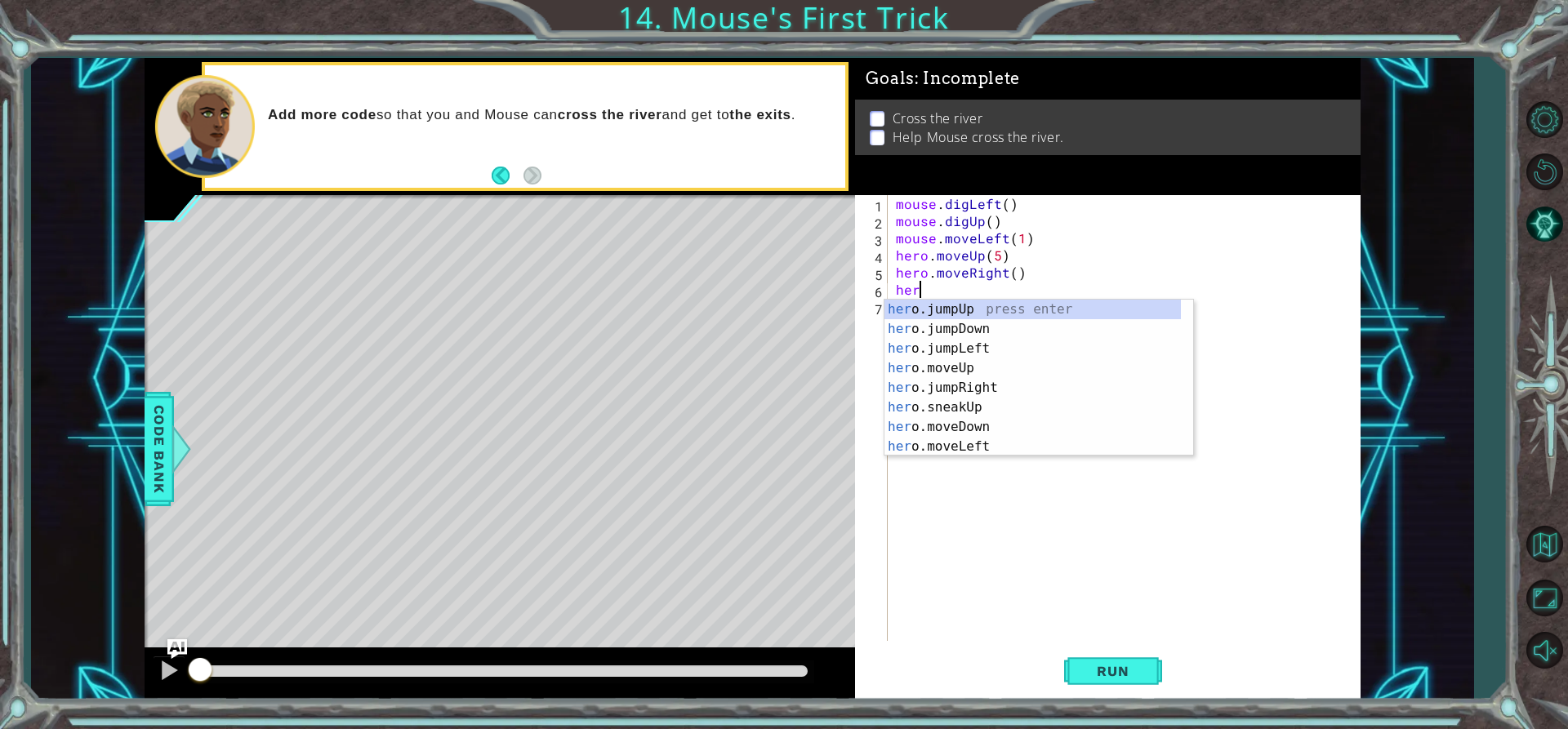
scroll to position [0, 0]
type textarea "h"
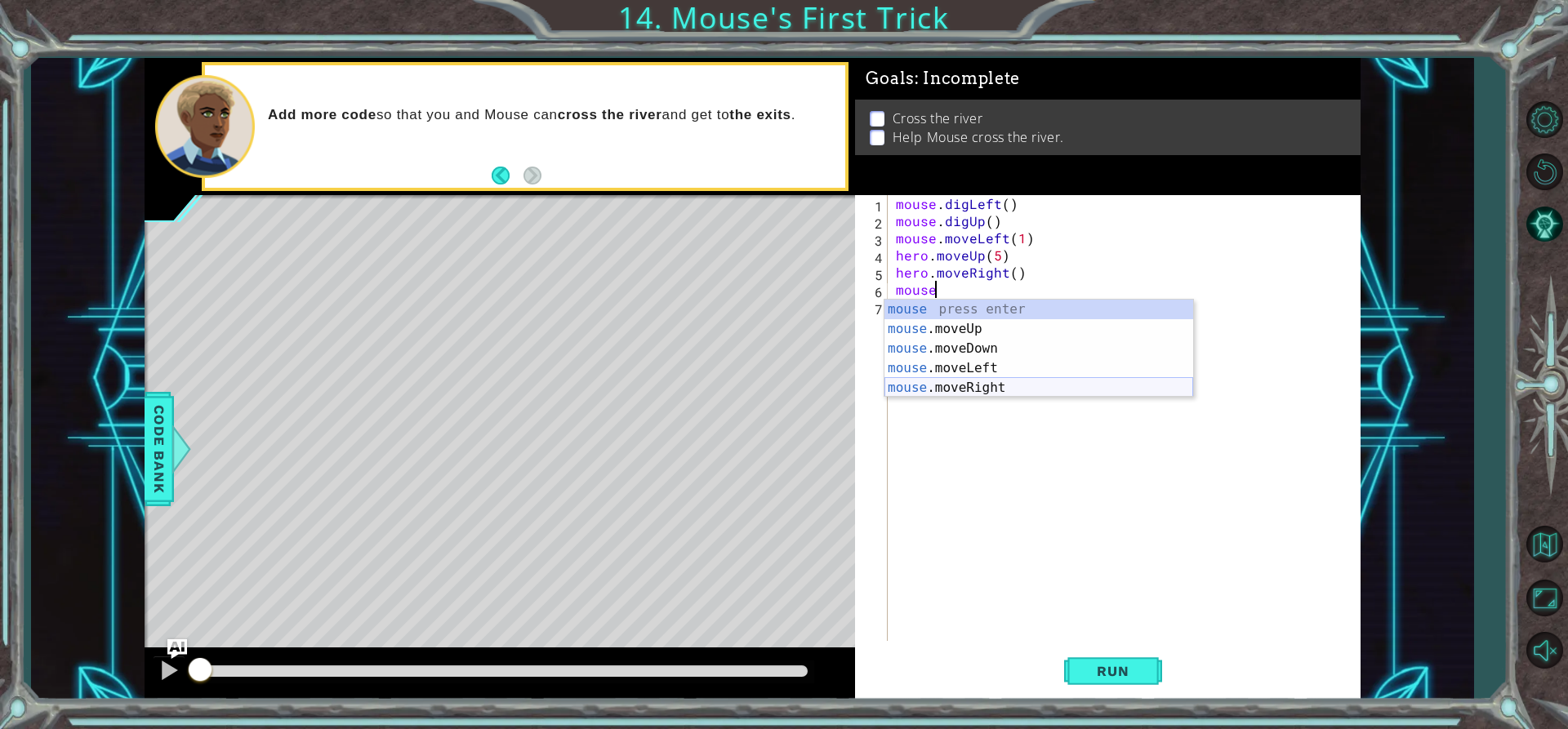
click at [994, 392] on div "mouse press enter mouse .moveUp press enter mouse .moveDown press enter mouse .…" at bounding box center [1039, 368] width 308 height 137
type textarea "mouse.moveRight(1)"
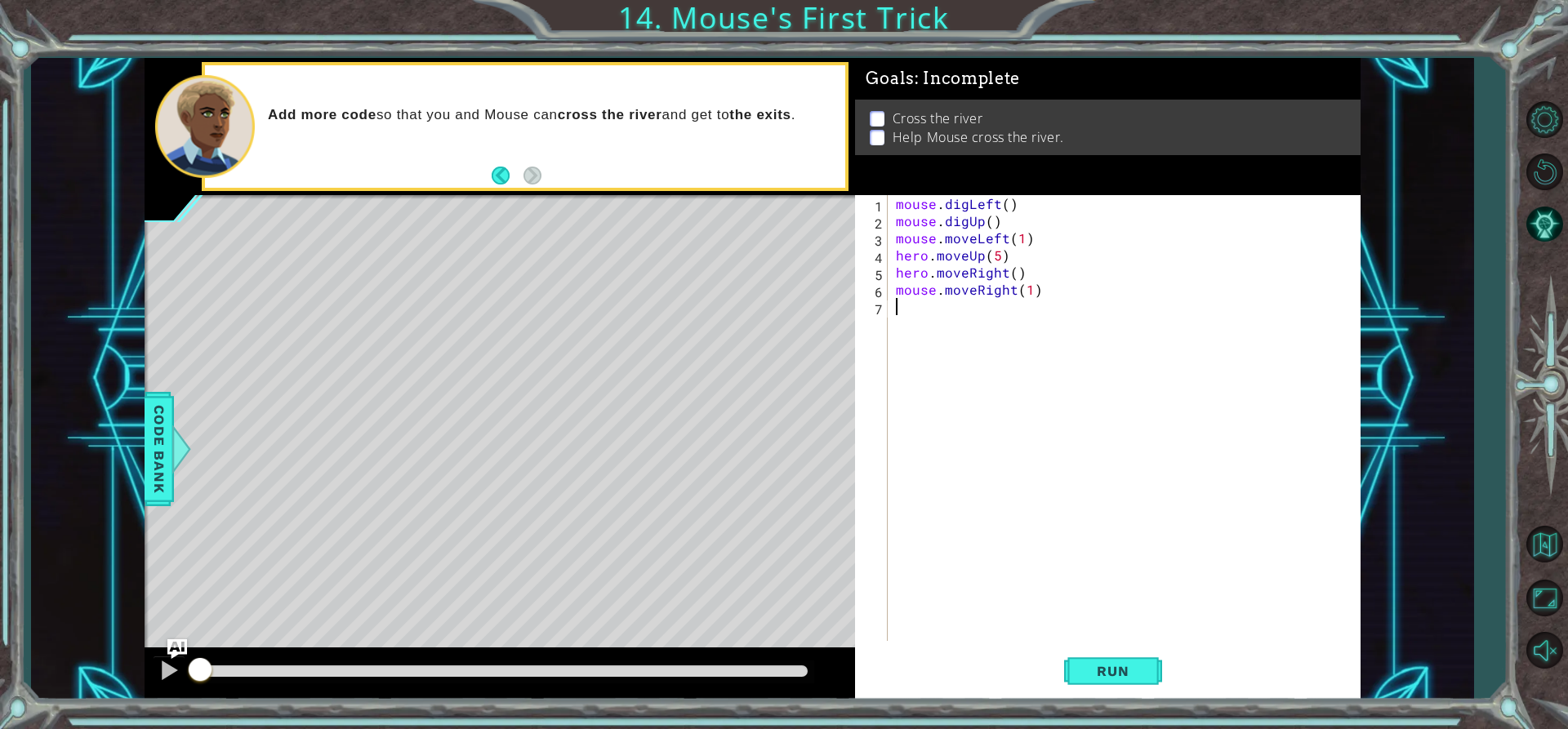
click at [998, 324] on div "mouse . digLeft ( ) mouse . digUp ( ) mouse . moveLeft ( 1 ) hero . moveUp ( 5 …" at bounding box center [1128, 435] width 471 height 480
type textarea "mouse.digDown()"
click at [921, 326] on div "mouse . digLeft ( ) mouse . digUp ( ) mouse . moveLeft ( 1 ) hero . moveUp ( 5 …" at bounding box center [1128, 435] width 471 height 480
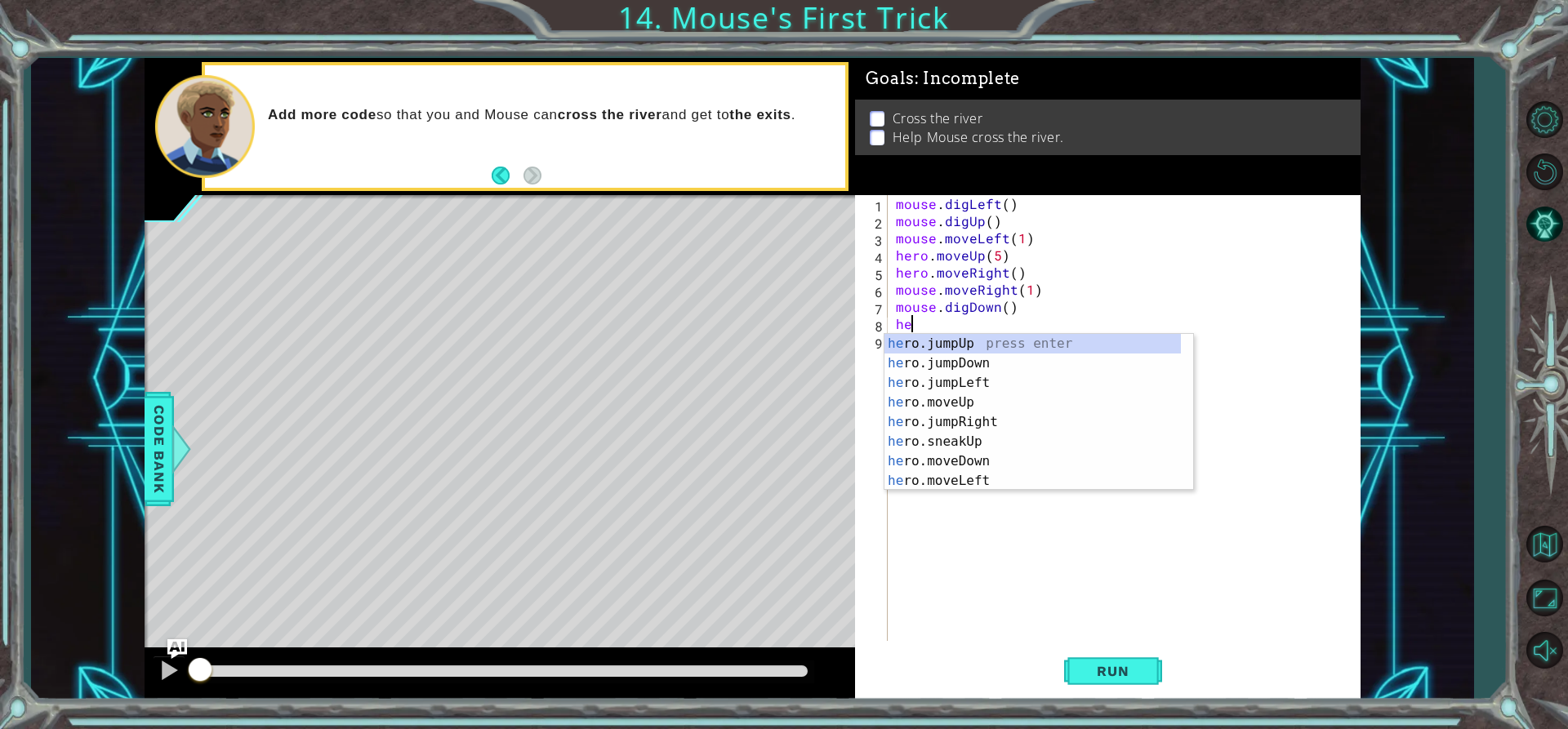
scroll to position [0, 0]
type textarea "h"
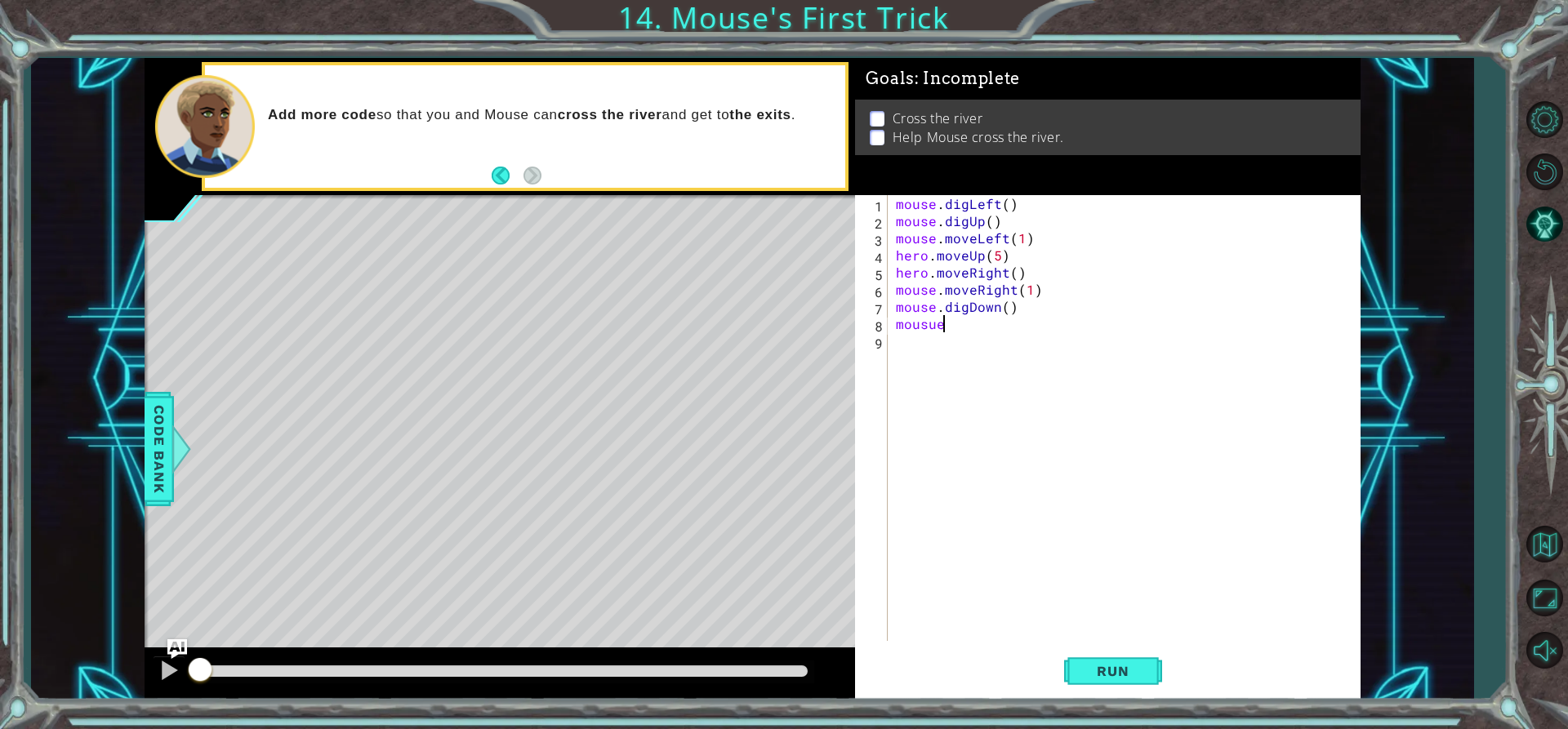
scroll to position [0, 3]
drag, startPoint x: 956, startPoint y: 321, endPoint x: 927, endPoint y: 328, distance: 29.8
click at [927, 328] on div "mouse . digLeft ( ) mouse . digUp ( ) mouse . moveLeft ( 1 ) hero . moveUp ( 5 …" at bounding box center [1128, 435] width 471 height 480
type textarea "mouse.digRight()"
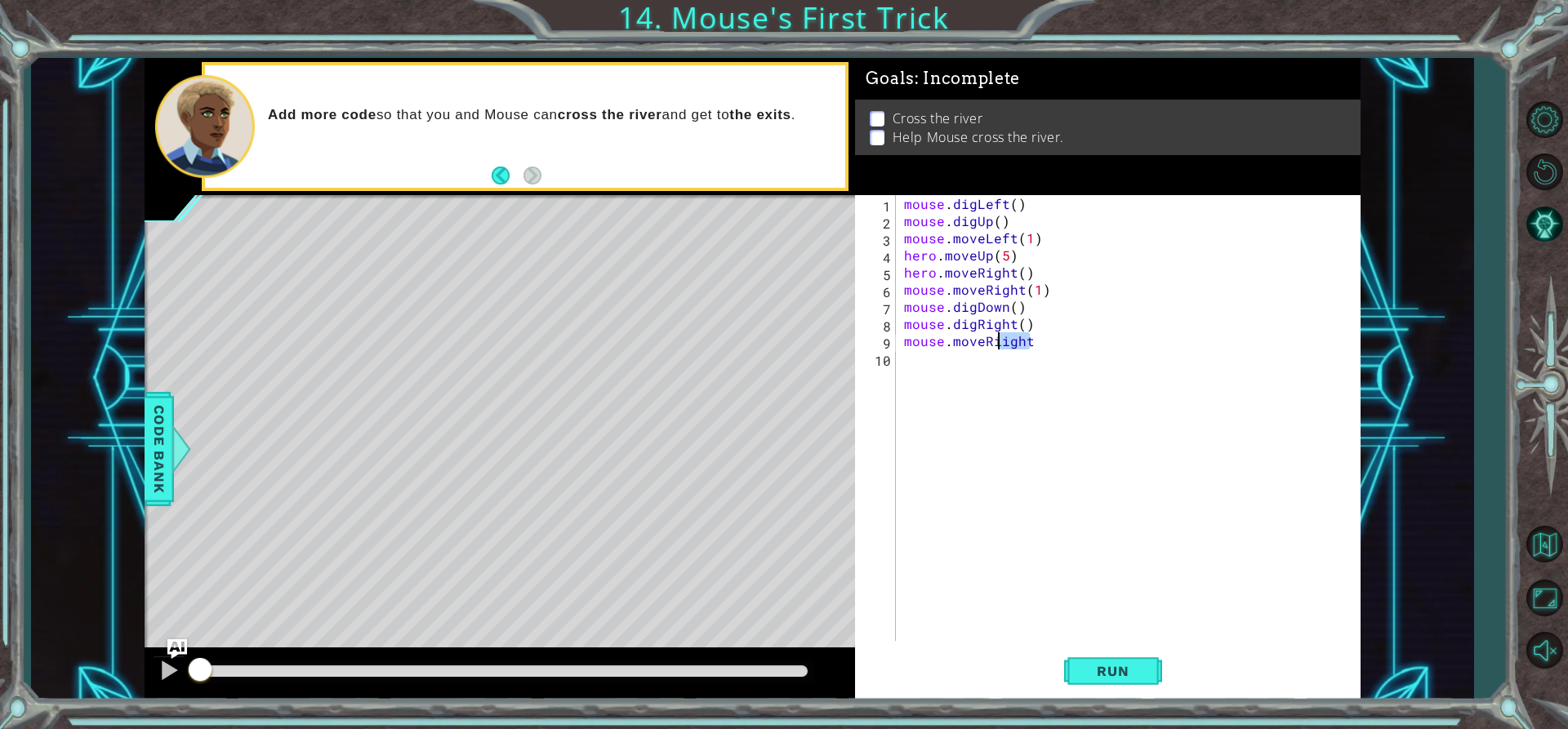
drag, startPoint x: 1037, startPoint y: 345, endPoint x: 997, endPoint y: 345, distance: 40.0
click at [997, 345] on div "mouse . digLeft ( ) mouse . digUp ( ) mouse . moveLeft ( 1 ) hero . moveUp ( 5 …" at bounding box center [1133, 435] width 464 height 480
type textarea "mouse.moveRight()"
click at [921, 359] on div "mouse . digLeft ( ) mouse . digUp ( ) mouse . moveLeft ( 1 ) hero . moveUp ( 5 …" at bounding box center [1133, 435] width 464 height 480
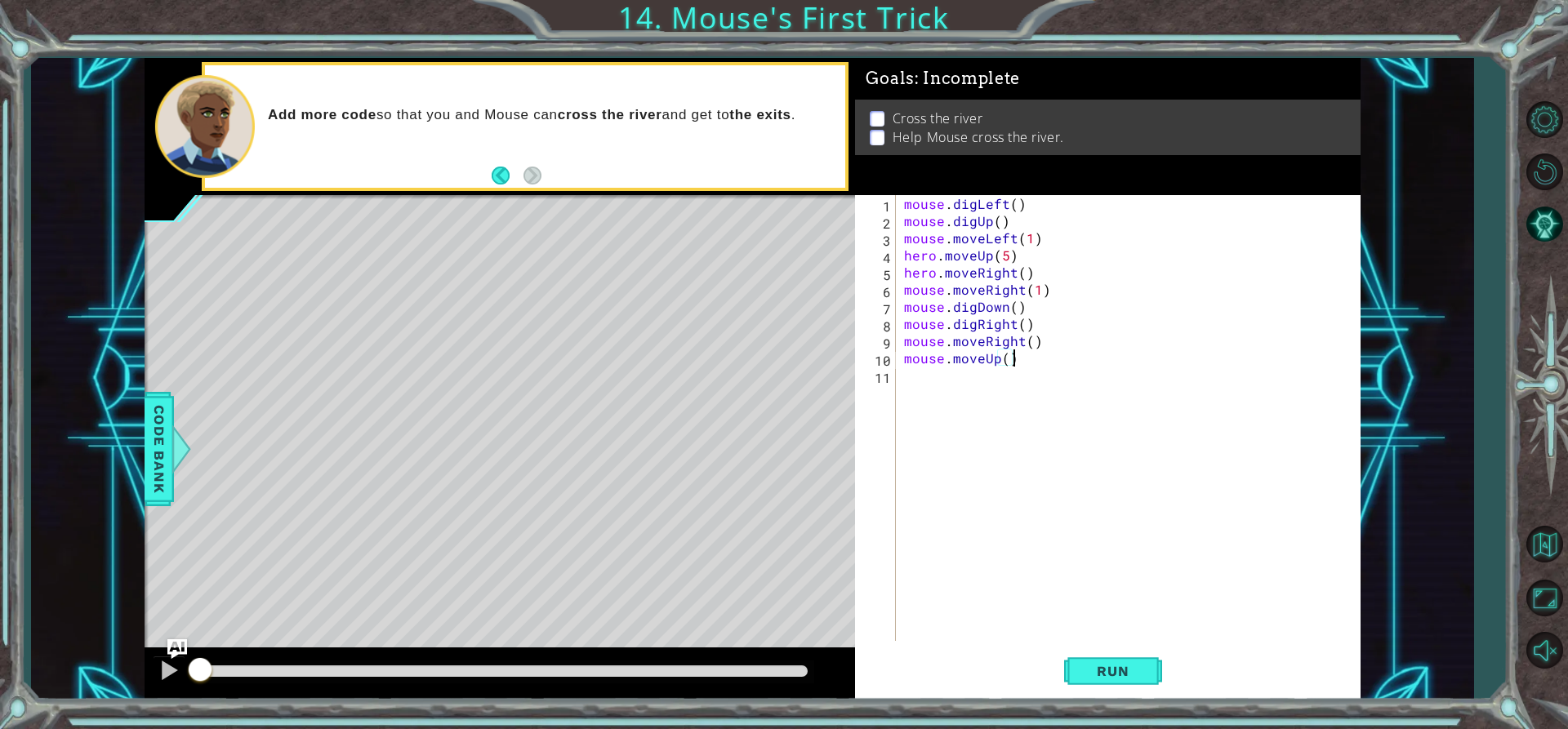
click at [1007, 362] on div "mouse . digLeft ( ) mouse . digUp ( ) mouse . moveLeft ( 1 ) hero . moveUp ( 5 …" at bounding box center [1133, 435] width 464 height 480
type textarea "mouse.moveUp(5)"
click at [1005, 379] on div "mouse . digLeft ( ) mouse . digUp ( ) mouse . moveLeft ( 1 ) hero . moveUp ( 5 …" at bounding box center [1133, 435] width 464 height 480
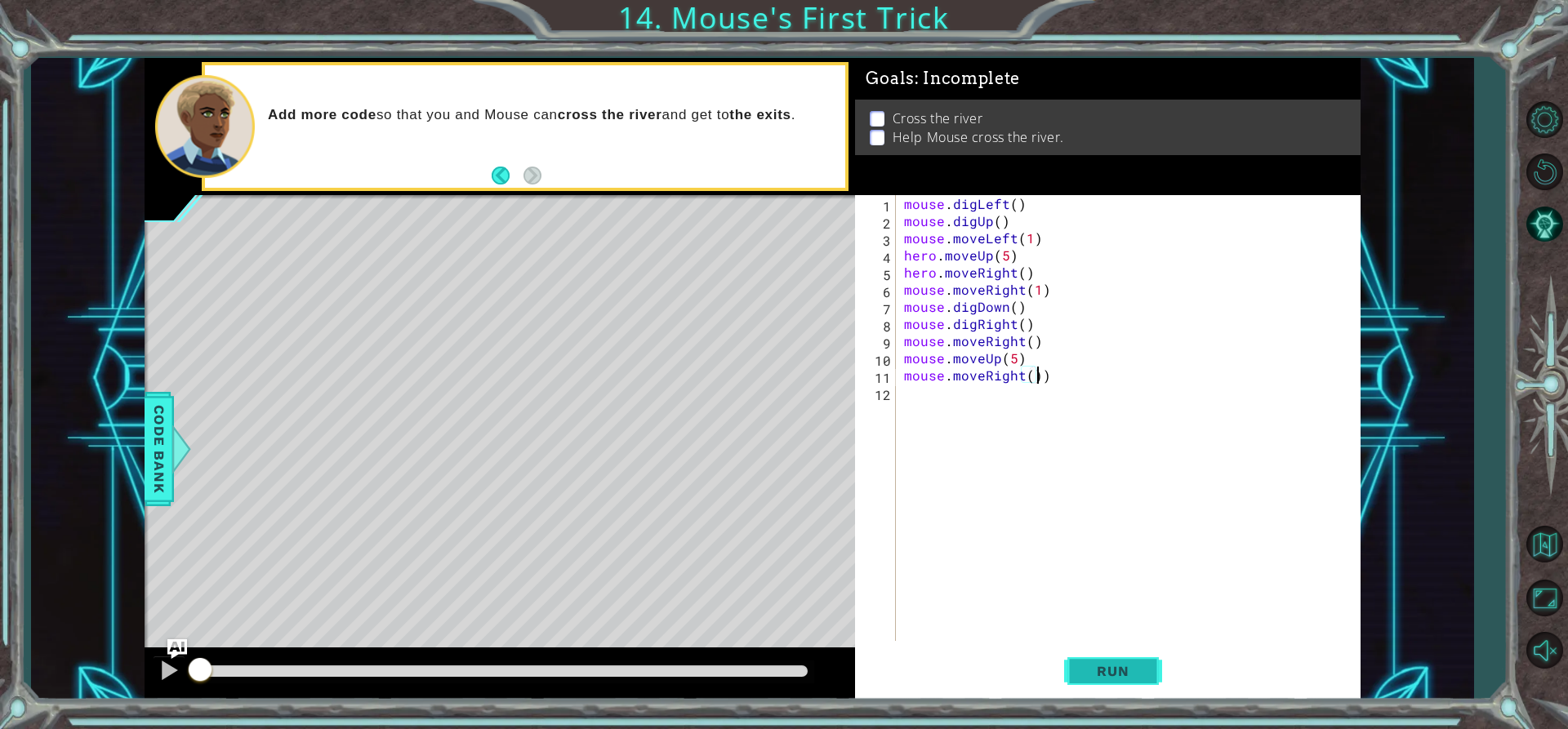
click at [1092, 673] on span "Run" at bounding box center [1112, 671] width 64 height 16
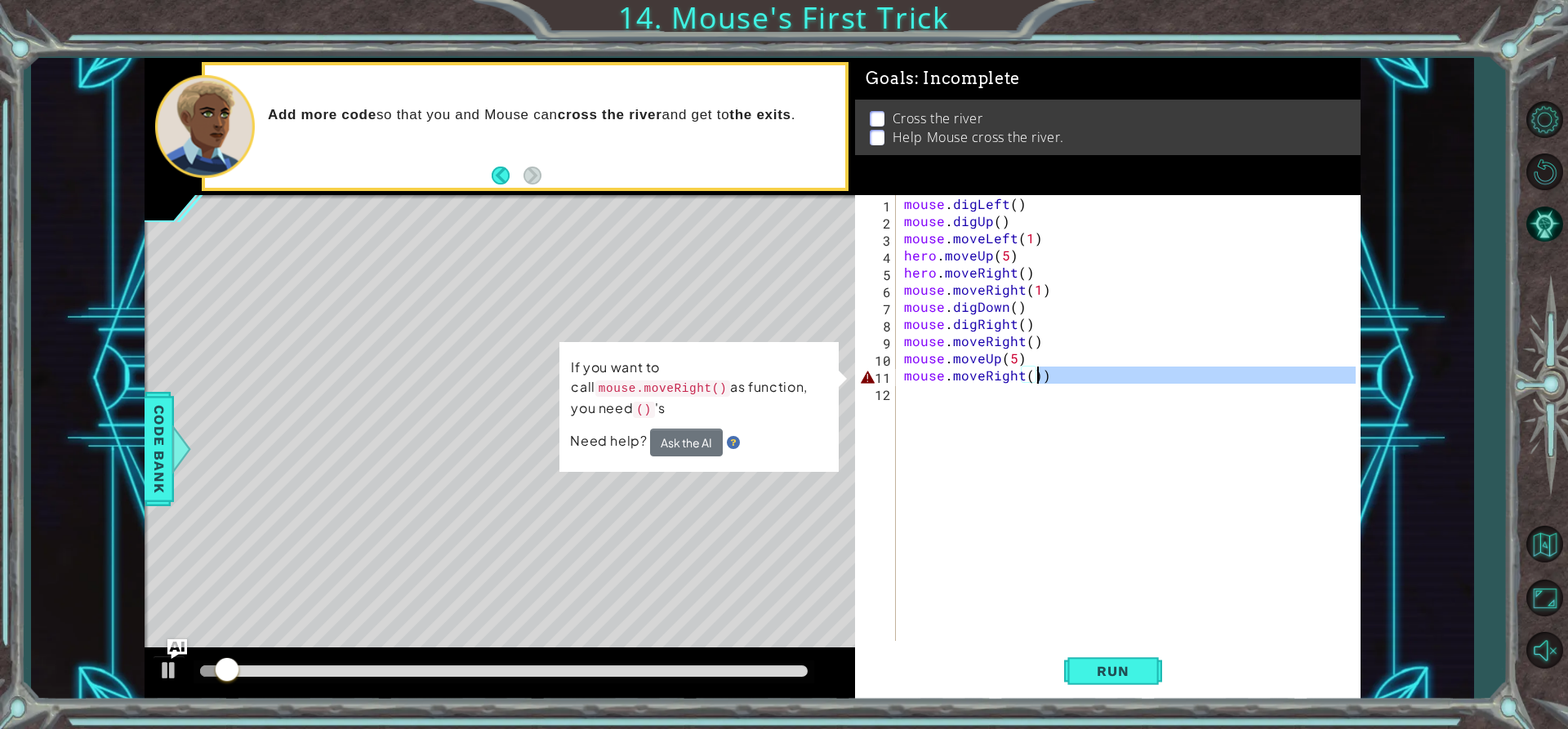
drag, startPoint x: 1061, startPoint y: 387, endPoint x: 1034, endPoint y: 379, distance: 28.2
click at [1034, 379] on div "mouse . digLeft ( ) mouse . digUp ( ) mouse . moveLeft ( 1 ) hero . moveUp ( 5 …" at bounding box center [1133, 435] width 464 height 480
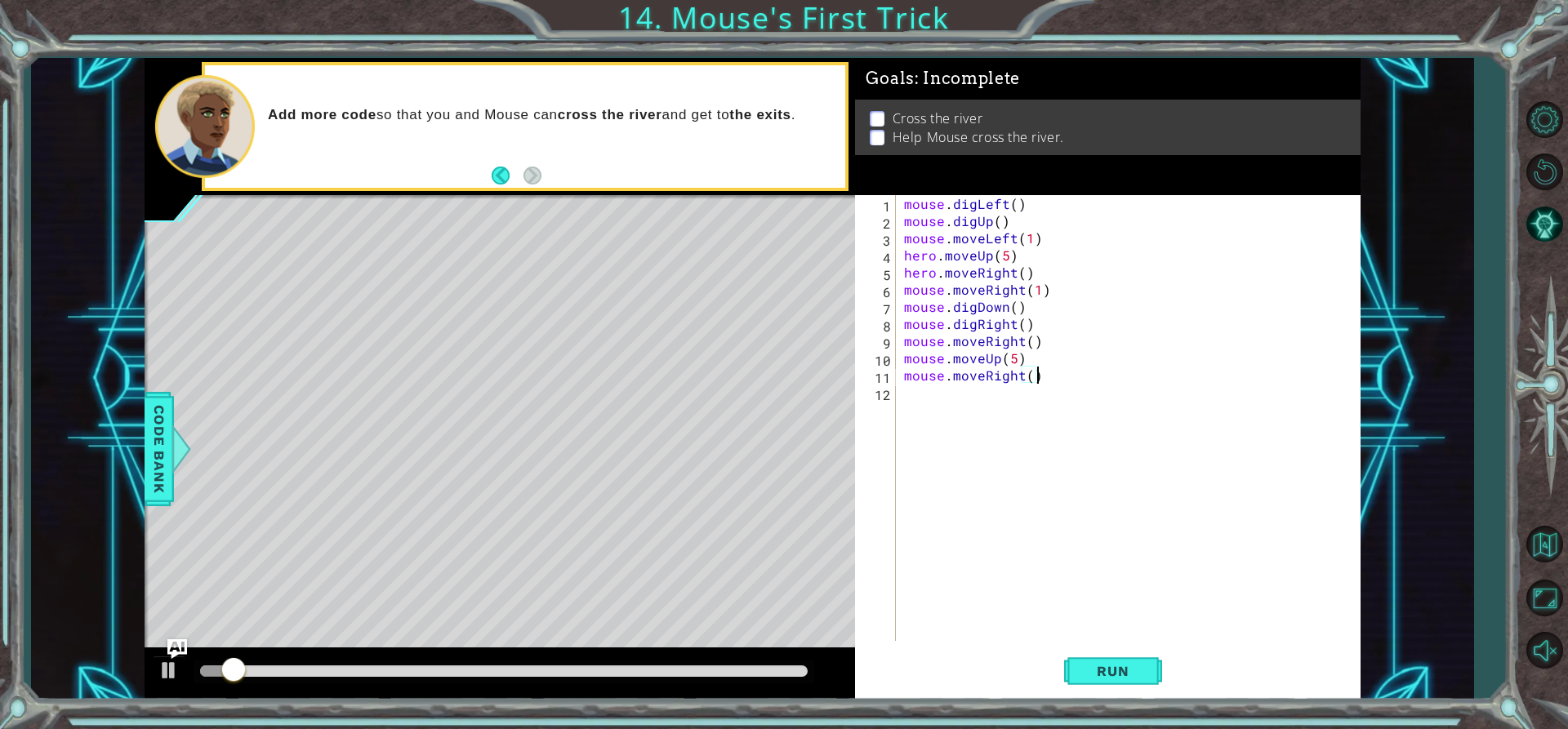
scroll to position [0, 7]
click at [1099, 674] on span "Run" at bounding box center [1112, 671] width 64 height 16
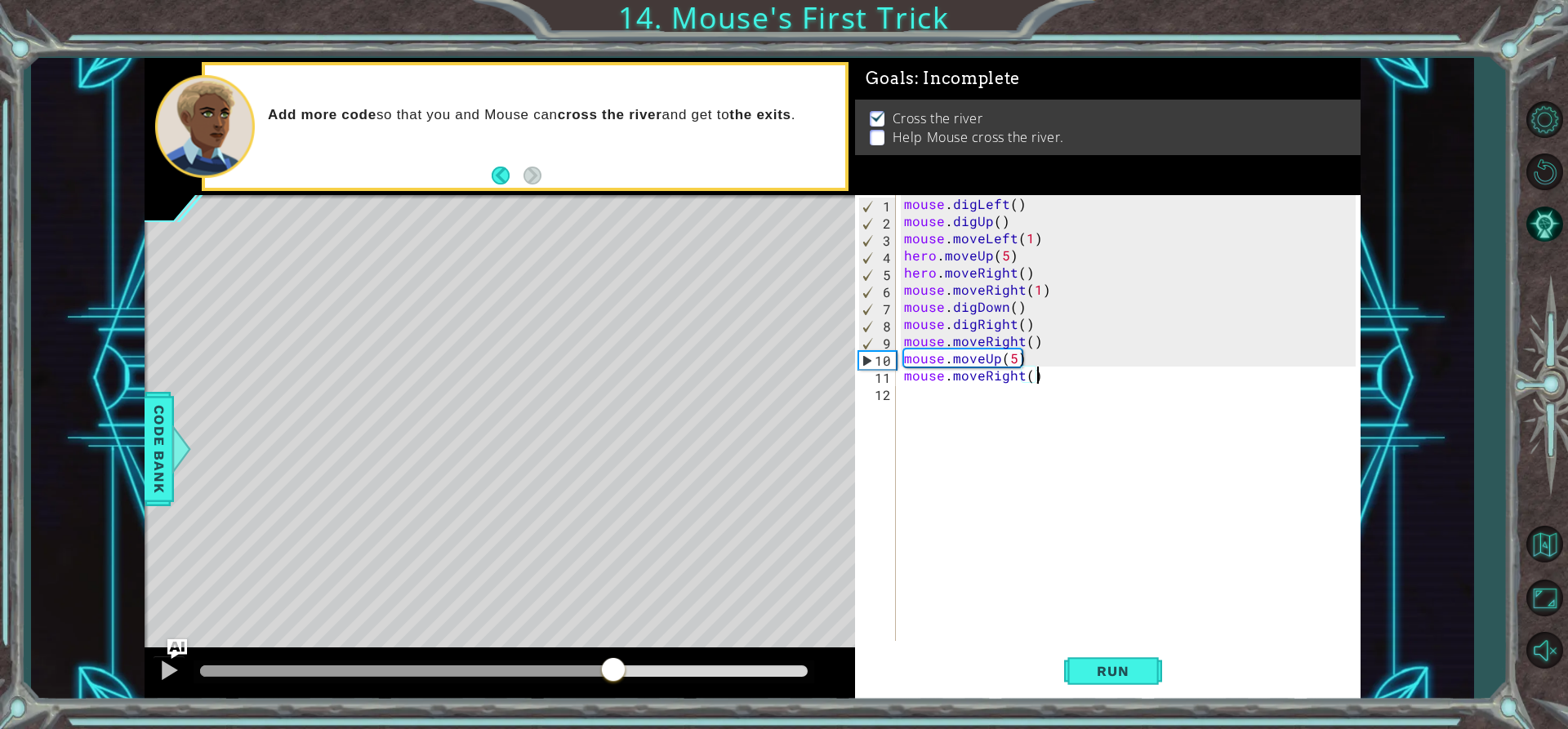
drag, startPoint x: 491, startPoint y: 665, endPoint x: 614, endPoint y: 683, distance: 124.3
click at [614, 677] on div at bounding box center [504, 670] width 608 height 11
drag, startPoint x: 620, startPoint y: 669, endPoint x: 596, endPoint y: 670, distance: 24.0
click at [596, 670] on div at bounding box center [398, 670] width 397 height 11
drag, startPoint x: 580, startPoint y: 678, endPoint x: 555, endPoint y: 682, distance: 25.3
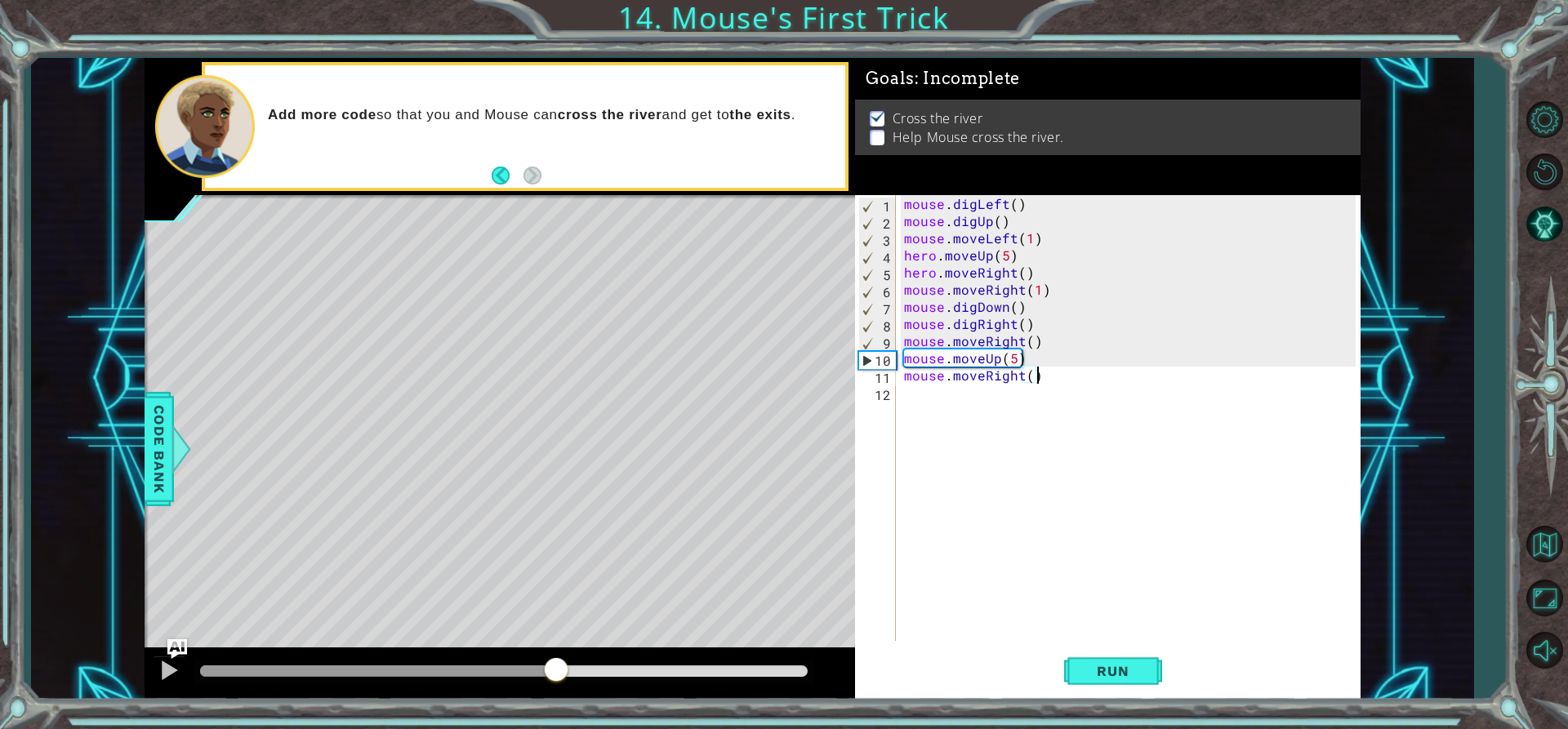
click at [555, 682] on div at bounding box center [556, 671] width 29 height 29
drag, startPoint x: 515, startPoint y: 683, endPoint x: 465, endPoint y: 677, distance: 50.4
click at [476, 679] on div at bounding box center [477, 671] width 29 height 29
drag, startPoint x: 440, startPoint y: 677, endPoint x: 390, endPoint y: 671, distance: 50.4
click at [392, 673] on div at bounding box center [304, 670] width 208 height 11
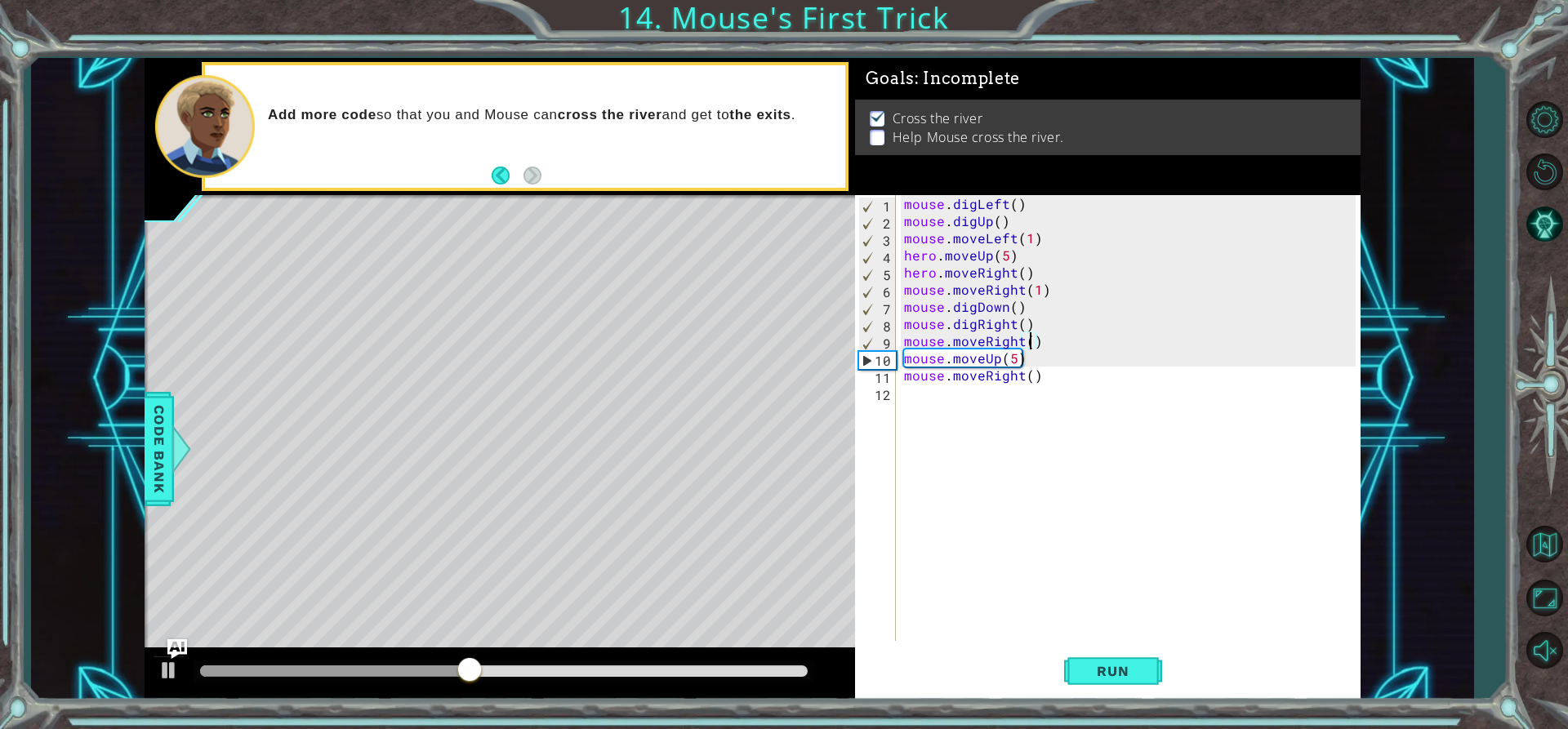
click at [1027, 339] on div "mouse . digLeft ( ) mouse . digUp ( ) mouse . moveLeft ( 1 ) hero . moveUp ( 5 …" at bounding box center [1133, 435] width 464 height 480
drag, startPoint x: 1018, startPoint y: 353, endPoint x: 1006, endPoint y: 365, distance: 17.0
click at [1006, 365] on div "mouse . digLeft ( ) mouse . digUp ( ) mouse . moveLeft ( 1 ) hero . moveUp ( 5 …" at bounding box center [1133, 435] width 464 height 480
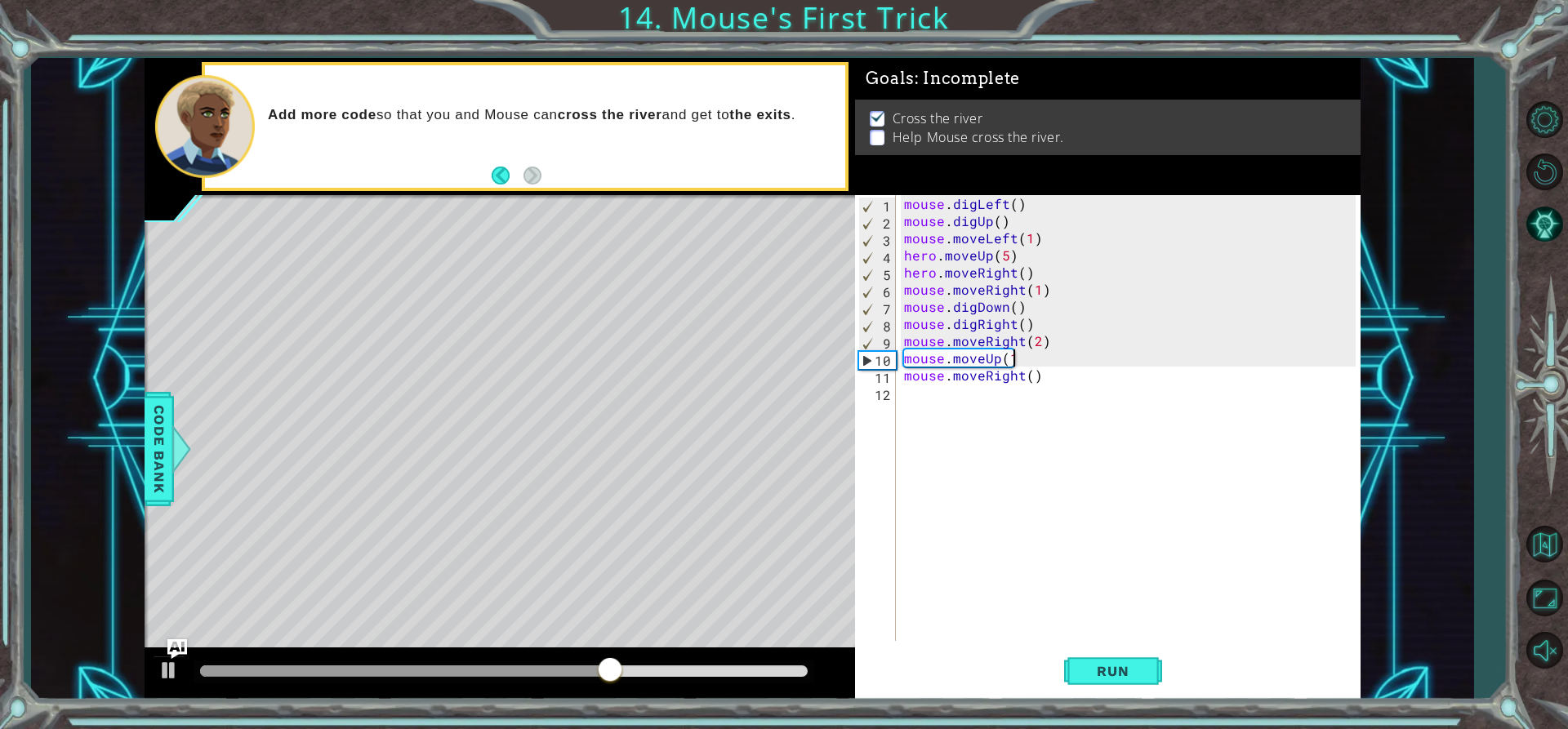
drag, startPoint x: 1024, startPoint y: 364, endPoint x: 1013, endPoint y: 362, distance: 11.2
click at [1013, 362] on div "mouse . digLeft ( ) mouse . digUp ( ) mouse . moveLeft ( 1 ) hero . moveUp ( 5 …" at bounding box center [1133, 435] width 464 height 480
click at [1015, 361] on div "mouse . digLeft ( ) mouse . digUp ( ) mouse . moveLeft ( 1 ) hero . moveUp ( 5 …" at bounding box center [1133, 435] width 464 height 480
drag, startPoint x: 1010, startPoint y: 361, endPoint x: 1005, endPoint y: 354, distance: 8.6
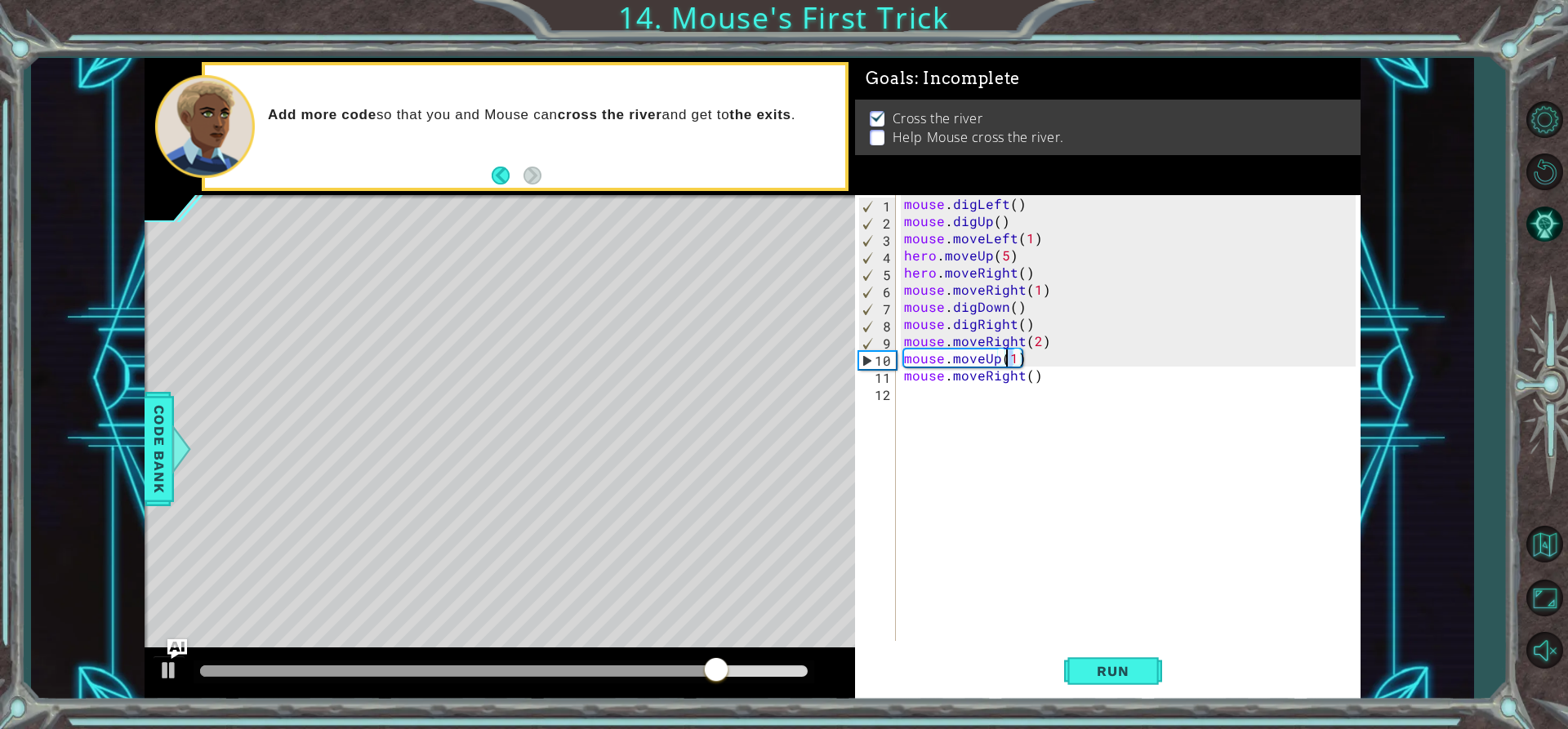
click at [1005, 354] on div "mouse . digLeft ( ) mouse . digUp ( ) mouse . moveLeft ( 1 ) hero . moveUp ( 5 …" at bounding box center [1133, 435] width 464 height 480
click at [1027, 373] on div "mouse . digLeft ( ) mouse . digUp ( ) mouse . moveLeft ( 1 ) hero . moveUp ( 5 …" at bounding box center [1133, 435] width 464 height 480
type textarea "mouse.moveRight(2)"
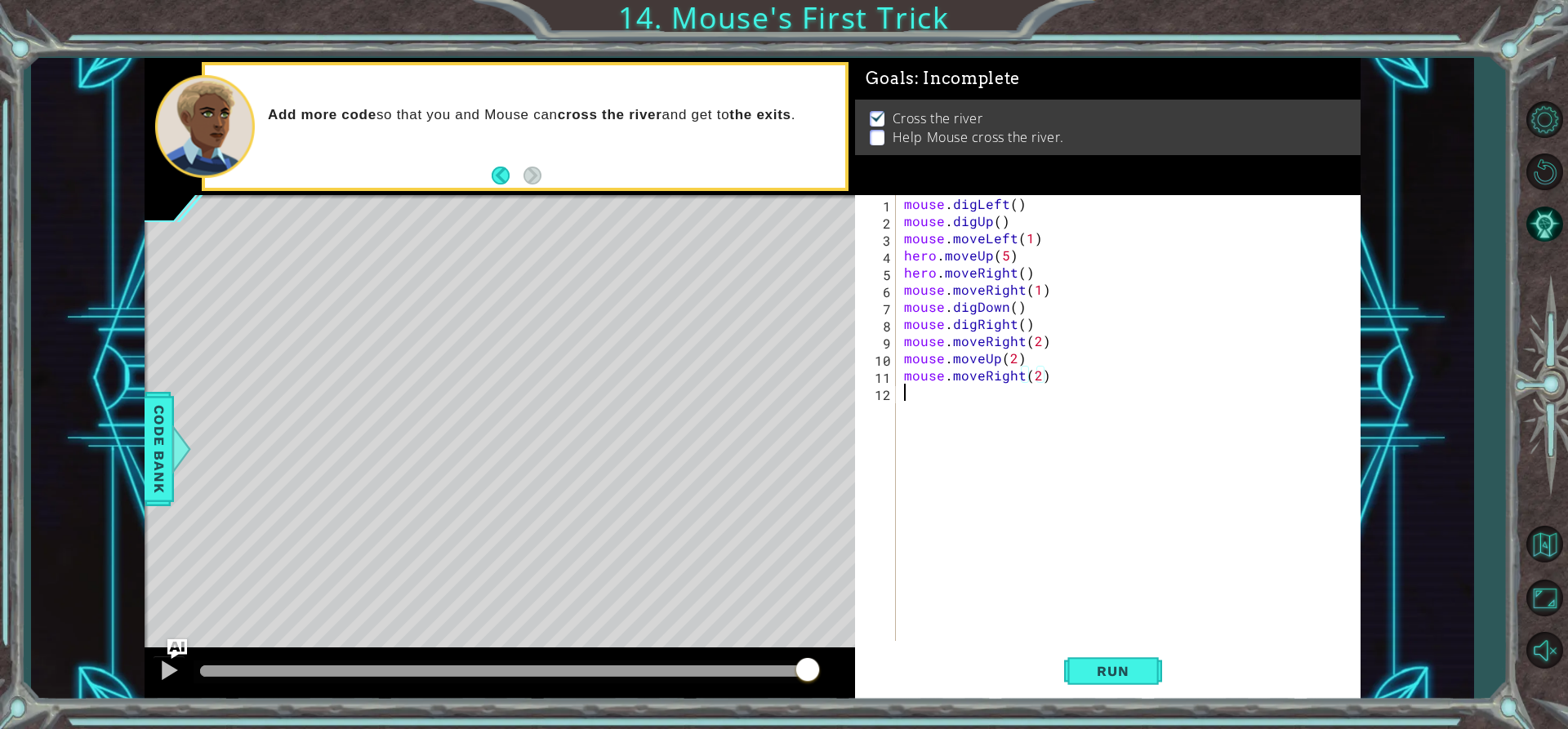
click at [967, 412] on div "mouse . digLeft ( ) mouse . digUp ( ) mouse . moveLeft ( 1 ) hero . moveUp ( 5 …" at bounding box center [1133, 435] width 464 height 480
type textarea "mouse.moveUp(3)"
click at [1106, 661] on button "Run" at bounding box center [1112, 671] width 98 height 50
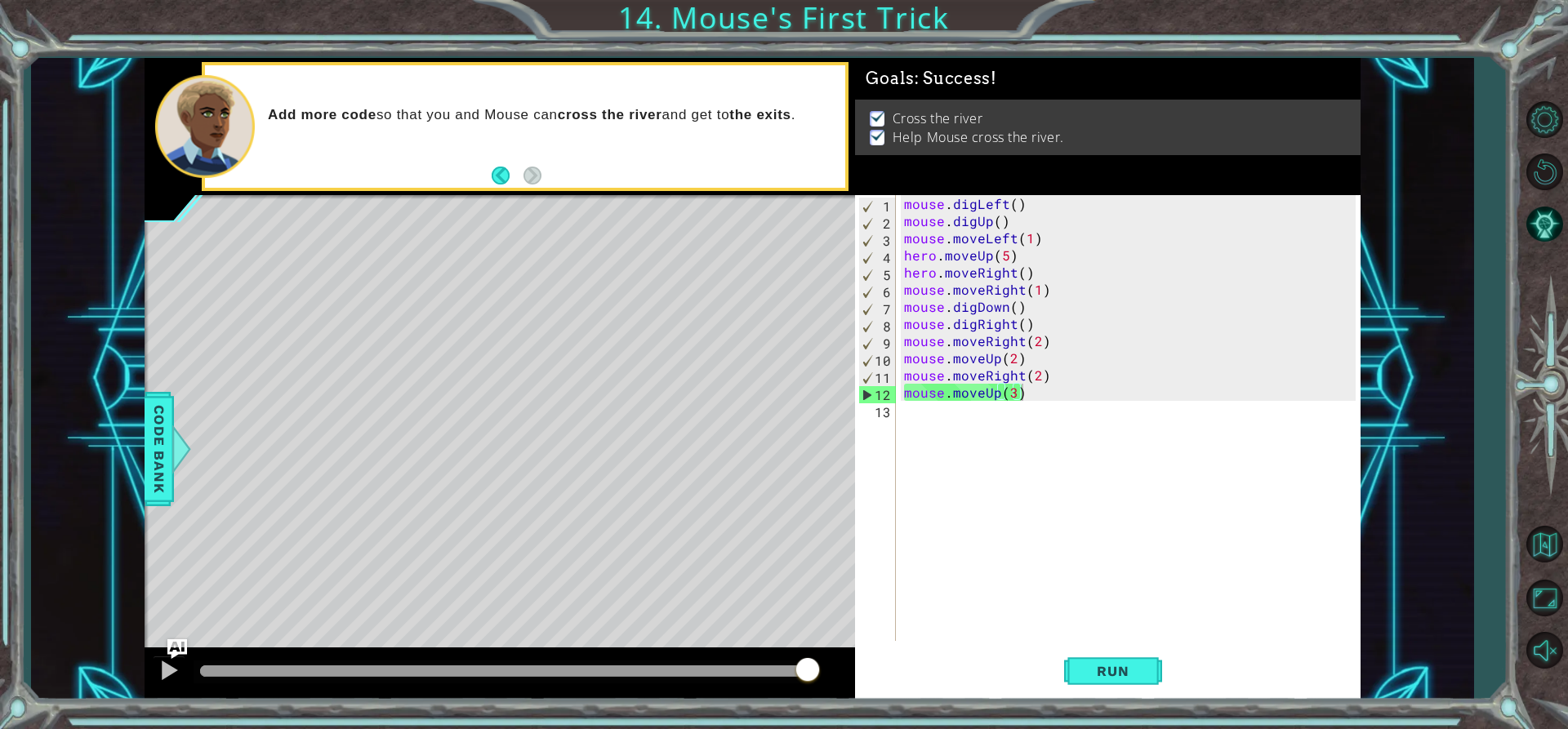
drag, startPoint x: 825, startPoint y: 678, endPoint x: 835, endPoint y: 678, distance: 10.0
click at [835, 678] on body "1 ההההההההההההההההההההההההההההההההההההההההההההההההההההההההההההההההההההההההההההה…" at bounding box center [784, 364] width 1568 height 729
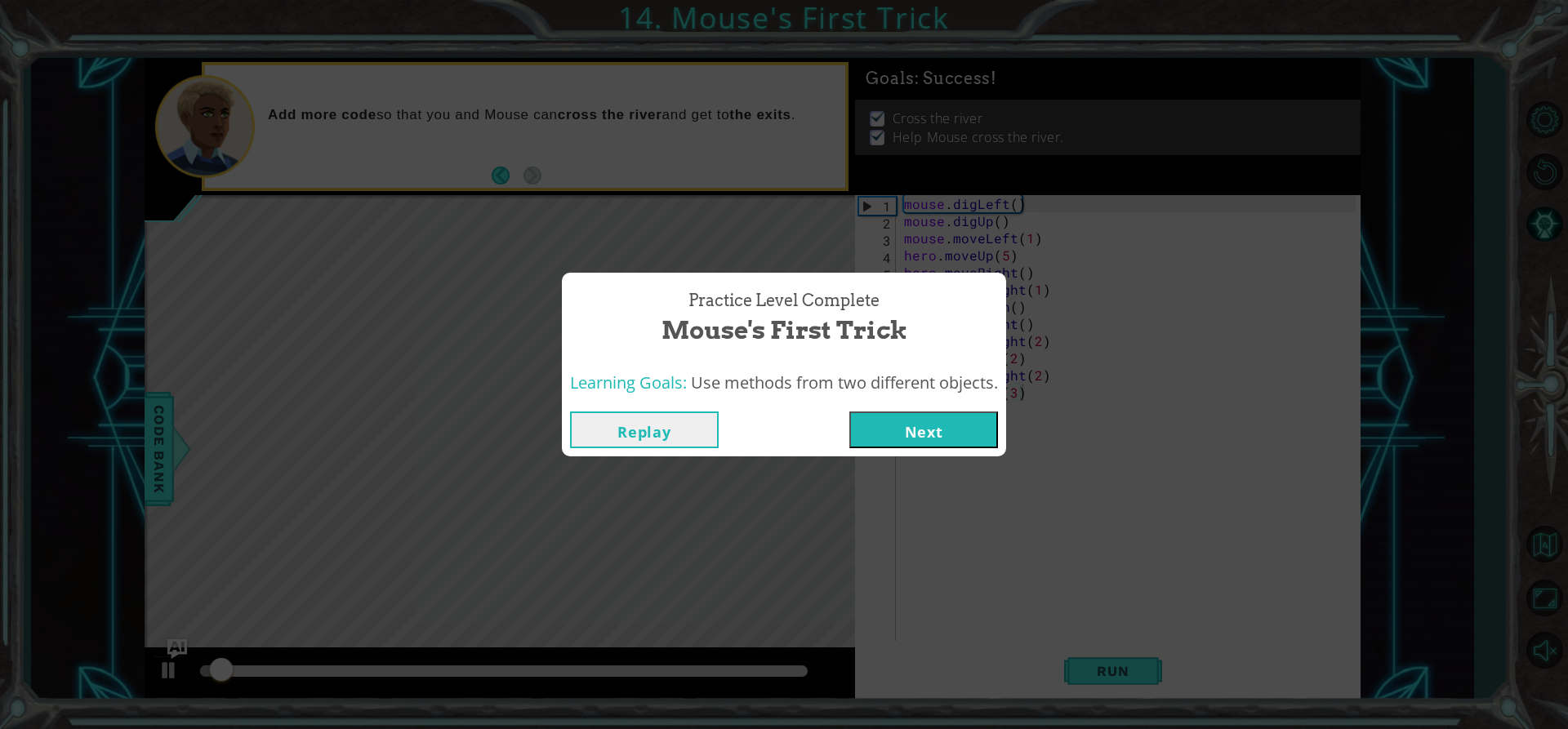
click at [943, 441] on button "Next" at bounding box center [924, 429] width 149 height 36
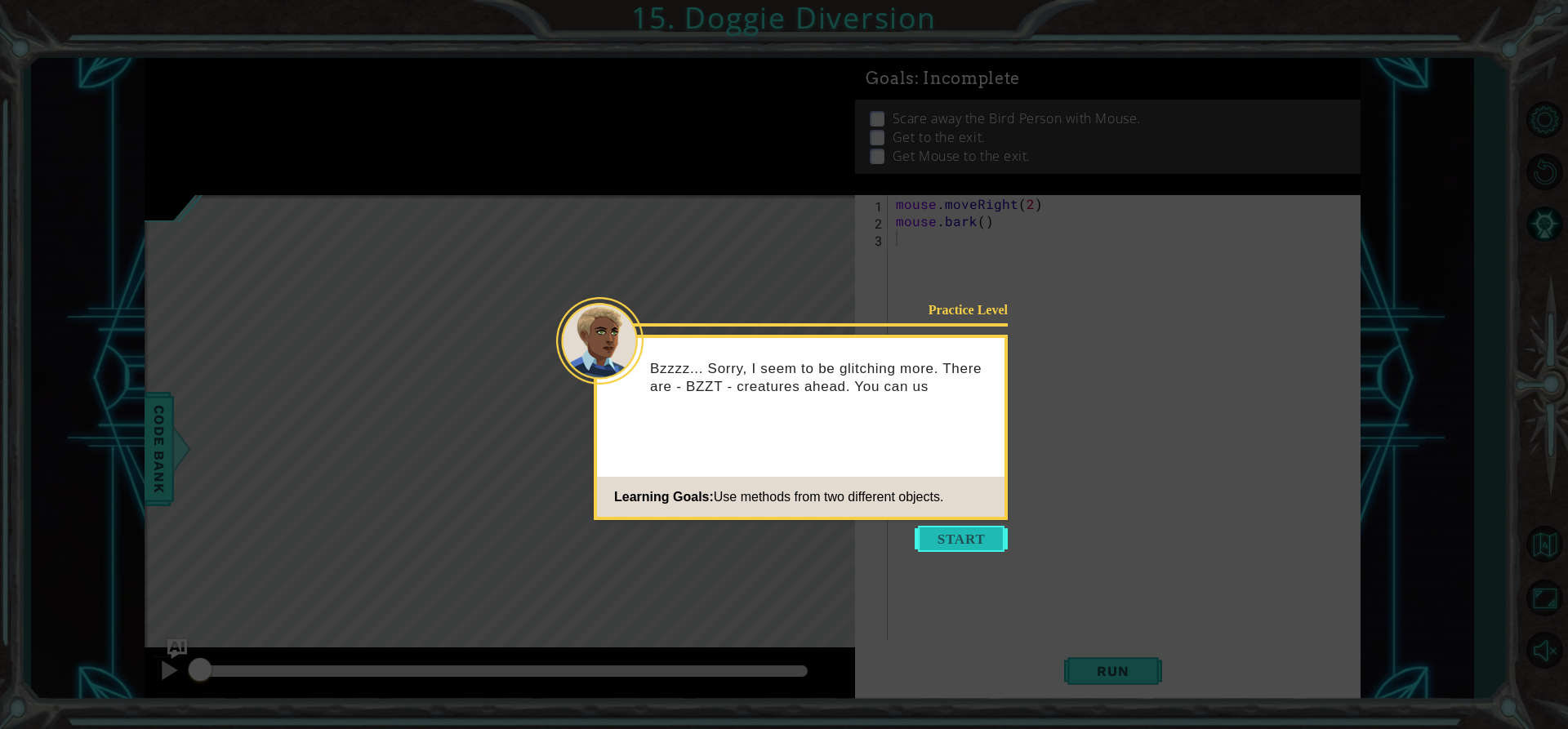
click at [969, 546] on button "Start" at bounding box center [961, 539] width 93 height 26
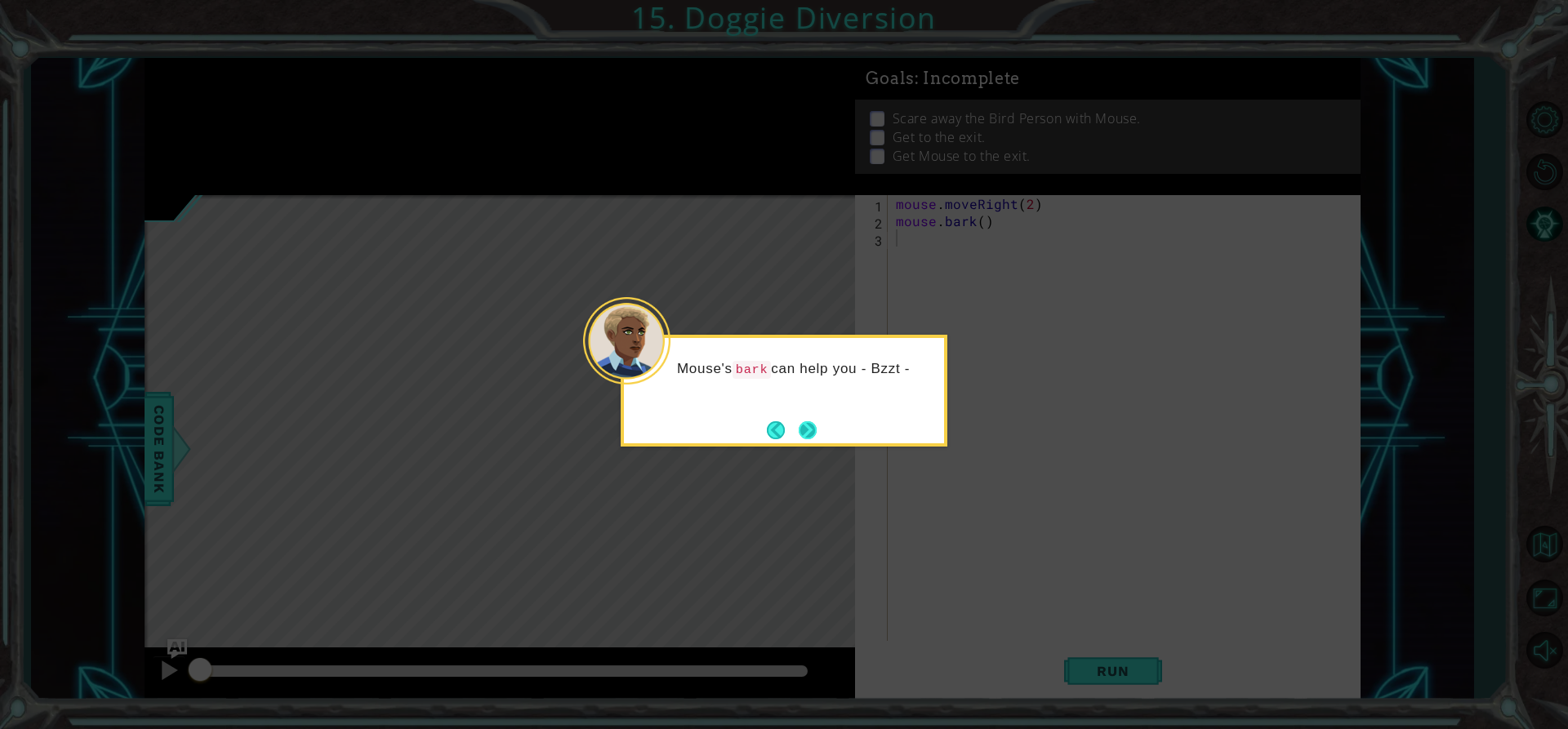
click at [799, 437] on button "Next" at bounding box center [807, 429] width 18 height 18
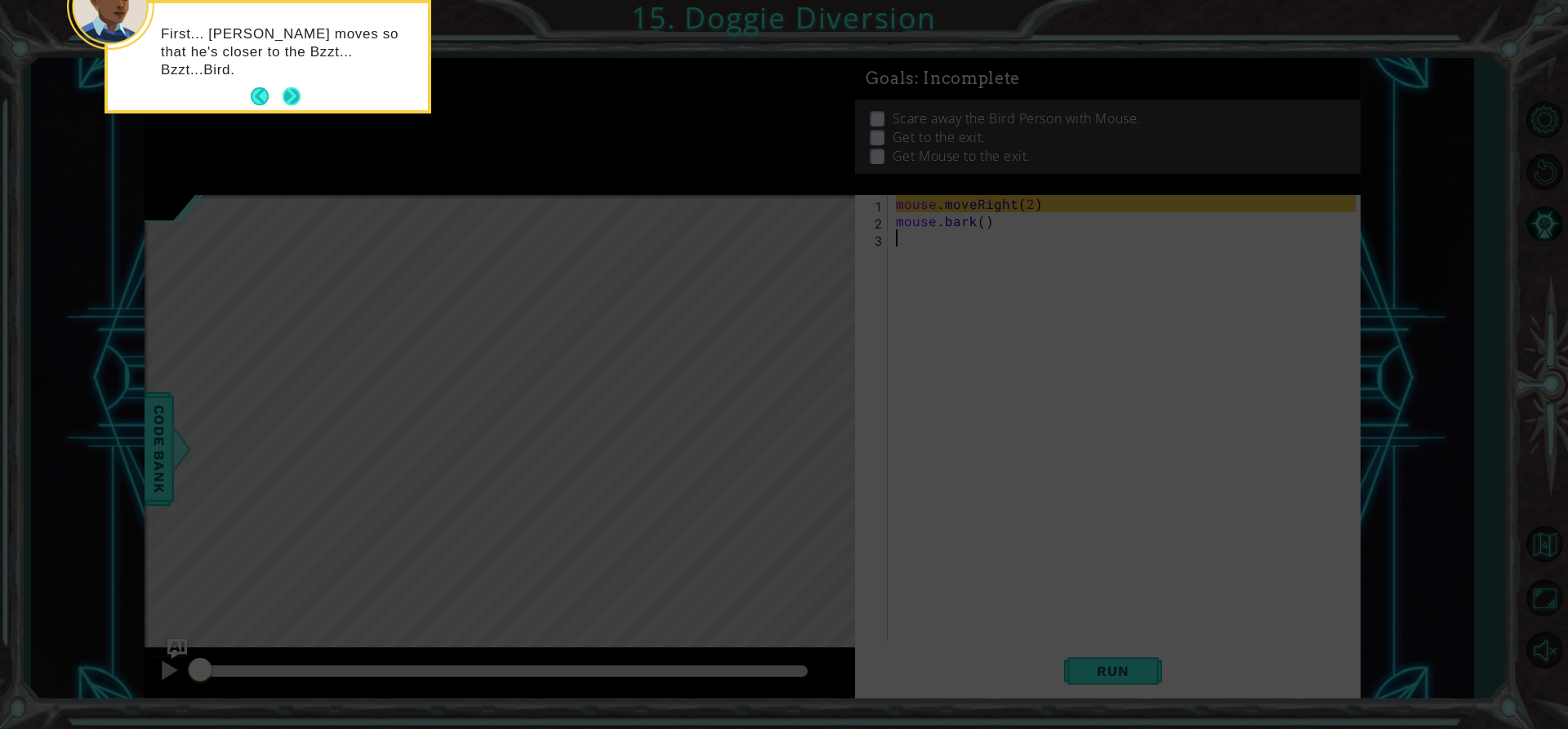
drag, startPoint x: 301, startPoint y: 92, endPoint x: 283, endPoint y: 94, distance: 18.1
click at [301, 93] on div "First... [PERSON_NAME] moves so that he's closer to the Bzzt... Bzzt...Bird." at bounding box center [268, 57] width 321 height 107
click at [289, 94] on button "Next" at bounding box center [291, 96] width 18 height 18
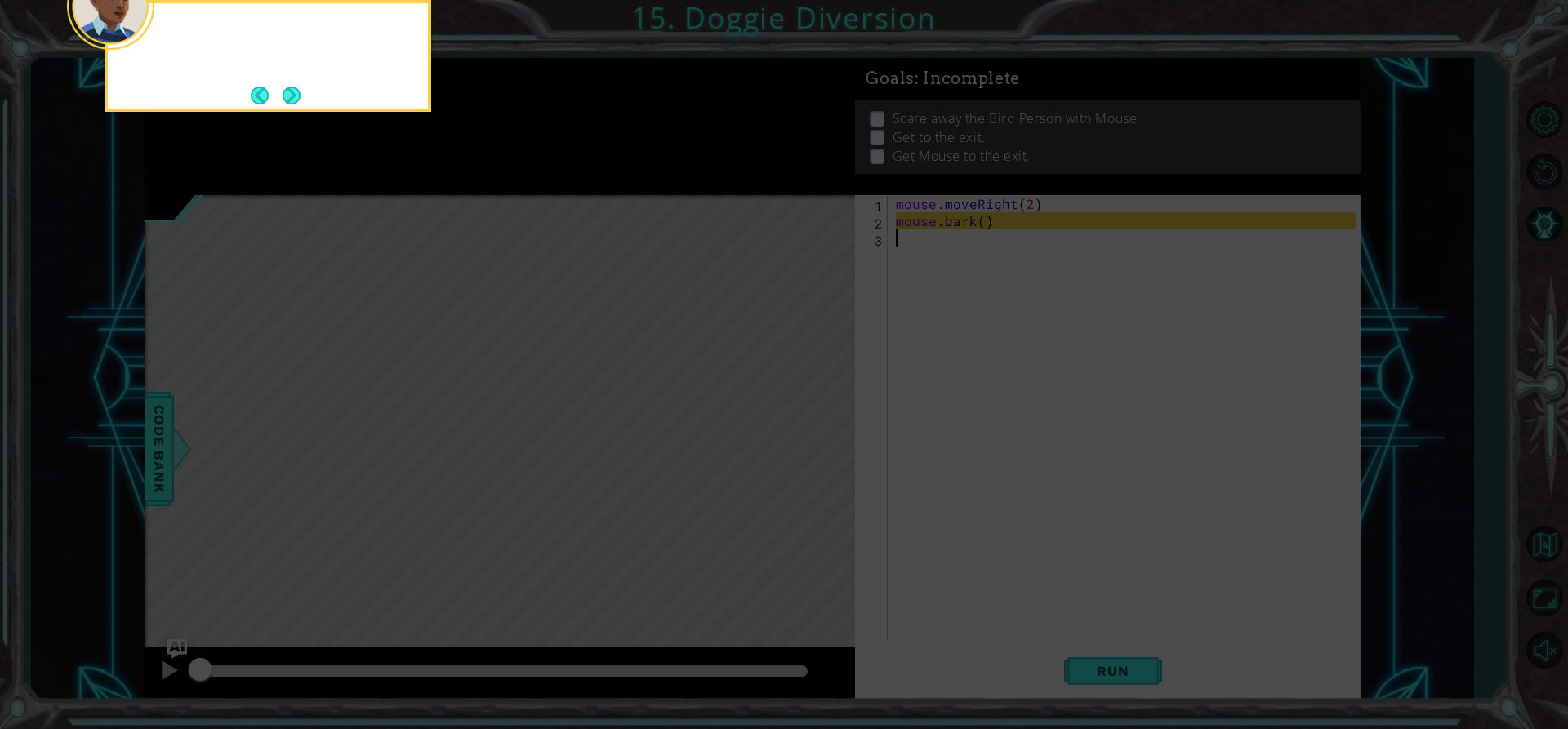
click at [289, 94] on button "Next" at bounding box center [291, 95] width 18 height 18
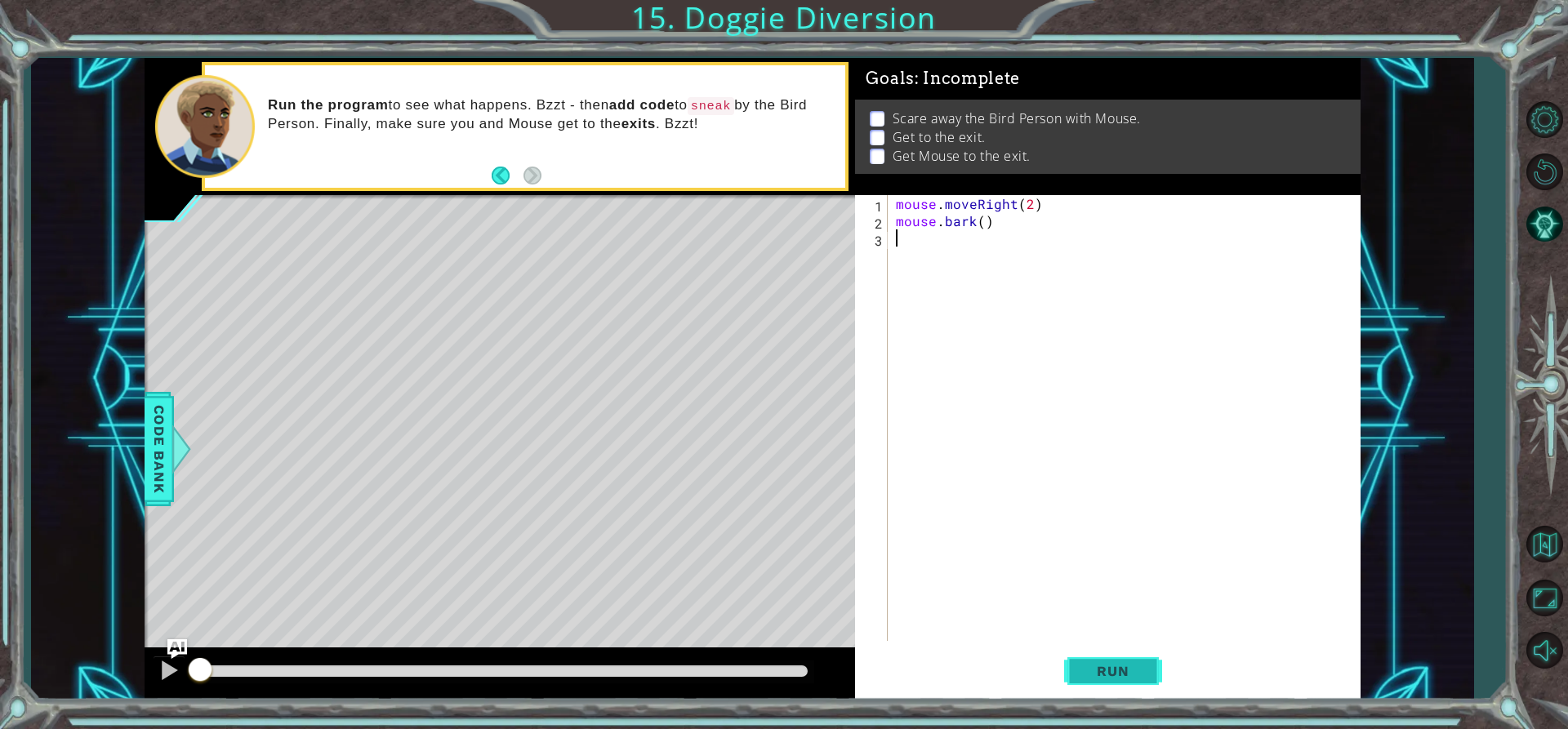
click at [1132, 674] on span "Run" at bounding box center [1112, 671] width 64 height 16
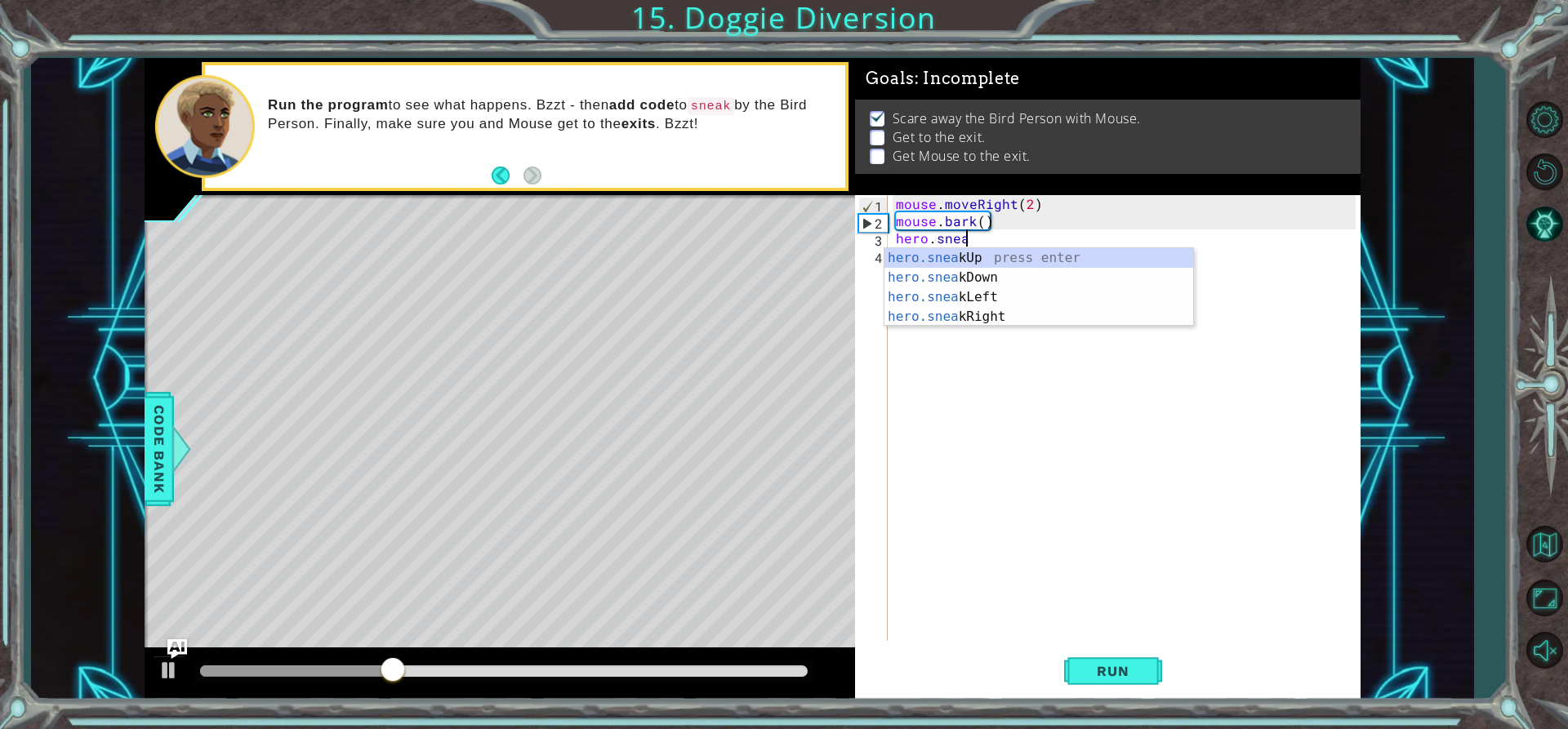
scroll to position [0, 4]
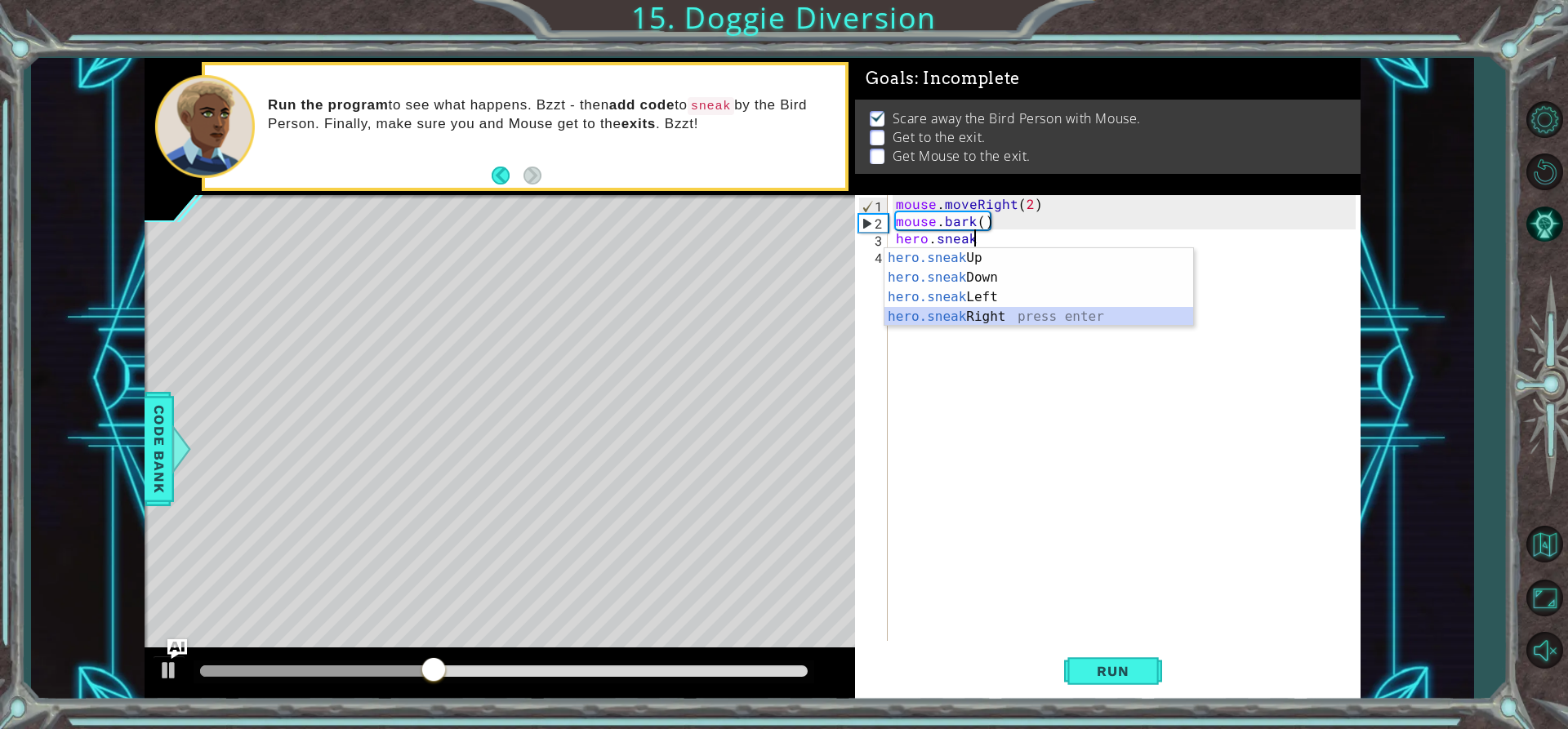
click at [1022, 313] on div "hero.sneak Up press enter hero.sneak Down press enter hero.sneak Left press ent…" at bounding box center [1039, 307] width 308 height 118
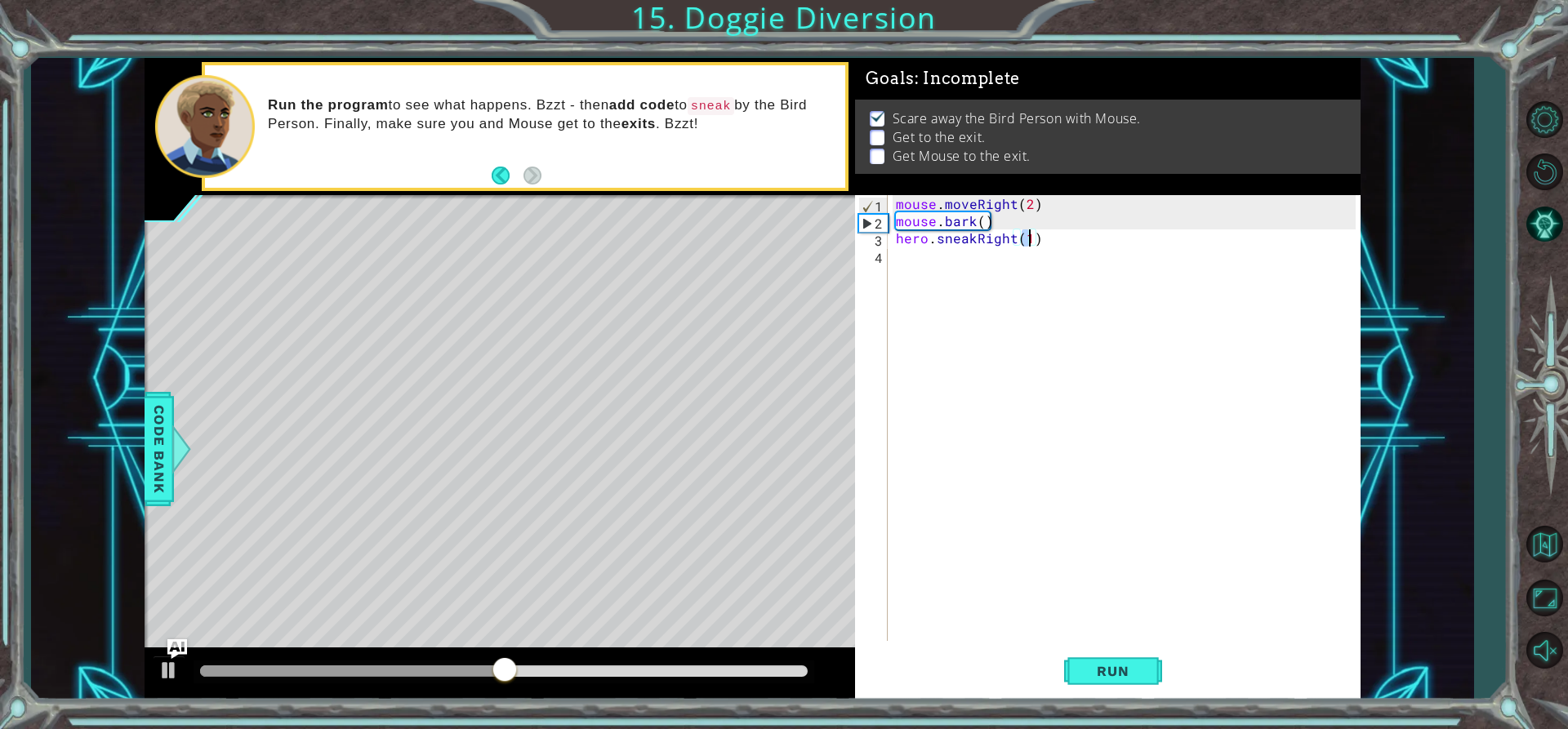
type textarea "hero.sneakRight(4)"
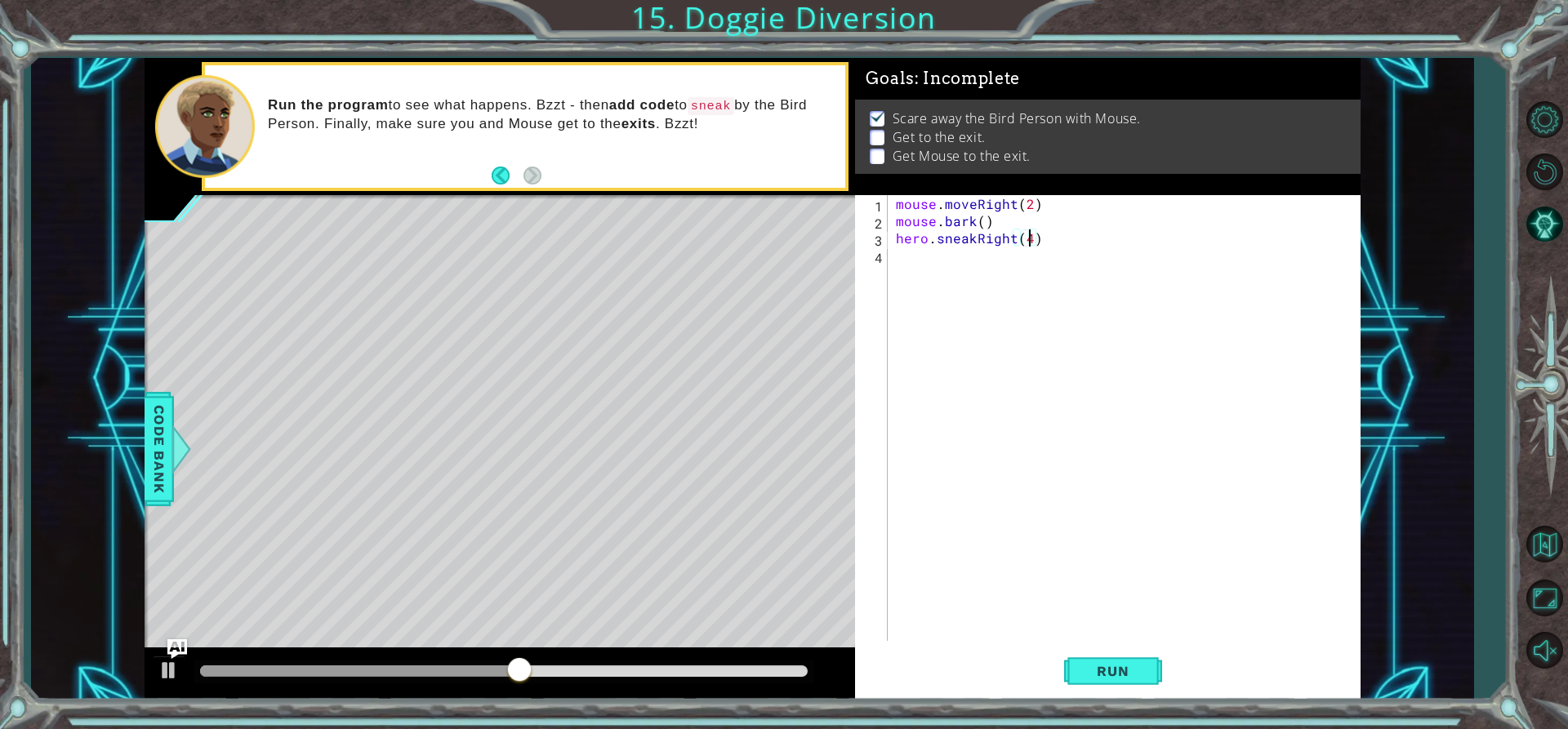
click at [983, 274] on div "mouse . moveRight ( 2 ) mouse . bark ( ) hero . sneakRight ( 4 )" at bounding box center [1128, 435] width 471 height 480
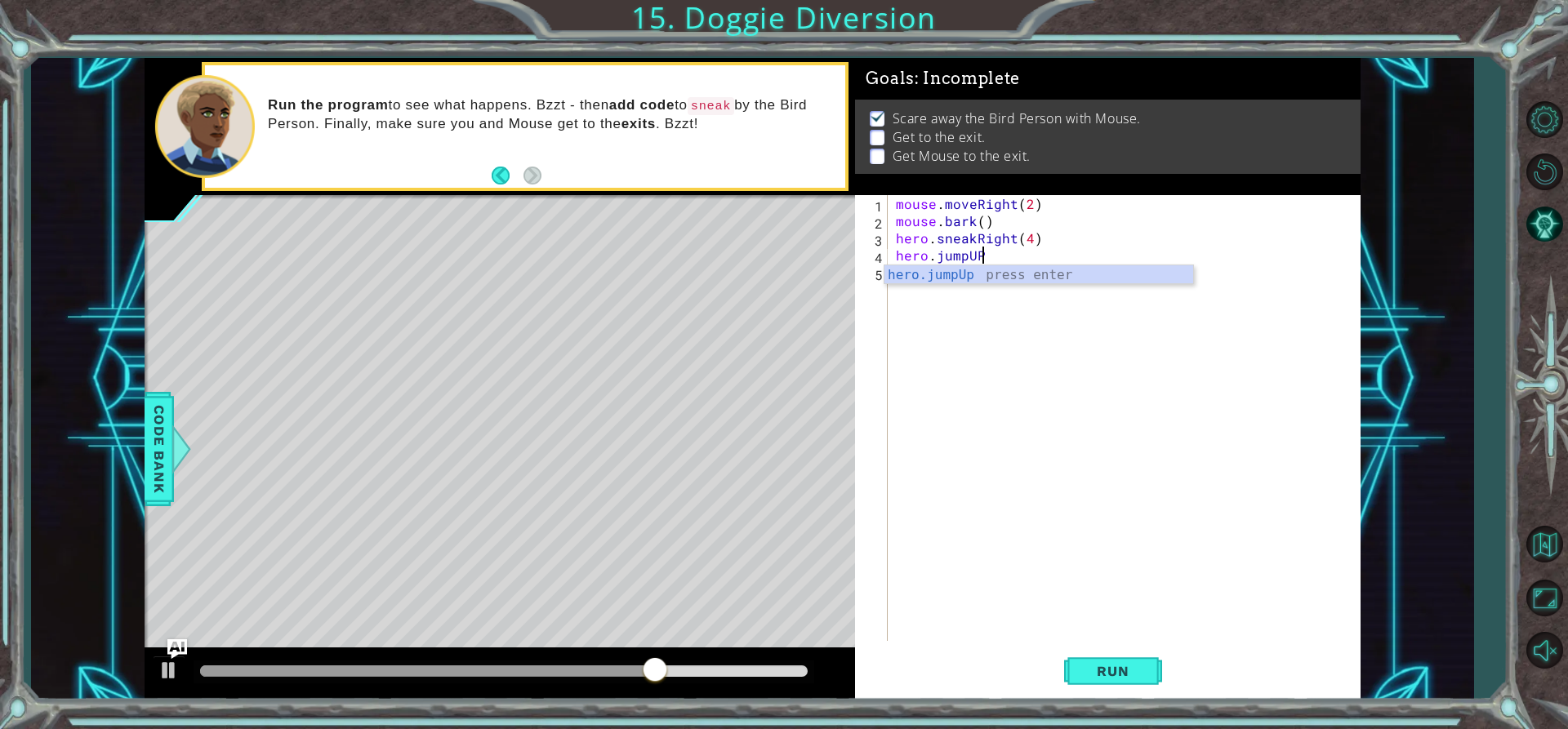
scroll to position [0, 5]
type textarea "hero.jumpUP()"
click at [904, 281] on div "mouse . moveRight ( 2 ) mouse . bark ( ) hero . sneakRight ( 4 ) hero . jumpUP …" at bounding box center [1128, 435] width 471 height 480
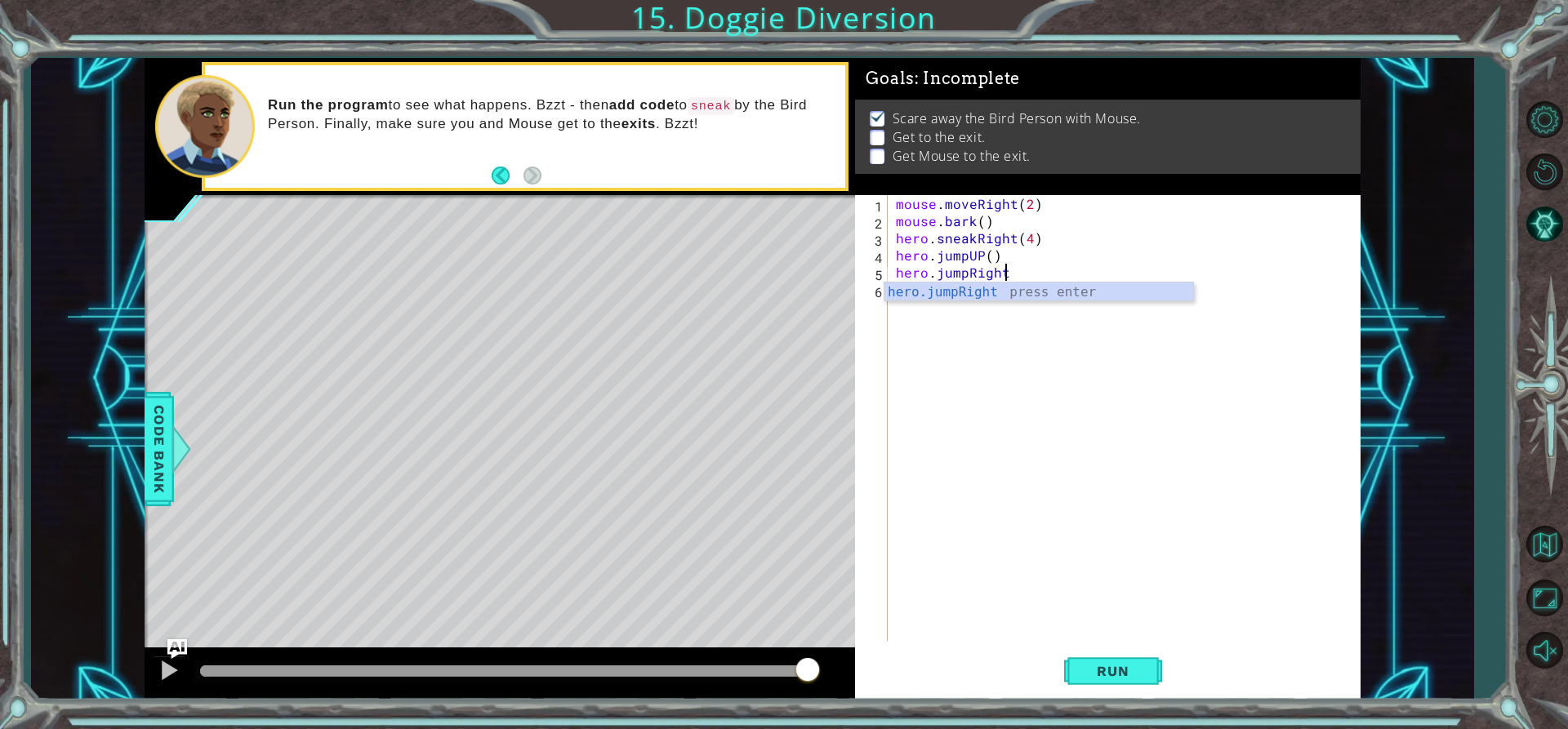
type textarea "hero.jumpRight()"
click at [995, 309] on div "mouse . moveRight ( 2 ) mouse . bark ( ) hero . sneakRight ( 4 ) hero . jumpUP …" at bounding box center [1128, 435] width 471 height 480
type textarea "mouse.moveRight(2)"
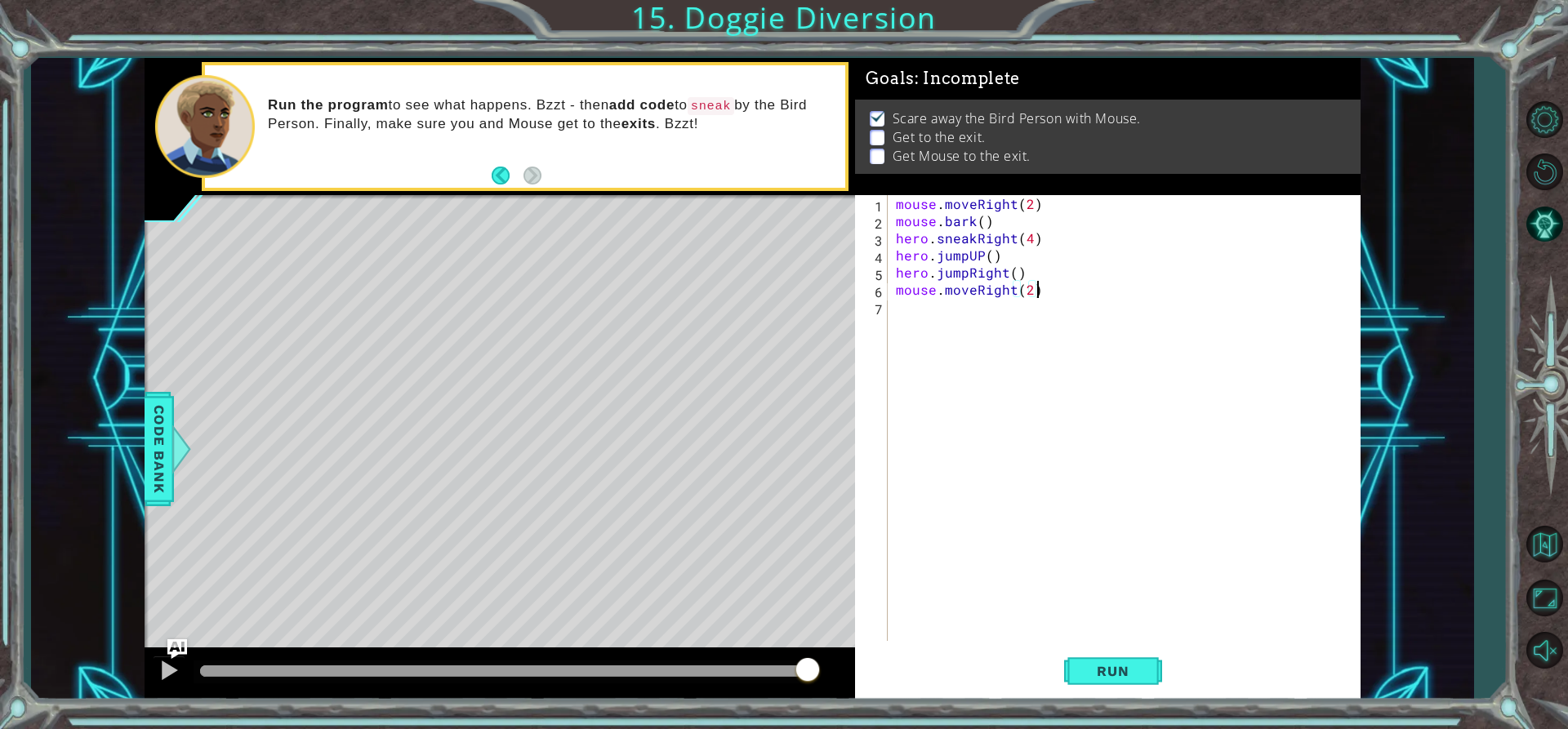
click at [945, 315] on div "mouse . moveRight ( 2 ) mouse . bark ( ) hero . sneakRight ( 4 ) hero . jumpUP …" at bounding box center [1128, 435] width 471 height 480
type textarea "mouse.moveDown()"
click at [978, 326] on div "mouse . moveRight ( 2 ) mouse . bark ( ) hero . sneakRight ( 4 ) hero . jumpUP …" at bounding box center [1128, 435] width 471 height 480
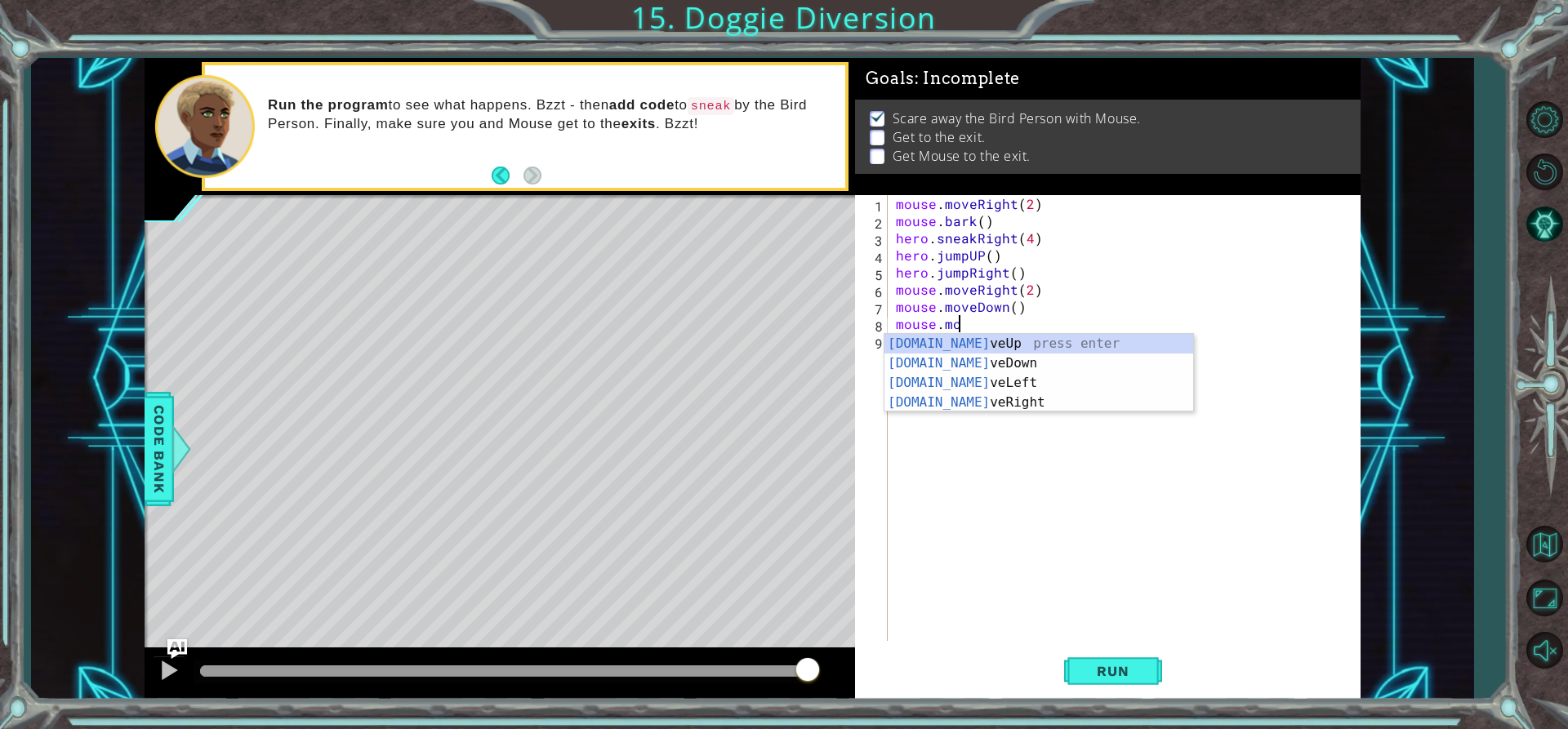
scroll to position [0, 4]
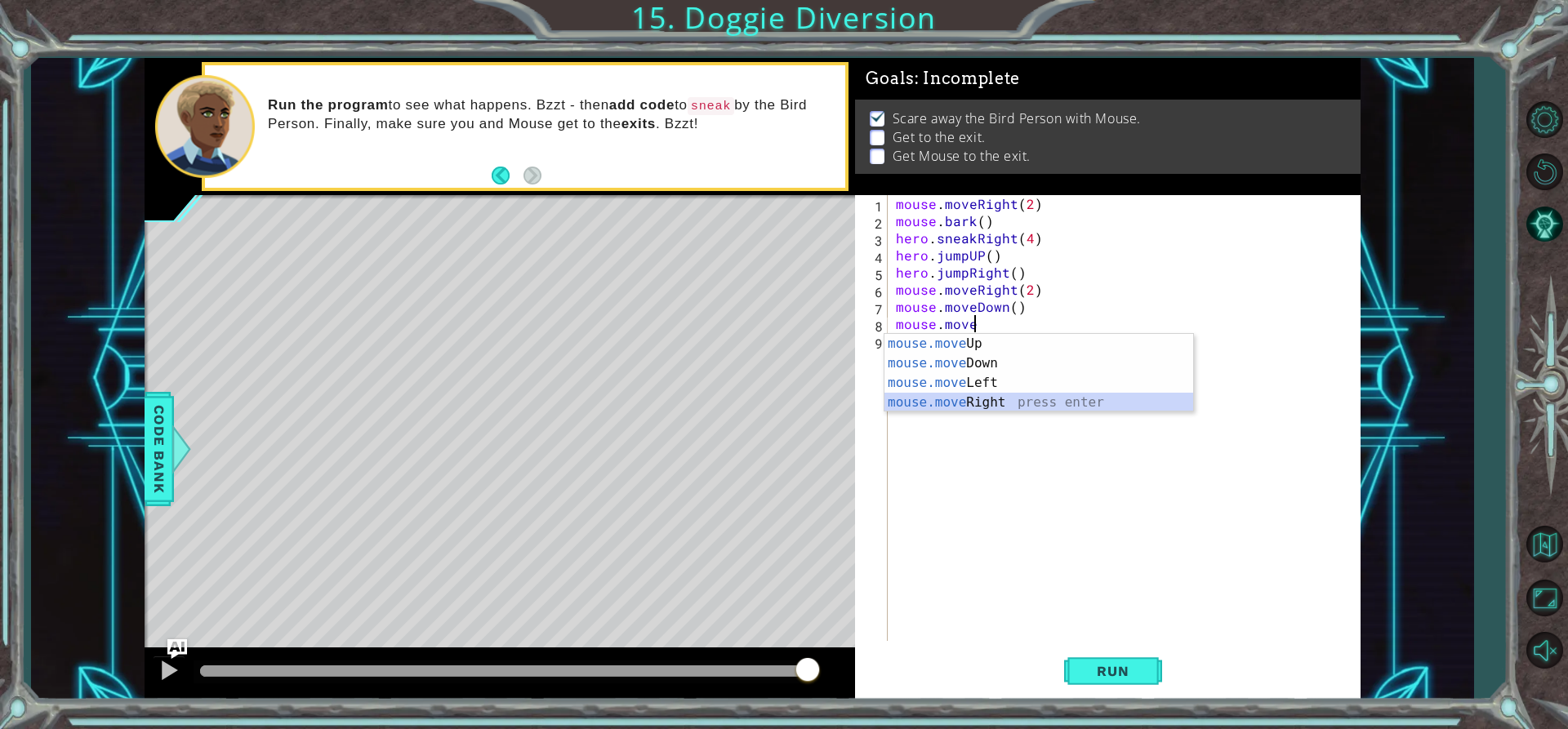
click at [893, 394] on div "mouse.move Up press enter mouse.move Down press enter mouse.move Left press ent…" at bounding box center [1039, 393] width 308 height 118
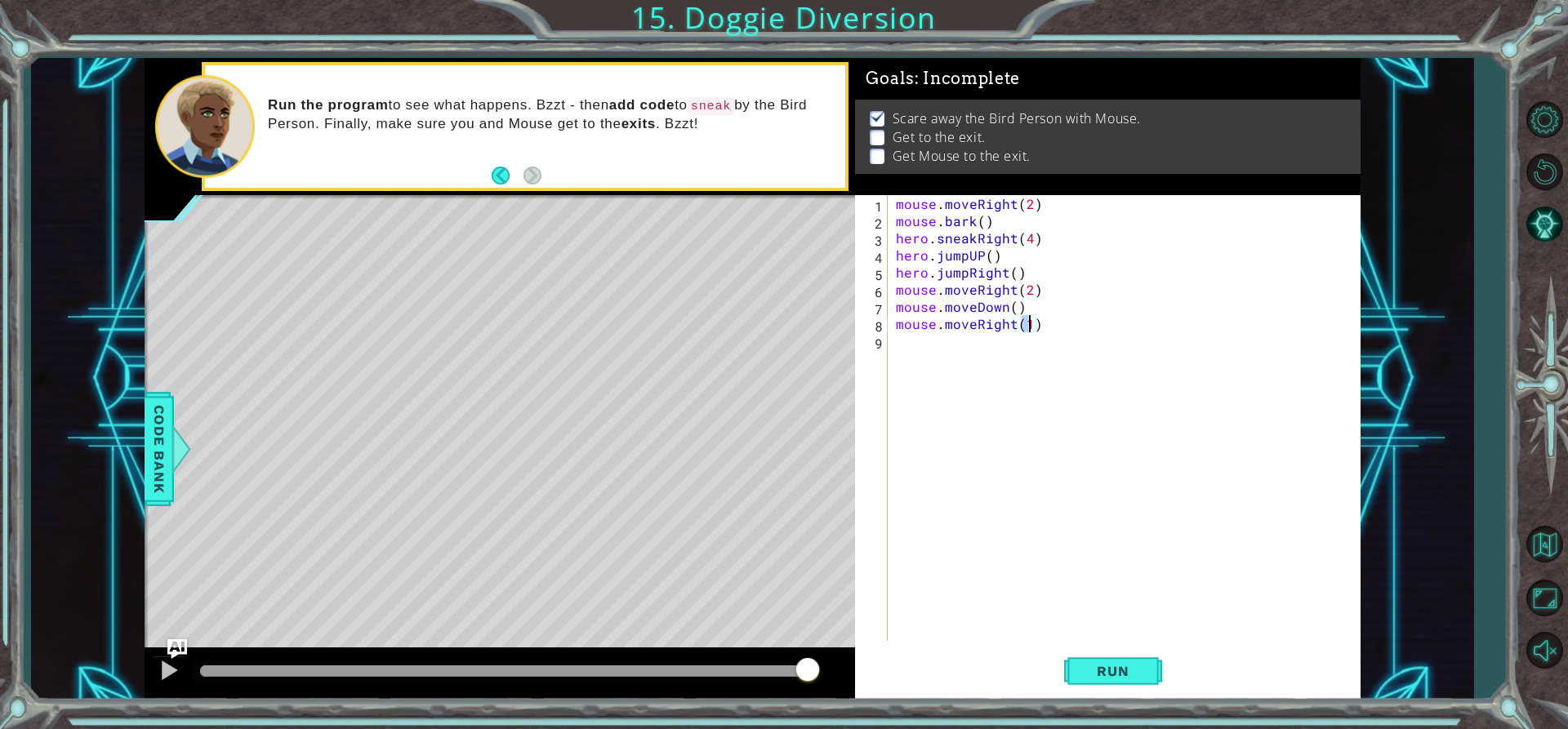
scroll to position [0, 8]
click at [1081, 684] on button "Run" at bounding box center [1112, 671] width 98 height 50
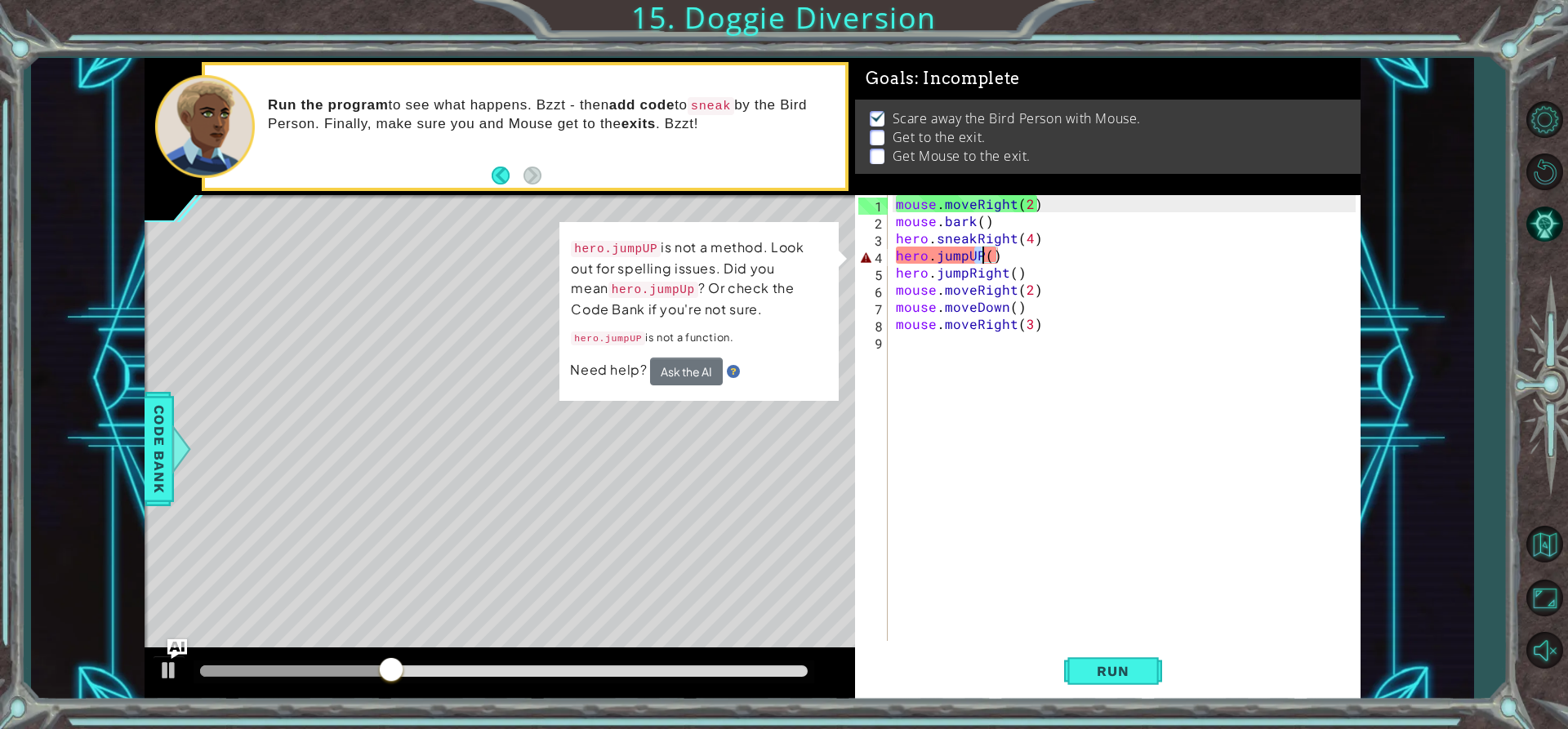
drag, startPoint x: 976, startPoint y: 259, endPoint x: 982, endPoint y: 249, distance: 11.7
click at [982, 249] on div "mouse . moveRight ( 2 ) mouse . bark ( ) hero . sneakRight ( 4 ) hero . jumpUP …" at bounding box center [1128, 435] width 471 height 480
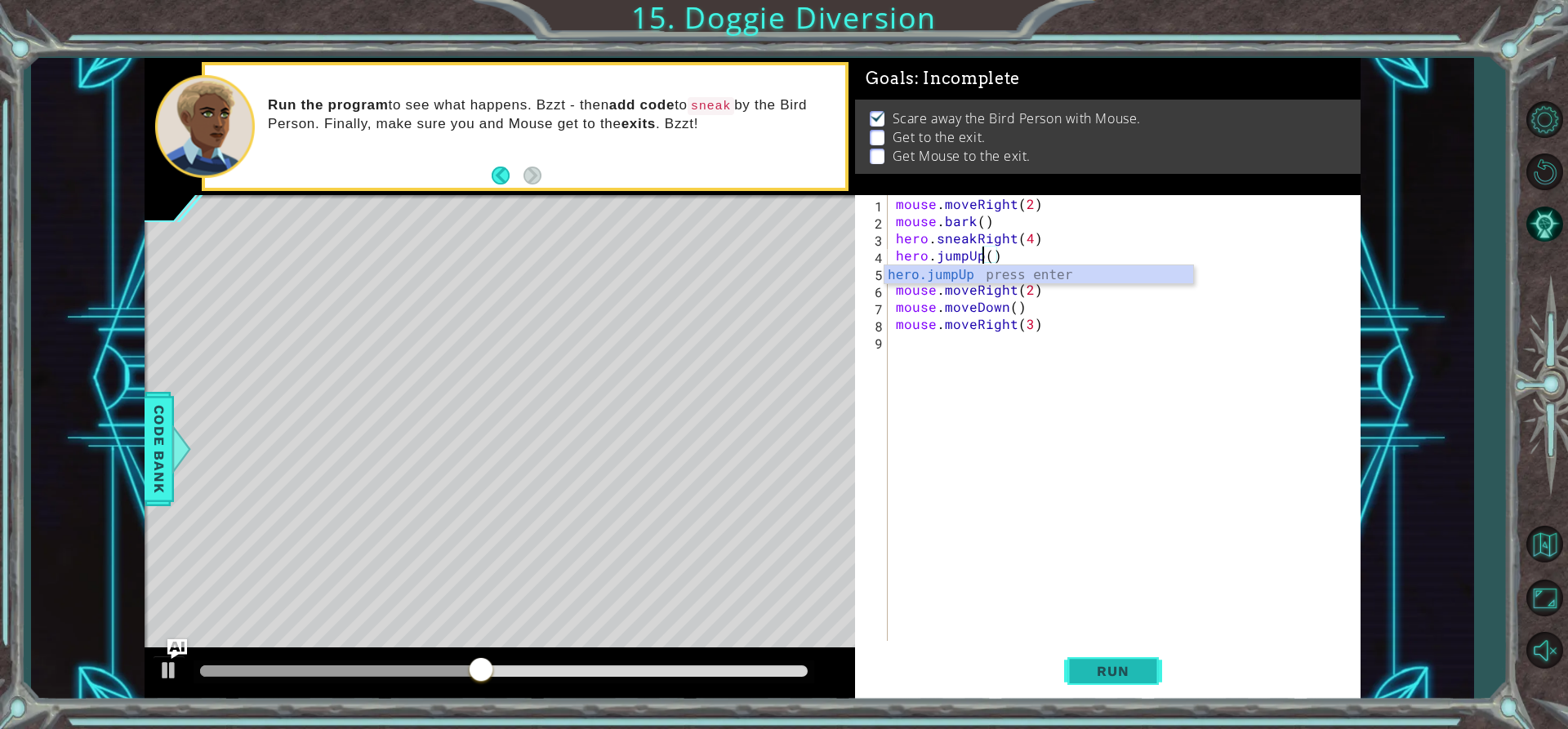
type textarea "hero.jumpUp()"
click at [1124, 664] on span "Run" at bounding box center [1112, 671] width 64 height 16
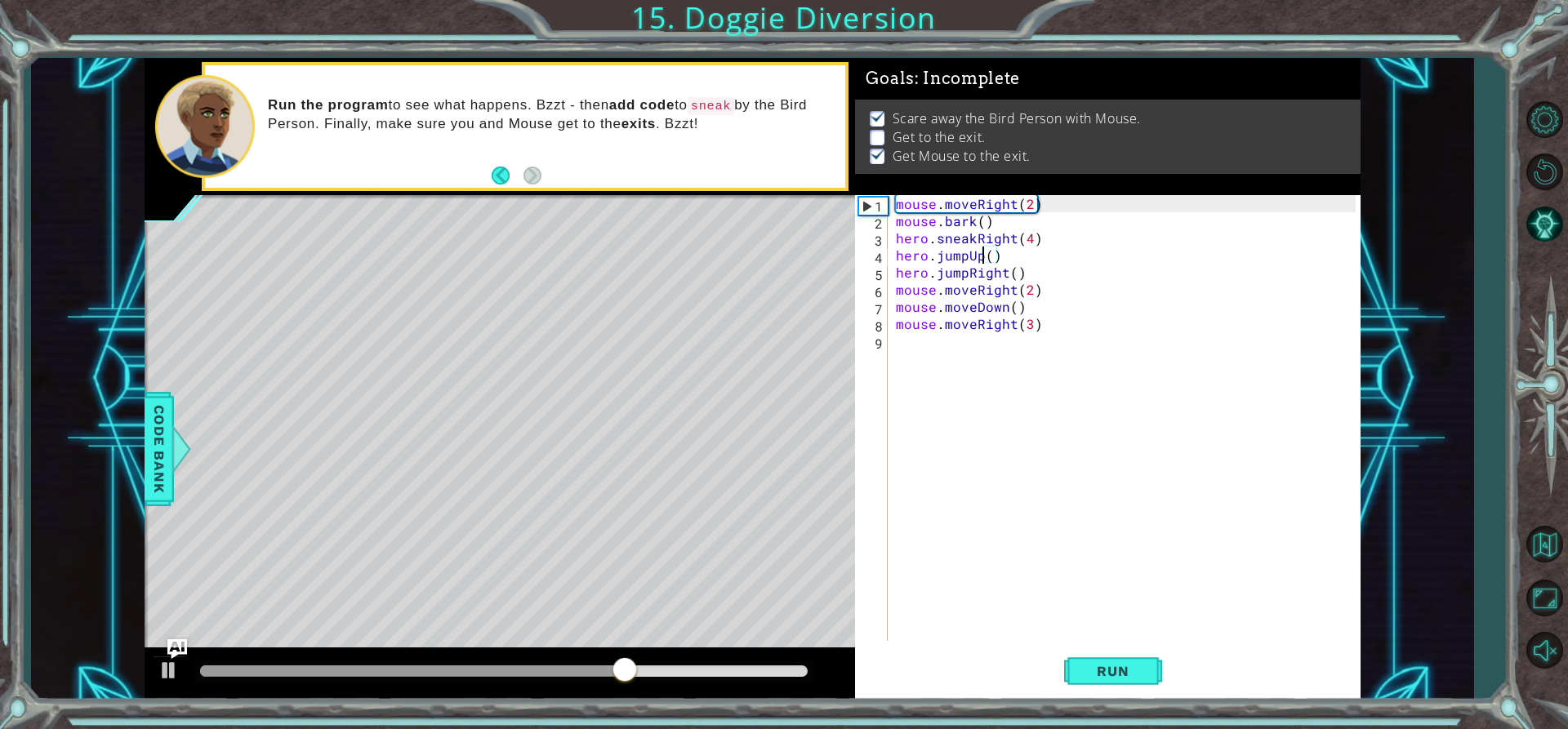
click at [939, 354] on div "mouse . moveRight ( 2 ) mouse . bark ( ) hero . sneakRight ( 4 ) hero . jumpUp …" at bounding box center [1128, 435] width 471 height 480
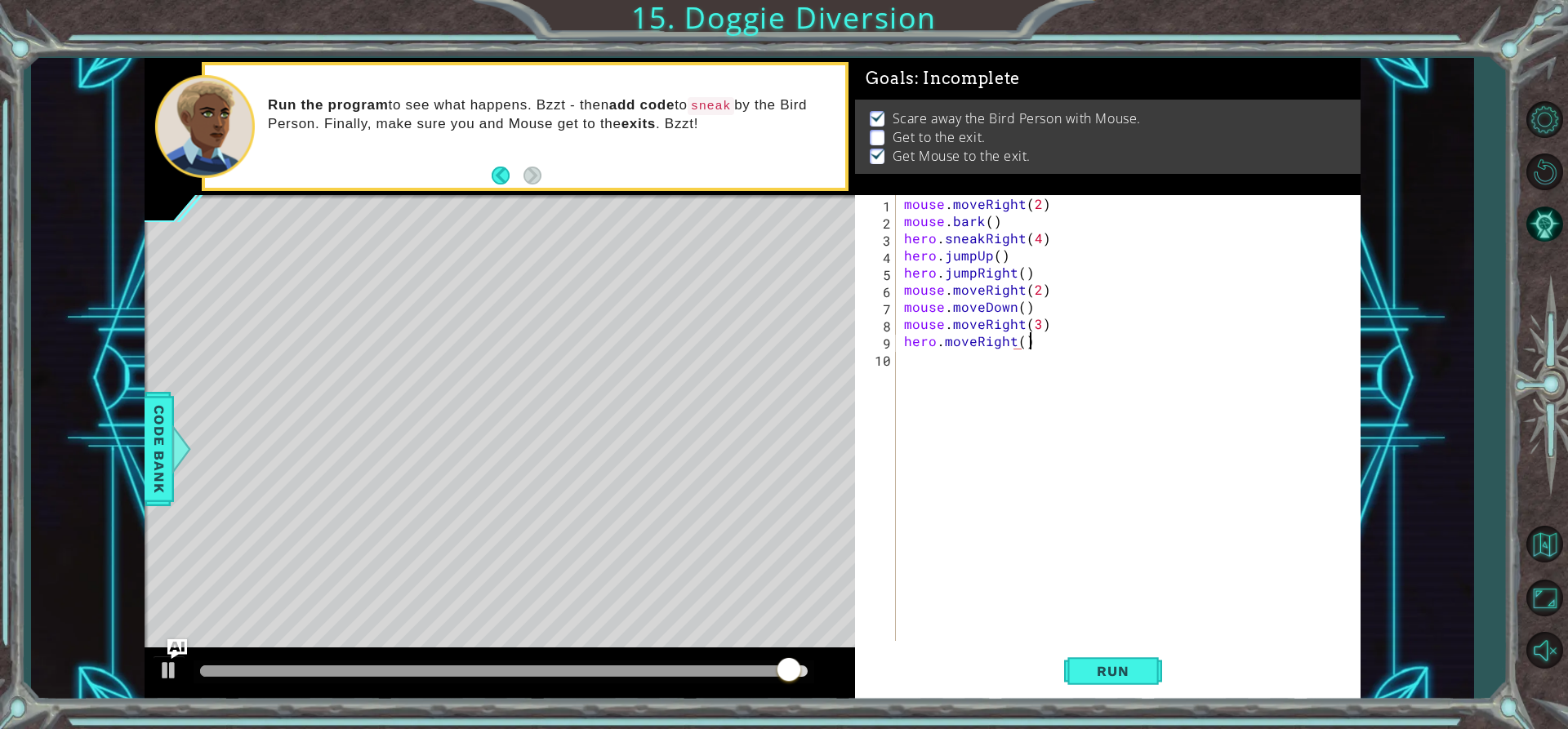
scroll to position [0, 7]
type textarea "hero.moveRight()"
click at [1128, 668] on span "Run" at bounding box center [1112, 671] width 64 height 16
drag, startPoint x: 743, startPoint y: 675, endPoint x: 804, endPoint y: 653, distance: 64.8
click at [800, 654] on div at bounding box center [500, 674] width 711 height 52
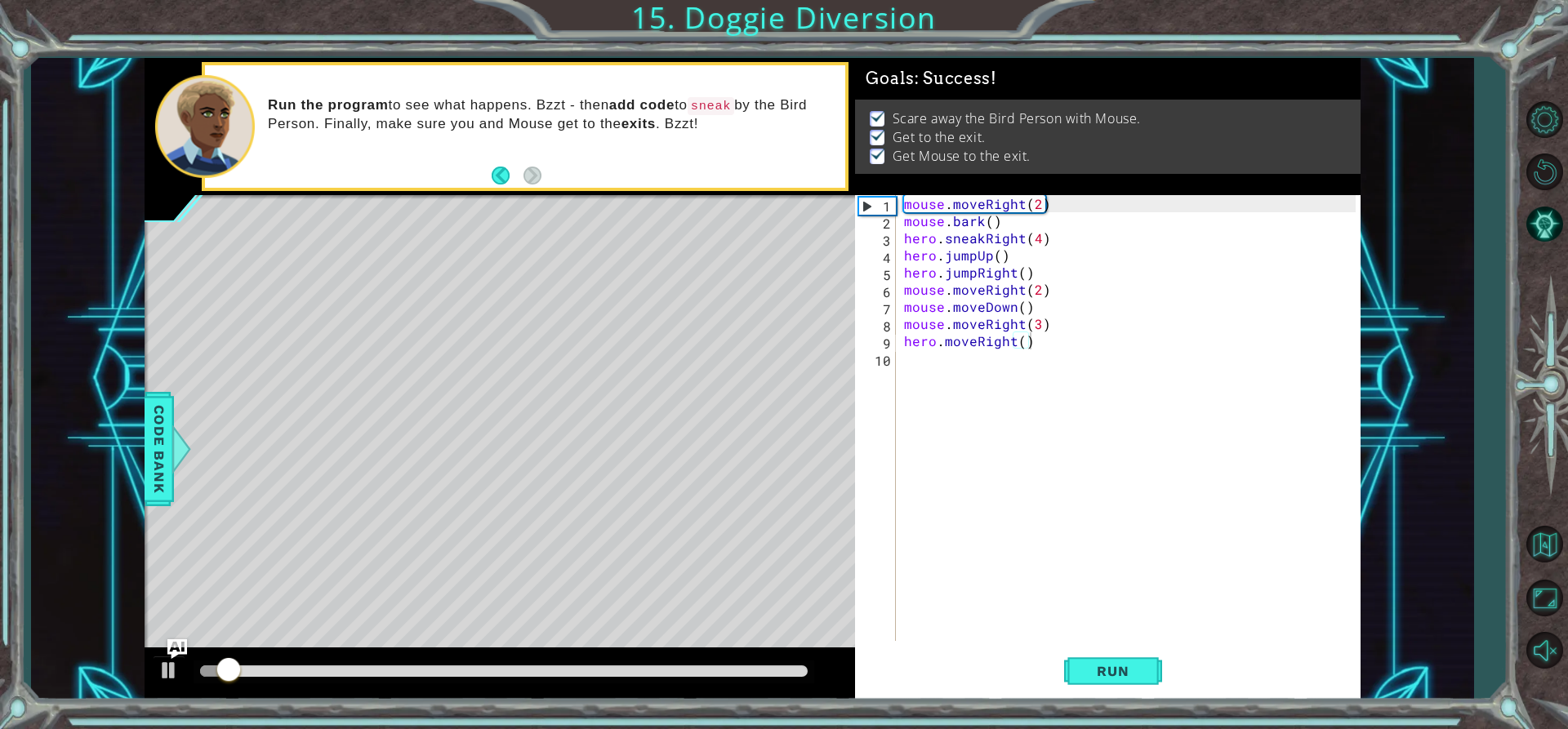
drag, startPoint x: 797, startPoint y: 661, endPoint x: 794, endPoint y: 670, distance: 9.5
click at [798, 671] on div at bounding box center [503, 672] width 621 height 23
click at [799, 668] on div at bounding box center [504, 670] width 608 height 11
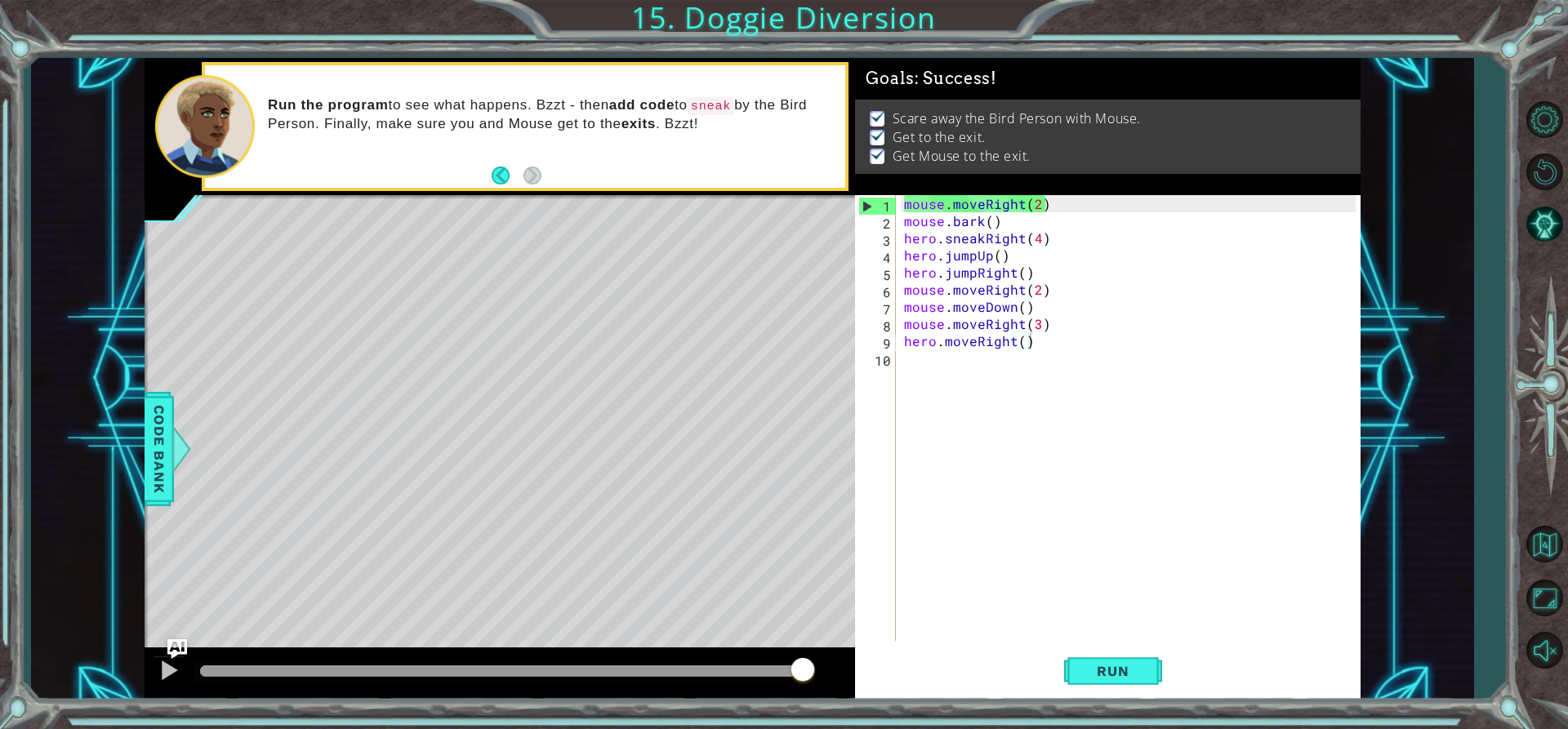
drag, startPoint x: 799, startPoint y: 668, endPoint x: 802, endPoint y: 679, distance: 11.4
click at [802, 677] on div at bounding box center [504, 670] width 608 height 11
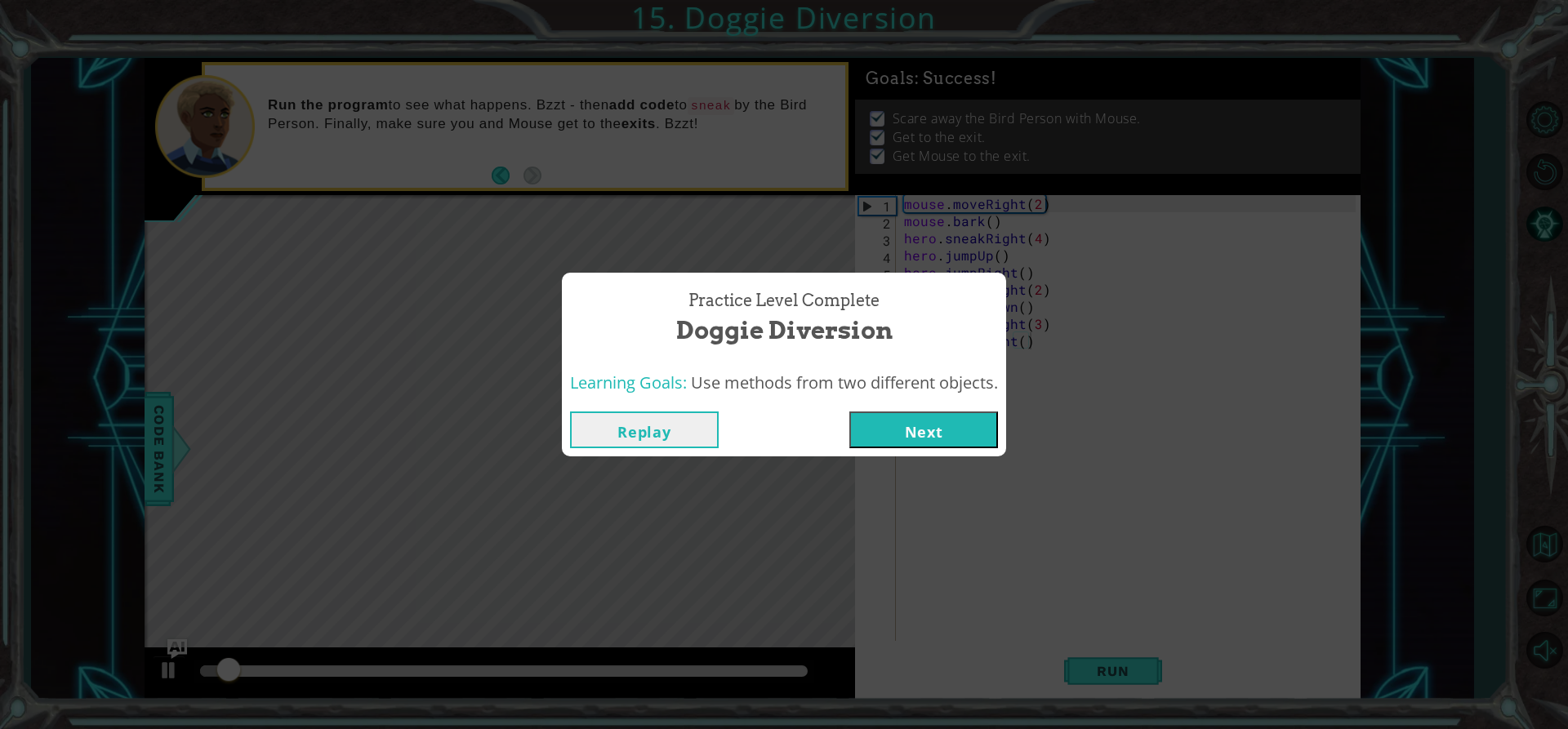
click at [913, 429] on button "Next" at bounding box center [924, 429] width 149 height 36
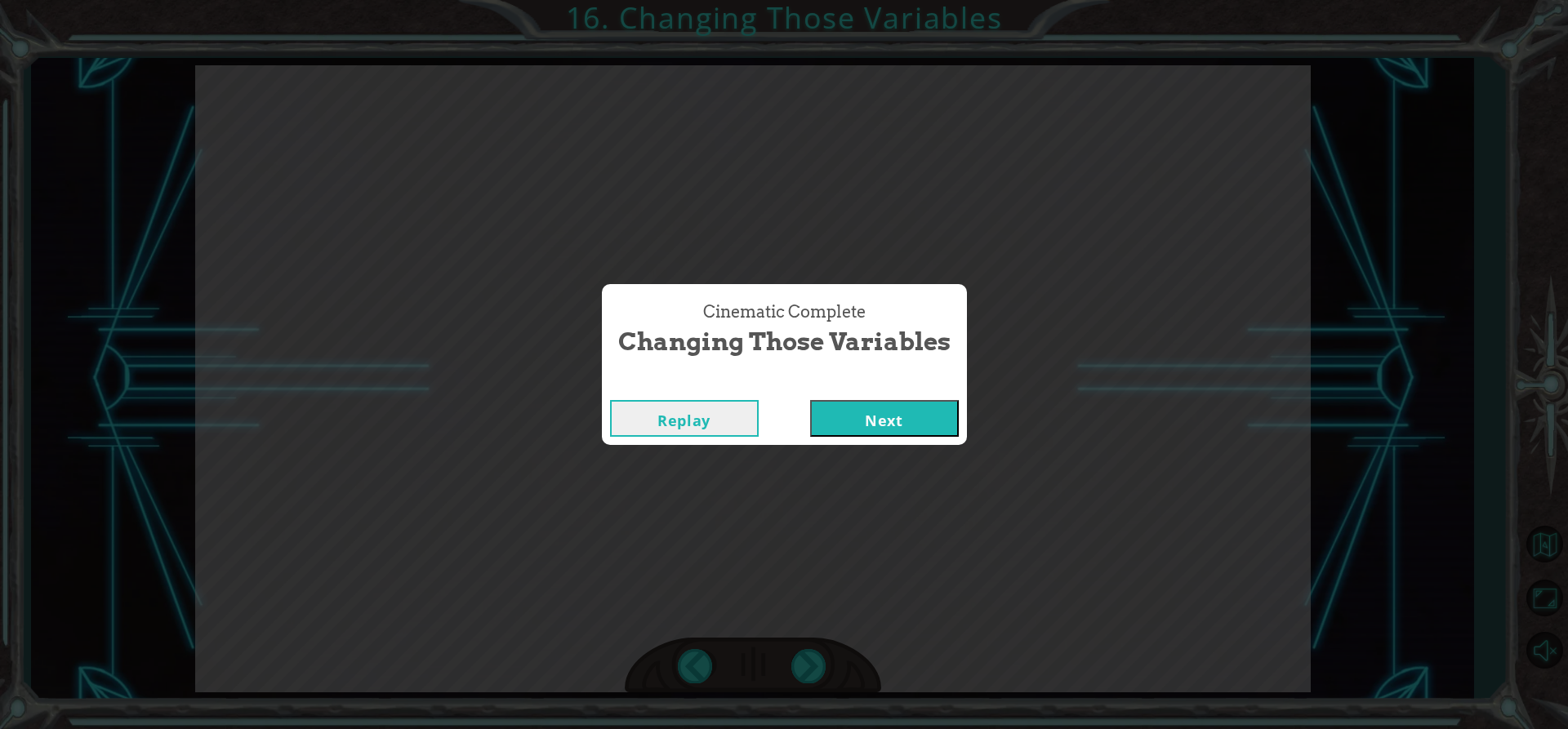
click at [867, 413] on button "Next" at bounding box center [884, 418] width 149 height 36
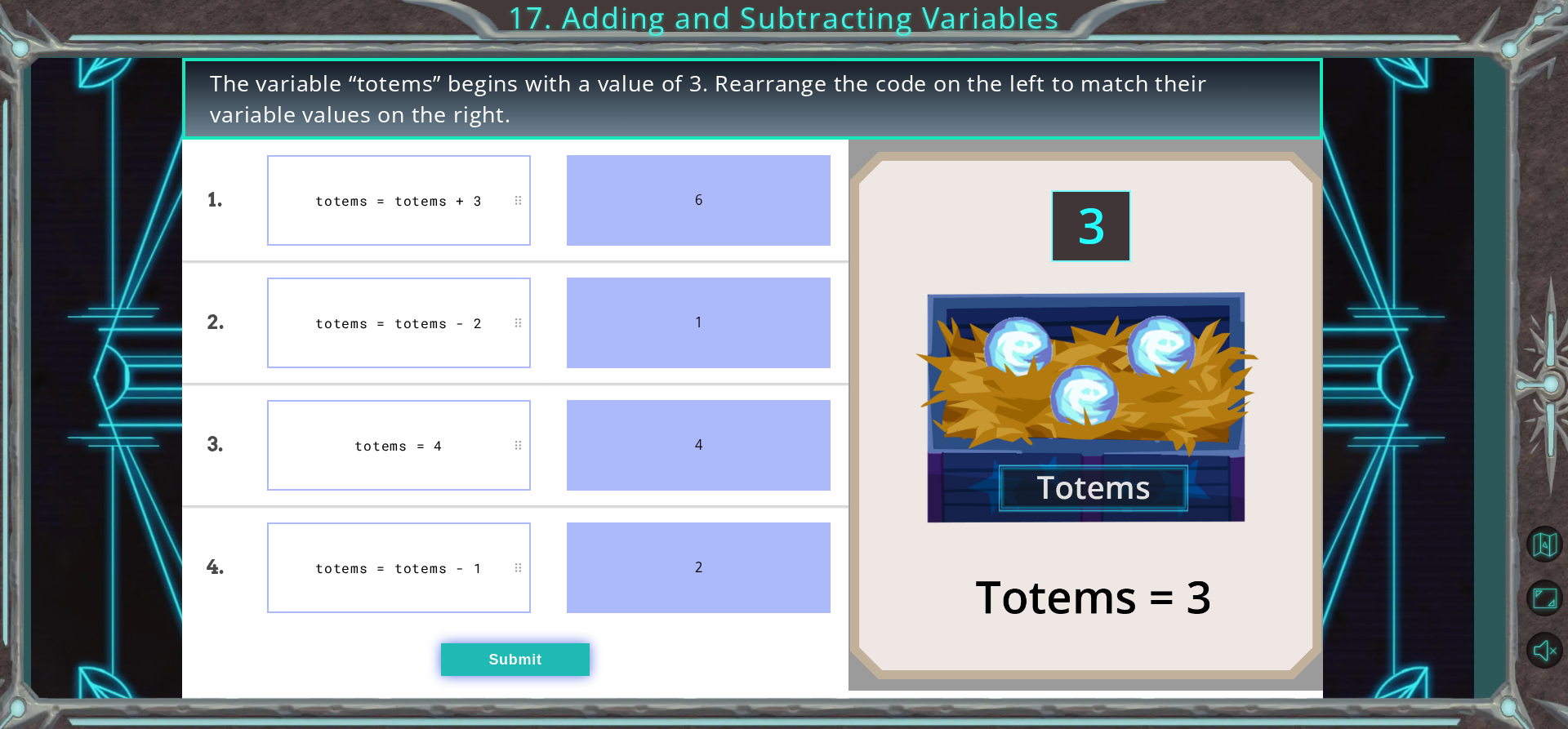
click at [481, 656] on button "Submit" at bounding box center [515, 660] width 149 height 33
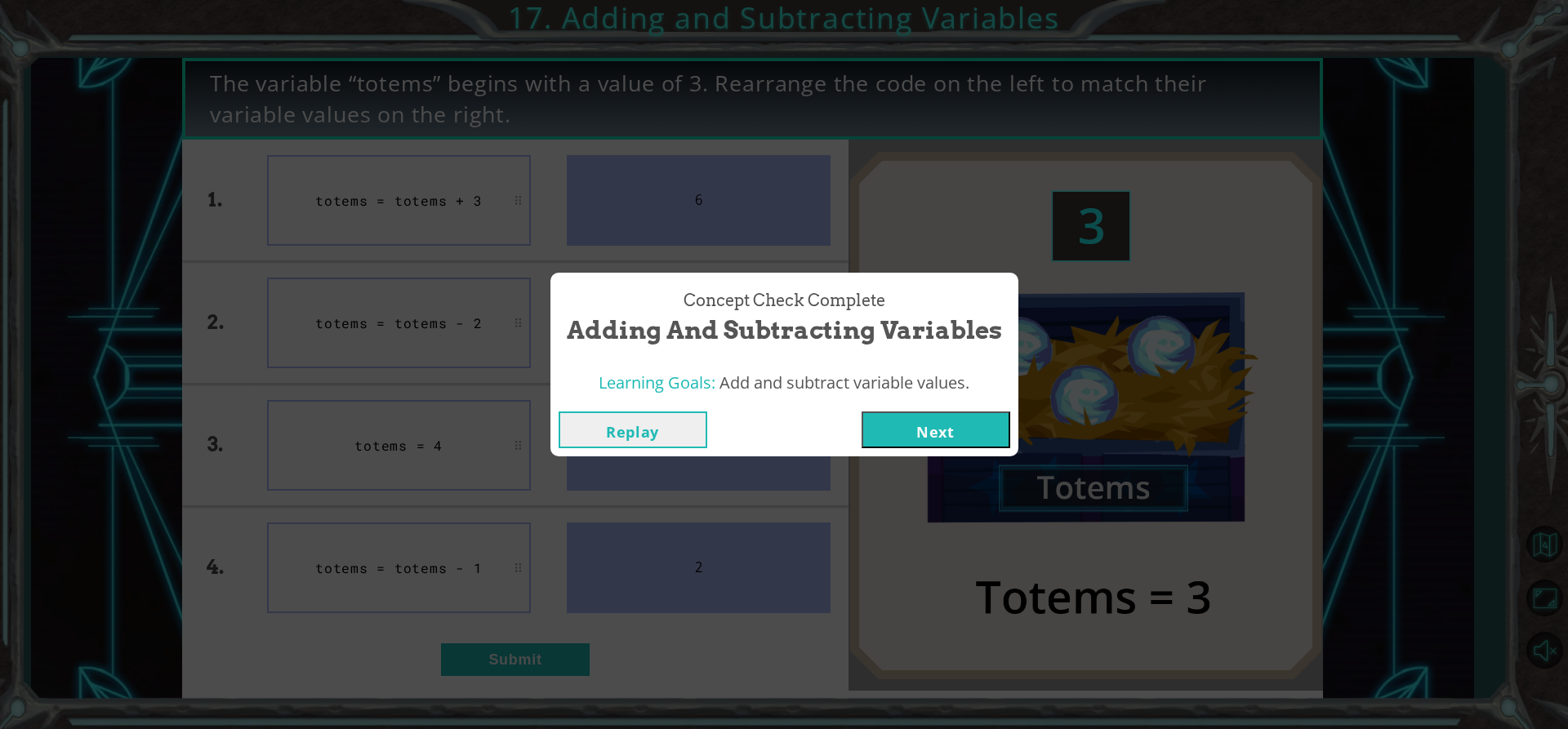
click at [946, 429] on button "Next" at bounding box center [936, 429] width 149 height 36
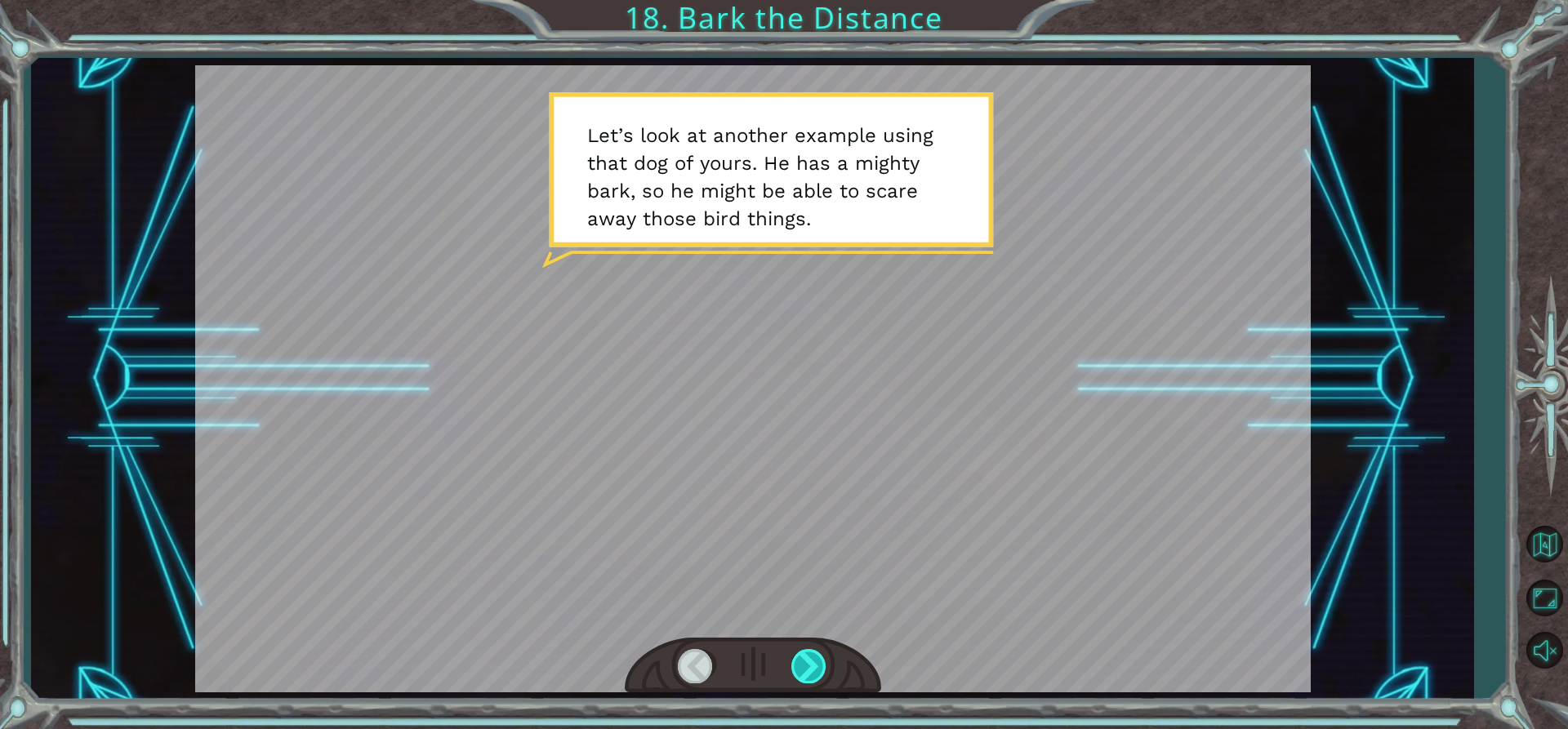
click at [818, 675] on div at bounding box center [810, 666] width 36 height 34
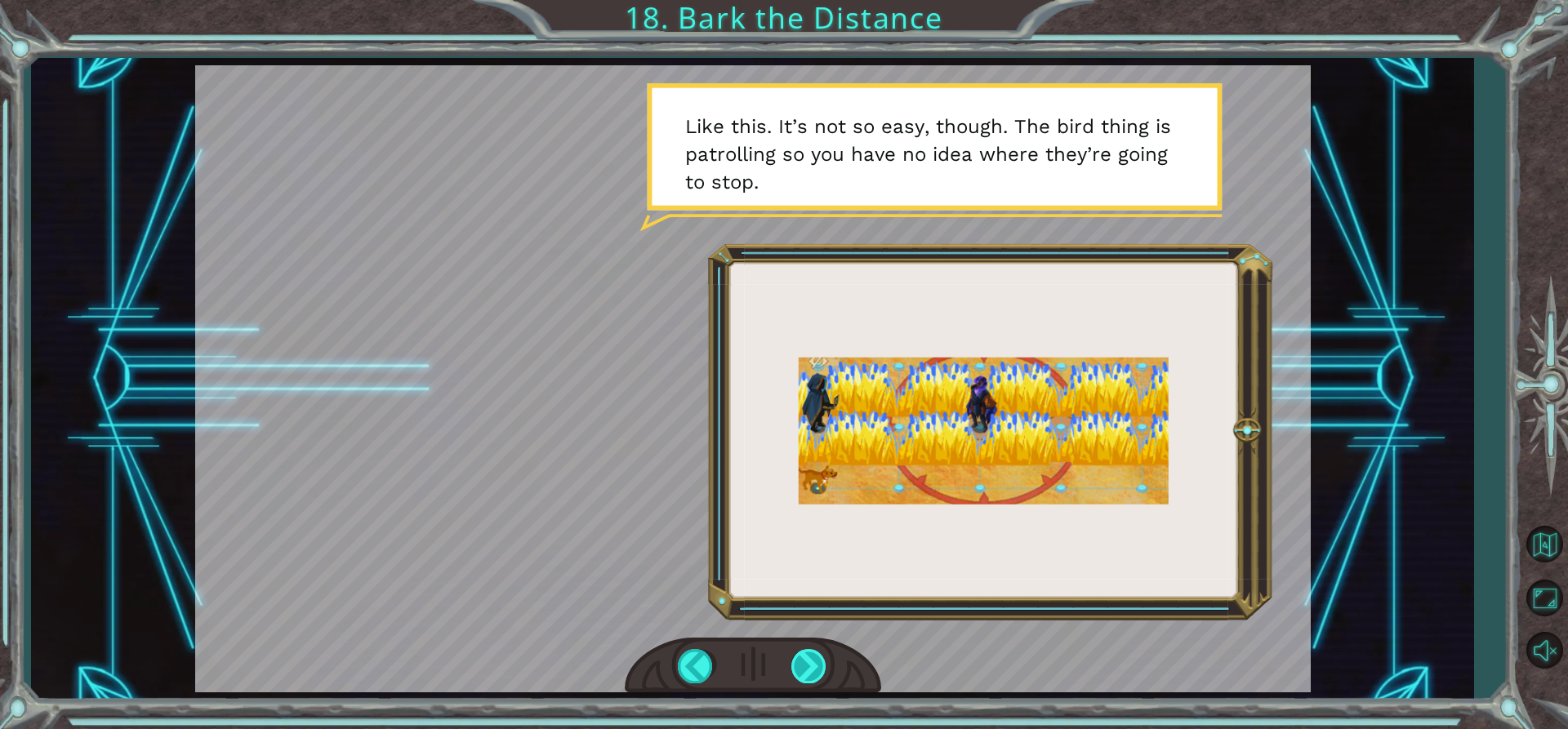
click at [827, 659] on div at bounding box center [810, 666] width 36 height 34
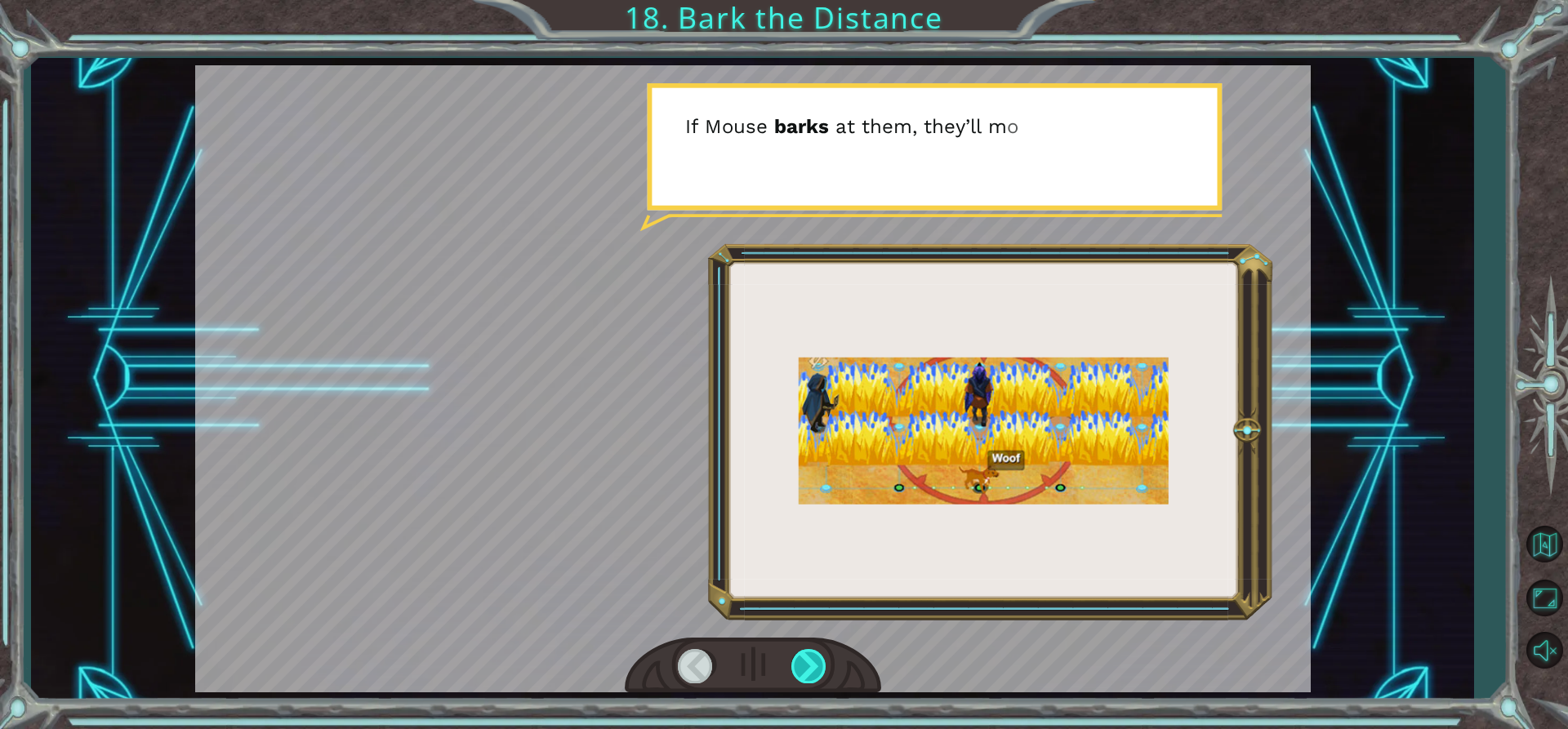
click at [827, 659] on div at bounding box center [810, 666] width 36 height 34
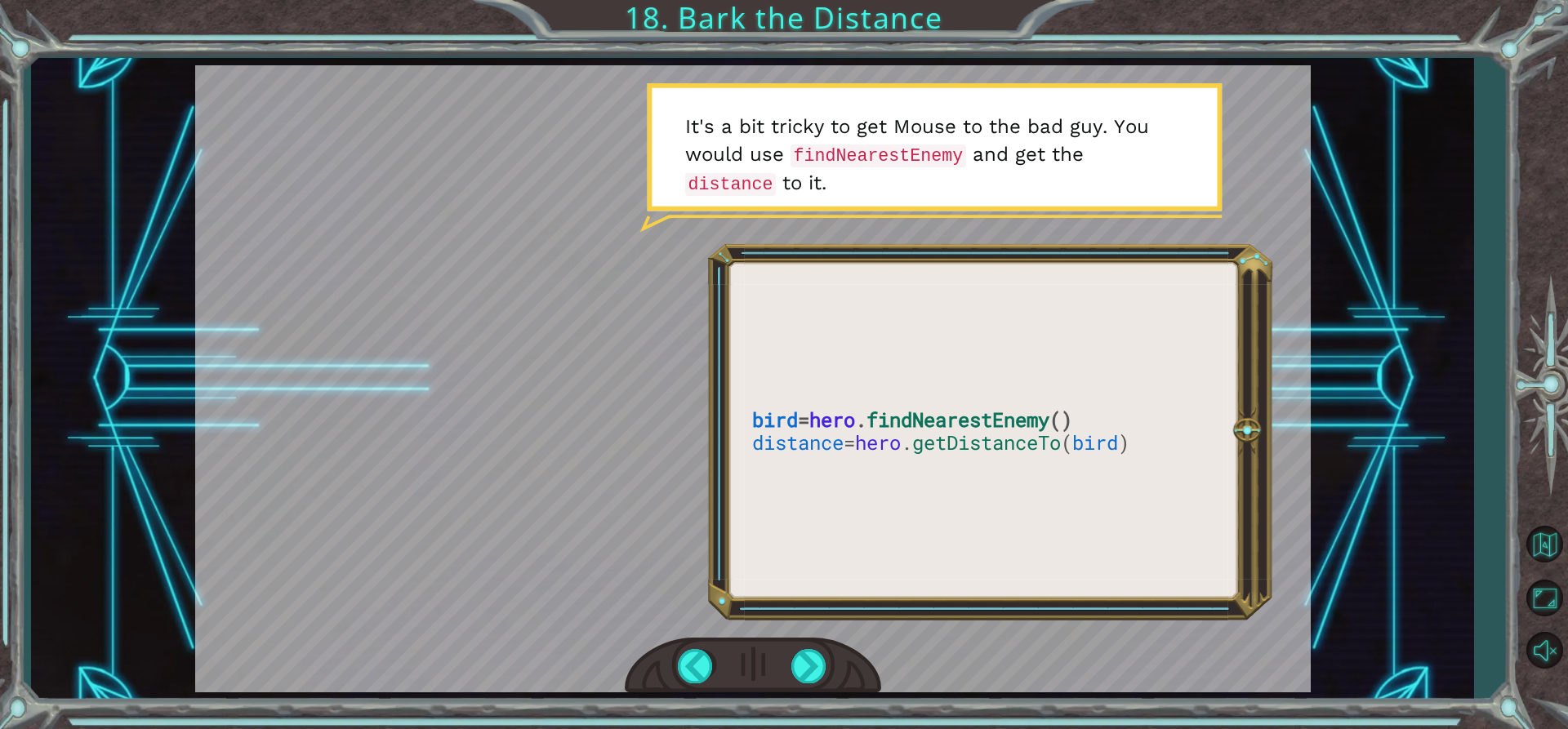
click at [1069, 536] on div at bounding box center [753, 378] width 1116 height 627
click at [806, 662] on div at bounding box center [810, 666] width 36 height 34
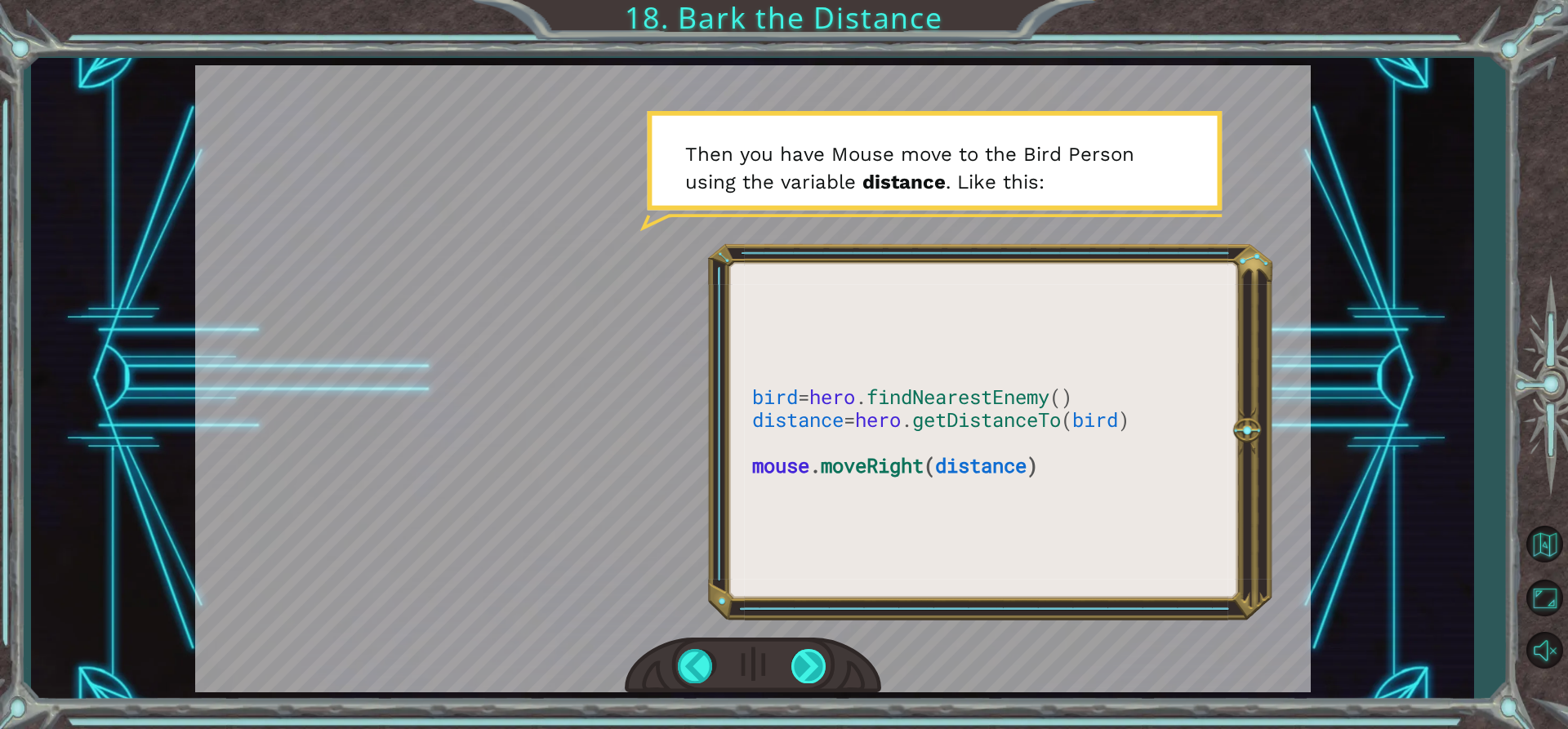
click at [806, 662] on div at bounding box center [810, 666] width 36 height 34
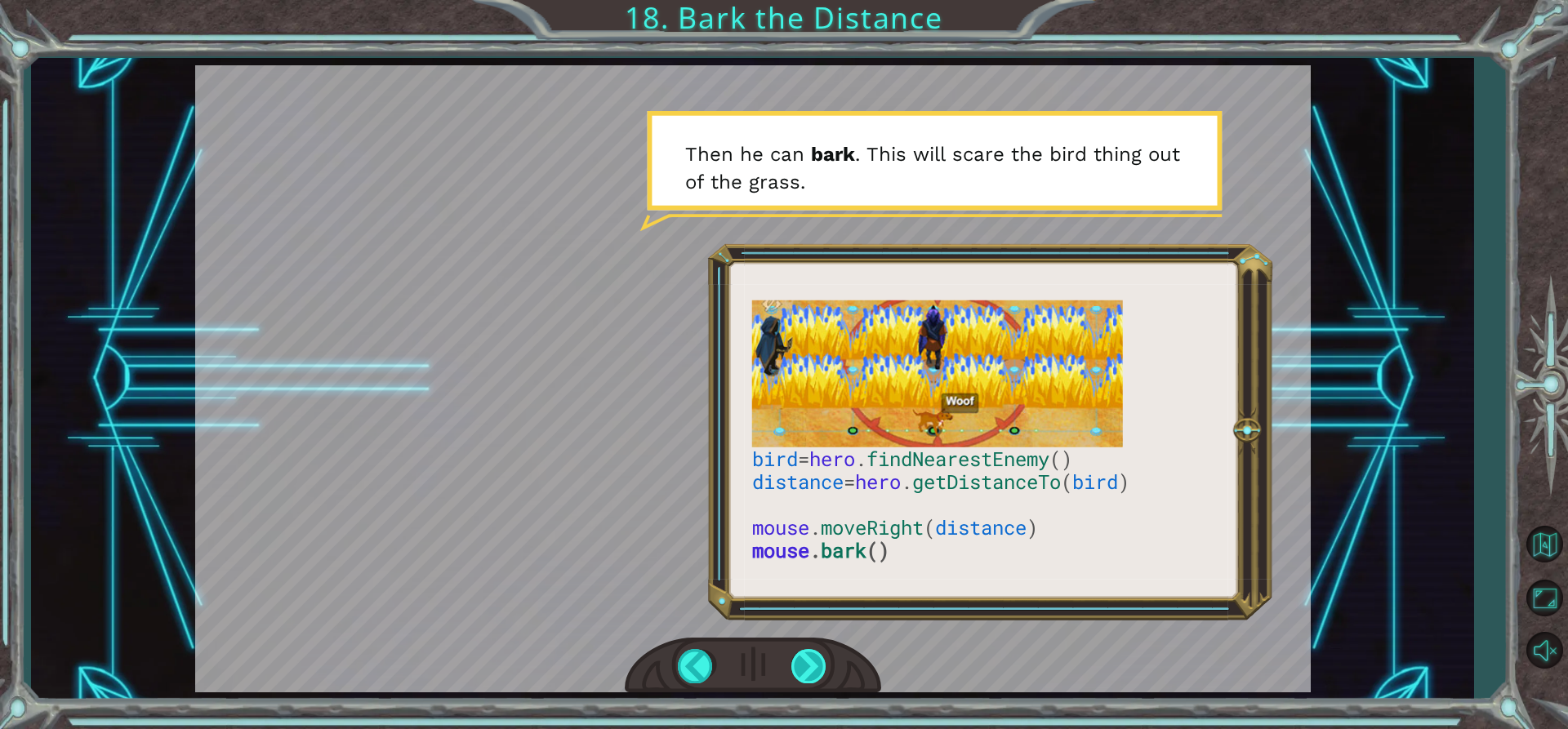
click at [823, 662] on div at bounding box center [810, 666] width 36 height 34
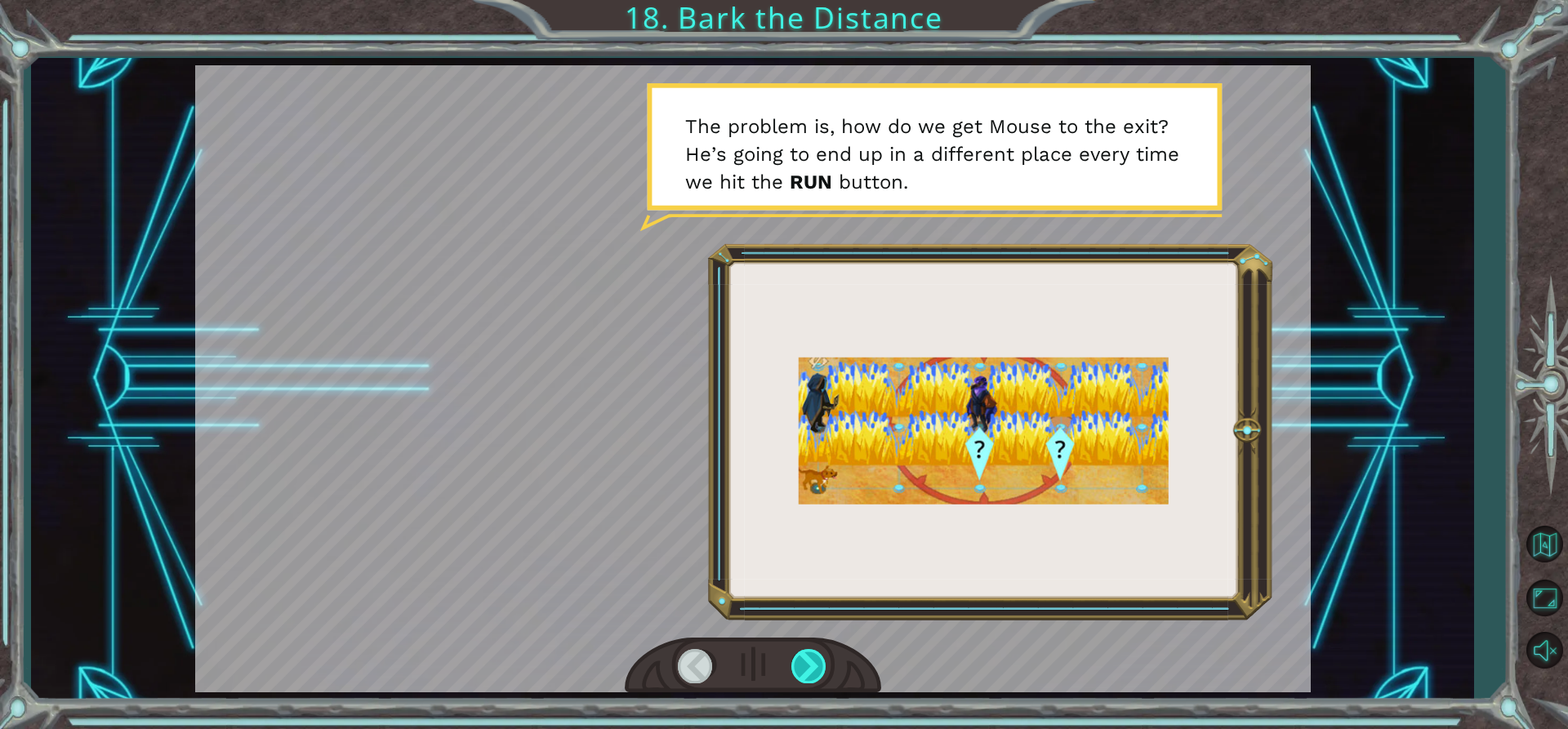
click at [823, 662] on div at bounding box center [810, 666] width 36 height 34
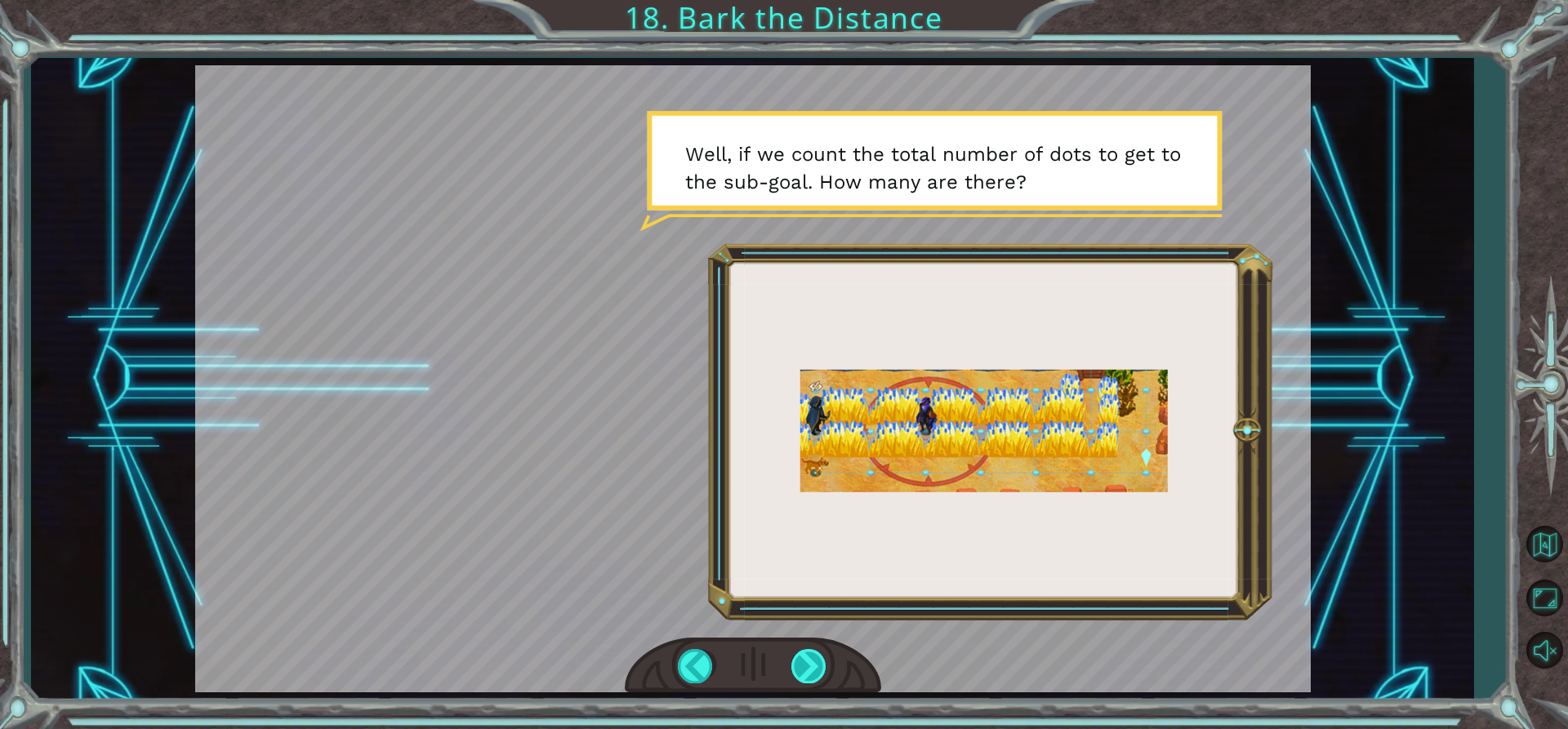
click at [823, 666] on div at bounding box center [810, 666] width 36 height 34
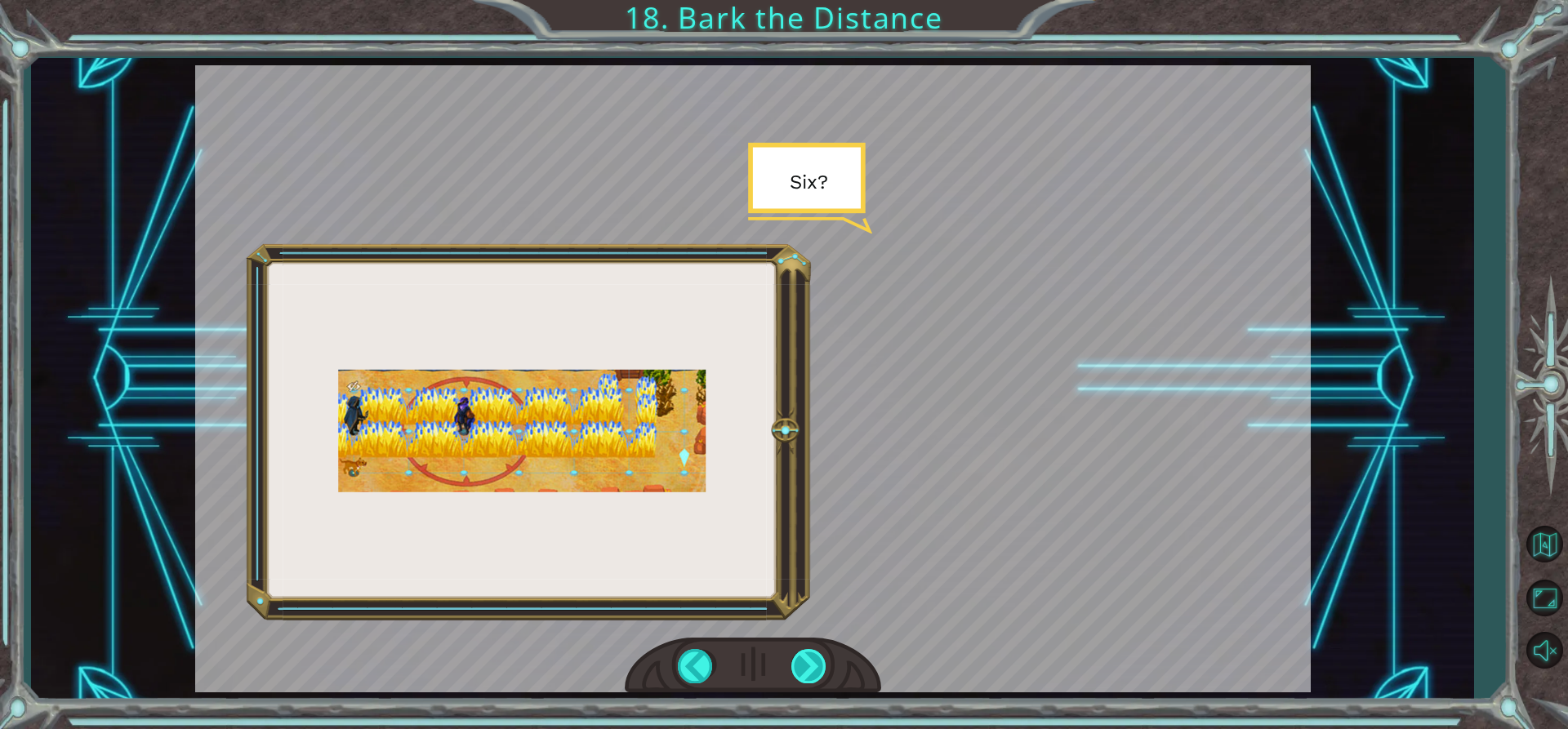
click at [804, 678] on div at bounding box center [810, 666] width 36 height 34
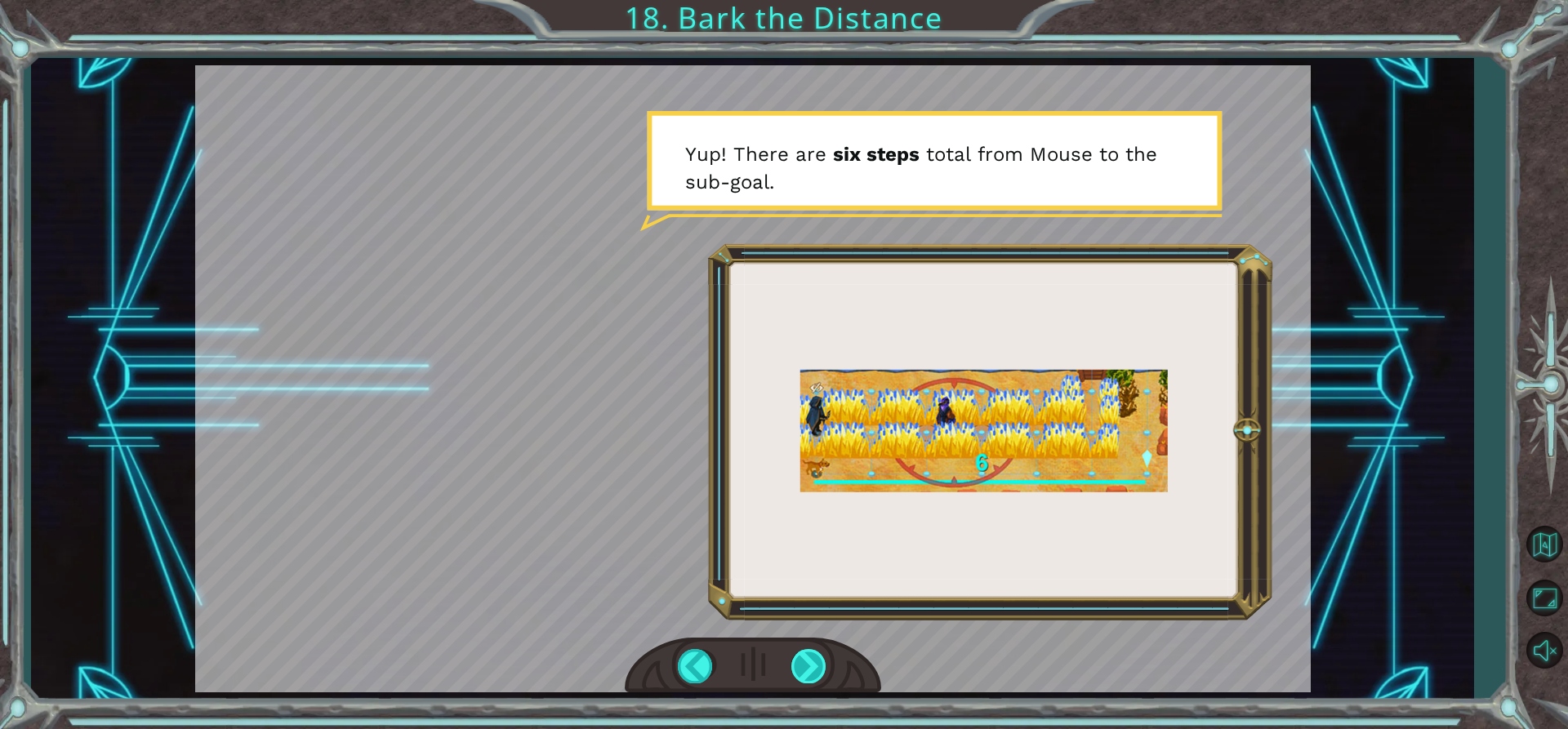
click at [815, 674] on div at bounding box center [810, 666] width 36 height 34
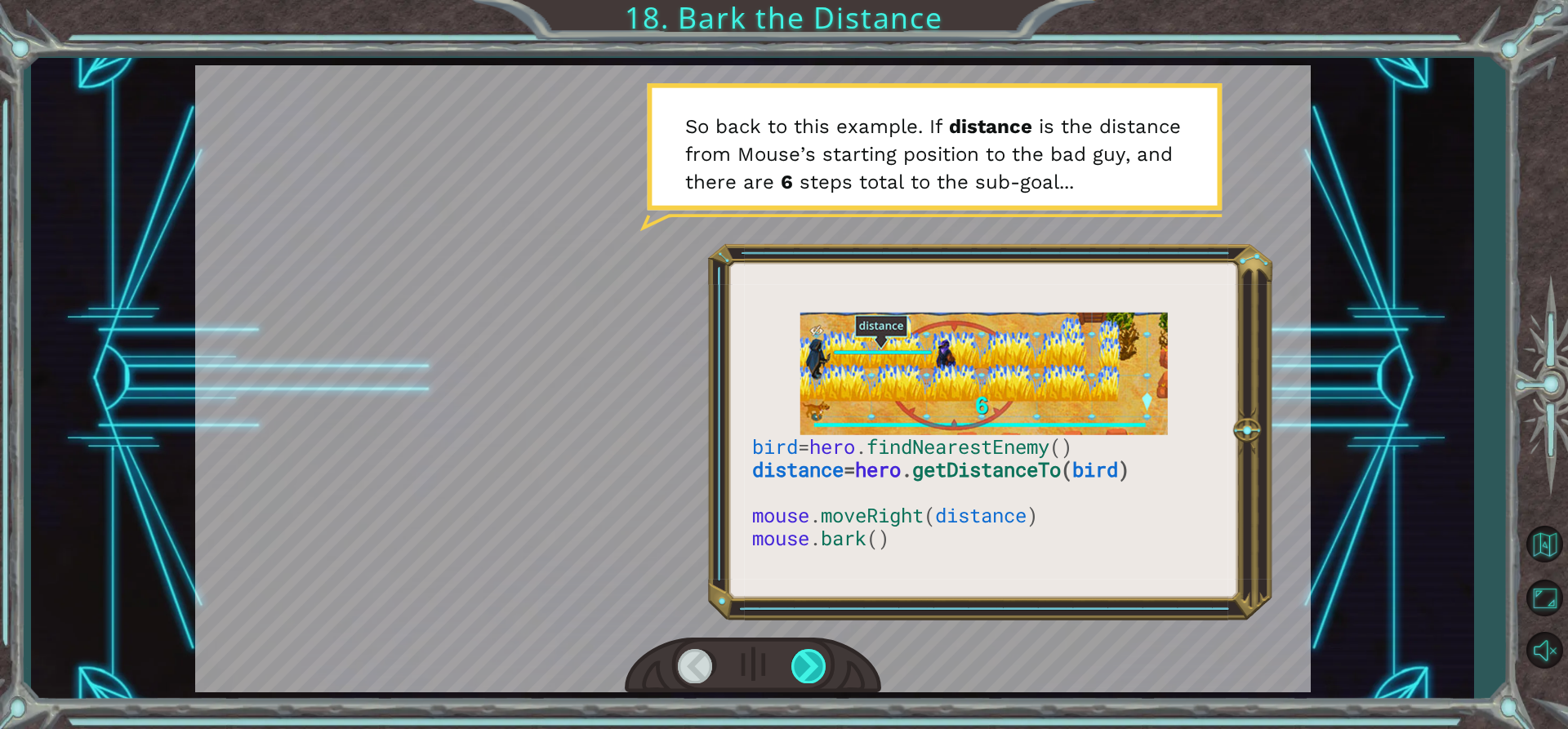
click at [815, 674] on div at bounding box center [810, 666] width 36 height 34
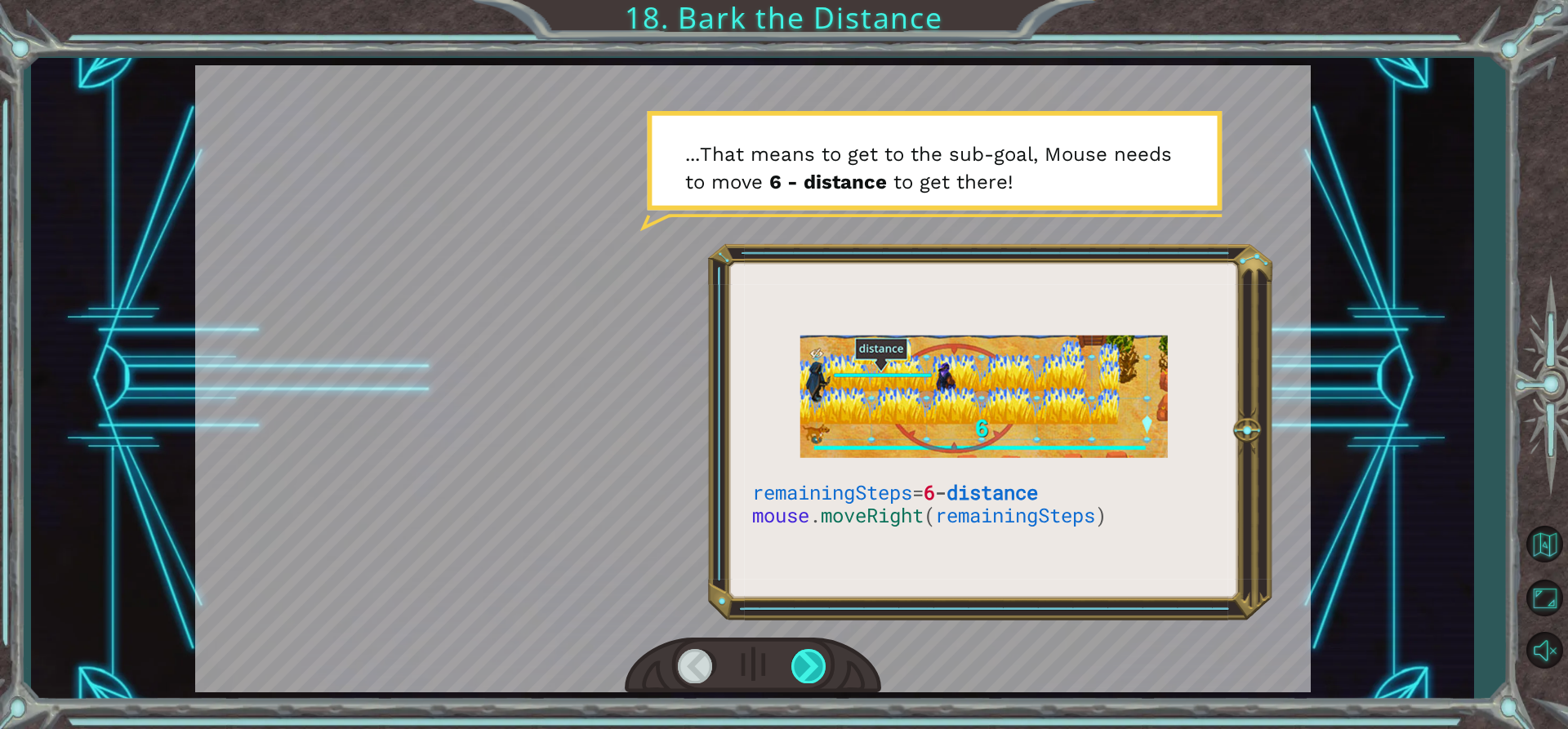
click at [820, 664] on div at bounding box center [810, 666] width 36 height 34
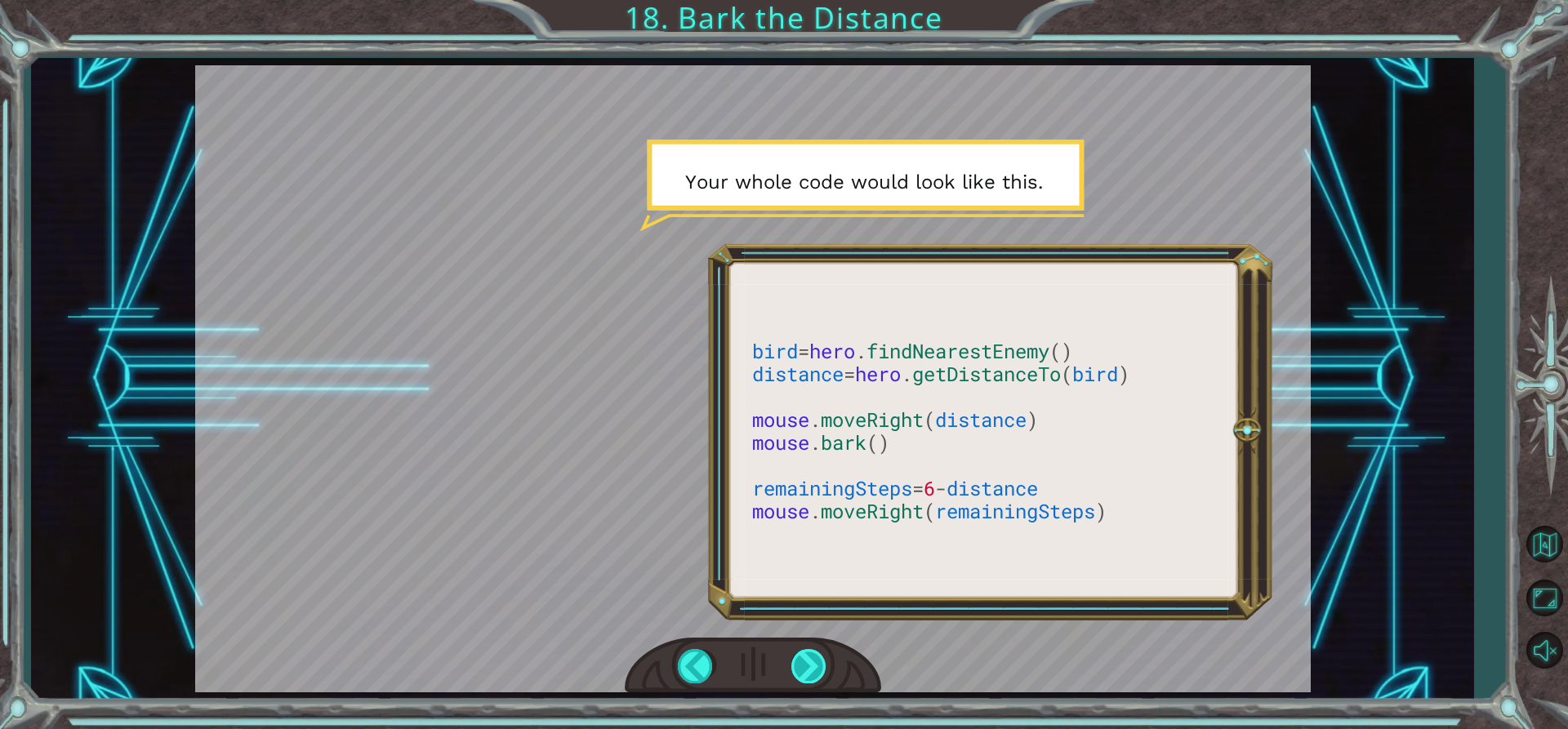
click at [821, 667] on div at bounding box center [810, 666] width 36 height 34
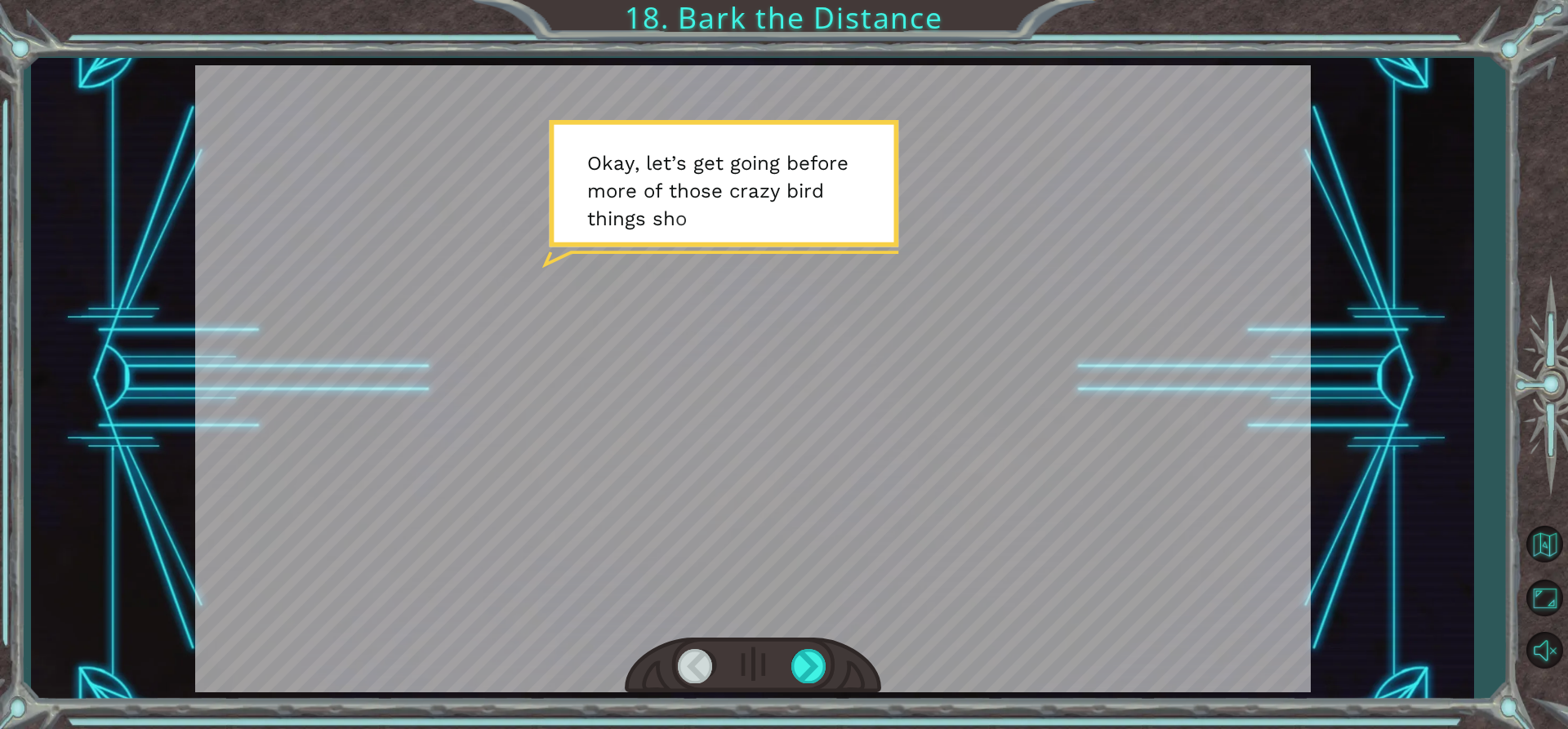
click at [694, 665] on div at bounding box center [697, 666] width 36 height 34
click at [799, 676] on div at bounding box center [810, 666] width 36 height 34
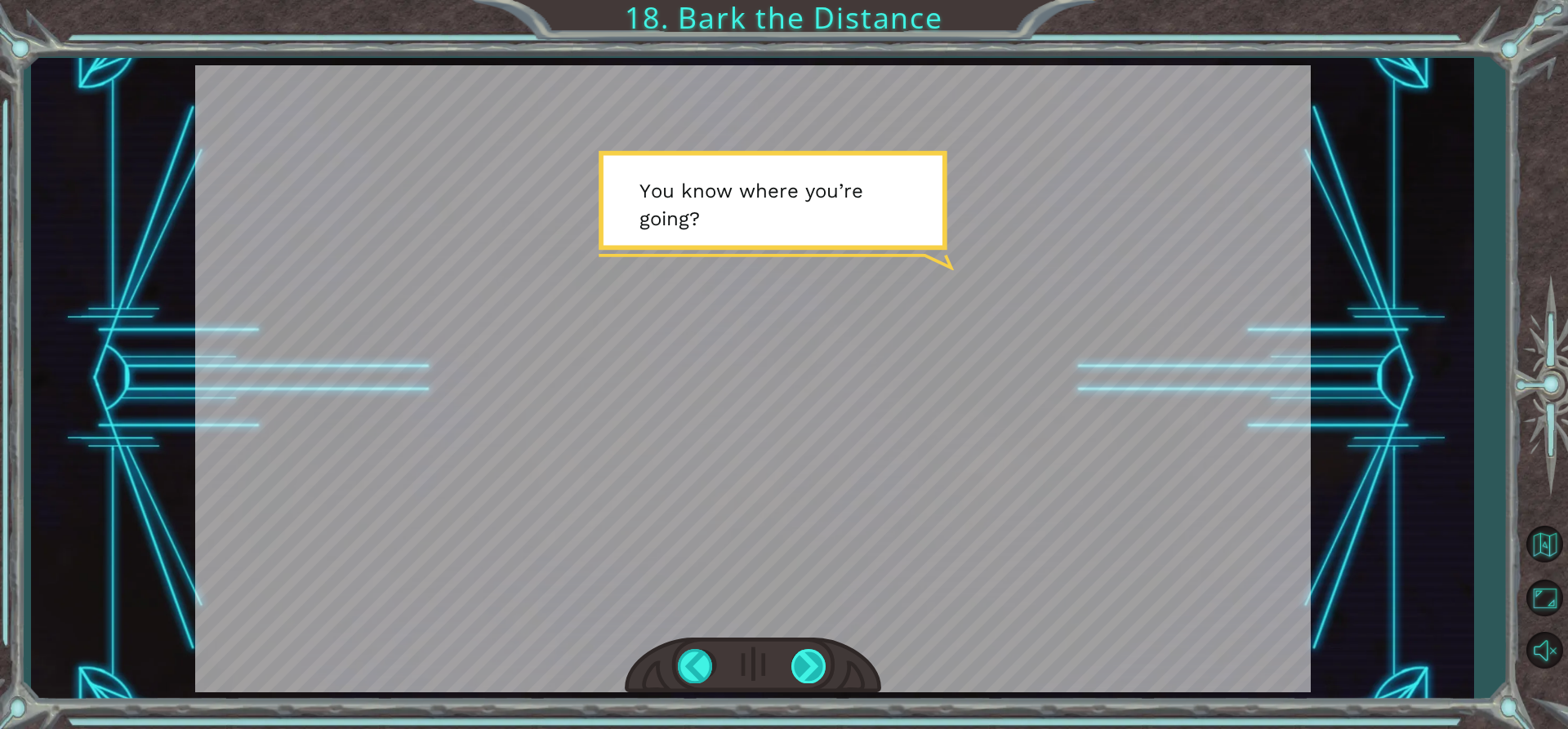
click at [800, 670] on div at bounding box center [810, 666] width 36 height 34
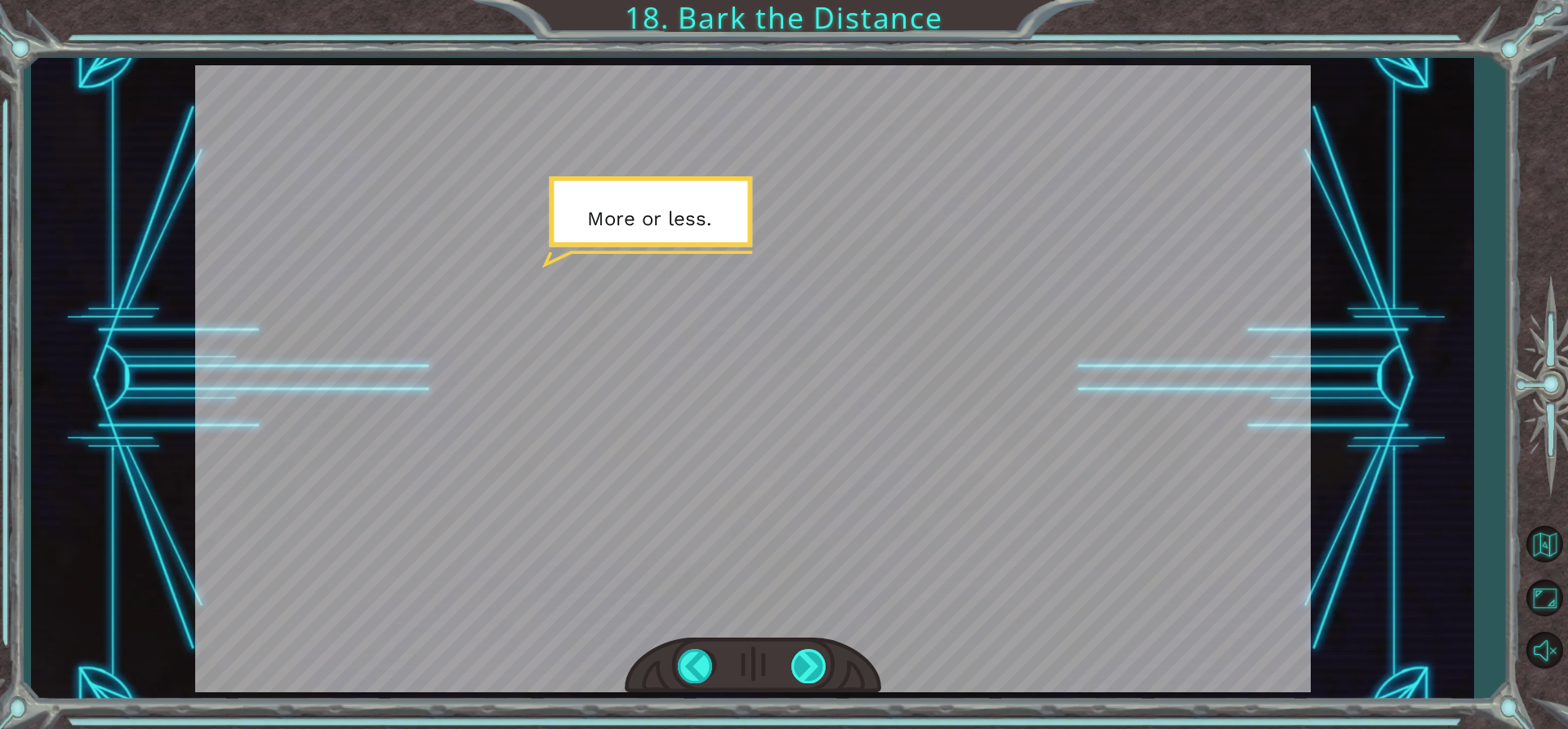
click at [800, 670] on div at bounding box center [810, 666] width 36 height 34
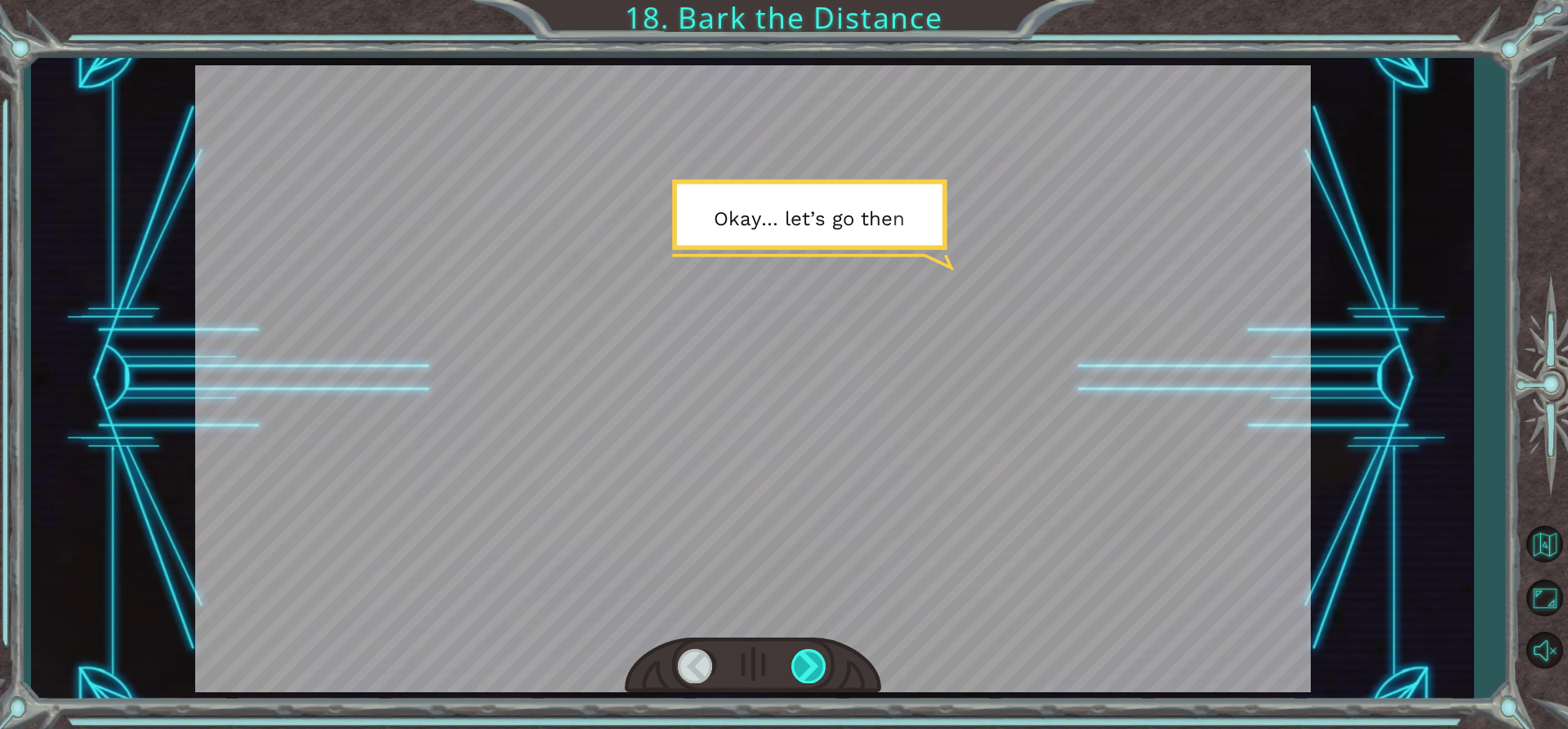
click at [800, 670] on div at bounding box center [810, 666] width 36 height 34
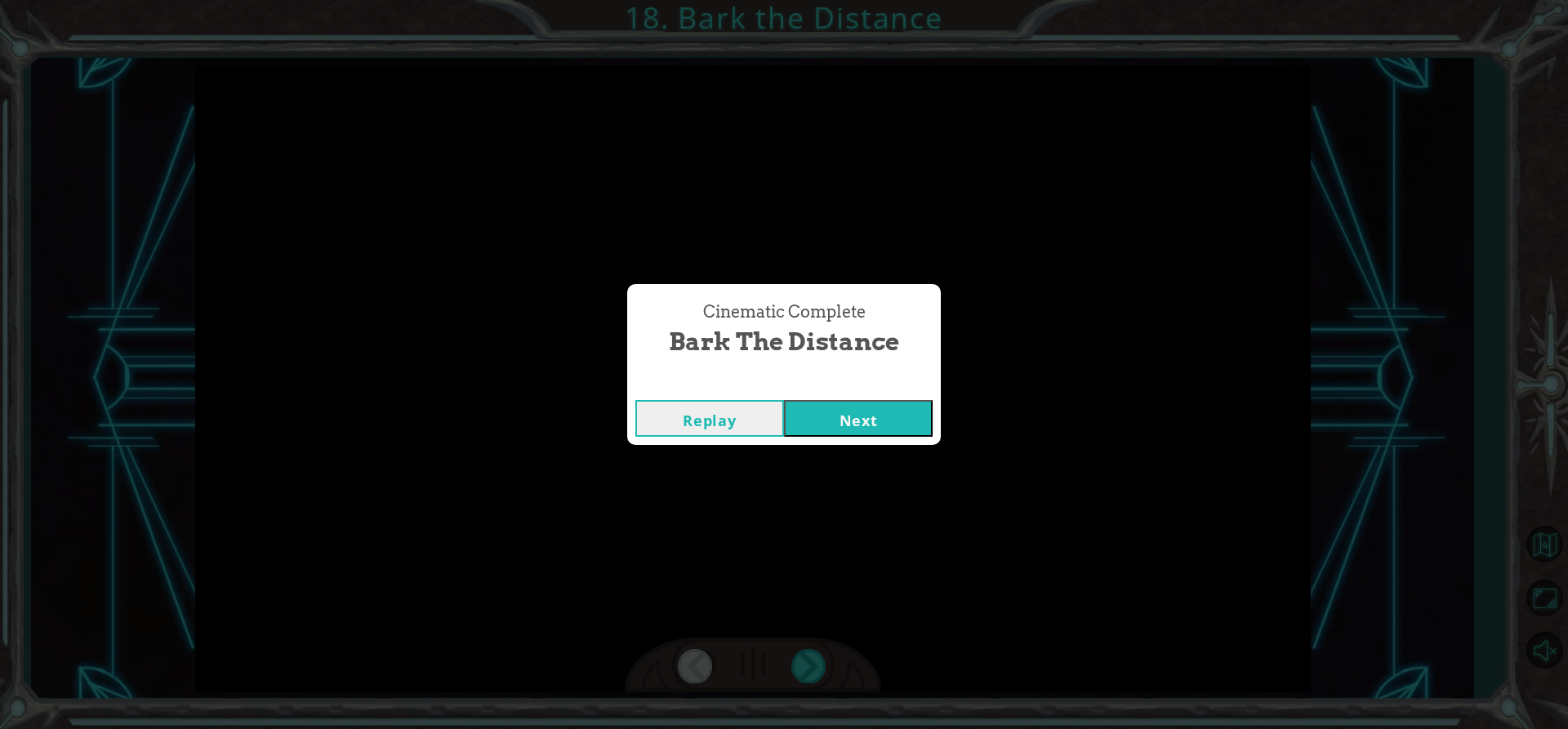
click at [867, 416] on button "Next" at bounding box center [859, 418] width 149 height 36
